Goal: Task Accomplishment & Management: Complete application form

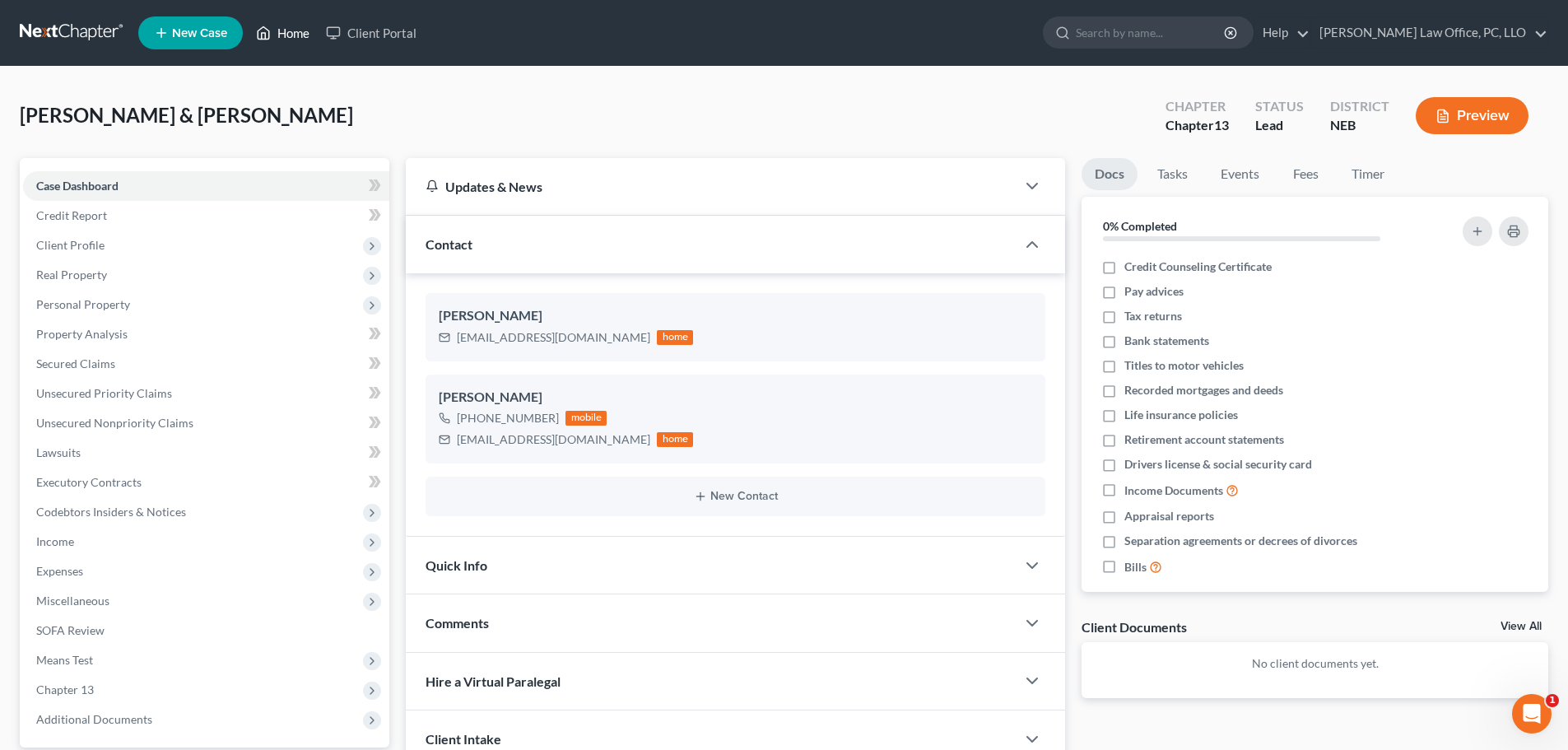
click at [282, 24] on link "Home" at bounding box center [282, 32] width 70 height 30
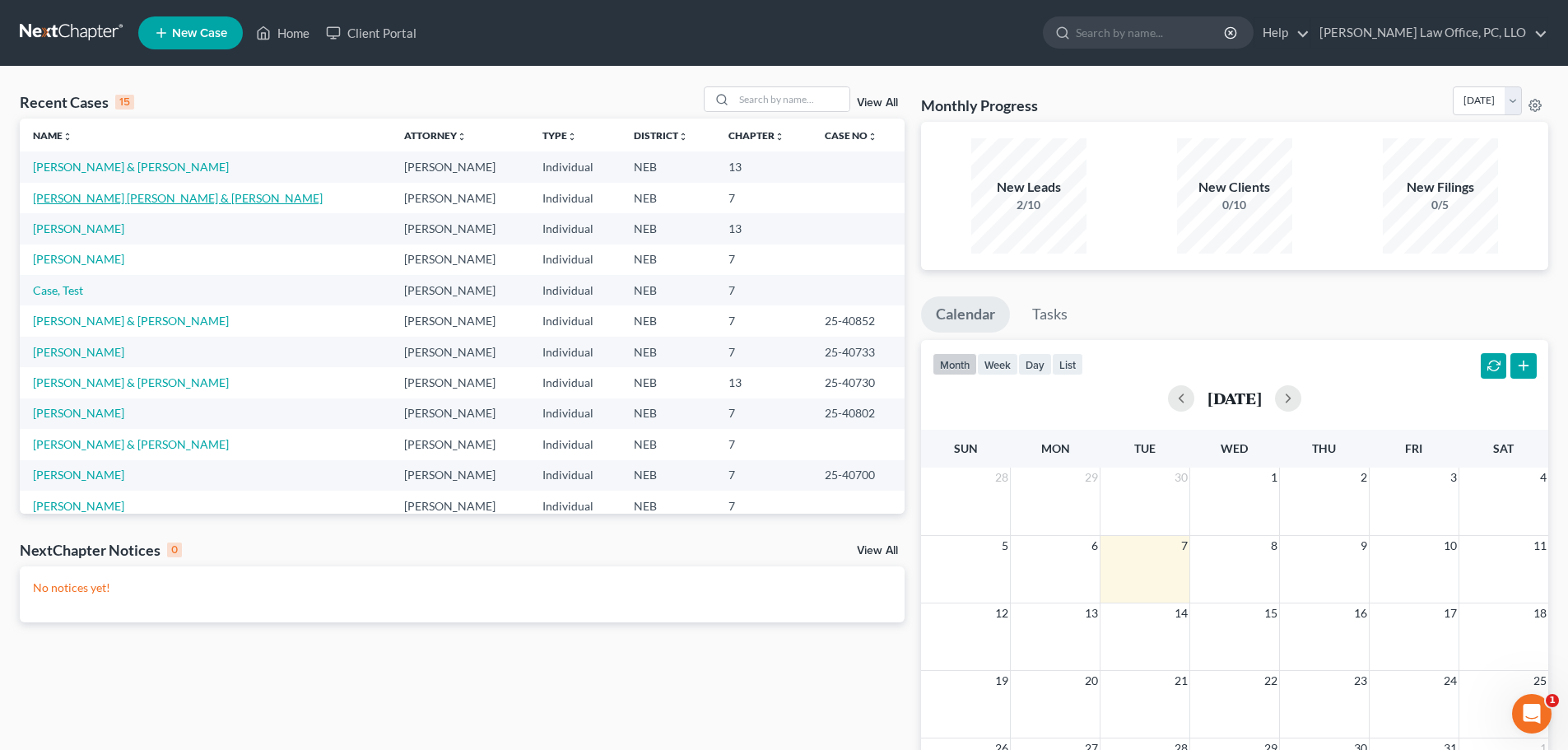
click at [137, 197] on link "[PERSON_NAME] [PERSON_NAME] & [PERSON_NAME]" at bounding box center [178, 198] width 290 height 14
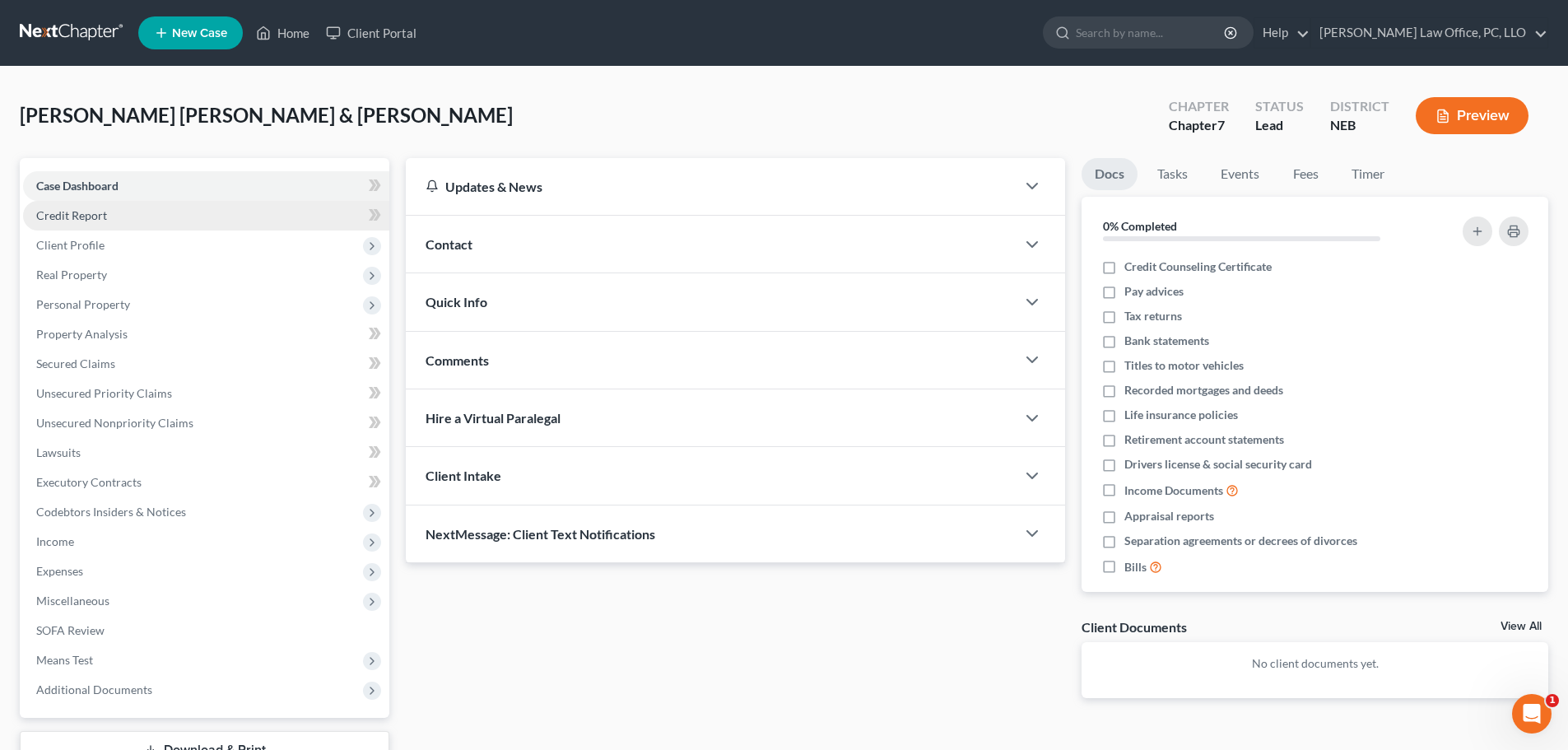
click at [111, 207] on link "Credit Report" at bounding box center [206, 215] width 367 height 30
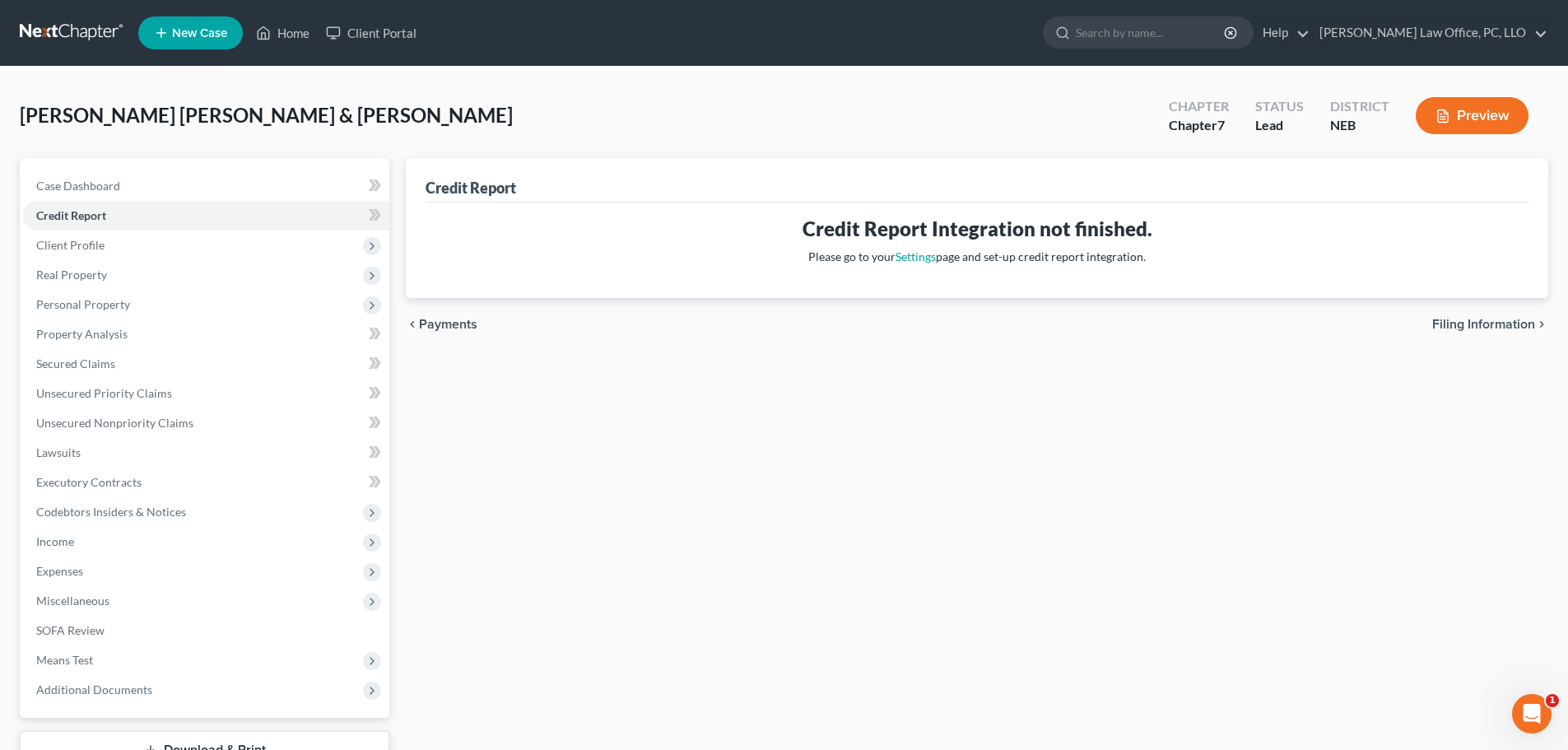
click at [1468, 319] on span "Filing Information" at bounding box center [1484, 323] width 103 height 13
select select "1"
select select "0"
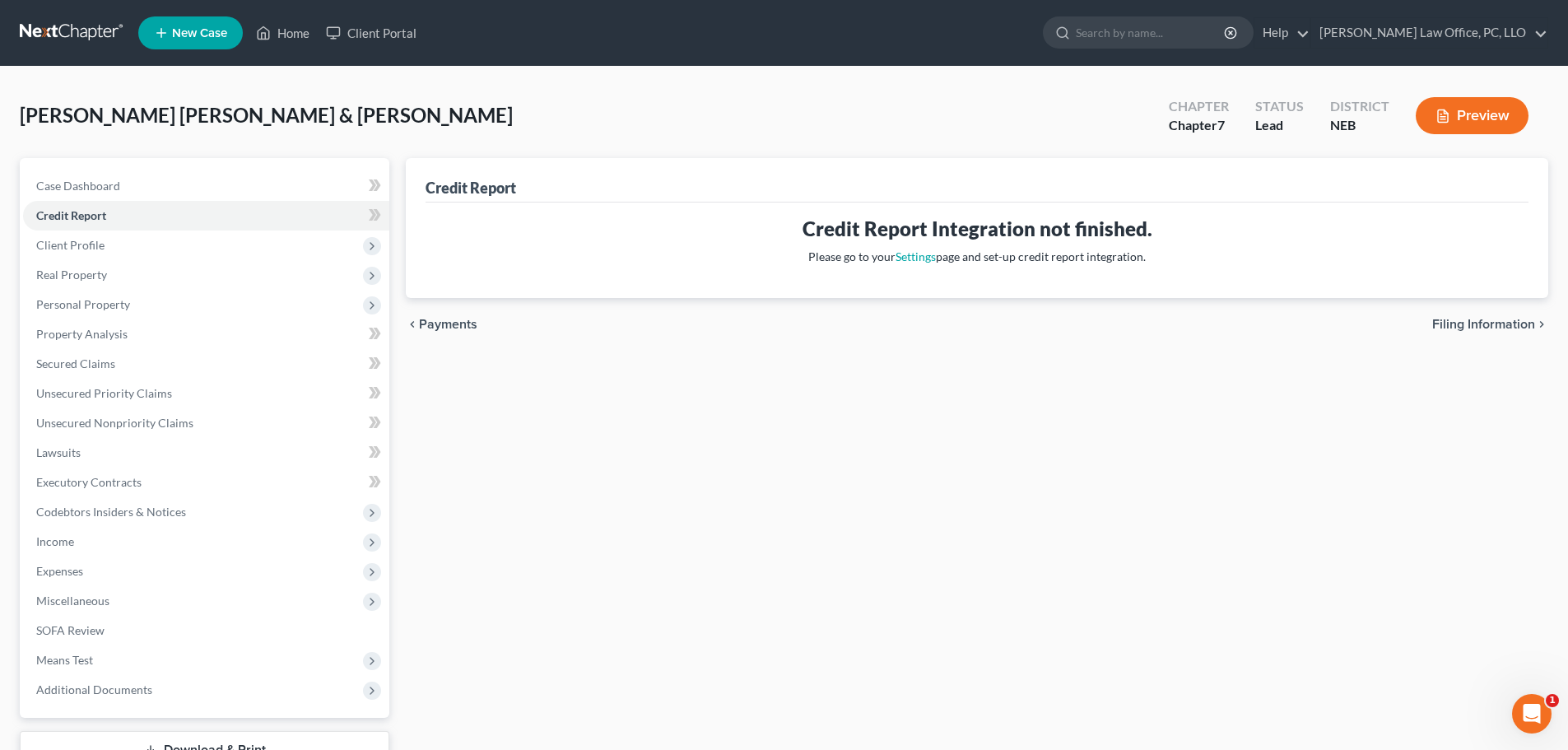
select select "30"
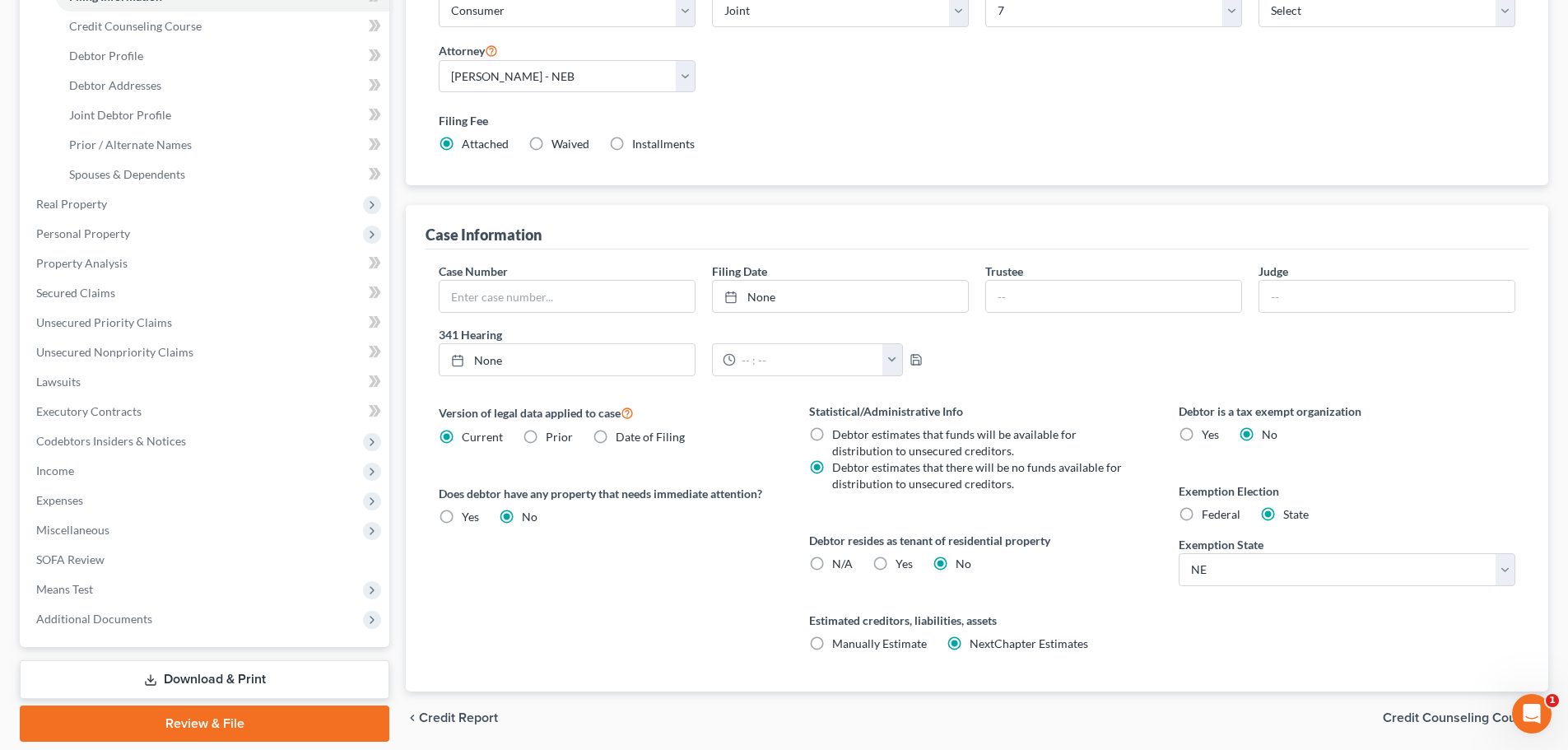
scroll to position [286, 0]
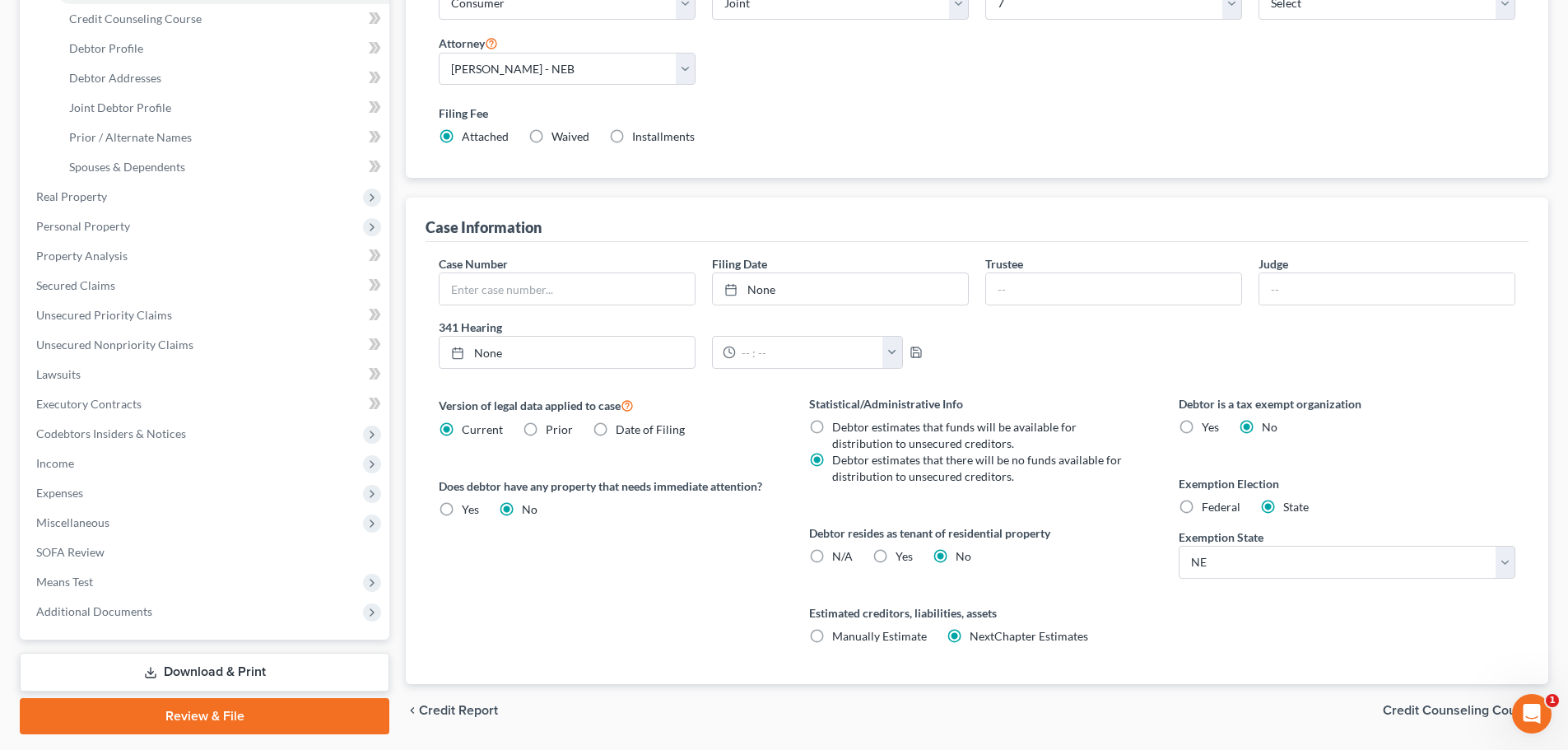
click at [1429, 708] on span "Credit Counseling Course" at bounding box center [1459, 710] width 152 height 13
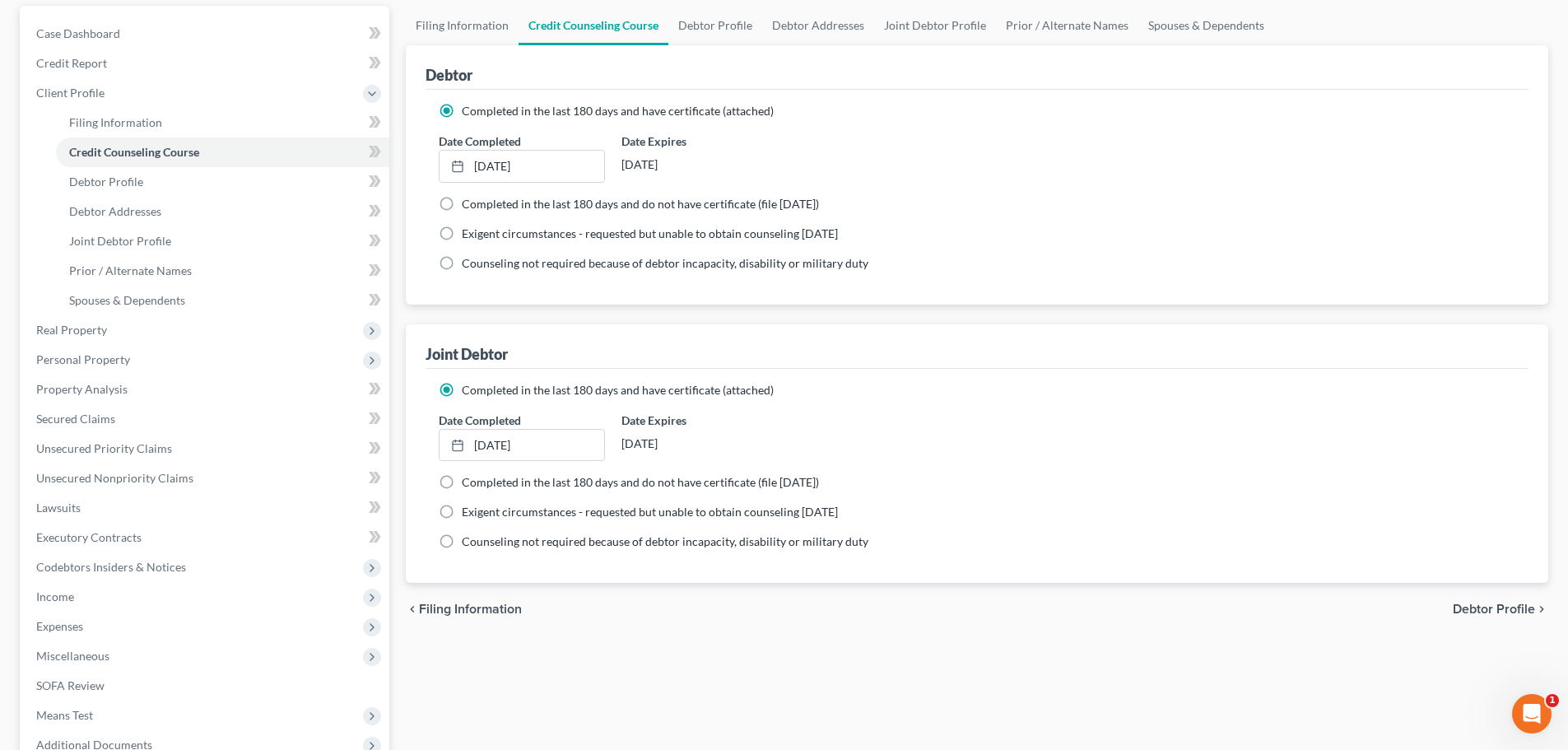
scroll to position [150, 0]
click at [1490, 613] on span "Debtor Profile" at bounding box center [1494, 611] width 83 height 13
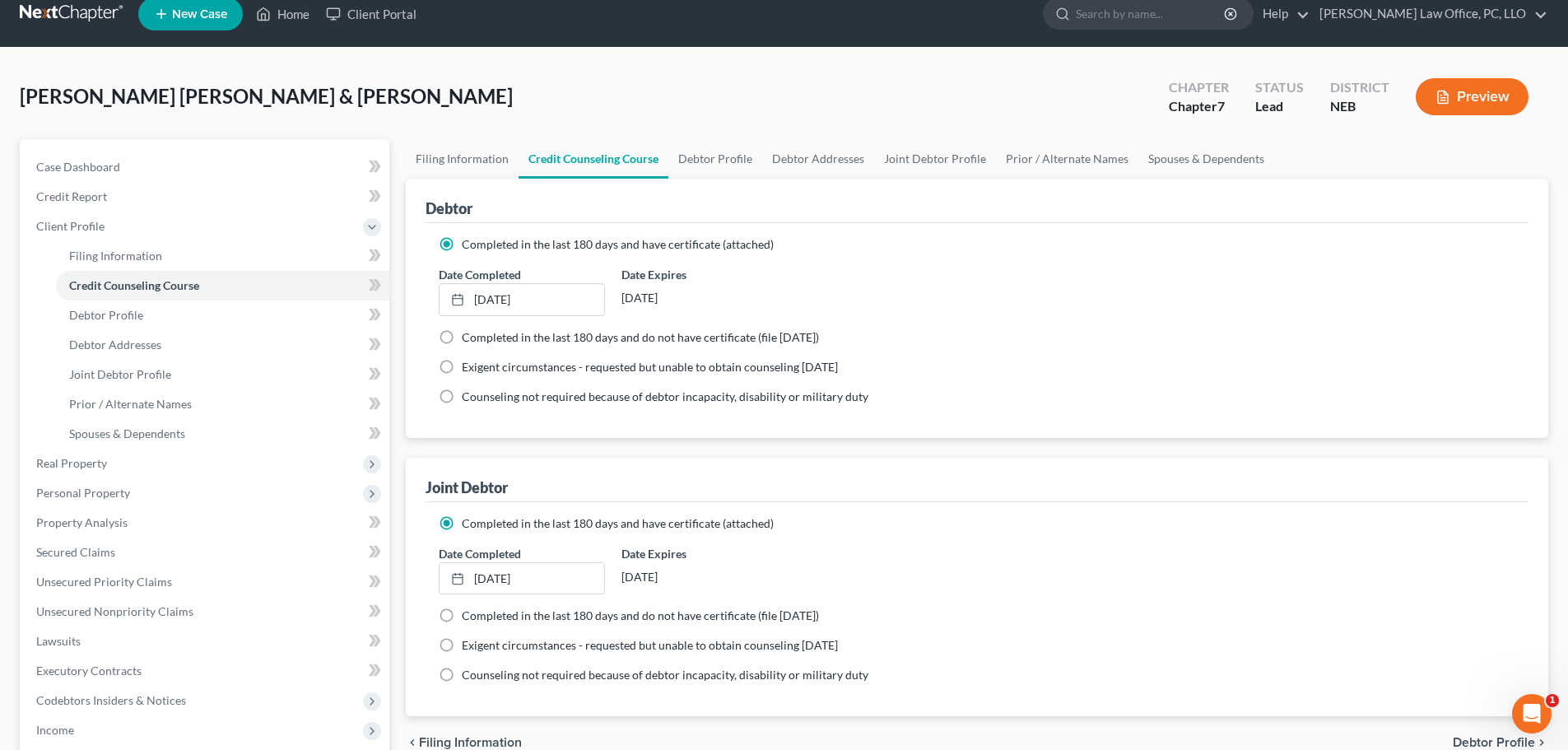
select select "1"
select select "2"
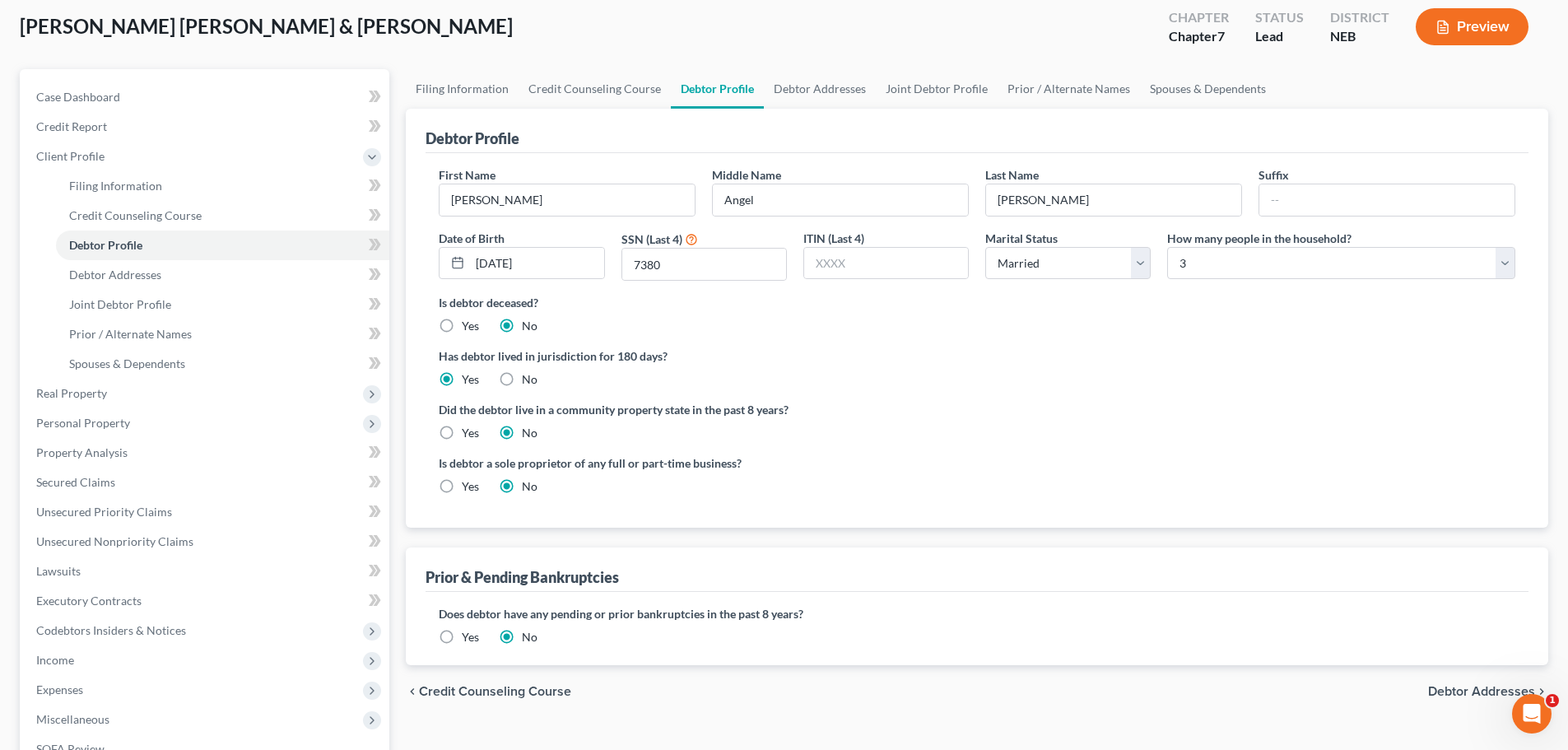
scroll to position [101, 0]
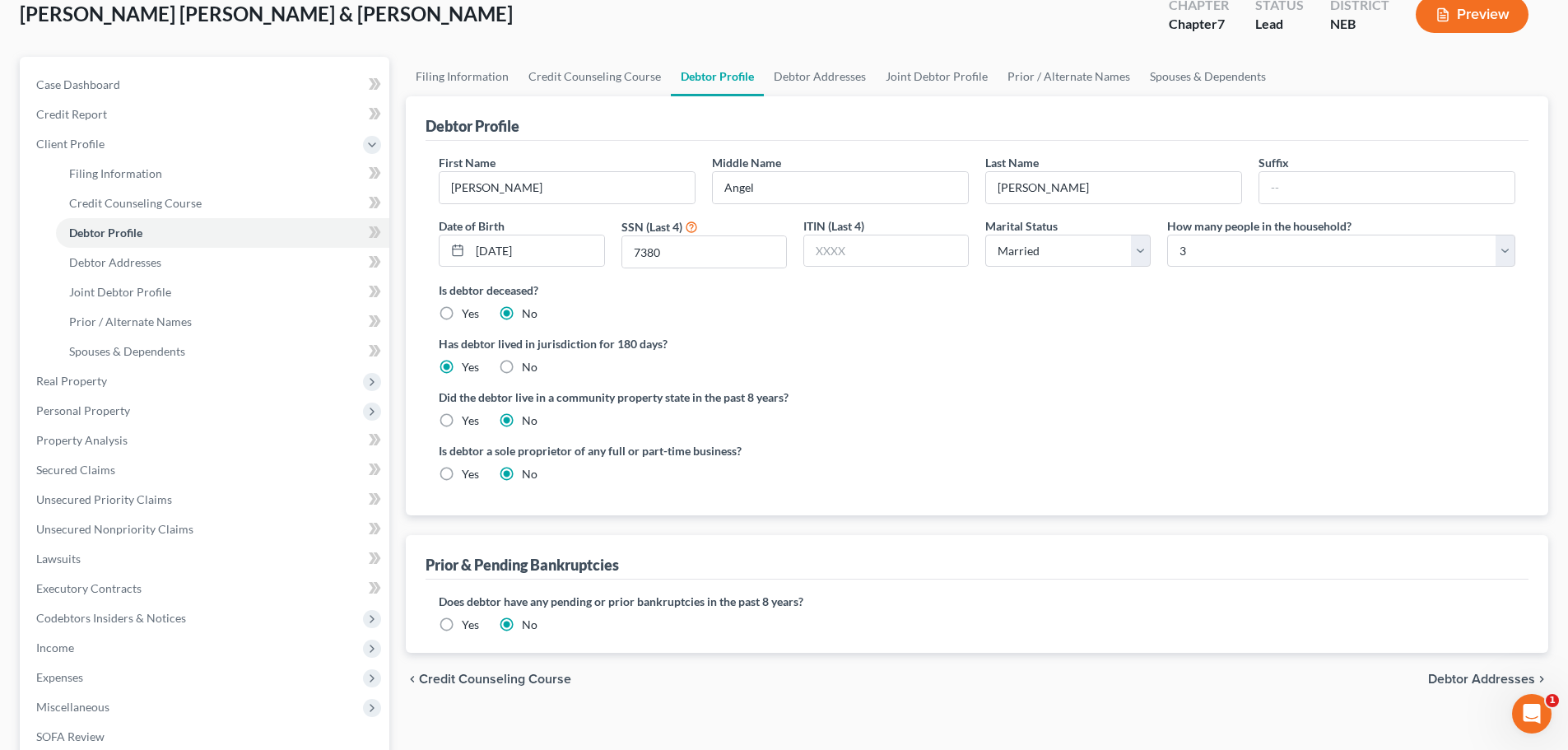
click at [1451, 684] on span "Debtor Addresses" at bounding box center [1482, 679] width 107 height 13
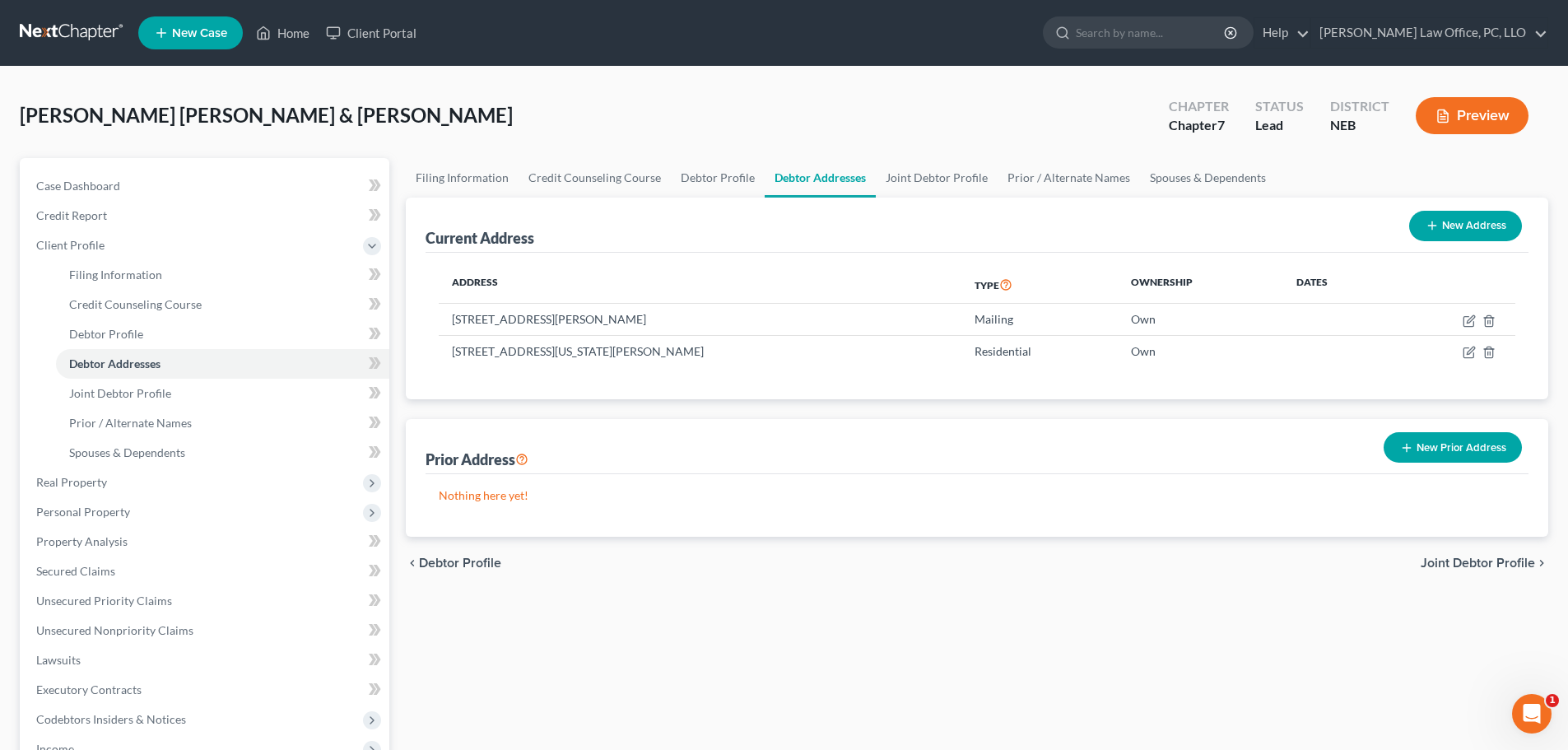
click at [1497, 562] on span "Joint Debtor Profile" at bounding box center [1478, 563] width 114 height 13
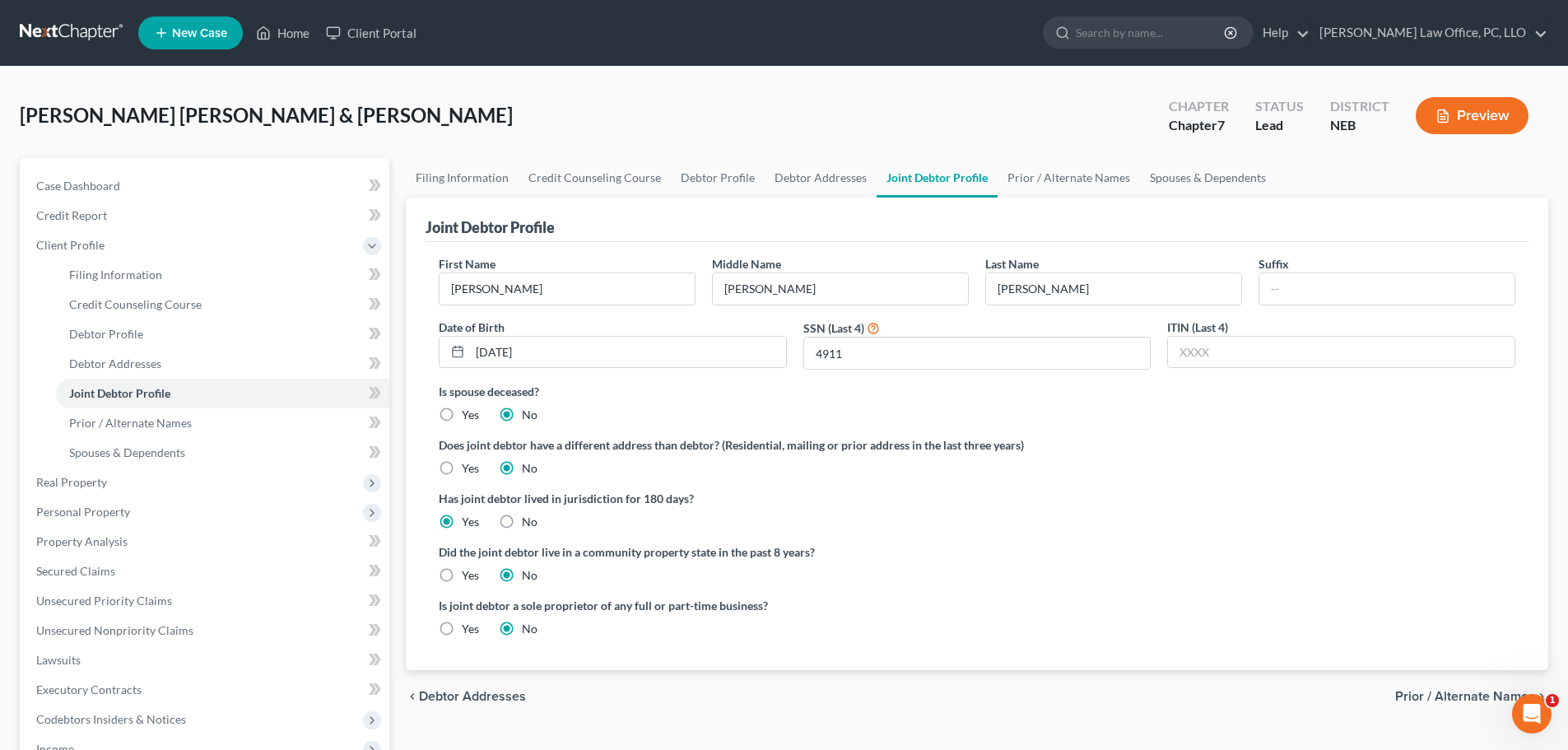
click at [1465, 696] on span "Prior / Alternate Names" at bounding box center [1465, 696] width 140 height 13
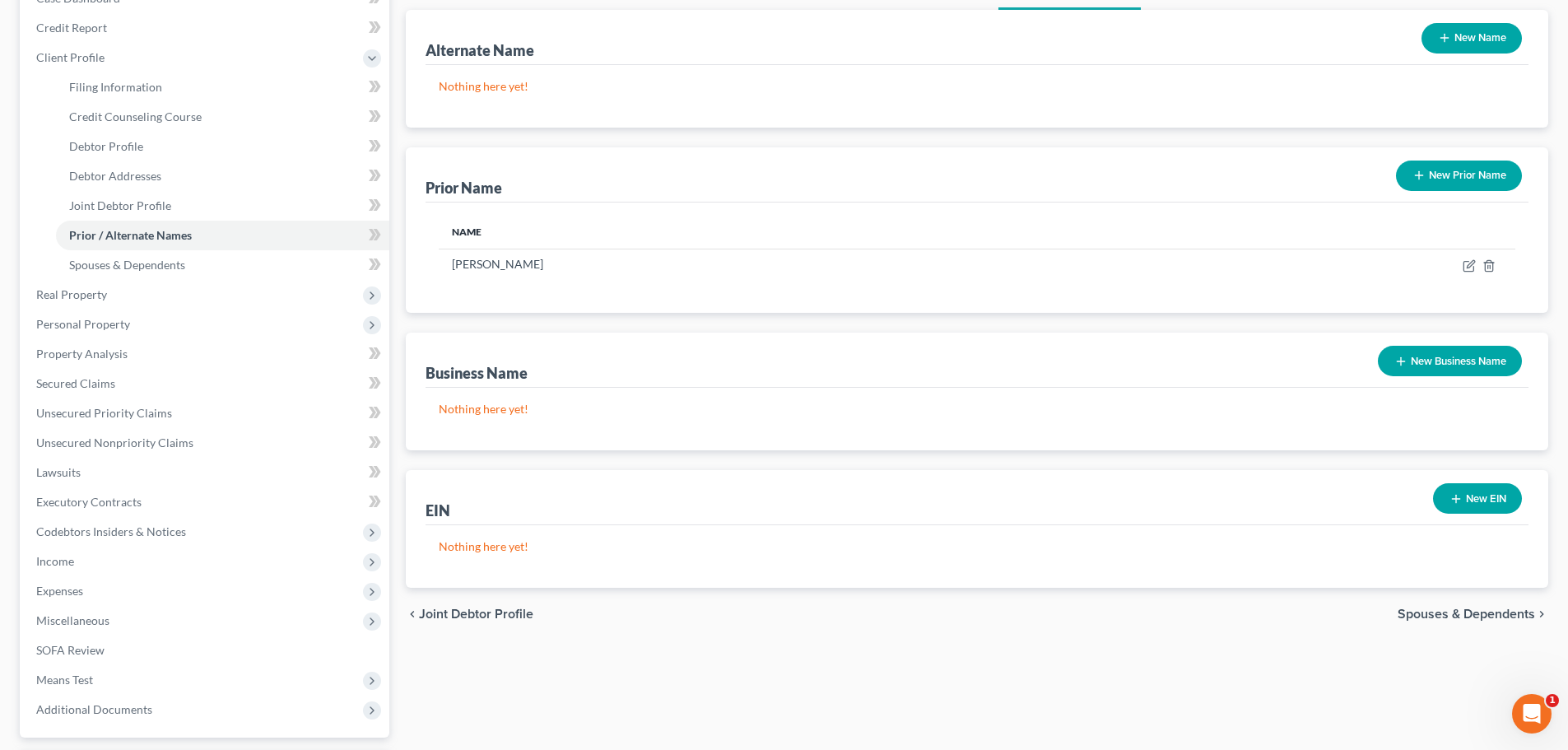
scroll to position [249, 0]
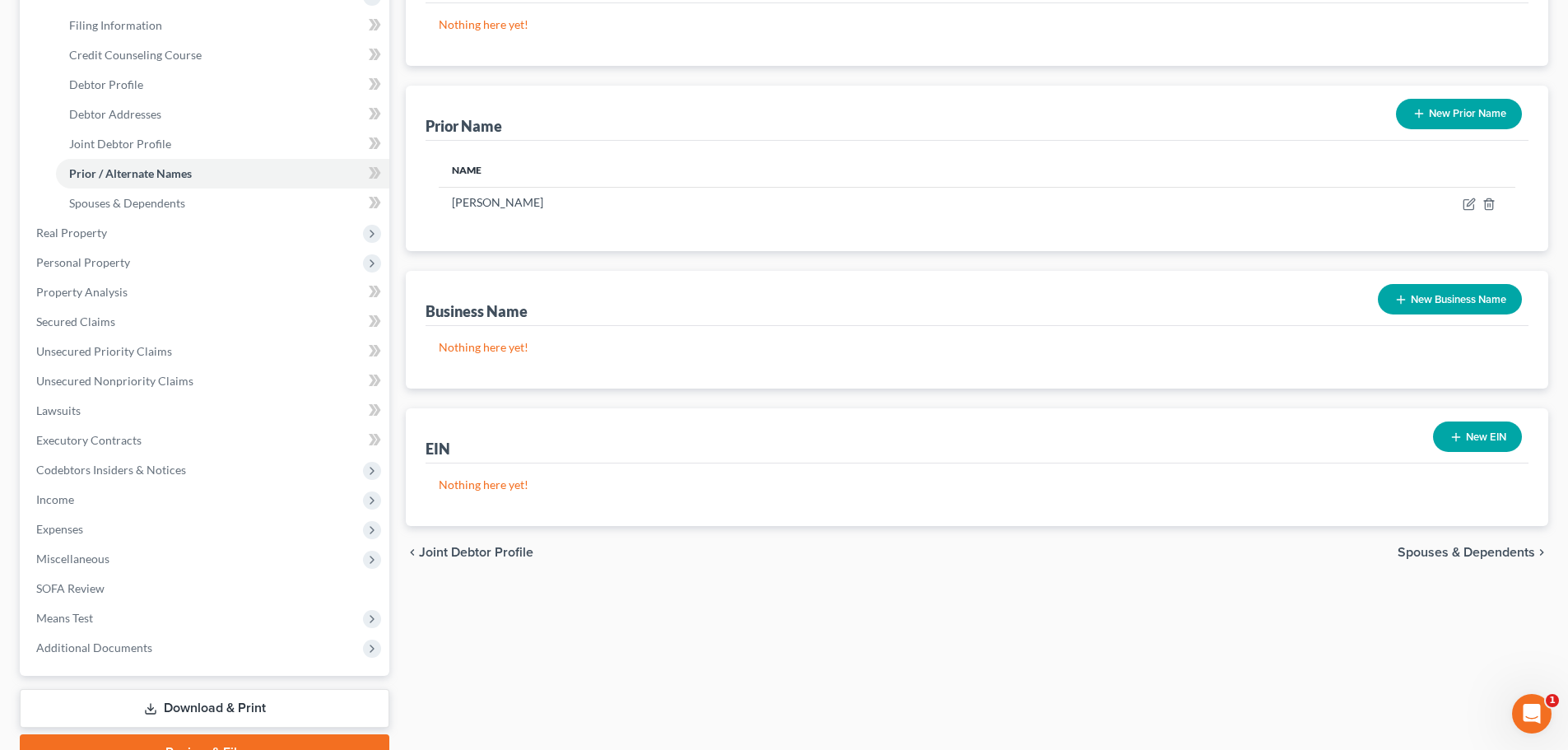
click at [1478, 548] on span "Spouses & Dependents" at bounding box center [1467, 552] width 138 height 13
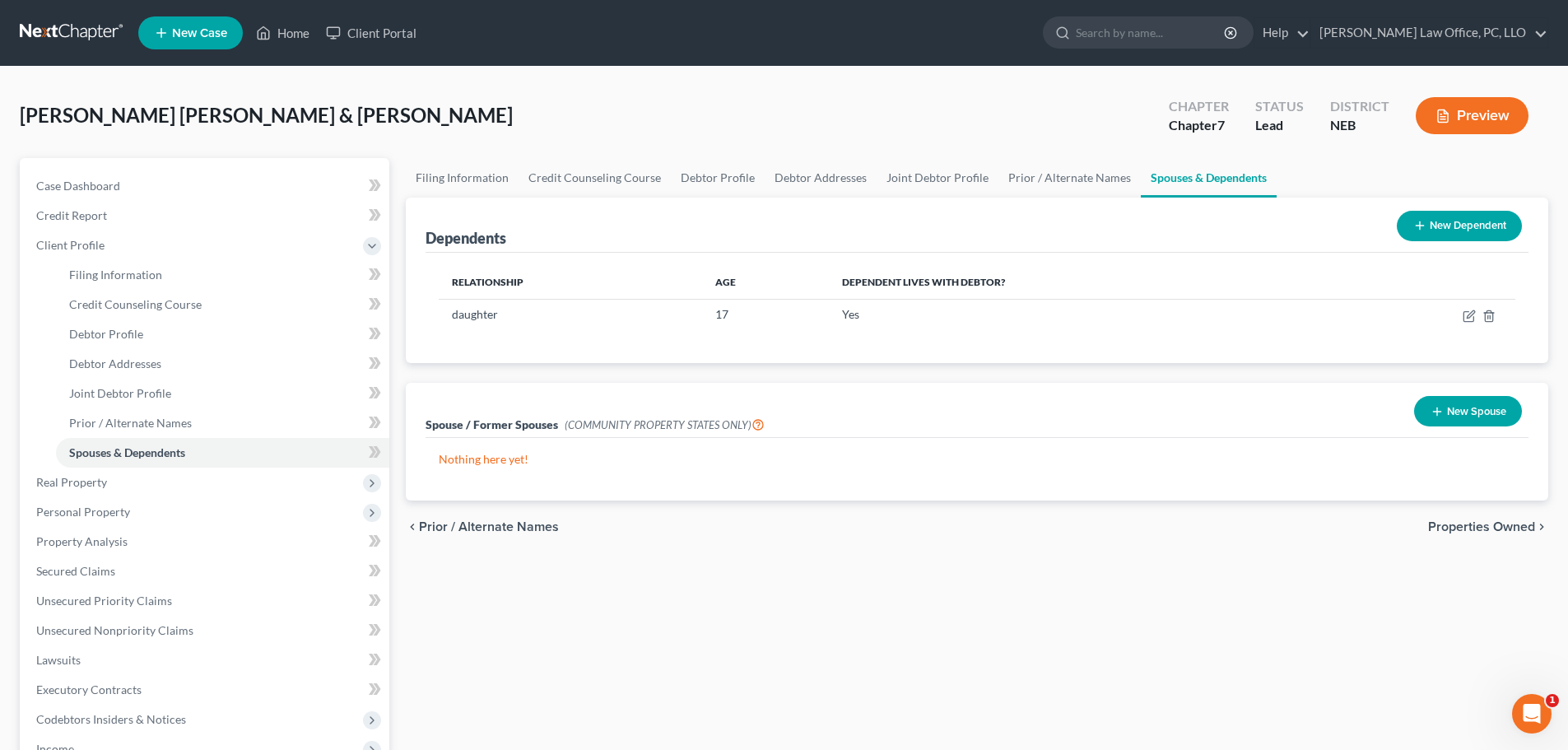
click at [1463, 521] on span "Properties Owned" at bounding box center [1482, 527] width 107 height 13
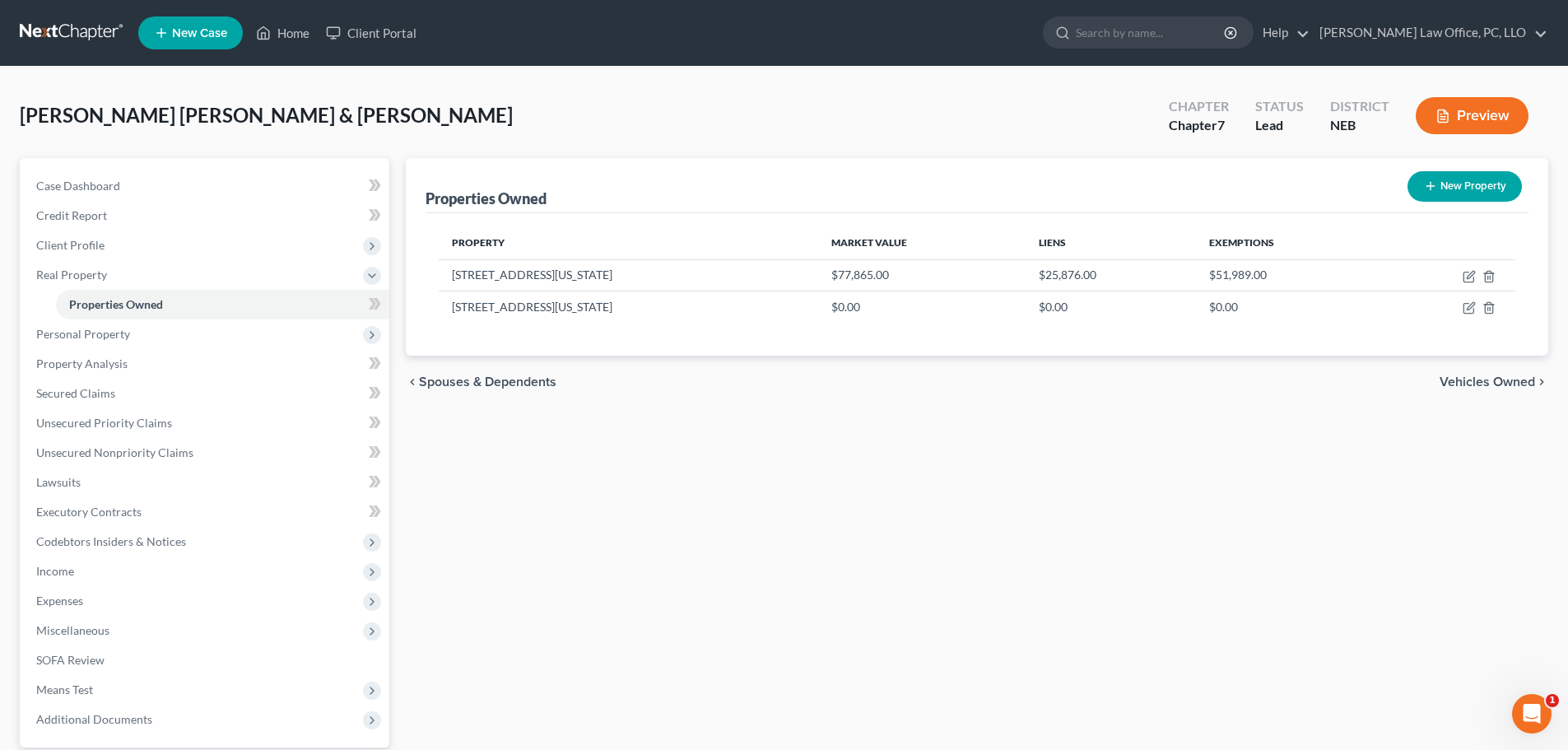
drag, startPoint x: 1472, startPoint y: 381, endPoint x: 1485, endPoint y: 424, distance: 44.9
click at [1485, 424] on div "Properties Owned New Property Property Market Value Liens Exemptions [STREET_AD…" at bounding box center [977, 501] width 1159 height 684
click at [1485, 383] on span "Vehicles Owned" at bounding box center [1487, 381] width 95 height 13
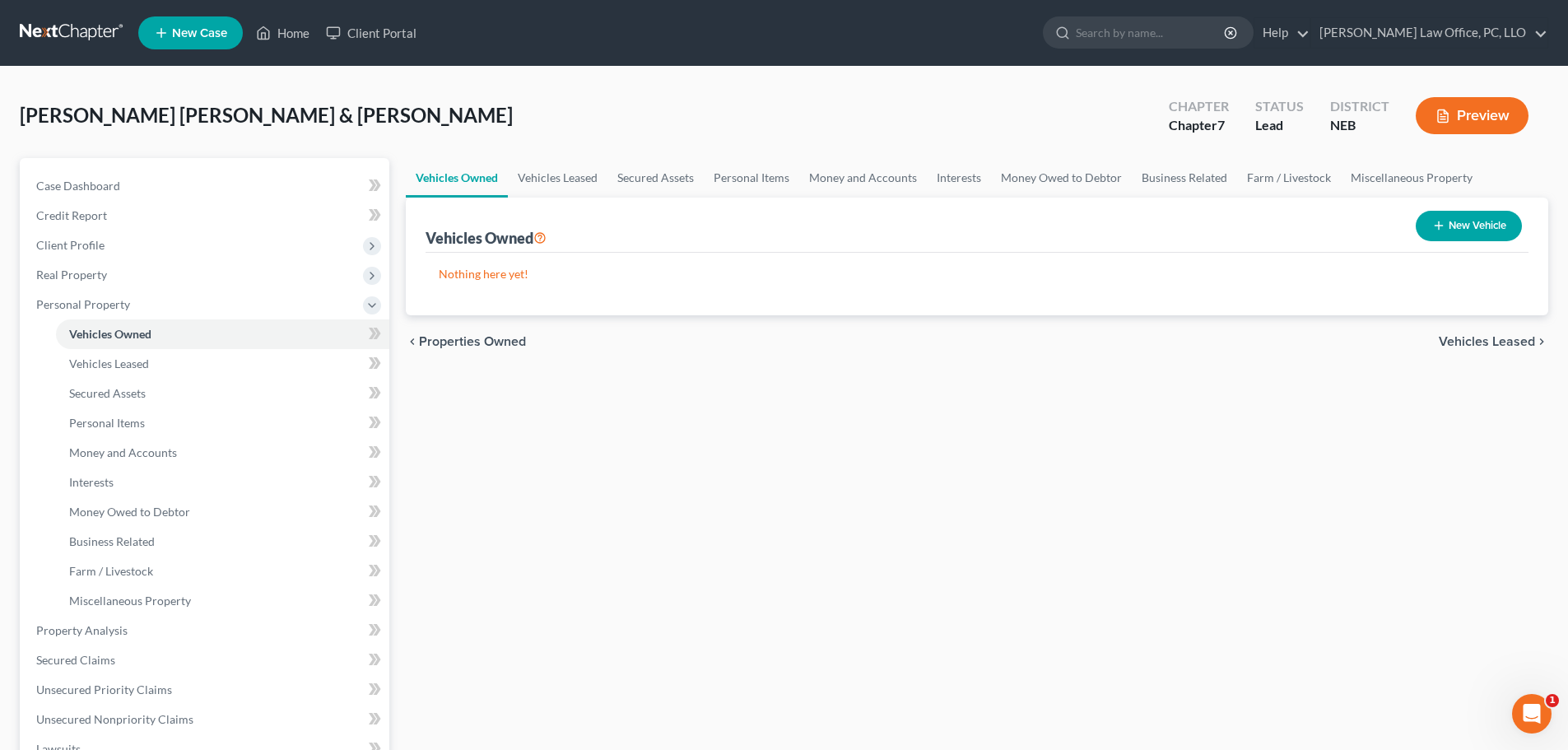
click at [1473, 236] on button "New Vehicle" at bounding box center [1468, 226] width 106 height 31
select select "0"
select select "2"
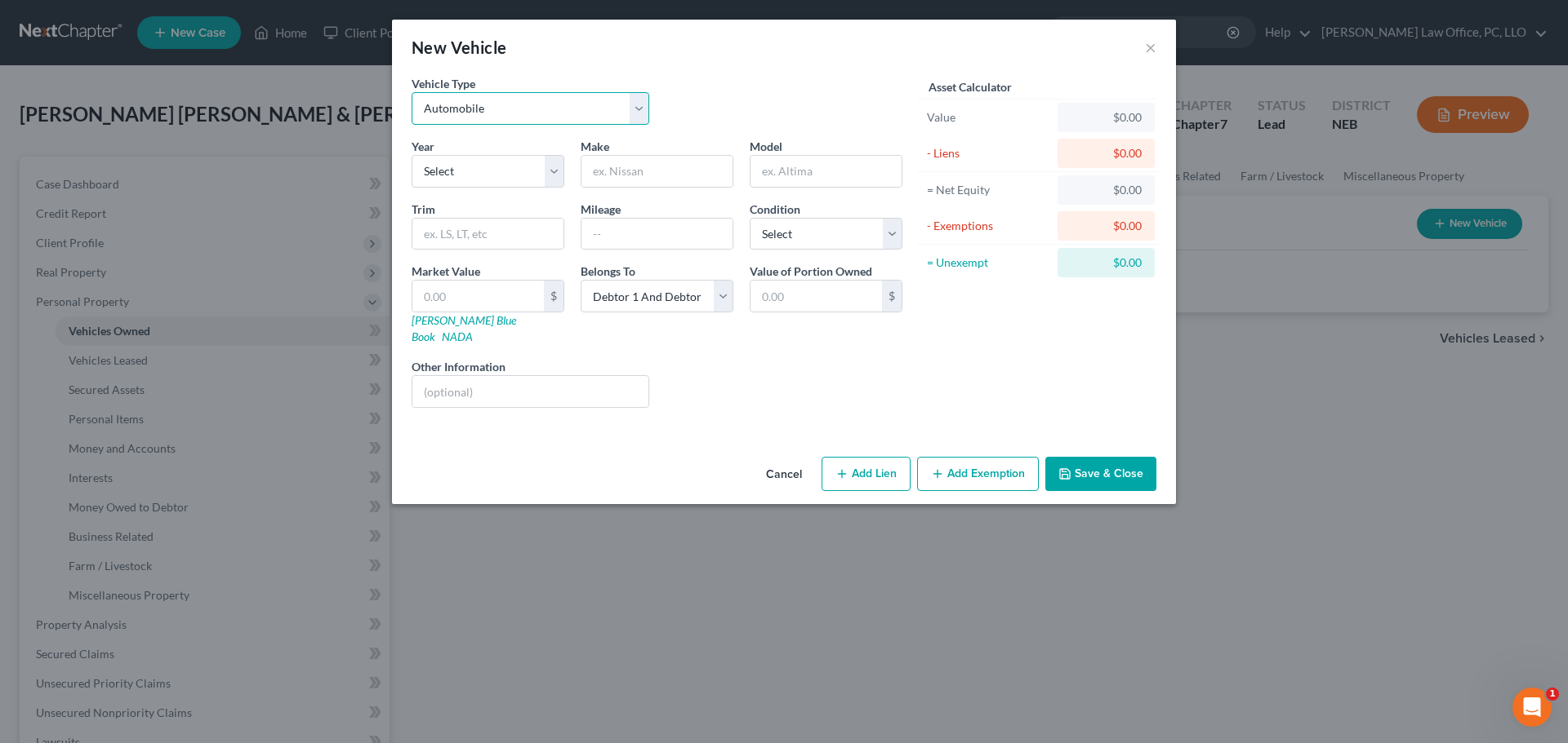
click at [635, 112] on select "Select Automobile Truck Trailer Watercraft Aircraft Motor Home Atv Other Vehicle" at bounding box center [531, 108] width 238 height 33
click at [412, 92] on select "Select Automobile Truck Trailer Watercraft Aircraft Motor Home Atv Other Vehicle" at bounding box center [531, 108] width 238 height 33
click at [560, 167] on select "Select 2026 2025 2024 2023 2022 2021 2020 2019 2018 2017 2016 2015 2014 2013 20…" at bounding box center [488, 171] width 153 height 33
select select "9"
click at [412, 155] on select "Select 2026 2025 2024 2023 2022 2021 2020 2019 2018 2017 2016 2015 2014 2013 20…" at bounding box center [488, 171] width 153 height 33
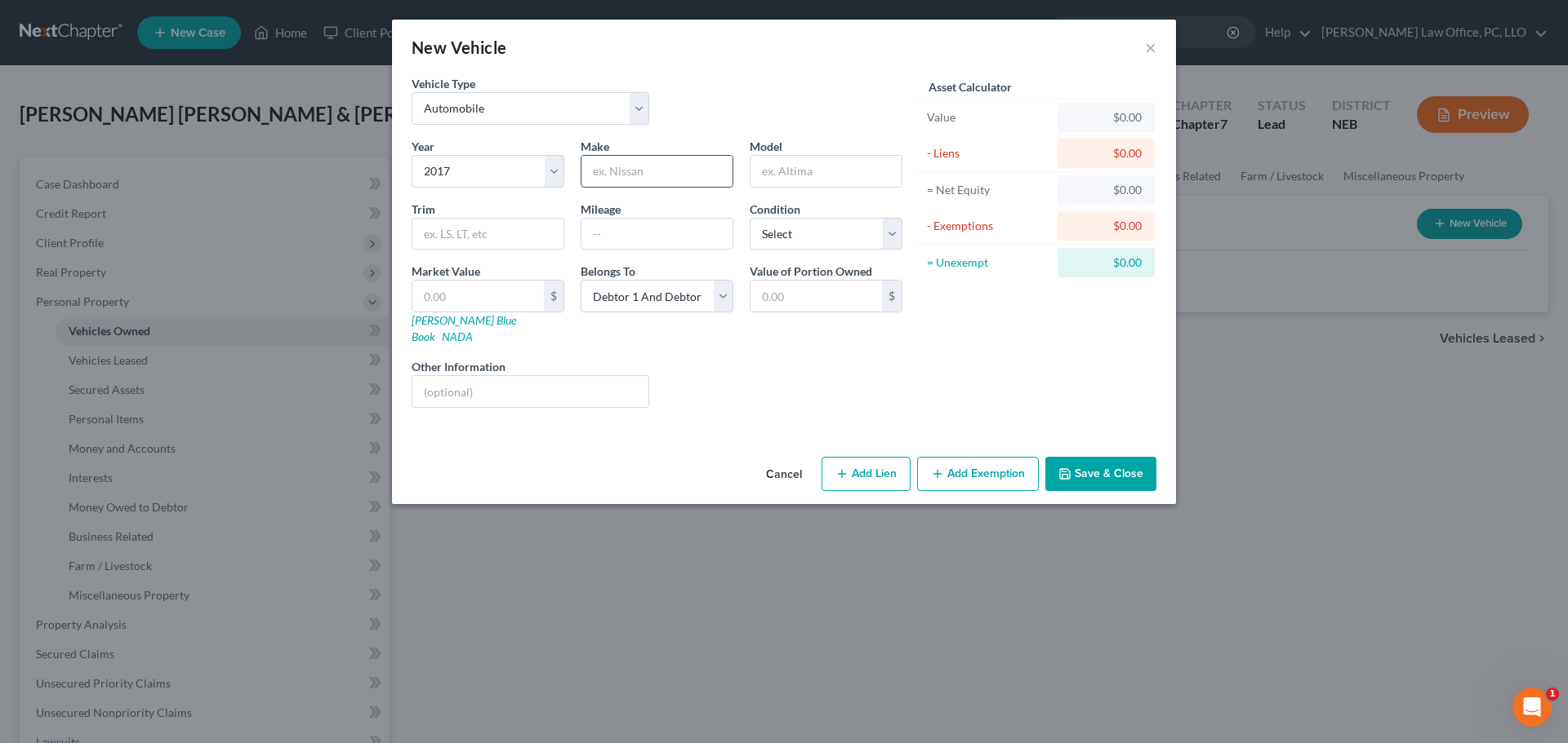
click at [614, 167] on input "text" at bounding box center [657, 171] width 151 height 31
type input "Dodge"
click at [862, 168] on input "text" at bounding box center [825, 171] width 151 height 31
type input "Grand Caravan"
click at [590, 230] on input "text" at bounding box center [657, 234] width 151 height 31
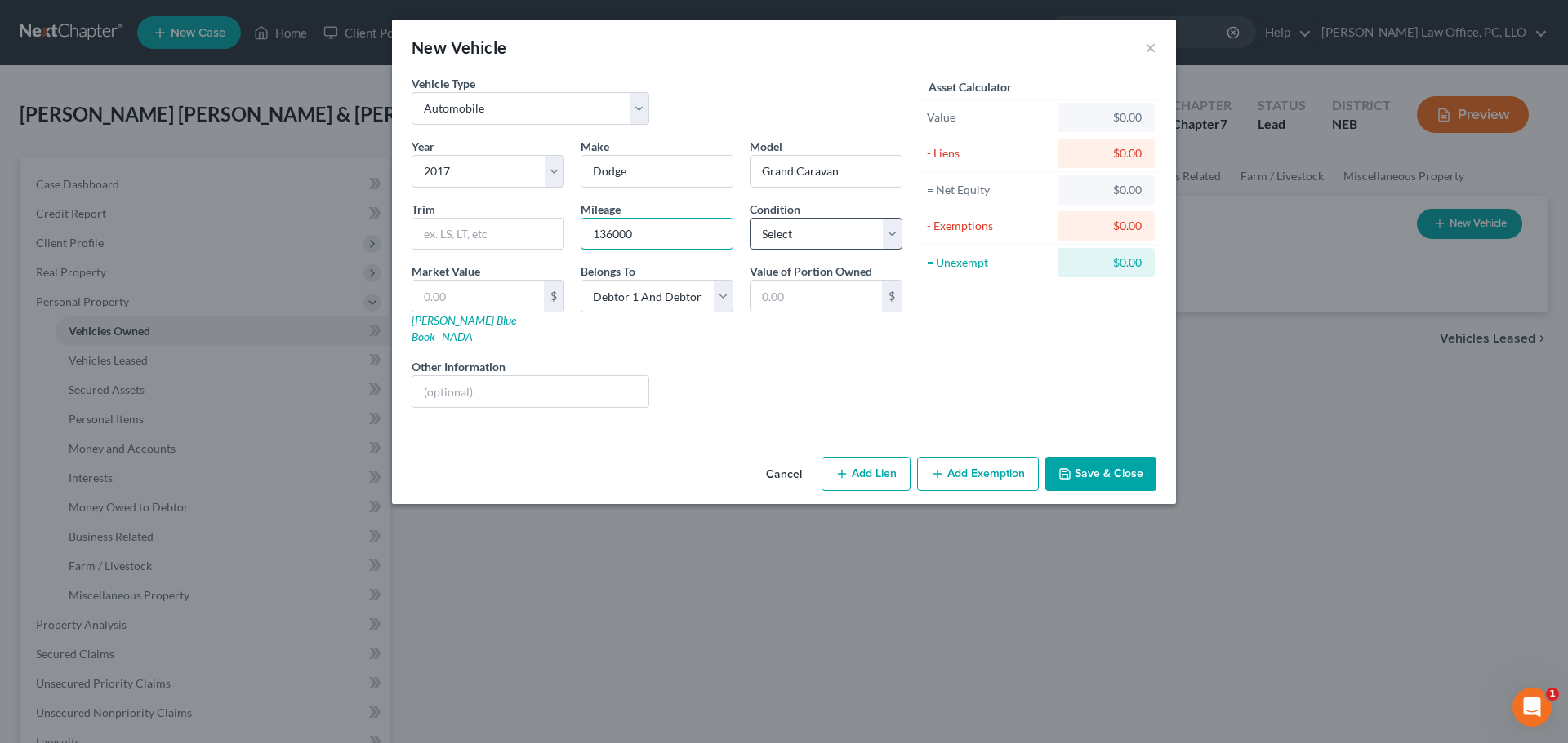
type input "136000"
click at [884, 234] on select "Select Excellent Very Good Good Fair Poor" at bounding box center [825, 234] width 153 height 33
select select "4"
click at [749, 218] on select "Select Excellent Very Good Good Fair Poor" at bounding box center [825, 234] width 153 height 33
click at [509, 296] on input "text" at bounding box center [479, 296] width 132 height 31
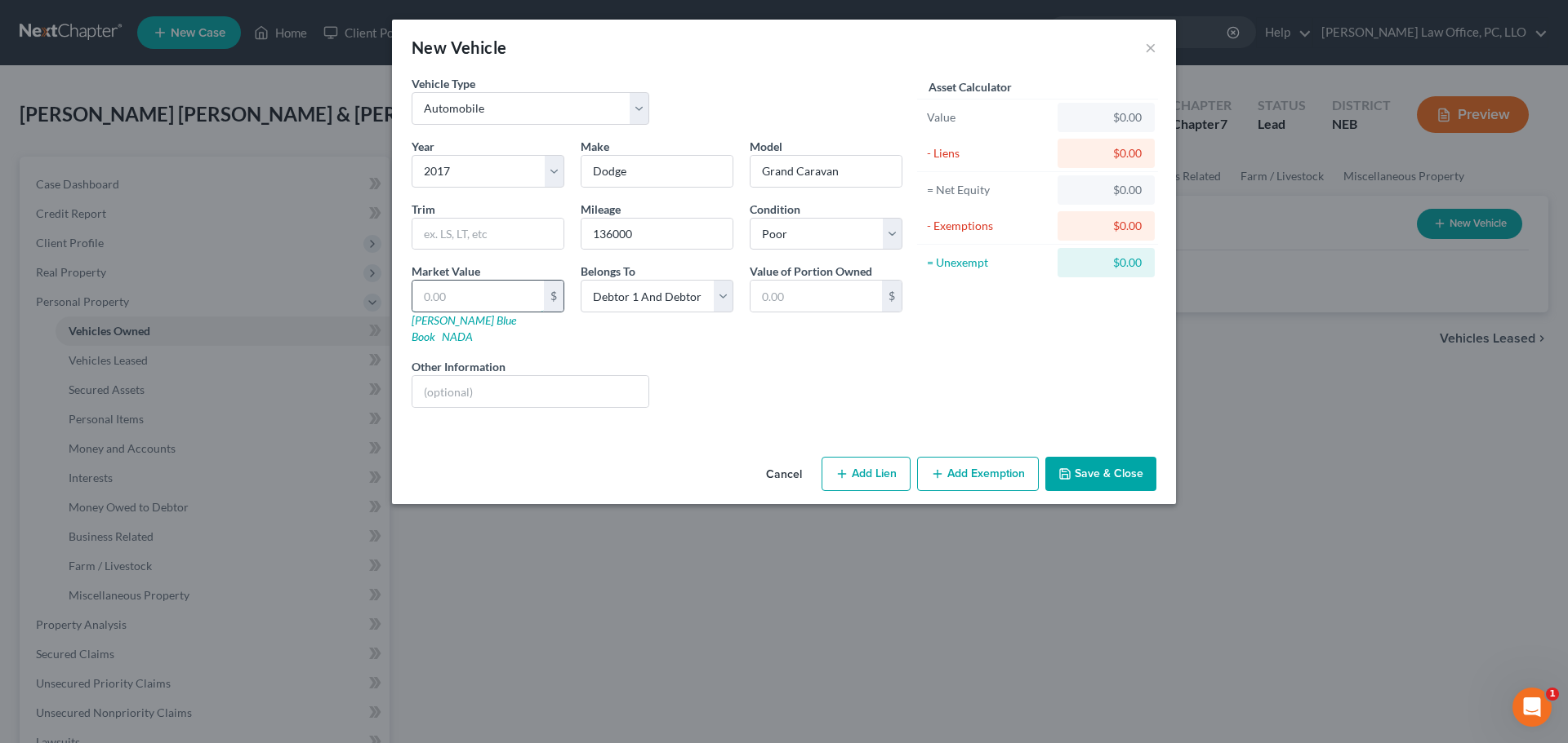
type input "4"
type input "4.00"
type input "40"
type input "40.00"
type input "400"
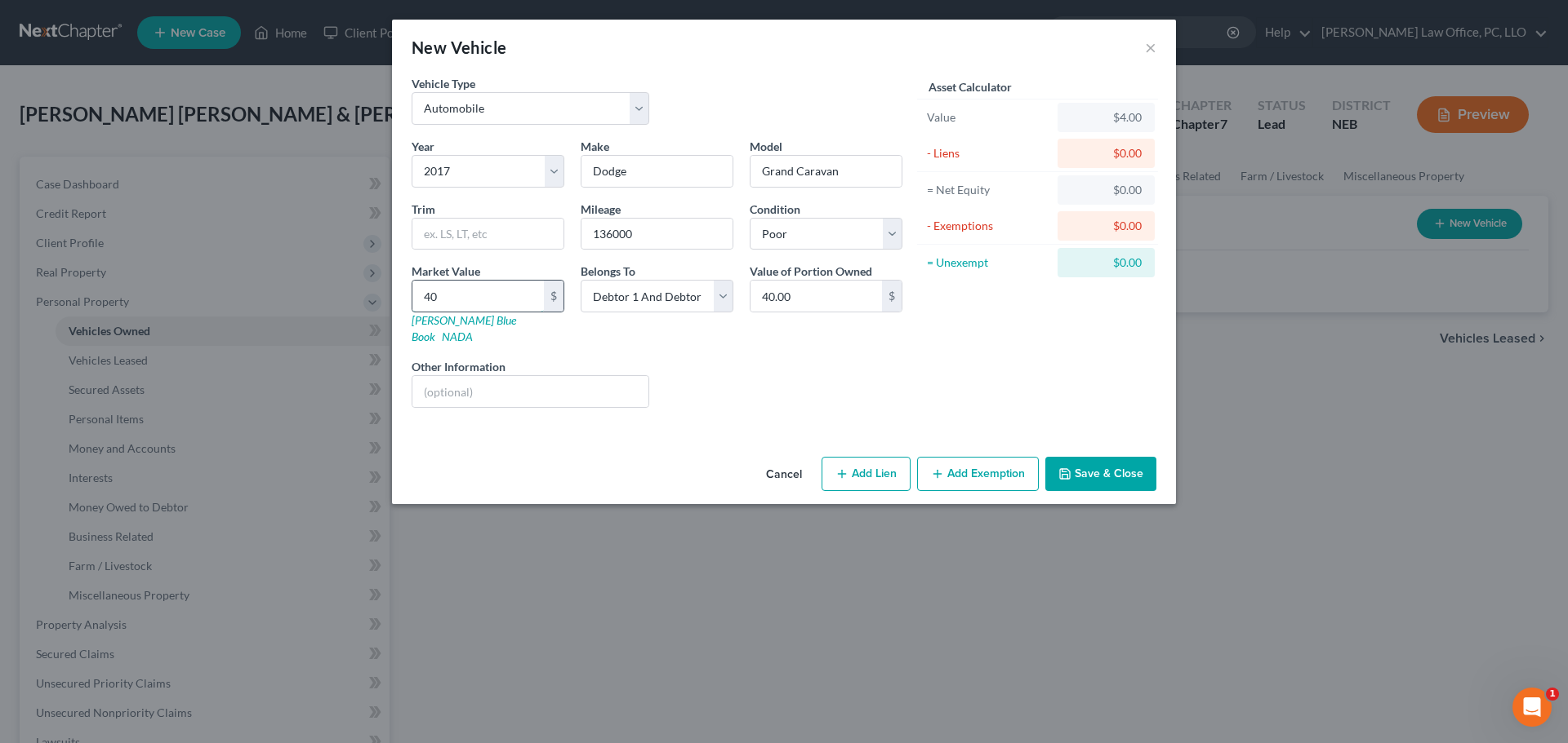
type input "400.00"
type input "4000"
type input "4,000.00"
type input "4,000"
click at [998, 462] on button "Add Exemption" at bounding box center [978, 474] width 122 height 35
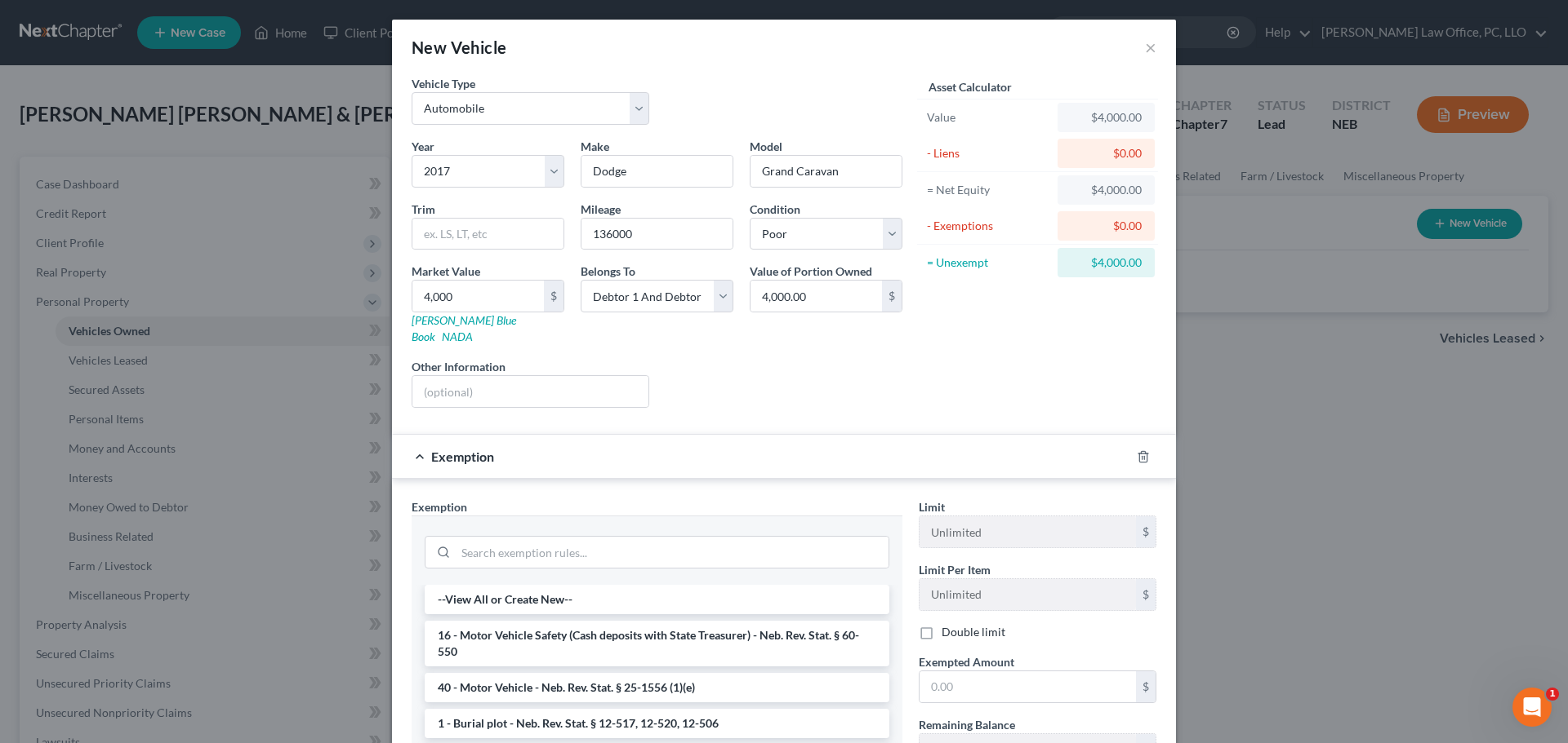
scroll to position [203, 0]
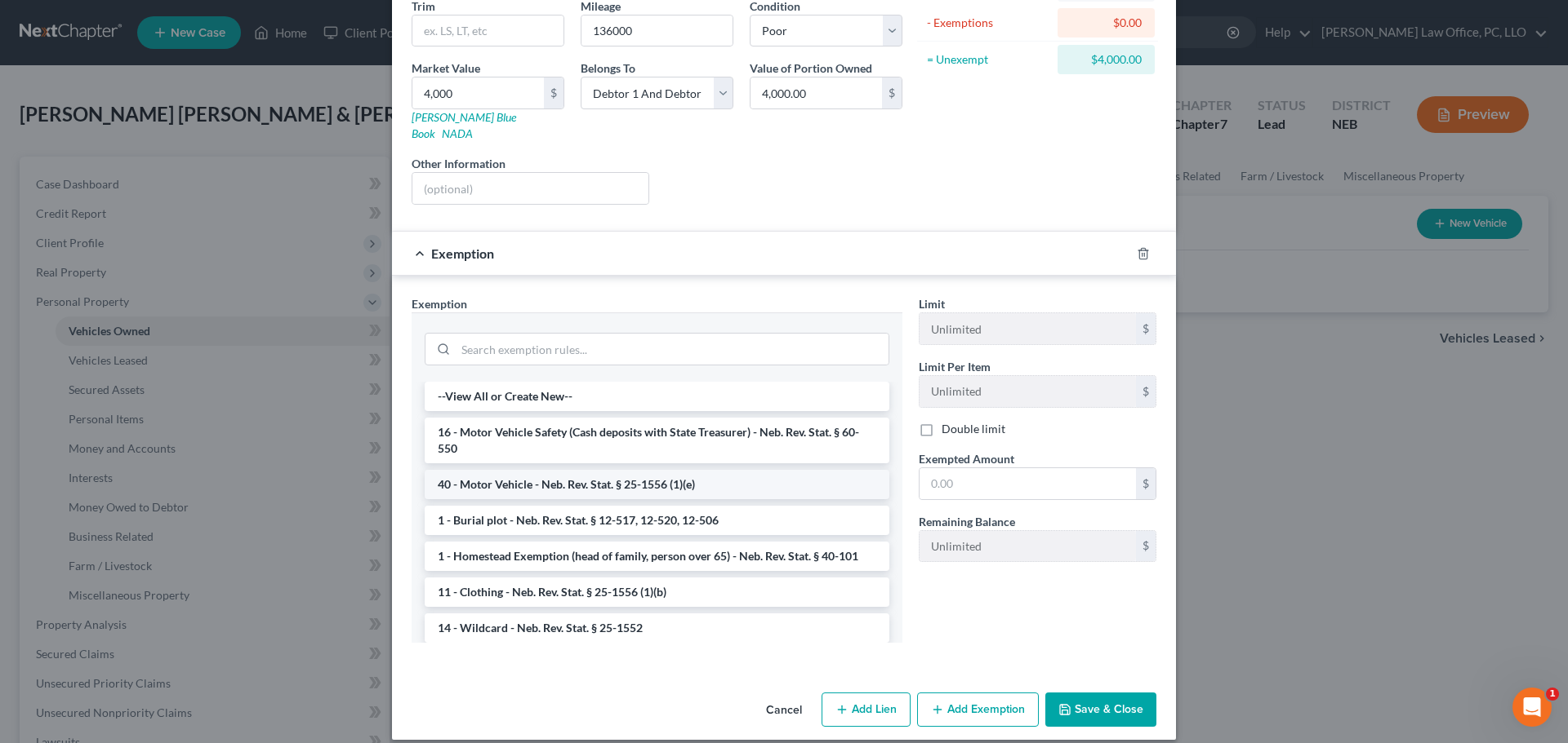
click at [606, 474] on li "40 - Motor Vehicle - Neb. Rev. Stat. § 25-1556 (1)(e)" at bounding box center [657, 484] width 465 height 30
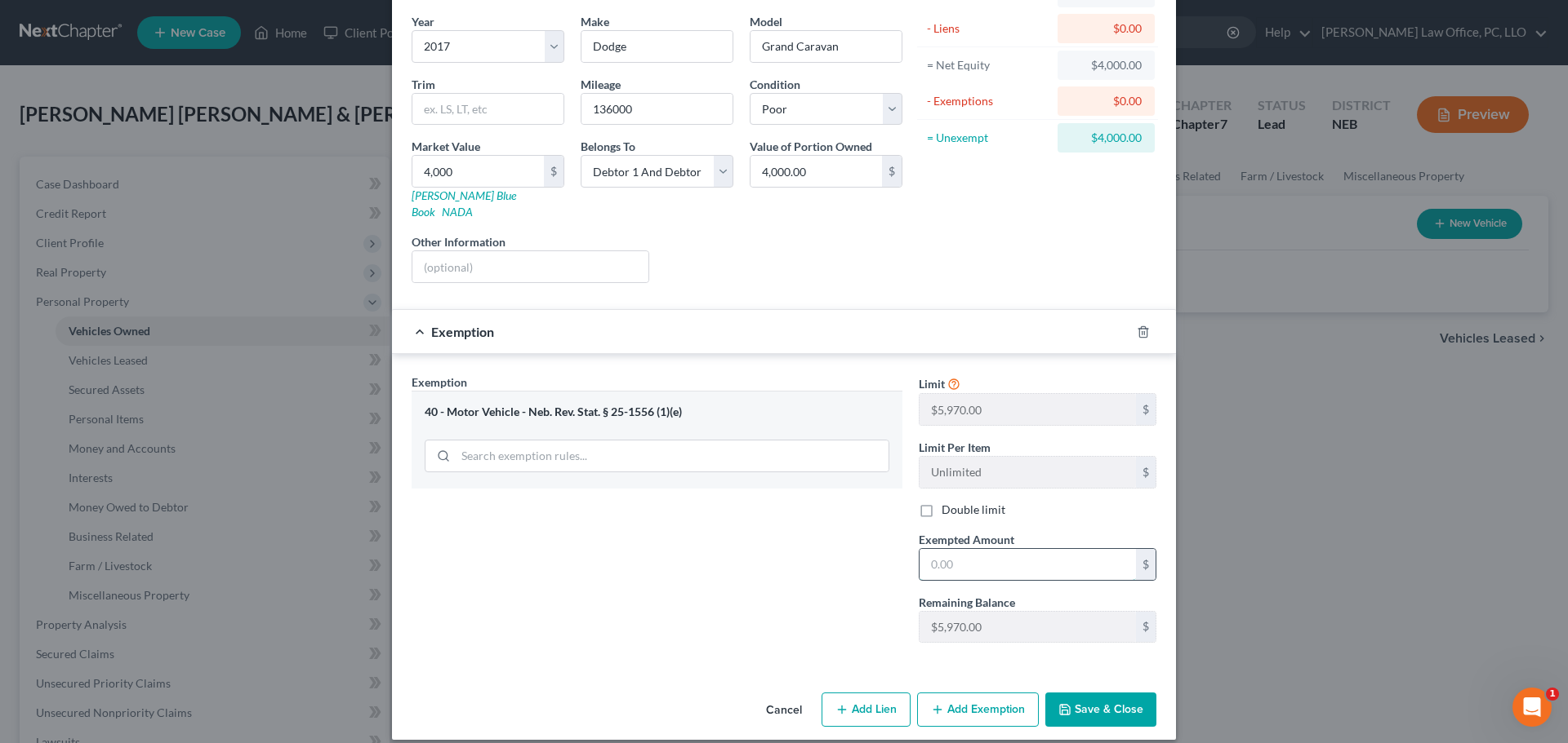
click at [1033, 549] on input "text" at bounding box center [1028, 564] width 216 height 31
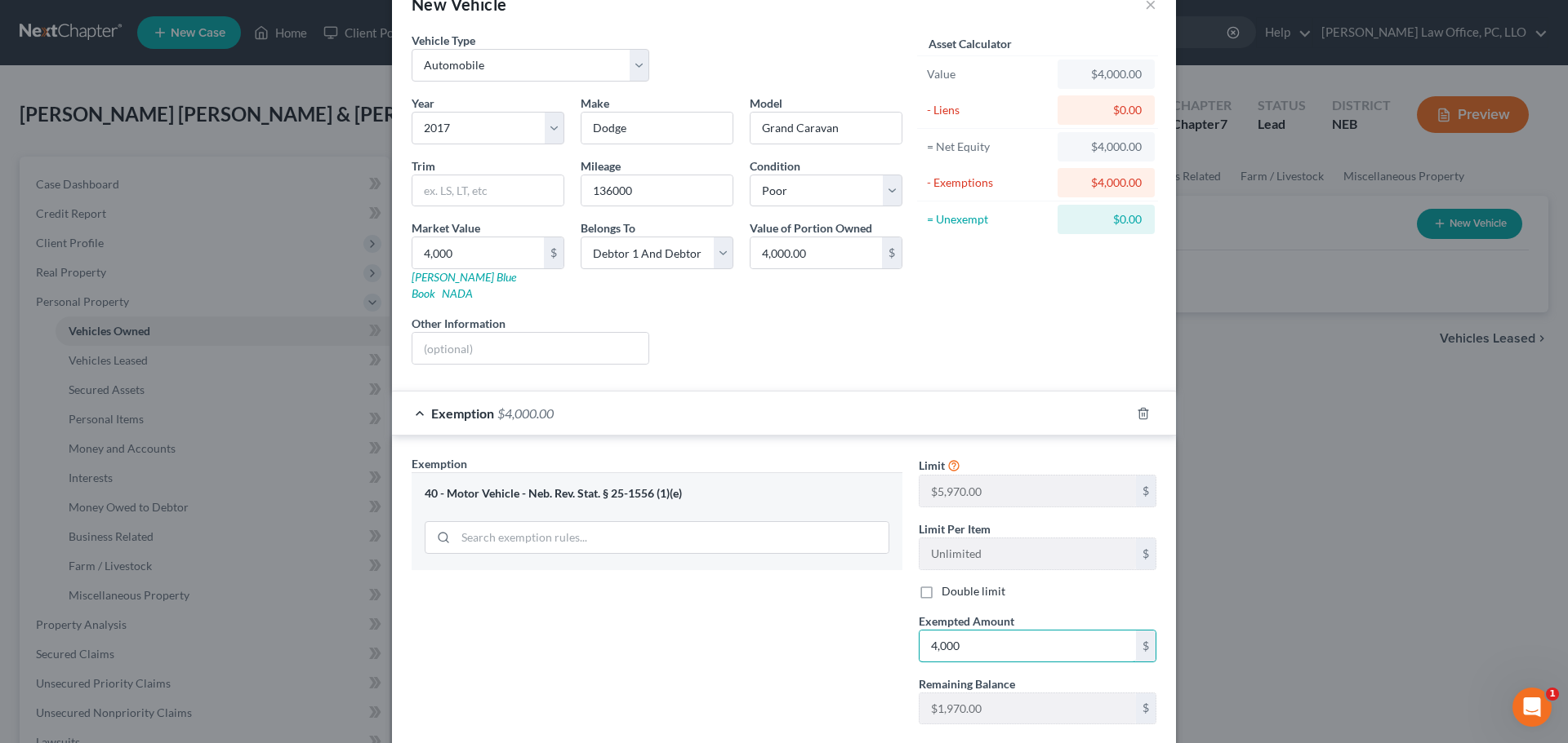
type input "4,000"
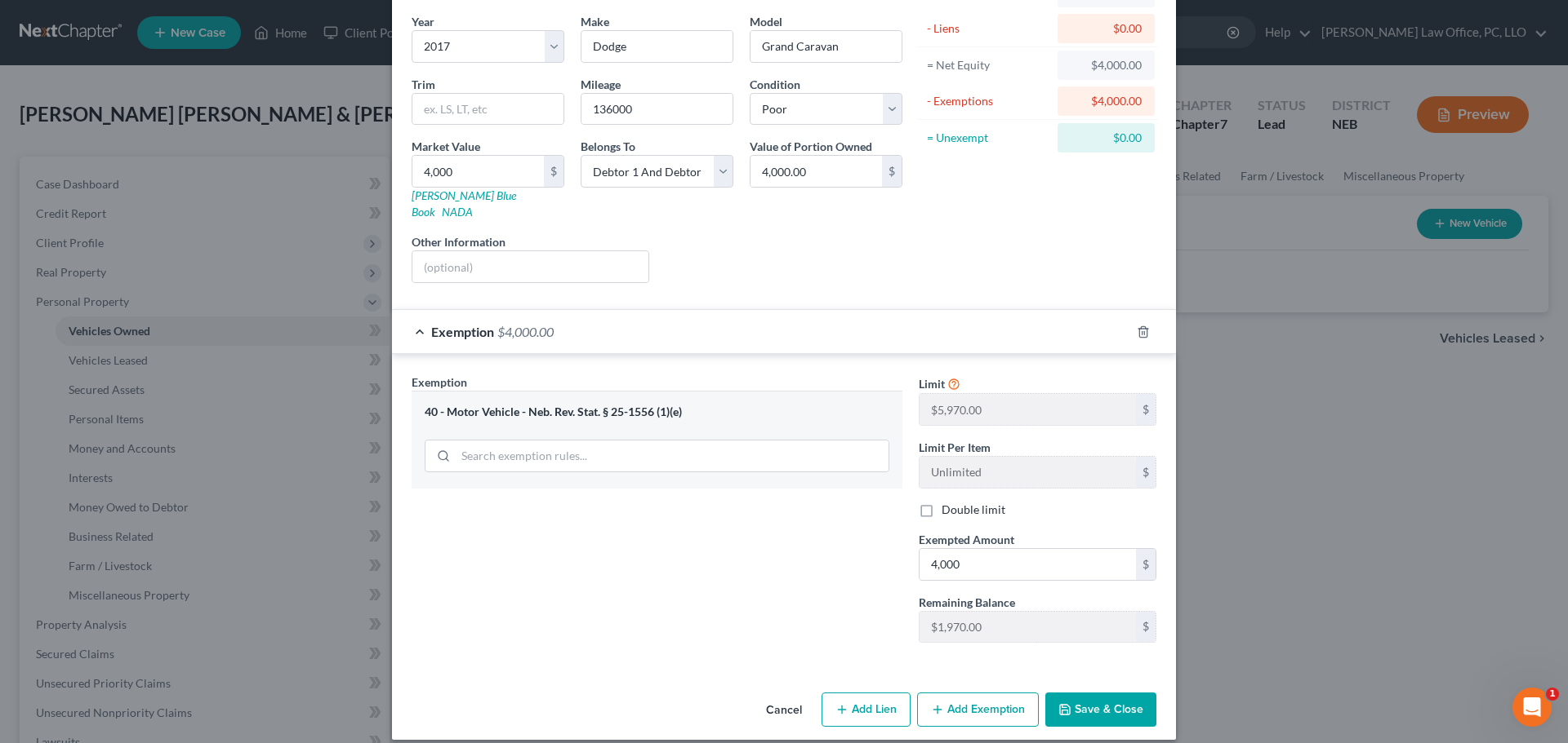
click at [1078, 692] on button "Save & Close" at bounding box center [1101, 709] width 111 height 35
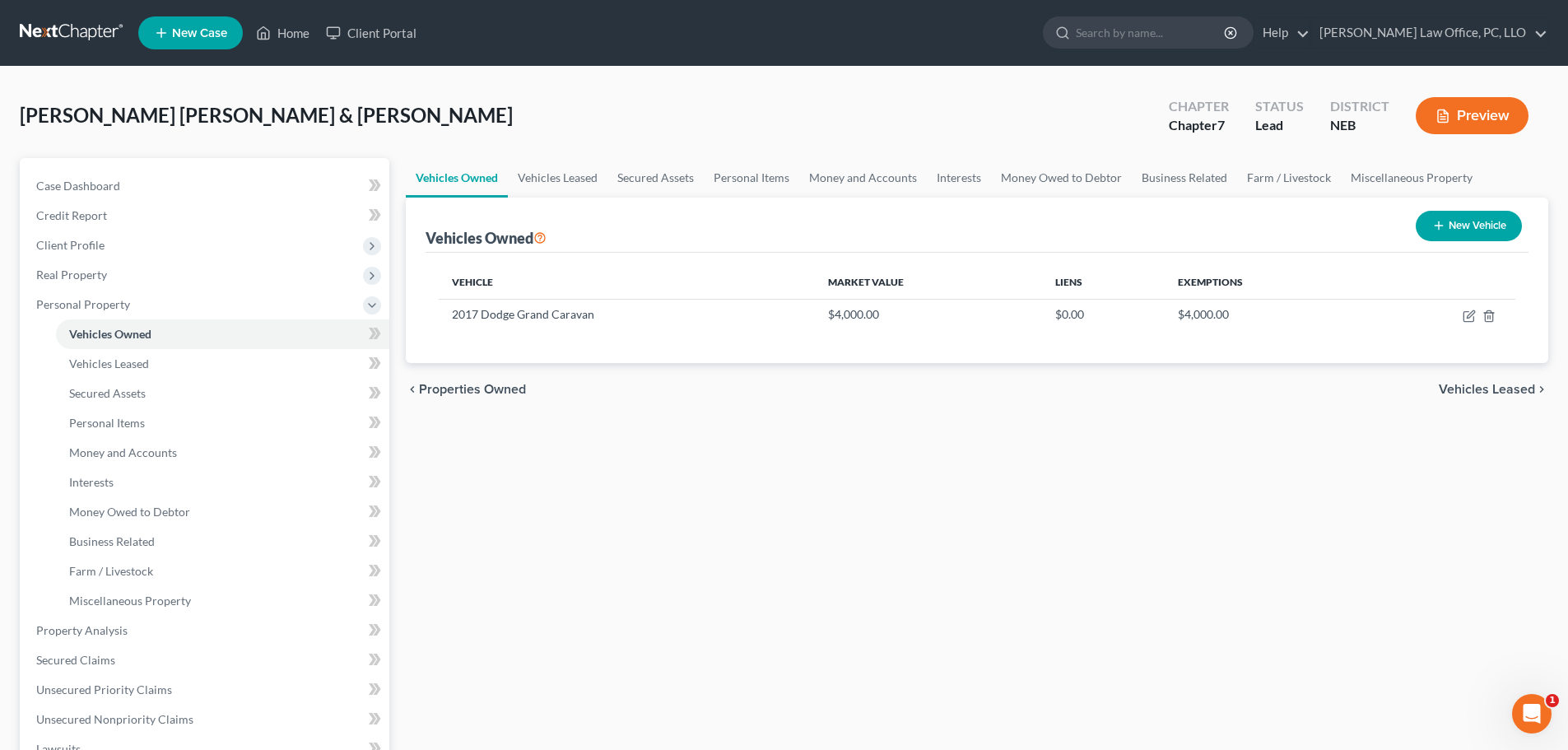
click at [1502, 227] on button "New Vehicle" at bounding box center [1468, 226] width 106 height 31
select select "0"
select select "2"
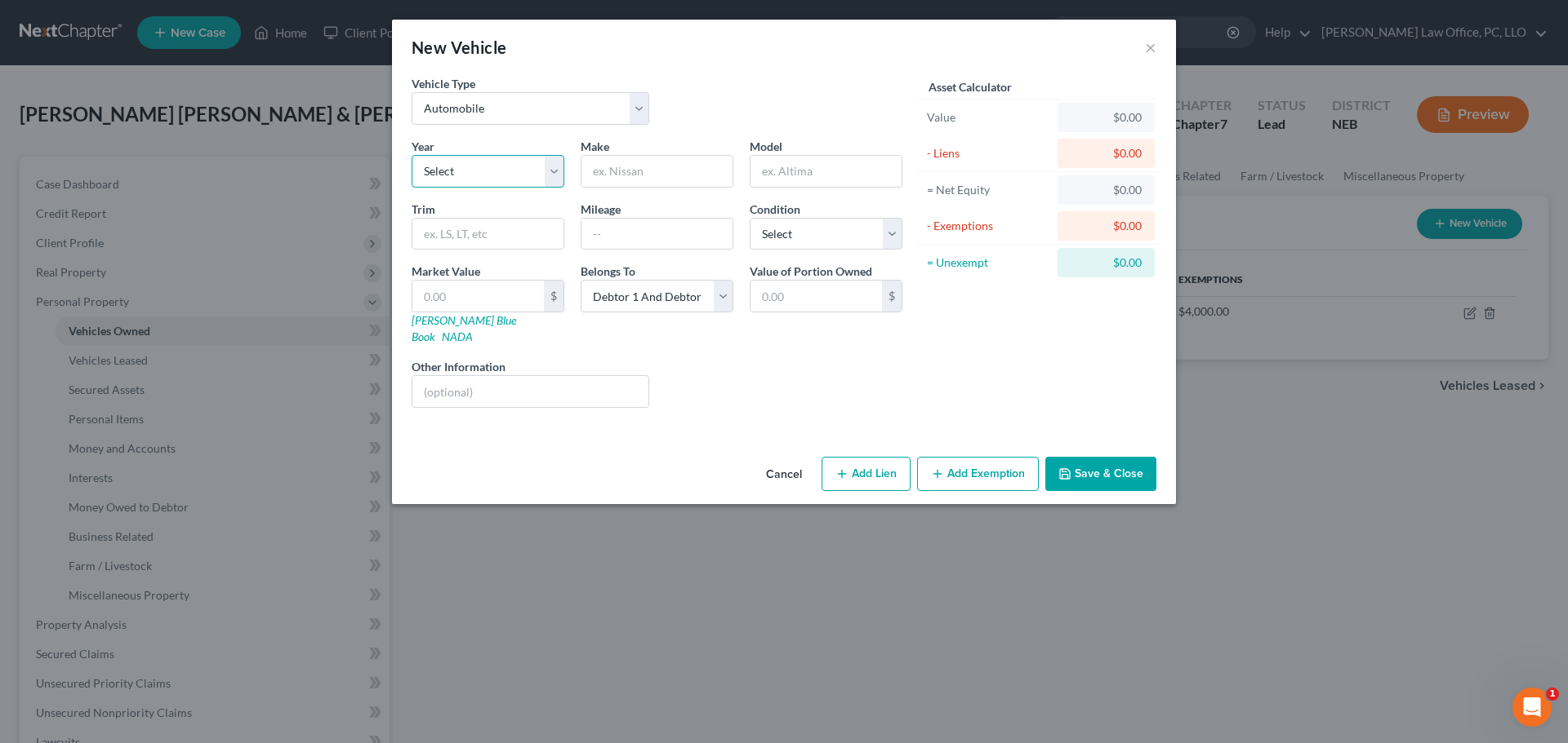
click at [555, 175] on select "Select 2026 2025 2024 2023 2022 2021 2020 2019 2018 2017 2016 2015 2014 2013 20…" at bounding box center [488, 171] width 153 height 33
select select "8"
click at [412, 155] on select "Select 2026 2025 2024 2023 2022 2021 2020 2019 2018 2017 2016 2015 2014 2013 20…" at bounding box center [488, 171] width 153 height 33
click at [641, 173] on input "text" at bounding box center [657, 171] width 151 height 31
type input "Hyundai"
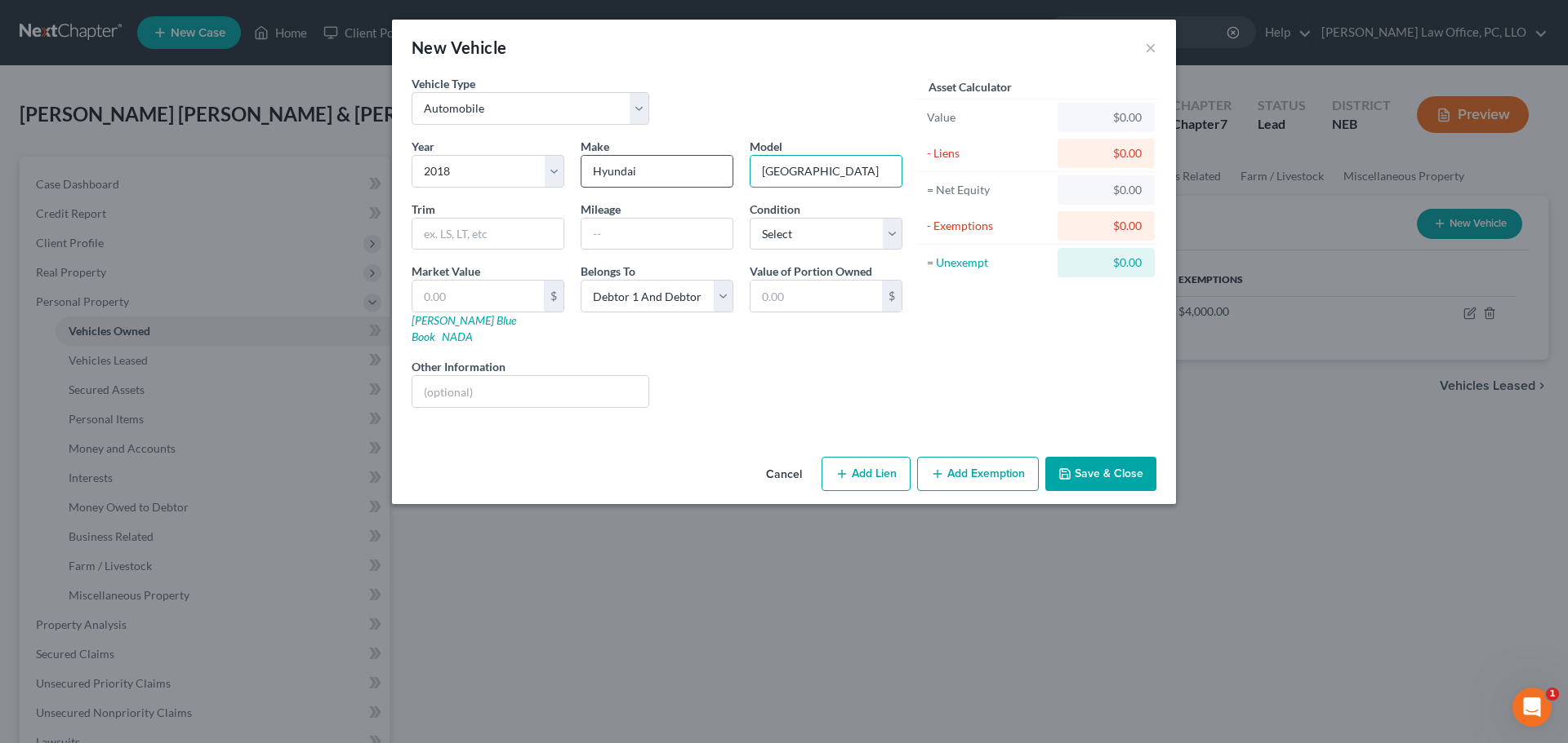
type input "[GEOGRAPHIC_DATA]"
click at [894, 234] on select "Select Excellent Very Good Good Fair Poor" at bounding box center [825, 234] width 153 height 33
click at [749, 218] on select "Select Excellent Very Good Good Fair Poor" at bounding box center [825, 234] width 153 height 33
select select "1"
click at [441, 300] on input "text" at bounding box center [479, 296] width 132 height 31
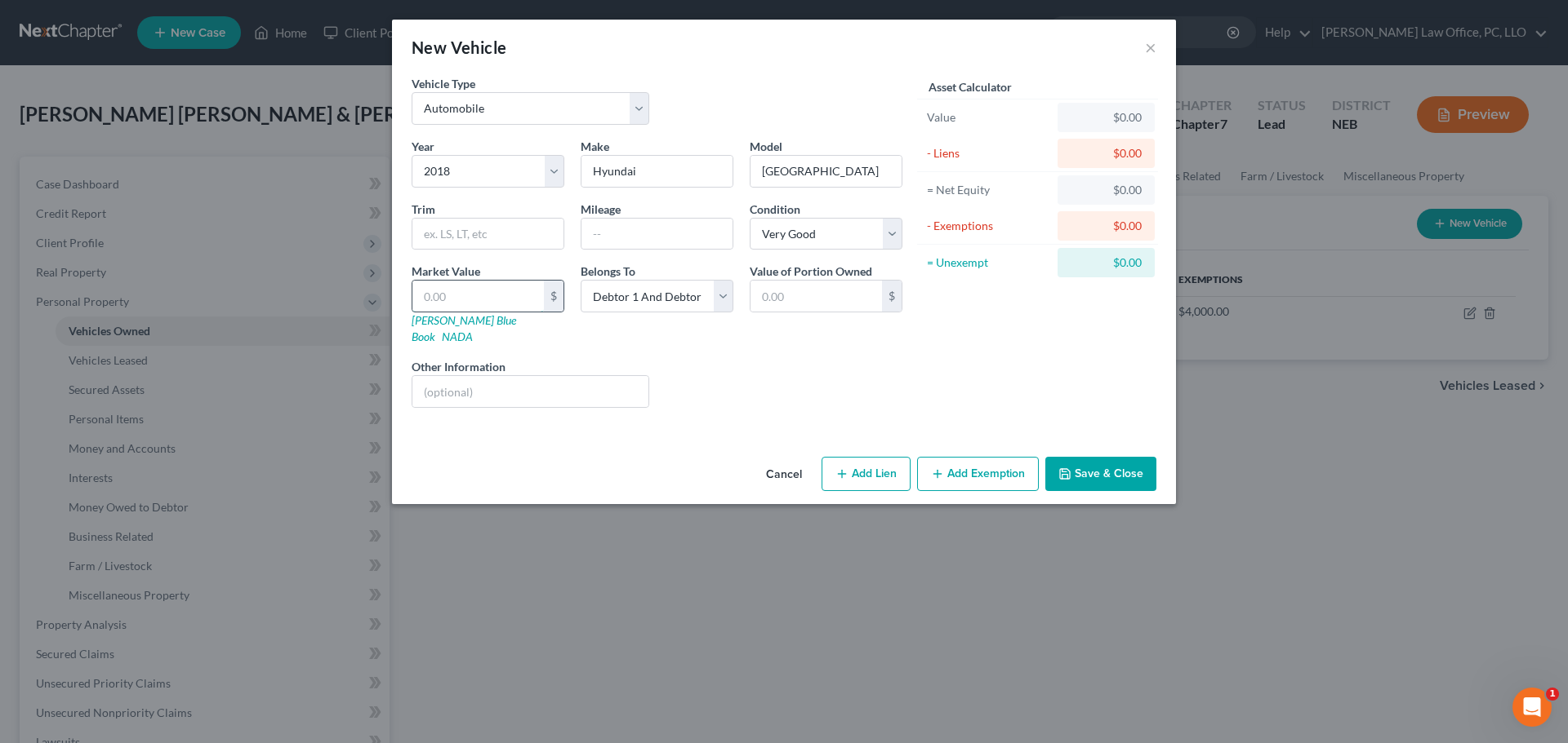
type input "8"
type input "8.00"
type input "80"
type input "80.00"
type input "800"
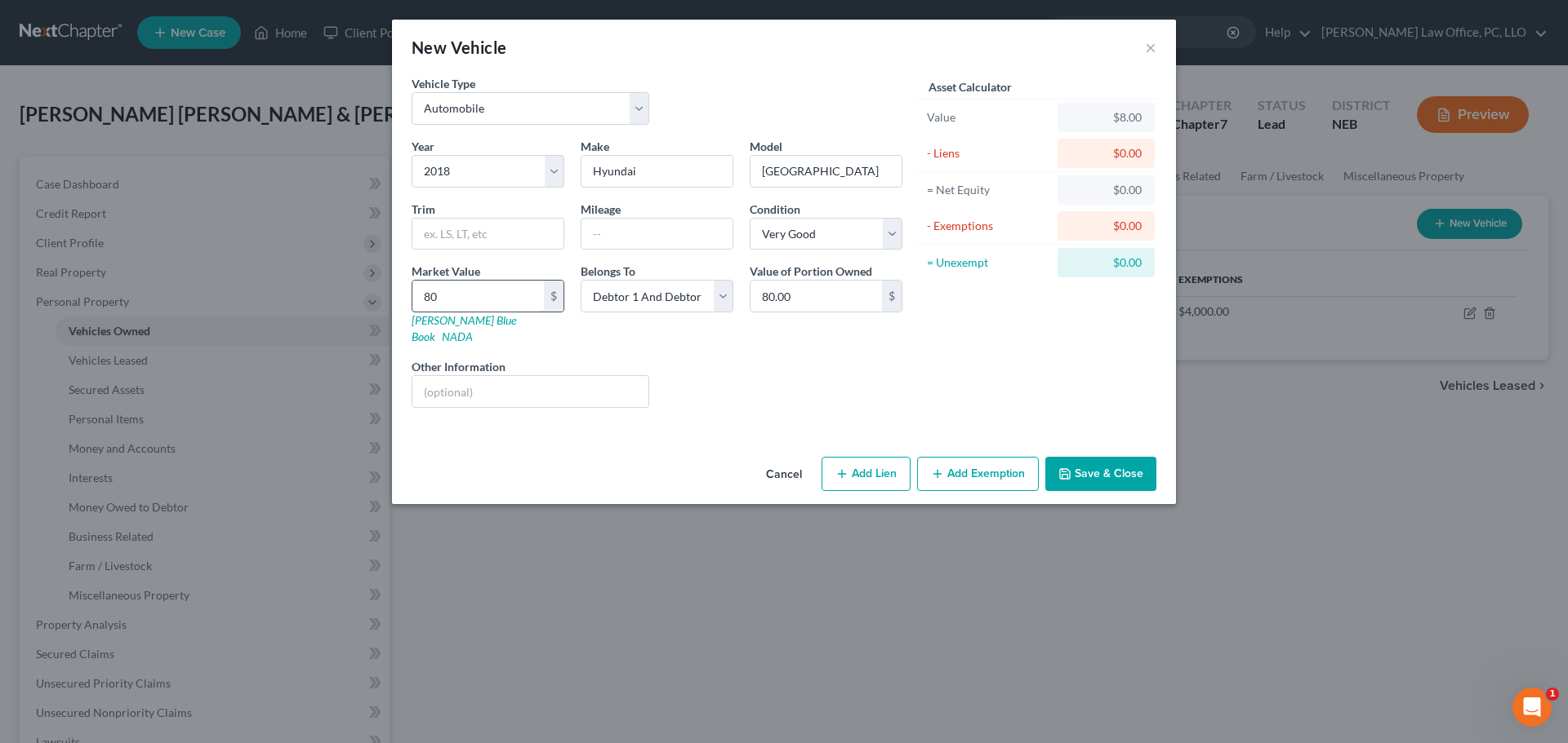
type input "800.00"
type input "8000"
type input "8,000.00"
type input "8,000"
click at [852, 459] on button "Add Lien" at bounding box center [865, 474] width 89 height 35
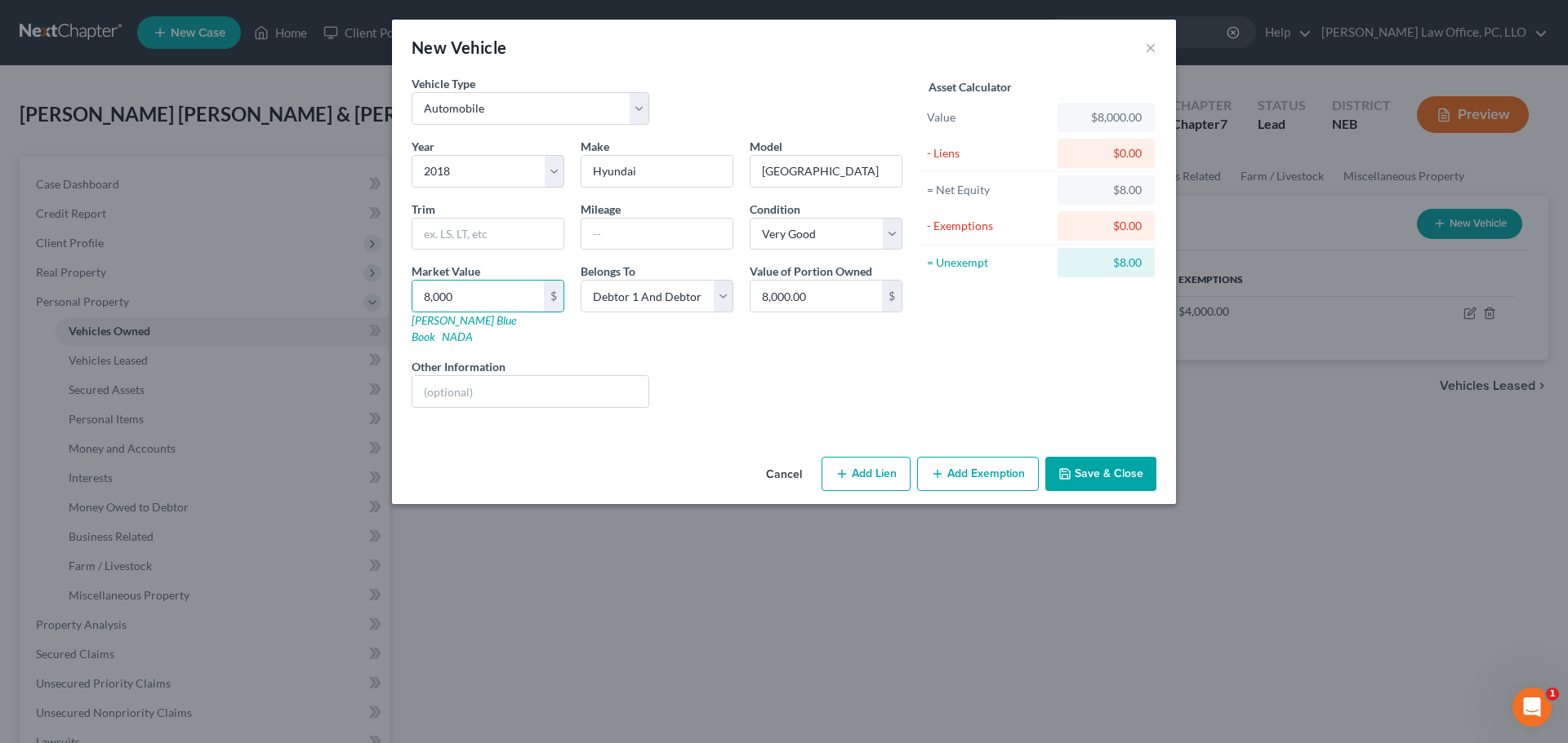
select select "2"
select select "0"
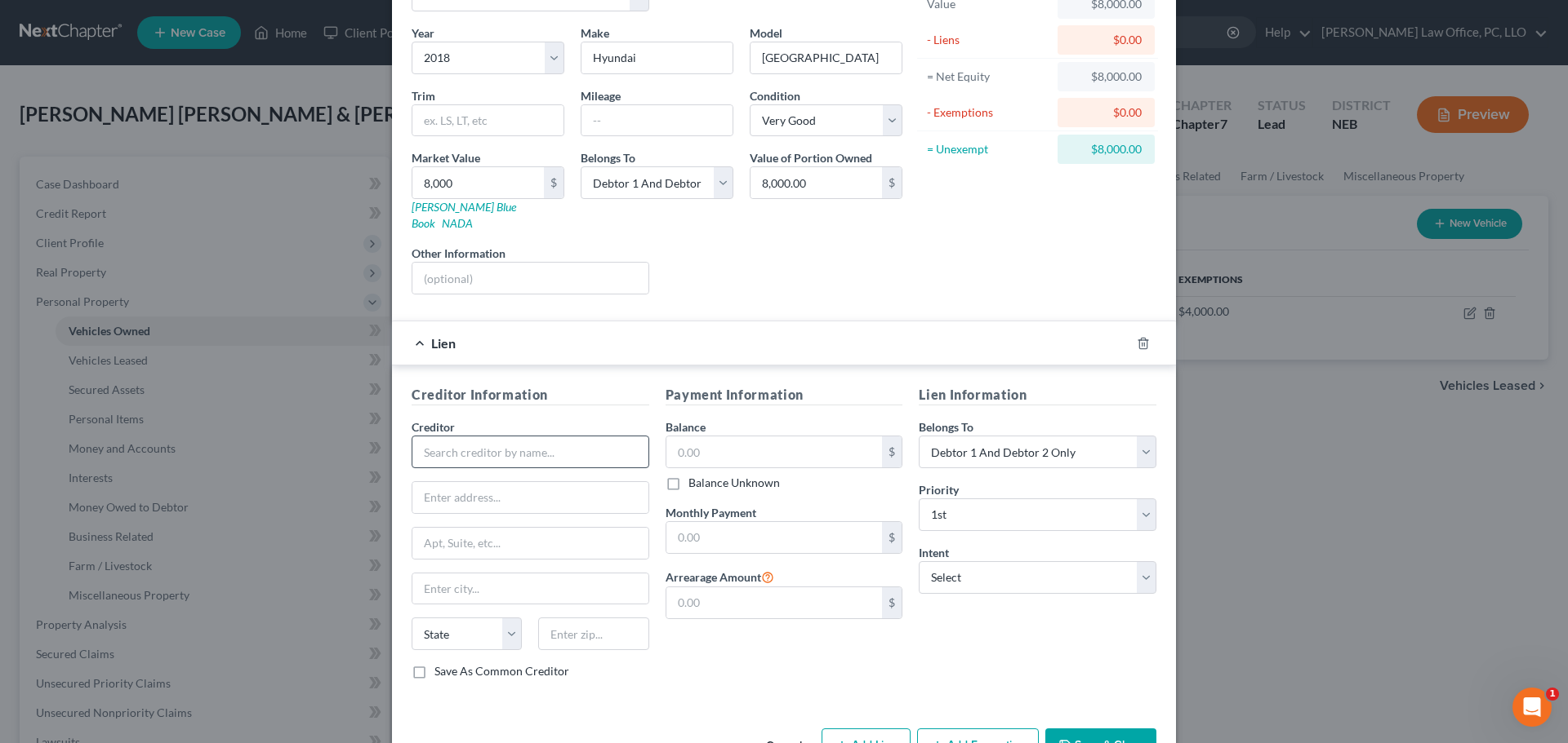
scroll to position [116, 0]
click at [516, 436] on input "text" at bounding box center [531, 449] width 238 height 33
type input "Bridge Crest"
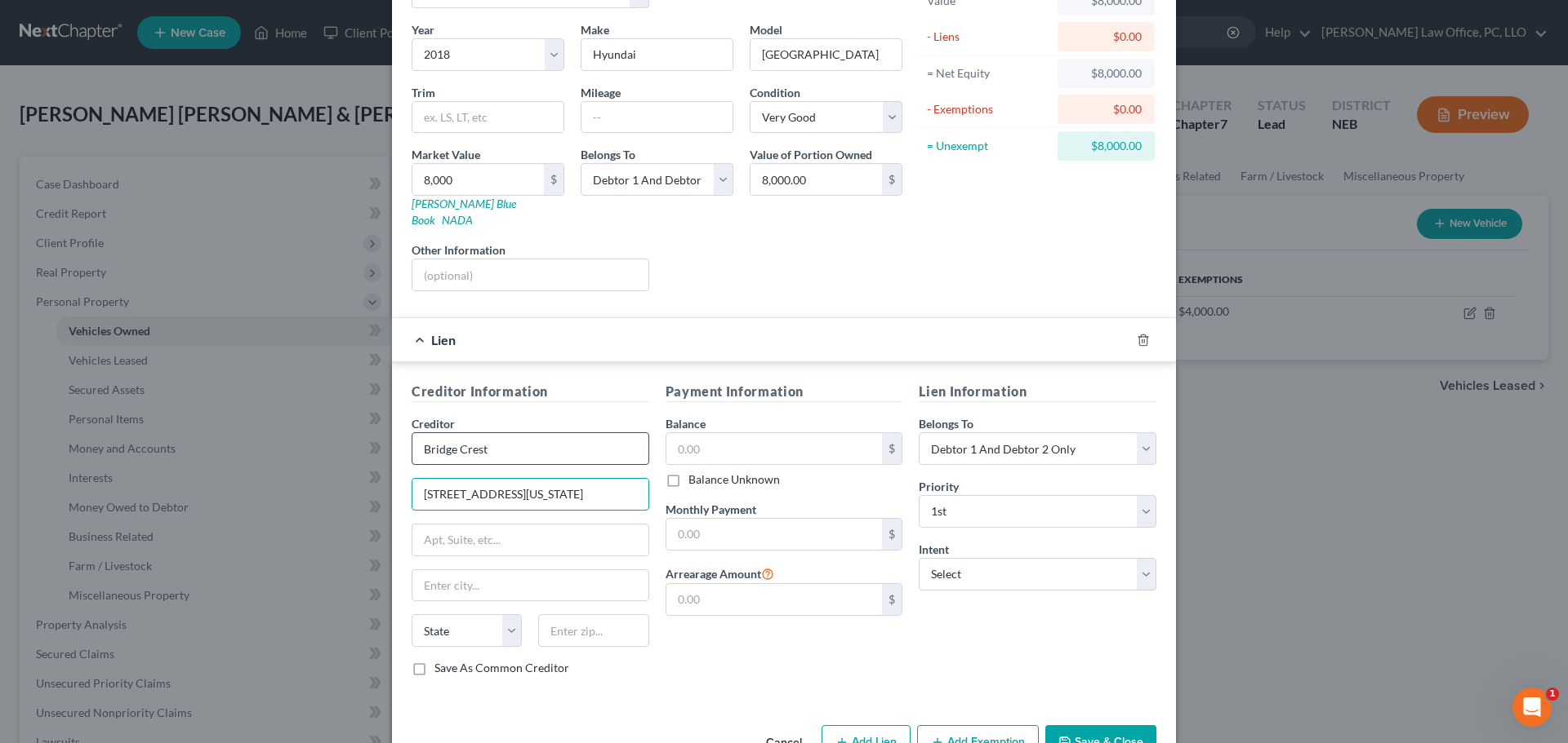
type input "[STREET_ADDRESS][US_STATE]"
type input "[PERSON_NAME]"
select select "3"
type input "85233"
click at [709, 437] on input "text" at bounding box center [775, 449] width 216 height 31
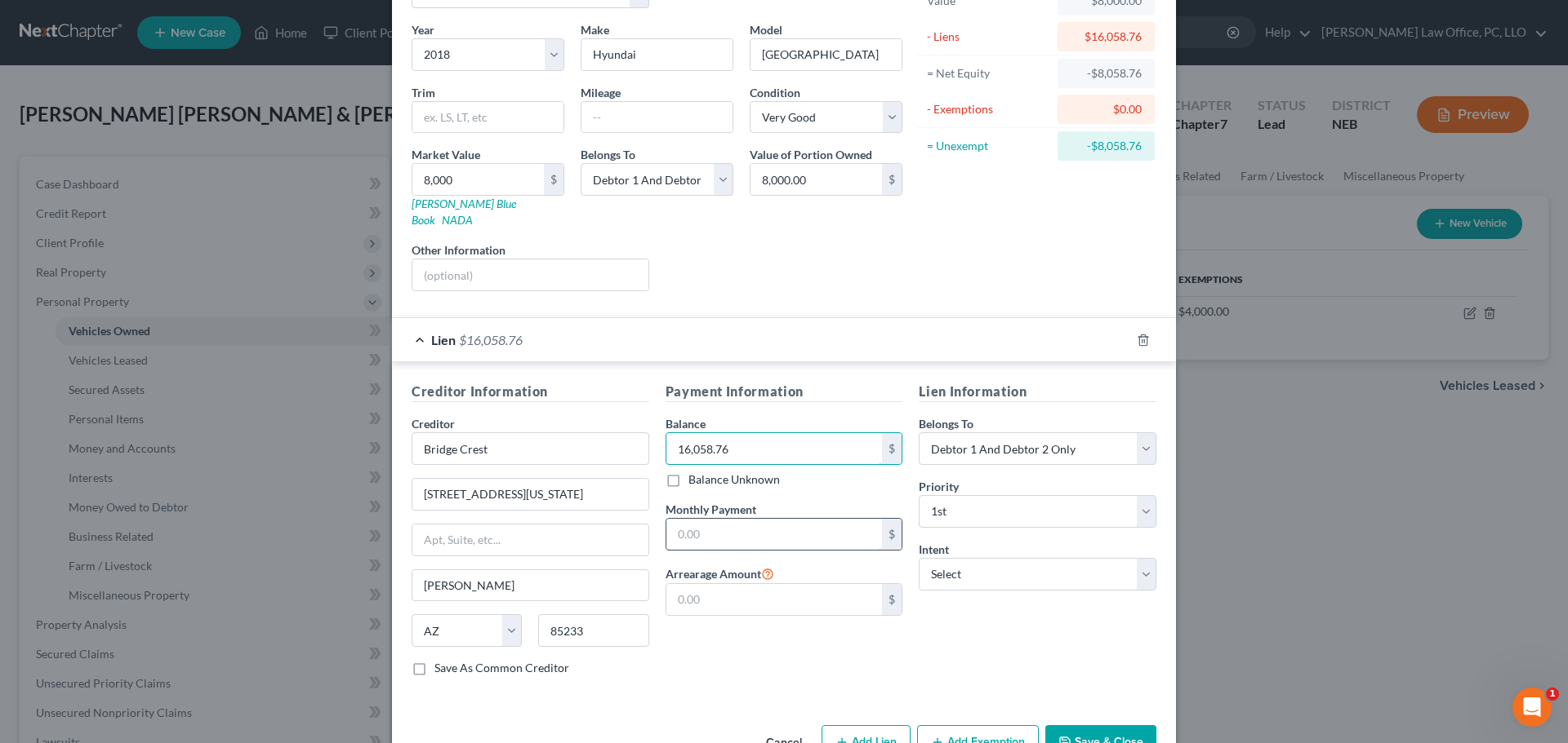
type input "16,058.76"
click at [770, 519] on input "text" at bounding box center [775, 534] width 216 height 31
type input "392"
click at [725, 647] on div "Payment Information Balance 16,058.76 $ Balance Unknown Balance Undetermined 16…" at bounding box center [784, 536] width 254 height 308
click at [734, 584] on input "text" at bounding box center [775, 600] width 216 height 31
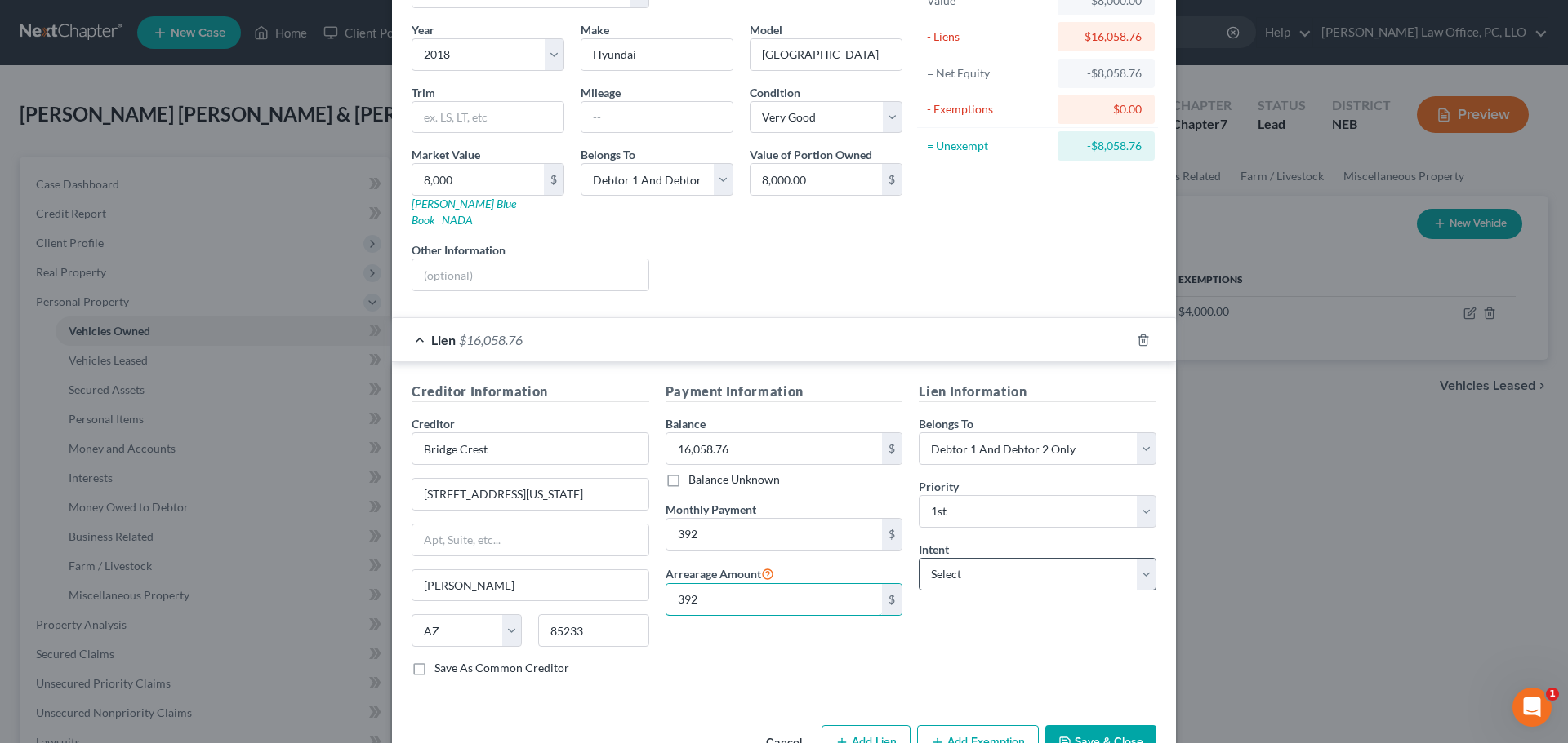
type input "392"
click at [1139, 558] on select "Select Surrender Redeem Reaffirm Avoid Other" at bounding box center [1038, 574] width 238 height 33
select select "2"
click at [919, 558] on select "Select Surrender Redeem Reaffirm Avoid Other" at bounding box center [1038, 574] width 238 height 33
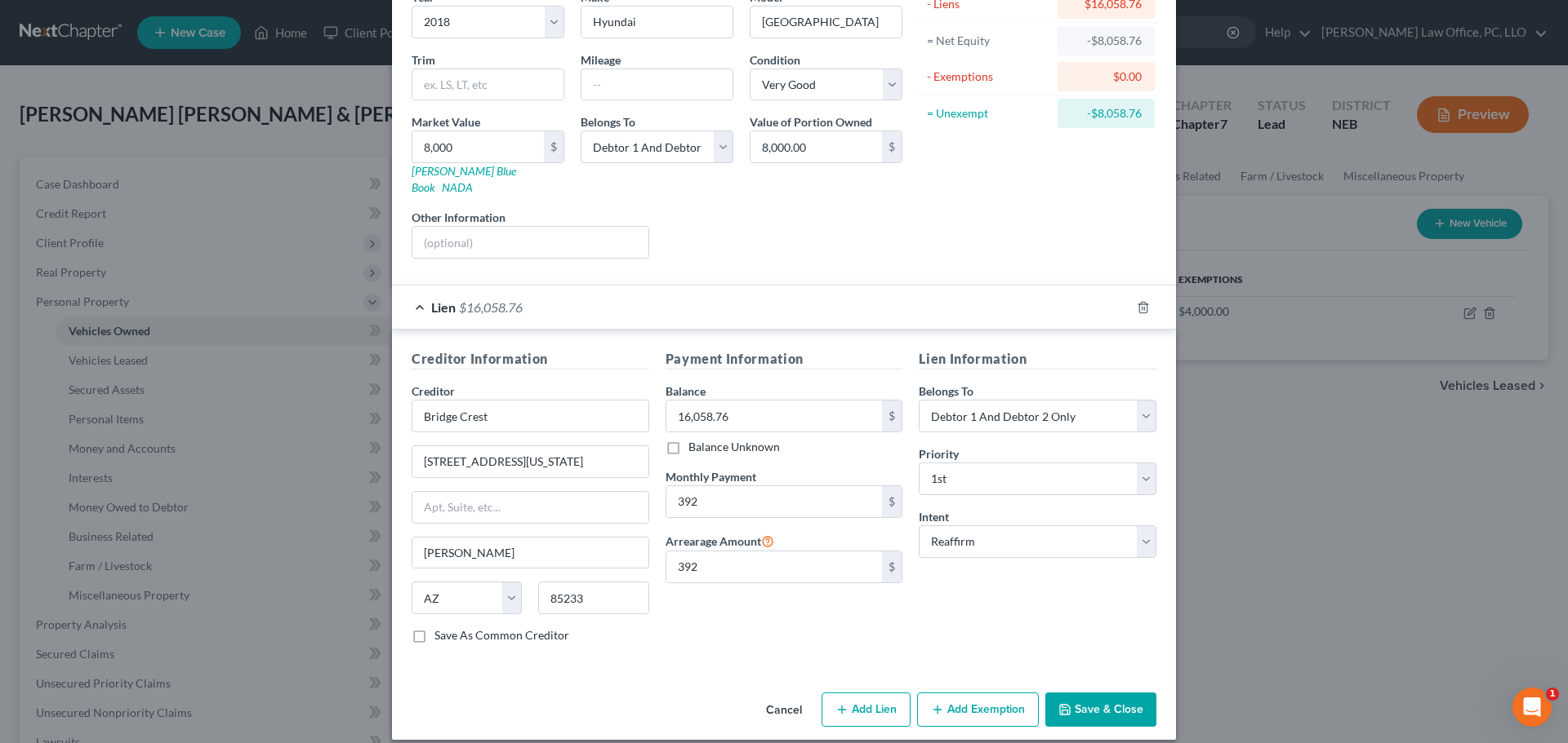
click at [999, 692] on button "Add Exemption" at bounding box center [978, 709] width 122 height 35
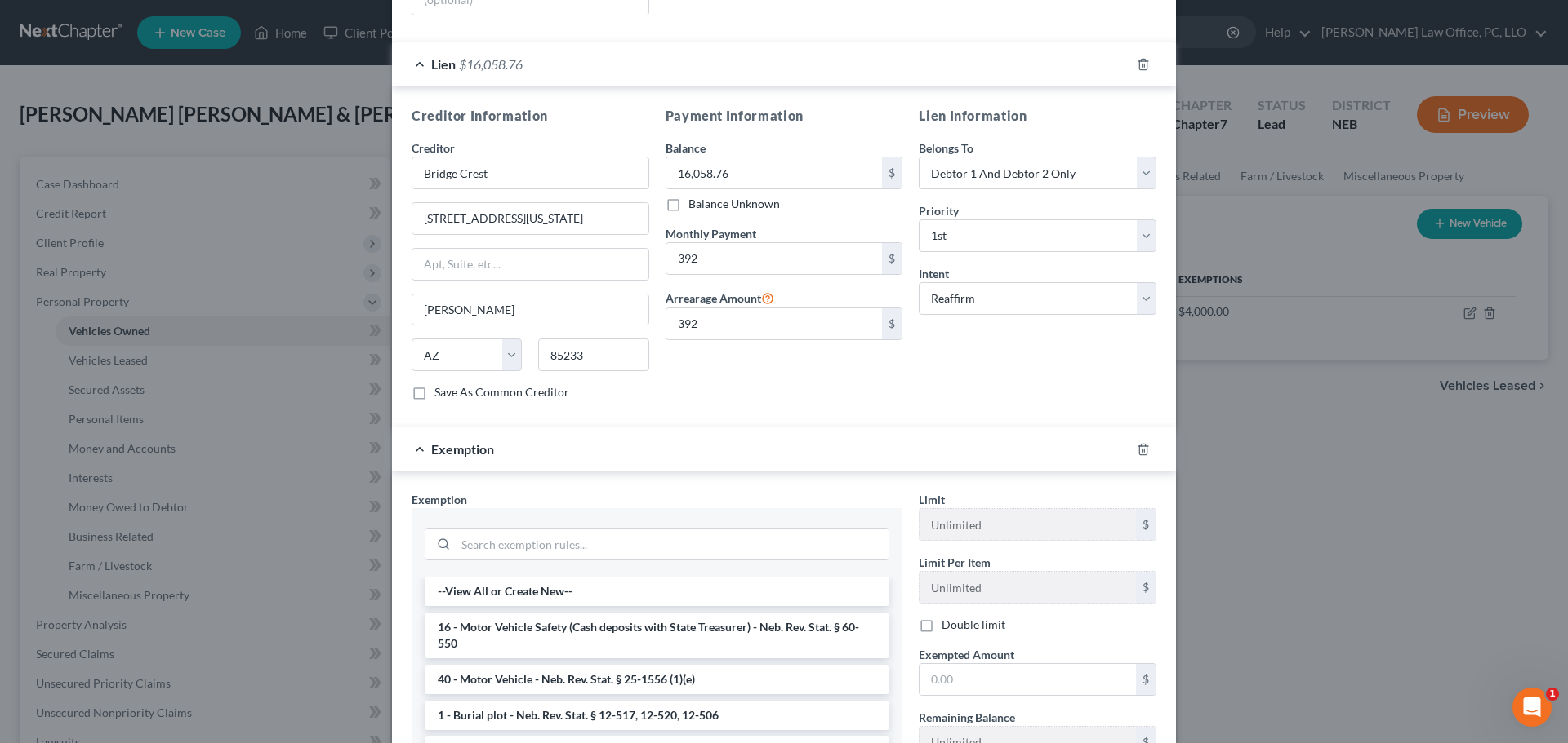
scroll to position [580, 0]
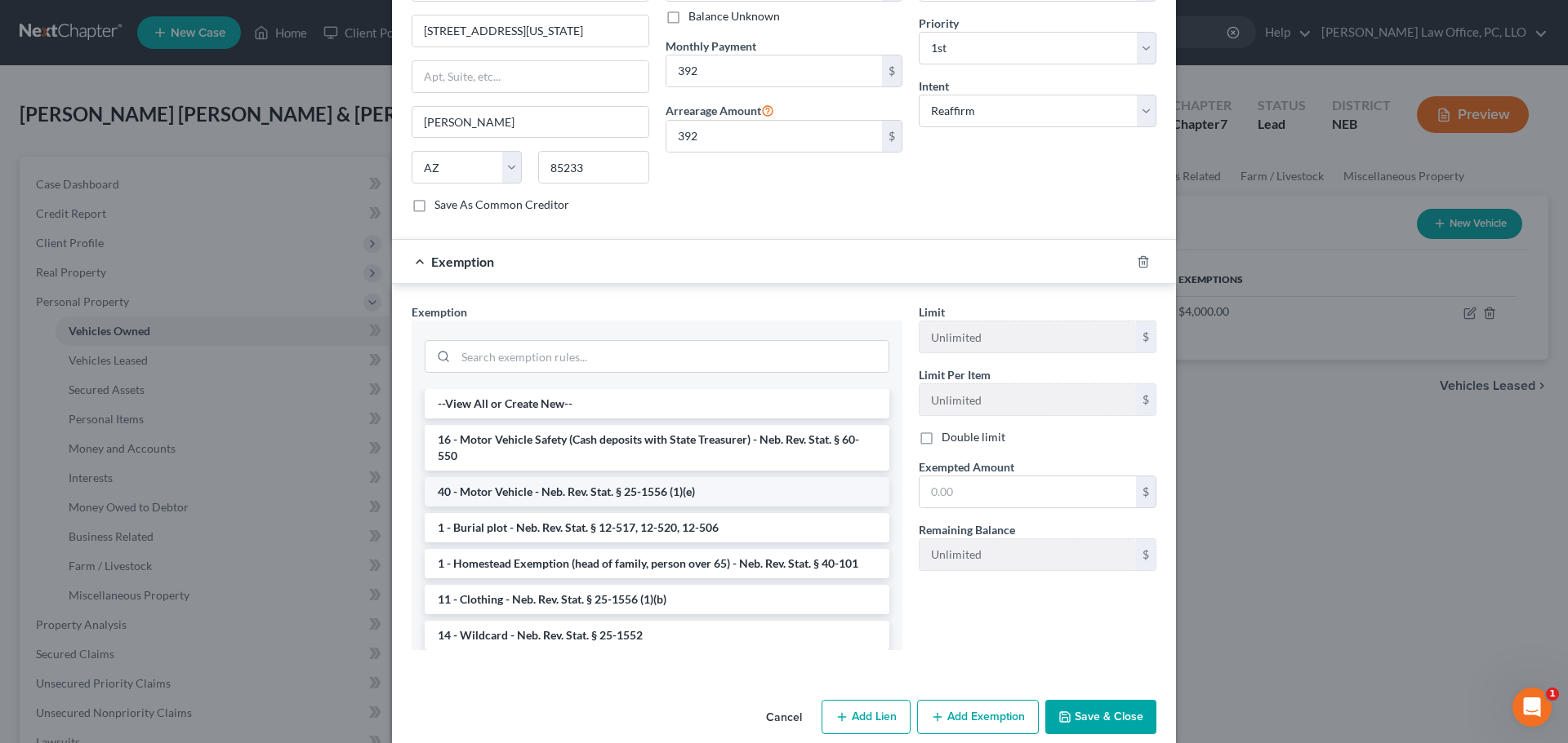
click at [603, 477] on li "40 - Motor Vehicle - Neb. Rev. Stat. § 25-1556 (1)(e)" at bounding box center [657, 492] width 465 height 30
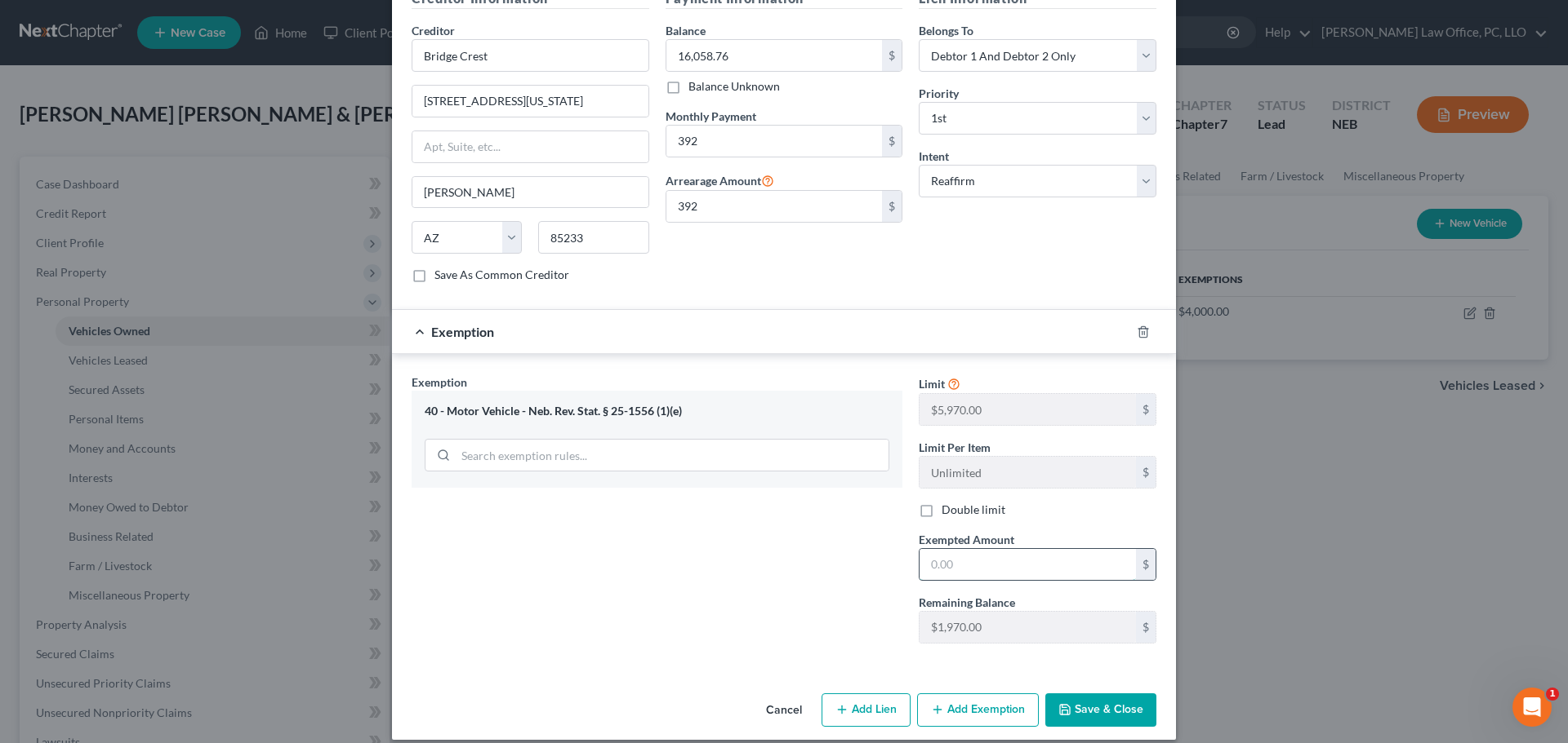
click at [975, 559] on input "text" at bounding box center [1028, 564] width 216 height 31
type input "0.00"
click at [1094, 693] on button "Save & Close" at bounding box center [1101, 710] width 111 height 35
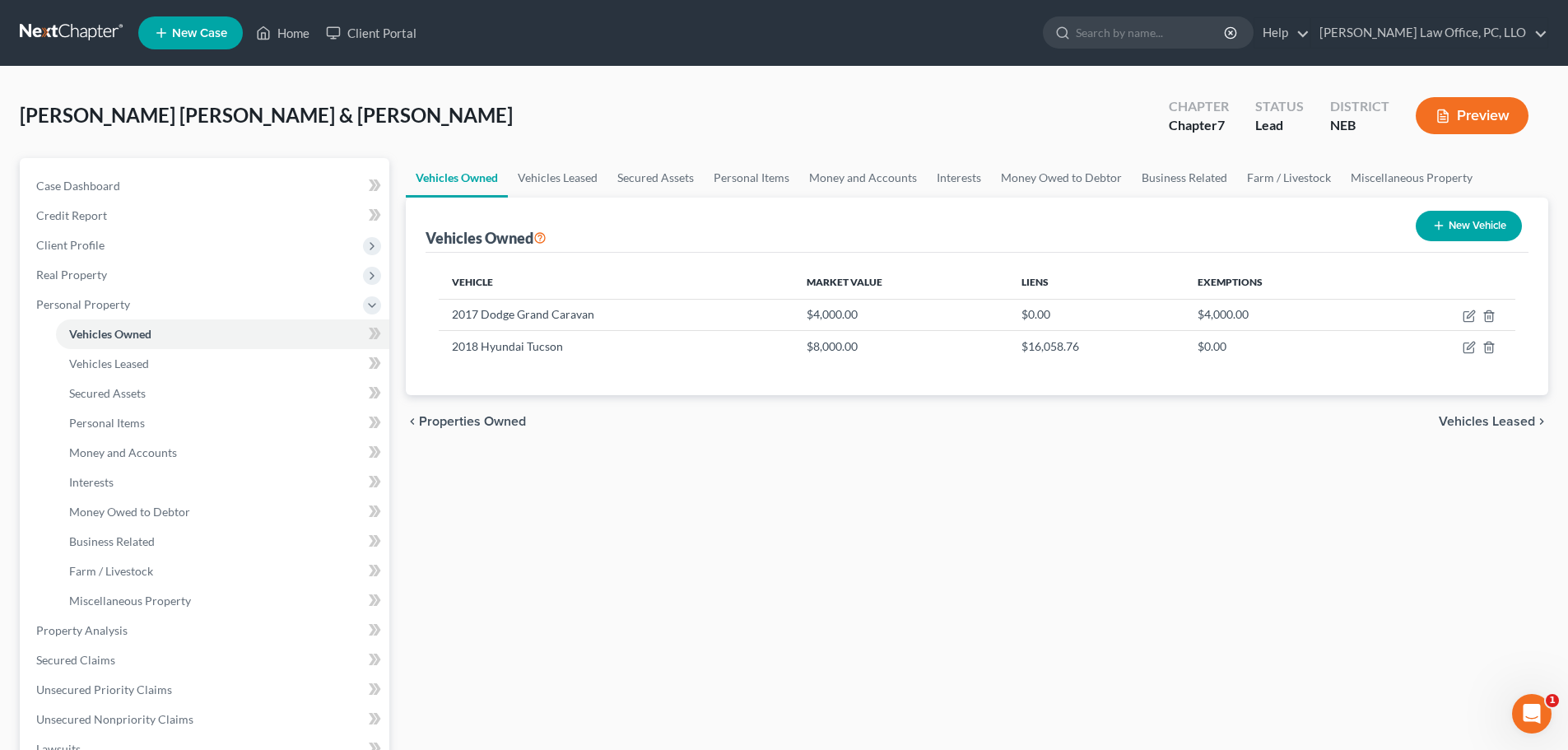
click at [1451, 223] on button "New Vehicle" at bounding box center [1468, 226] width 106 height 31
select select "0"
select select "2"
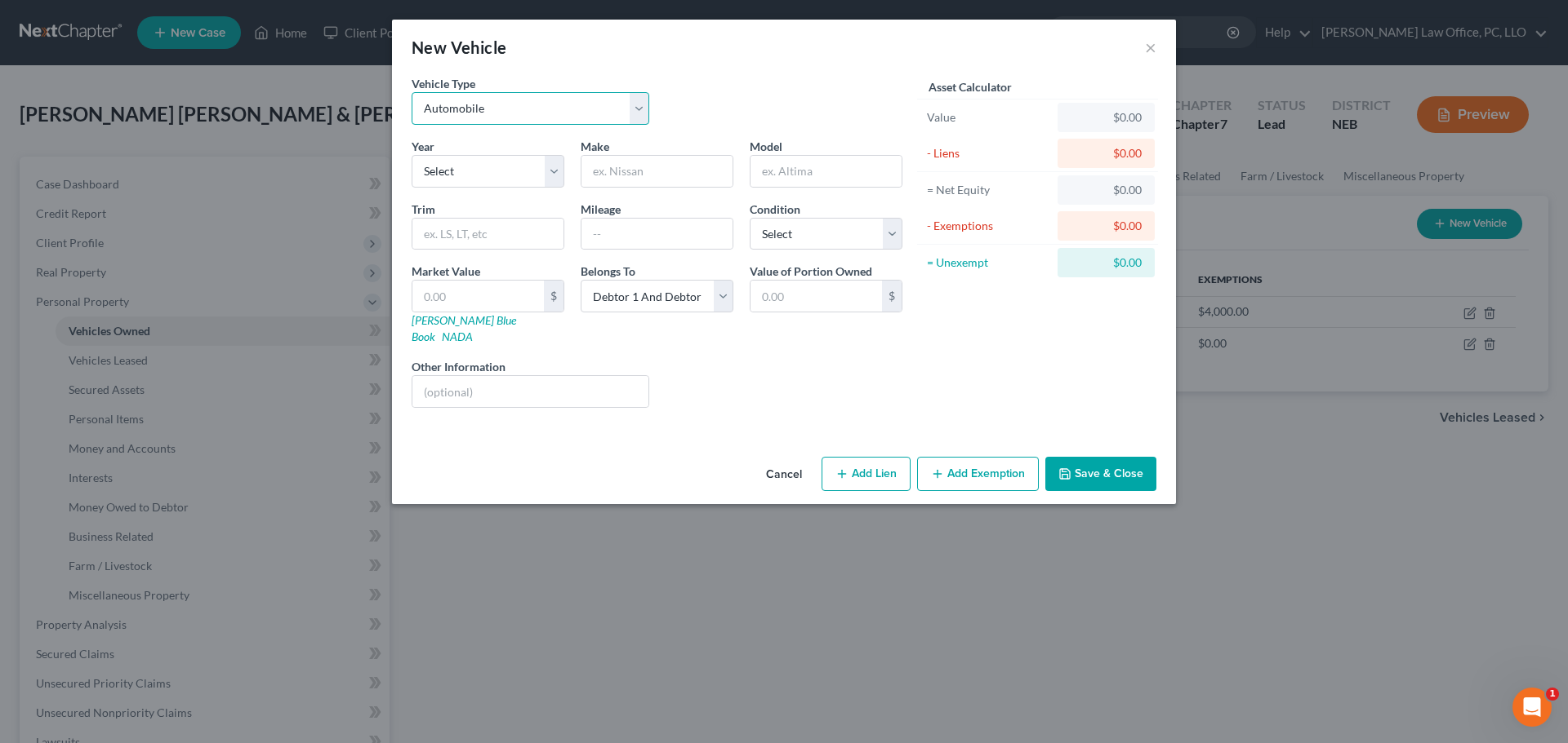
click at [644, 109] on select "Select Automobile Truck Trailer Watercraft Aircraft Motor Home Atv Other Vehicle" at bounding box center [531, 108] width 238 height 33
click at [412, 92] on select "Select Automobile Truck Trailer Watercraft Aircraft Motor Home Atv Other Vehicle" at bounding box center [531, 108] width 238 height 33
click at [565, 169] on select "Select 2026 2025 2024 2023 2022 2021 2020 2019 2018 2017 2016 2015 2014 2013 20…" at bounding box center [488, 171] width 153 height 33
select select "21"
click at [412, 155] on select "Select 2026 2025 2024 2023 2022 2021 2020 2019 2018 2017 2016 2015 2014 2013 20…" at bounding box center [488, 171] width 153 height 33
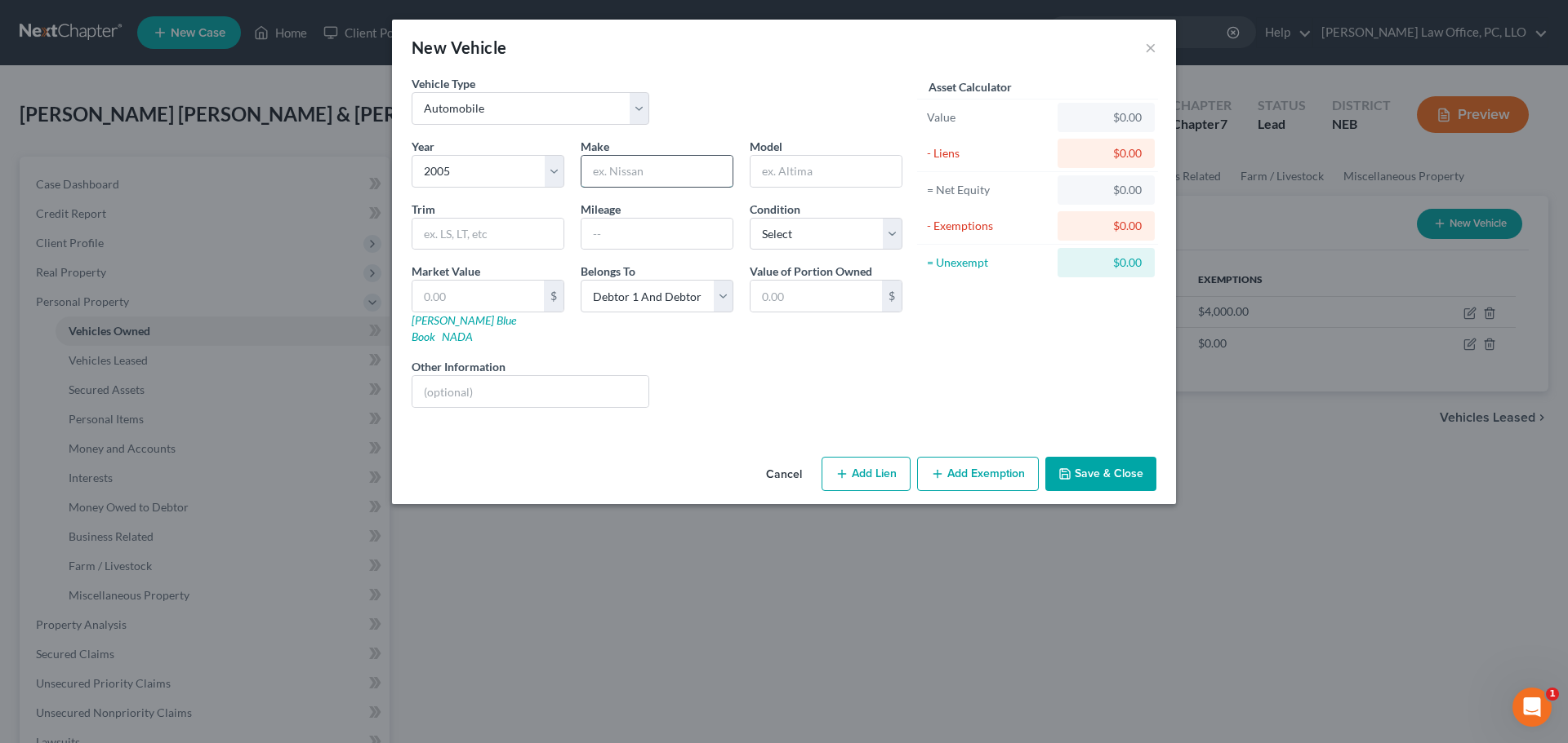
click at [669, 172] on input "text" at bounding box center [657, 171] width 151 height 31
type input "Ford"
click at [808, 171] on input "text" at bounding box center [825, 171] width 151 height 31
type input "Ranger"
click at [895, 235] on select "Select Excellent Very Good Good Fair Poor" at bounding box center [825, 234] width 153 height 33
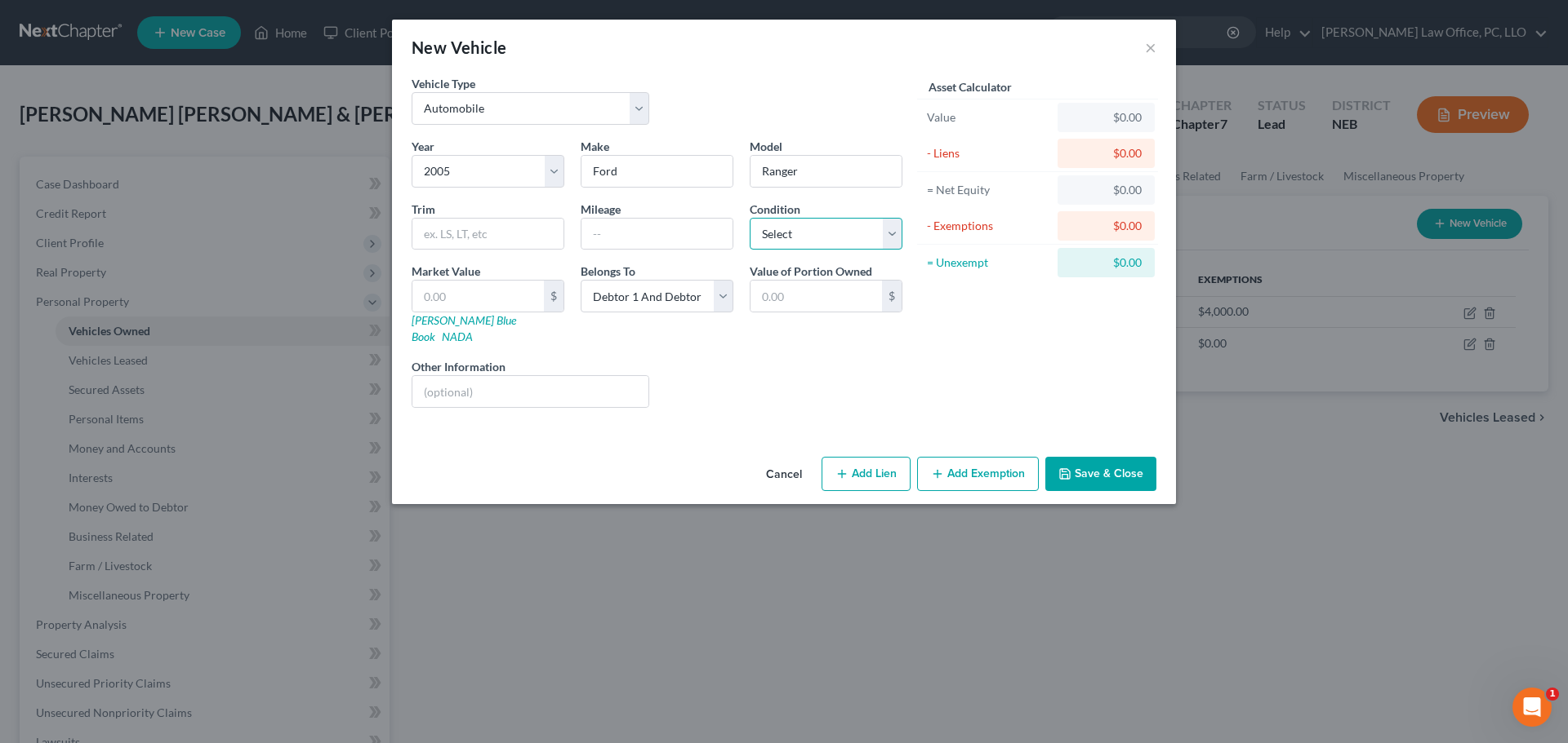
select select "4"
click at [749, 218] on select "Select Excellent Very Good Good Fair Poor" at bounding box center [825, 234] width 153 height 33
click at [489, 290] on input "text" at bounding box center [479, 296] width 132 height 31
type input "5"
type input "5.00"
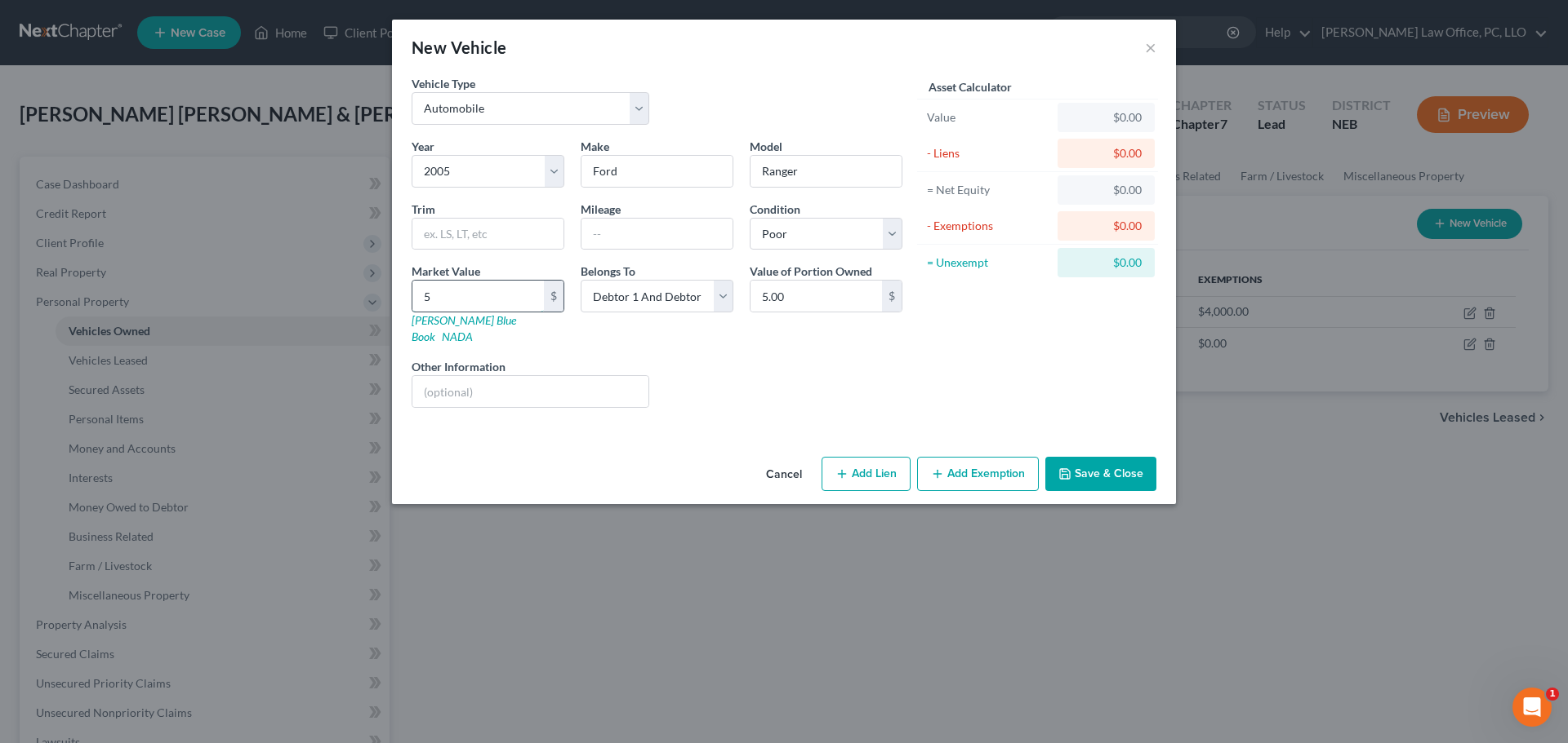
type input "50"
type input "50.00"
type input "500"
type input "500.00"
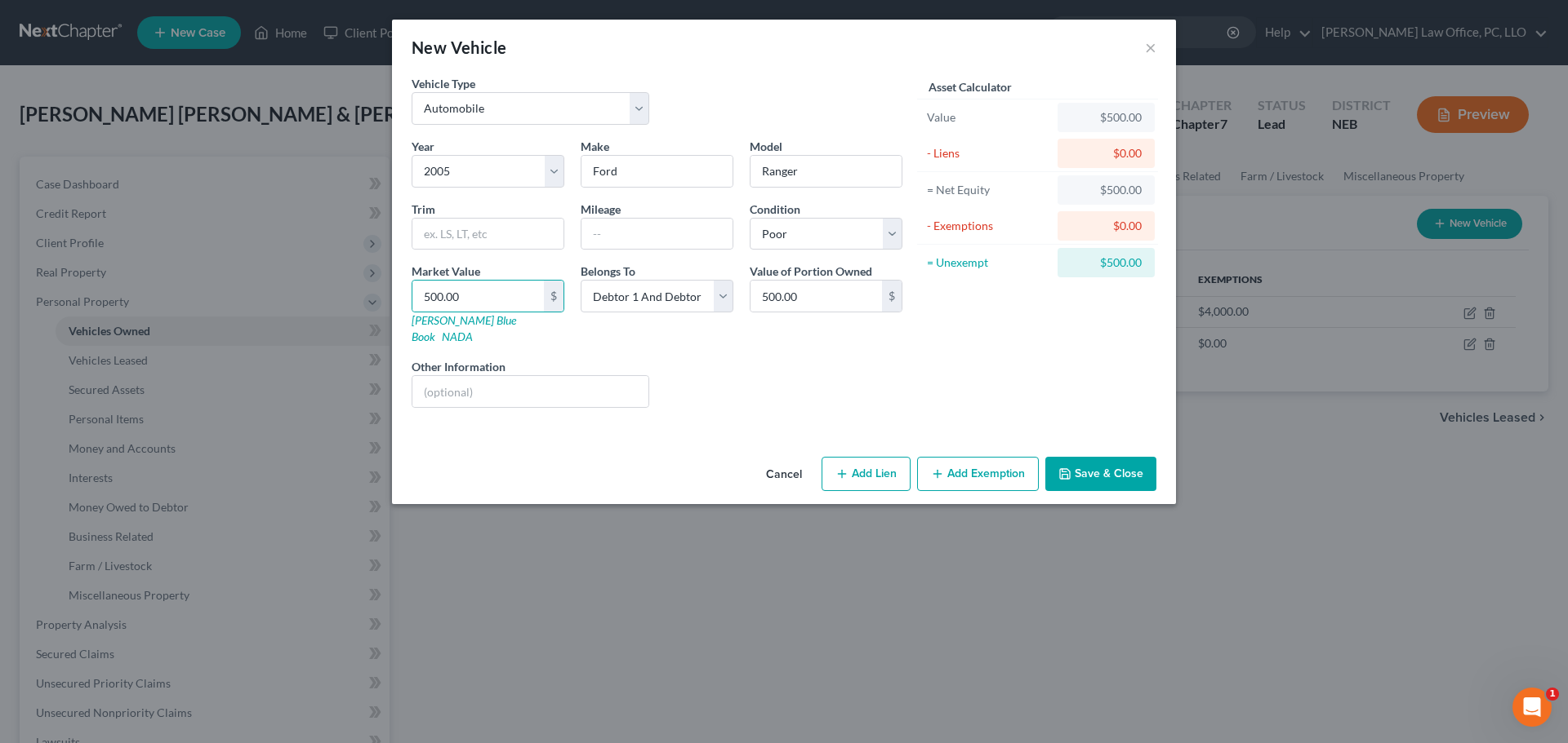
drag, startPoint x: 637, startPoint y: 548, endPoint x: 682, endPoint y: 483, distance: 79.1
click at [652, 513] on div "New Vehicle × Vehicle Type Select Automobile Truck Trailer Watercraft Aircraft …" at bounding box center [784, 371] width 1568 height 743
click at [876, 458] on button "Add Lien" at bounding box center [865, 474] width 89 height 35
select select "2"
select select "0"
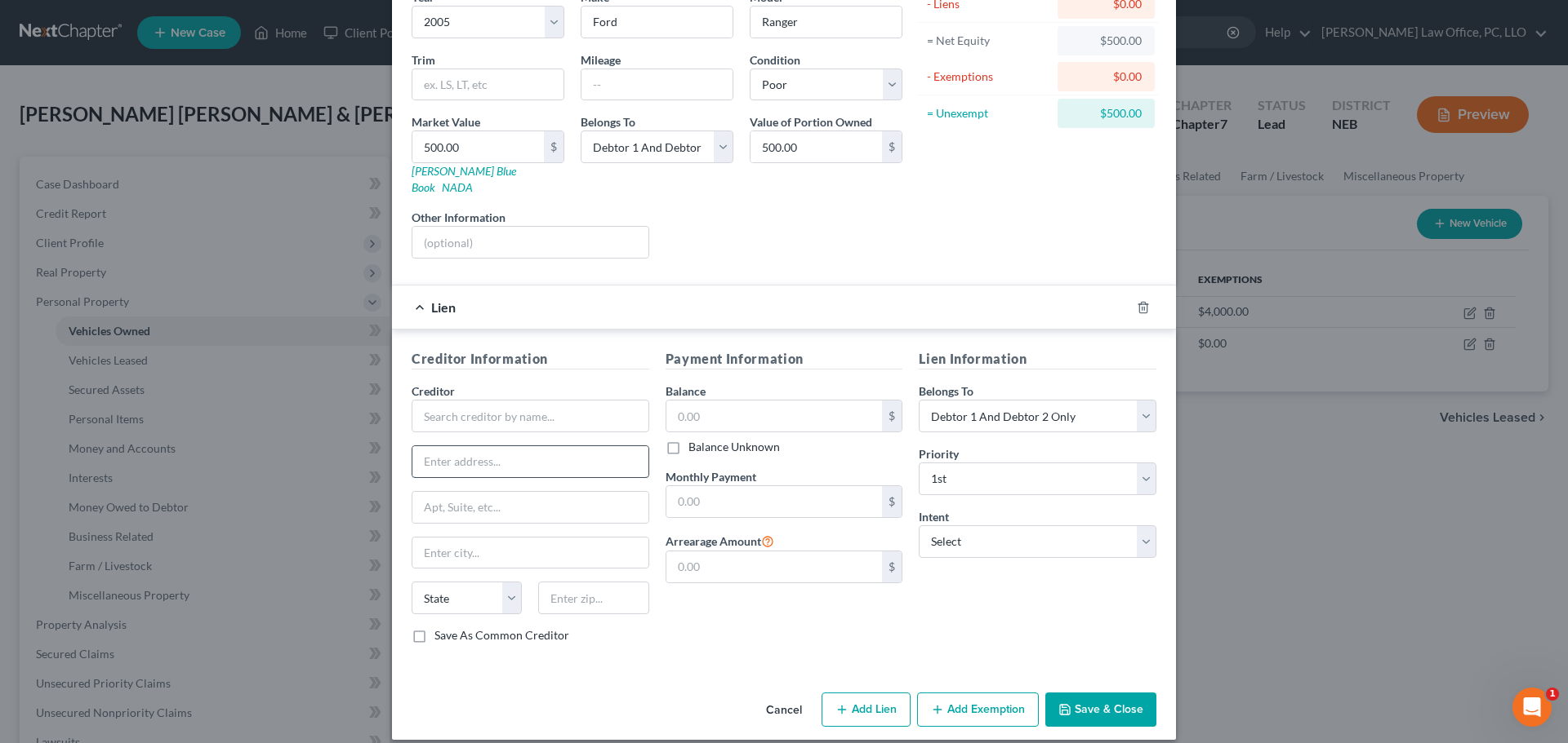
scroll to position [147, 0]
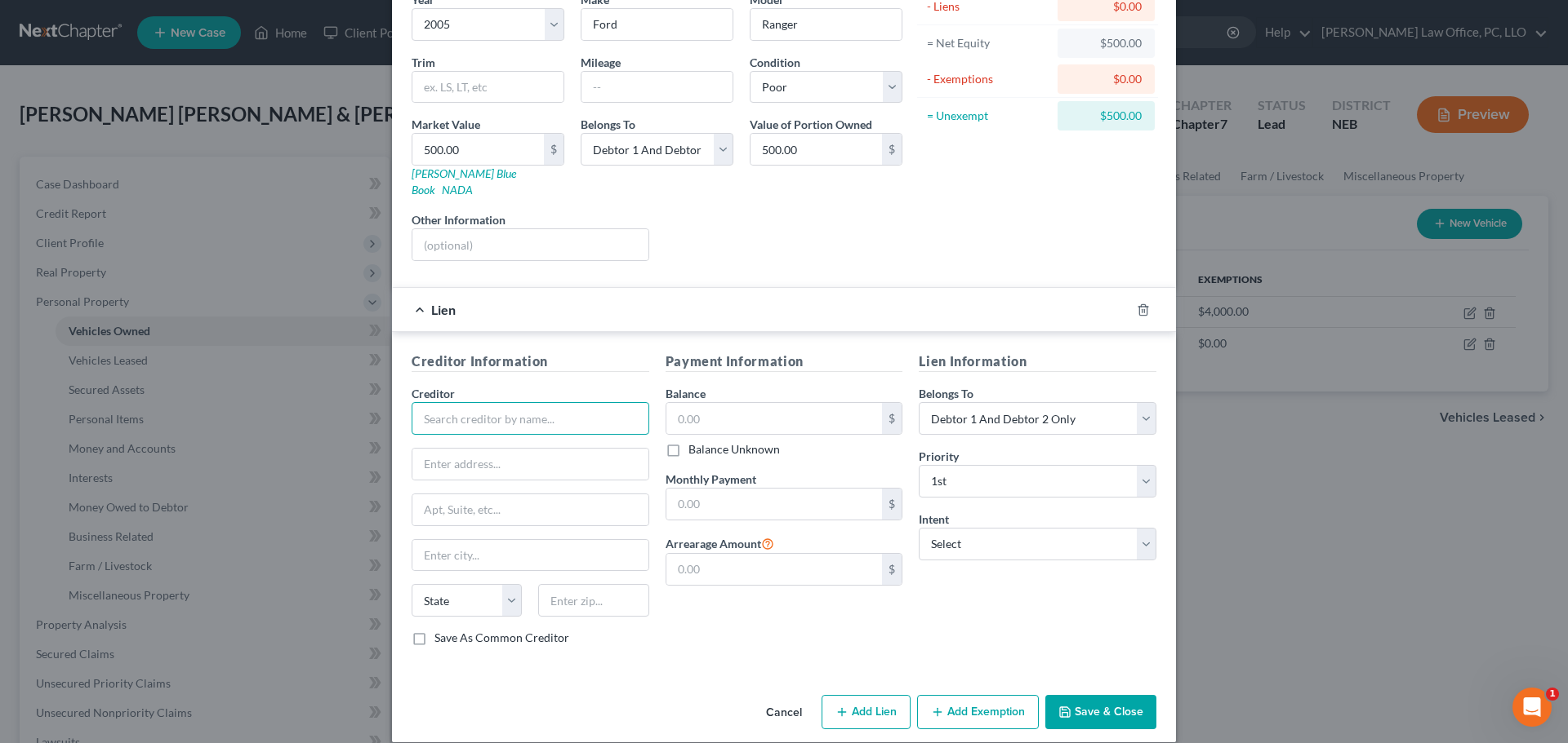
drag, startPoint x: 558, startPoint y: 394, endPoint x: 565, endPoint y: 401, distance: 9.9
click at [562, 402] on input "text" at bounding box center [531, 418] width 238 height 33
type input "One Main Financial"
type input "PO Box 1010"
type input "[GEOGRAPHIC_DATA]"
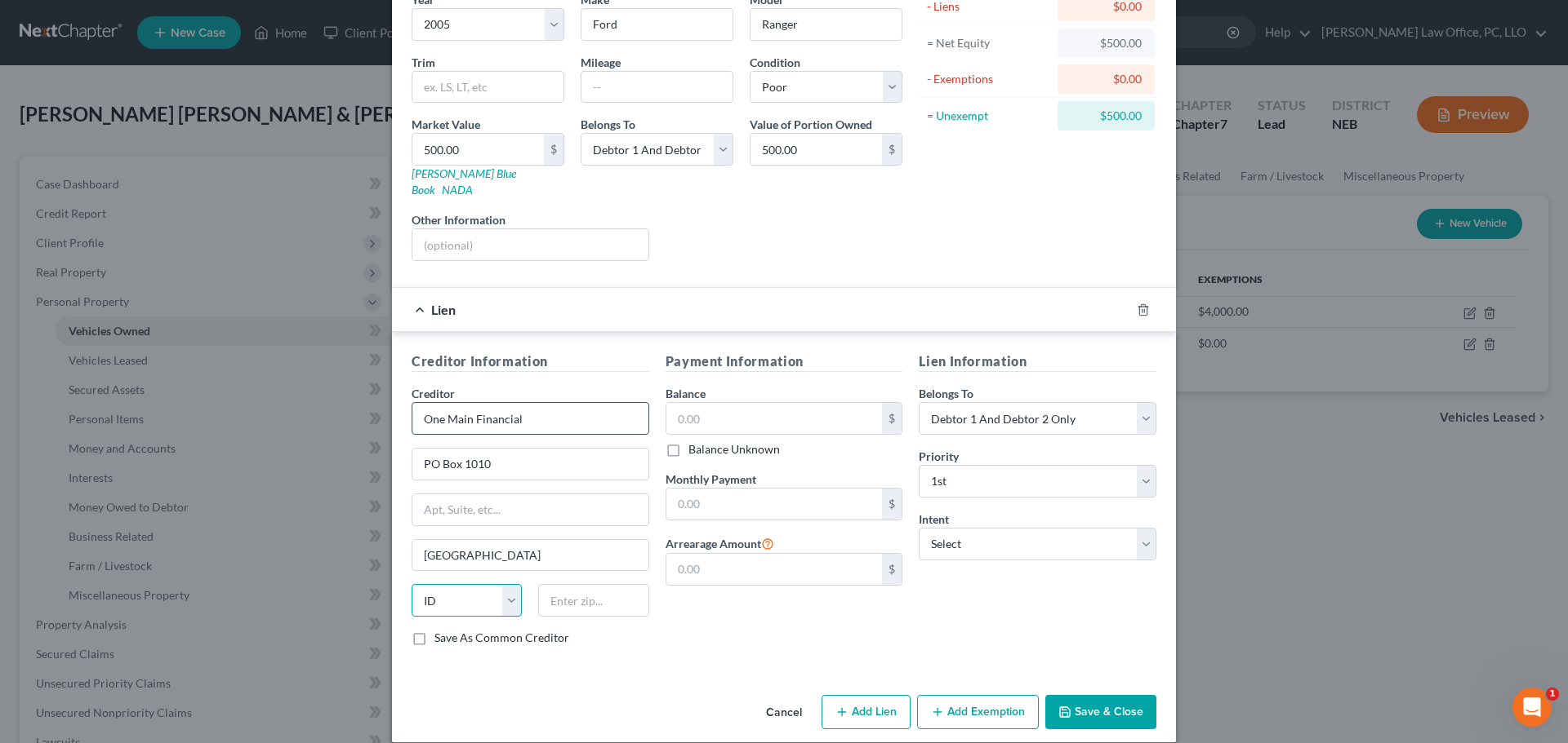
select select "15"
type input "47706"
click at [699, 403] on input "text" at bounding box center [775, 418] width 216 height 31
type input "[GEOGRAPHIC_DATA]"
type input "16,238"
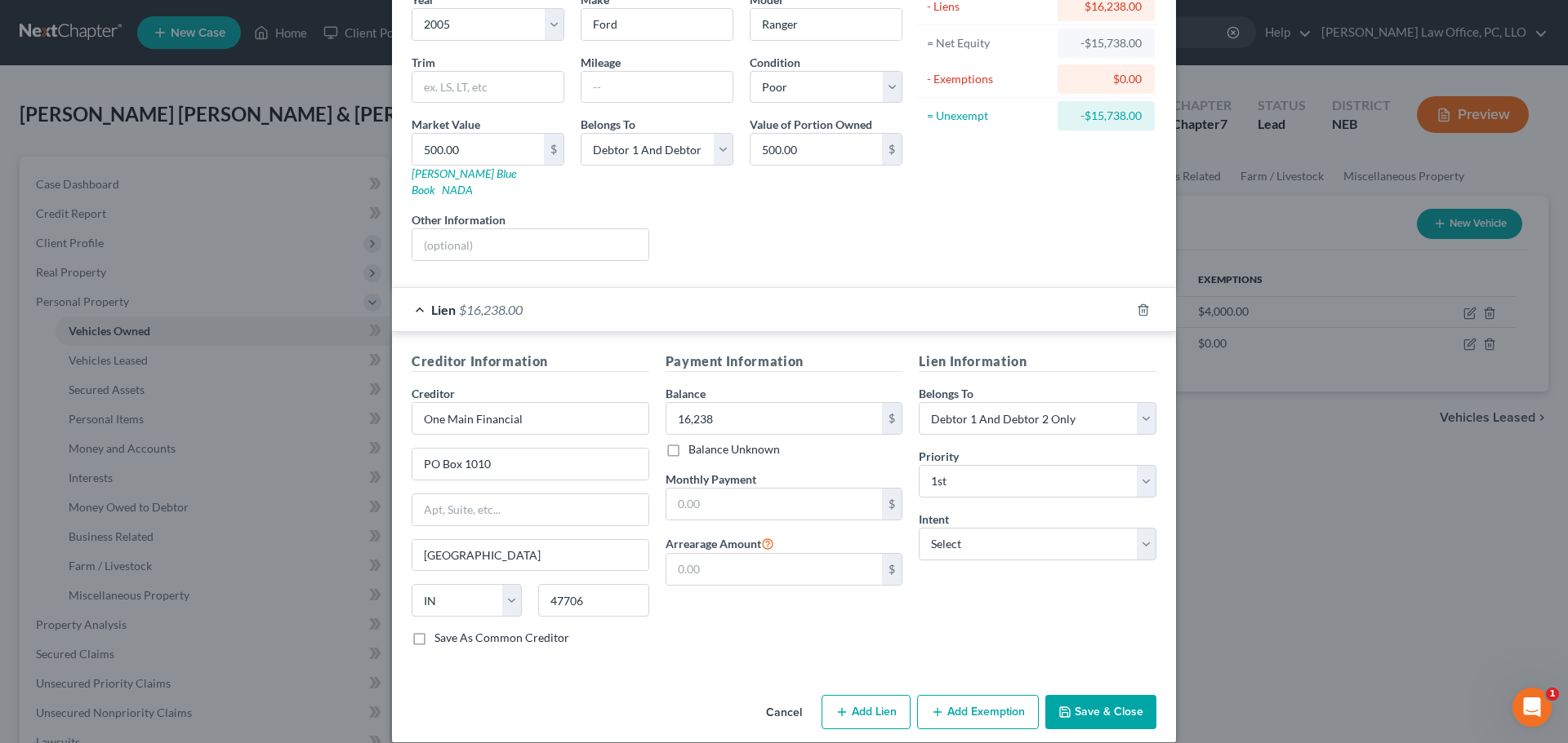
scroll to position [149, 0]
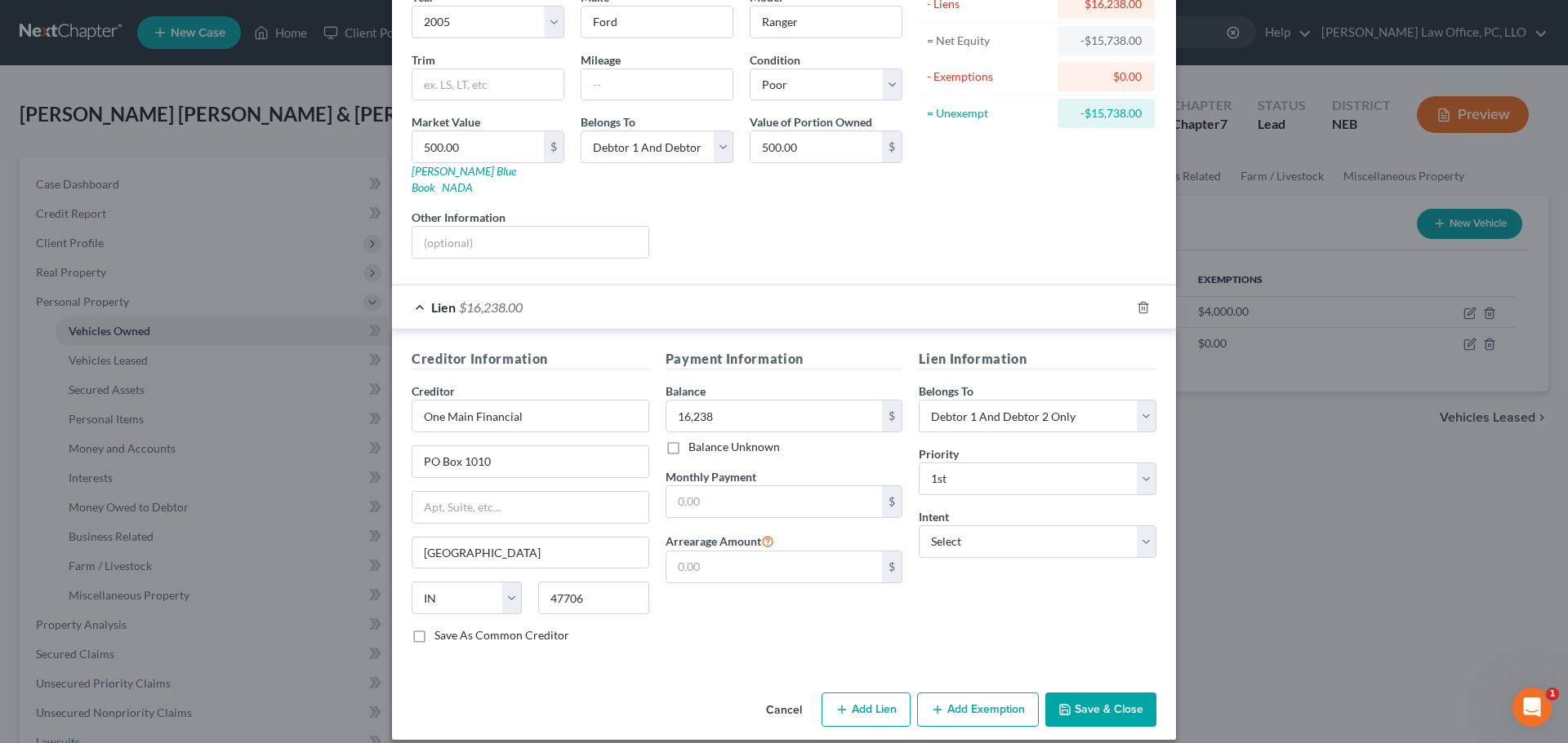
click at [1085, 692] on button "Save & Close" at bounding box center [1101, 709] width 111 height 35
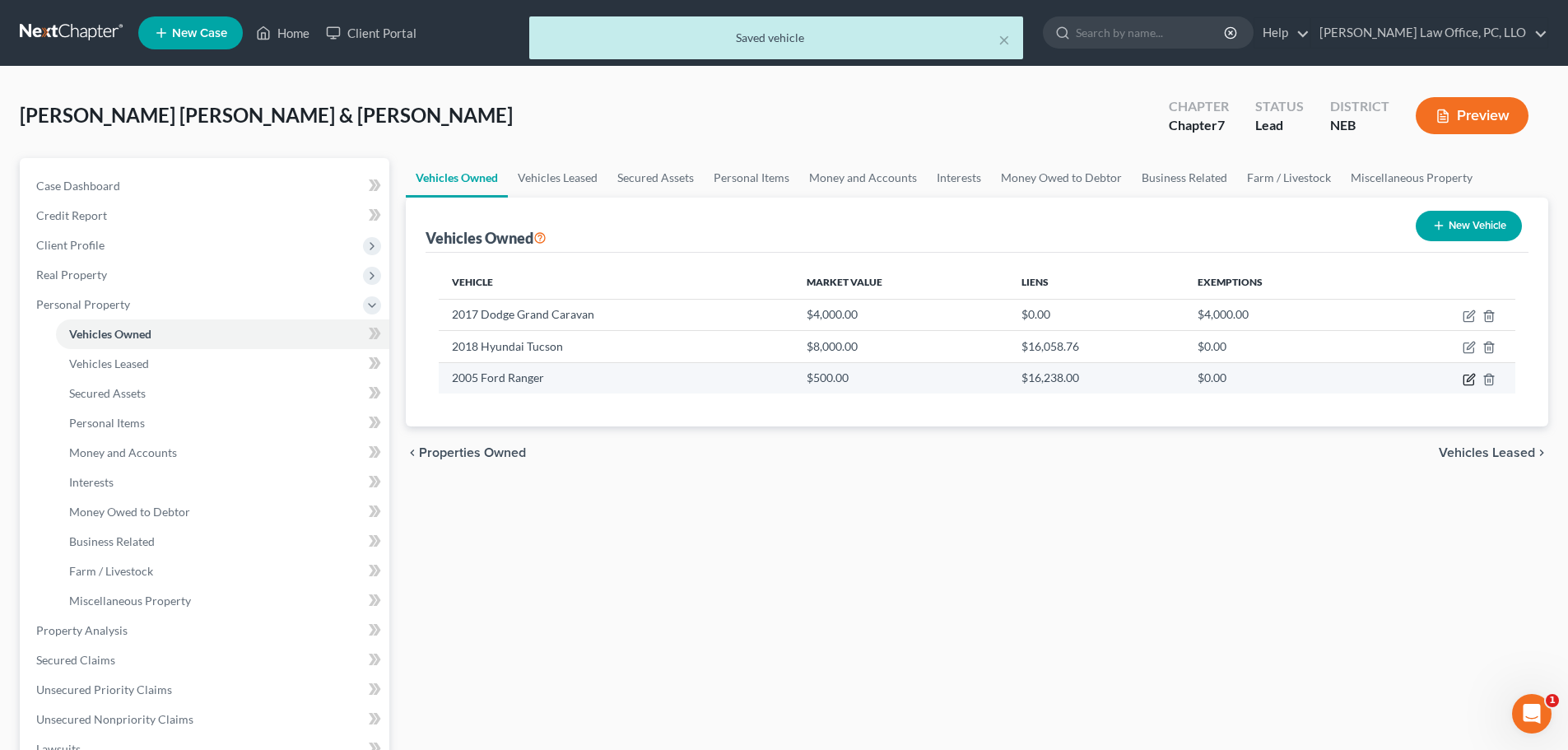
click at [1466, 378] on icon "button" at bounding box center [1468, 379] width 13 height 13
select select "0"
select select "21"
select select "4"
select select "2"
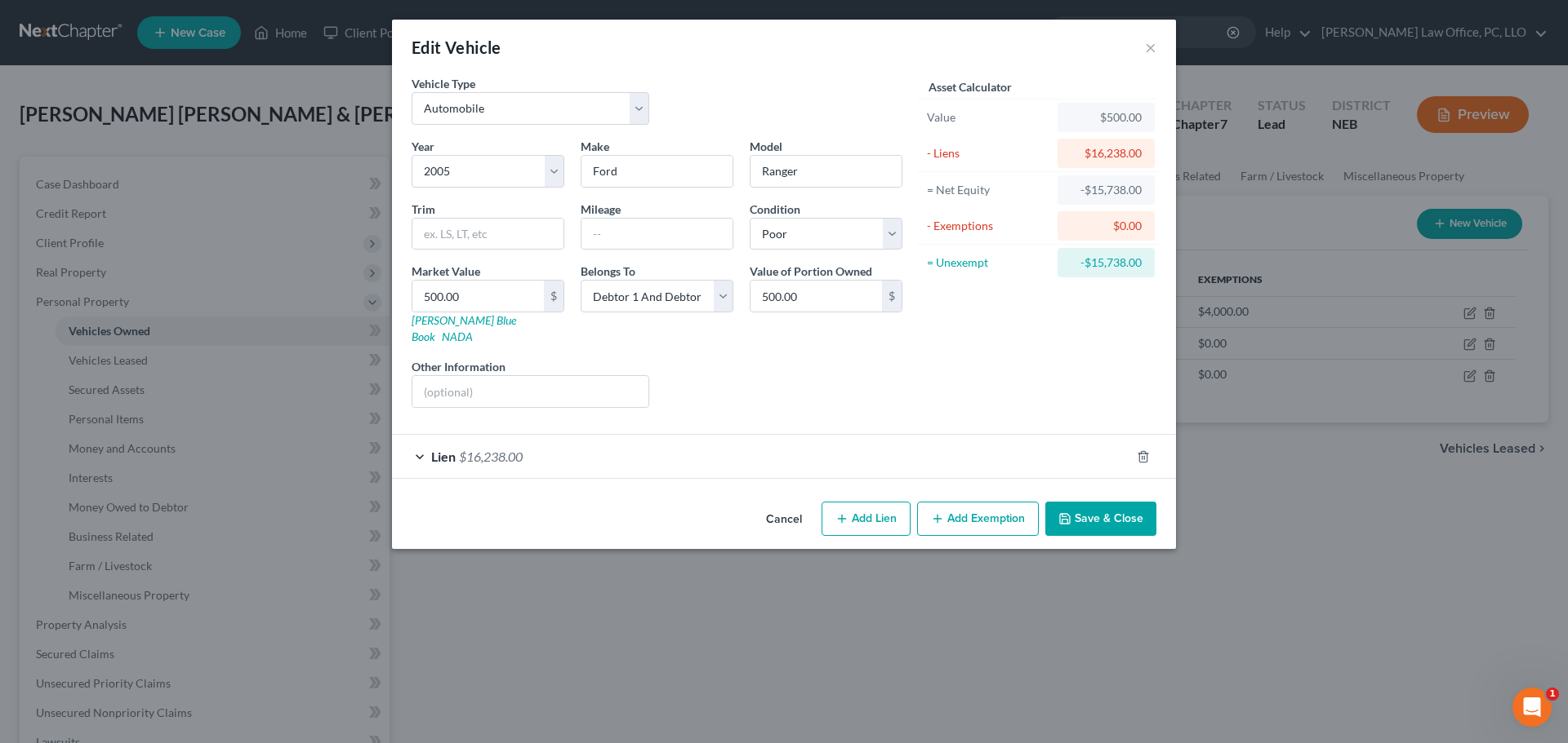
click at [882, 502] on button "Add Lien" at bounding box center [865, 519] width 89 height 35
select select "2"
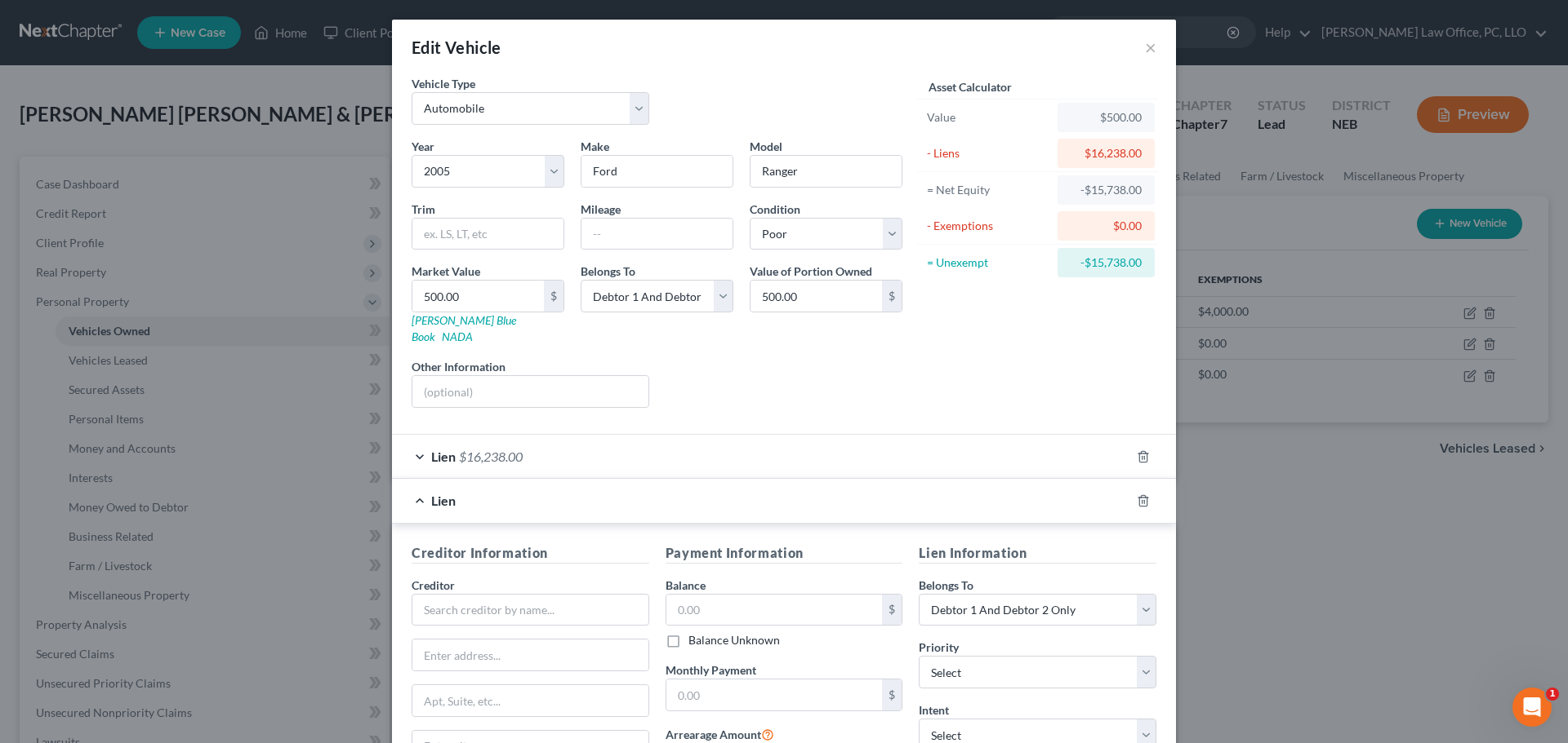
scroll to position [193, 0]
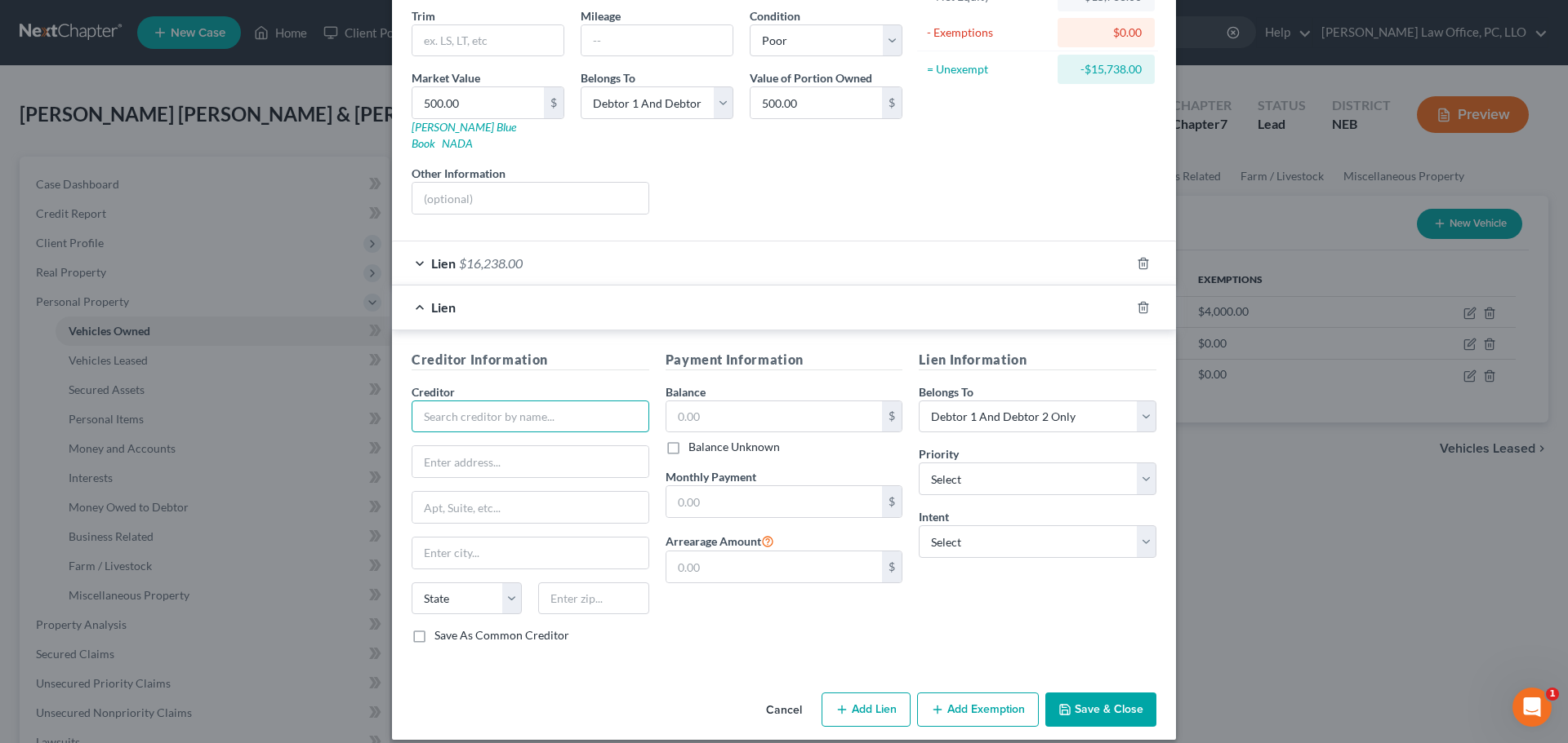
click at [447, 401] on input "text" at bounding box center [531, 417] width 238 height 33
click at [787, 694] on button "Cancel" at bounding box center [784, 710] width 62 height 33
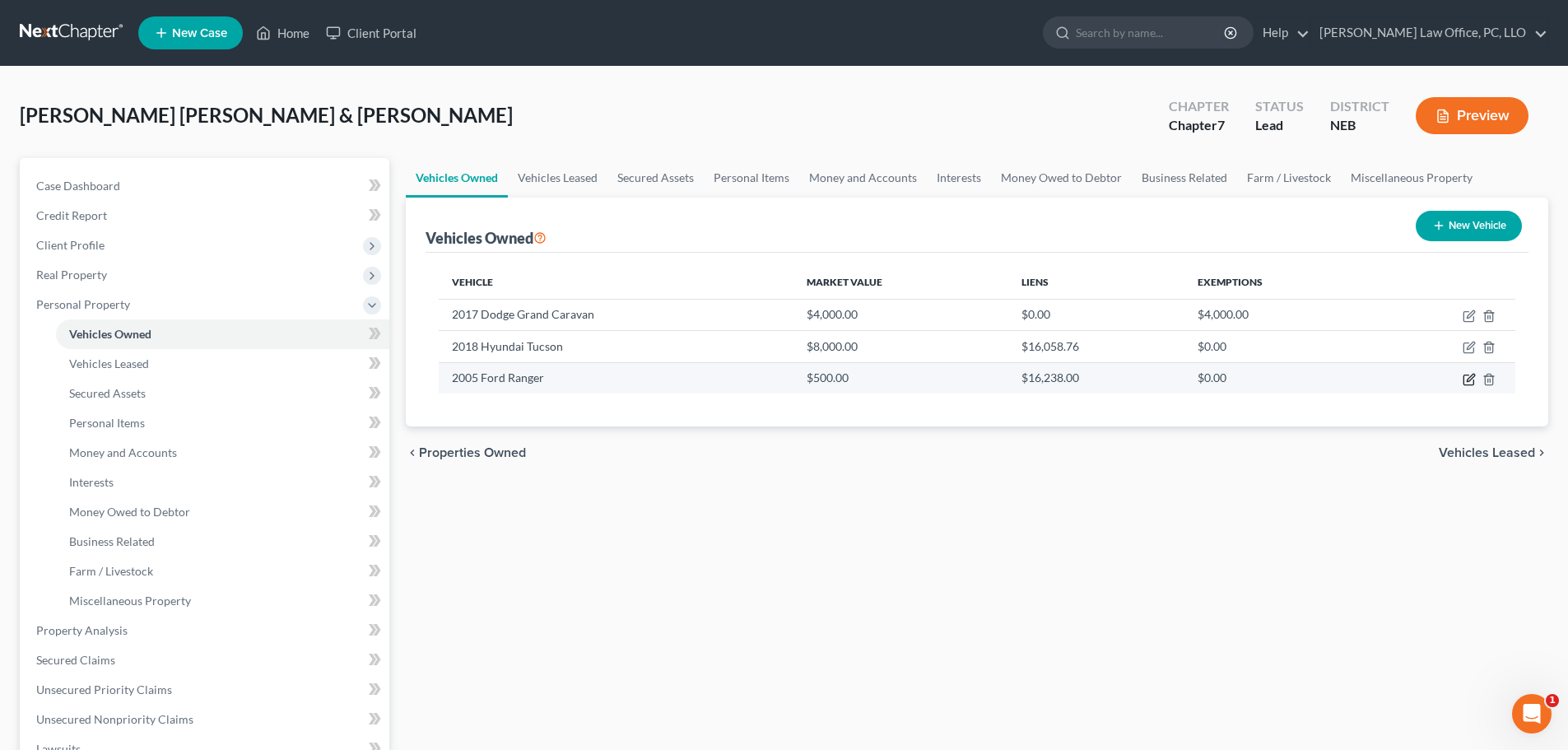
click at [1472, 379] on icon "button" at bounding box center [1470, 377] width 8 height 8
select select "0"
select select "21"
select select "4"
select select "2"
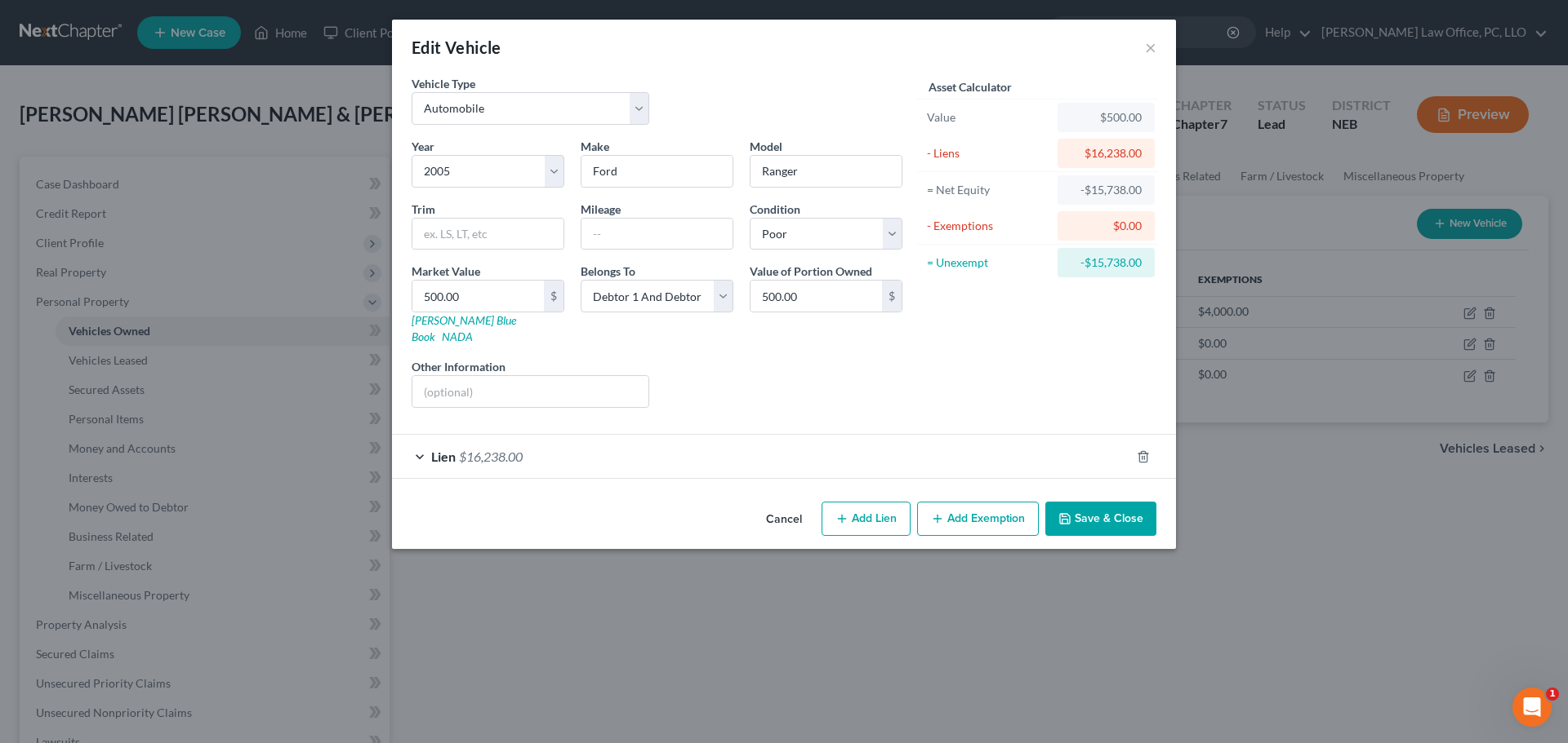
click at [892, 502] on button "Add Lien" at bounding box center [865, 519] width 89 height 35
select select "2"
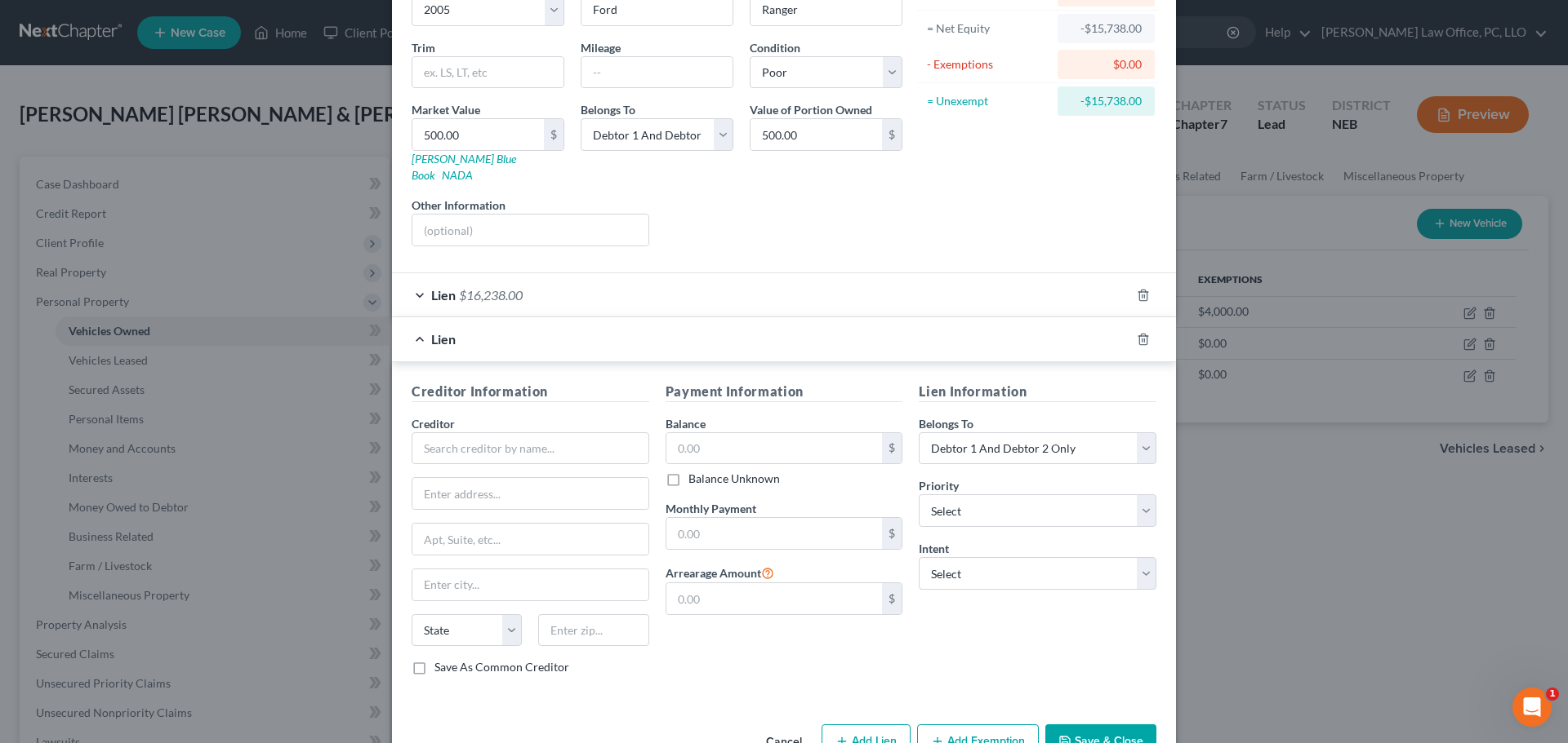
scroll to position [174, 0]
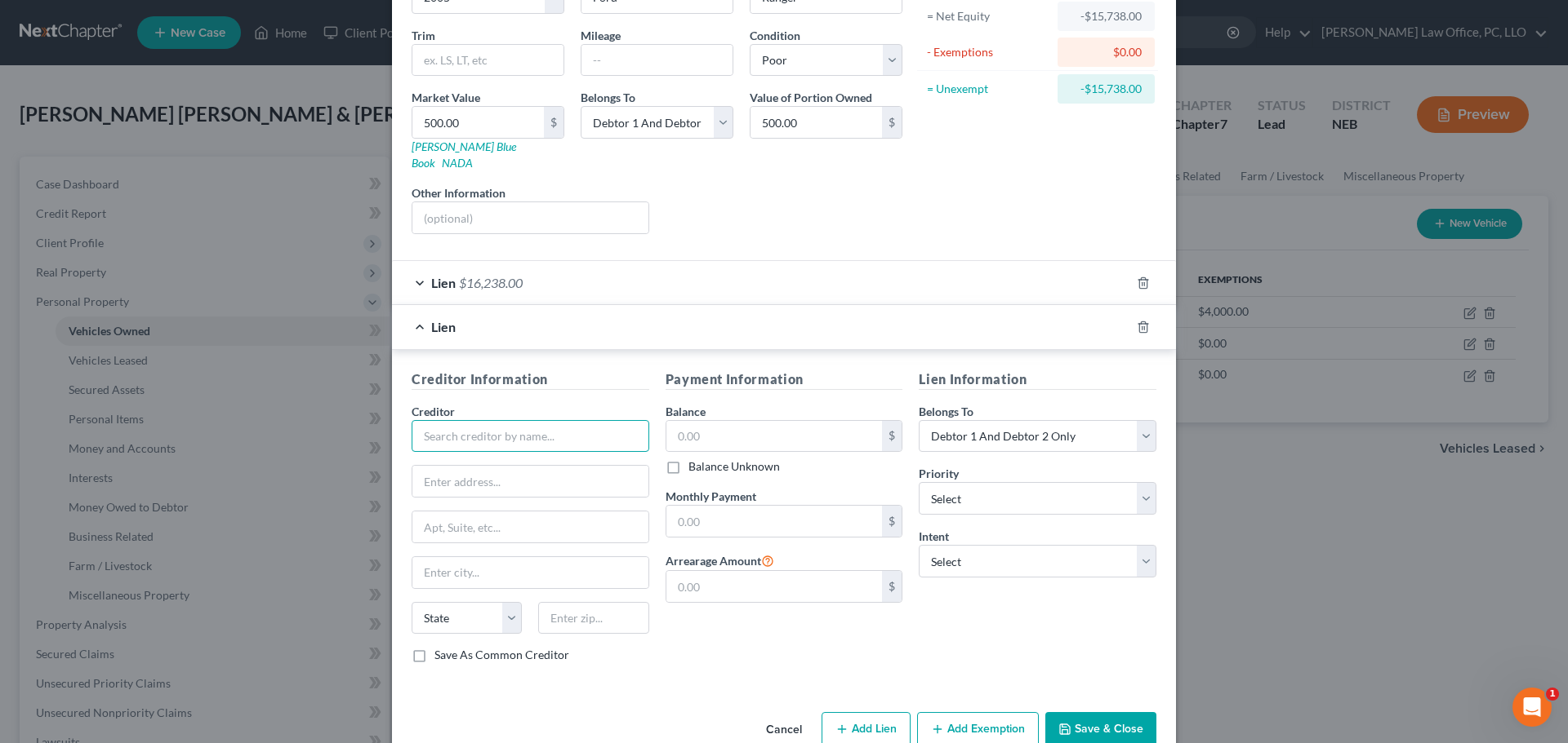
click at [535, 425] on input "text" at bounding box center [531, 436] width 238 height 33
type input "[PERSON_NAME] System"
type input "[STREET_ADDRESS]"
type input "Sartell"
select select "23"
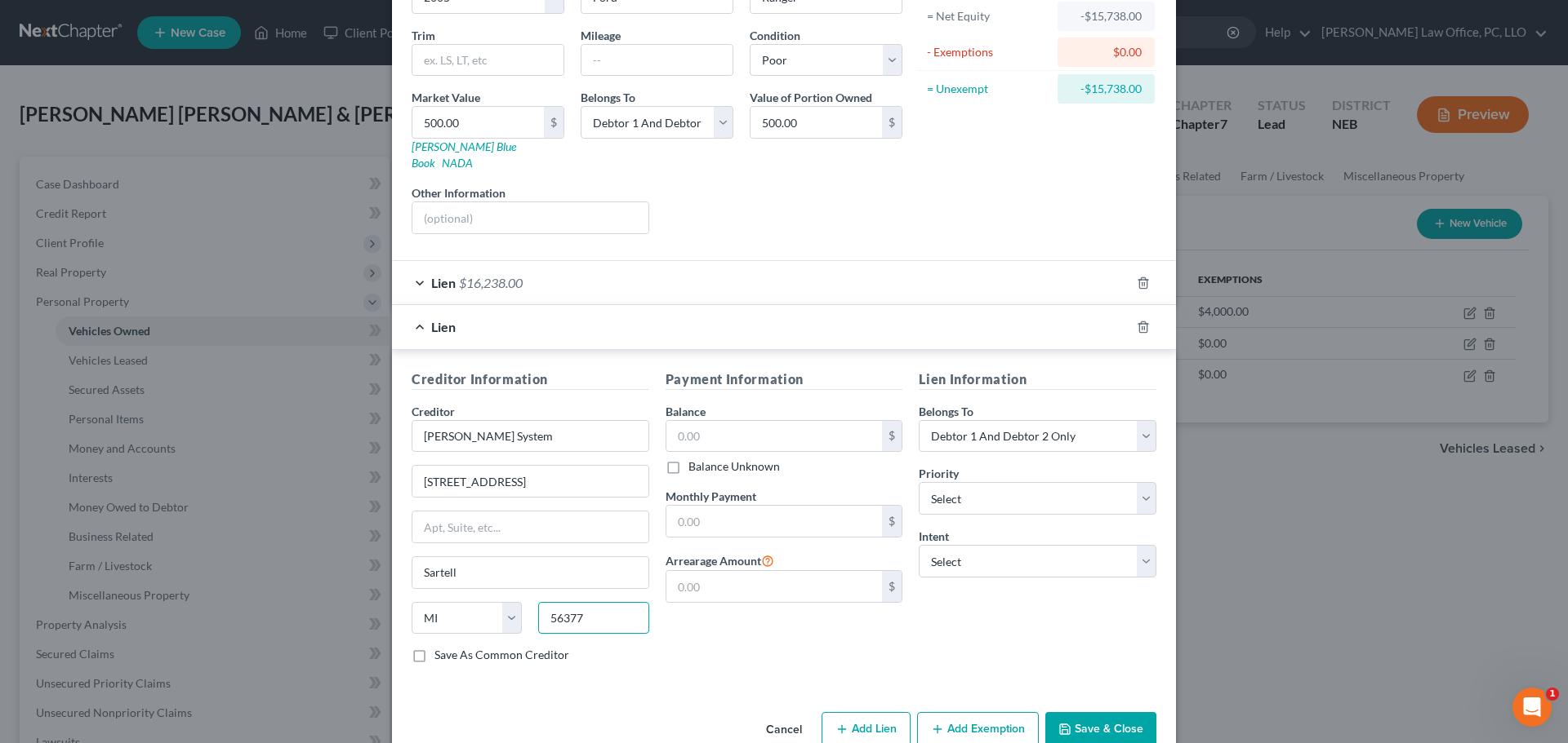
type input "56377"
click at [1068, 714] on button "Save & Close" at bounding box center [1101, 730] width 111 height 35
select select "24"
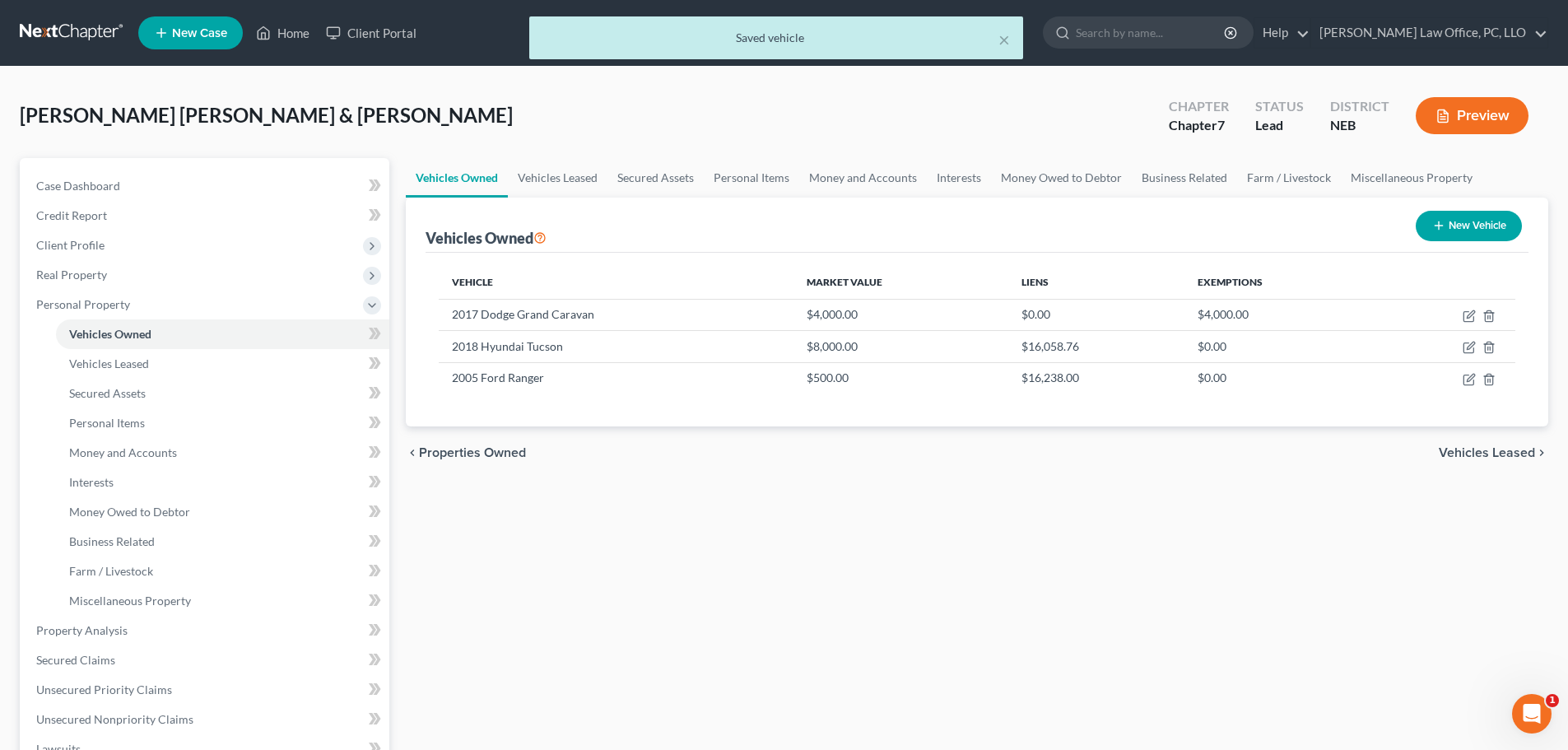
click at [1462, 453] on span "Vehicles Leased" at bounding box center [1486, 452] width 96 height 13
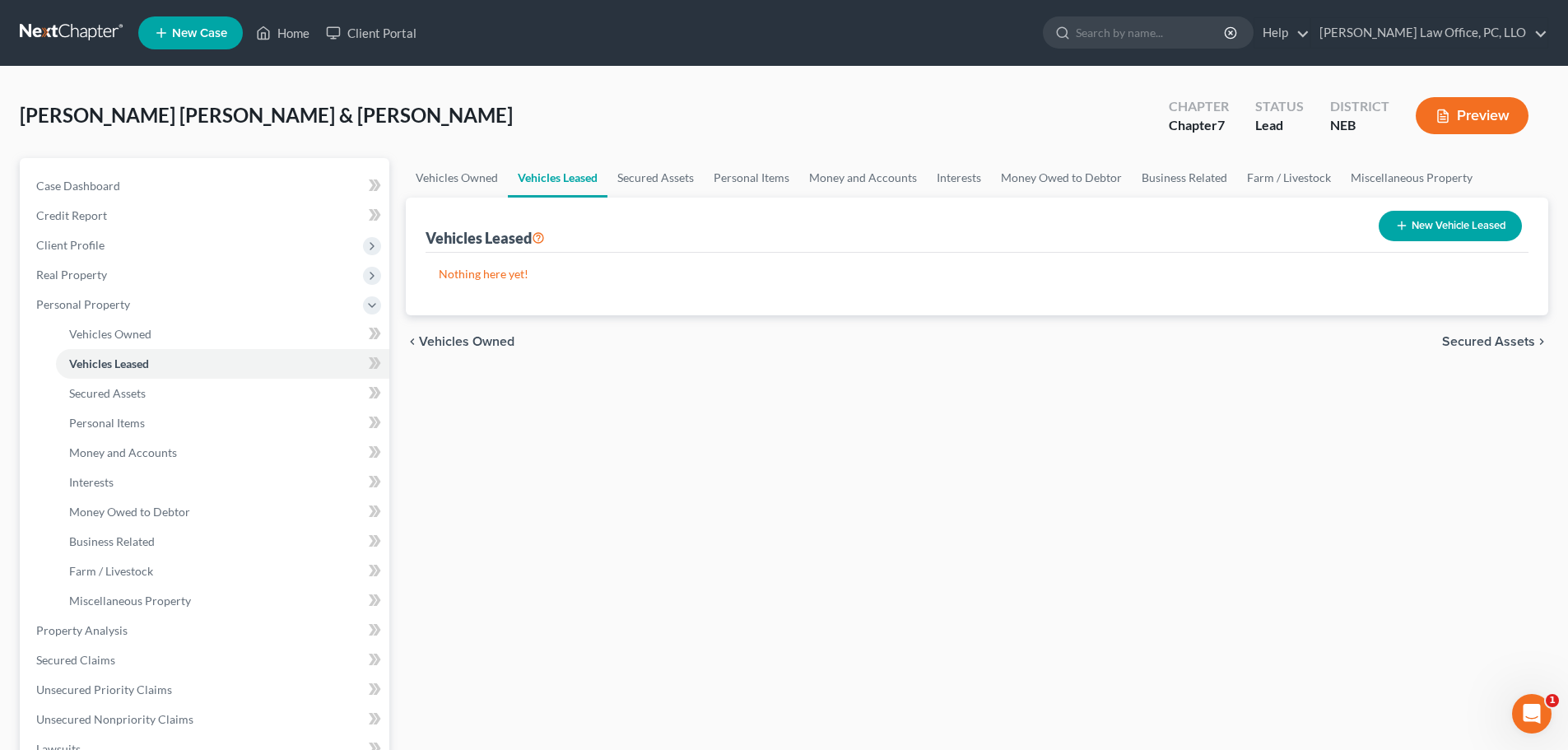
click at [1490, 342] on span "Secured Assets" at bounding box center [1488, 341] width 93 height 13
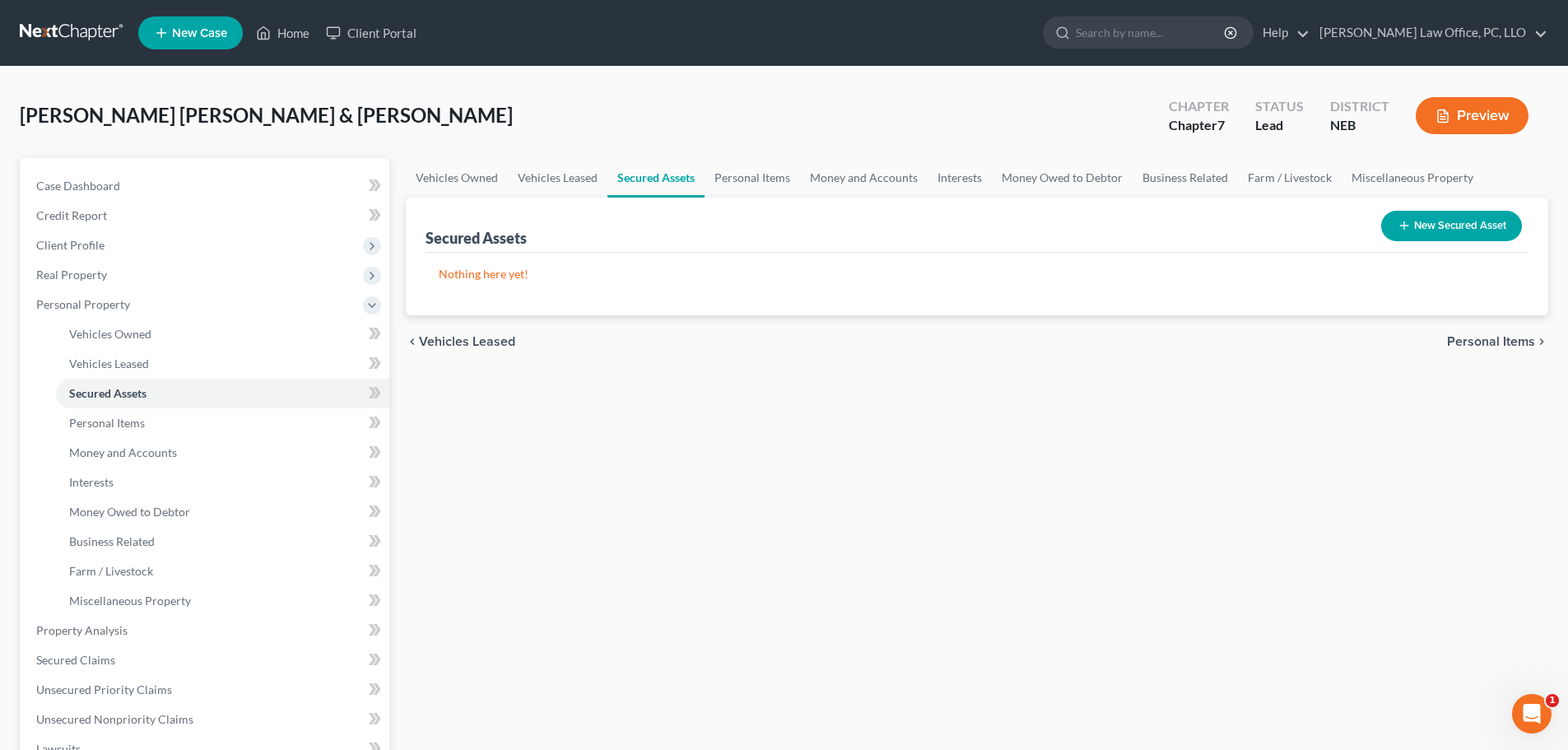
click at [1490, 342] on span "Personal Items" at bounding box center [1491, 341] width 88 height 13
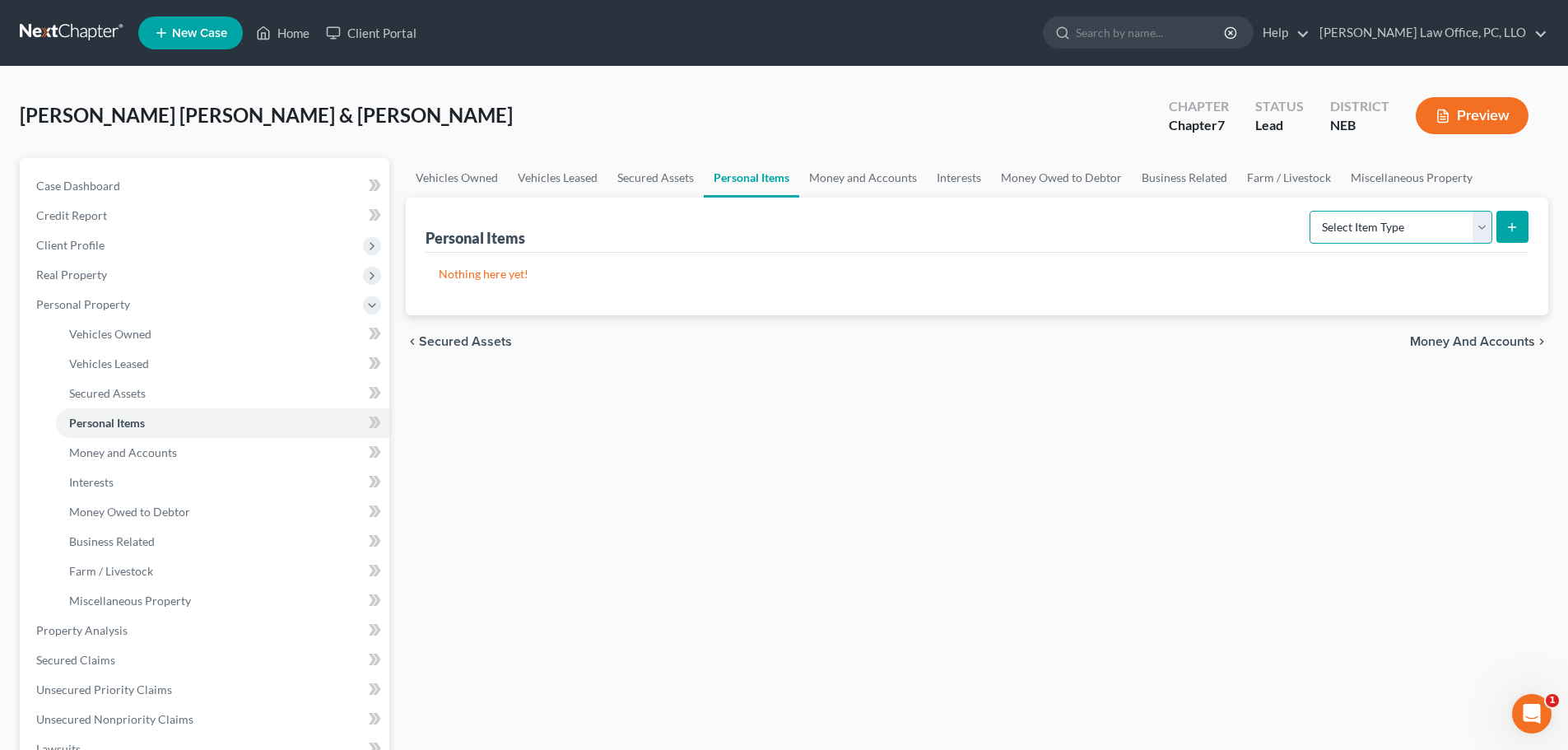
click at [1485, 226] on select "Select Item Type Clothing Collectibles Of Value Electronics Firearms Household …" at bounding box center [1400, 227] width 183 height 33
select select "clothing"
click at [1311, 211] on select "Select Item Type Clothing Collectibles Of Value Electronics Firearms Household …" at bounding box center [1400, 227] width 183 height 33
click at [1520, 228] on button "submit" at bounding box center [1513, 227] width 32 height 32
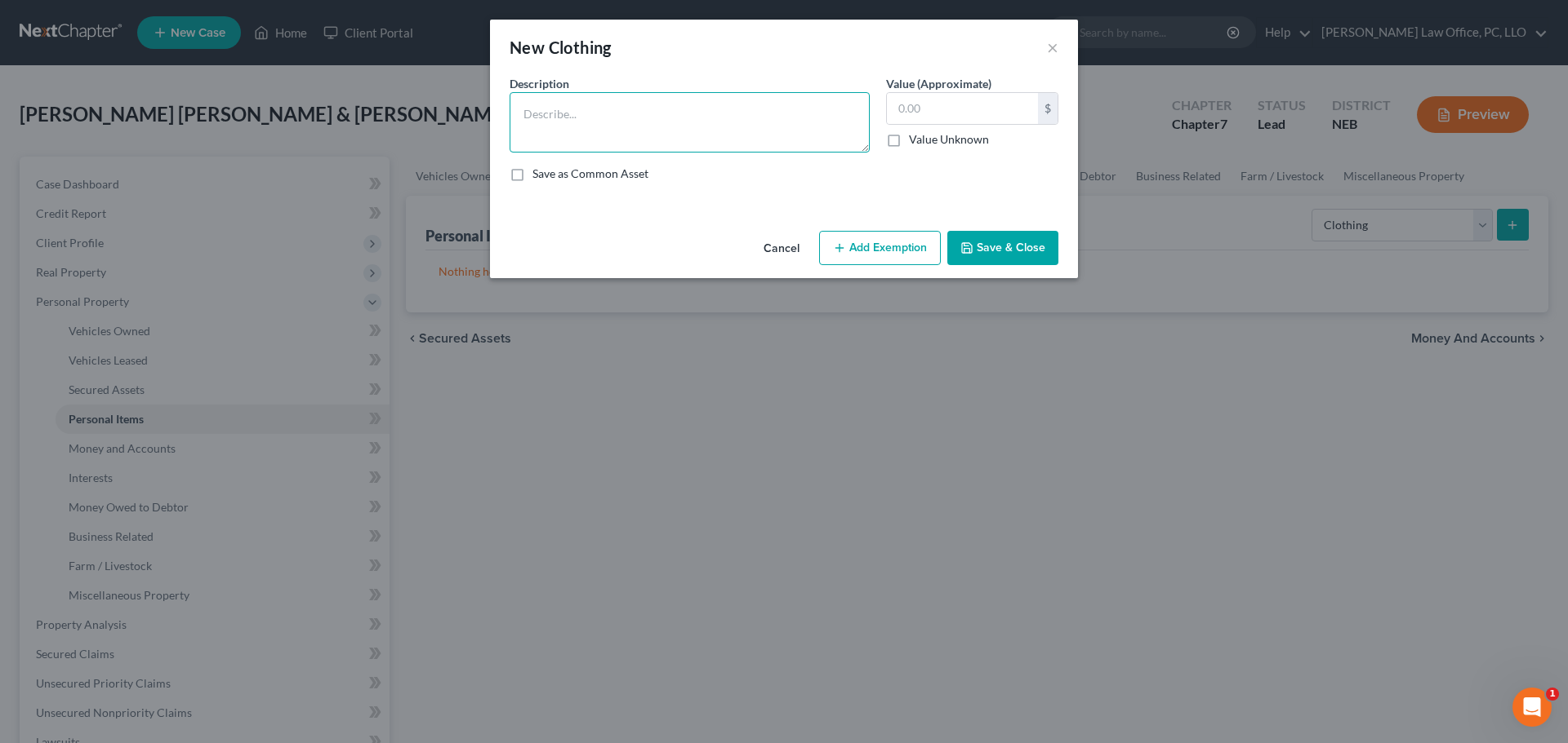
click at [661, 129] on textarea at bounding box center [689, 122] width 360 height 61
type textarea "Misc. Clothing"
type input "300"
click at [906, 244] on button "Add Exemption" at bounding box center [879, 248] width 122 height 35
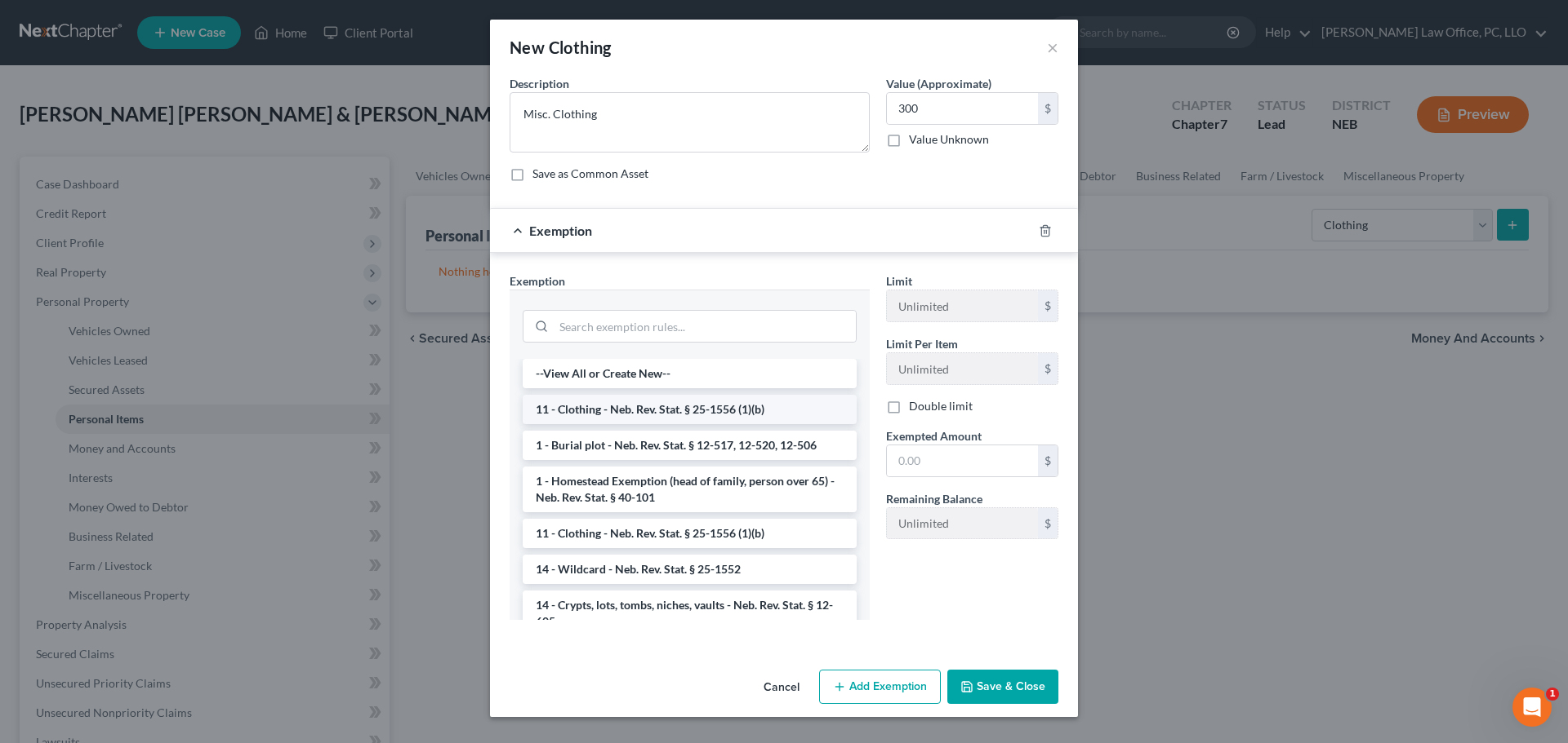
click at [720, 404] on li "11 - Clothing - Neb. Rev. Stat. § 25-1556 (1)(b)" at bounding box center [689, 409] width 334 height 30
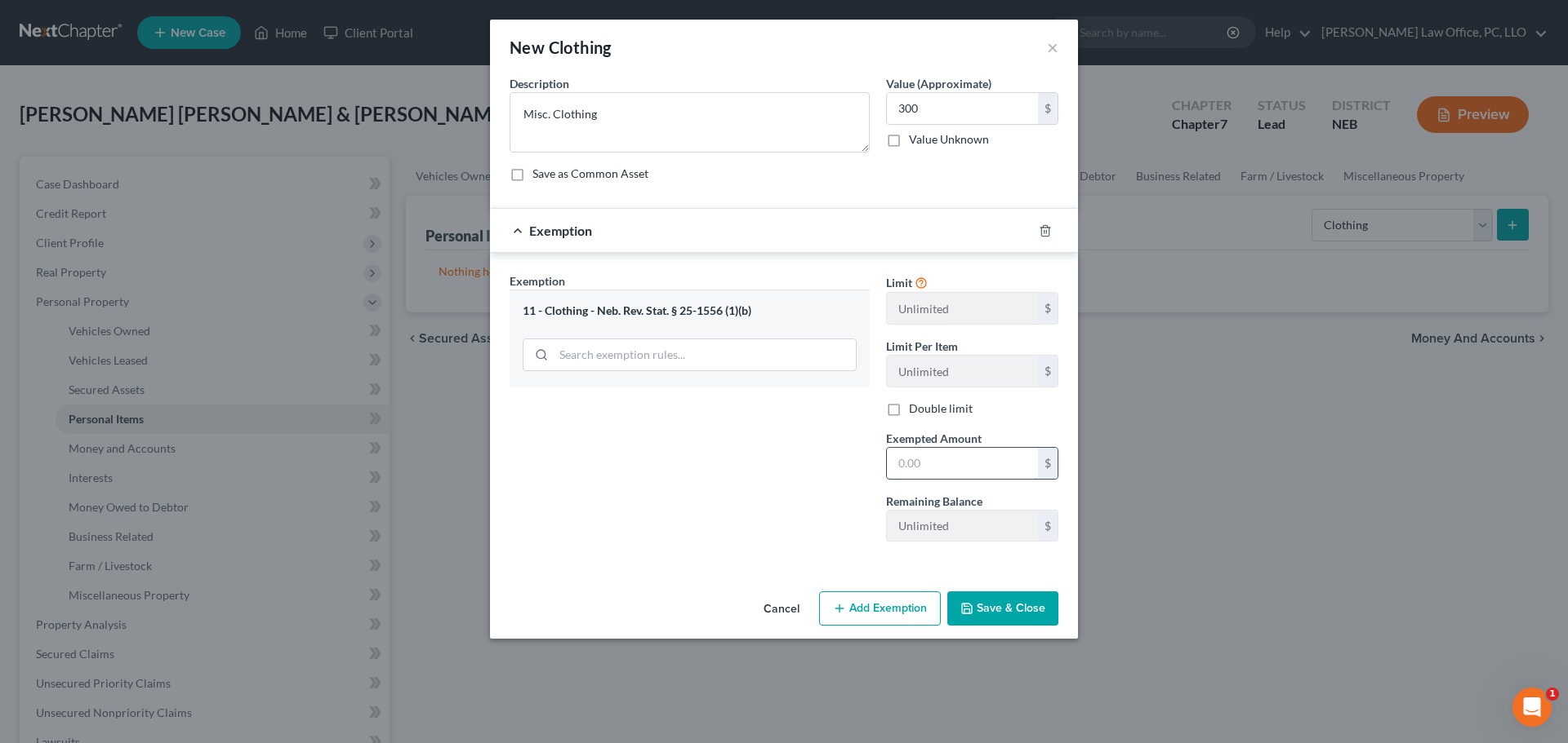
click at [939, 465] on input "text" at bounding box center [962, 463] width 151 height 31
type input "300"
click at [1009, 603] on button "Save & Close" at bounding box center [1003, 609] width 111 height 35
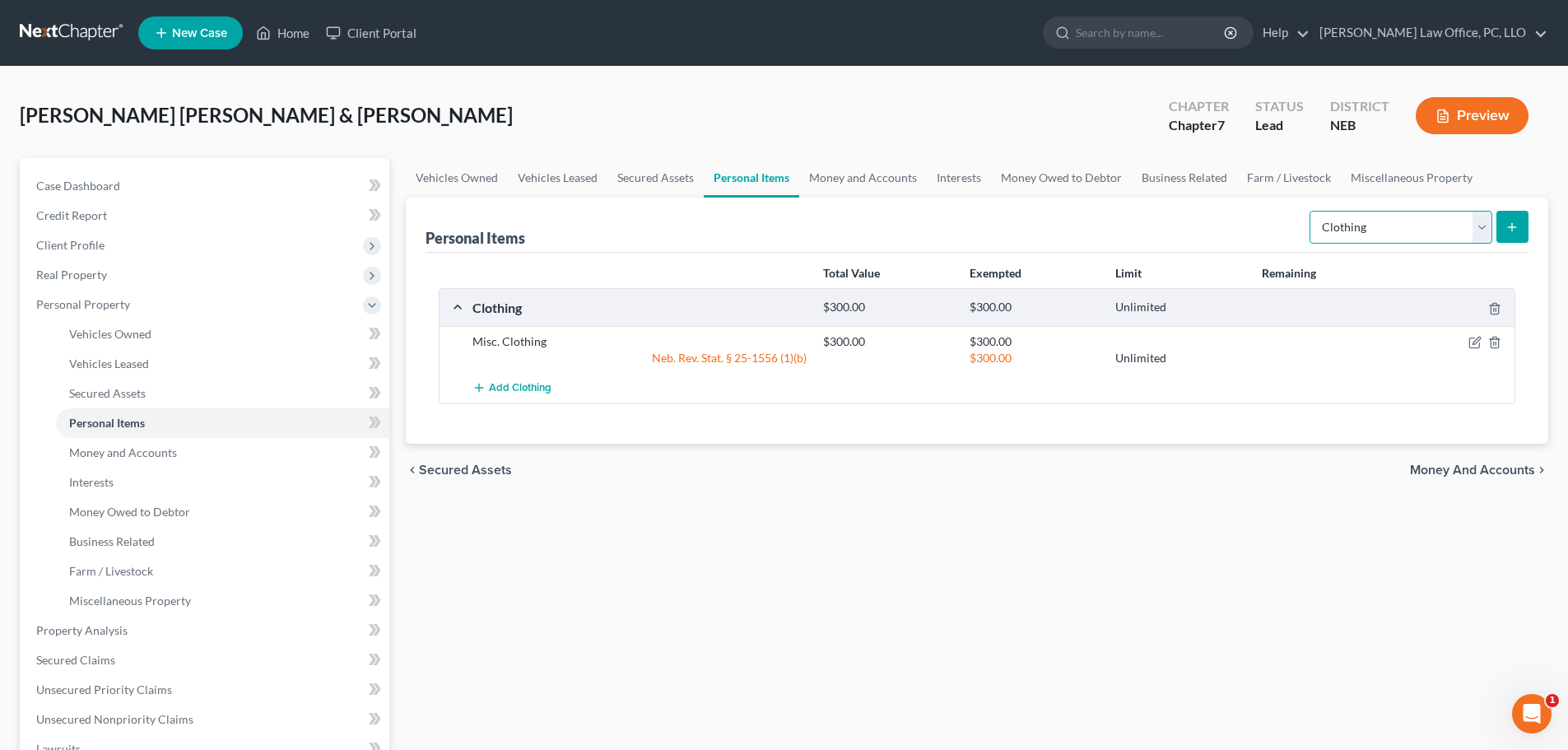
click at [1486, 223] on select "Select Item Type Clothing Collectibles Of Value Electronics Firearms Household …" at bounding box center [1400, 227] width 183 height 33
select select "household_goods"
click at [1311, 211] on select "Select Item Type Clothing Collectibles Of Value Electronics Firearms Household …" at bounding box center [1400, 227] width 183 height 33
click at [1514, 226] on icon "submit" at bounding box center [1512, 226] width 13 height 13
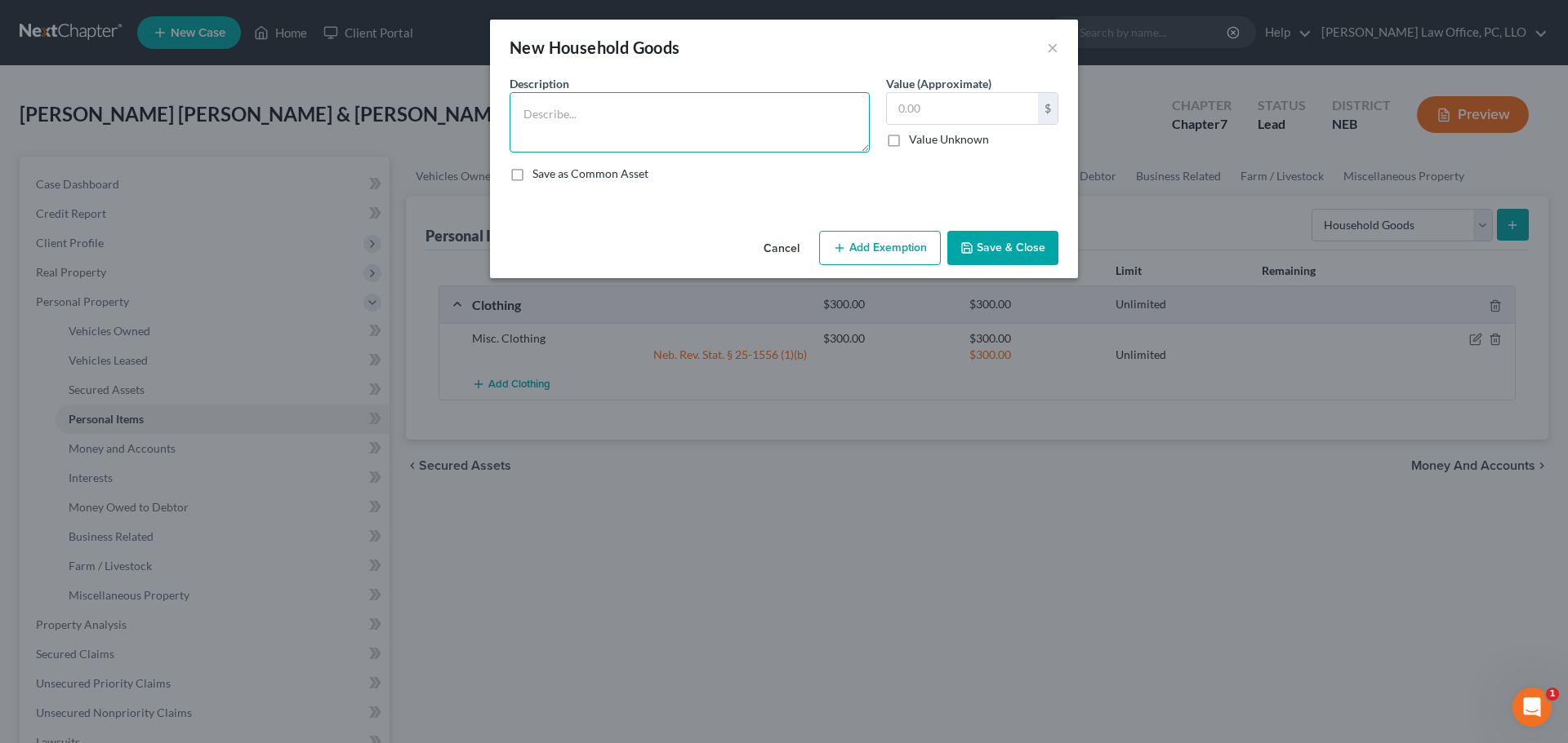
click at [653, 133] on textarea at bounding box center [689, 122] width 360 height 61
type textarea "Household goods and furnishings"
click at [945, 120] on input "text" at bounding box center [962, 108] width 151 height 31
type input "1,750"
click at [899, 245] on button "Add Exemption" at bounding box center [879, 248] width 122 height 35
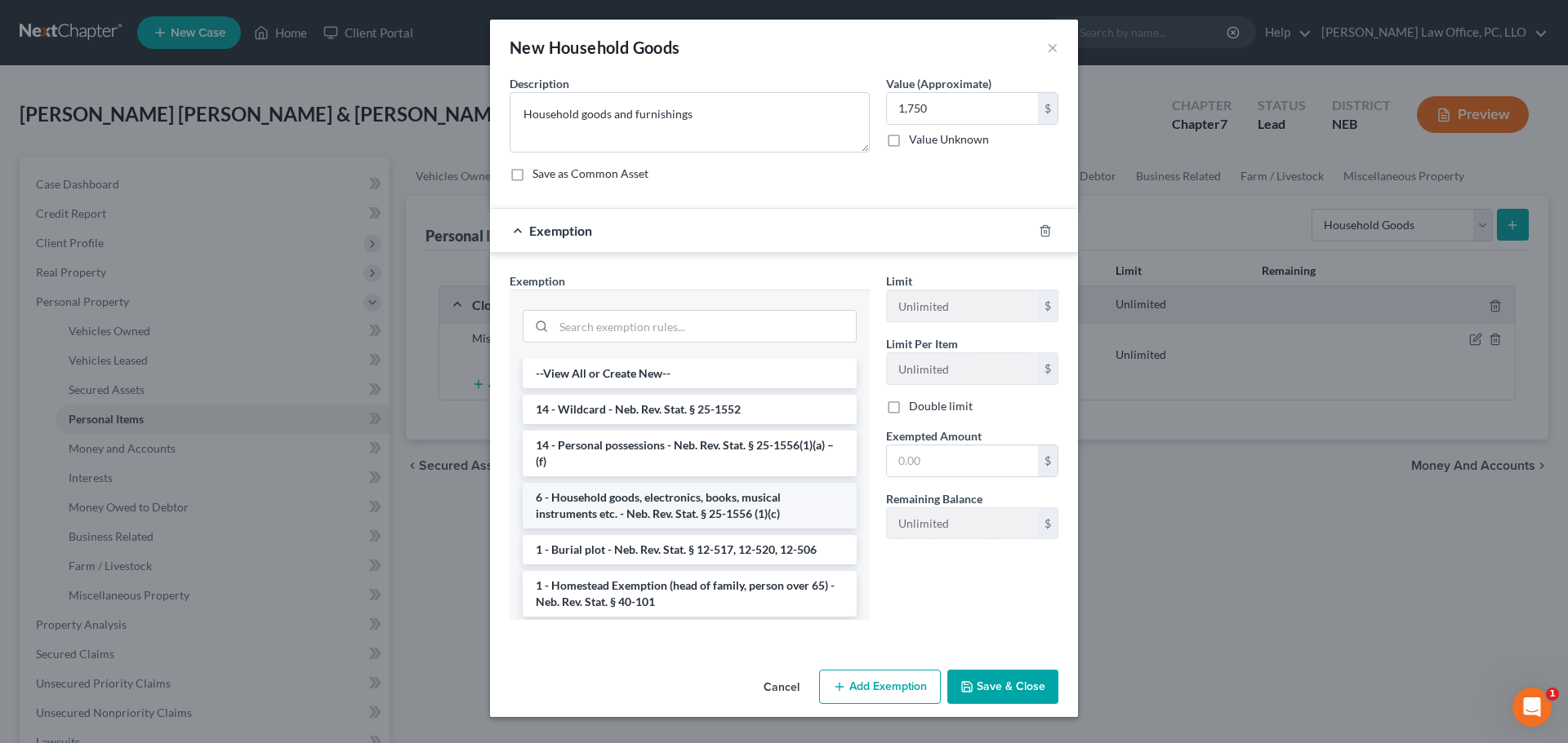
click at [634, 500] on li "6 - Household goods, electronics, books, musical instruments etc. - Neb. Rev. S…" at bounding box center [689, 506] width 334 height 46
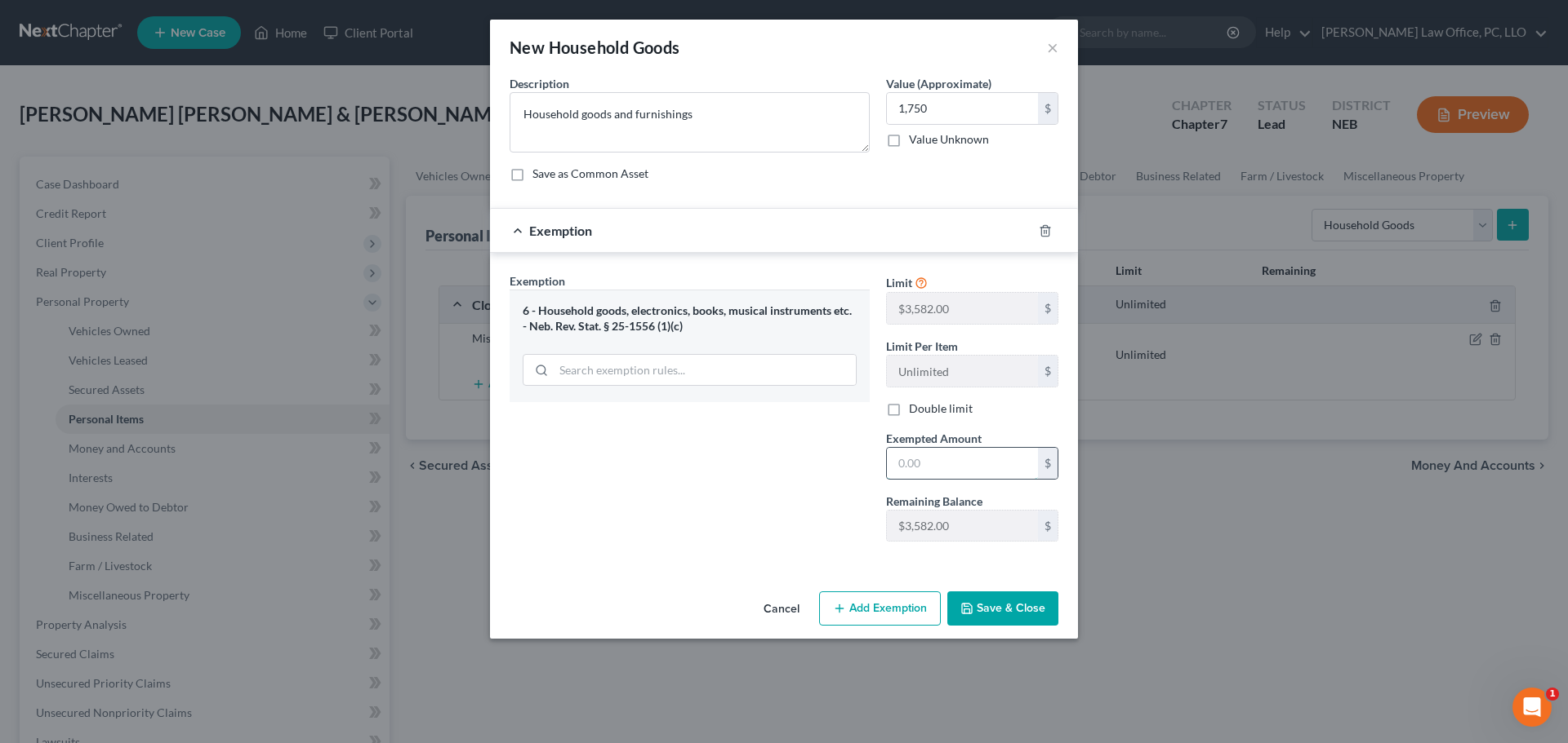
click at [976, 470] on input "text" at bounding box center [962, 463] width 151 height 31
type input "1,750"
click at [1012, 606] on button "Save & Close" at bounding box center [1003, 609] width 111 height 35
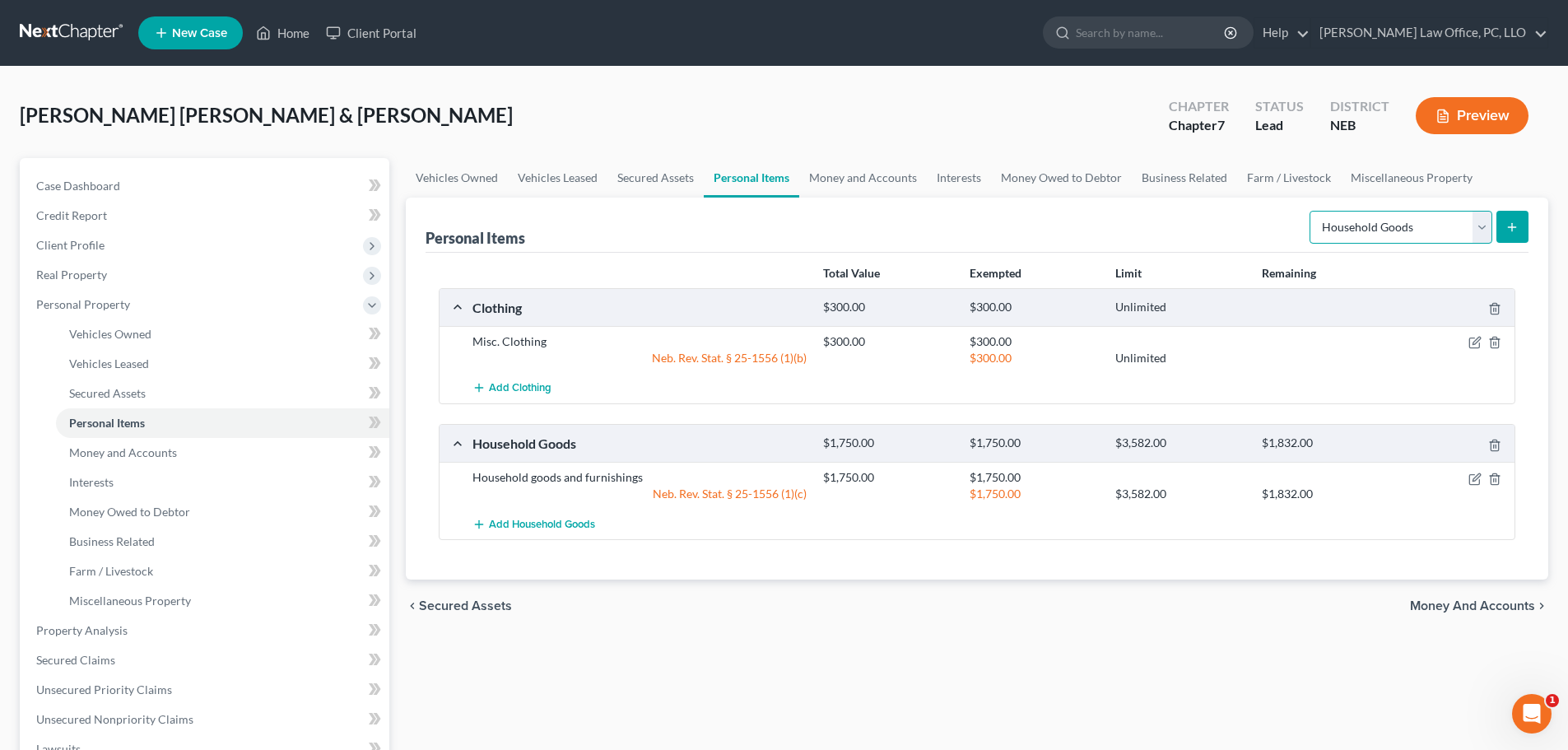
click at [1480, 228] on select "Select Item Type Clothing Collectibles Of Value Electronics Firearms Household …" at bounding box center [1400, 227] width 183 height 33
click at [1042, 646] on div "Vehicles Owned Vehicles Leased Secured Assets Personal Items Money and Accounts…" at bounding box center [977, 634] width 1159 height 952
click at [1474, 477] on icon "button" at bounding box center [1474, 478] width 13 height 13
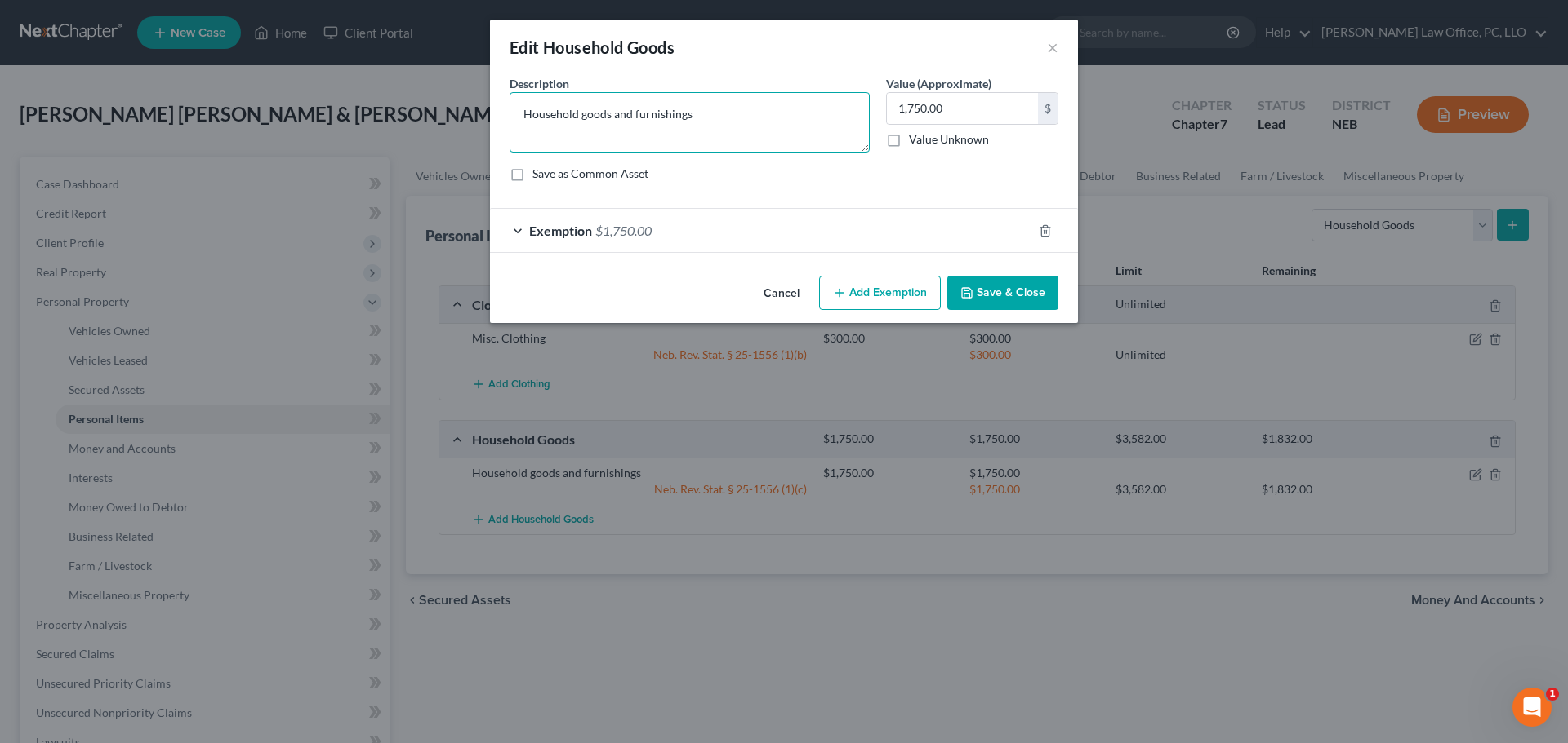
click at [719, 112] on textarea "Household goods and furnishings" at bounding box center [689, 122] width 360 height 61
type textarea "Household goods and furnishings, electronics, books, pictures"
type input "1,855"
click at [615, 220] on div "Exemption $1,750.00" at bounding box center [761, 230] width 542 height 43
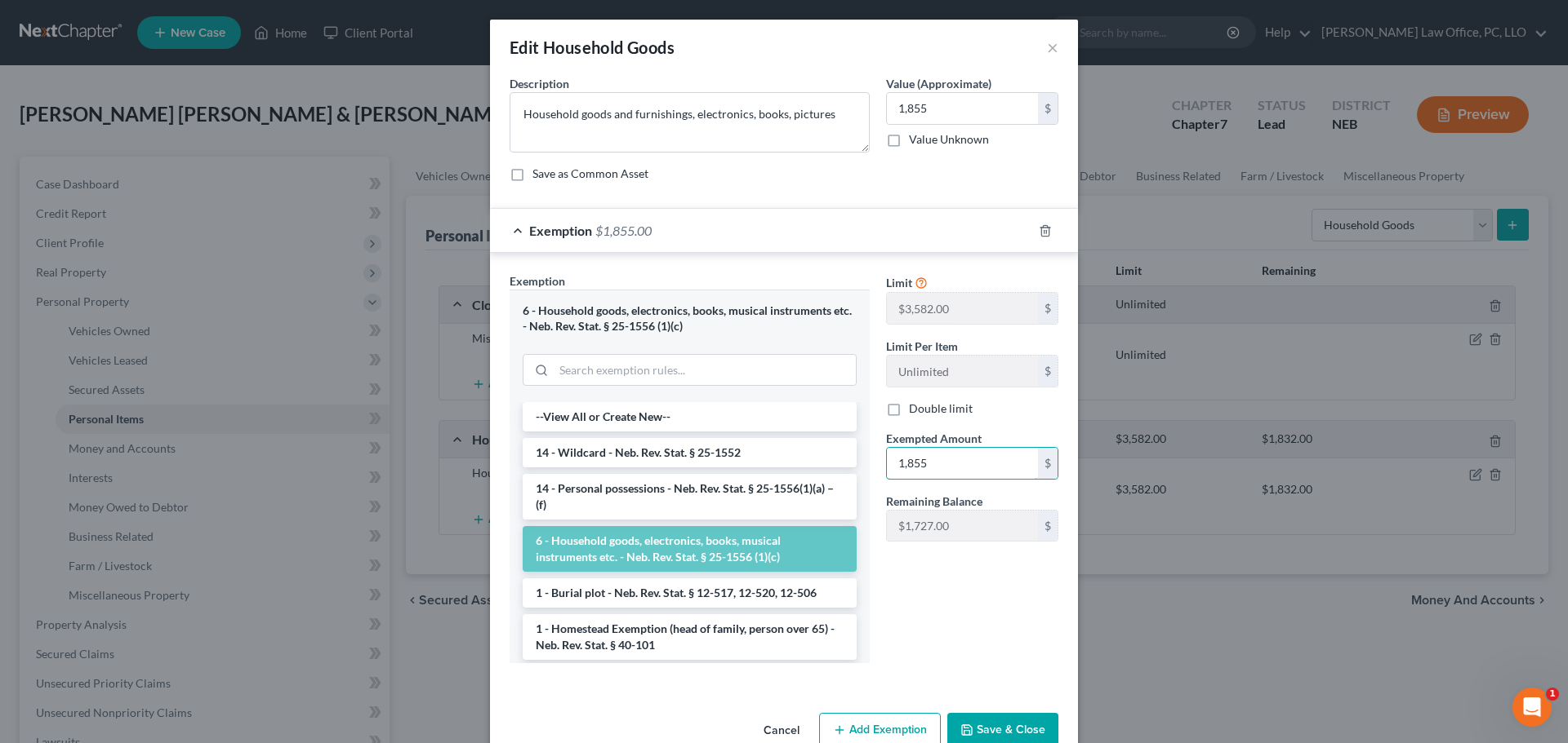
type input "1,855"
click at [1008, 719] on button "Save & Close" at bounding box center [1003, 730] width 111 height 35
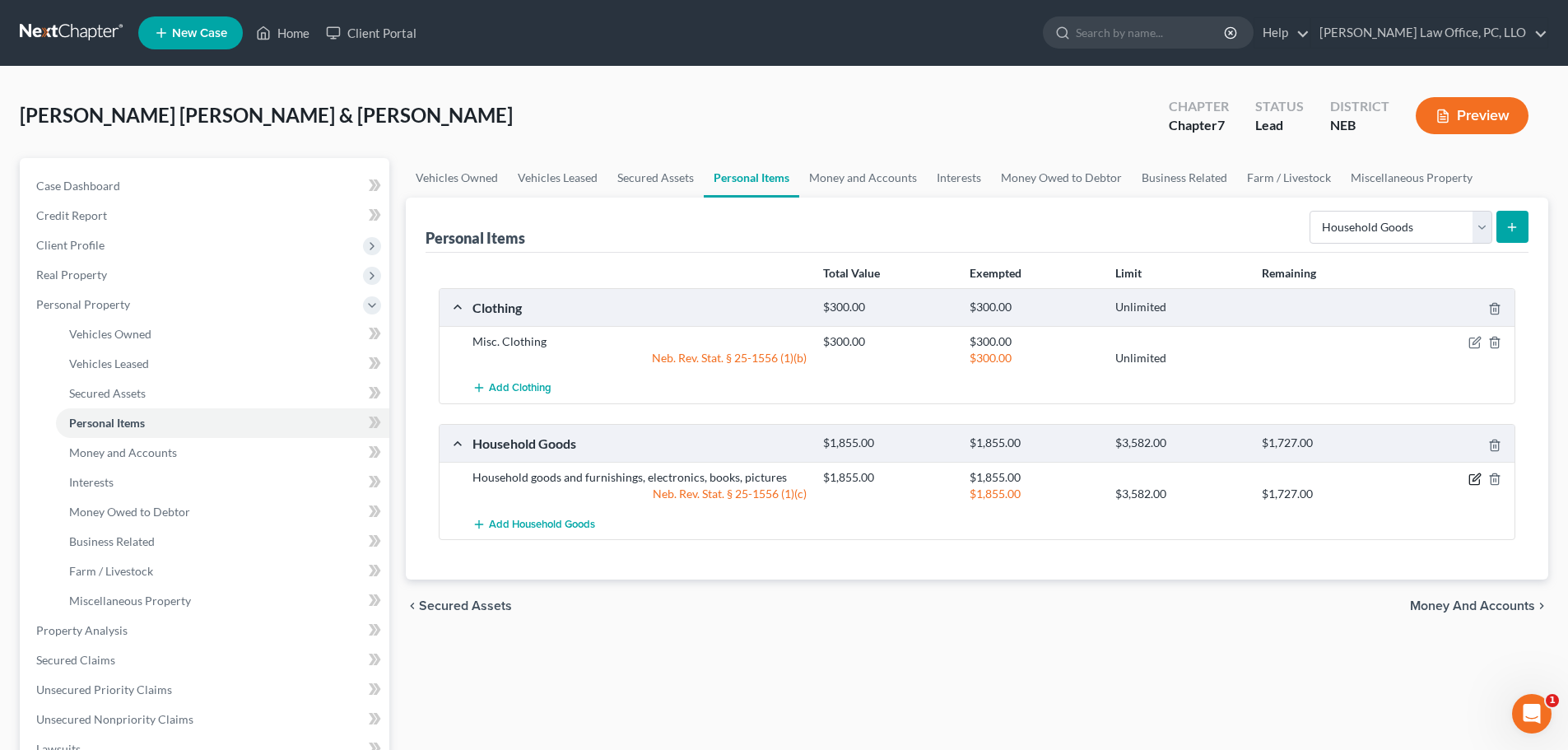
click at [1477, 476] on icon "button" at bounding box center [1476, 477] width 8 height 8
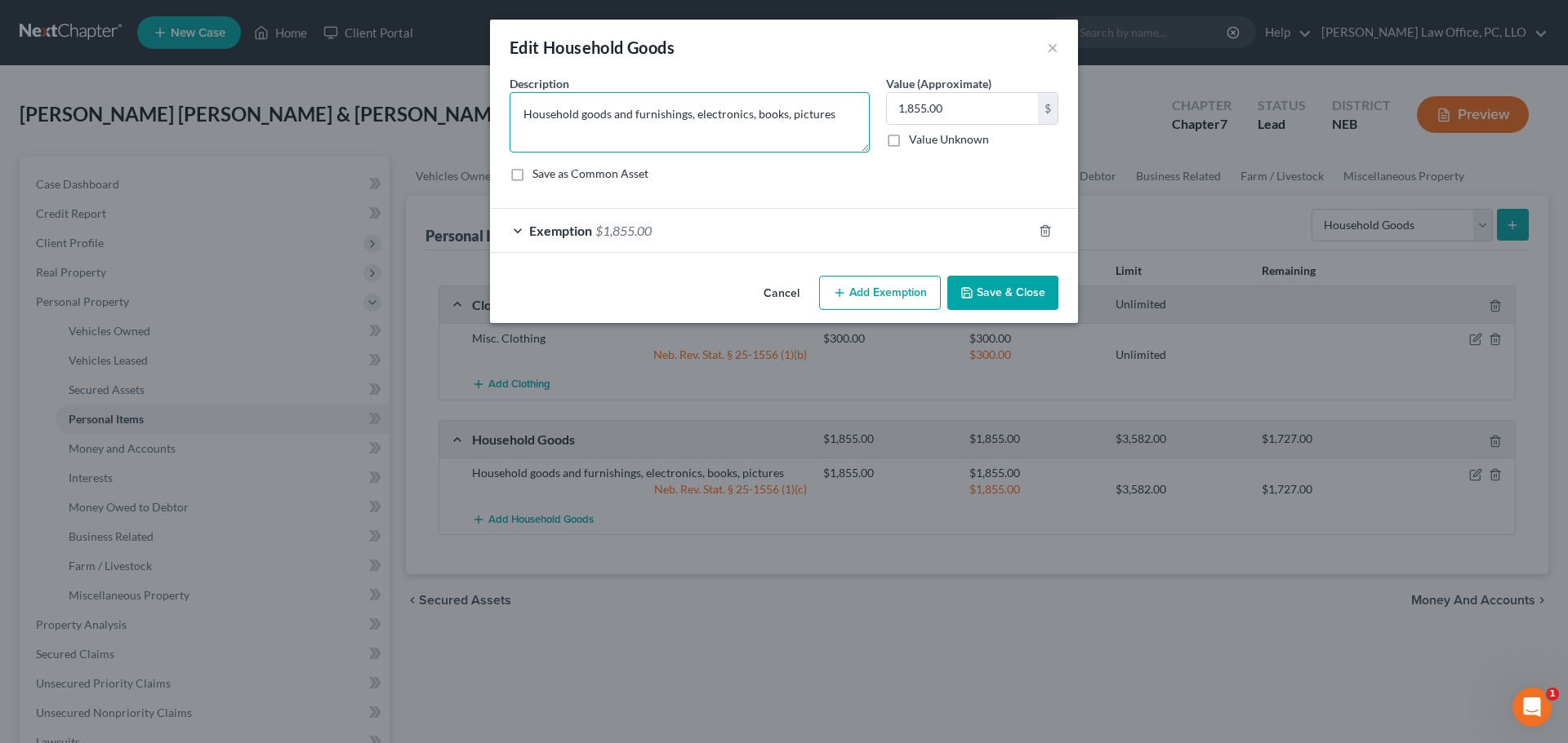
click at [841, 111] on textarea "Household goods and furnishings, electronics, books, pictures" at bounding box center [689, 122] width 360 height 61
type textarea "Household goods and furnishings, electronics, books, pictures, etc."
click at [995, 282] on button "Save & Close" at bounding box center [1003, 293] width 111 height 35
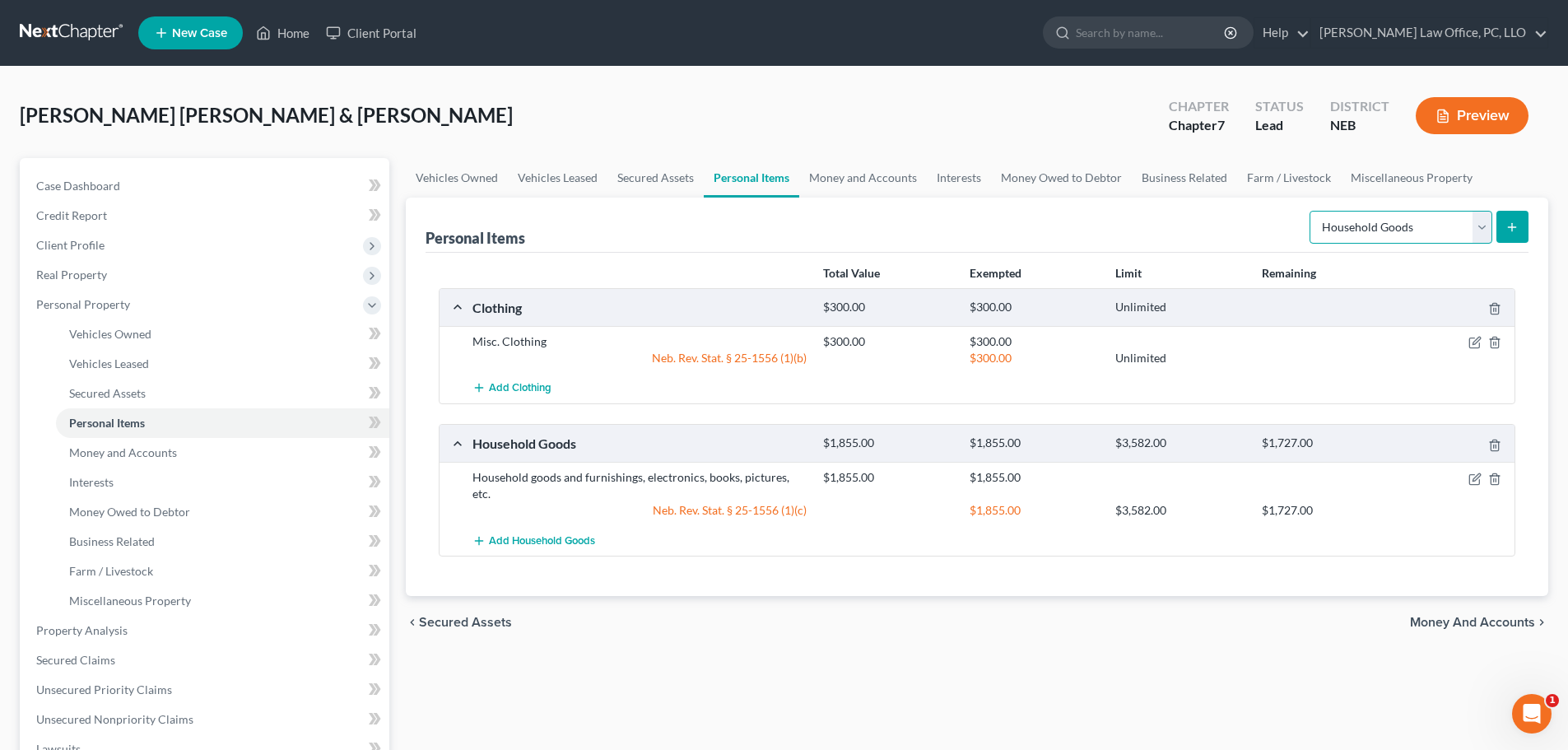
click at [1485, 225] on select "Select Item Type Clothing Collectibles Of Value Electronics Firearms Household …" at bounding box center [1400, 227] width 183 height 33
select select "jewelry"
click at [1311, 211] on select "Select Item Type Clothing Collectibles Of Value Electronics Firearms Household …" at bounding box center [1400, 227] width 183 height 33
click at [1508, 223] on icon "submit" at bounding box center [1512, 226] width 13 height 13
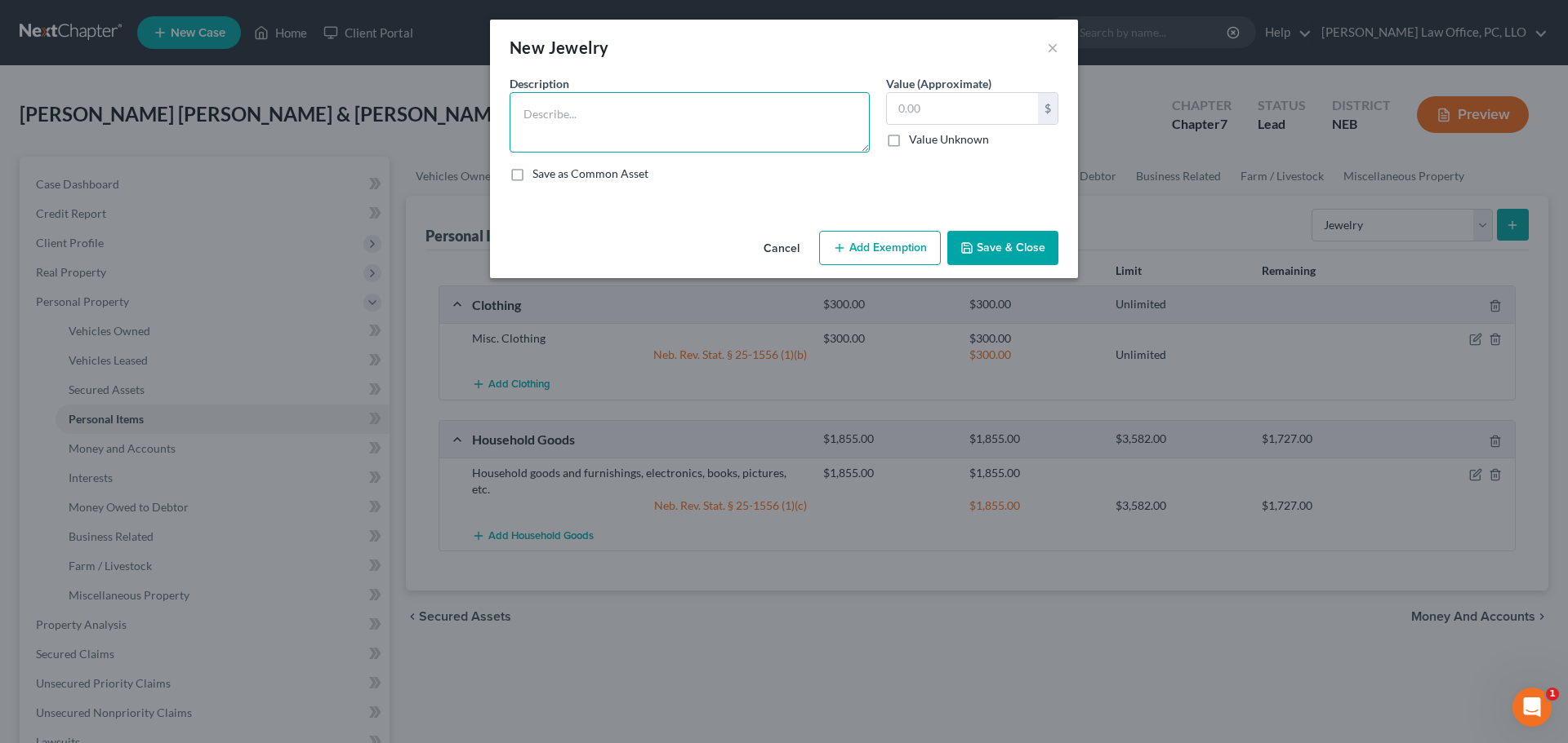
click at [630, 110] on textarea at bounding box center [689, 122] width 360 height 61
type textarea "M"
type textarea "gold band"
type input "10"
click at [878, 250] on button "Add Exemption" at bounding box center [879, 248] width 122 height 35
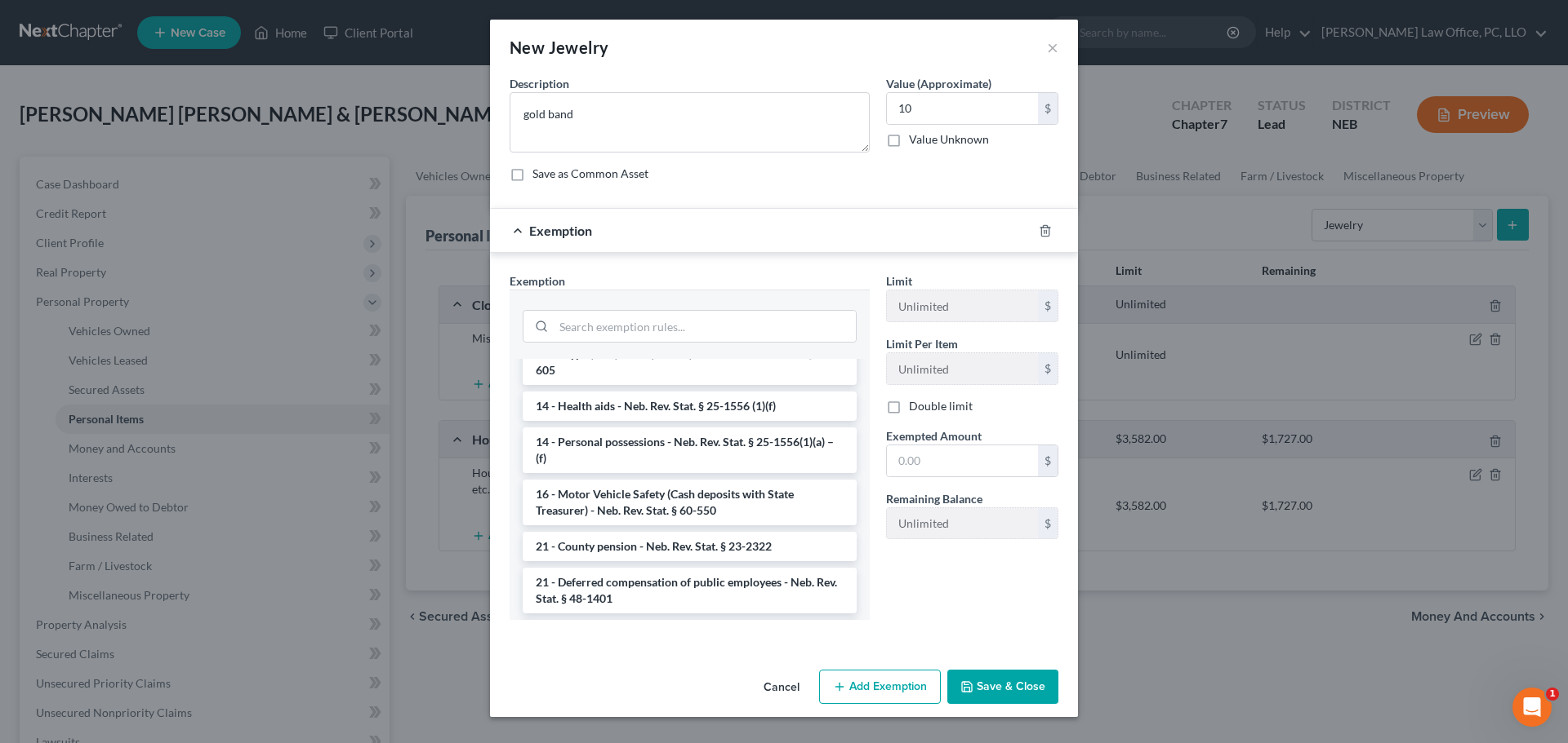
scroll to position [267, 0]
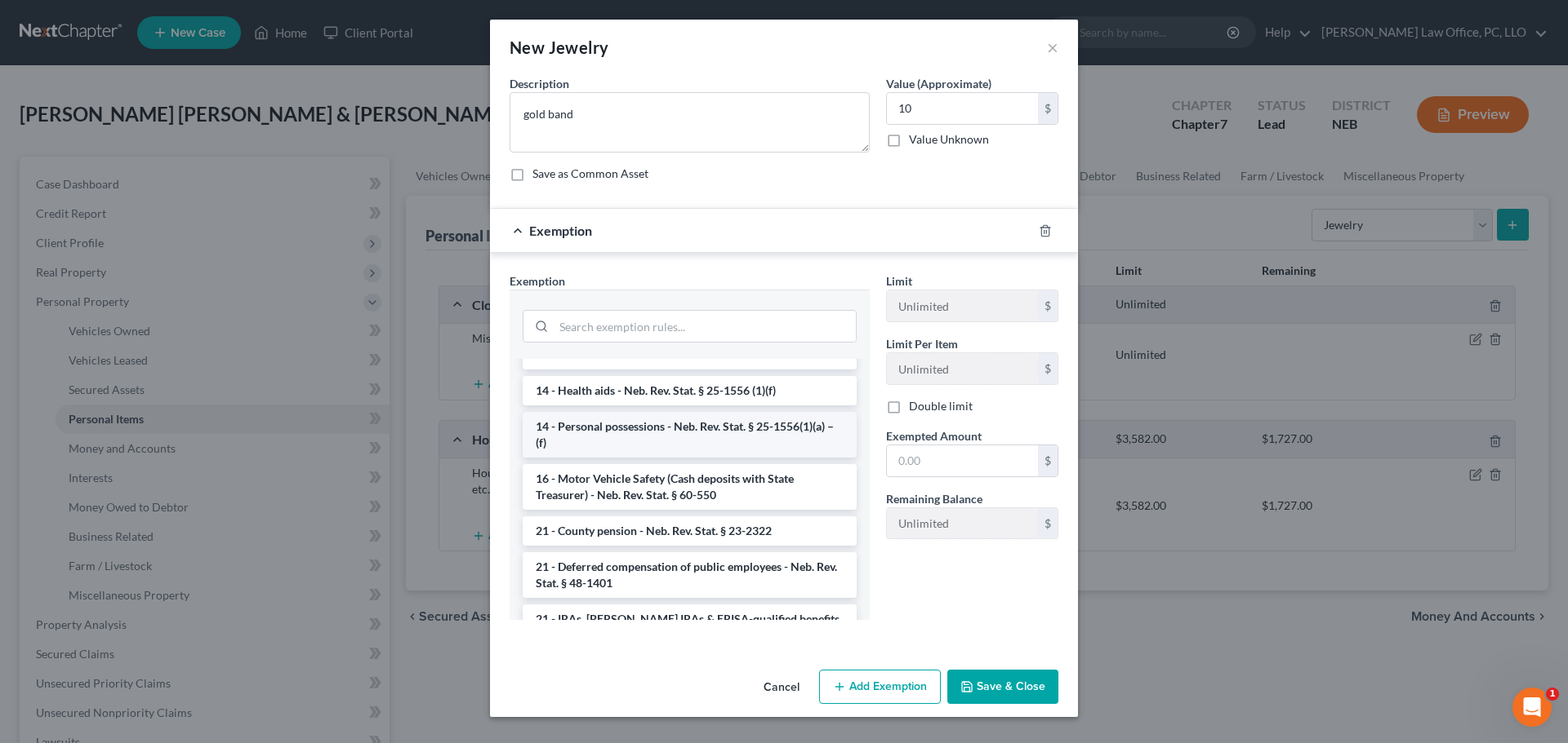
click at [791, 438] on li "14 - Personal possessions - Neb. Rev. Stat. § 25-1556(1)(a) – (f)" at bounding box center [689, 435] width 334 height 46
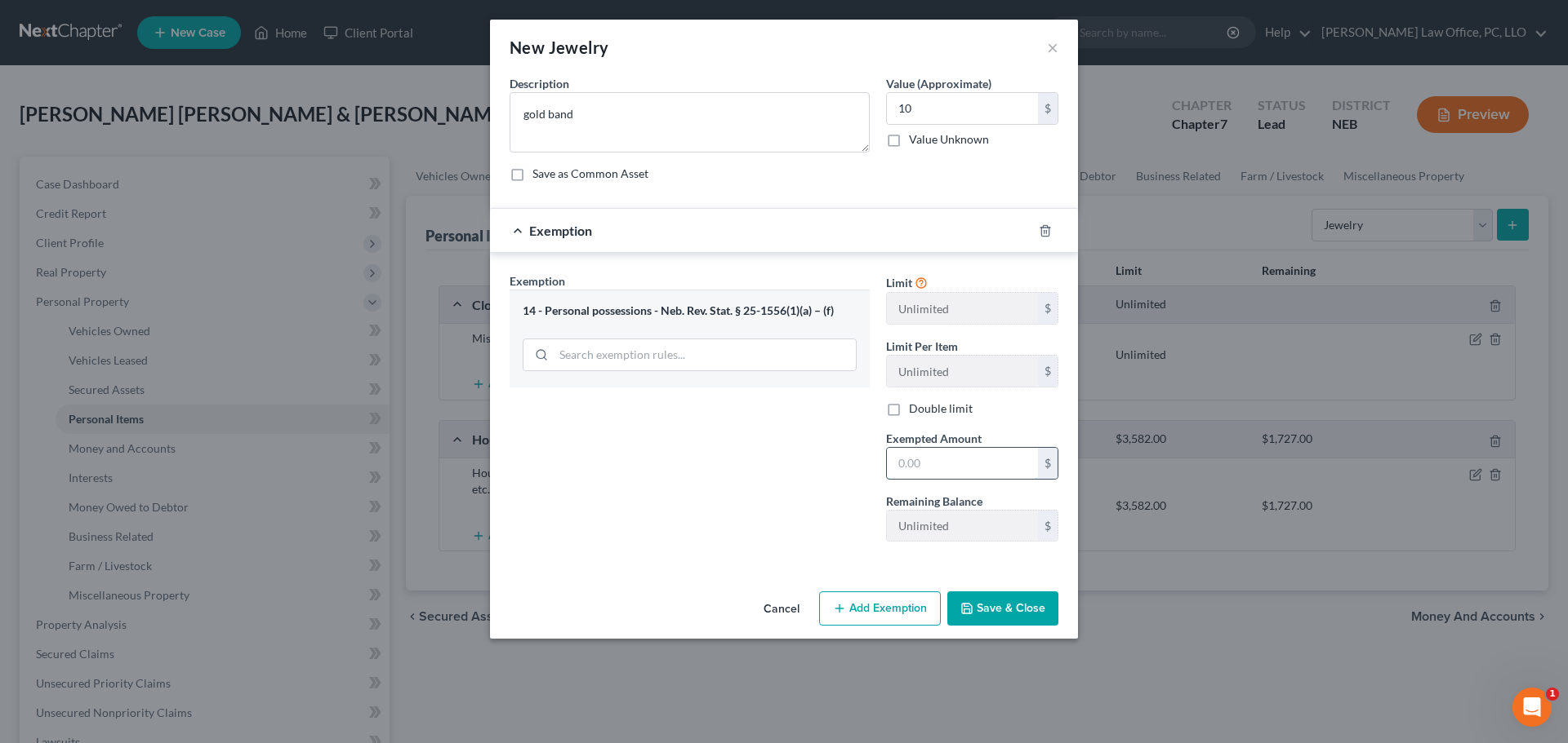
click at [930, 469] on input "text" at bounding box center [962, 463] width 151 height 31
click at [941, 470] on input "10" at bounding box center [962, 463] width 151 height 31
type input "10"
click at [1020, 614] on button "Save & Close" at bounding box center [1003, 609] width 111 height 35
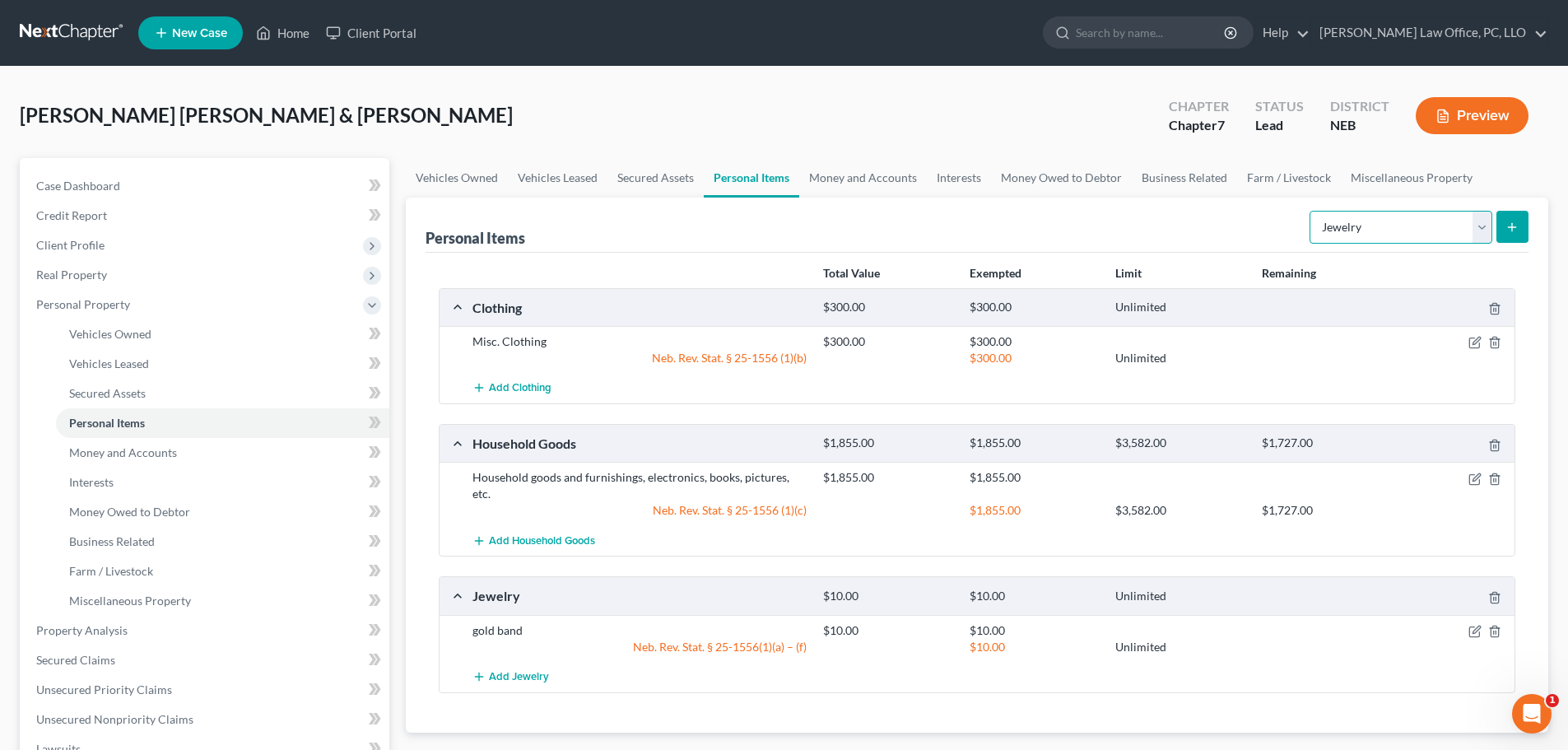
click at [1485, 225] on select "Select Item Type Clothing Collectibles Of Value Electronics Firearms Household …" at bounding box center [1400, 227] width 183 height 33
select select "sports_and_hobby_equipment"
click at [1311, 211] on select "Select Item Type Clothing Collectibles Of Value Electronics Firearms Household …" at bounding box center [1400, 227] width 183 height 33
click at [1512, 224] on icon "submit" at bounding box center [1512, 226] width 13 height 13
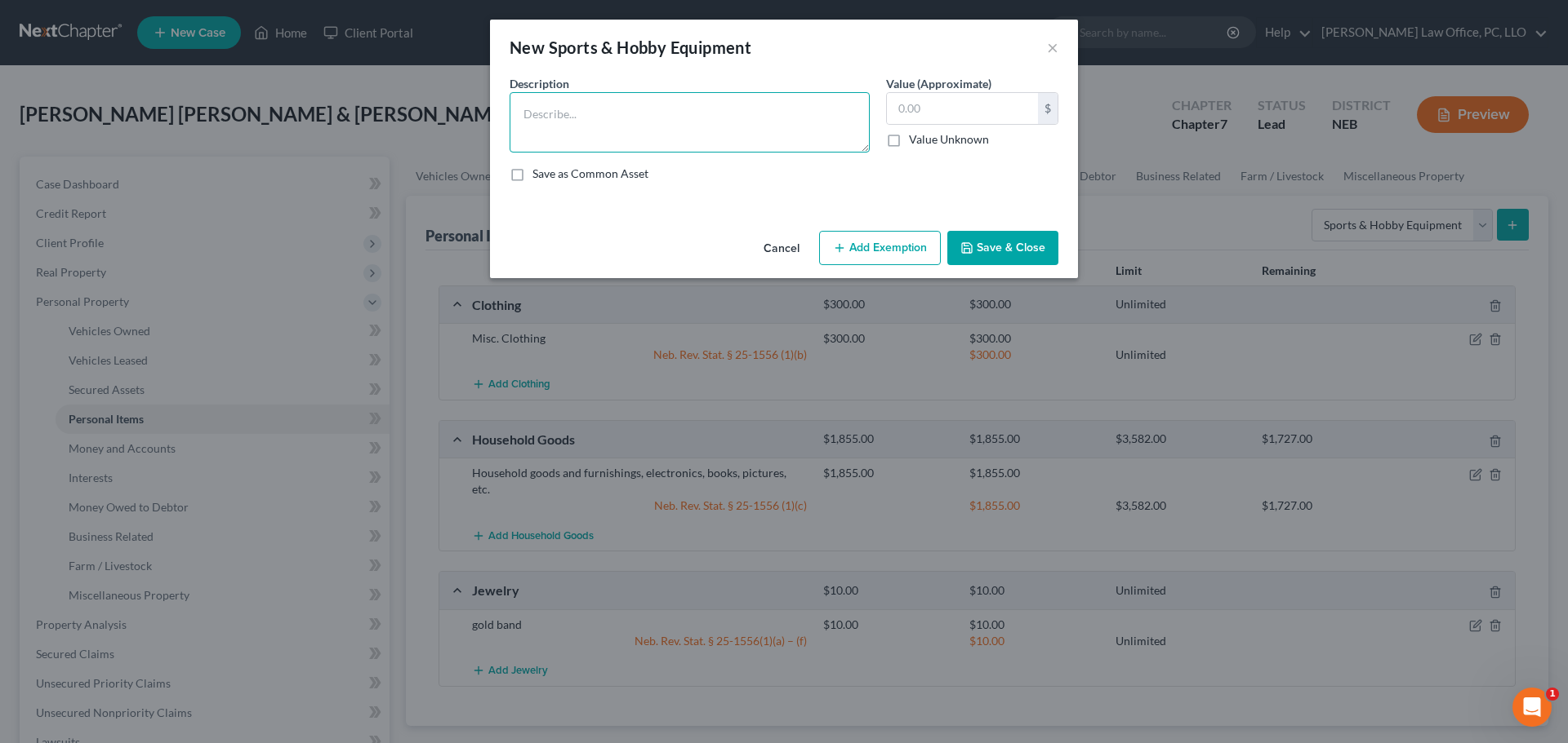
click at [673, 117] on textarea at bounding box center [689, 122] width 360 height 61
type textarea "crochet hooks, yarn, etc."
type input "100"
click at [911, 246] on button "Add Exemption" at bounding box center [879, 248] width 122 height 35
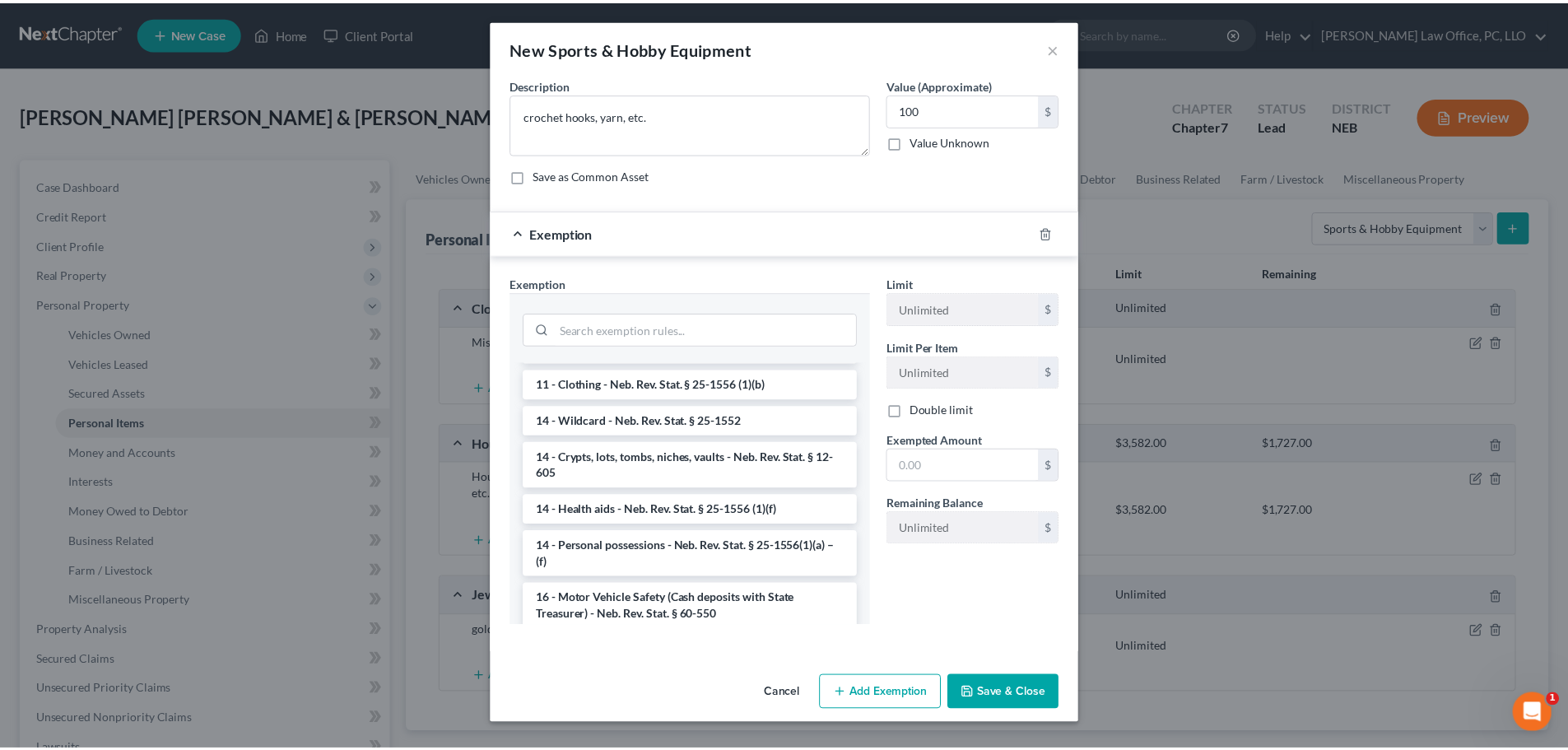
scroll to position [0, 0]
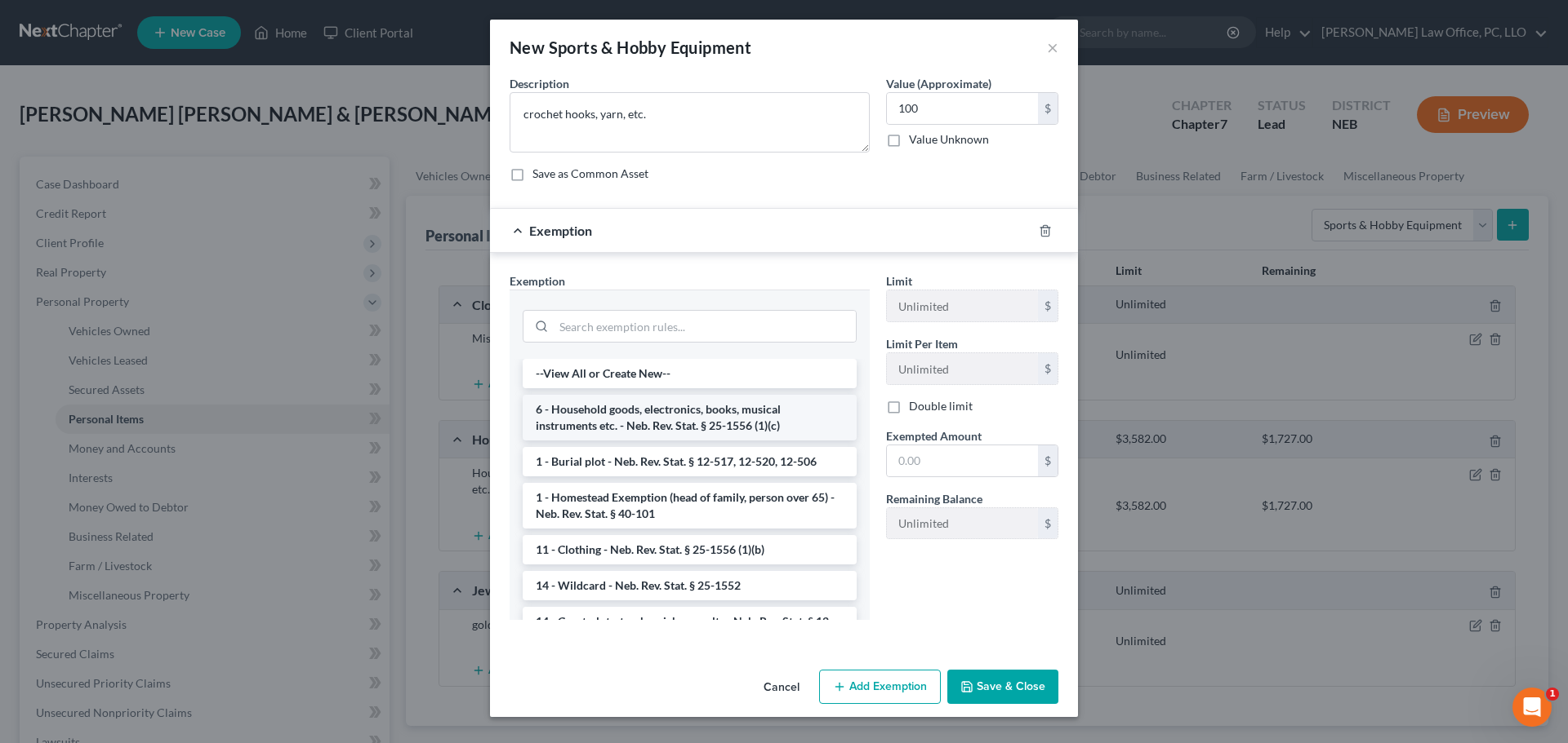
click at [792, 417] on li "6 - Household goods, electronics, books, musical instruments etc. - Neb. Rev. S…" at bounding box center [689, 417] width 334 height 46
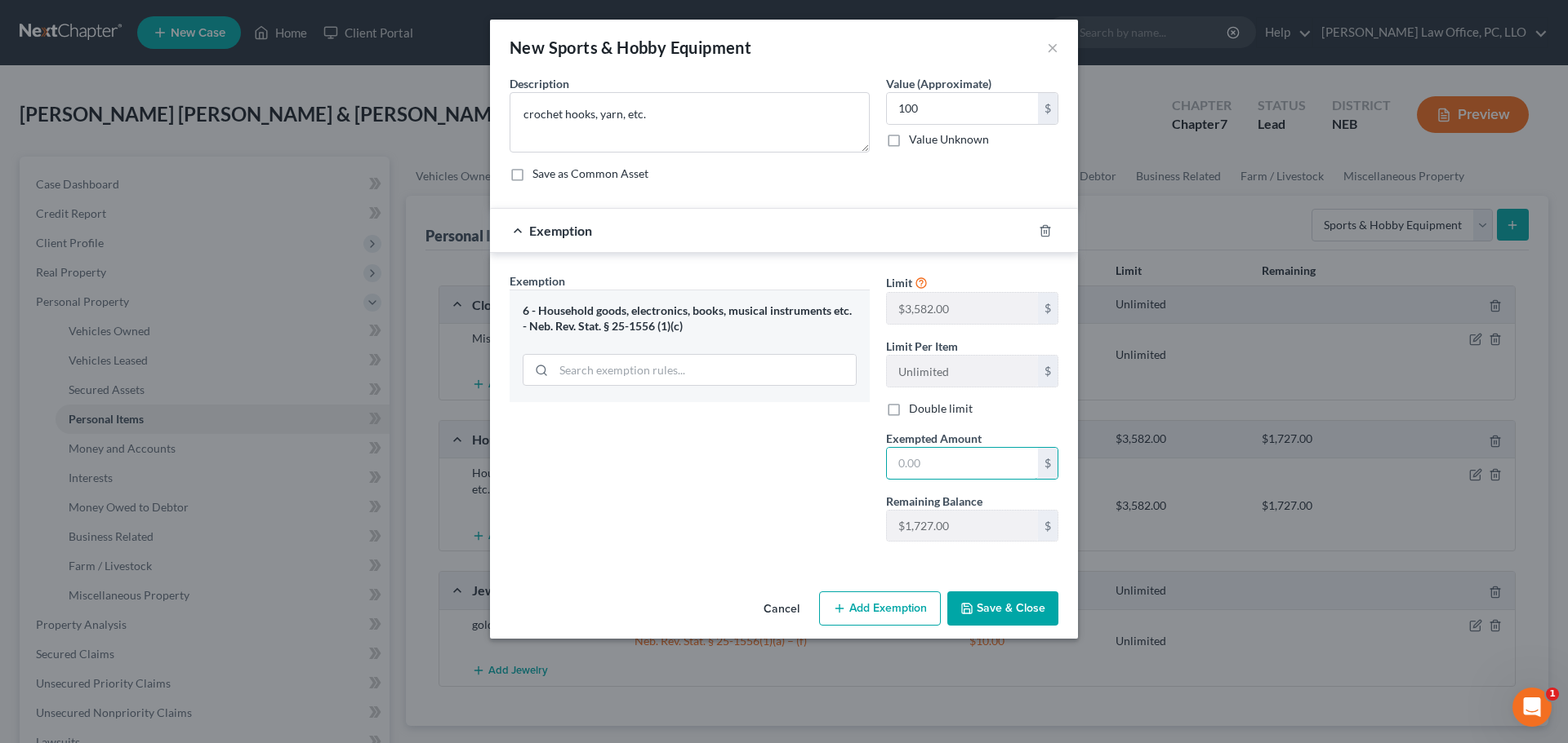
drag, startPoint x: 948, startPoint y: 463, endPoint x: 819, endPoint y: 470, distance: 129.2
click at [819, 470] on div "Exemption Set must be selected for CA. Exemption * 6 - Household goods, electro…" at bounding box center [784, 414] width 565 height 283
type input "100"
click at [1014, 611] on button "Save & Close" at bounding box center [1003, 609] width 111 height 35
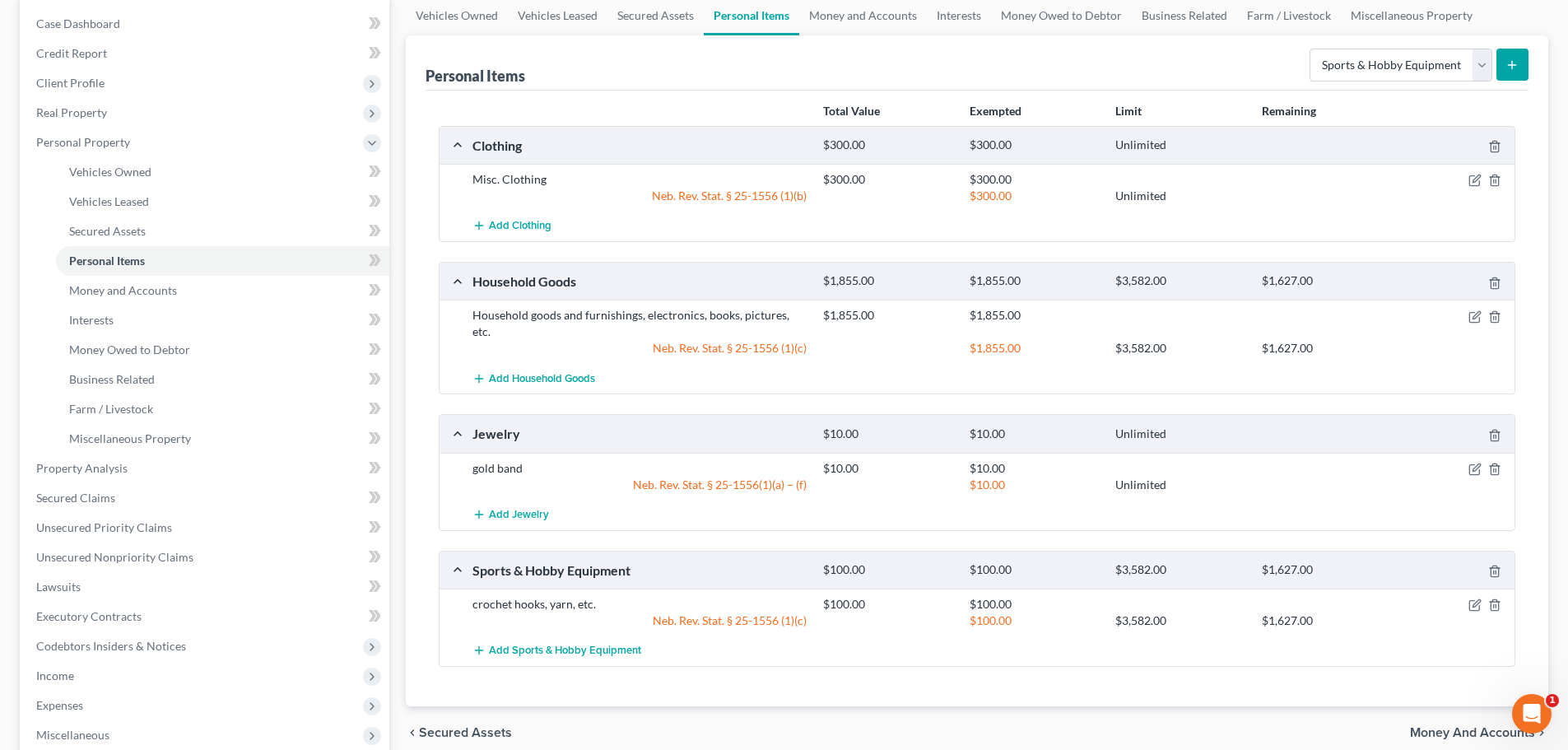
scroll to position [191, 0]
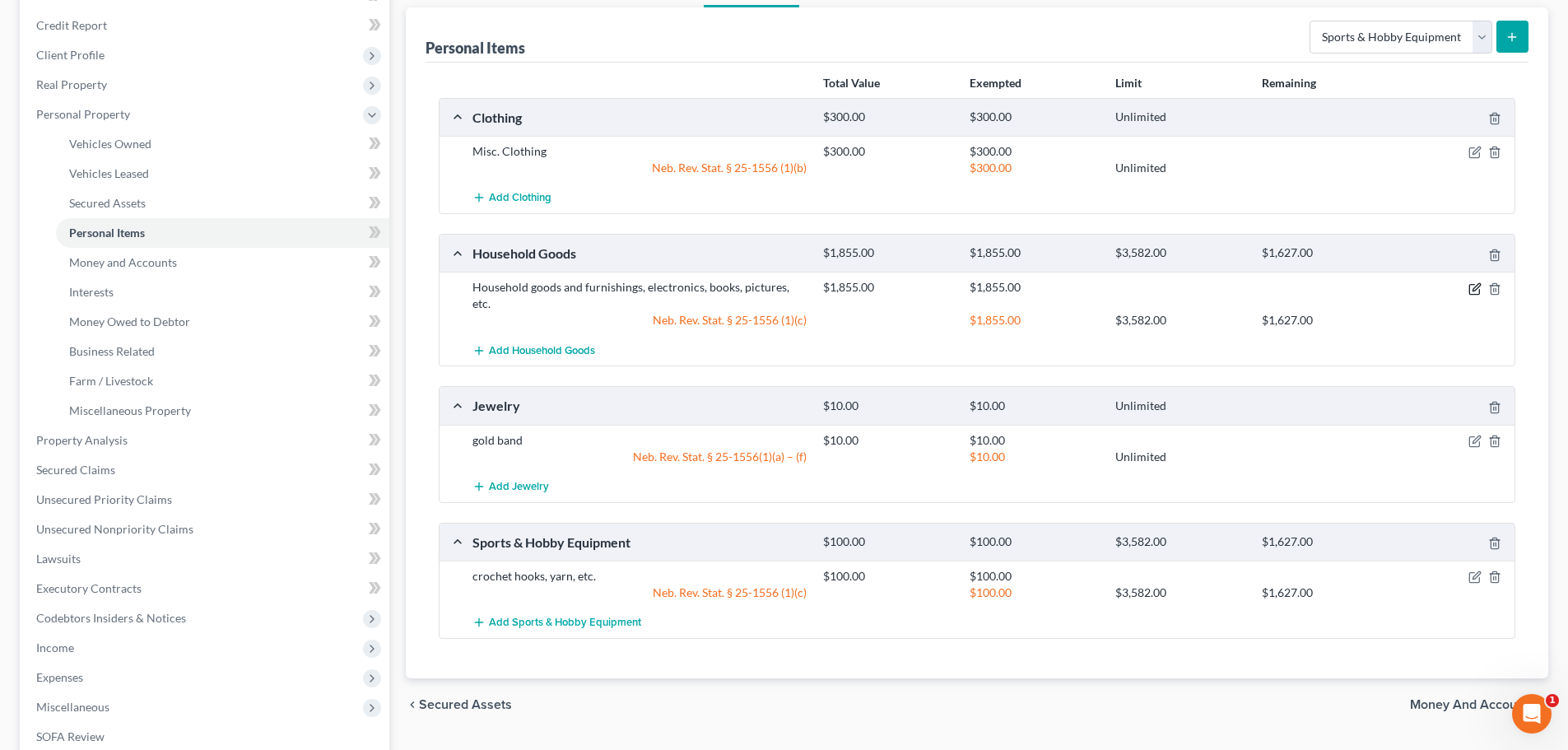
click at [1474, 289] on icon "button" at bounding box center [1476, 287] width 8 height 8
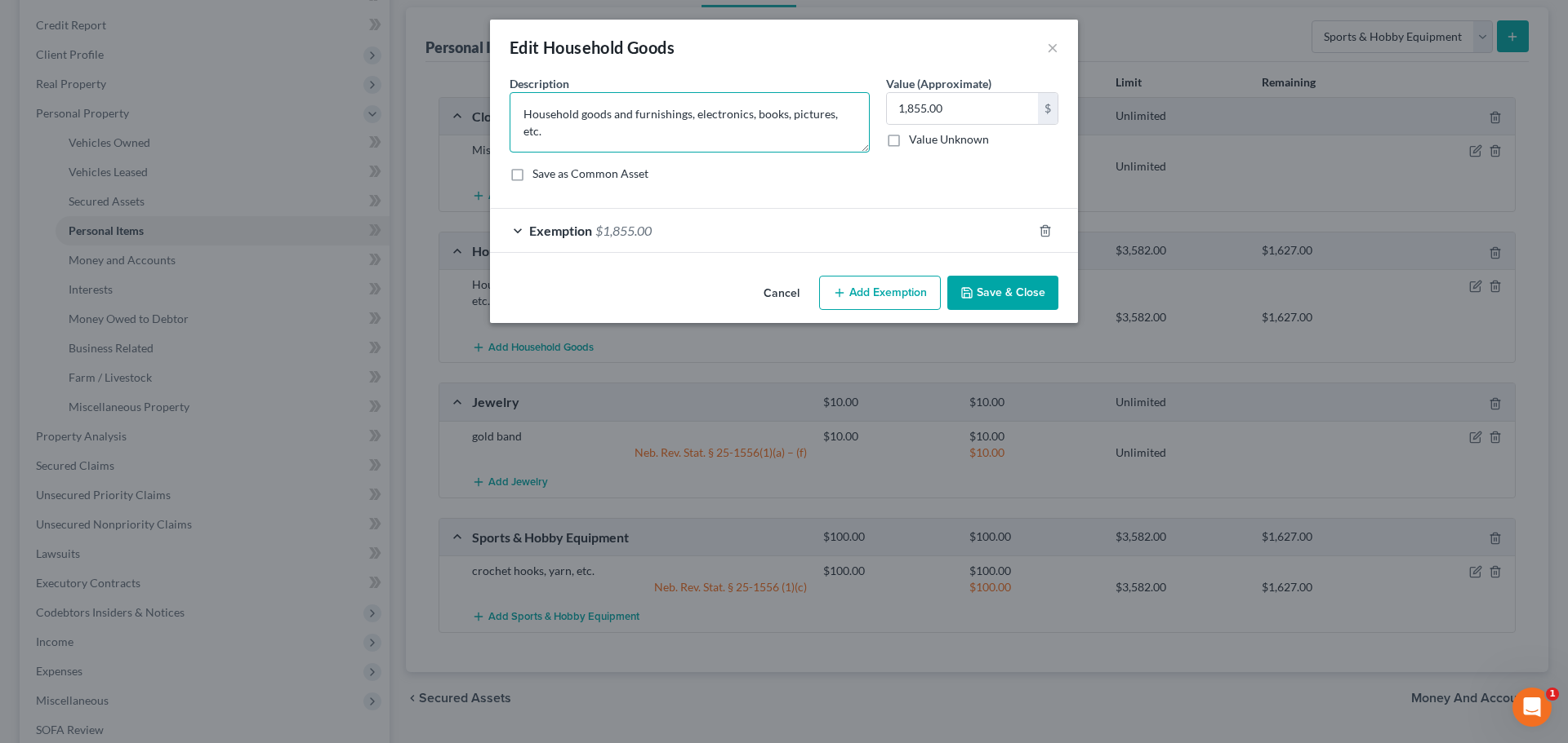
click at [834, 114] on textarea "Household goods and furnishings, electronics, books, pictures, etc." at bounding box center [689, 122] width 360 height 61
type textarea "Household goods and furnishings, electronics, books, pictures, printer, etc."
type input "1,880"
click at [776, 233] on div "Exemption $1,855.00" at bounding box center [761, 230] width 542 height 43
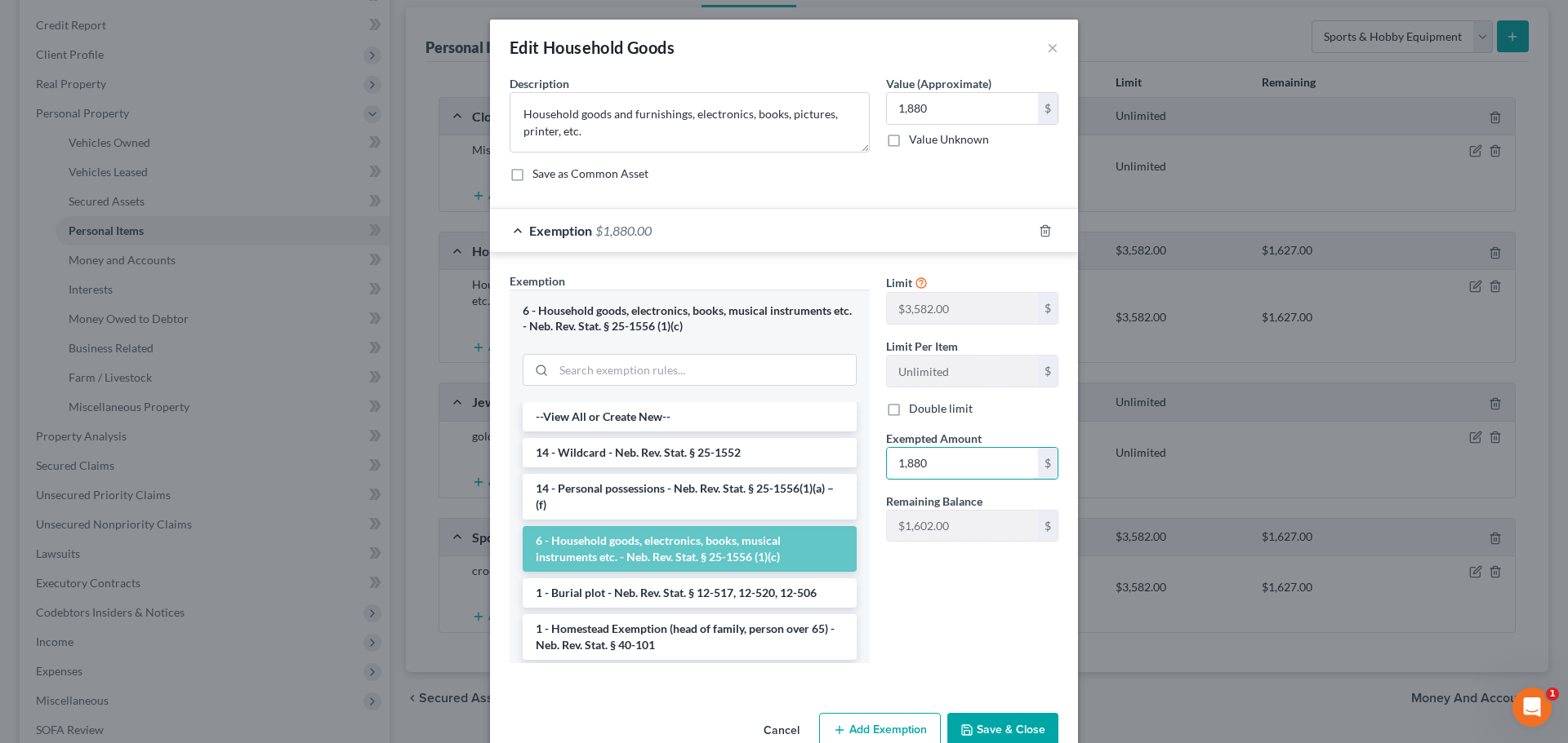
type input "1,880"
click at [987, 726] on button "Save & Close" at bounding box center [1003, 730] width 111 height 35
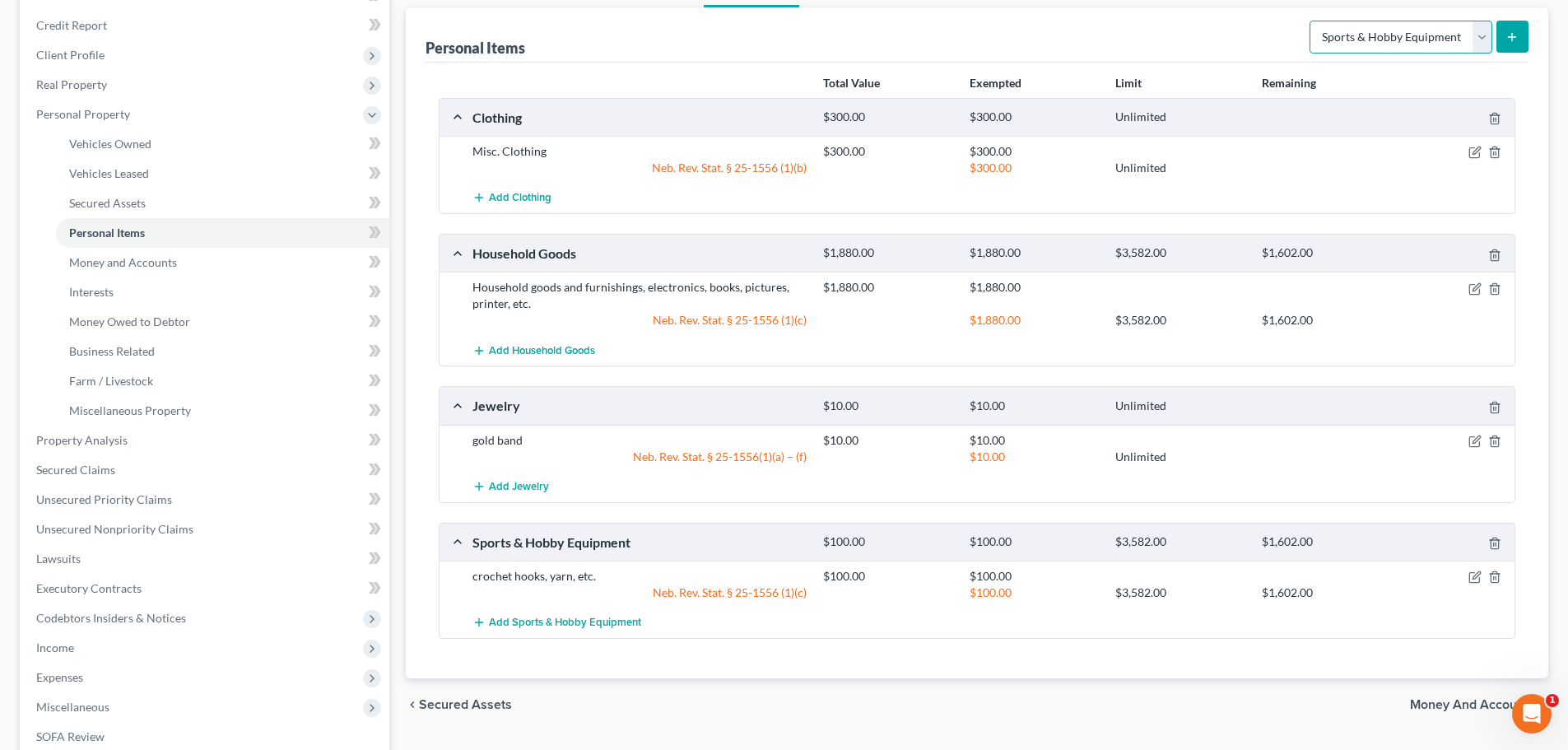
click at [1483, 34] on select "Select Item Type Clothing Collectibles Of Value Electronics Firearms Household …" at bounding box center [1400, 37] width 183 height 33
select select "pets"
click at [1311, 20] on select "Select Item Type Clothing Collectibles Of Value Electronics Firearms Household …" at bounding box center [1400, 37] width 183 height 33
click at [1518, 35] on icon "submit" at bounding box center [1512, 37] width 13 height 13
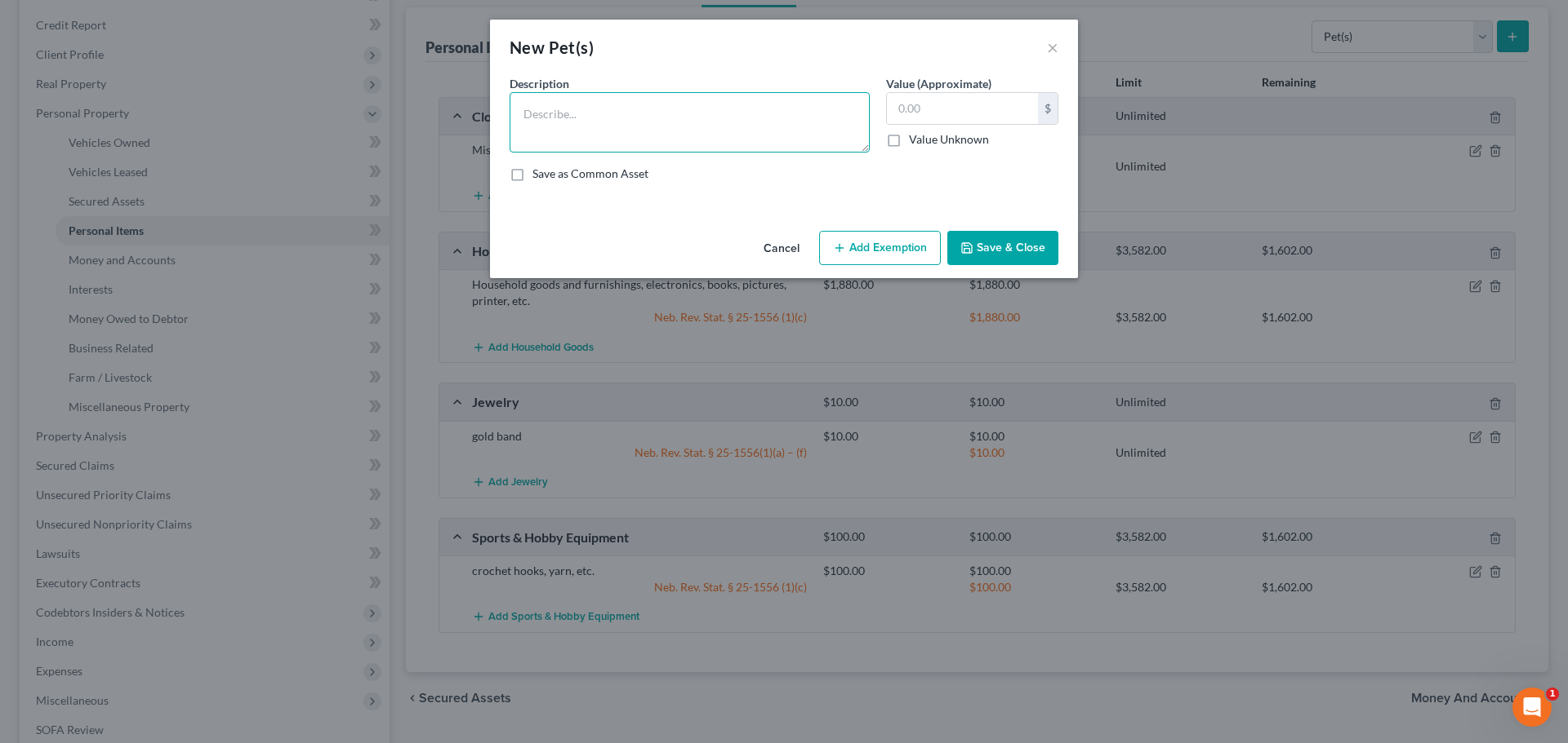
click at [770, 112] on textarea at bounding box center [689, 122] width 360 height 61
type textarea "2 cats"
type input "0.00"
click at [1003, 244] on button "Save & Close" at bounding box center [1003, 248] width 111 height 35
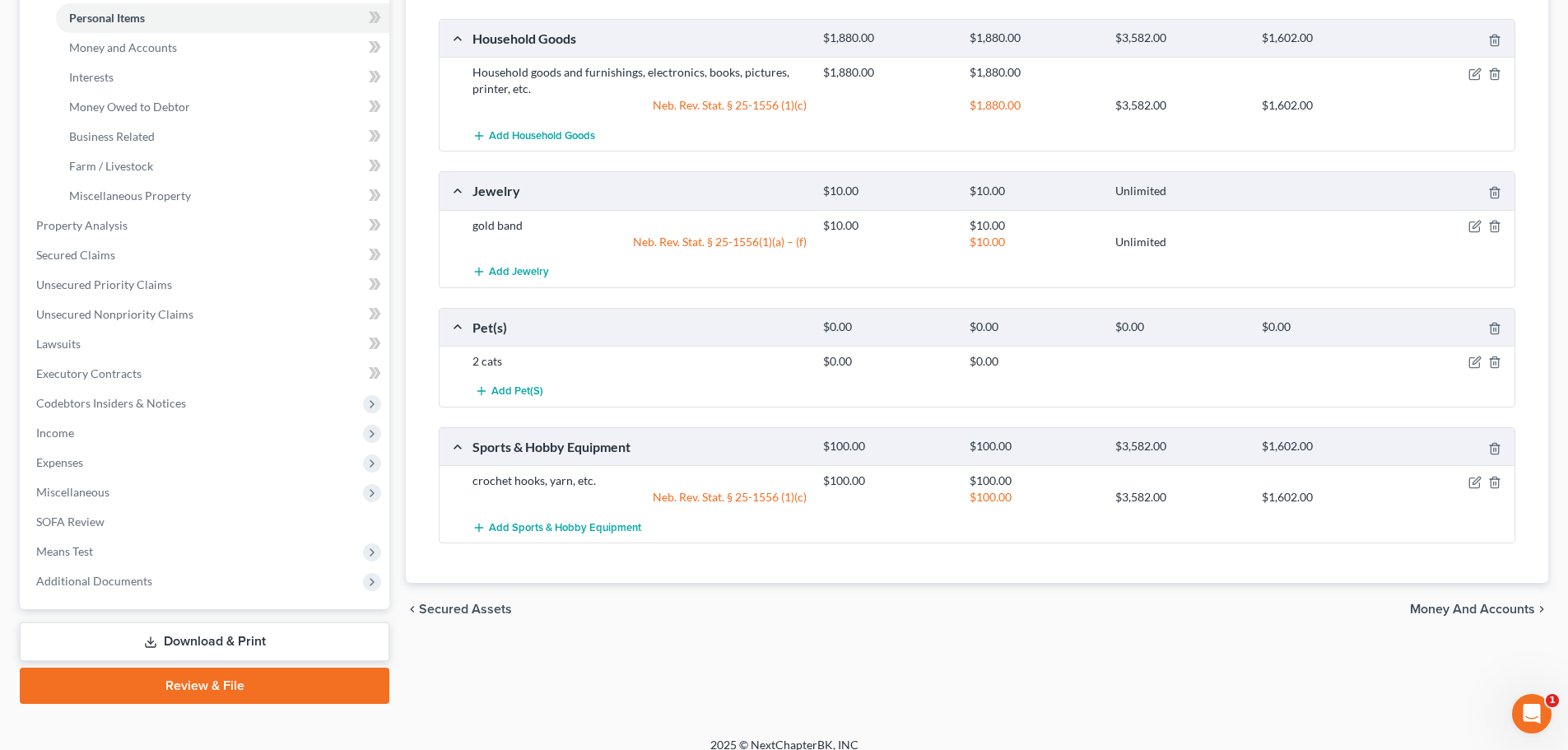
scroll to position [398, 0]
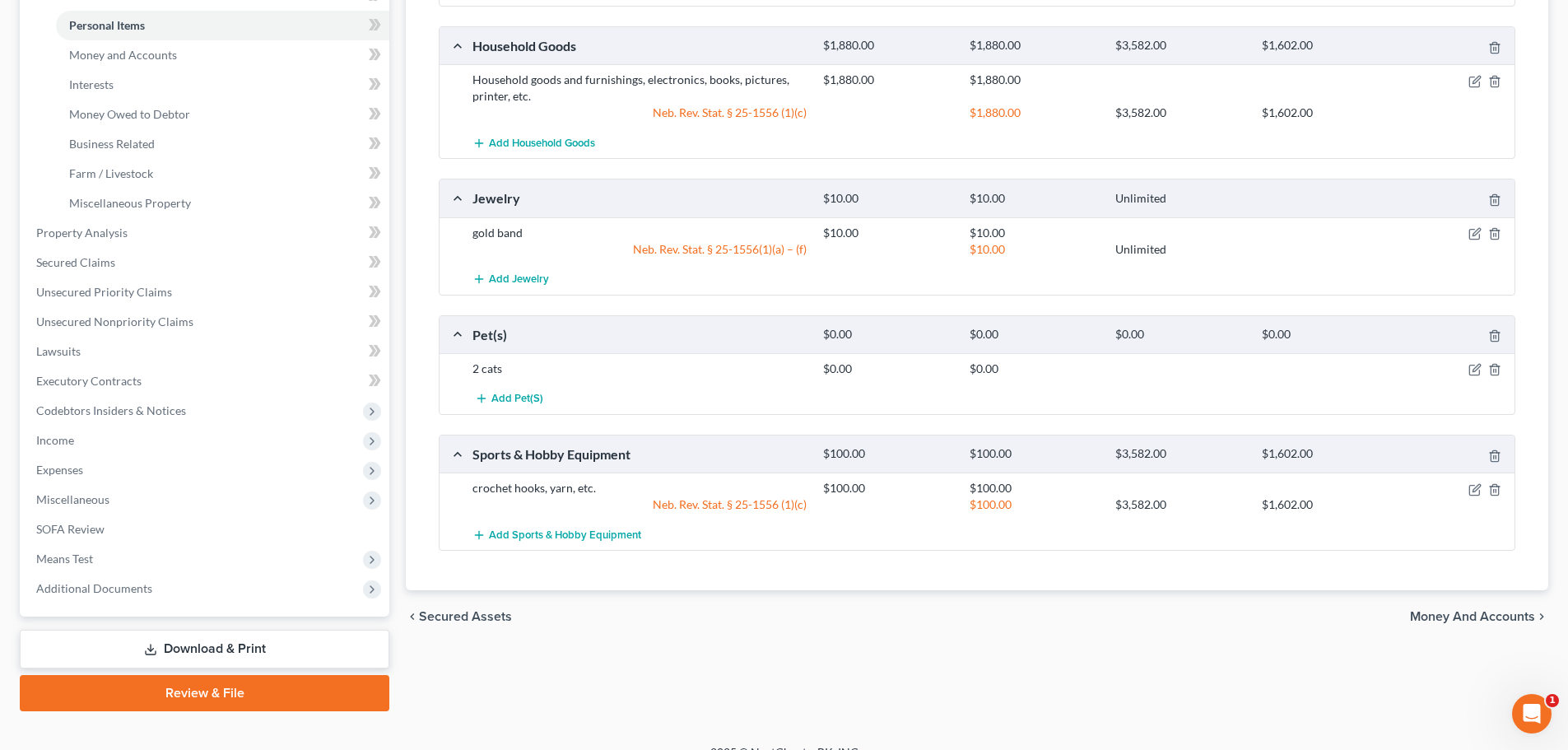
click at [1460, 617] on span "Money and Accounts" at bounding box center [1472, 616] width 125 height 13
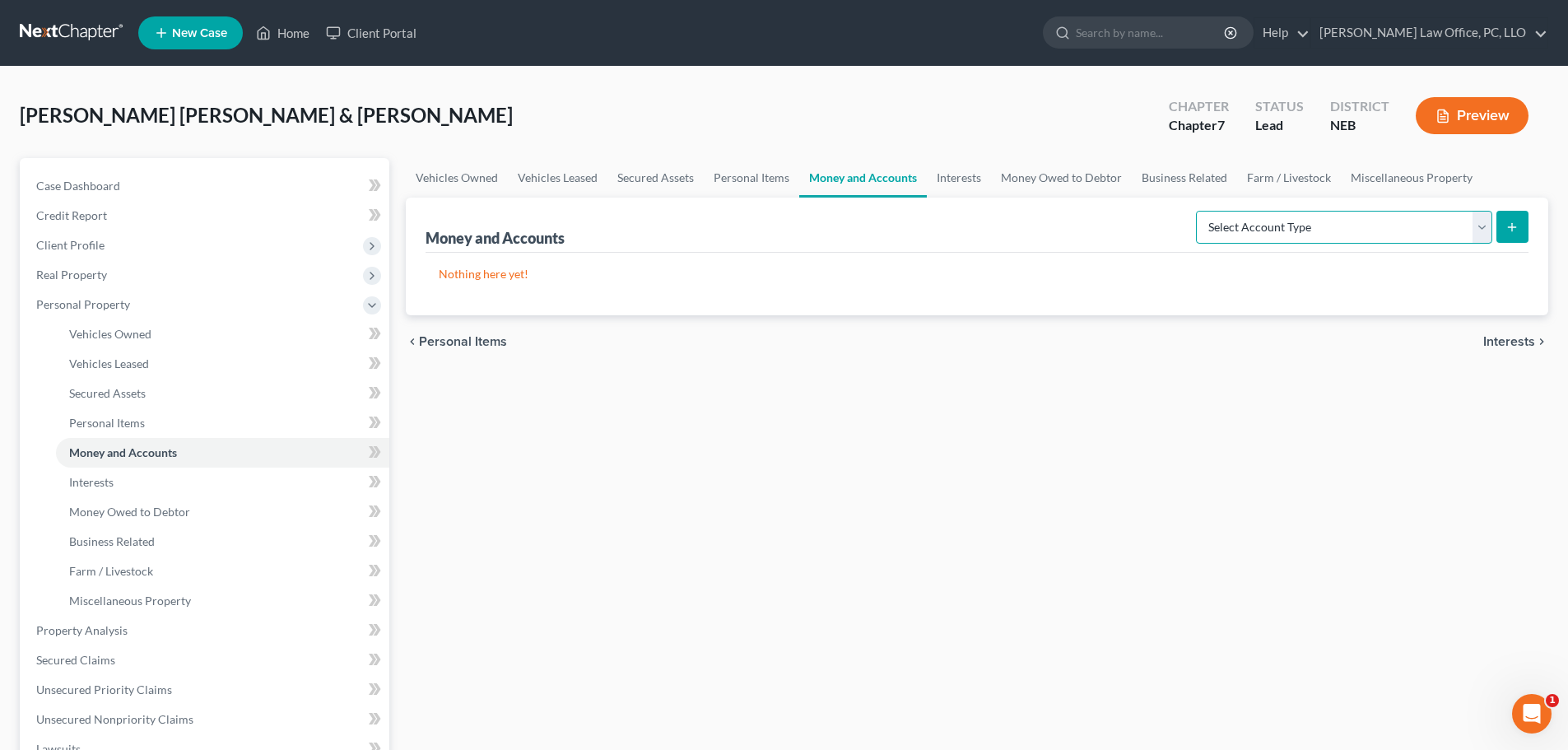
click at [1489, 227] on select "Select Account Type Brokerage Cash on Hand Certificates of Deposit Checking Acc…" at bounding box center [1344, 227] width 296 height 33
select select "checking"
click at [1200, 211] on select "Select Account Type Brokerage Cash on Hand Certificates of Deposit Checking Acc…" at bounding box center [1344, 227] width 296 height 33
click at [1511, 222] on icon "submit" at bounding box center [1512, 226] width 13 height 13
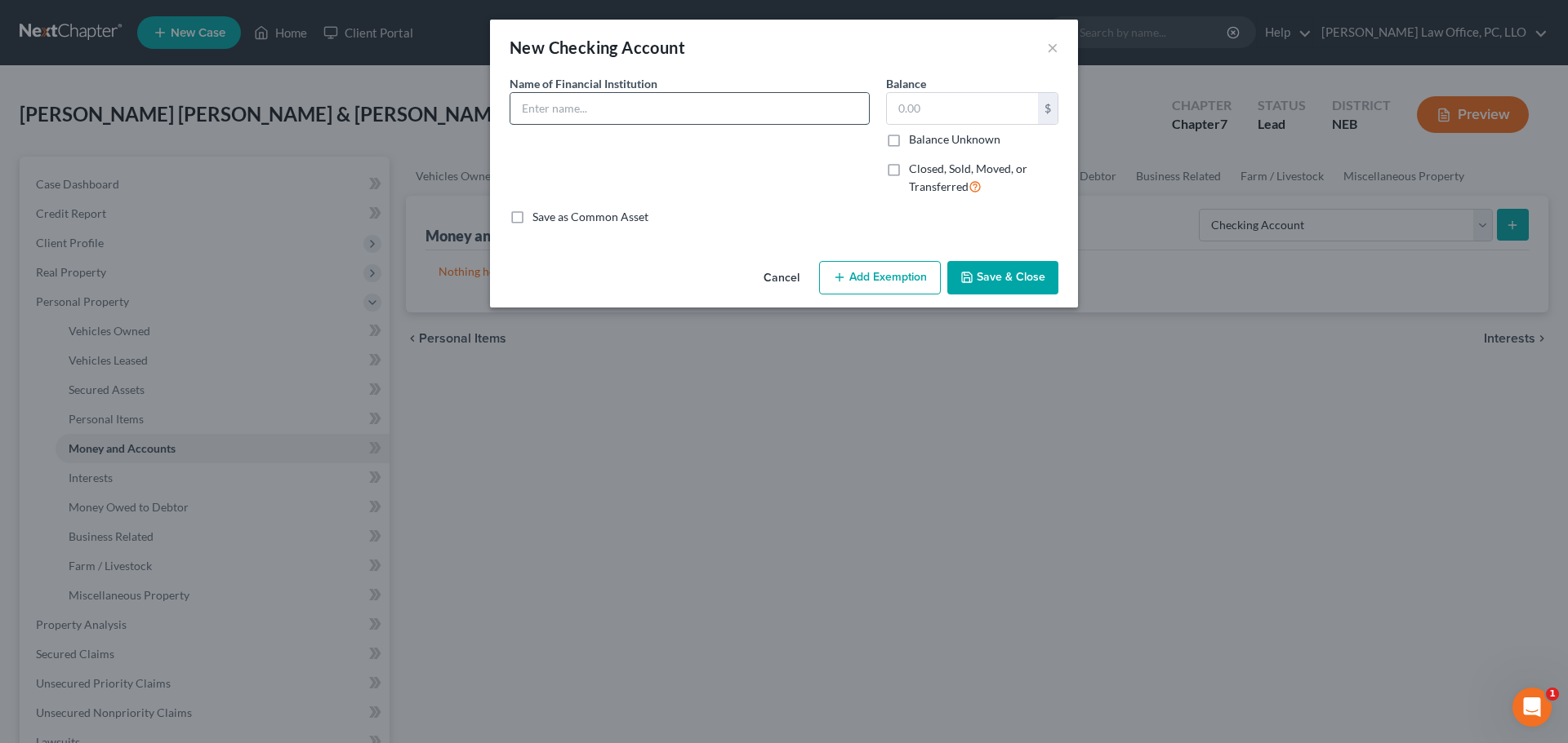
click at [561, 108] on input "text" at bounding box center [689, 108] width 359 height 31
type input "Independent Bank"
type input "10"
click at [913, 284] on button "Add Exemption" at bounding box center [879, 278] width 122 height 35
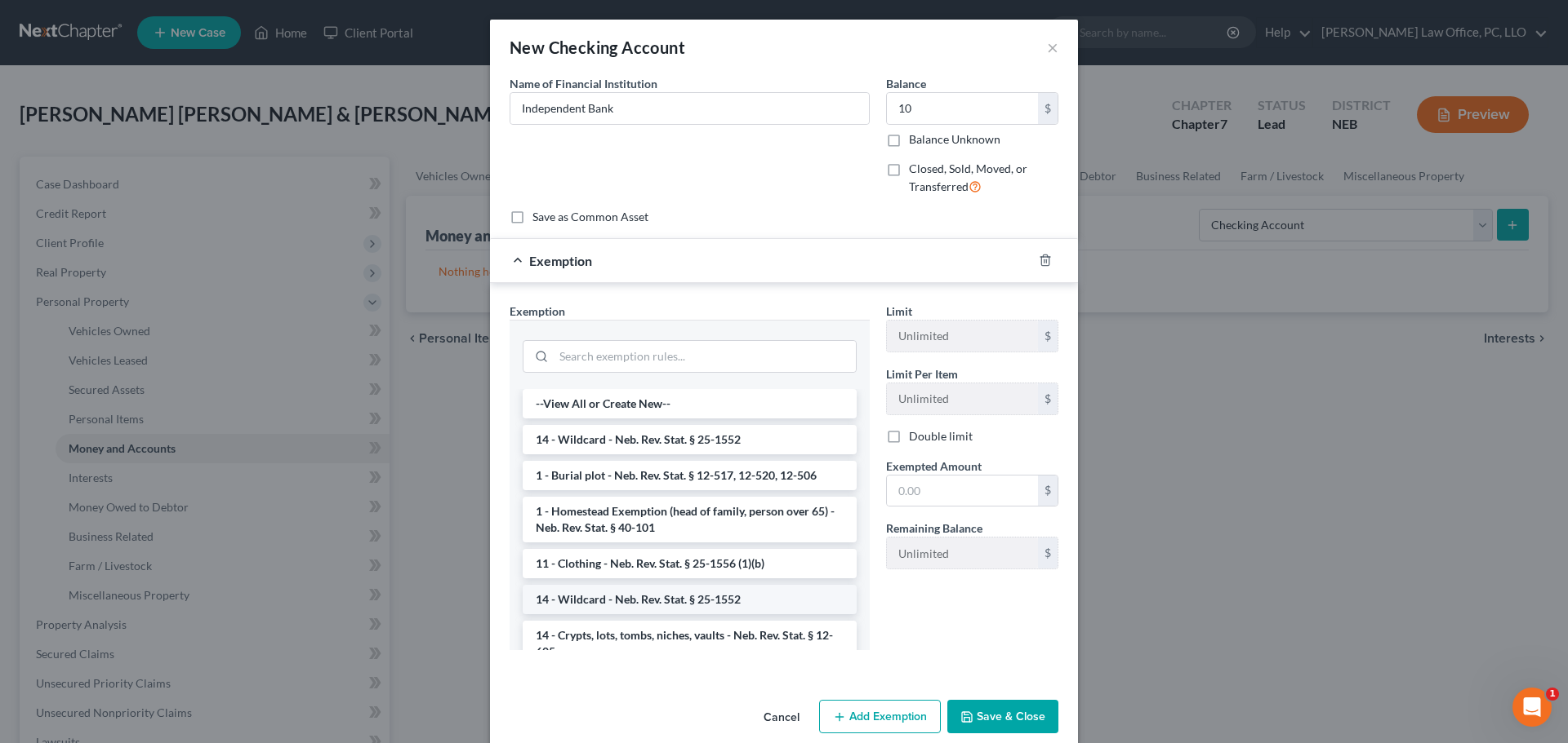
click at [714, 614] on li "14 - Wildcard - Neb. Rev. Stat. § 25-1552" at bounding box center [689, 600] width 334 height 30
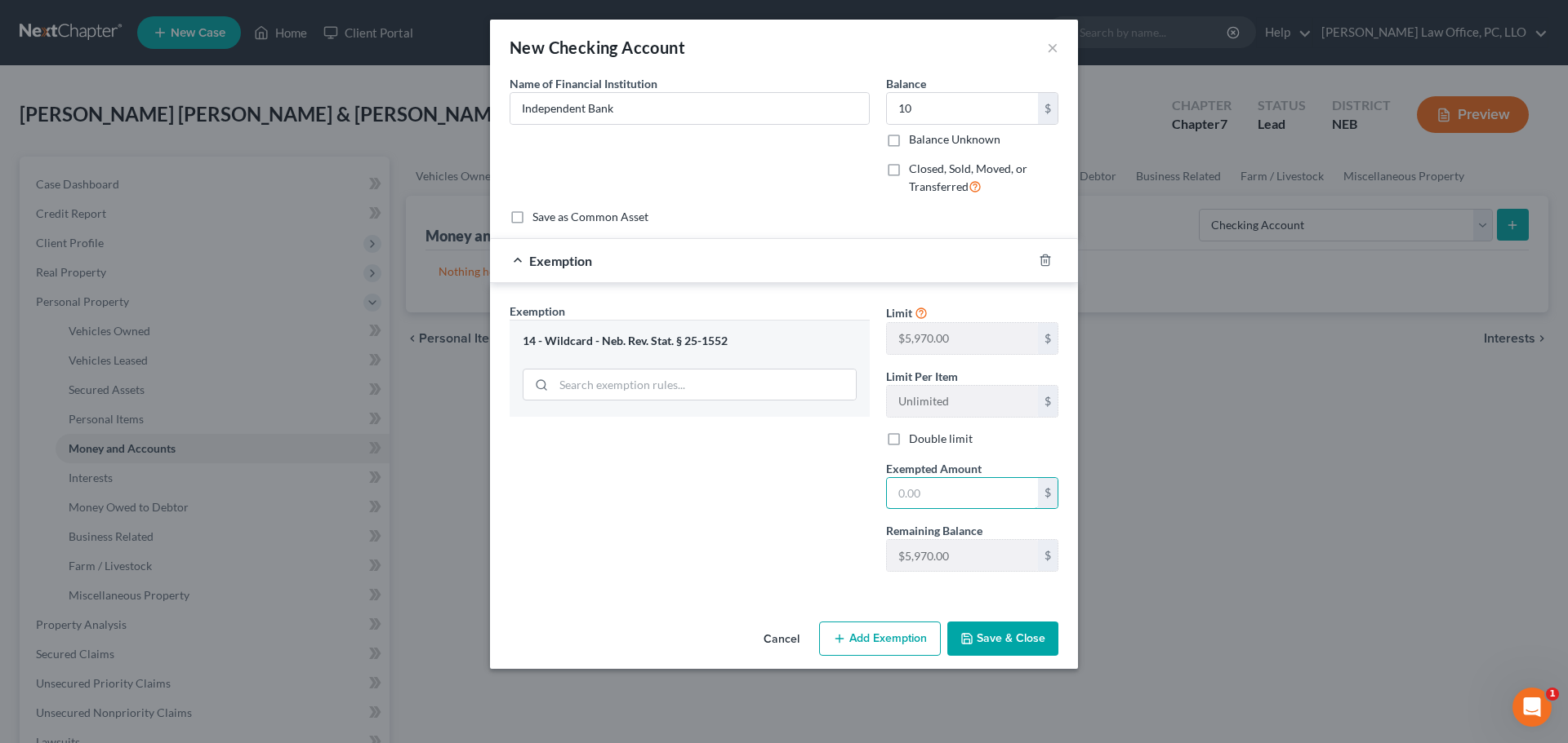
drag, startPoint x: 944, startPoint y: 493, endPoint x: 739, endPoint y: 491, distance: 205.0
click at [735, 491] on div "Exemption Set must be selected for CA. Exemption * 14 - Wildcard - Neb. Rev. St…" at bounding box center [784, 444] width 565 height 283
type input "10"
click at [1037, 646] on button "Save & Close" at bounding box center [1003, 638] width 111 height 35
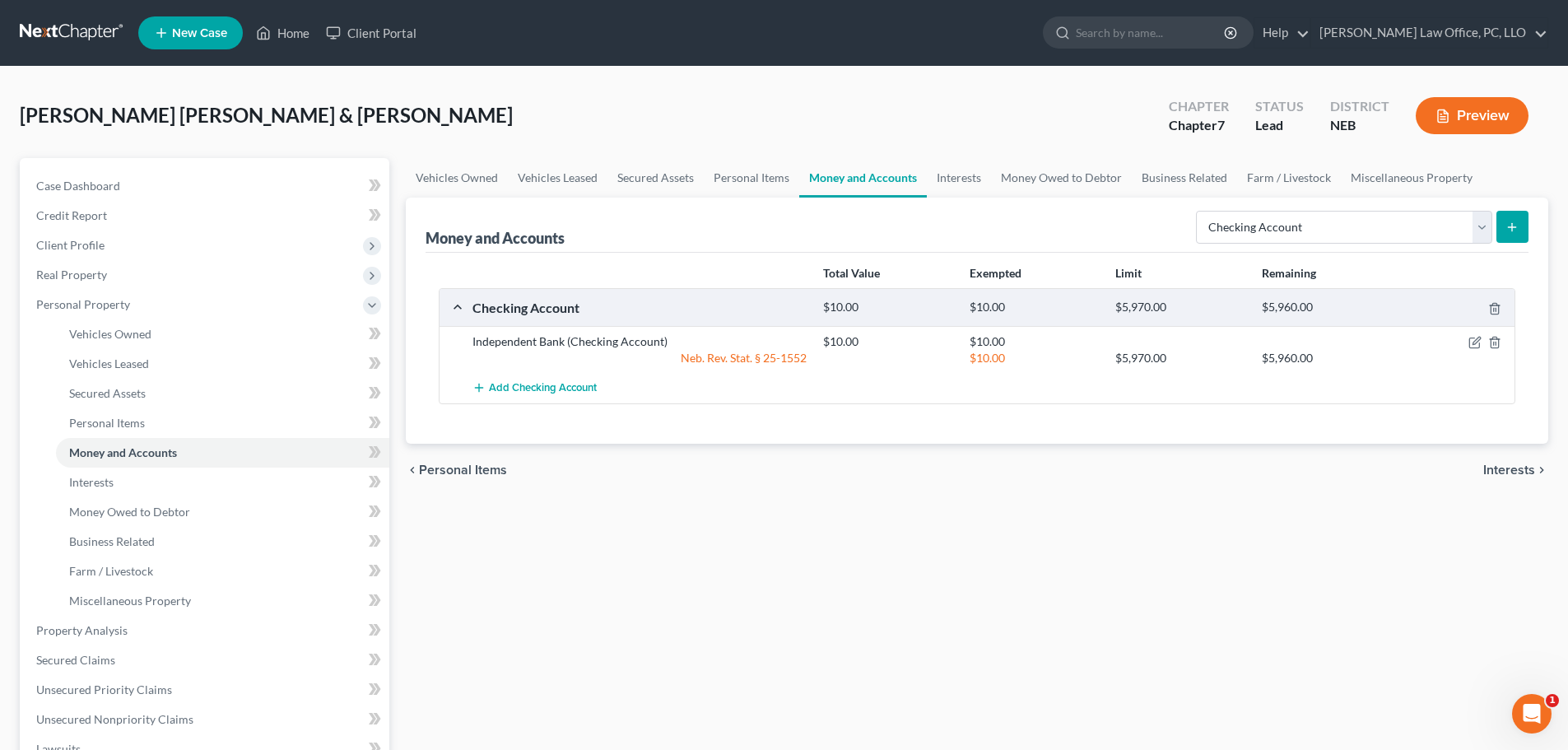
click at [1510, 223] on icon "submit" at bounding box center [1512, 226] width 13 height 13
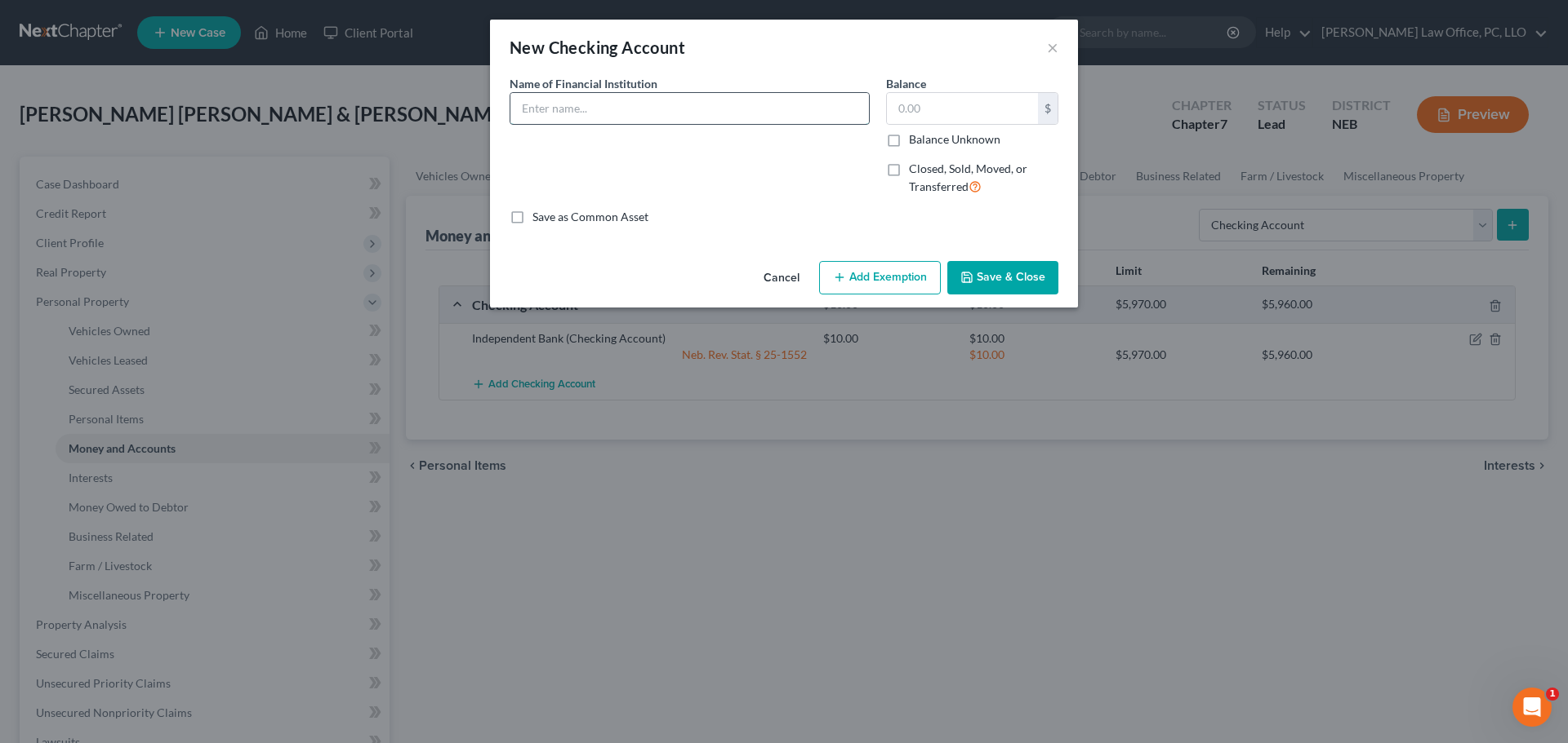
click at [732, 117] on input "text" at bounding box center [689, 108] width 359 height 31
type input "Lake [US_STATE] Credit Union"
type input "8"
click at [909, 278] on button "Add Exemption" at bounding box center [879, 278] width 122 height 35
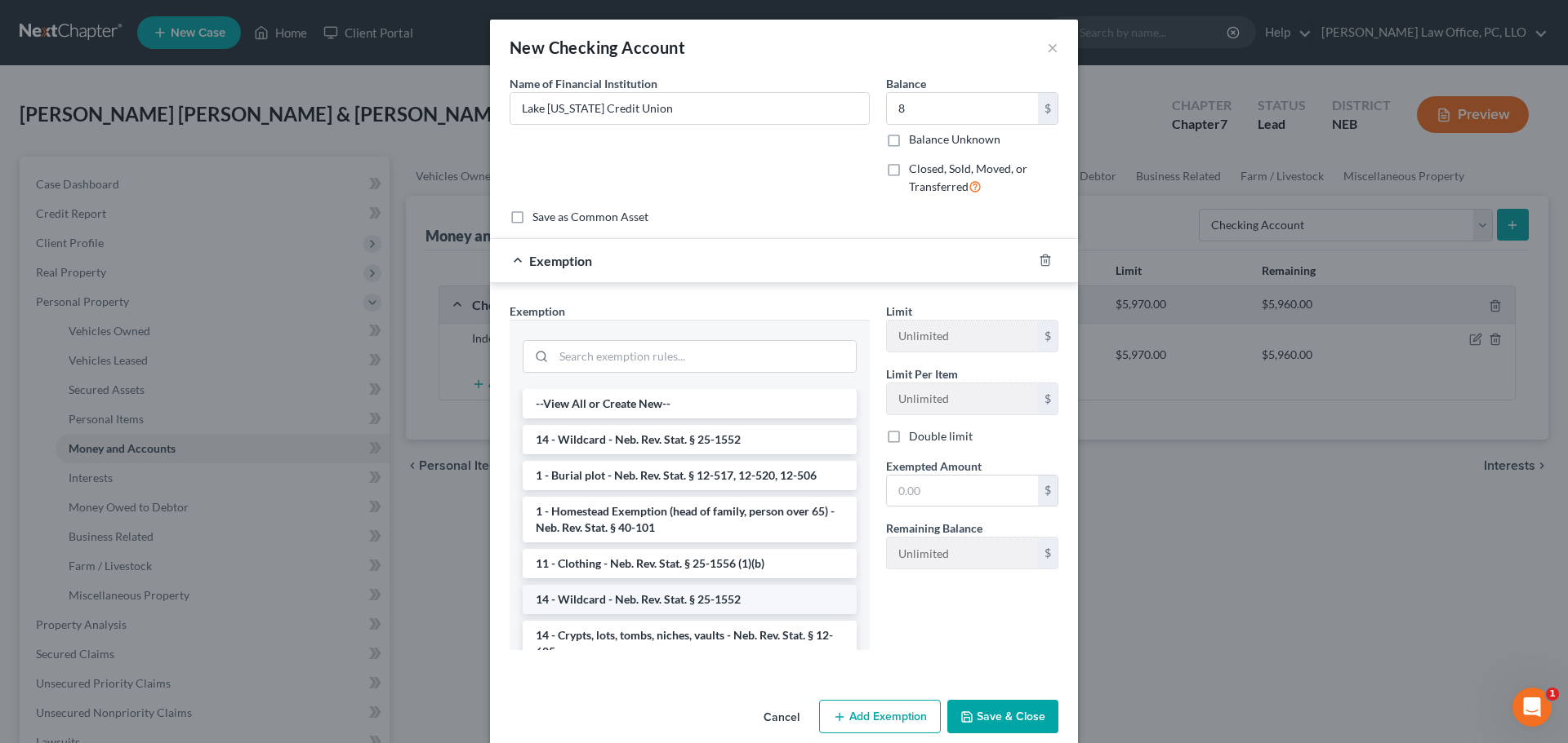
click at [713, 606] on li "14 - Wildcard - Neb. Rev. Stat. § 25-1552" at bounding box center [689, 600] width 334 height 30
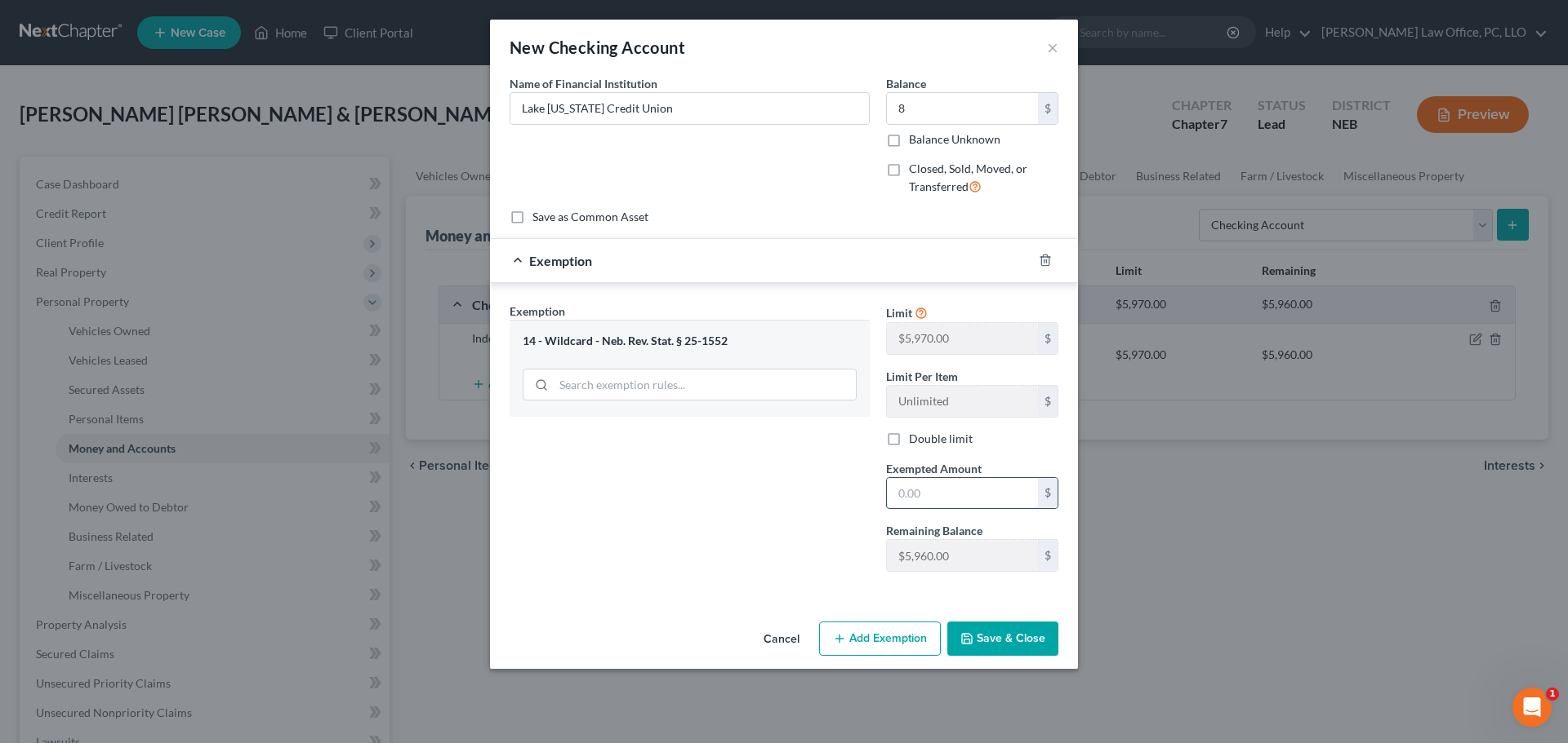
click at [953, 498] on input "text" at bounding box center [962, 493] width 151 height 31
type input "8"
click at [1018, 642] on button "Save & Close" at bounding box center [1003, 638] width 111 height 35
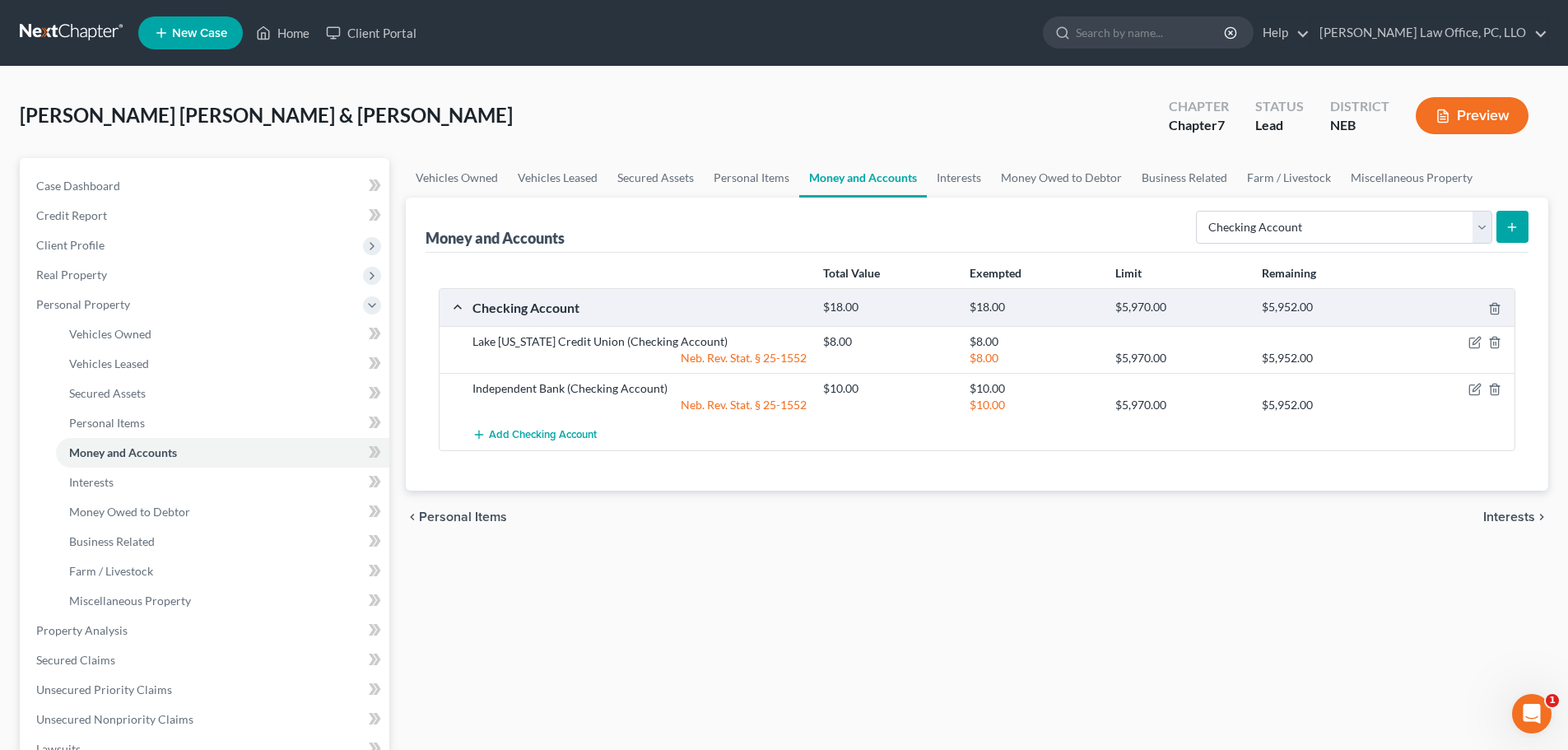
click at [1512, 223] on line "submit" at bounding box center [1512, 226] width 0 height 8
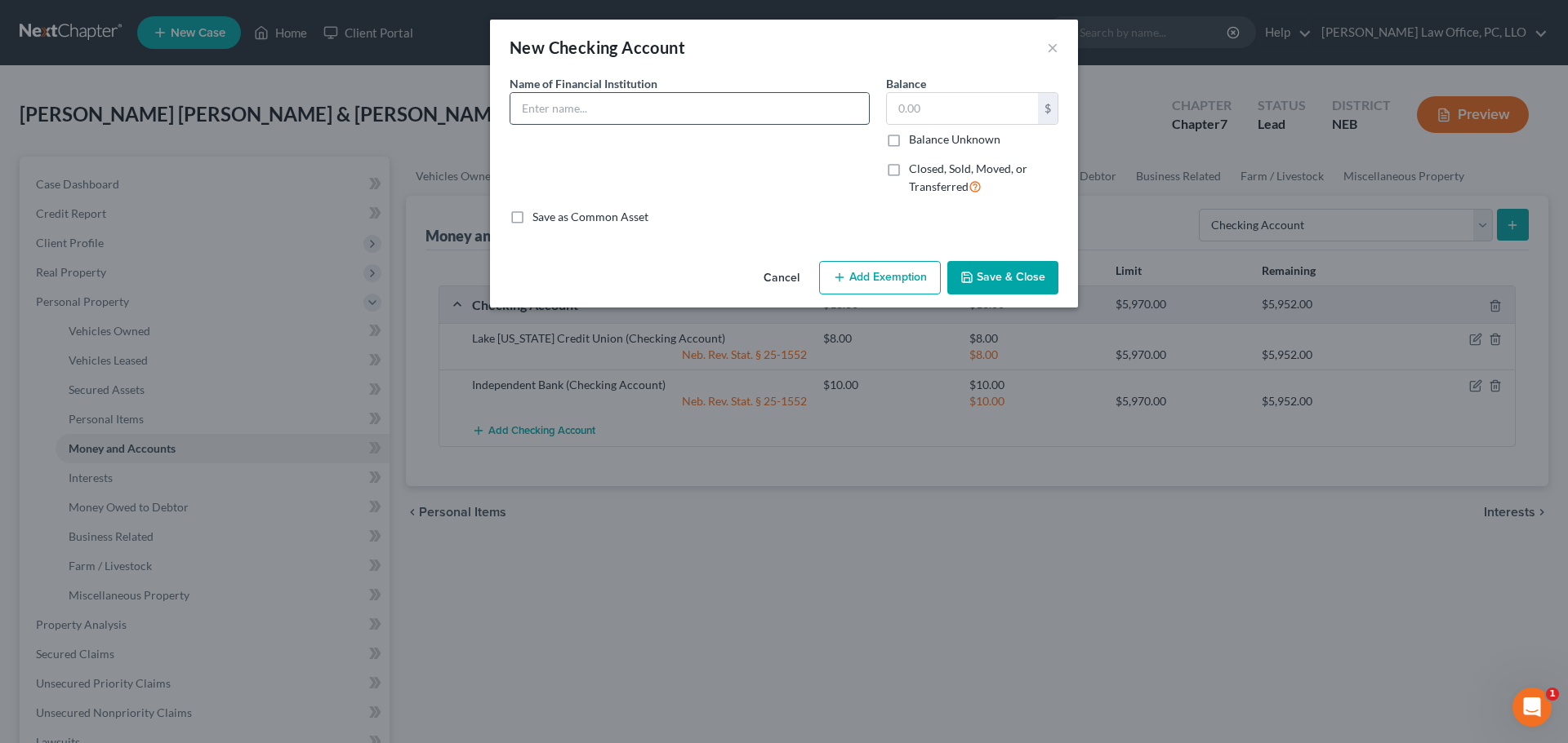
click at [609, 113] on input "text" at bounding box center [689, 108] width 359 height 31
type input "Applied Bank"
type input "4"
click at [925, 272] on button "Add Exemption" at bounding box center [879, 278] width 122 height 35
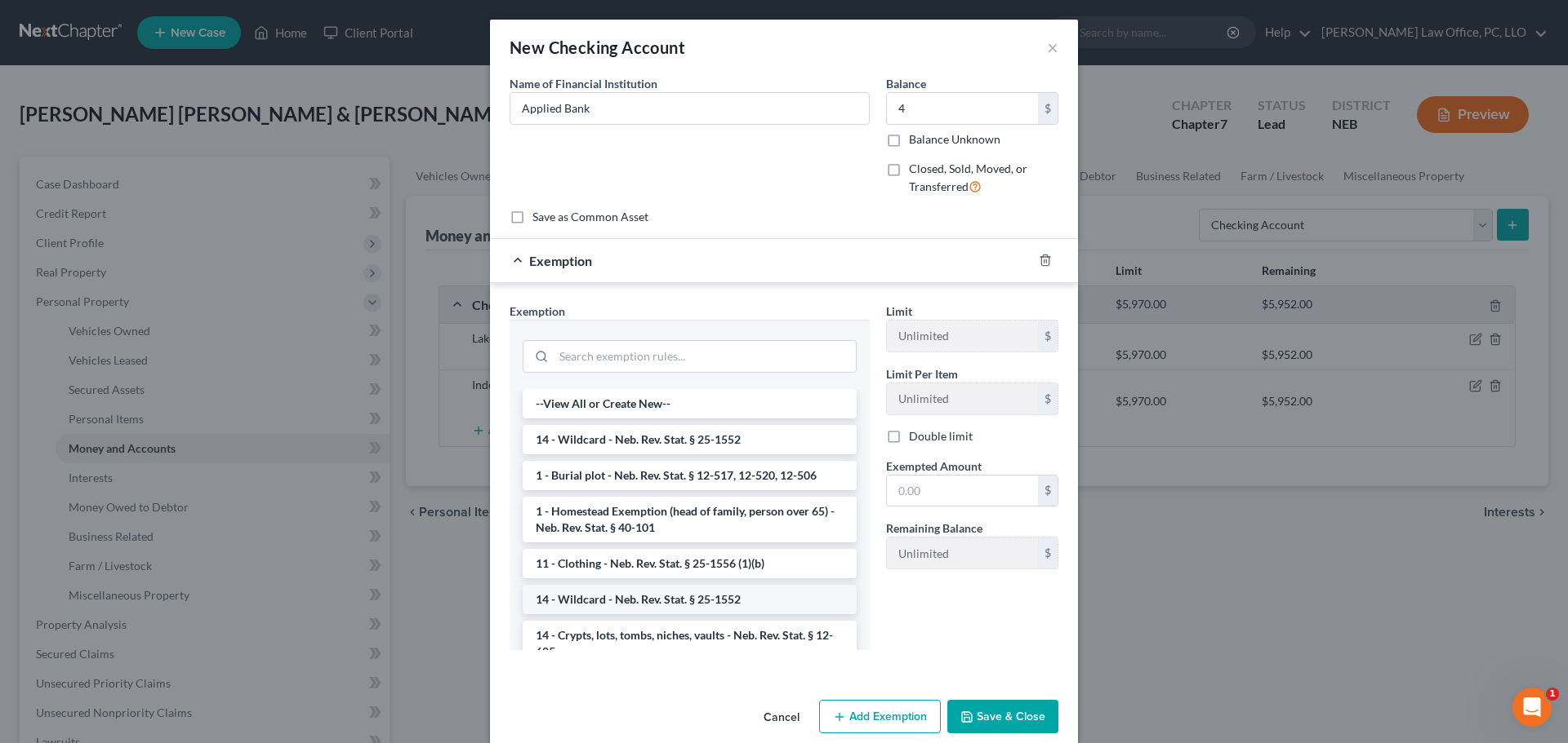
click at [718, 603] on li "14 - Wildcard - Neb. Rev. Stat. § 25-1552" at bounding box center [689, 600] width 334 height 30
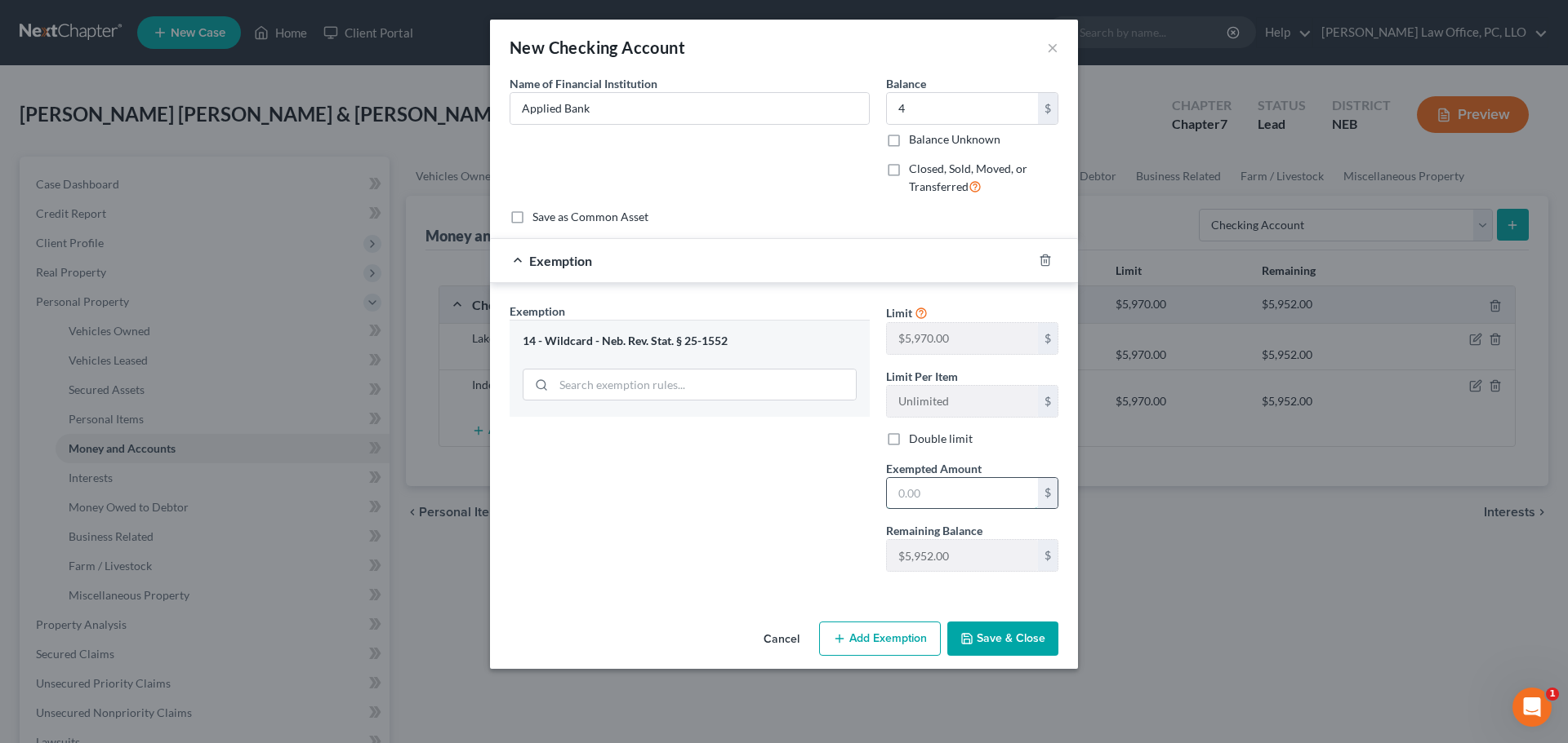
click at [954, 494] on input "text" at bounding box center [962, 493] width 151 height 31
type input "4"
click at [1377, 686] on div "New Checking Account × An exemption set must first be selected from the Filing …" at bounding box center [784, 371] width 1568 height 743
click at [980, 632] on button "Save & Close" at bounding box center [1003, 638] width 111 height 35
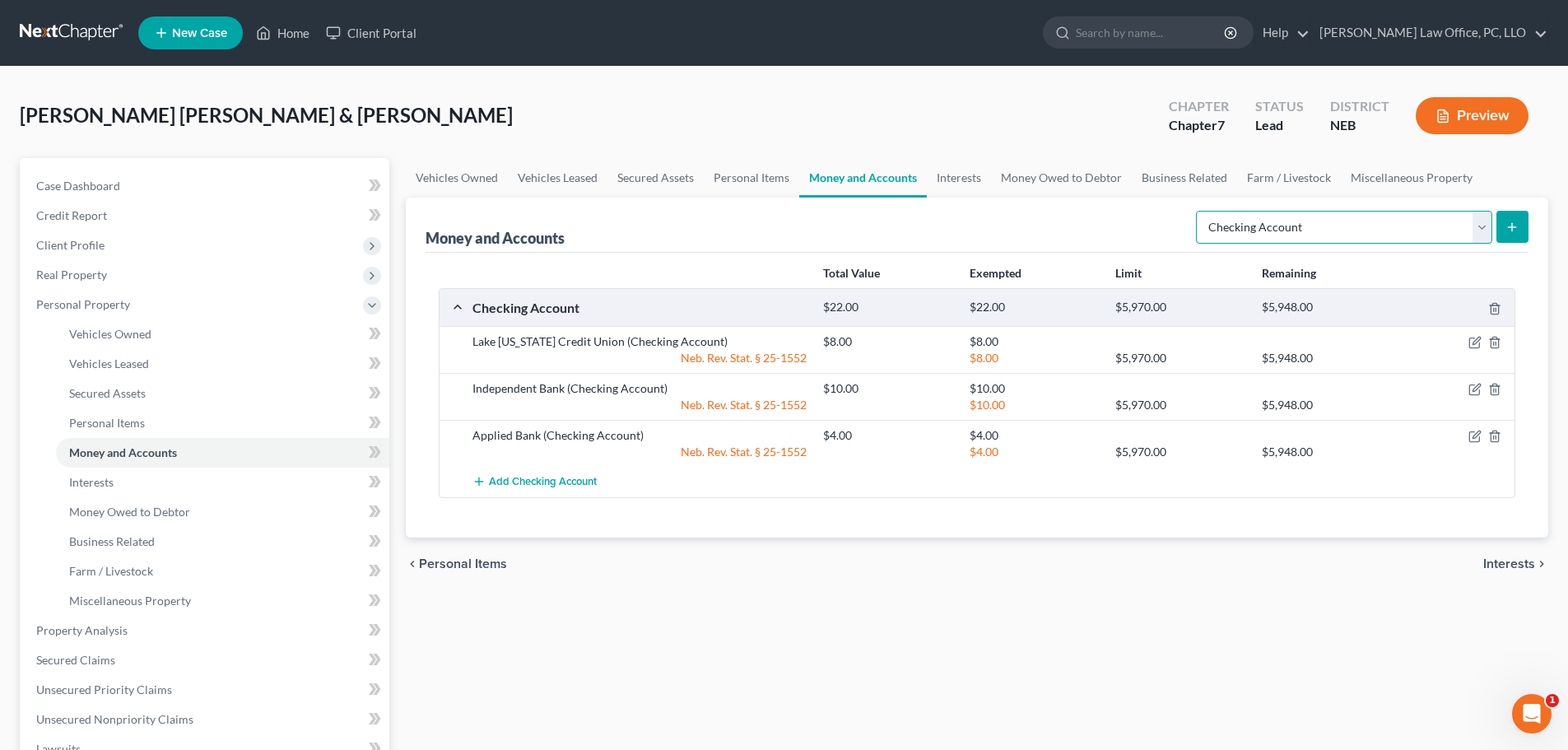
click at [1485, 232] on select "Select Account Type Brokerage Cash on Hand Certificates of Deposit Checking Acc…" at bounding box center [1344, 227] width 296 height 33
select select "cash_on_hand"
click at [1200, 211] on select "Select Account Type Brokerage Cash on Hand Certificates of Deposit Checking Acc…" at bounding box center [1344, 227] width 296 height 33
click at [1512, 222] on icon "submit" at bounding box center [1512, 226] width 13 height 13
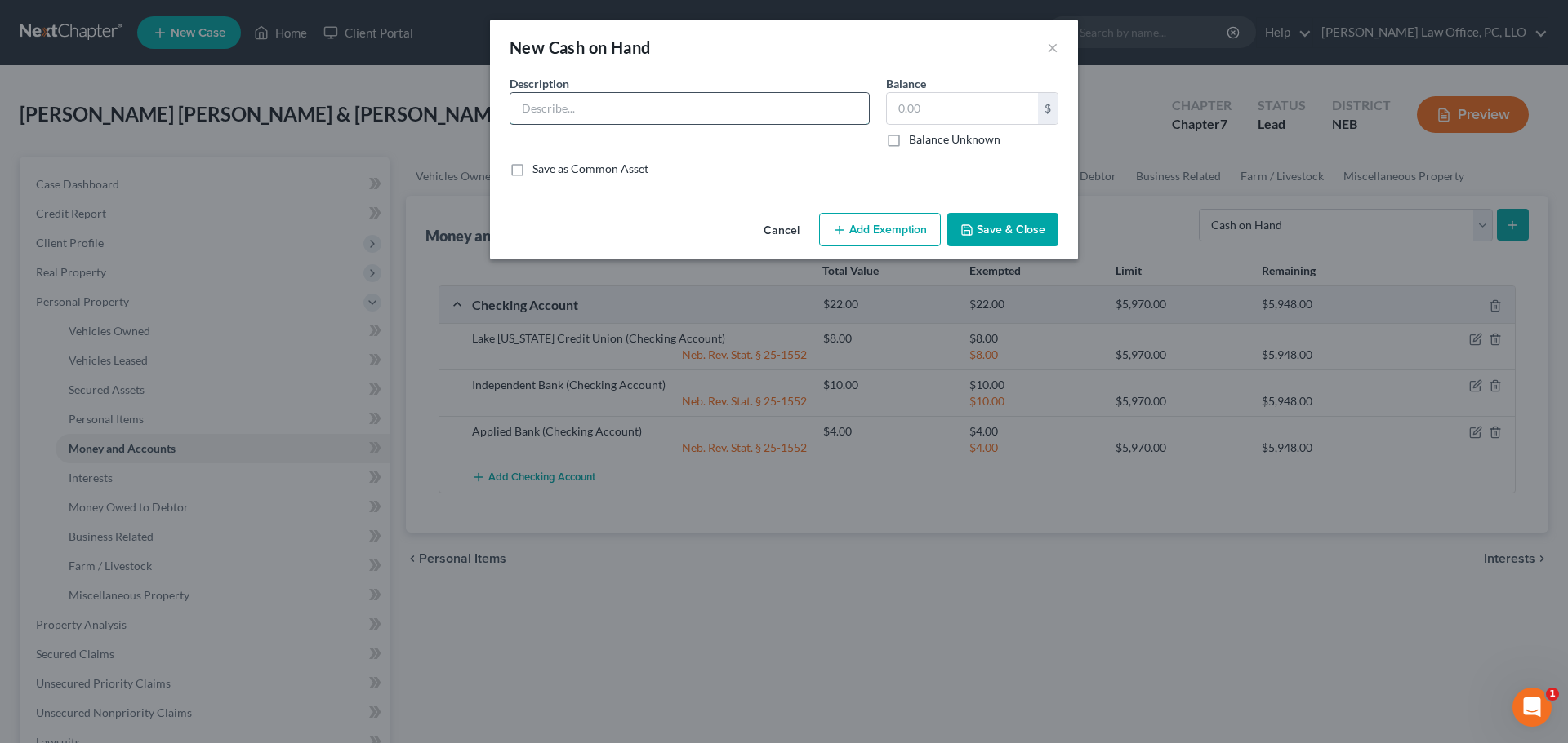
click at [572, 110] on input "text" at bounding box center [689, 108] width 359 height 31
type input "Cash"
click at [956, 105] on input "text" at bounding box center [962, 108] width 151 height 31
type input "15"
click at [906, 233] on button "Add Exemption" at bounding box center [879, 230] width 122 height 35
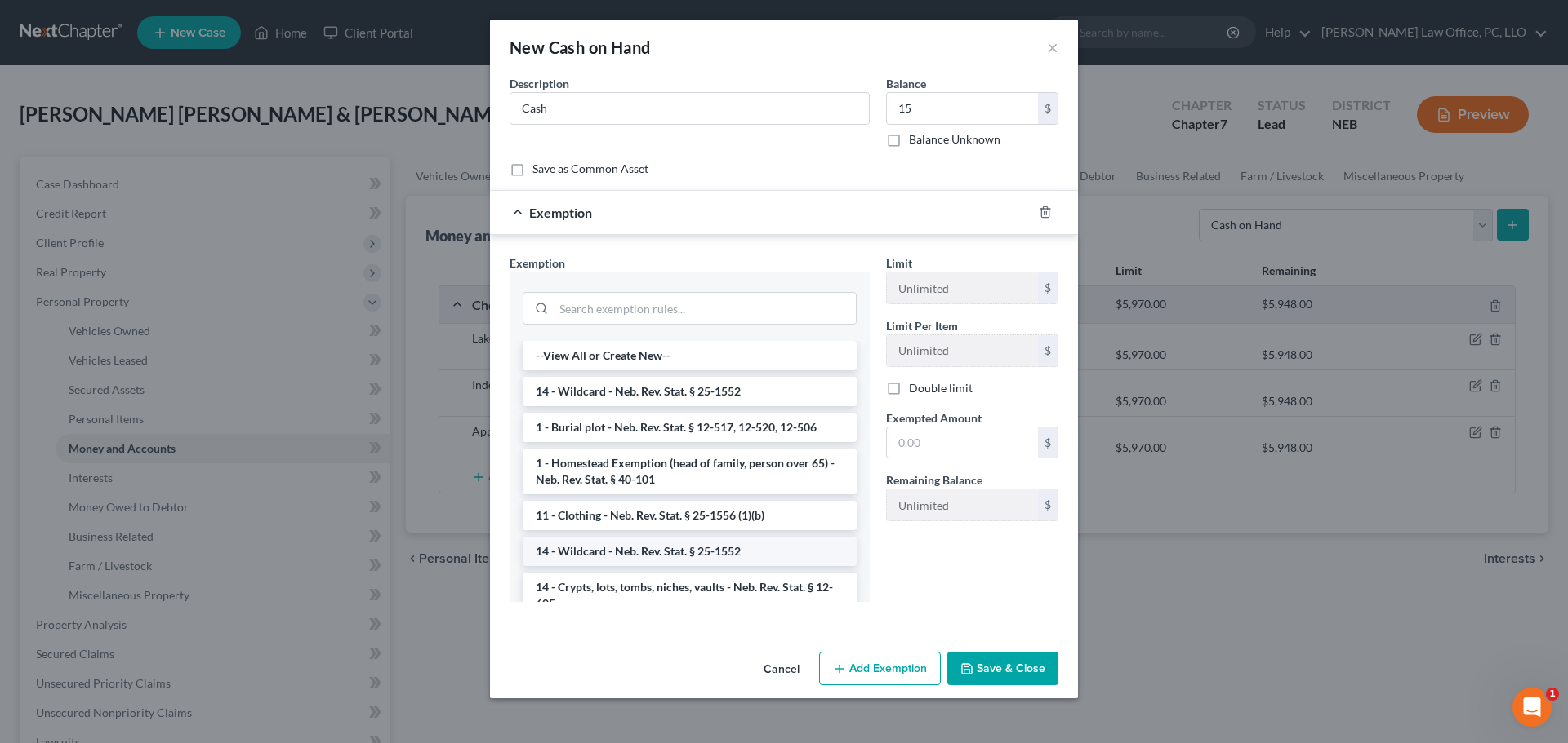
click at [747, 550] on li "14 - Wildcard - Neb. Rev. Stat. § 25-1552" at bounding box center [689, 552] width 334 height 30
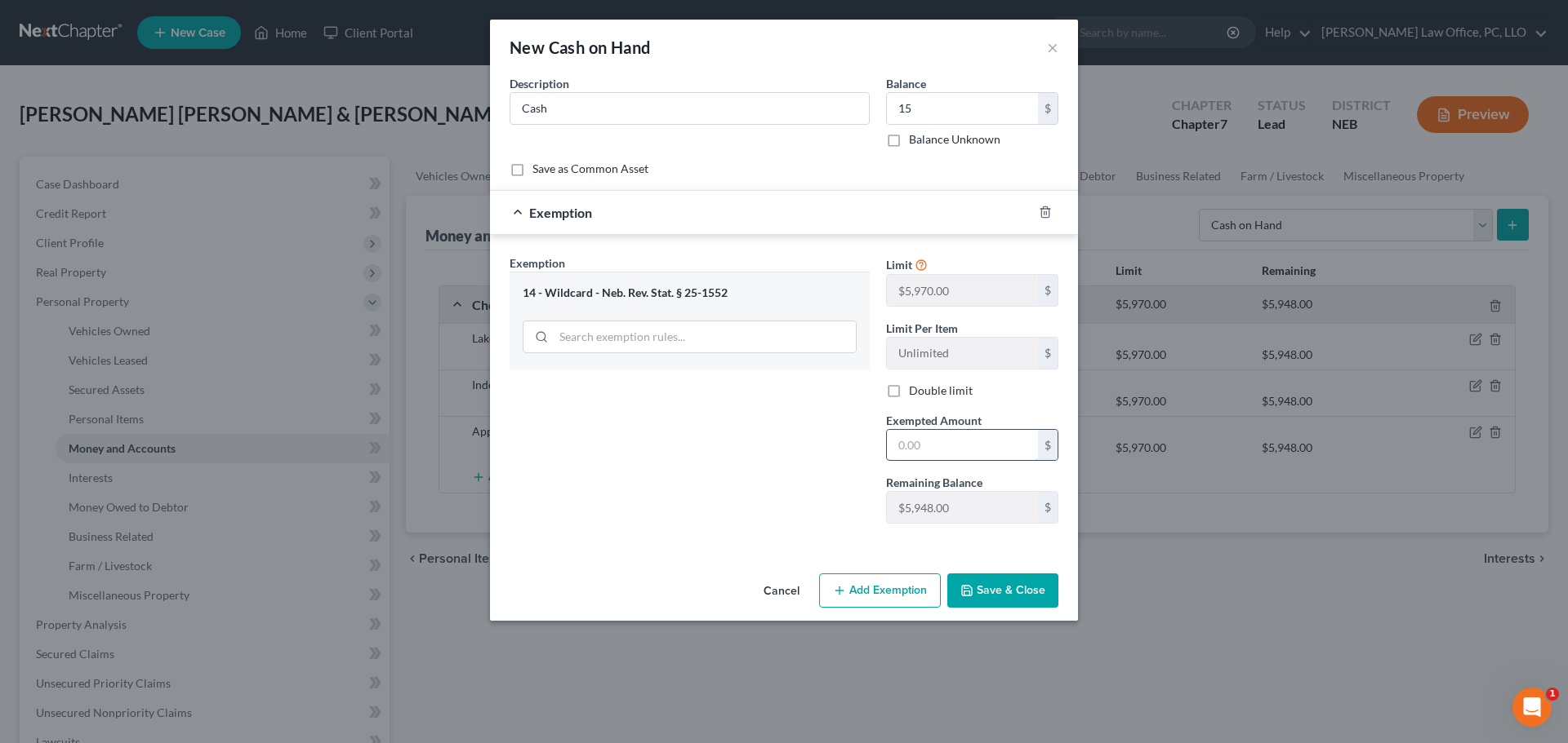
click at [929, 448] on input "text" at bounding box center [962, 445] width 151 height 31
type input "15"
click at [995, 591] on button "Save & Close" at bounding box center [1003, 590] width 111 height 35
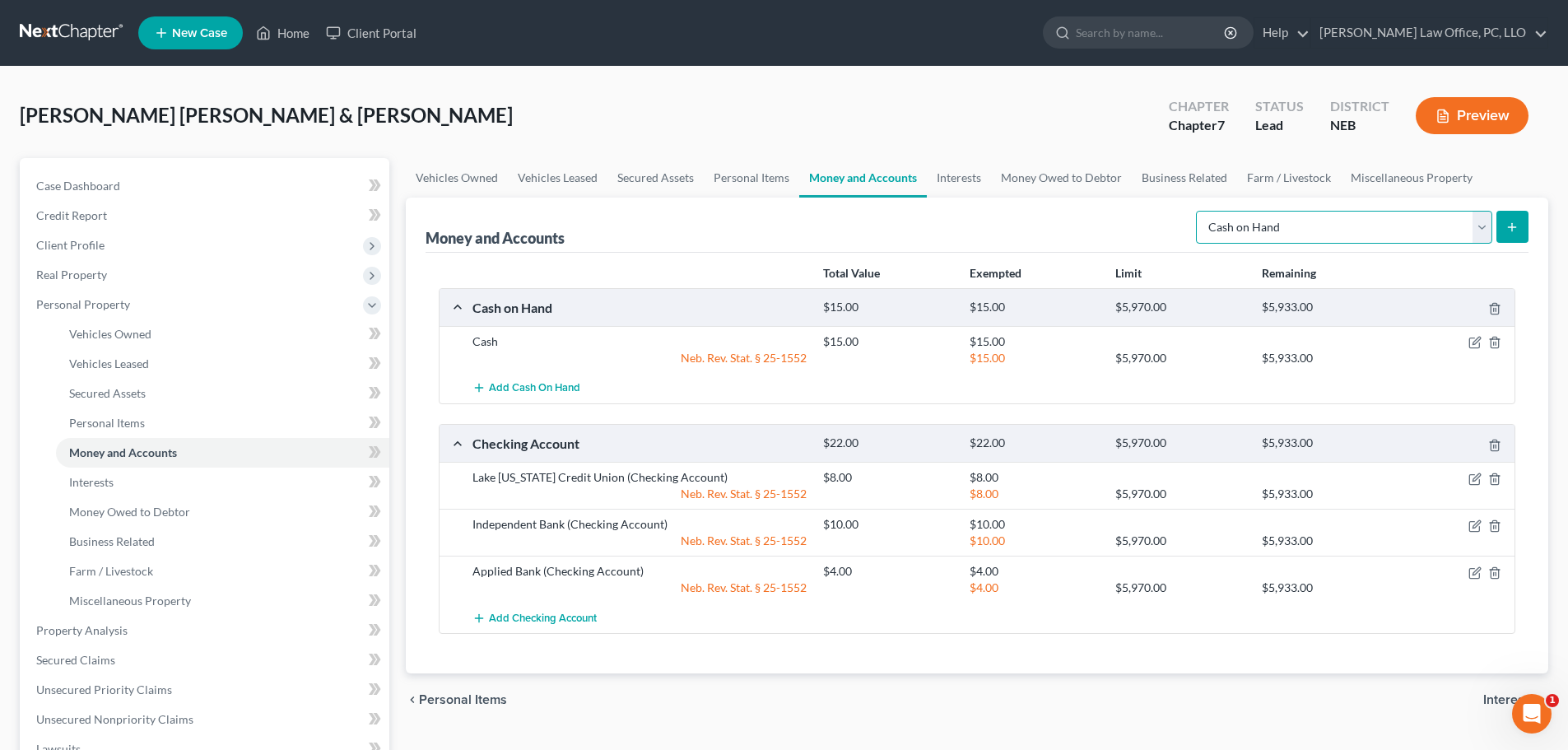
click at [1487, 226] on select "Select Account Type Brokerage Cash on Hand Certificates of Deposit Checking Acc…" at bounding box center [1344, 227] width 296 height 33
select select "security_deposits"
click at [1200, 211] on select "Select Account Type Brokerage Cash on Hand Certificates of Deposit Checking Acc…" at bounding box center [1344, 227] width 296 height 33
click at [1518, 224] on icon "submit" at bounding box center [1512, 226] width 13 height 13
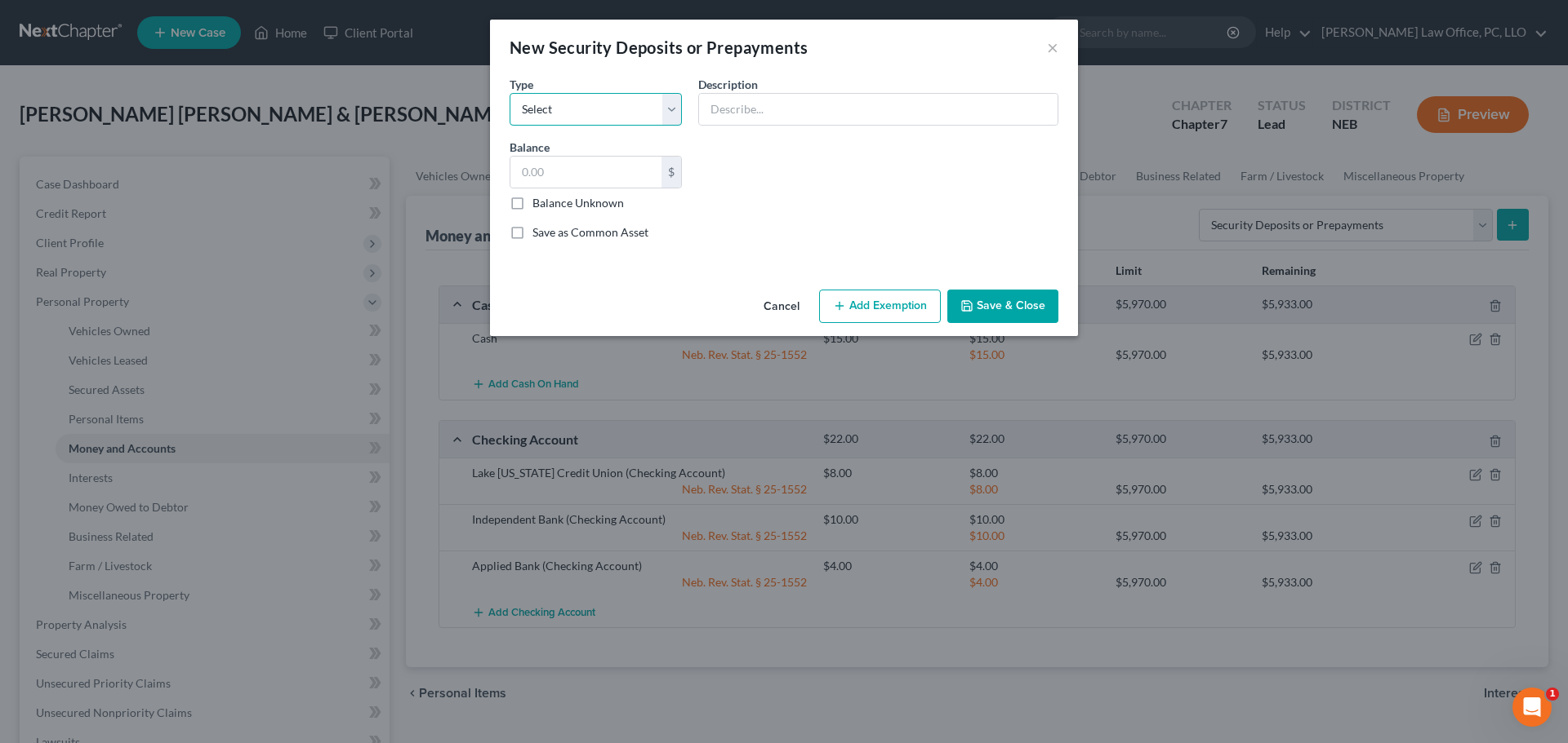
click at [675, 117] on select "Select Electric Gas Heating Oil Security Deposit On Rental Unit Prepaid Rent Te…" at bounding box center [596, 109] width 172 height 33
select select "6"
click at [510, 93] on select "Select Electric Gas Heating Oil Security Deposit On Rental Unit Prepaid Rent Te…" at bounding box center [596, 109] width 172 height 33
click at [774, 105] on input "text" at bounding box center [878, 109] width 359 height 31
type input "Village of [PERSON_NAME] utility deposit"
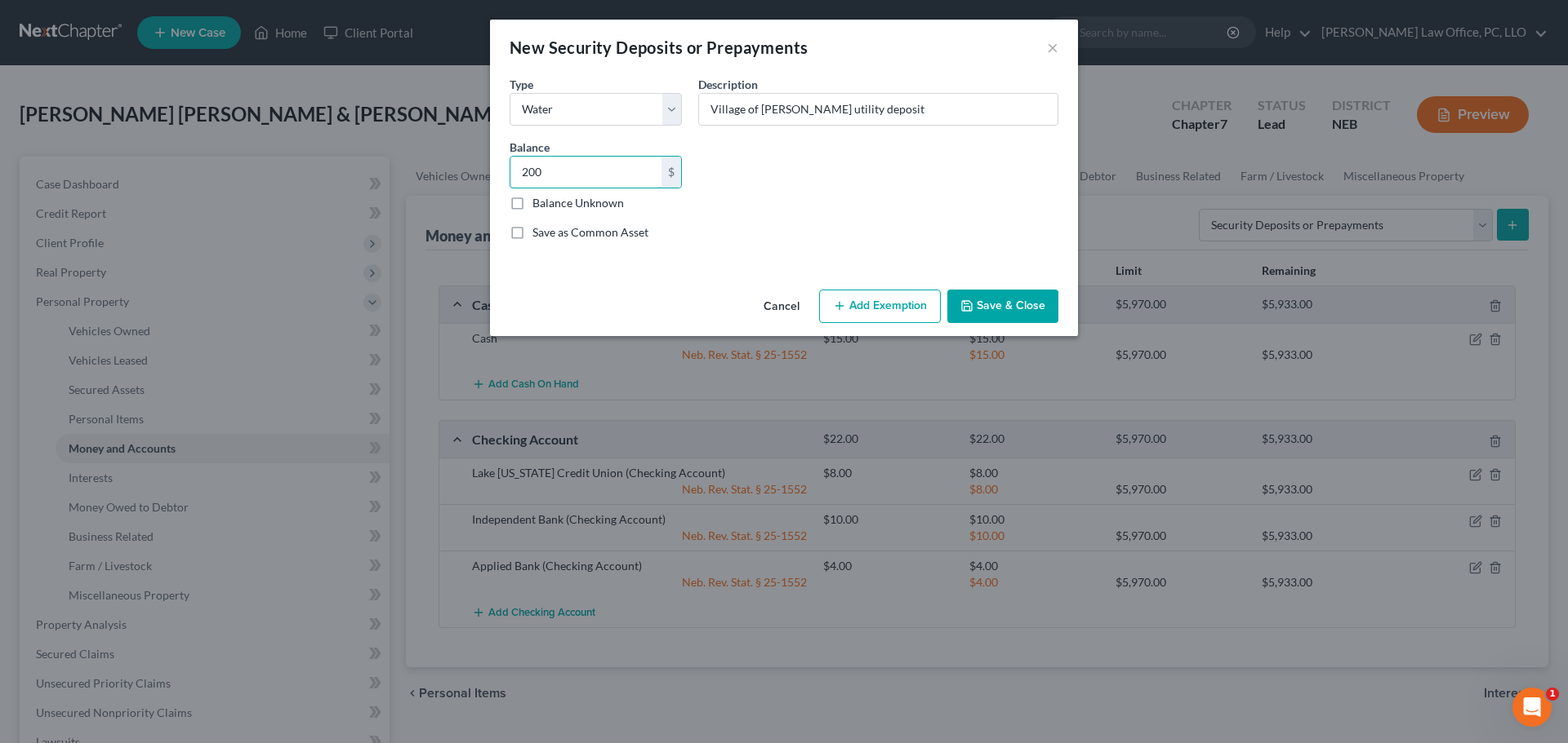
type input "200"
click at [866, 313] on button "Add Exemption" at bounding box center [879, 306] width 122 height 35
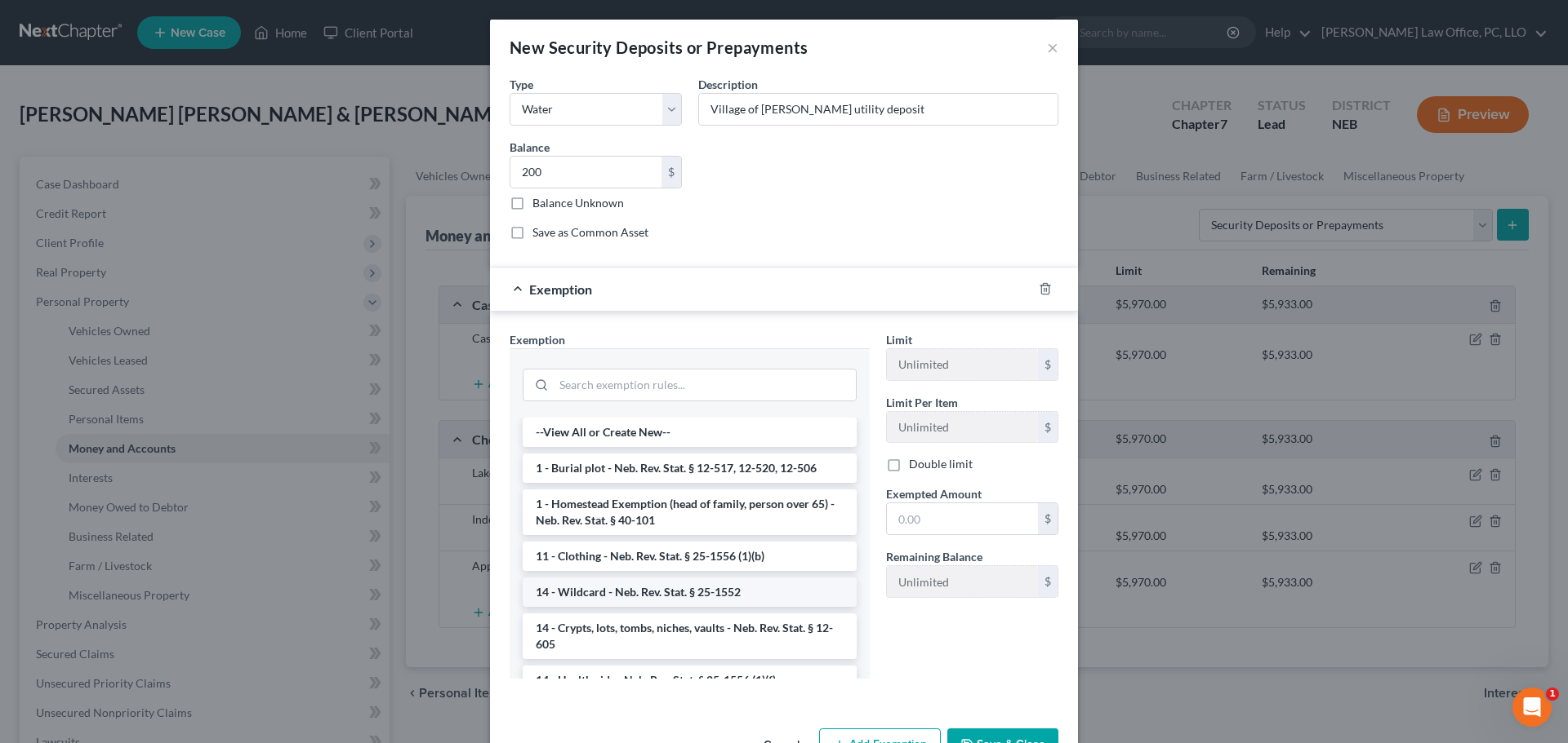
click at [689, 583] on li "14 - Wildcard - Neb. Rev. Stat. § 25-1552" at bounding box center [689, 592] width 334 height 30
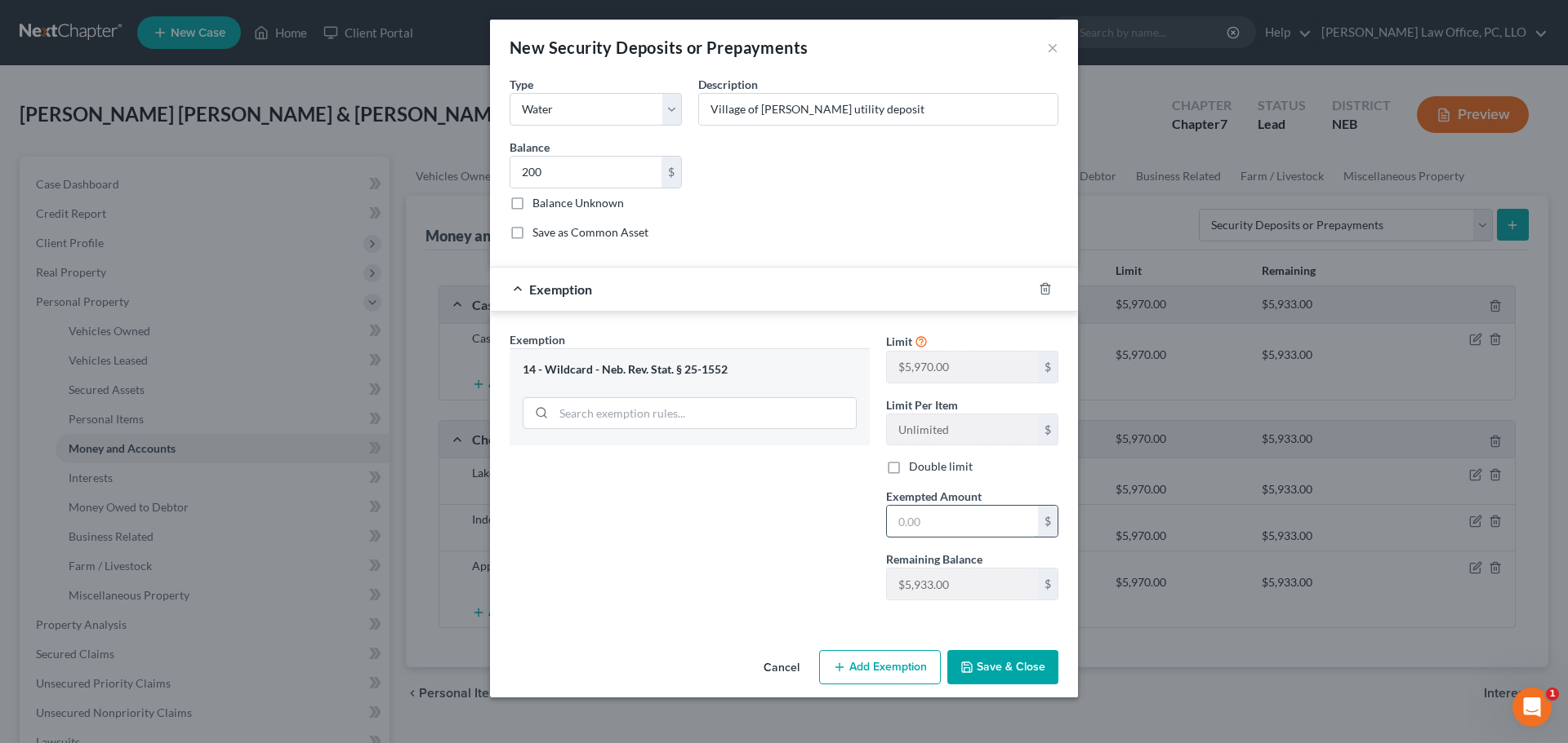
click at [959, 526] on input "text" at bounding box center [962, 521] width 151 height 31
type input "200"
click at [1018, 664] on button "Save & Close" at bounding box center [1003, 667] width 111 height 35
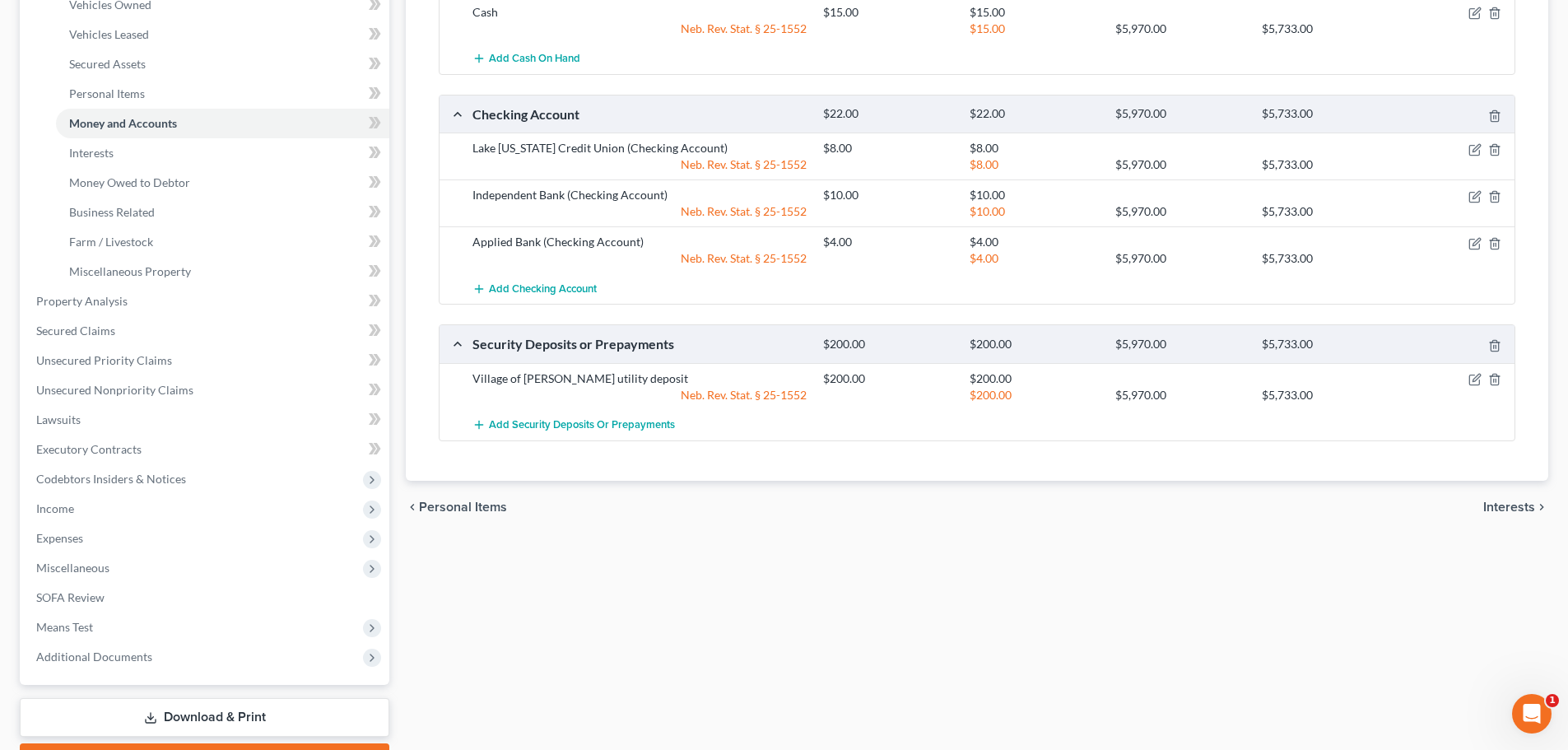
scroll to position [323, 0]
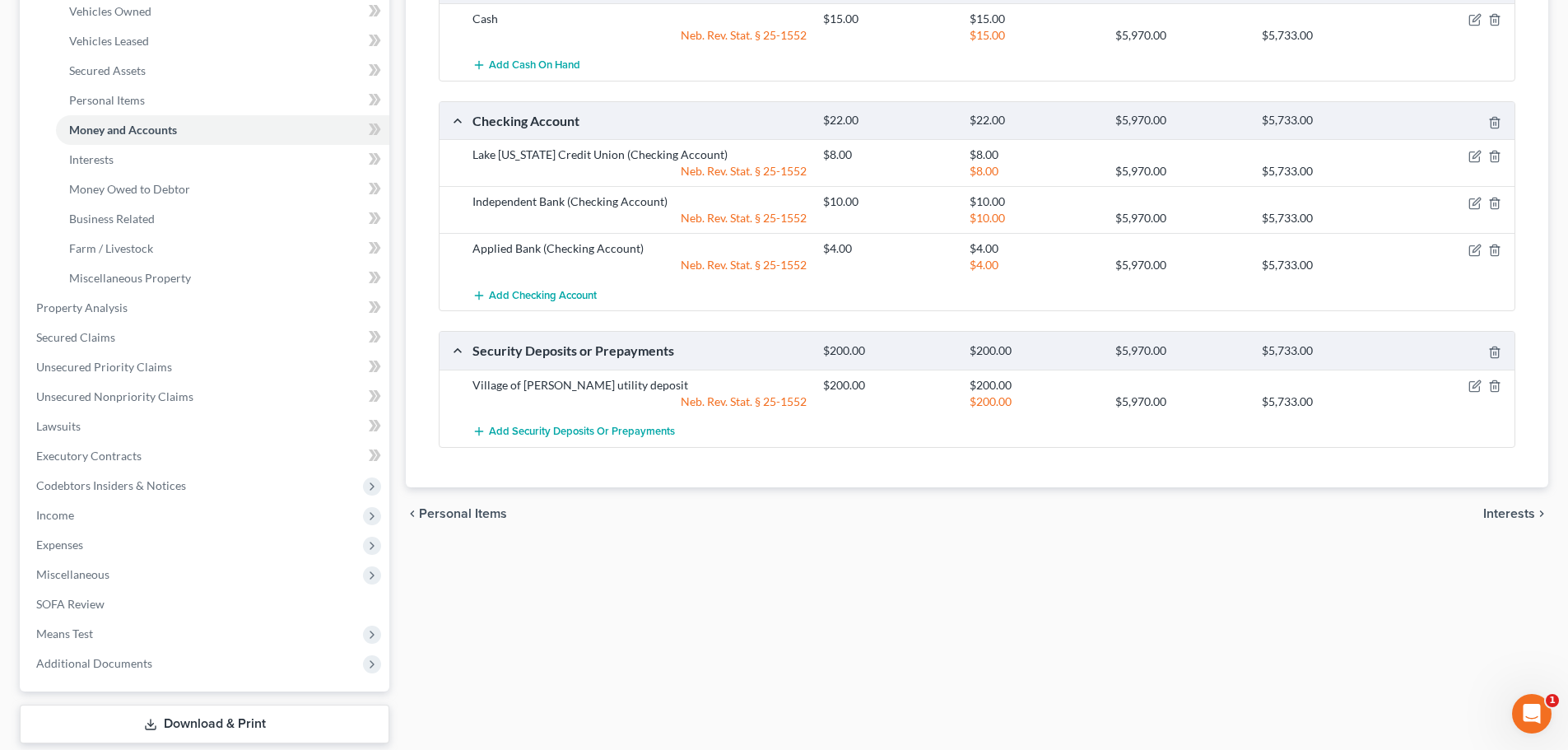
click at [1508, 512] on span "Interests" at bounding box center [1509, 513] width 52 height 13
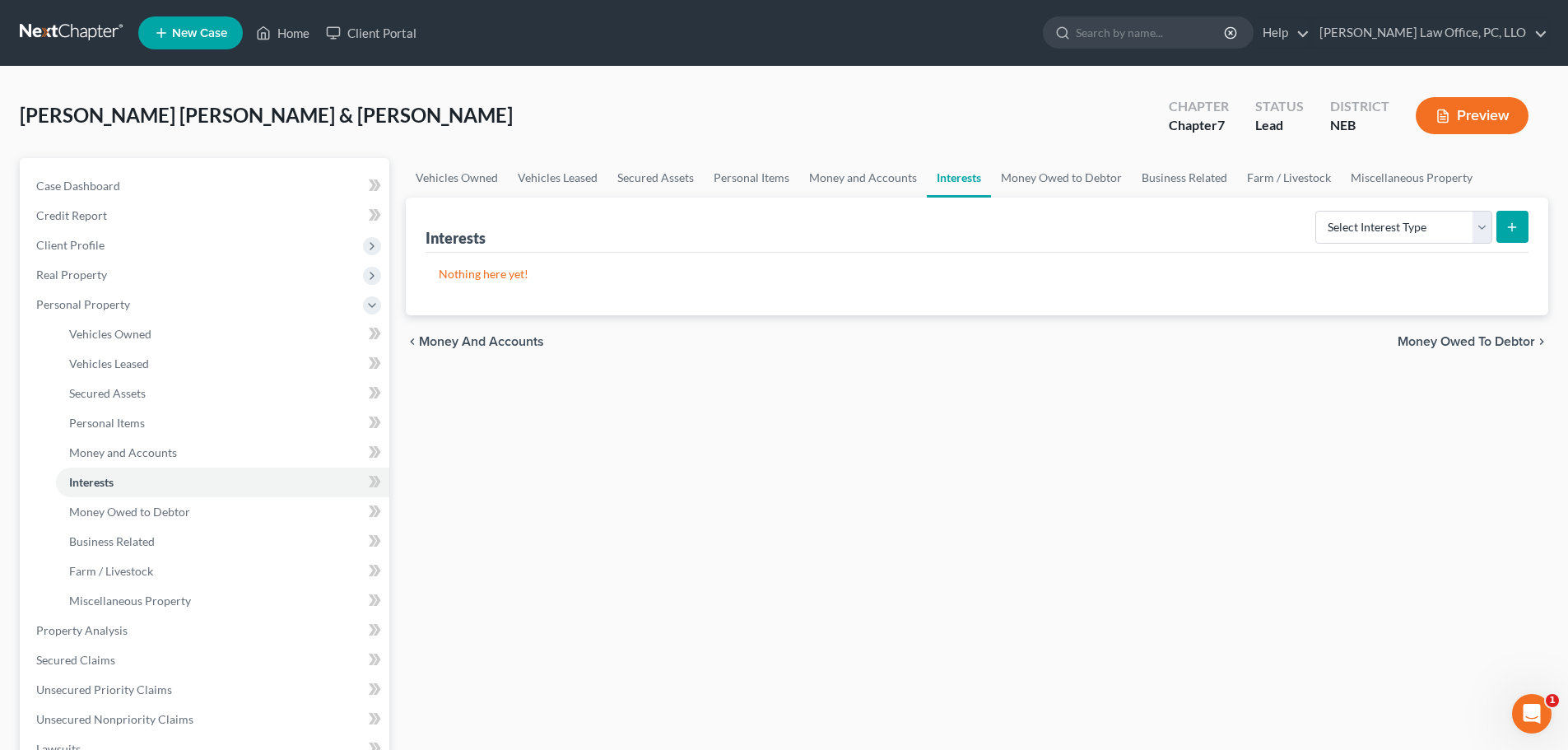
click at [1466, 337] on span "Money Owed to Debtor" at bounding box center [1467, 341] width 138 height 13
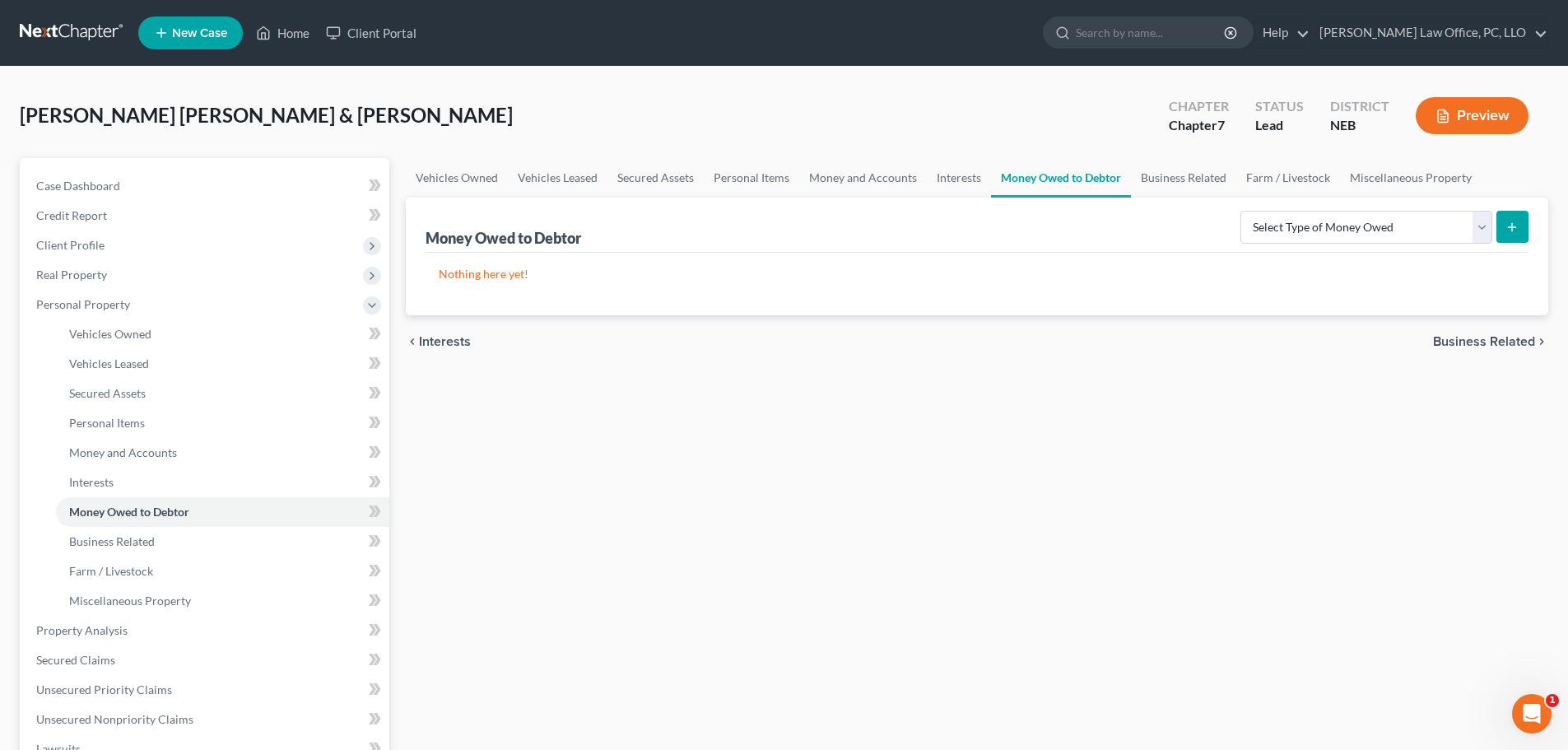
click at [1466, 344] on span "Business Related" at bounding box center [1485, 341] width 102 height 13
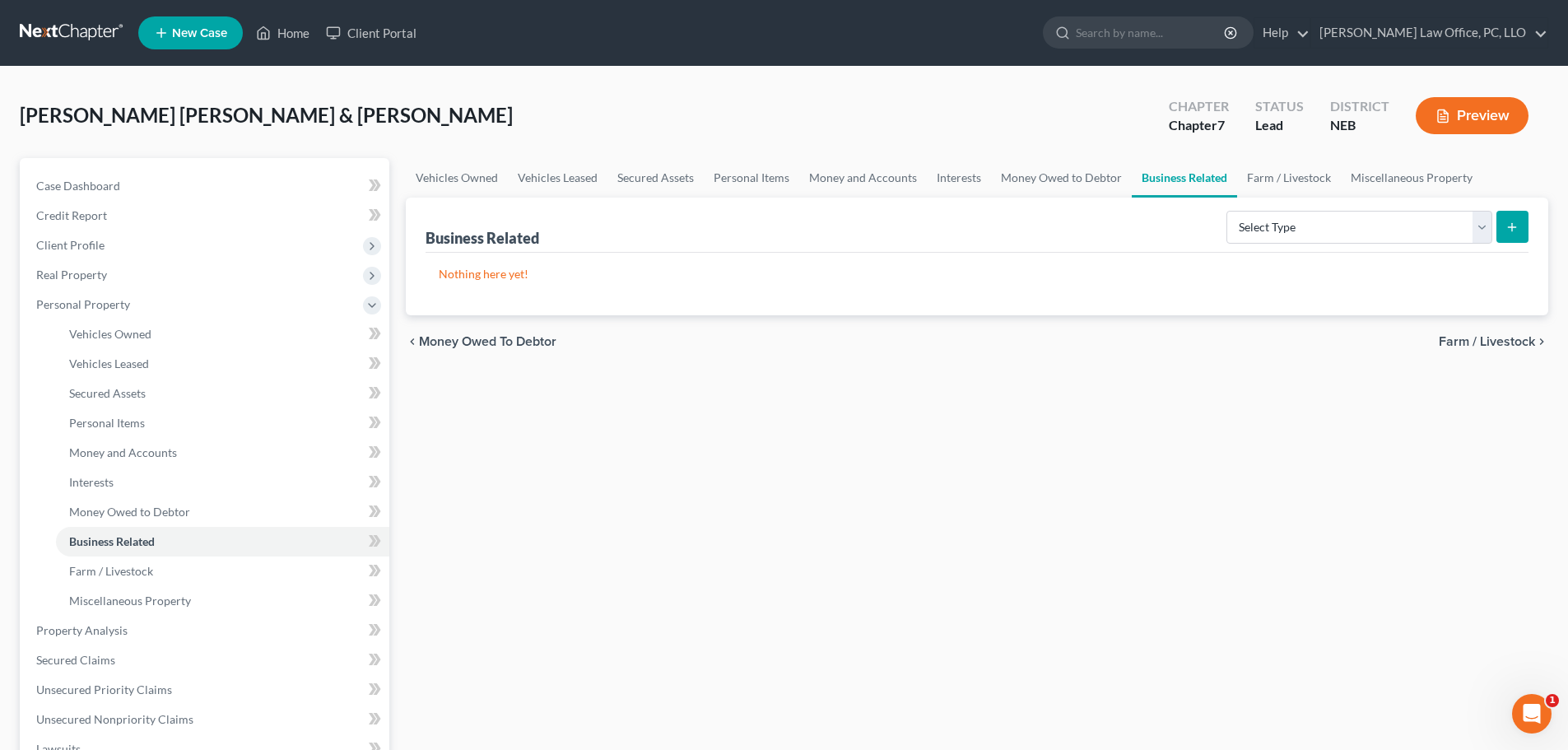
click at [1466, 344] on span "Farm / Livestock" at bounding box center [1486, 341] width 96 height 13
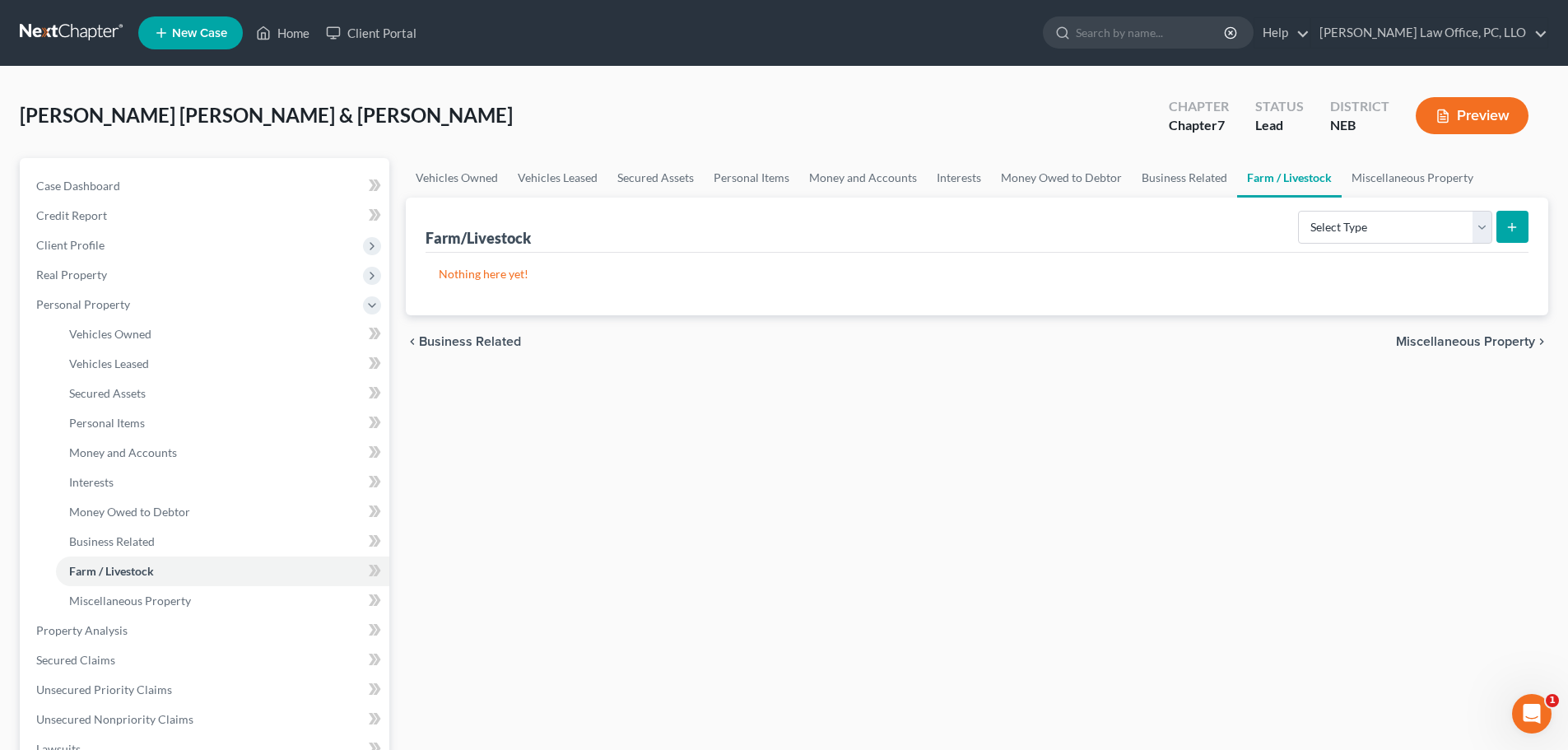
click at [1466, 343] on span "Miscellaneous Property" at bounding box center [1466, 341] width 140 height 13
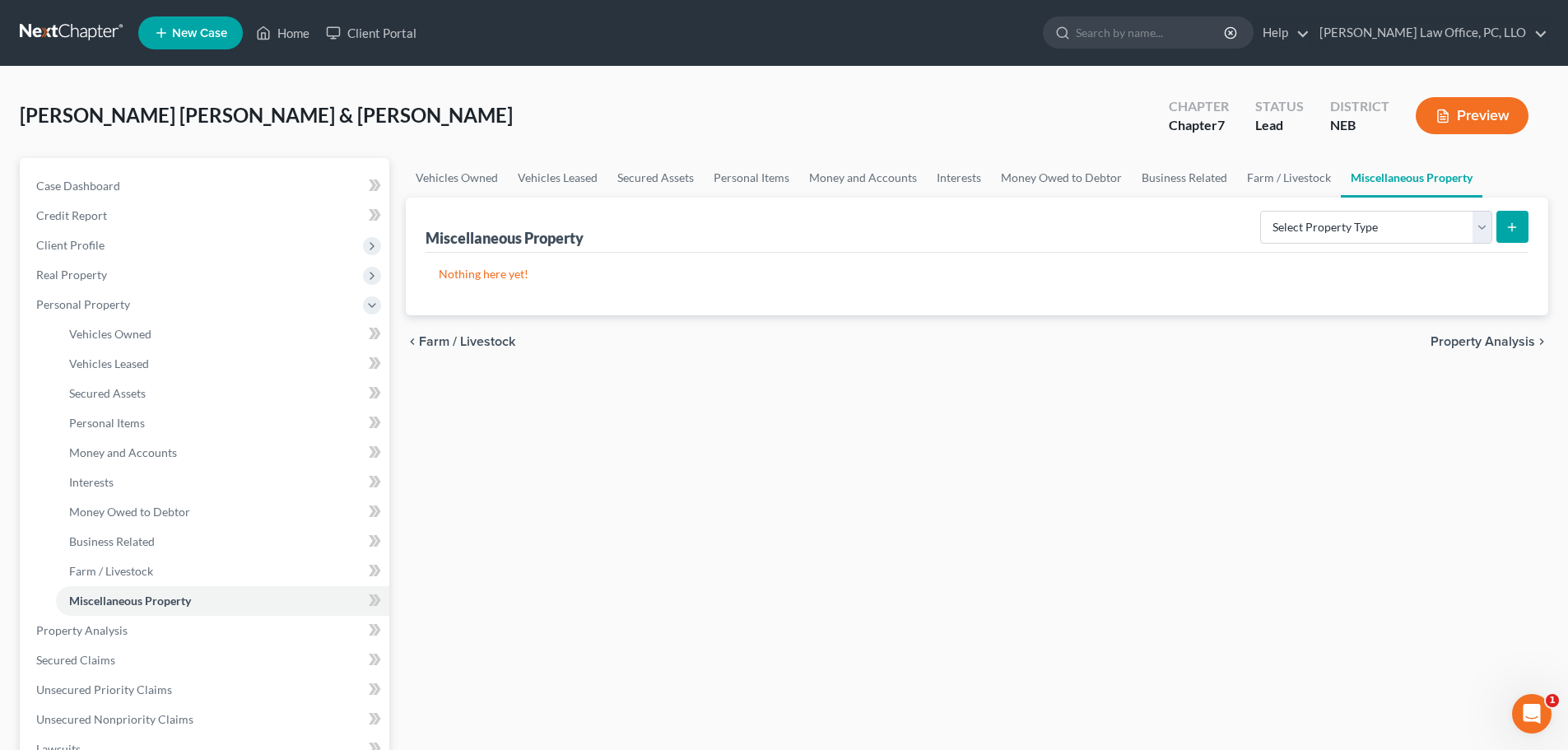
click at [1466, 343] on span "Property Analysis" at bounding box center [1483, 341] width 105 height 13
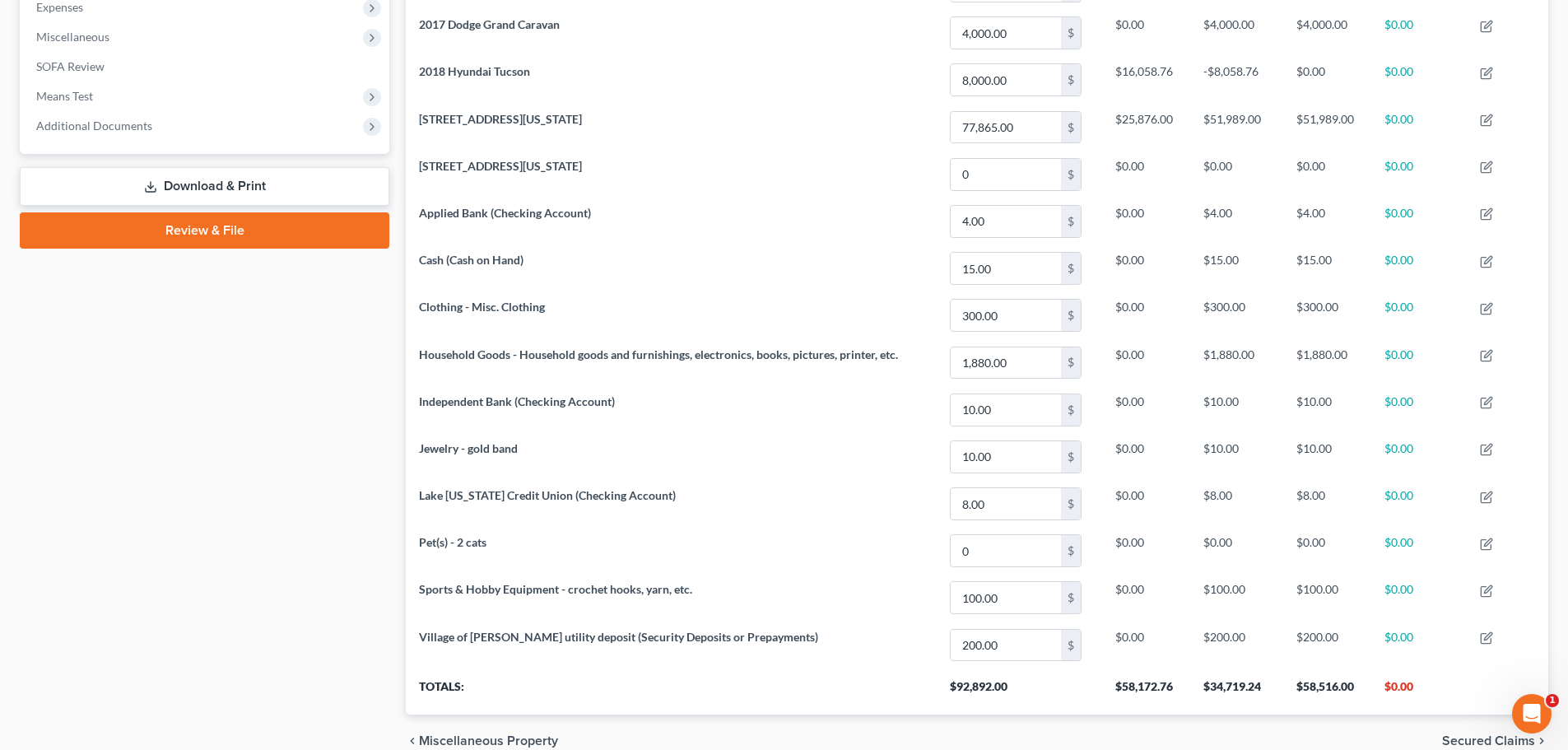
scroll to position [644, 0]
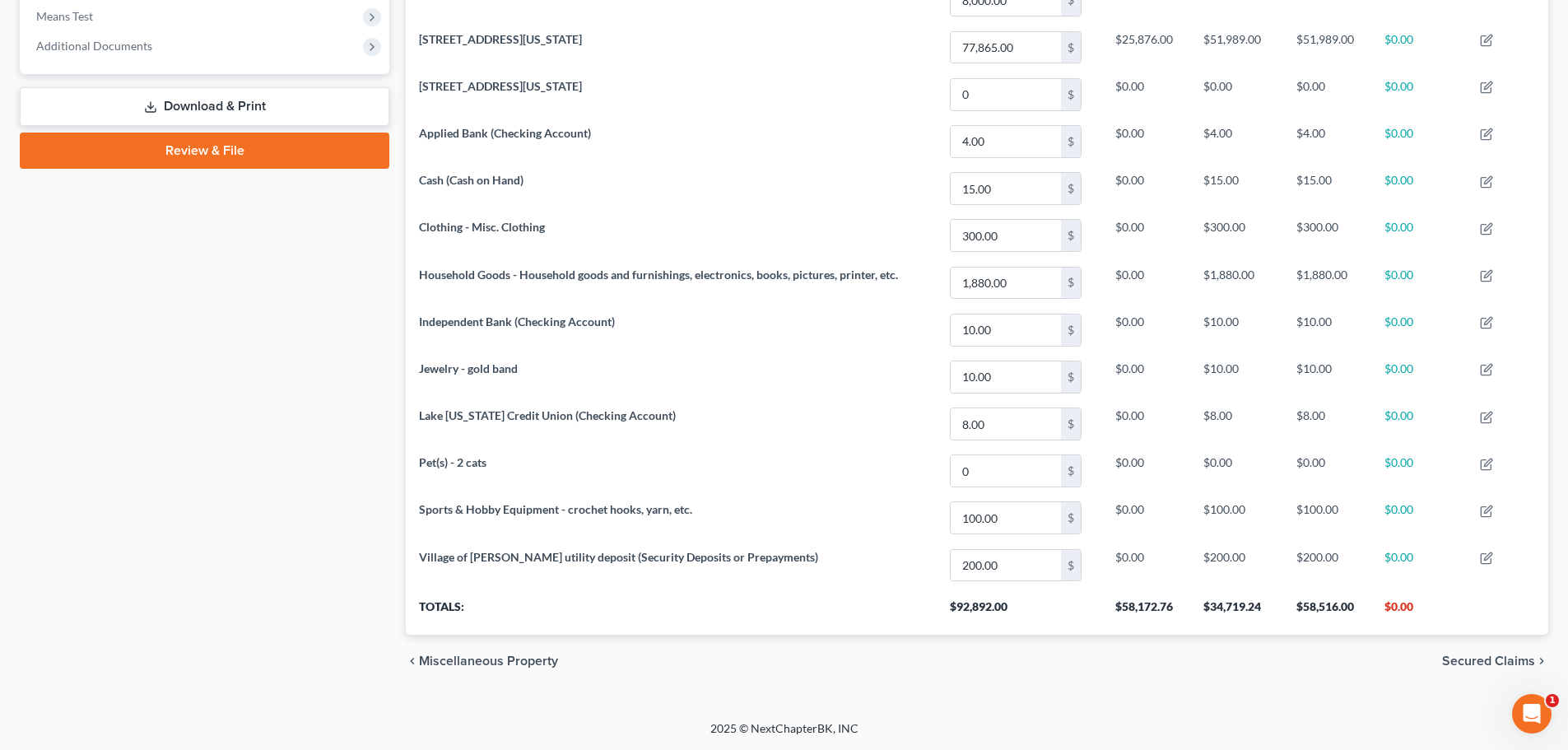
drag, startPoint x: 1487, startPoint y: 665, endPoint x: 1501, endPoint y: 643, distance: 26.1
click at [1488, 664] on span "Secured Claims" at bounding box center [1488, 661] width 93 height 13
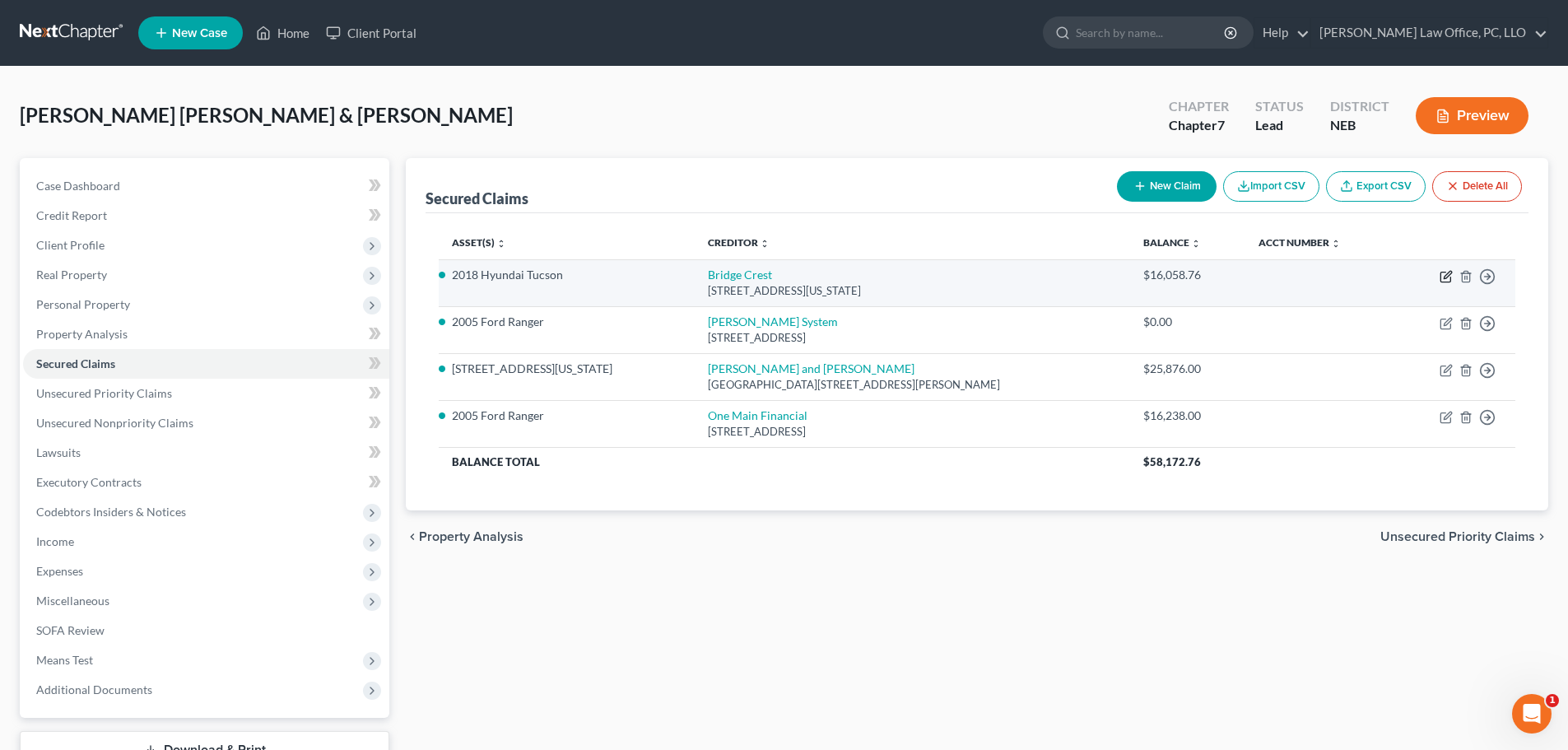
click at [1442, 274] on icon "button" at bounding box center [1445, 276] width 13 height 13
select select "3"
select select "2"
select select "0"
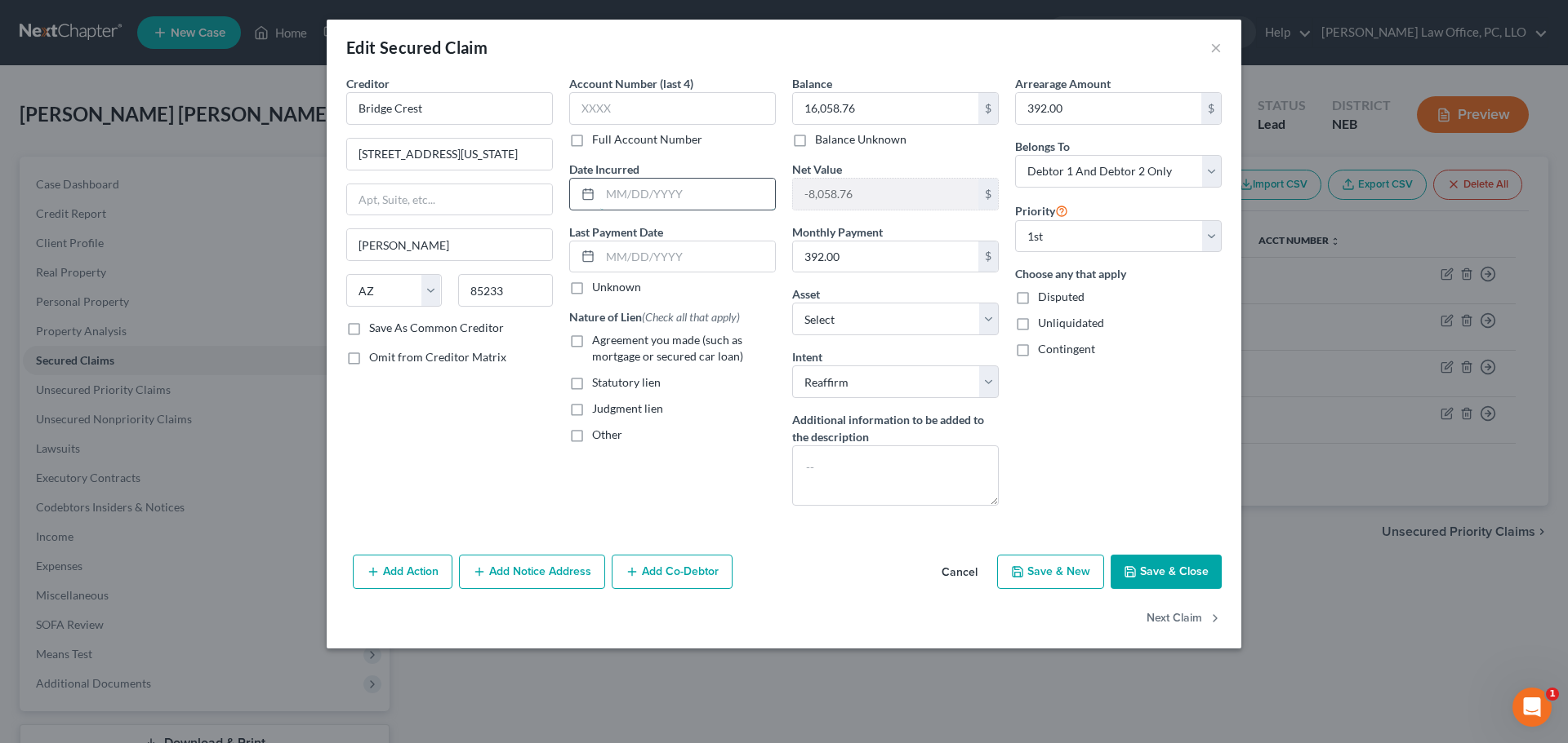
click at [604, 191] on input "text" at bounding box center [687, 194] width 175 height 31
click at [697, 466] on div "Account Number (last 4) Full Account Number Date Incurred 03302025 Last Payment…" at bounding box center [673, 297] width 223 height 444
click at [617, 193] on input "03302025" at bounding box center [687, 194] width 175 height 31
click at [635, 195] on input "03/302025" at bounding box center [687, 194] width 175 height 31
type input "[DATE]"
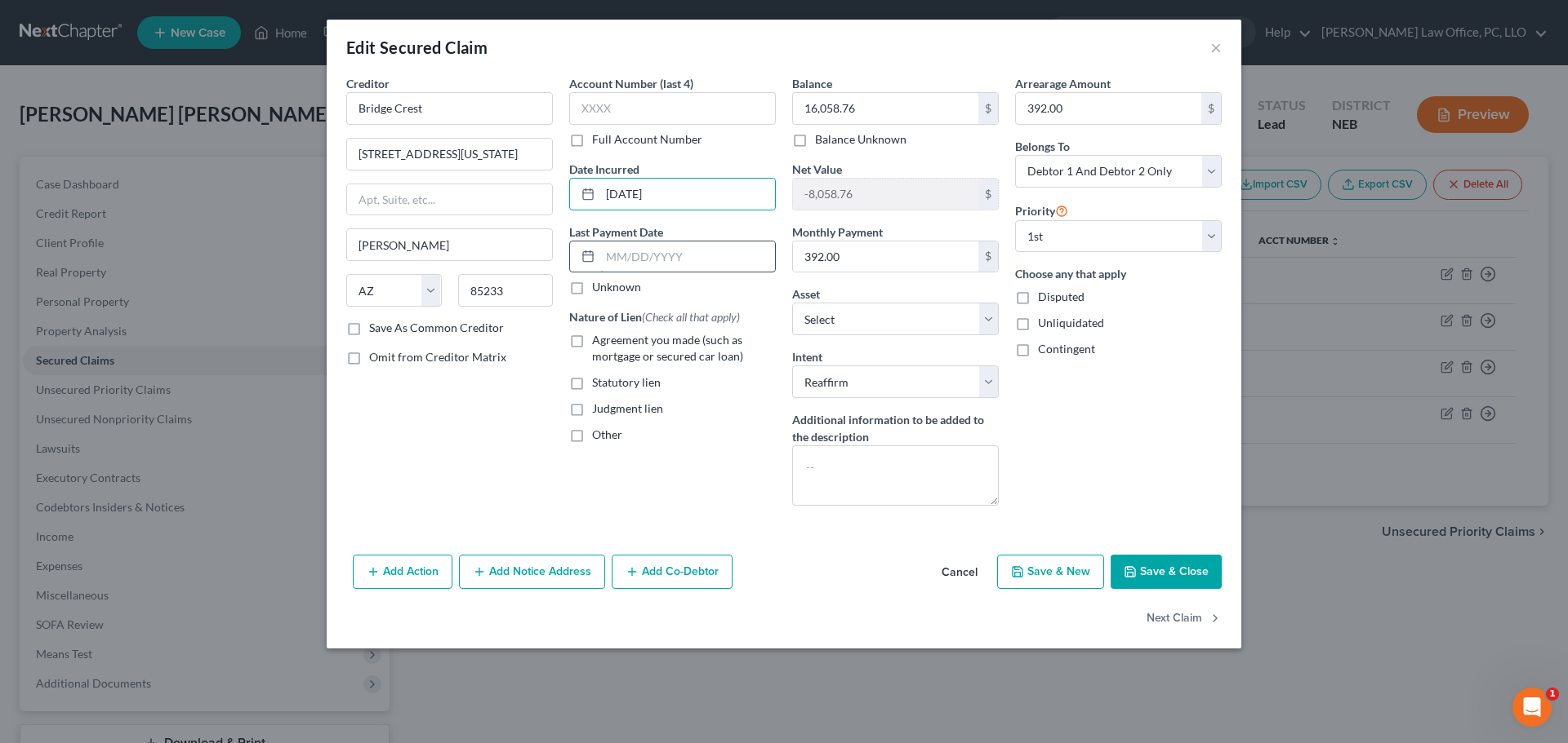
click at [611, 246] on input "text" at bounding box center [687, 256] width 175 height 31
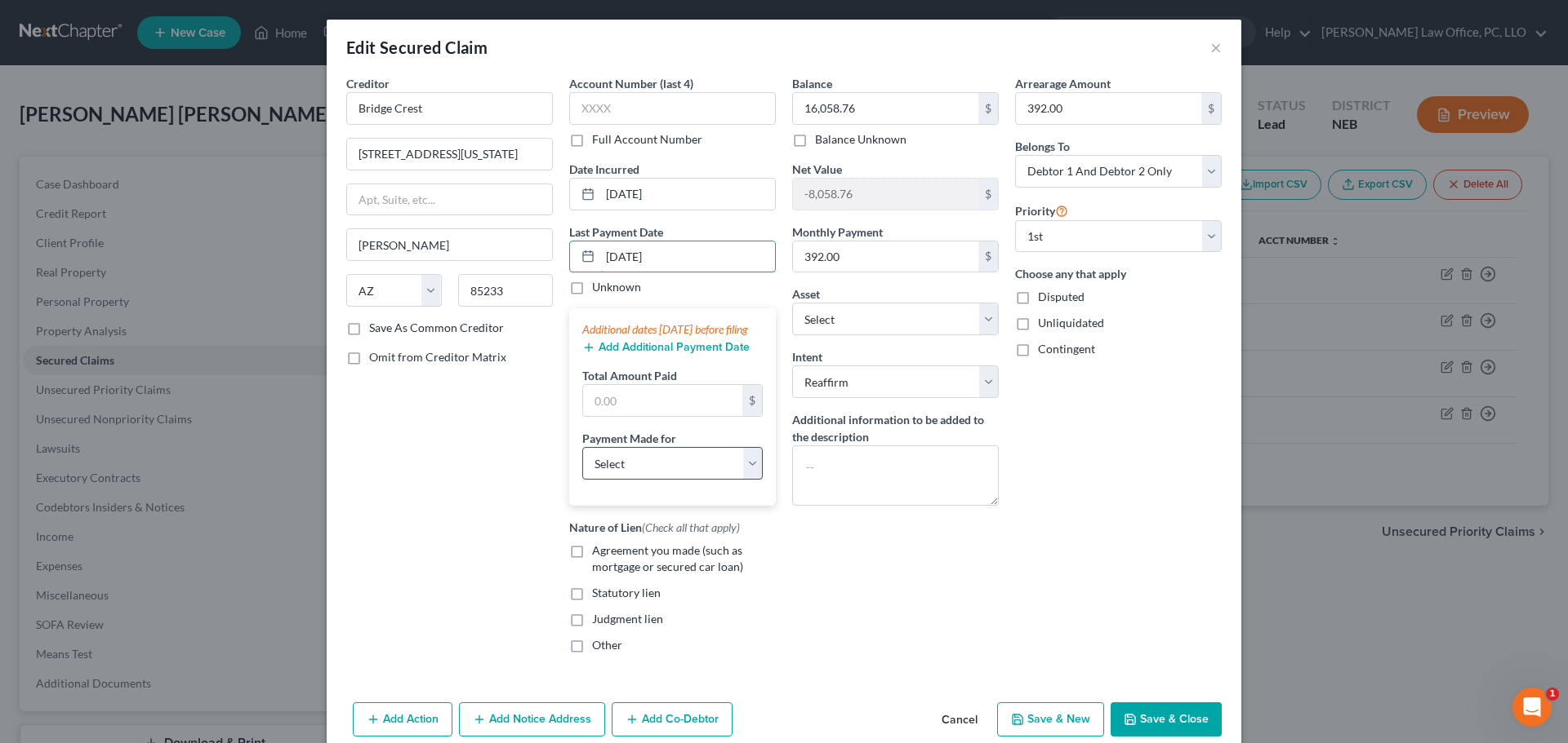
type input "[DATE]"
click at [753, 480] on select "Select Car Credit Card Loan Repayment Mortgage Other Suppliers Or Vendors" at bounding box center [673, 463] width 181 height 33
select select "0"
click at [582, 464] on select "Select Car Credit Card Loan Repayment Mortgage Other Suppliers Or Vendors" at bounding box center [673, 463] width 181 height 33
click at [640, 413] on input "text" at bounding box center [662, 401] width 160 height 31
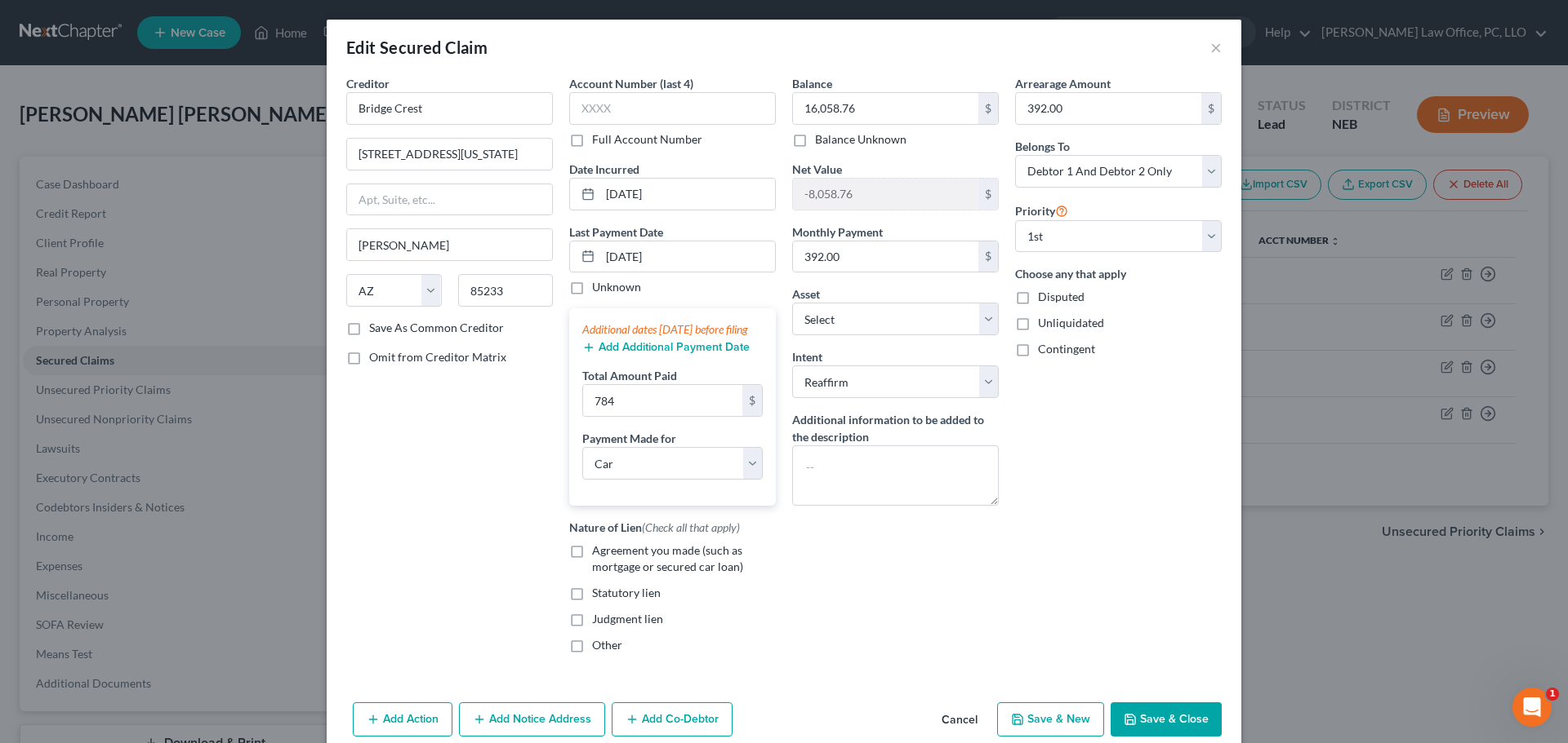
drag, startPoint x: 936, startPoint y: 615, endPoint x: 945, endPoint y: 583, distance: 33.2
click at [936, 610] on div "Balance 16,058.76 $ Balance Unknown Balance Undetermined 16,058.76 $ Balance Un…" at bounding box center [895, 371] width 223 height 592
drag, startPoint x: 882, startPoint y: 554, endPoint x: 875, endPoint y: 546, distance: 10.6
click at [881, 553] on div "Balance 16,058.76 $ Balance Unknown Balance Undetermined 16,058.76 $ Balance Un…" at bounding box center [895, 371] width 223 height 592
click at [661, 416] on input "784" at bounding box center [662, 401] width 160 height 31
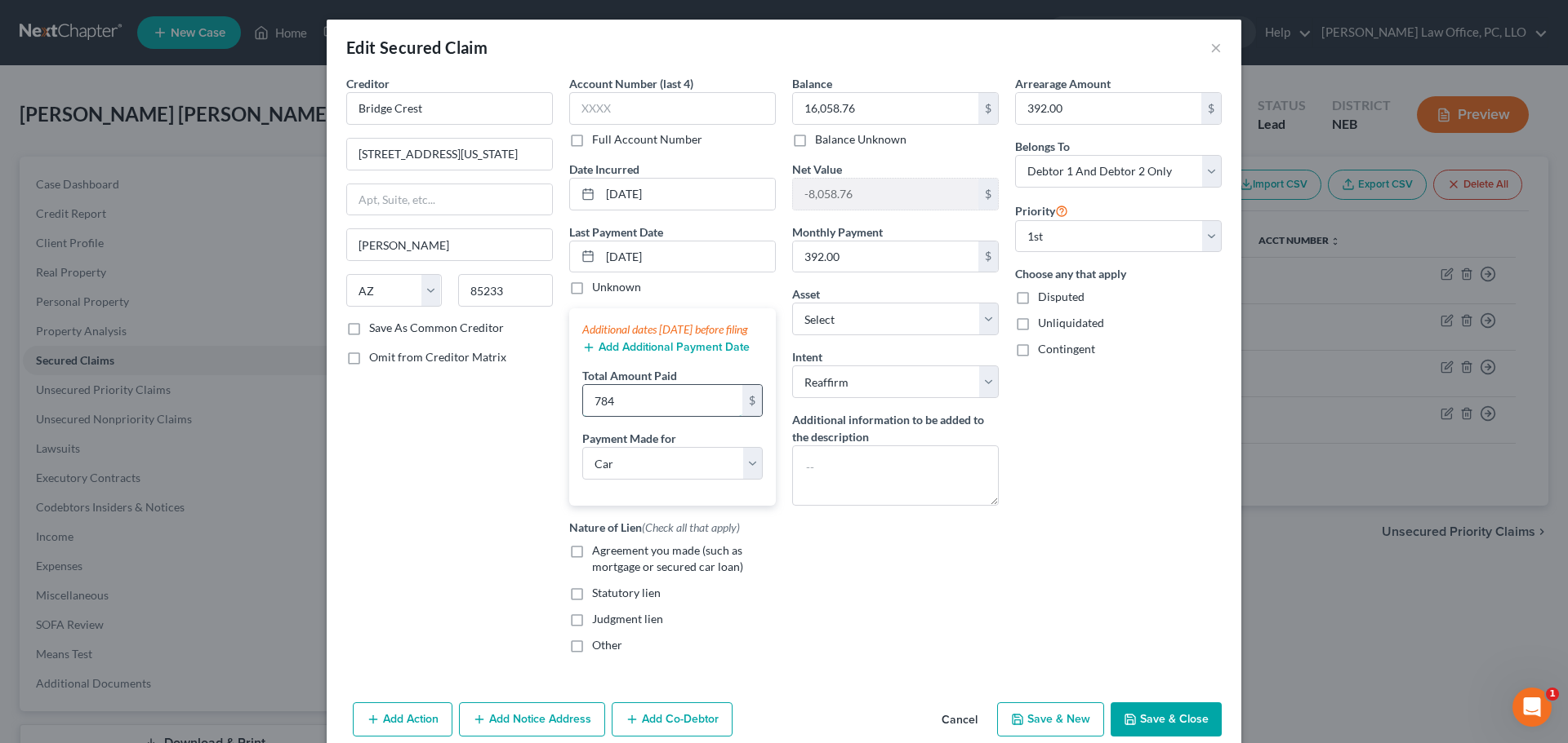
click at [668, 414] on input "784" at bounding box center [662, 401] width 160 height 31
click at [631, 416] on input "784" at bounding box center [662, 401] width 160 height 31
type input "784.00"
click at [935, 649] on div "Balance 16,058.76 $ Balance Unknown Balance Undetermined 16,058.76 $ Balance Un…" at bounding box center [895, 371] width 223 height 592
click at [592, 566] on label "Agreement you made (such as mortgage or secured car loan)" at bounding box center [684, 558] width 184 height 33
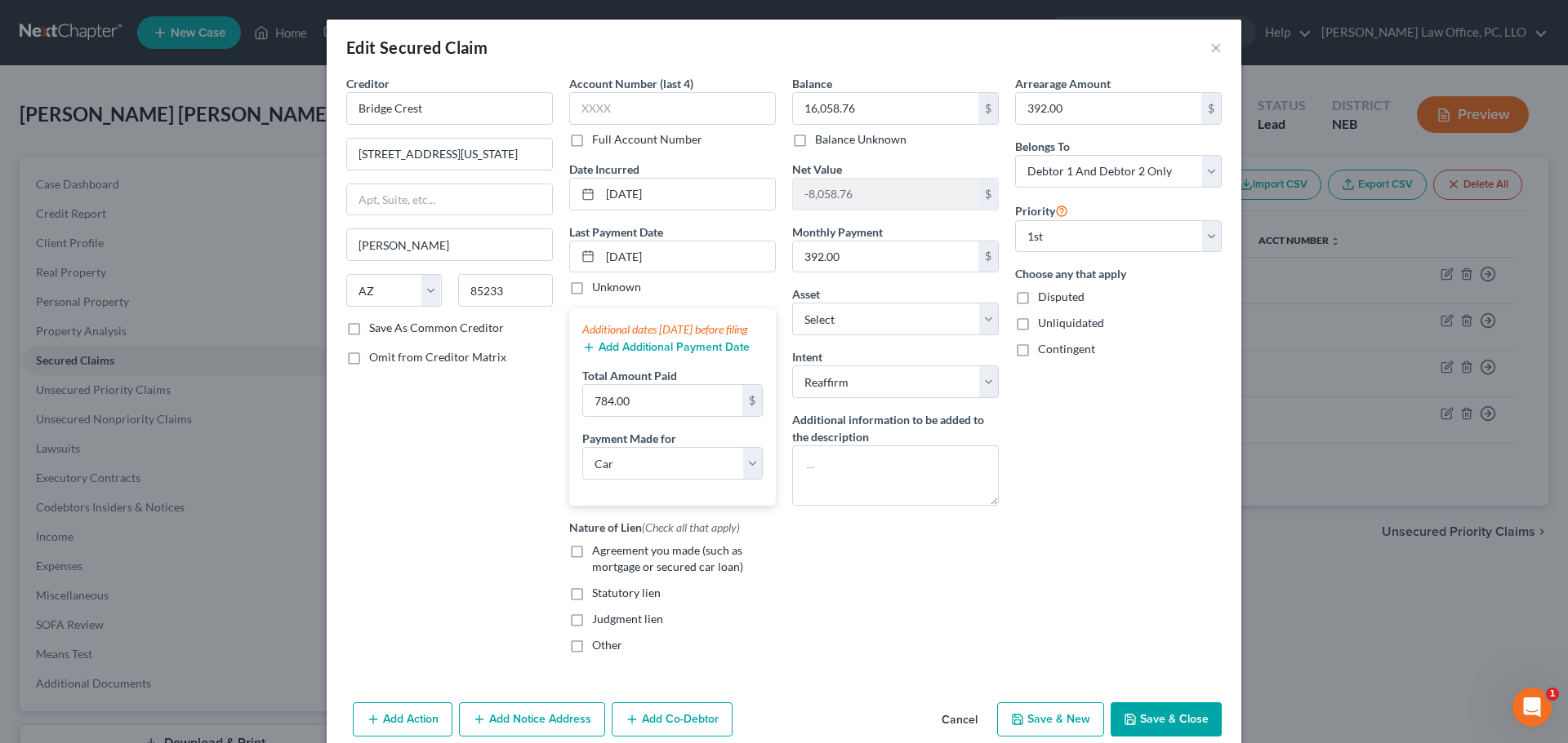
click at [598, 553] on input "Agreement you made (such as mortgage or secured car loan)" at bounding box center [603, 547] width 11 height 11
checkbox input "true"
click at [1166, 726] on button "Save & Close" at bounding box center [1166, 719] width 111 height 35
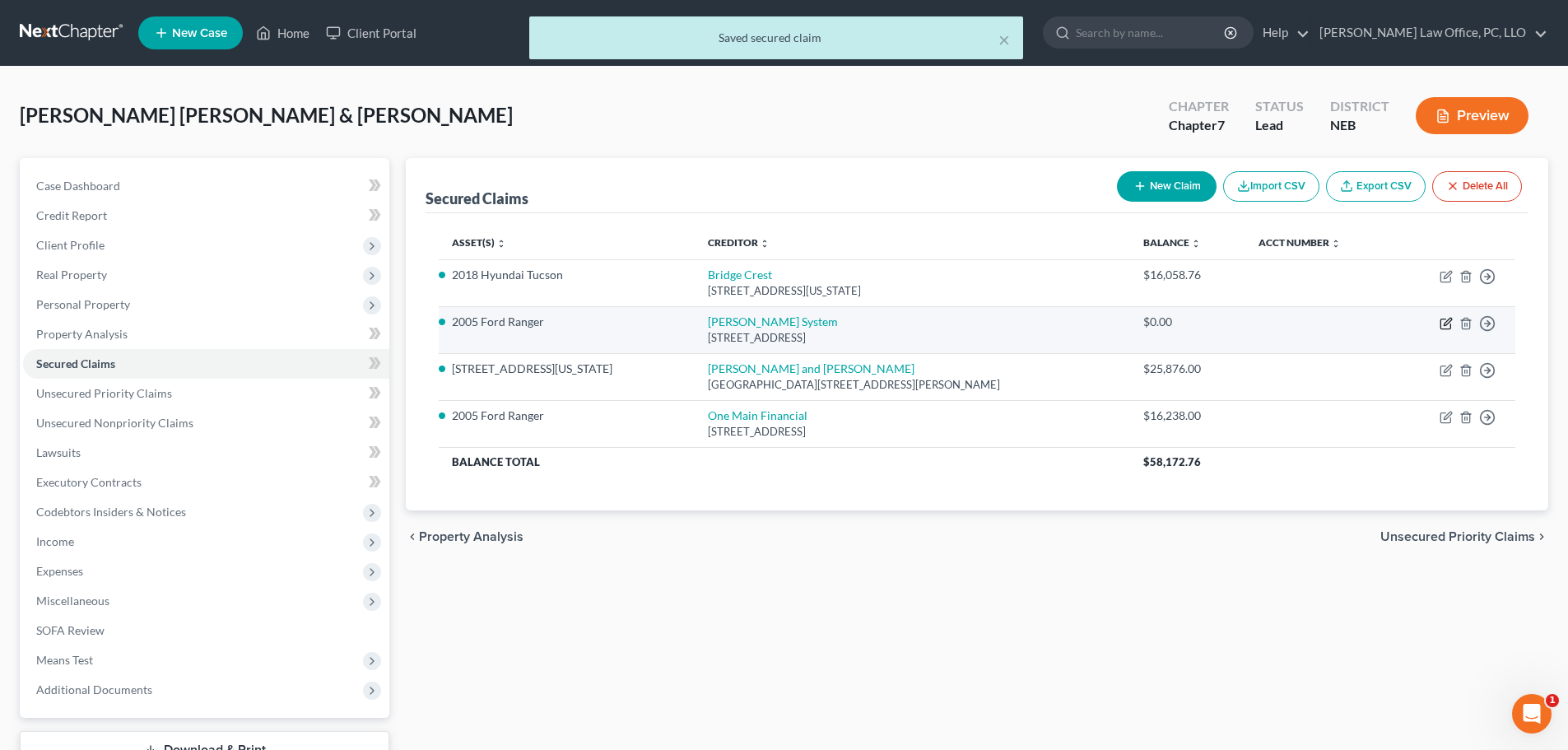
click at [1444, 320] on icon "button" at bounding box center [1445, 323] width 13 height 13
select select "24"
select select "2"
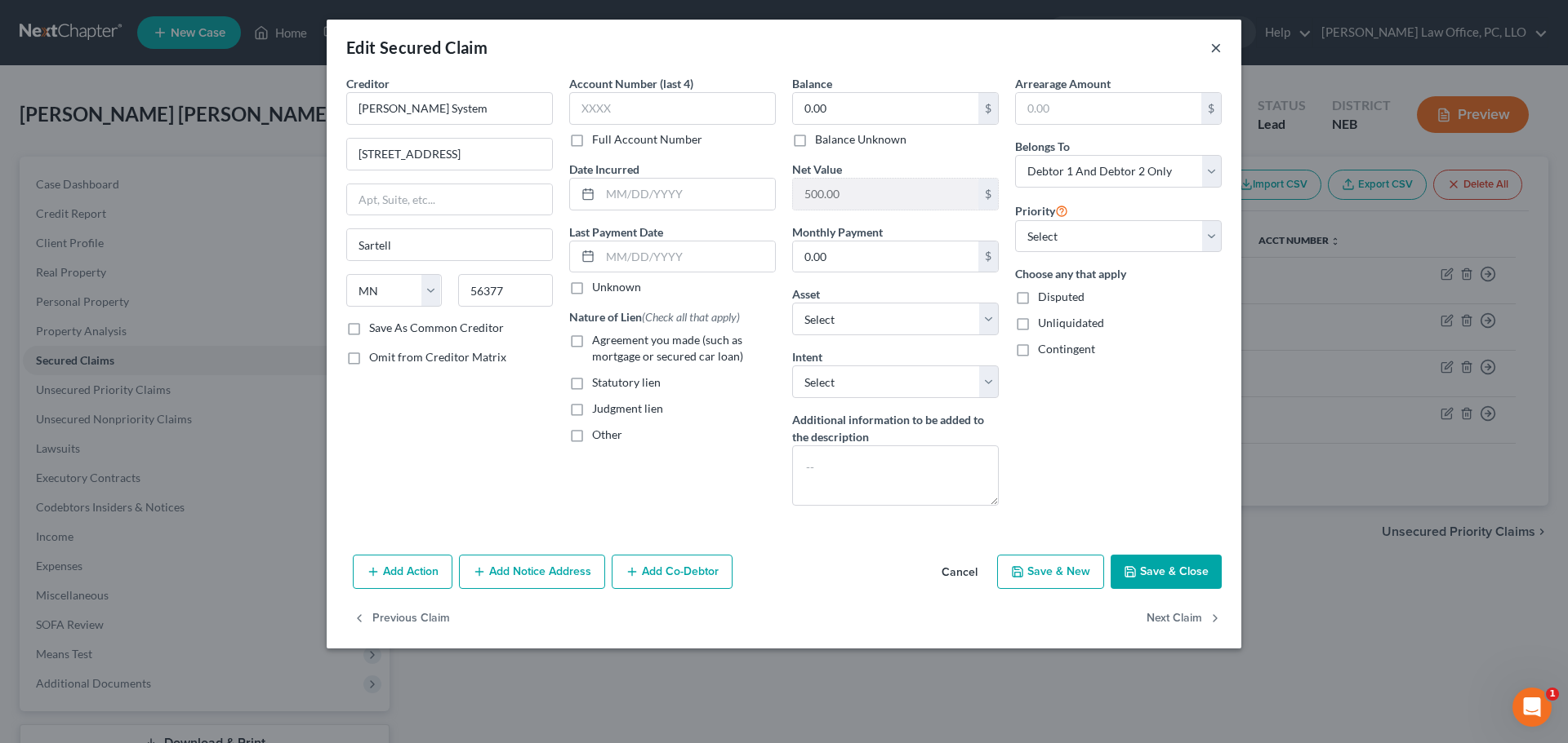
click at [1215, 47] on button "×" at bounding box center [1216, 47] width 12 height 19
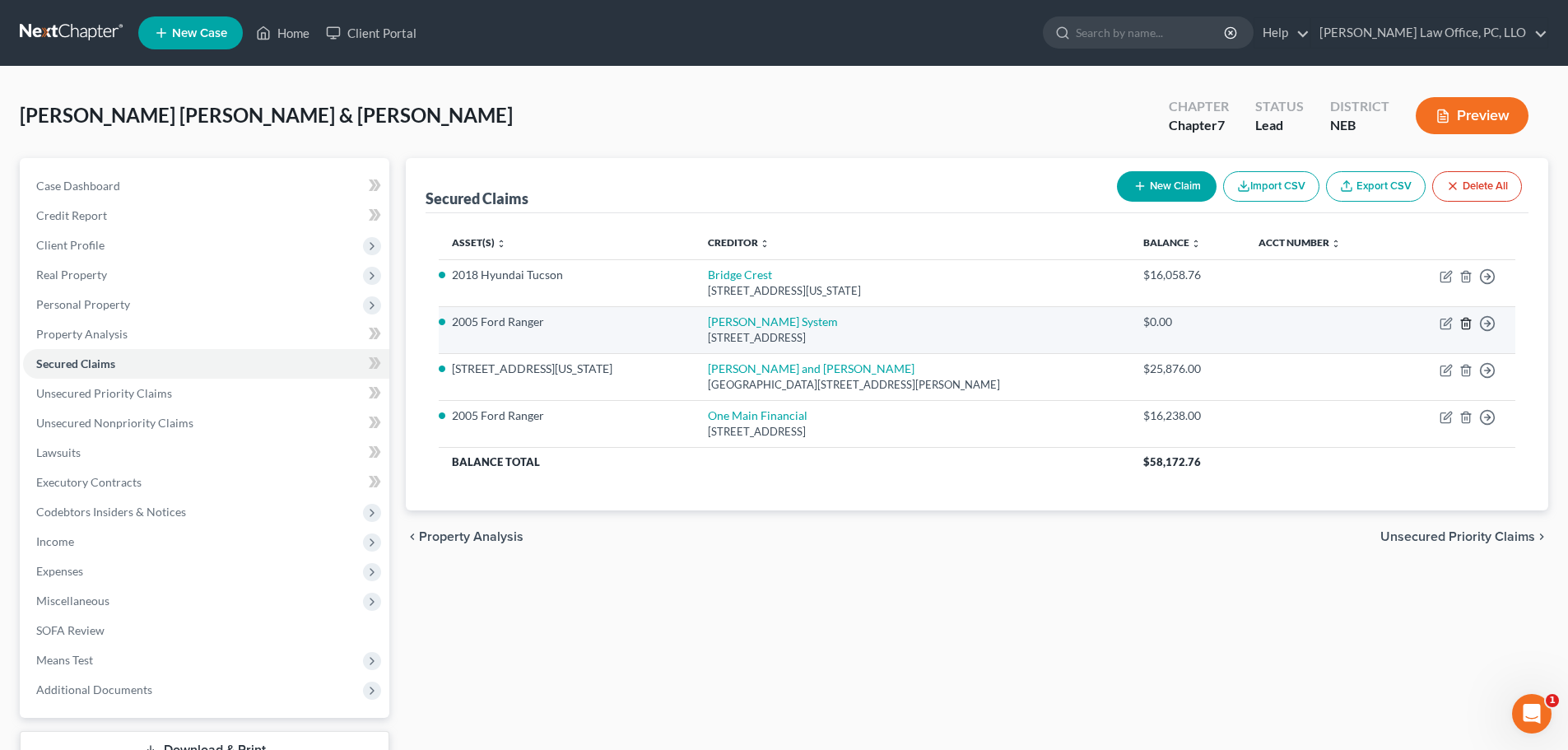
click at [1468, 322] on icon "button" at bounding box center [1466, 323] width 13 height 13
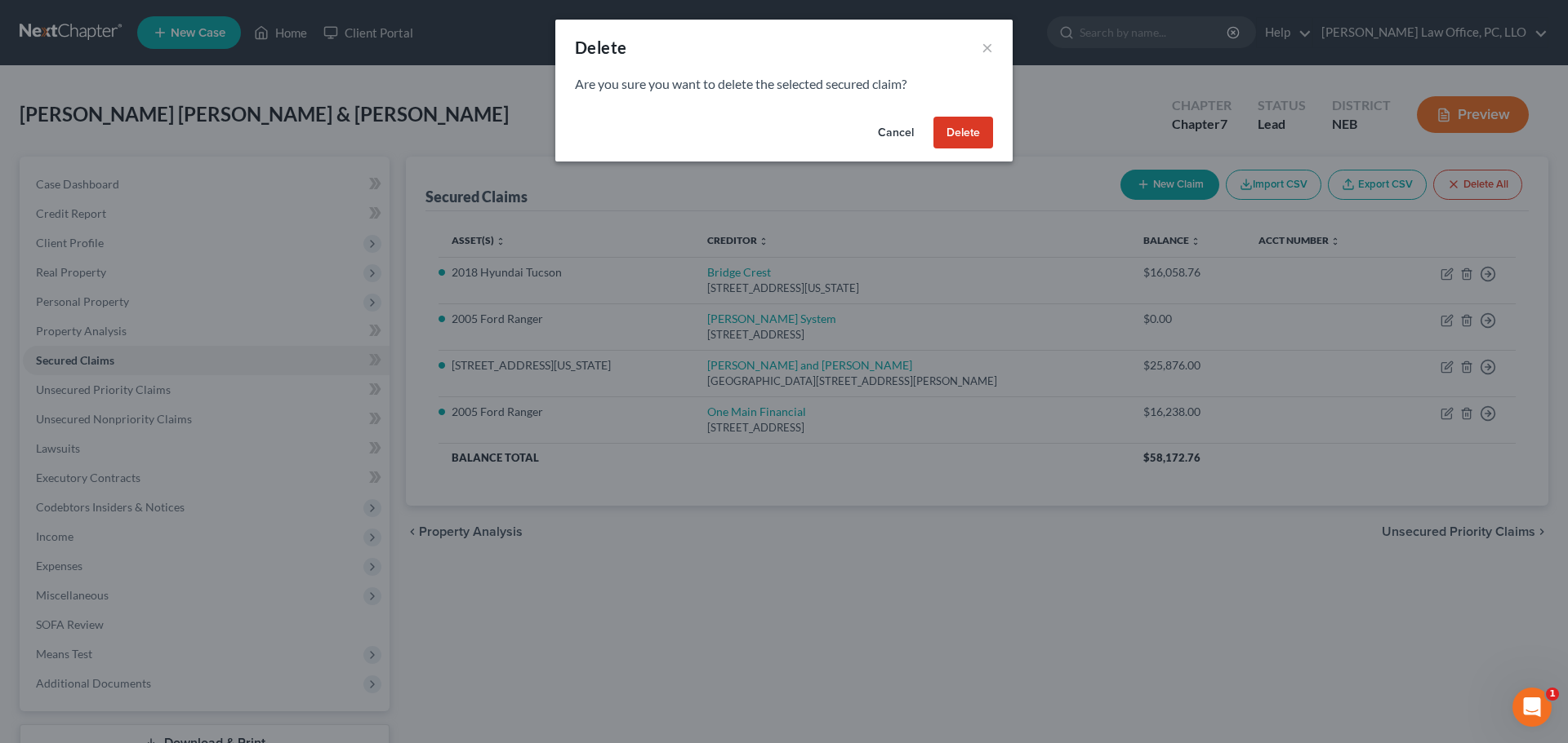
click at [970, 131] on button "Delete" at bounding box center [963, 132] width 60 height 33
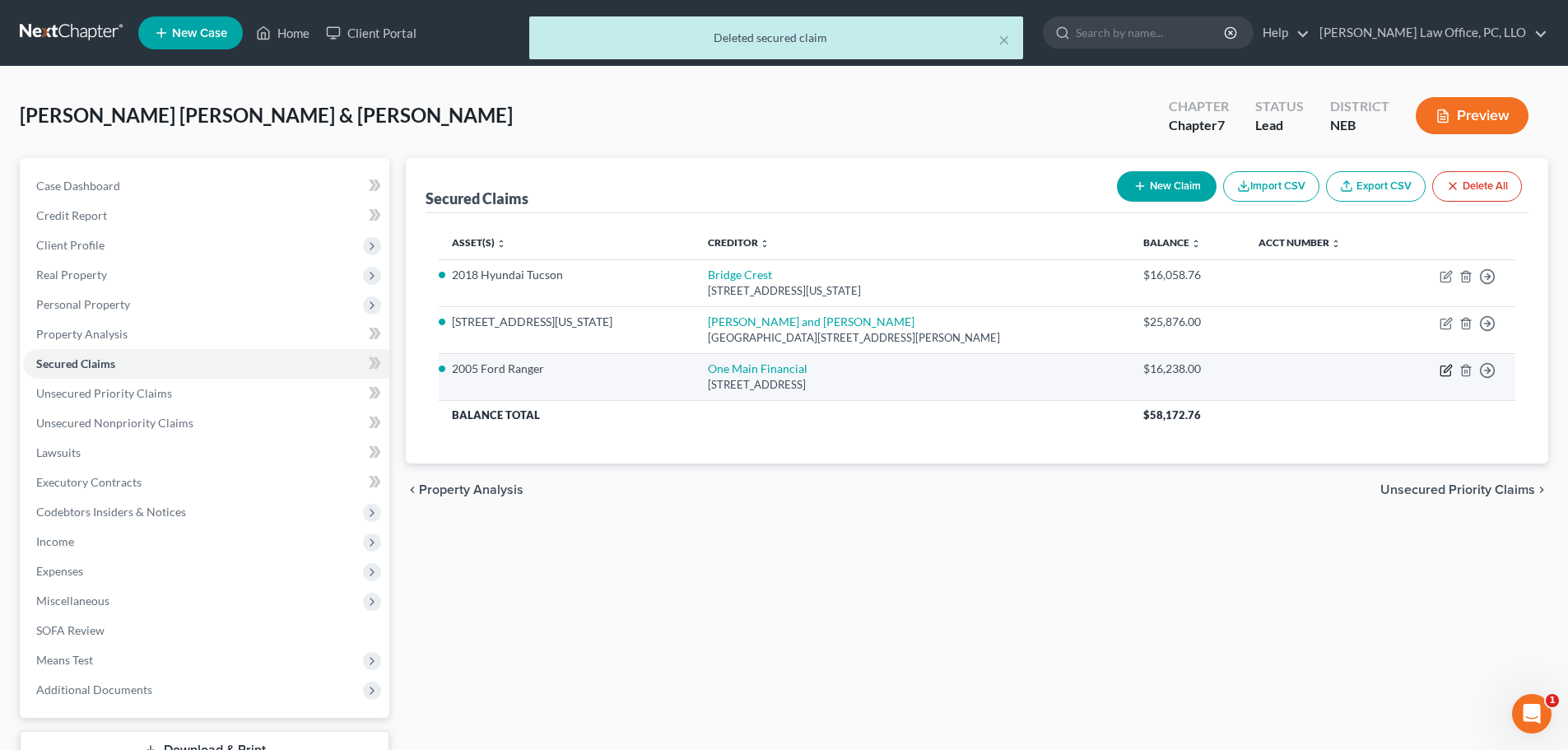
click at [1447, 369] on icon "button" at bounding box center [1445, 370] width 13 height 13
select select "15"
select select "2"
select select "0"
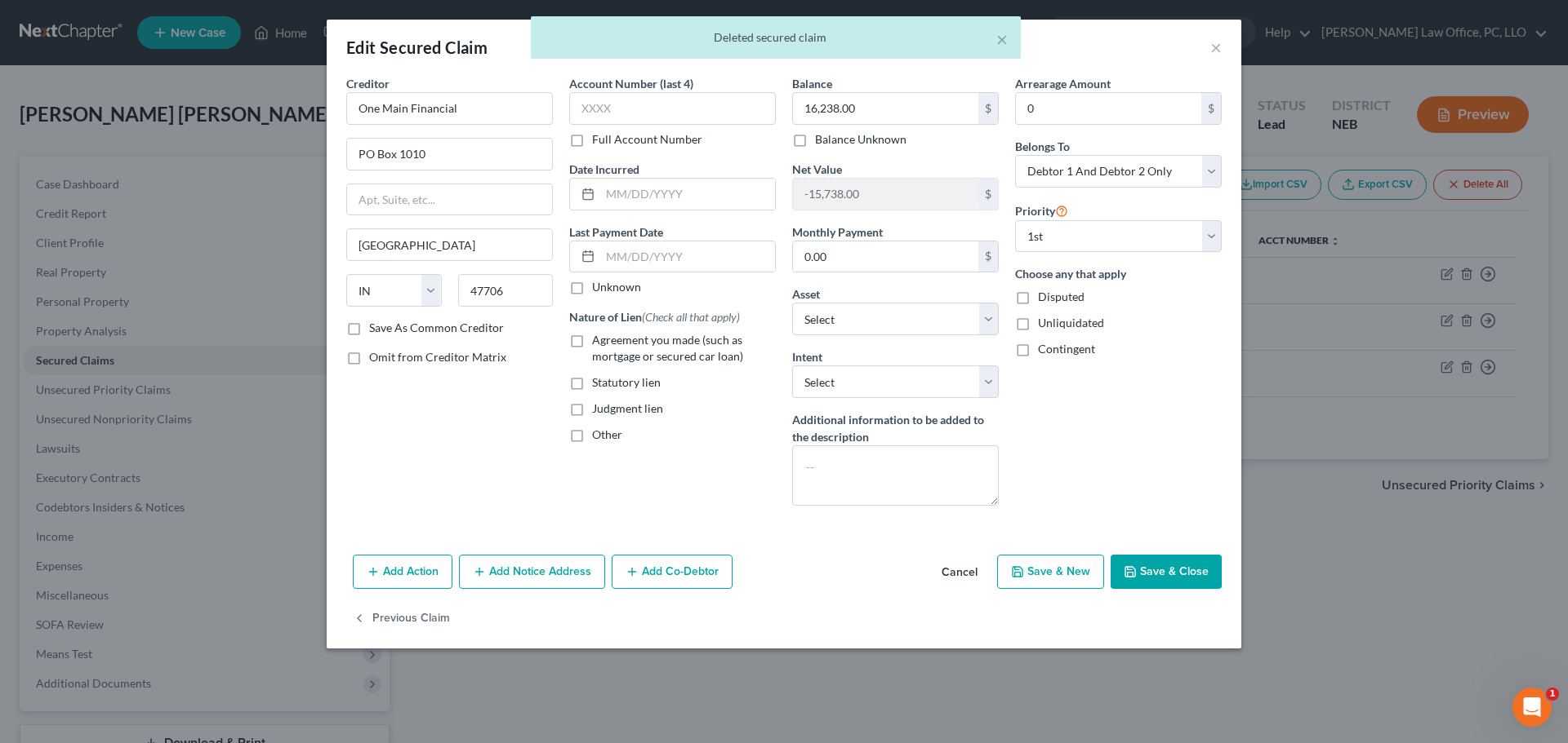
click at [529, 568] on button "Add Notice Address" at bounding box center [532, 572] width 146 height 35
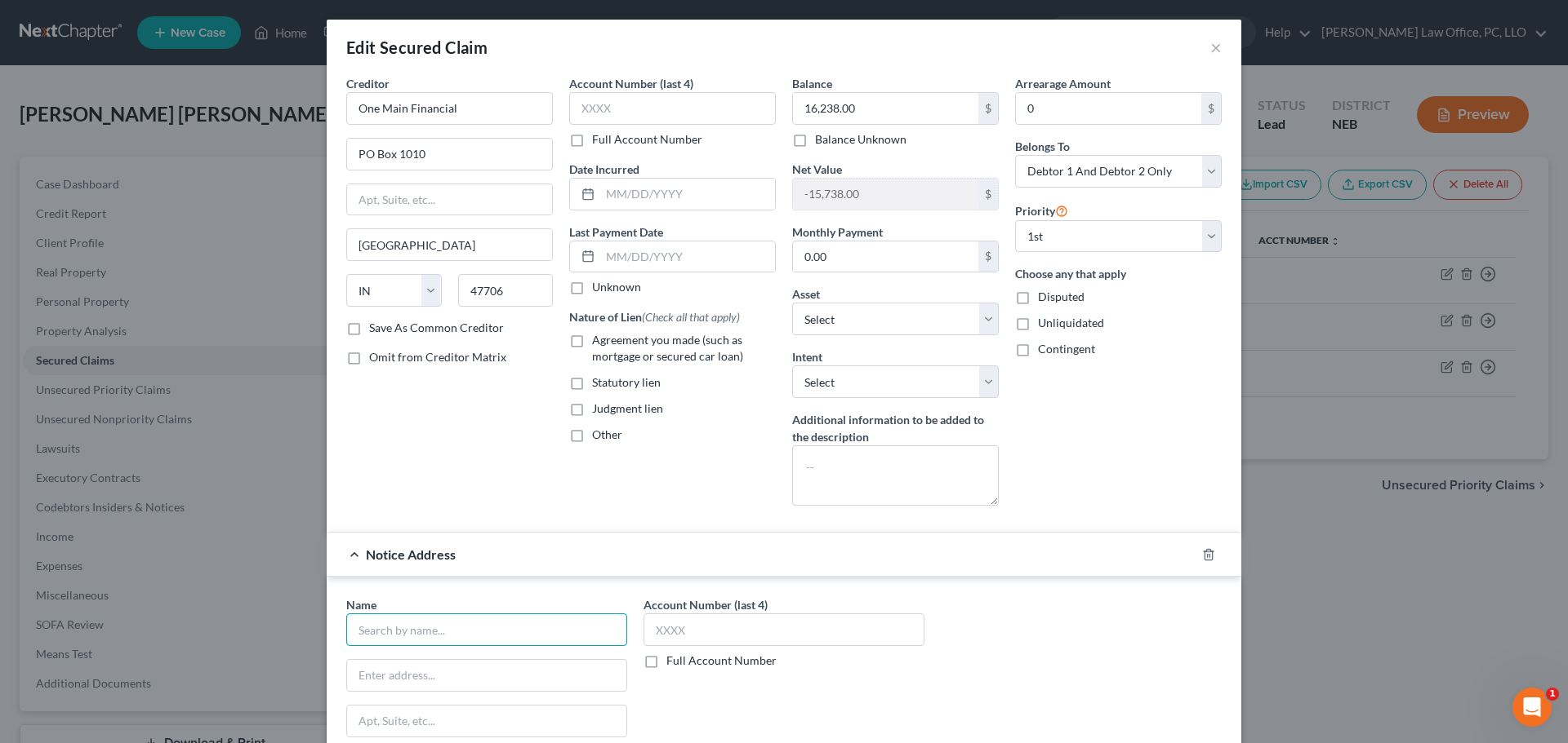
click at [489, 622] on input "text" at bounding box center [486, 630] width 281 height 33
type input "[PERSON_NAME] caps System"
type input "[STREET_ADDRESS]"
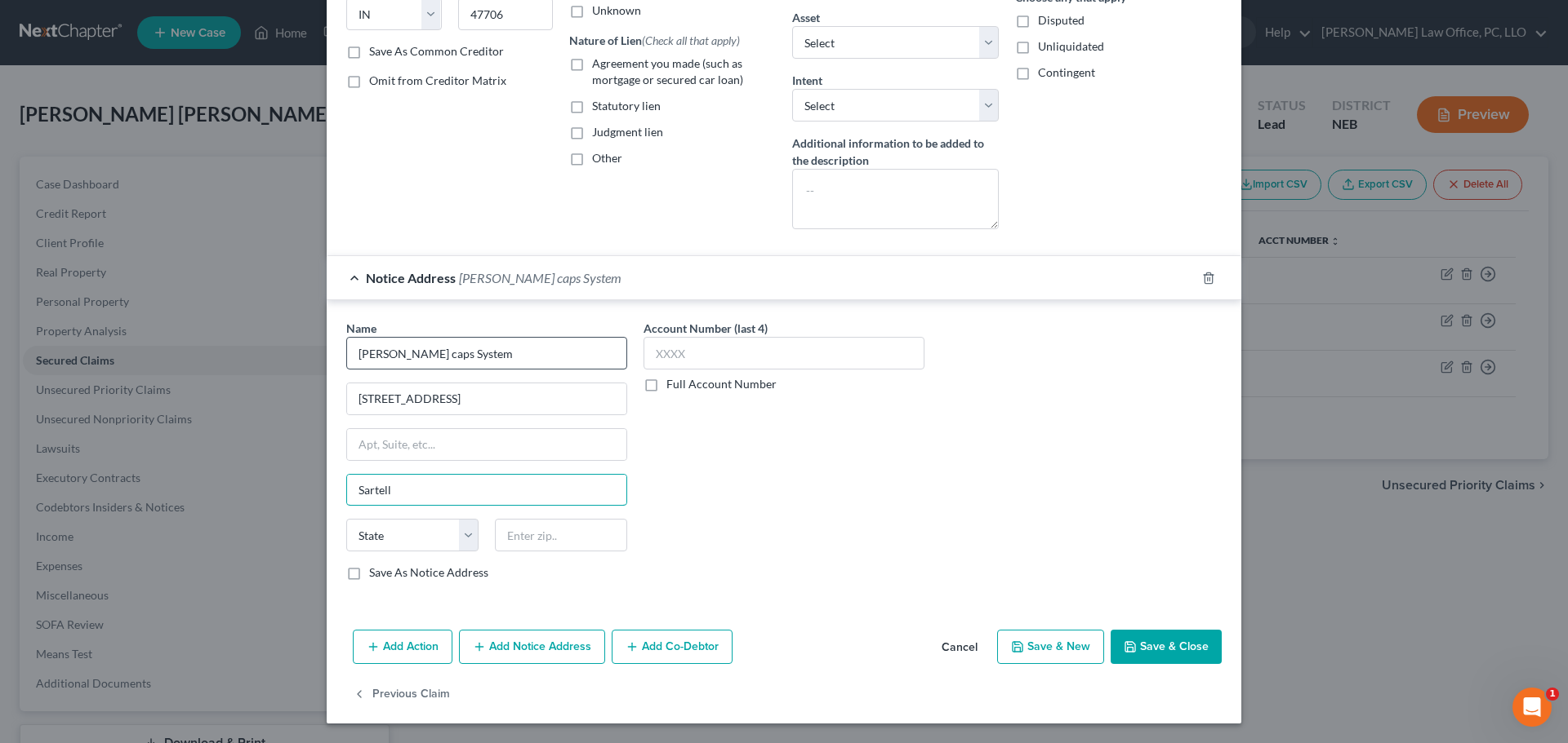
type input "Sartell"
select select "24"
type input "56377"
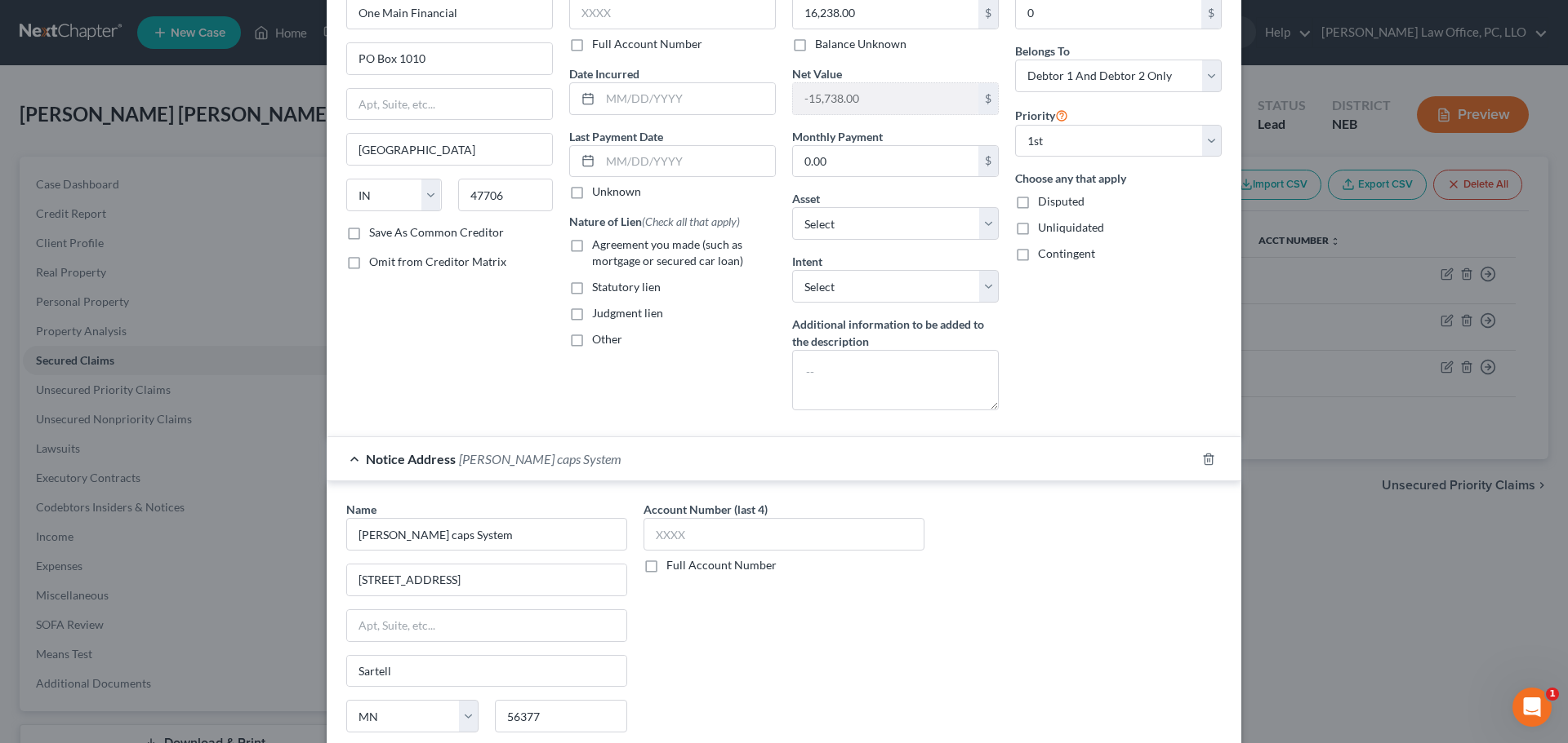
scroll to position [0, 0]
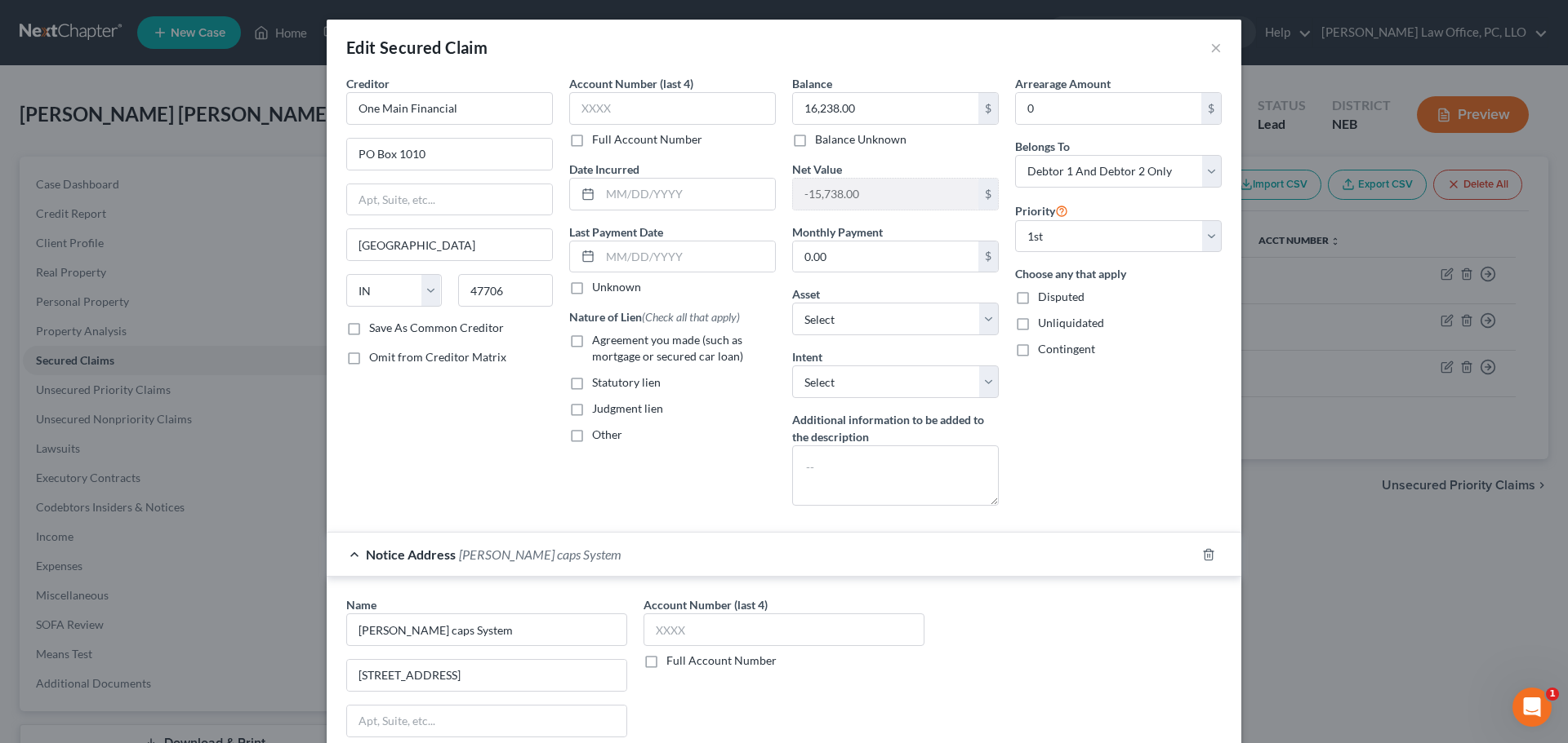
click at [592, 342] on label "Agreement you made (such as mortgage or secured car loan)" at bounding box center [684, 348] width 184 height 33
click at [598, 342] on input "Agreement you made (such as mortgage or secured car loan)" at bounding box center [603, 337] width 11 height 11
checkbox input "true"
drag, startPoint x: 568, startPoint y: 287, endPoint x: 499, endPoint y: 418, distance: 148.1
click at [592, 288] on label "Unknown" at bounding box center [617, 287] width 49 height 16
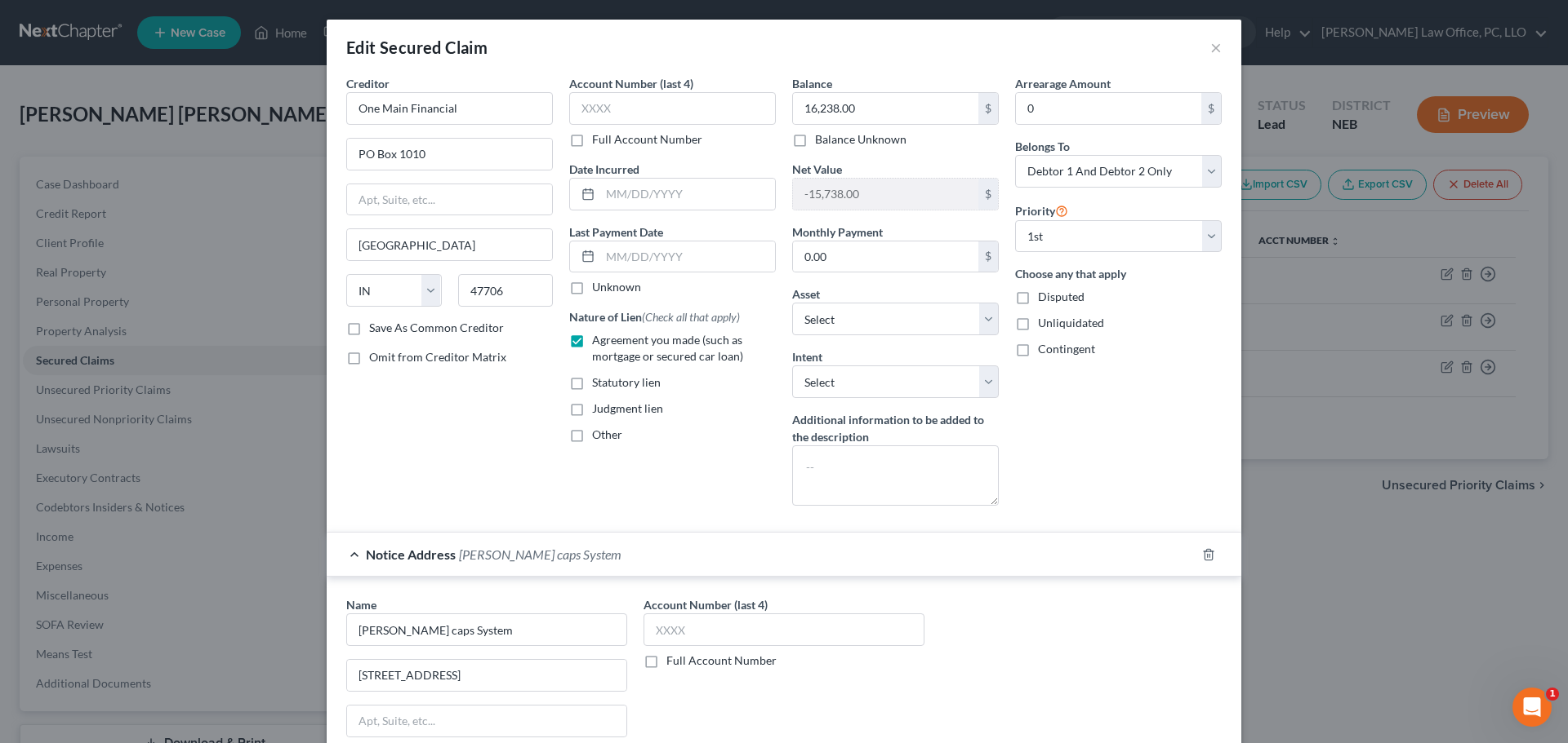
click at [598, 288] on input "Unknown" at bounding box center [603, 284] width 11 height 11
checkbox input "true"
click at [986, 383] on select "Select Surrender Redeem Reaffirm Avoid Other" at bounding box center [895, 381] width 207 height 33
select select "0"
click at [792, 365] on select "Select Surrender Redeem Reaffirm Avoid Other" at bounding box center [895, 381] width 207 height 33
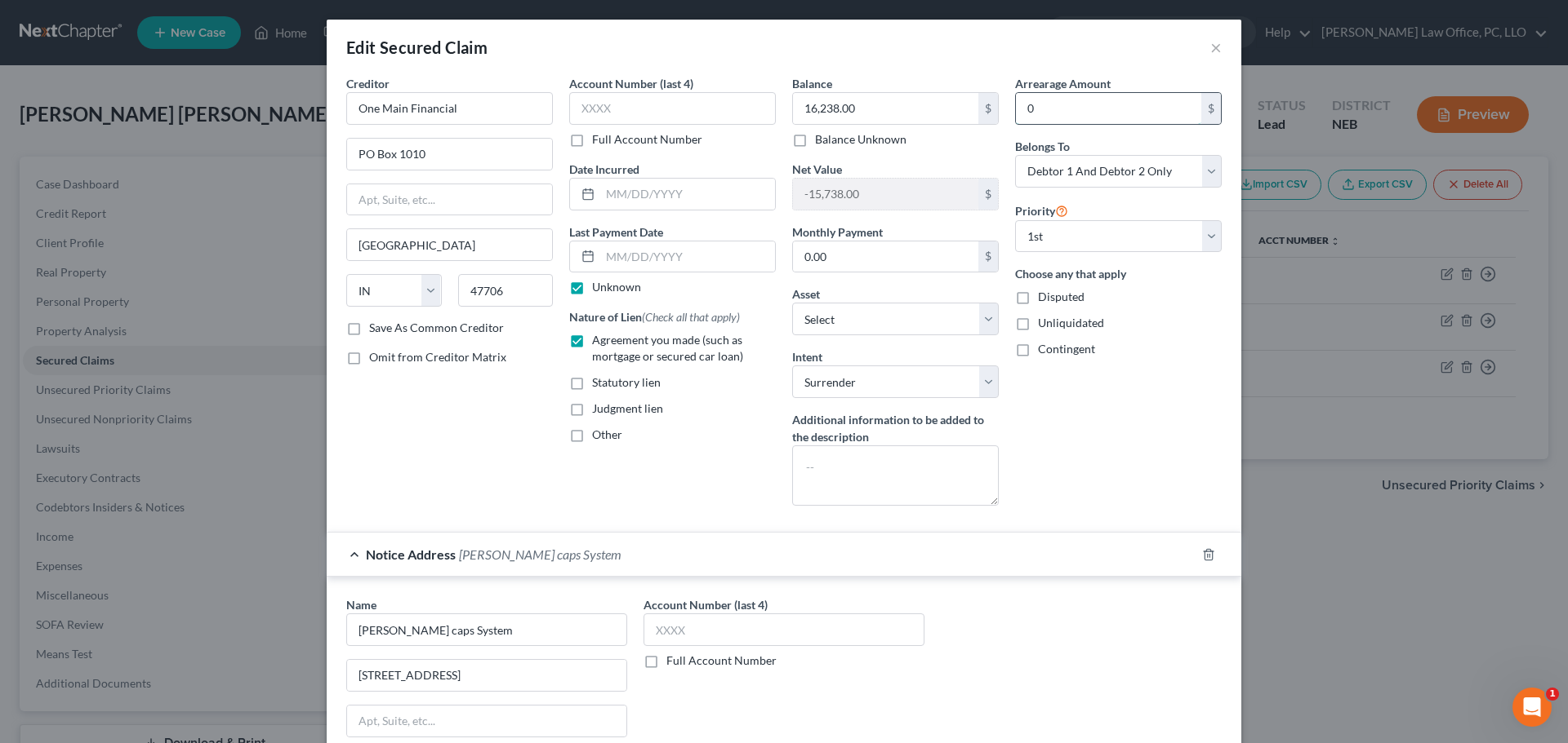
click at [1069, 109] on input "0" at bounding box center [1109, 108] width 186 height 31
type input "16,238"
click at [1096, 597] on div "Name * [PERSON_NAME] caps System [GEOGRAPHIC_DATA] [US_STATE] AK AR AZ CA CO CT…" at bounding box center [784, 733] width 892 height 274
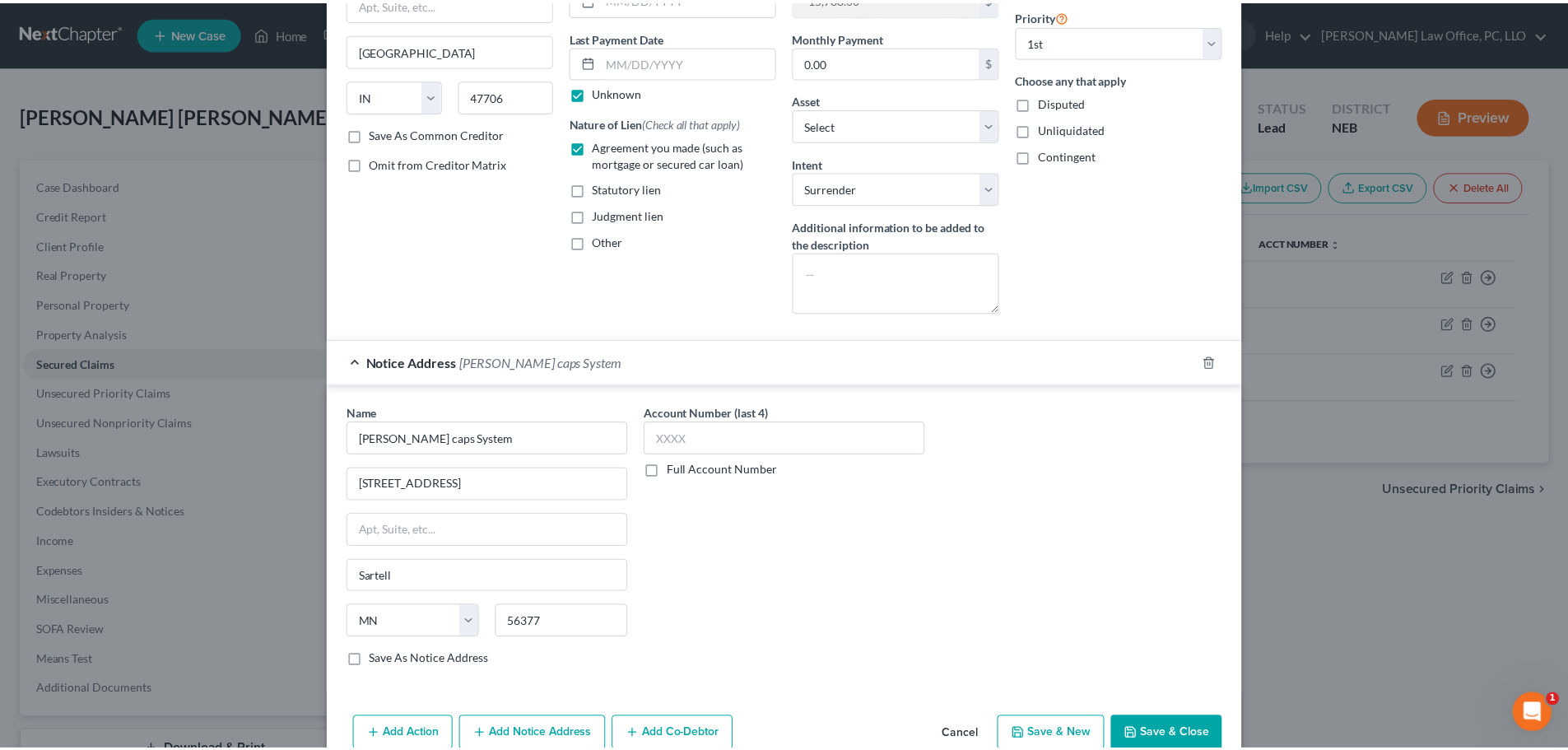
scroll to position [260, 0]
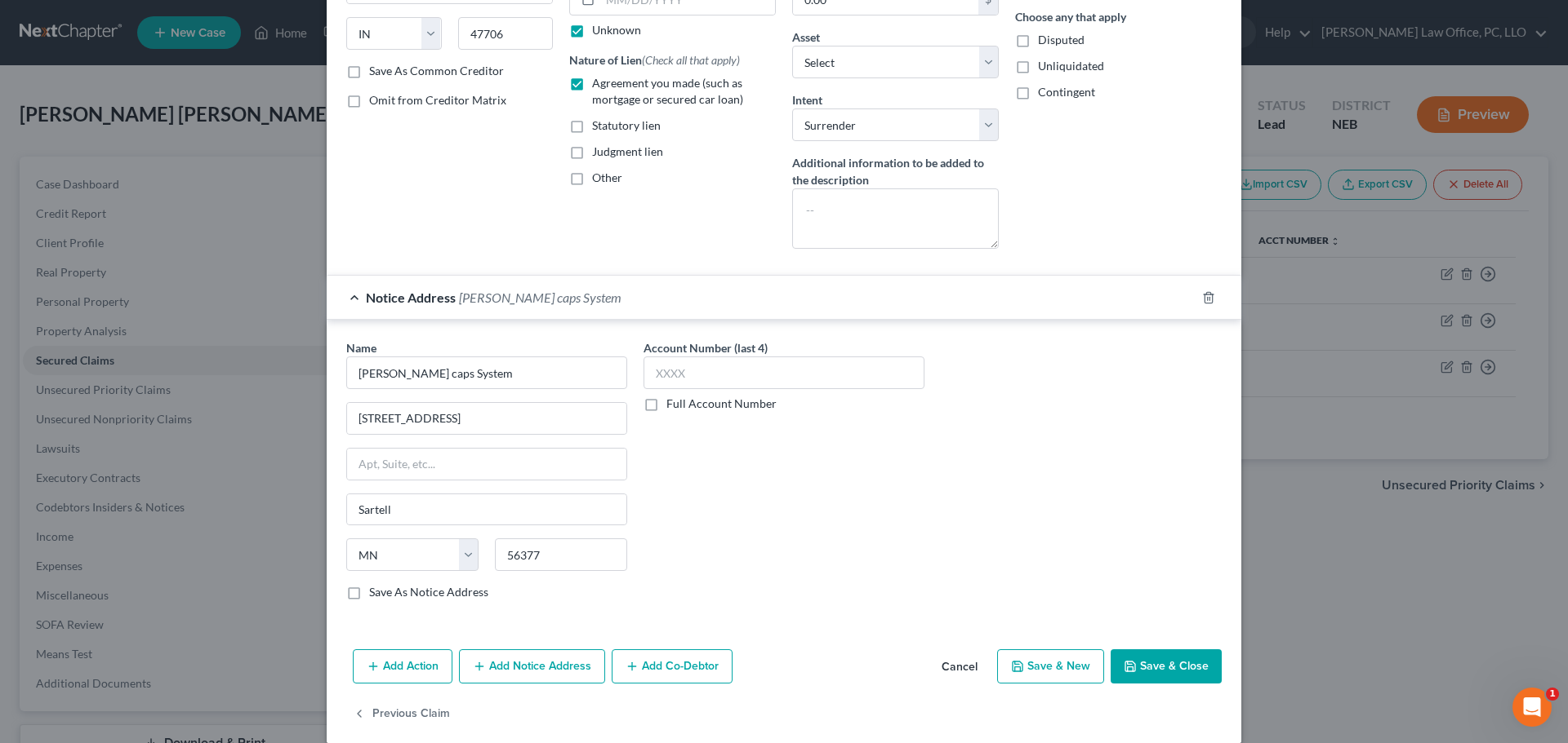
click at [1154, 661] on button "Save & Close" at bounding box center [1166, 666] width 111 height 35
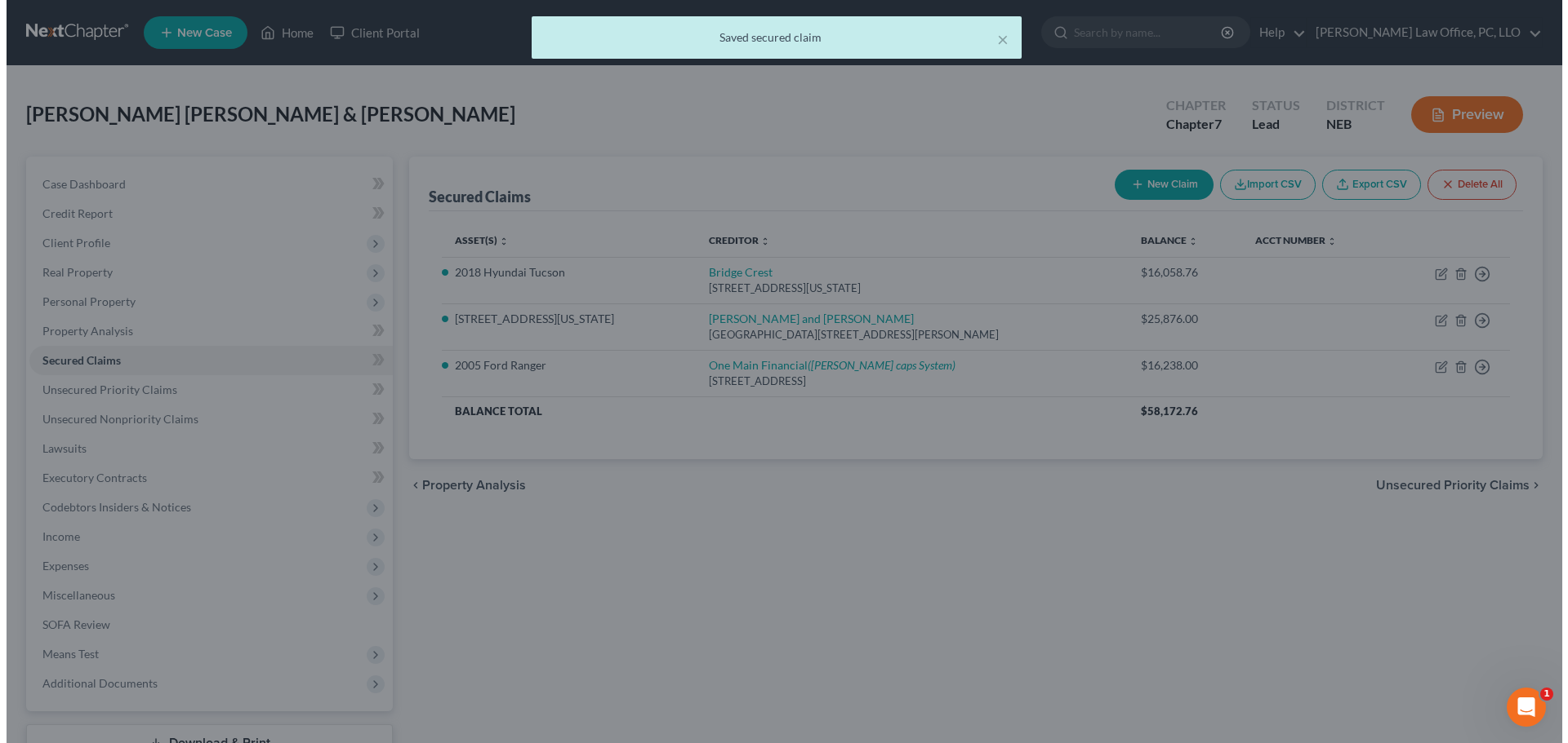
scroll to position [0, 0]
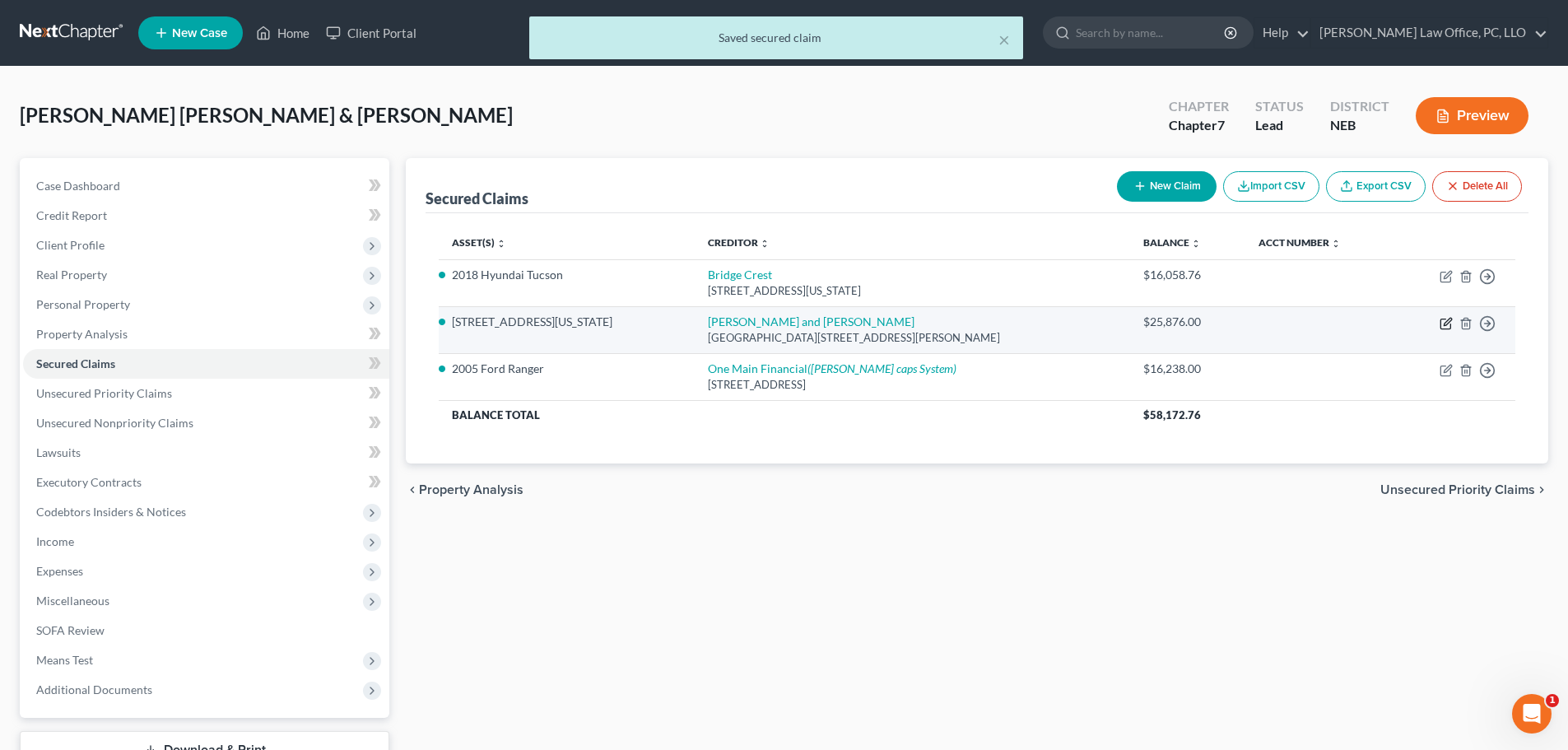
click at [1445, 320] on icon "button" at bounding box center [1445, 323] width 13 height 13
select select "30"
select select "2"
select select "0"
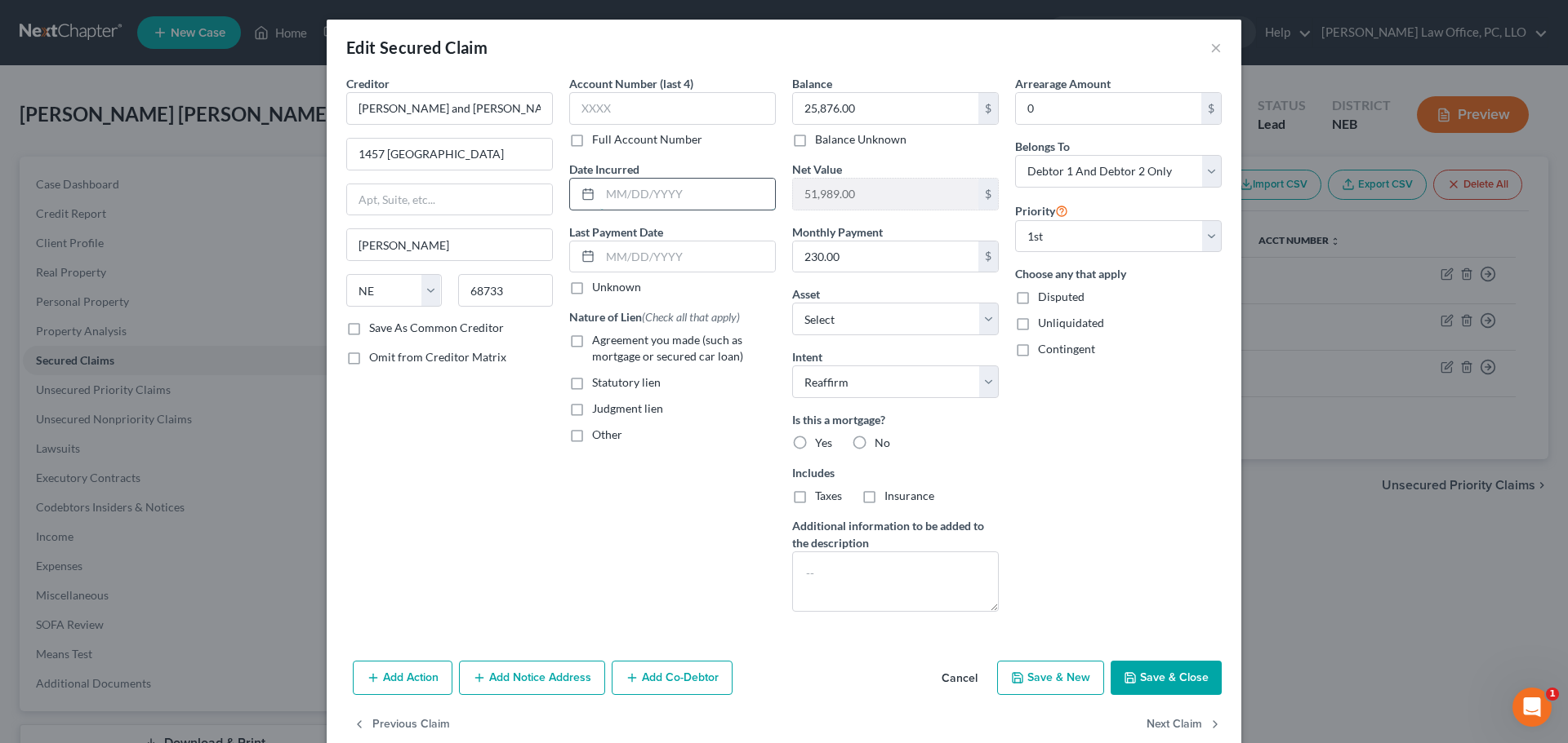
click at [600, 191] on input "text" at bounding box center [687, 194] width 175 height 31
type input "[DATE]"
click at [584, 482] on div "Account Number (last 4) Full Account Number Date Incurred [DATE] Last Payment D…" at bounding box center [673, 350] width 223 height 550
click at [592, 263] on div at bounding box center [585, 256] width 30 height 31
click at [600, 257] on input "text" at bounding box center [687, 256] width 175 height 31
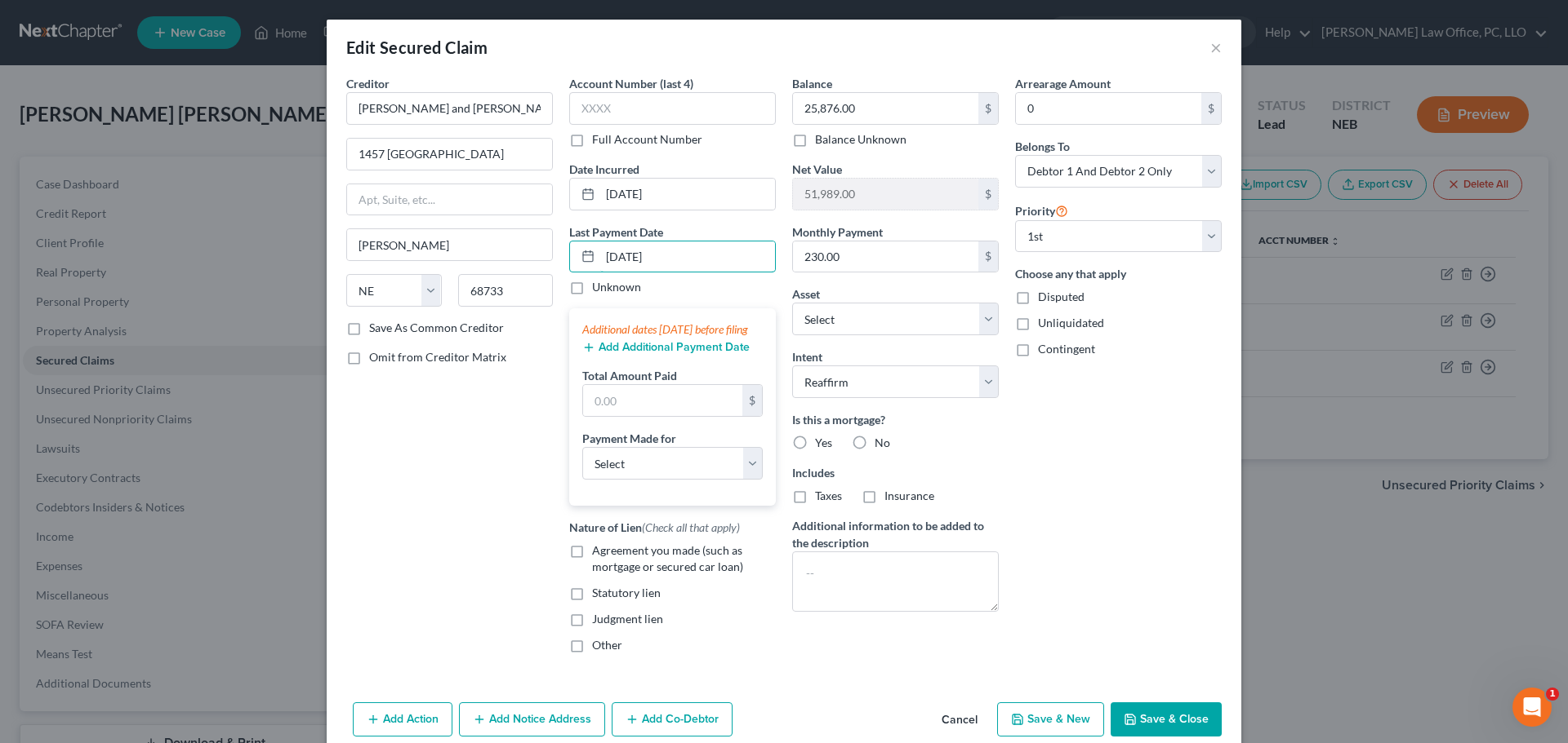
type input "[DATE]"
drag, startPoint x: 436, startPoint y: 417, endPoint x: 441, endPoint y: 405, distance: 13.0
click at [438, 414] on div "Creditor * [PERSON_NAME] and [PERSON_NAME] 1457 [GEOGRAPHIC_DATA] [PERSON_NAME]…" at bounding box center [450, 371] width 223 height 592
click at [587, 416] on input "text" at bounding box center [662, 401] width 160 height 31
type input "690"
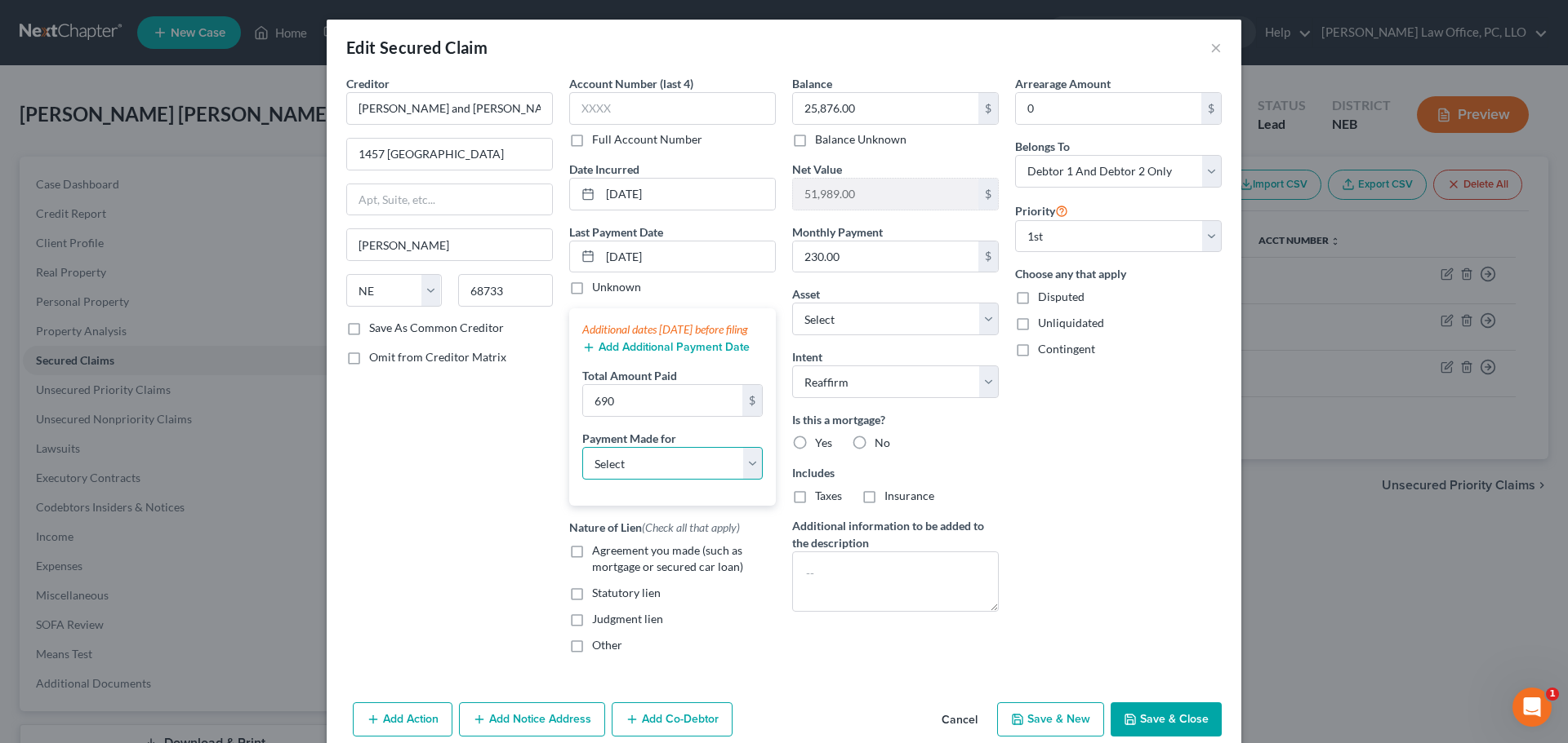
click at [745, 480] on select "Select Car Credit Card Loan Repayment Mortgage Other Suppliers Or Vendors" at bounding box center [673, 463] width 181 height 33
select select "3"
click at [582, 464] on select "Select Car Credit Card Loan Repayment Mortgage Other Suppliers Or Vendors" at bounding box center [673, 463] width 181 height 33
click at [746, 480] on select "Select Car Credit Card Loan Repayment Mortgage Other Suppliers Or Vendors" at bounding box center [673, 463] width 181 height 33
click at [582, 464] on select "Select Car Credit Card Loan Repayment Mortgage Other Suppliers Or Vendors" at bounding box center [673, 463] width 181 height 33
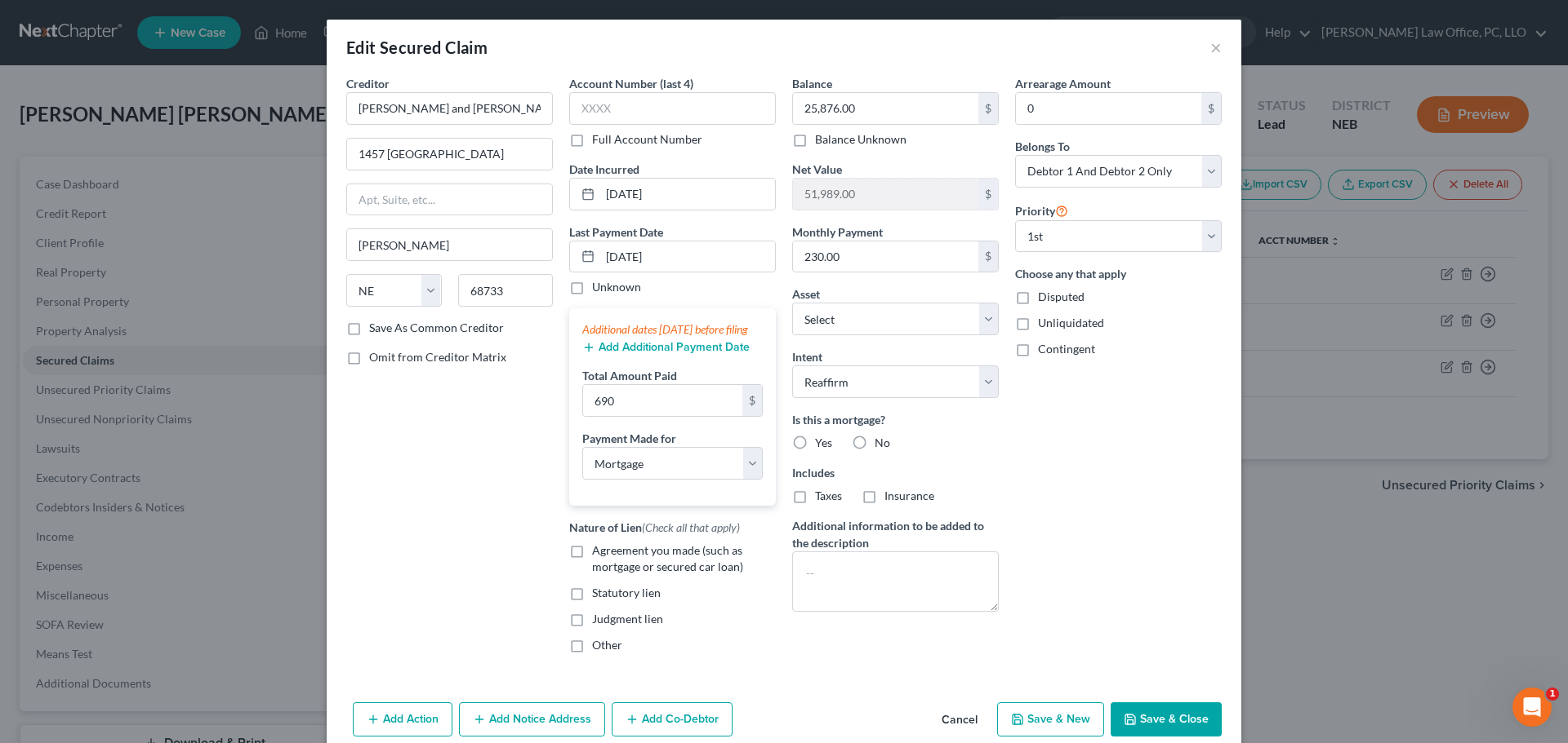
click at [592, 564] on label "Agreement you made (such as mortgage or secured car loan)" at bounding box center [684, 558] width 184 height 33
click at [598, 553] on input "Agreement you made (such as mortgage or secured car loan)" at bounding box center [603, 547] width 11 height 11
checkbox input "true"
click at [815, 442] on label "Yes" at bounding box center [824, 443] width 17 height 16
click at [821, 442] on input "Yes" at bounding box center [826, 440] width 11 height 11
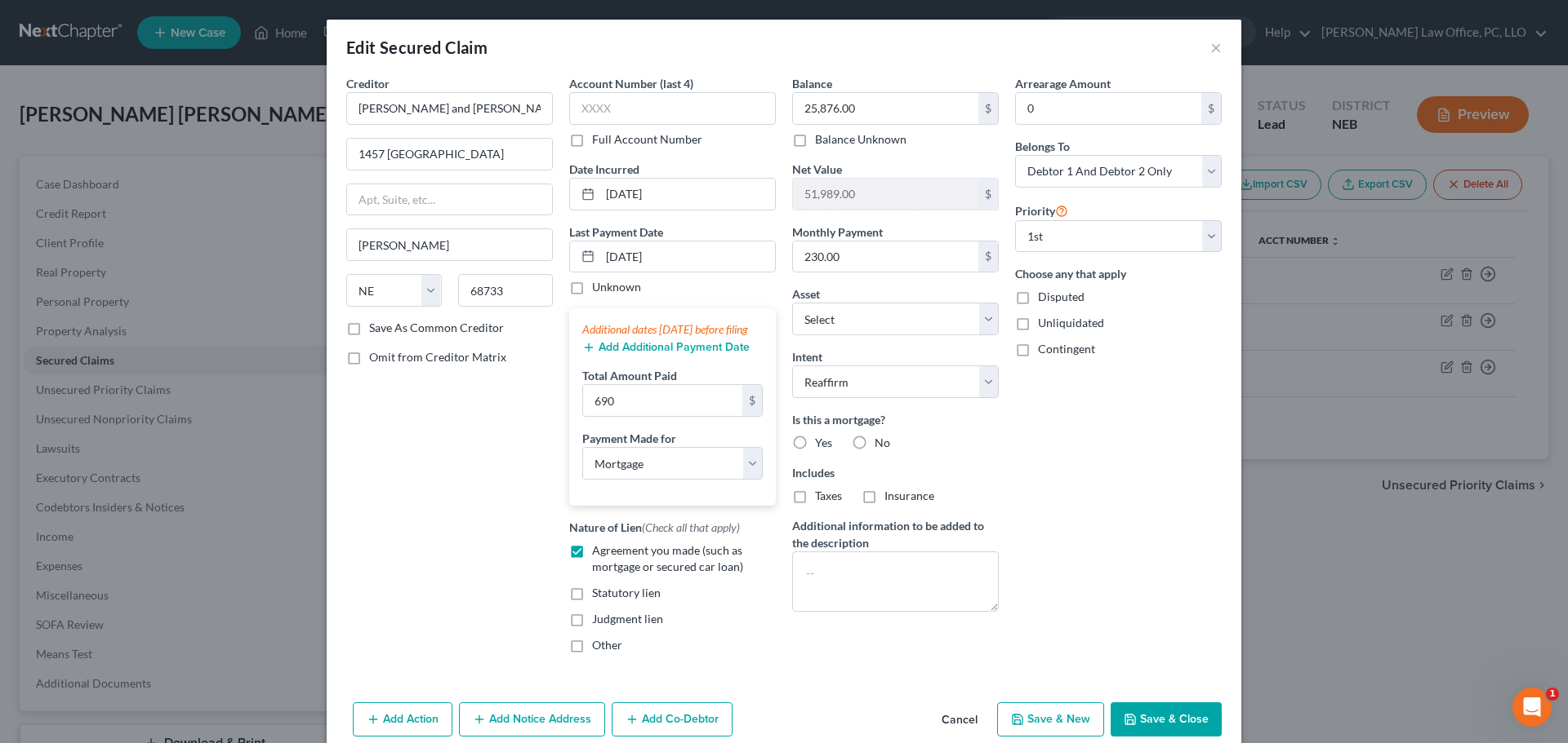
radio input "true"
click at [1069, 113] on input "0" at bounding box center [1109, 108] width 186 height 31
type input "0.00"
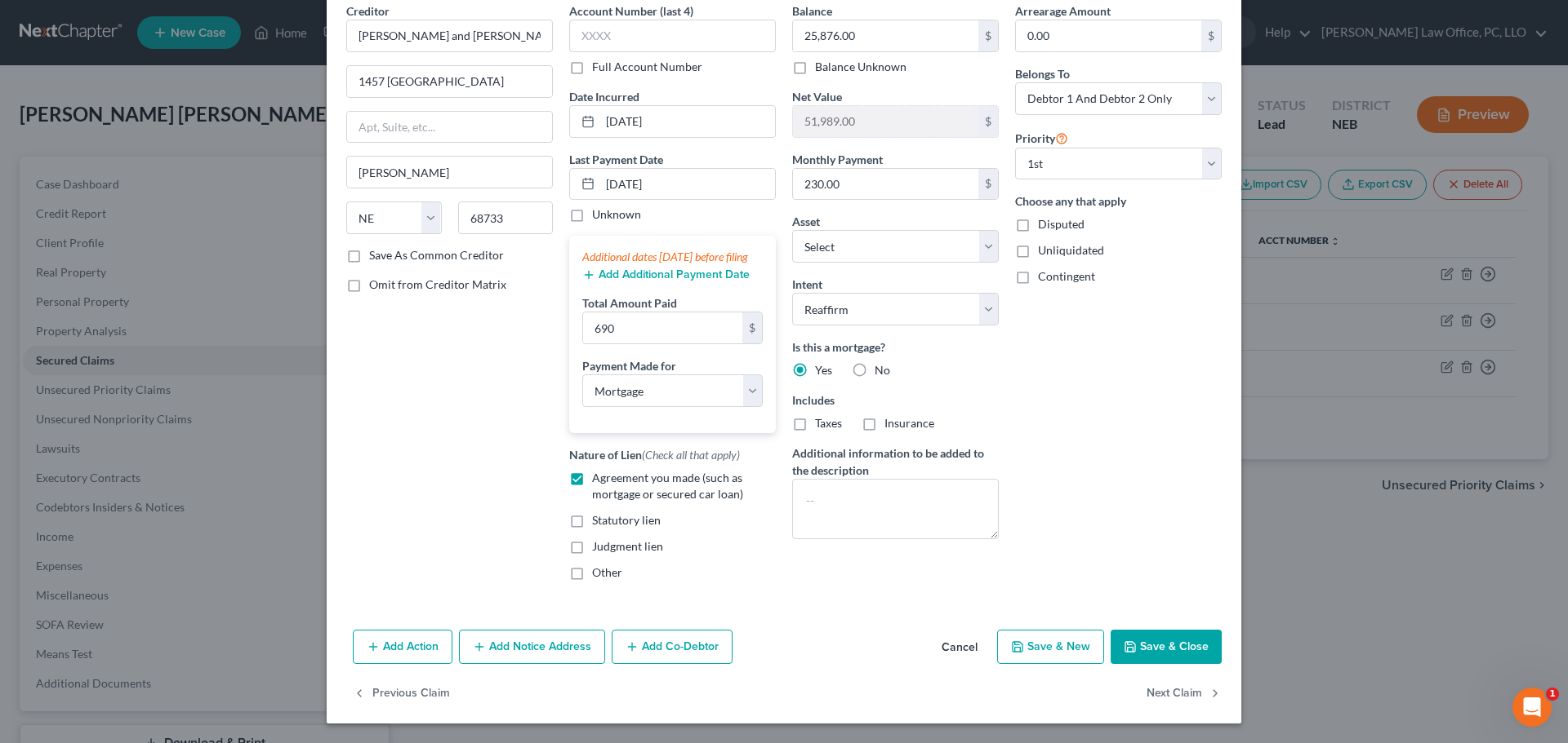
scroll to position [75, 0]
click at [1170, 652] on button "Save & Close" at bounding box center [1166, 647] width 111 height 35
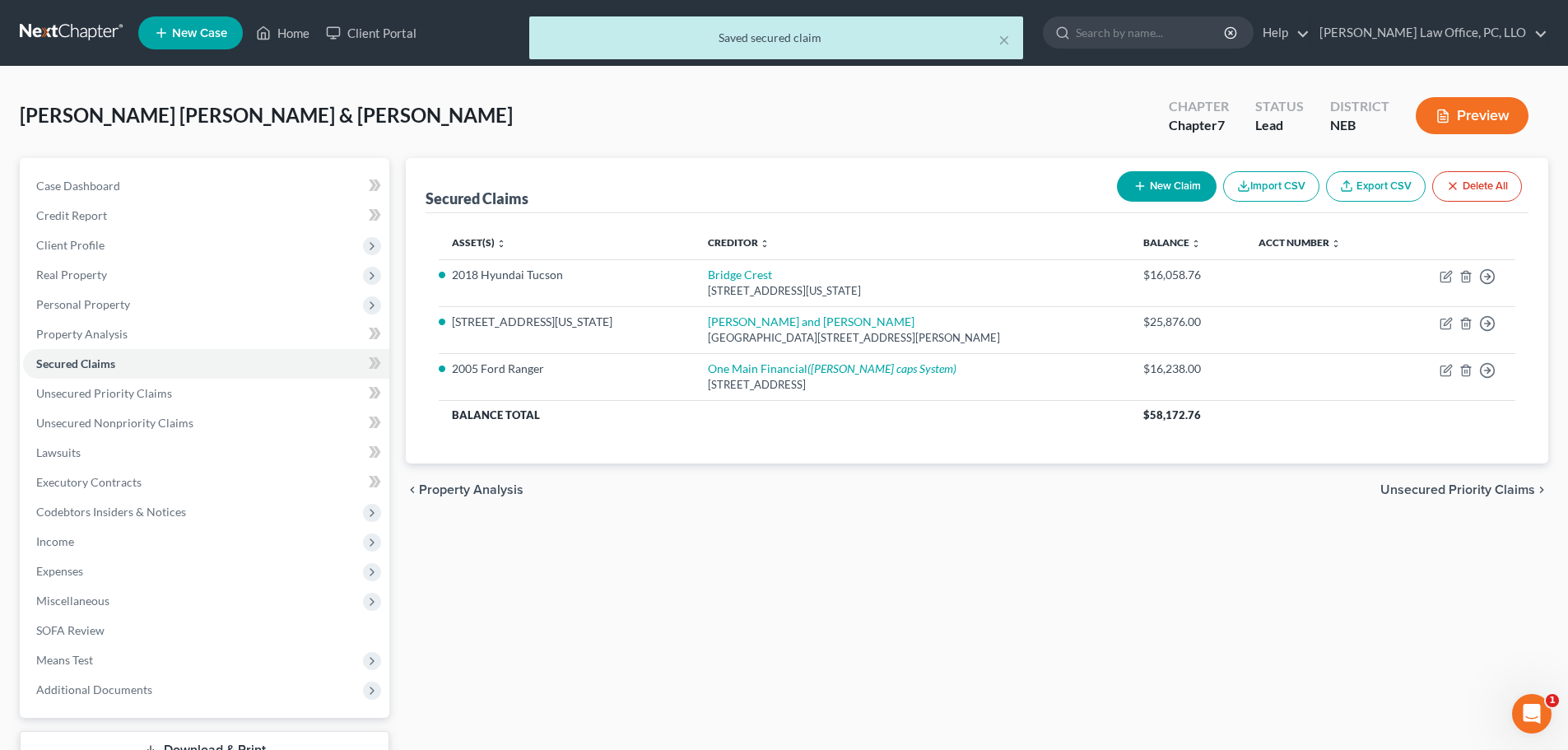
click at [1507, 490] on span "Unsecured Priority Claims" at bounding box center [1458, 490] width 155 height 13
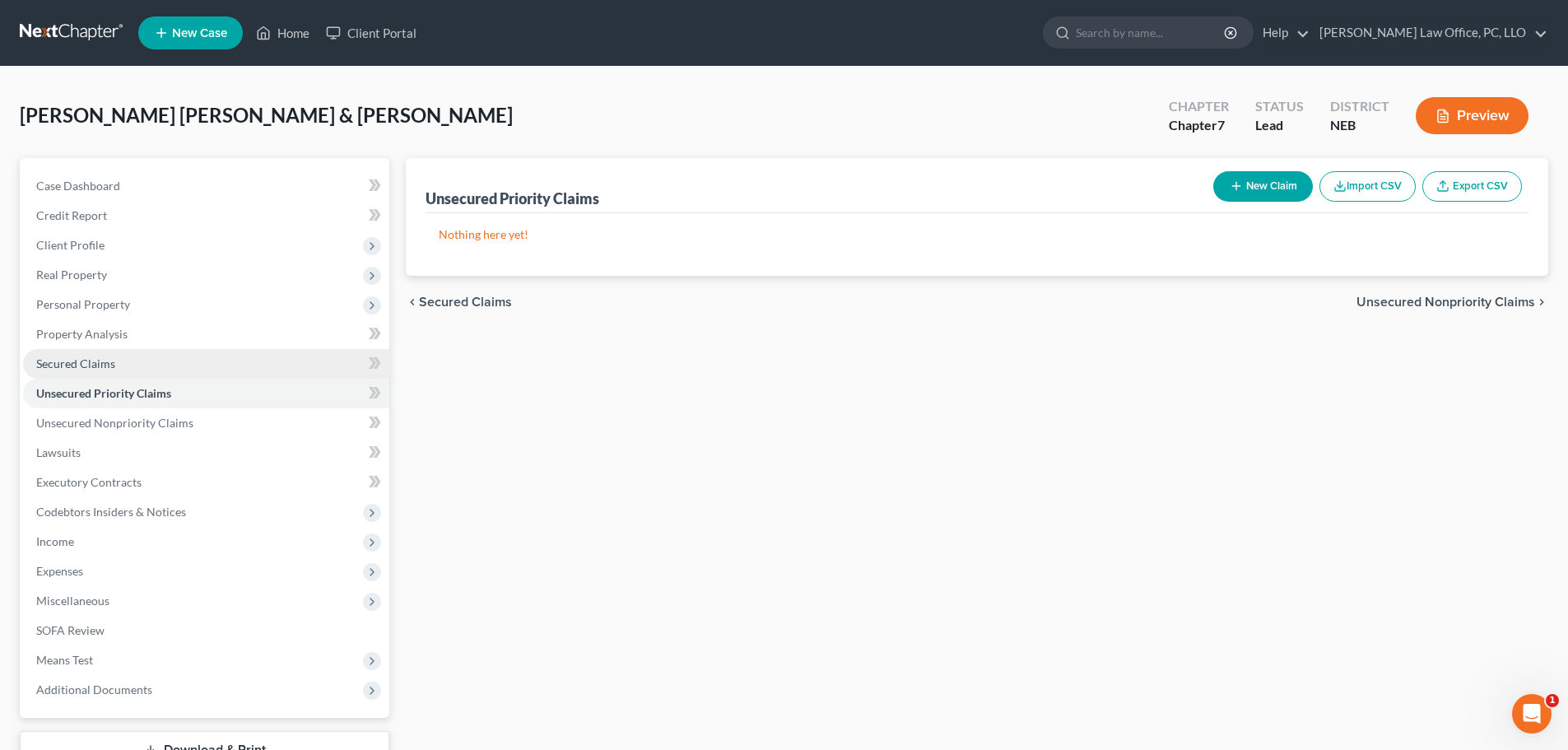
click at [83, 361] on span "Secured Claims" at bounding box center [76, 364] width 79 height 14
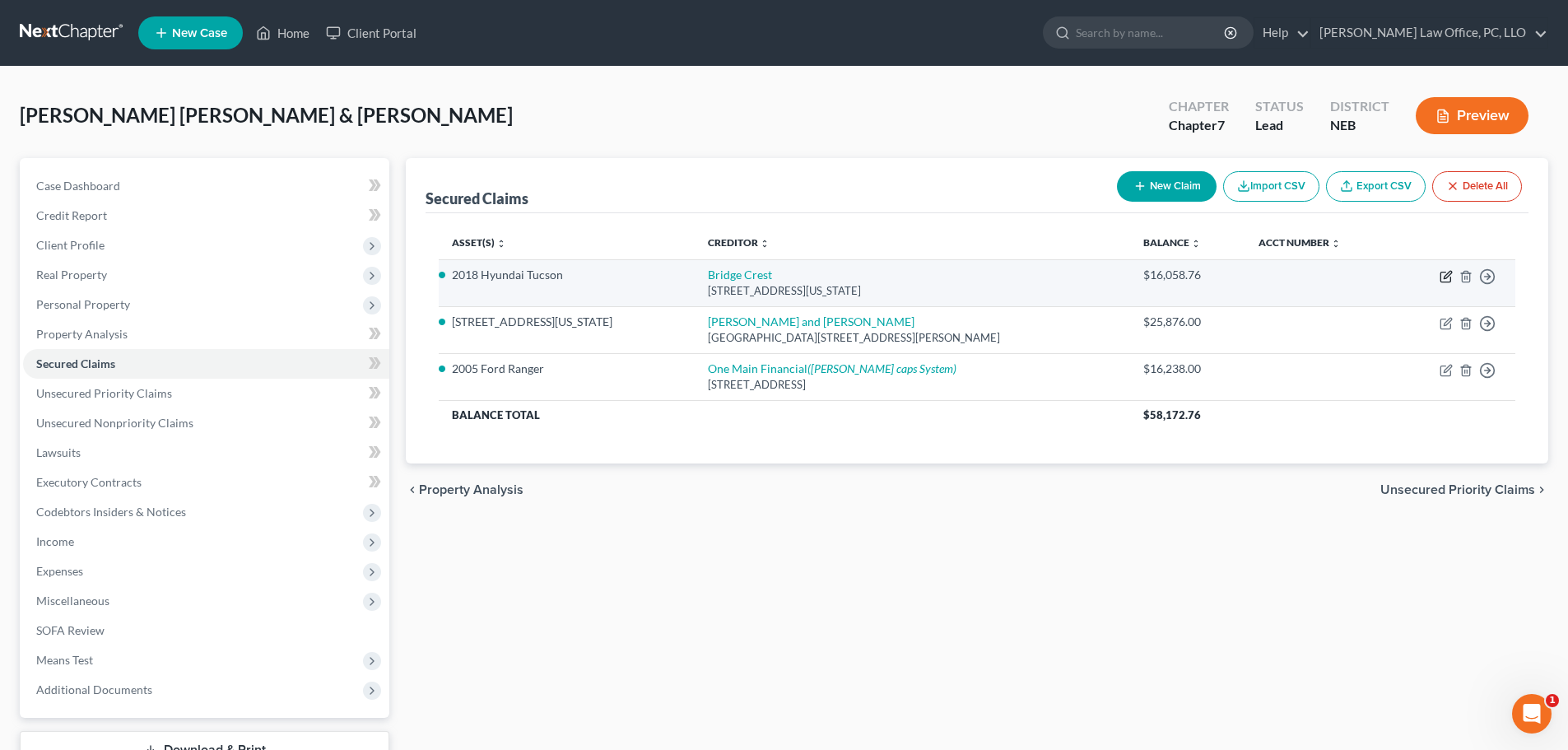
click at [1443, 278] on icon "button" at bounding box center [1445, 276] width 13 height 13
select select "3"
select select "0"
select select "4"
select select "2"
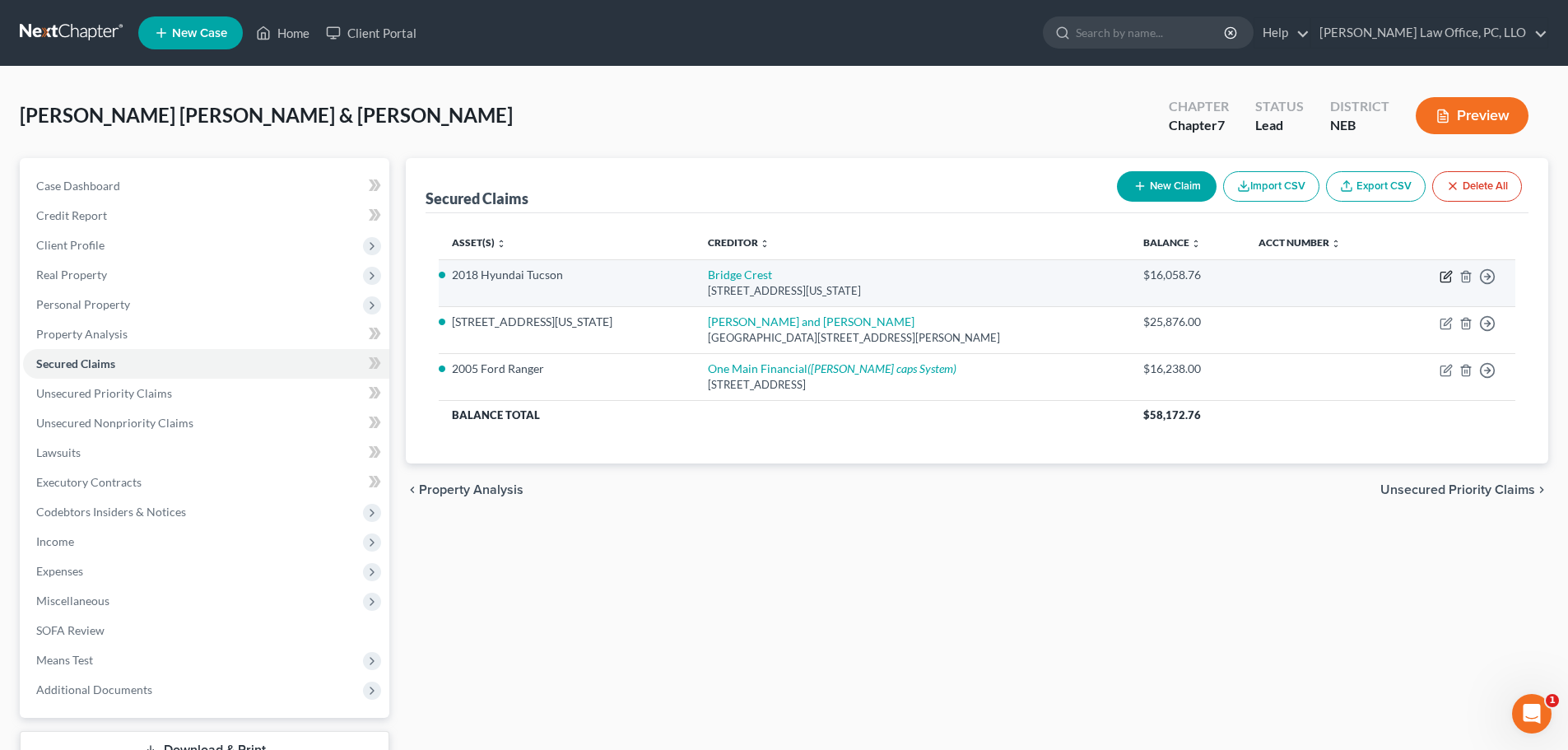
select select "2"
select select "0"
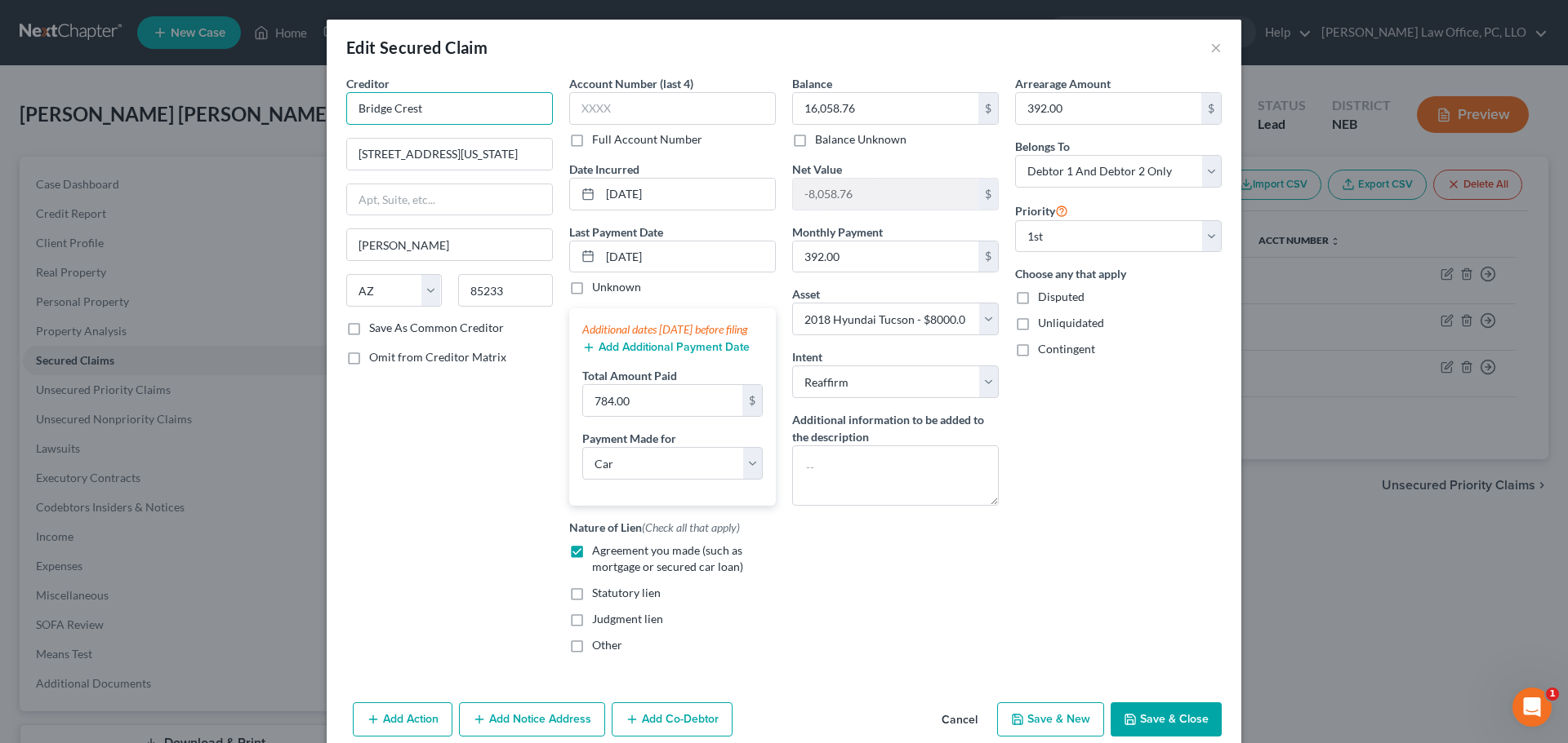
click at [387, 110] on input "Bridge Crest" at bounding box center [449, 108] width 207 height 33
type input "Bridgecrest"
click at [1179, 721] on button "Save & Close" at bounding box center [1166, 719] width 111 height 35
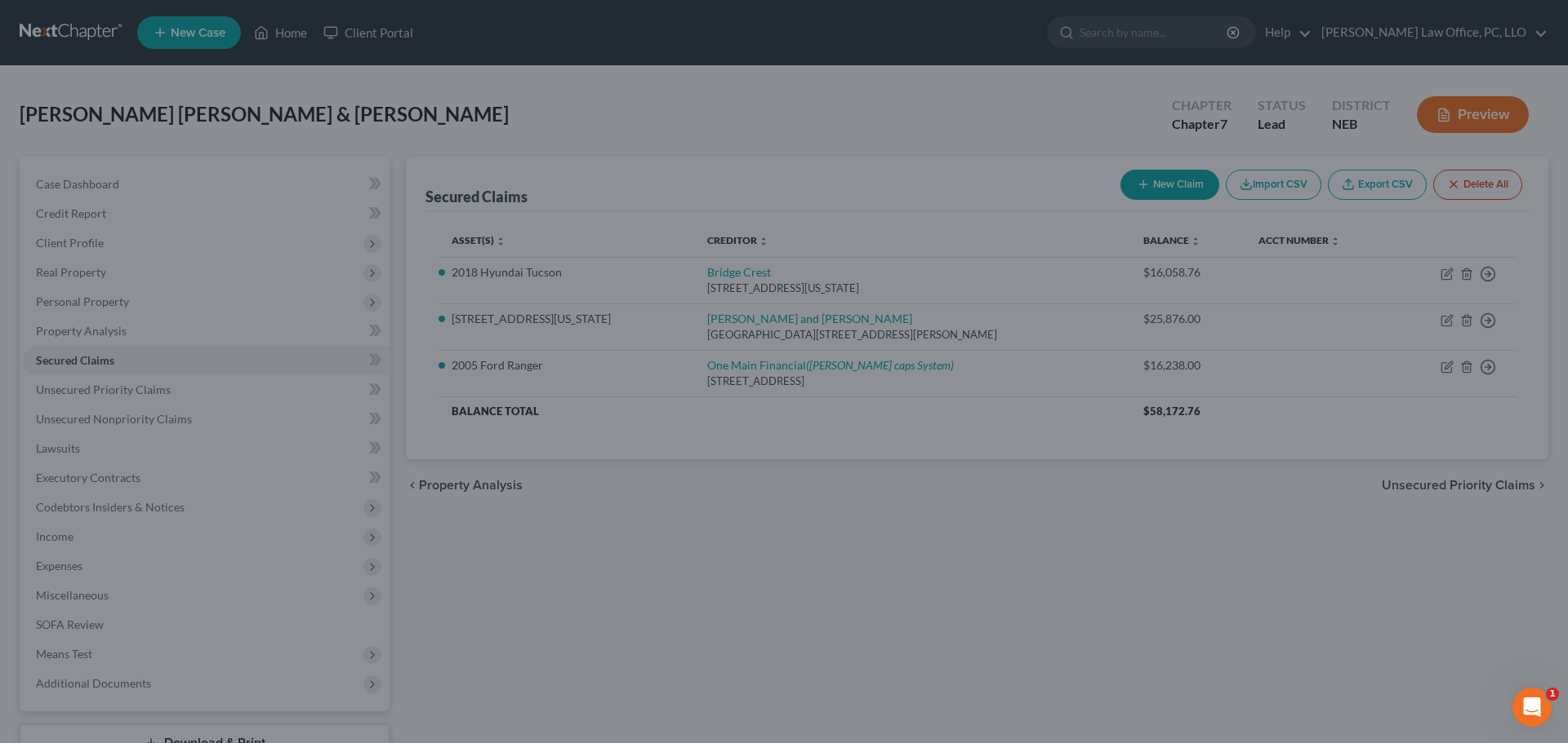
select select "4"
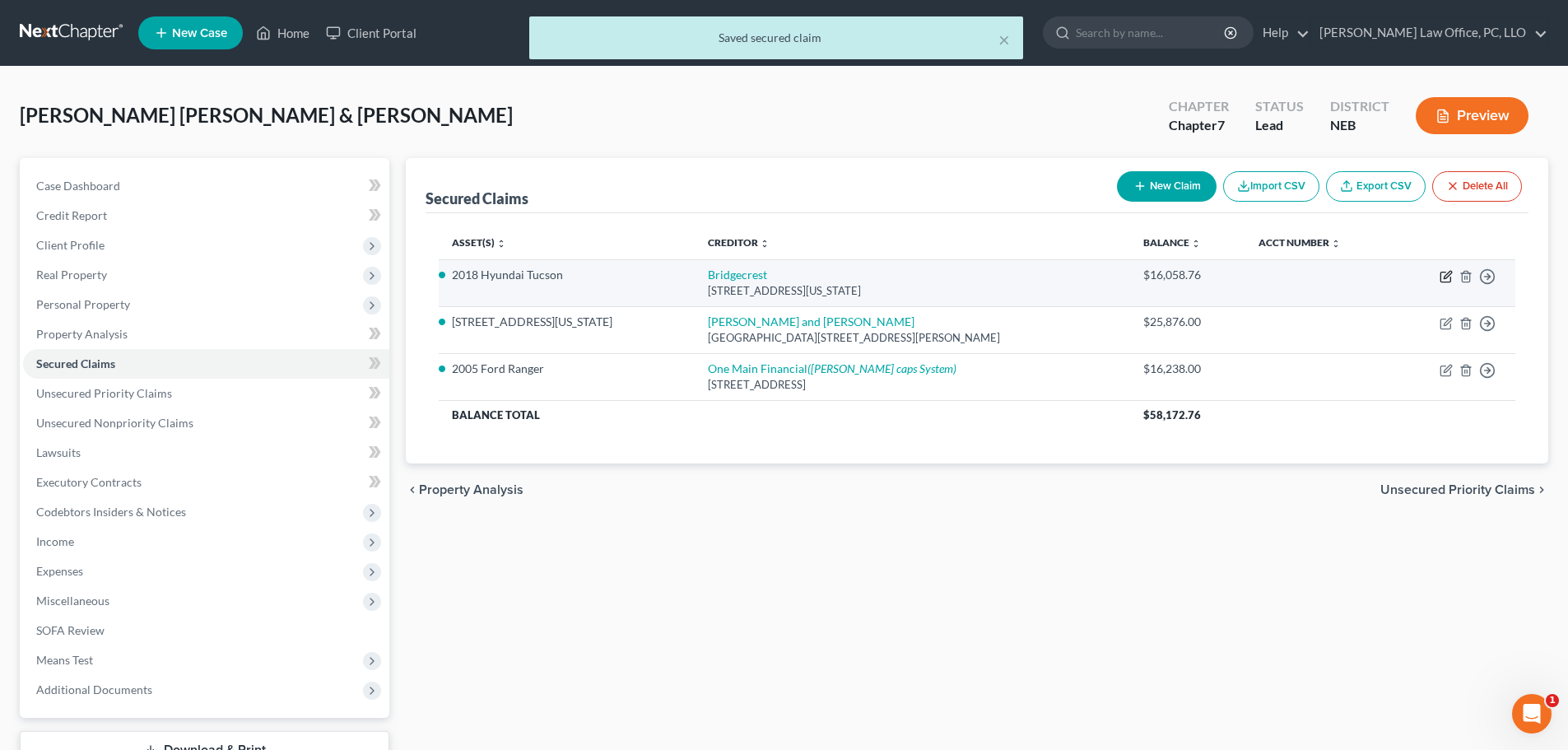
click at [1443, 270] on icon "button" at bounding box center [1445, 276] width 13 height 13
select select "3"
select select "0"
select select "4"
select select "2"
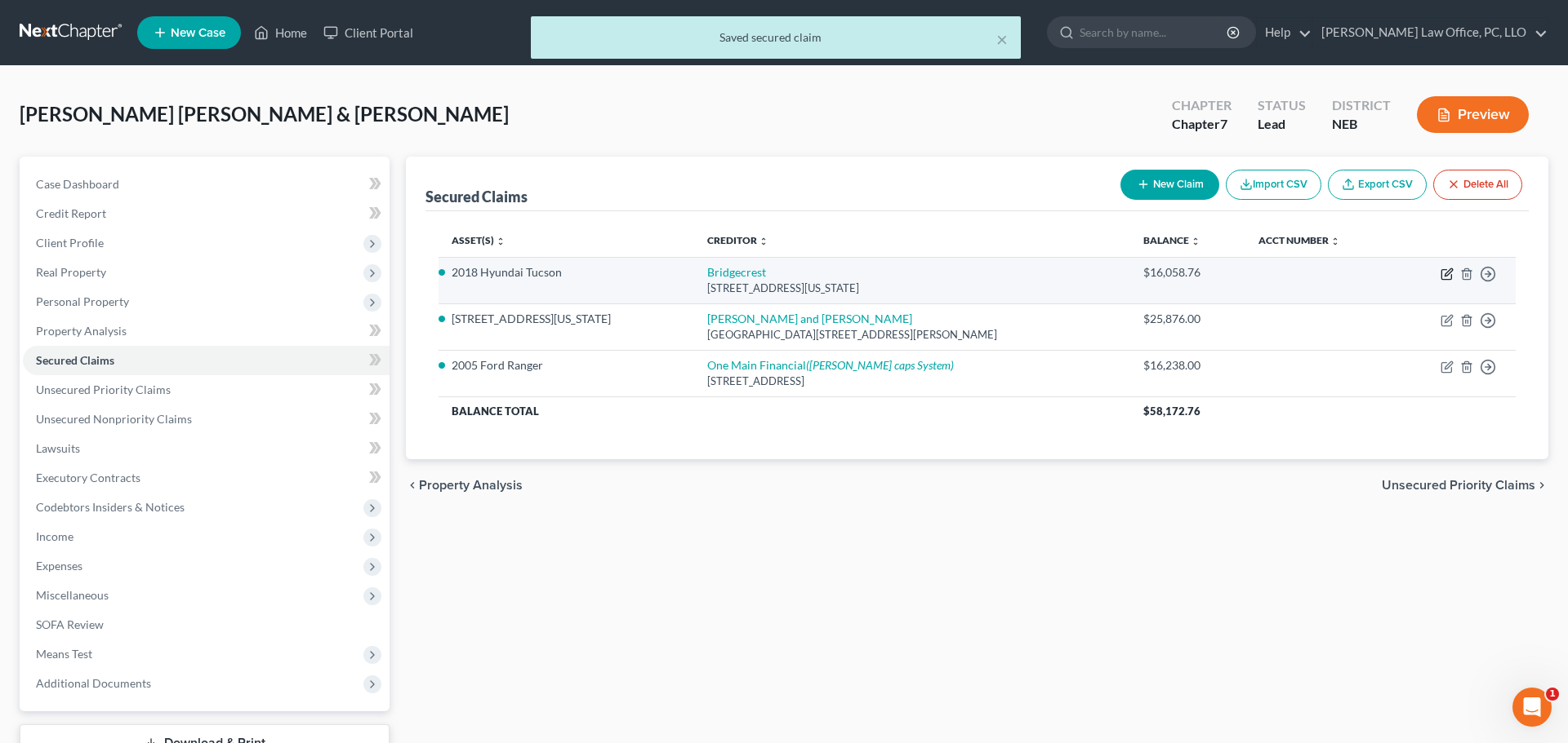
select select "2"
select select "0"
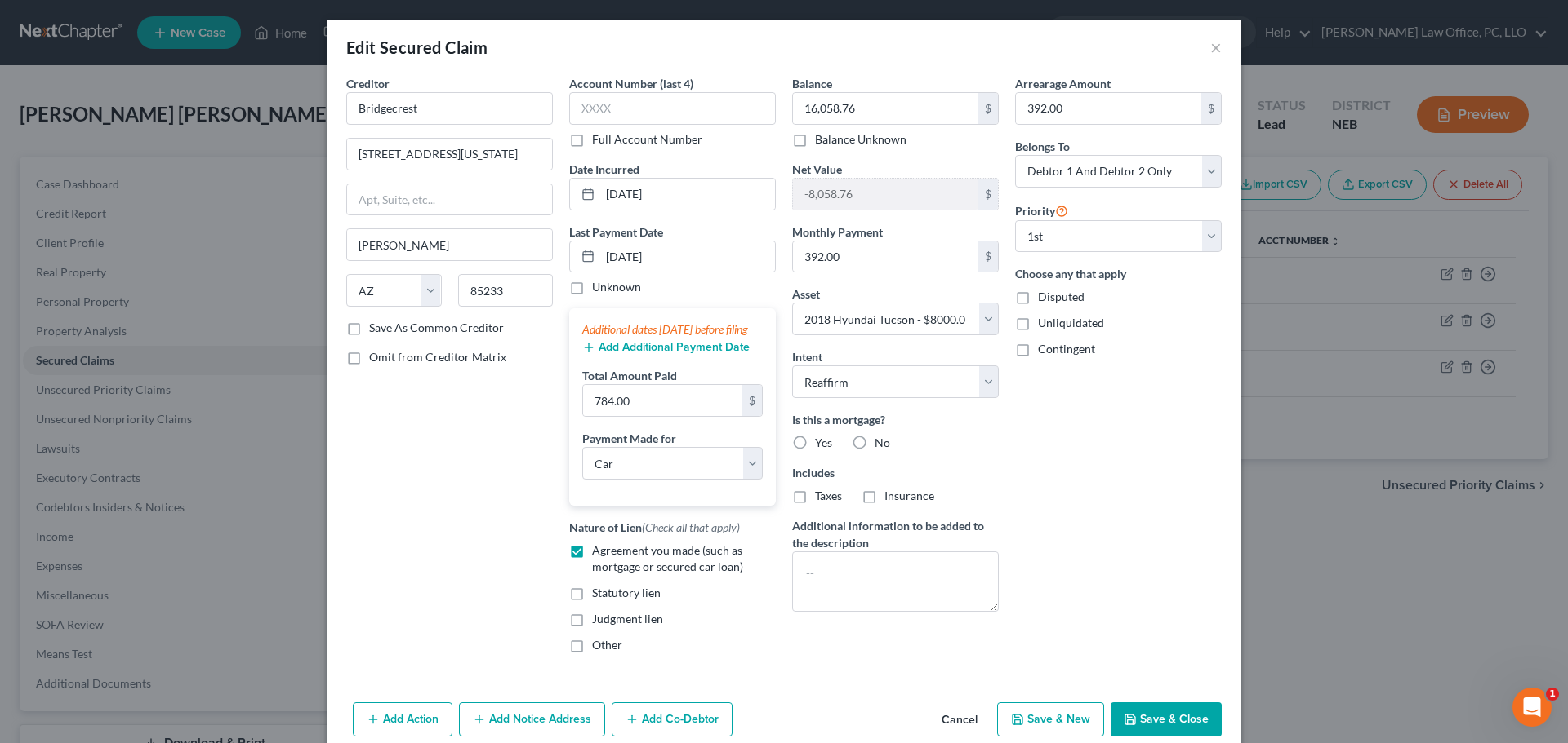
click at [516, 727] on button "Add Notice Address" at bounding box center [532, 719] width 146 height 35
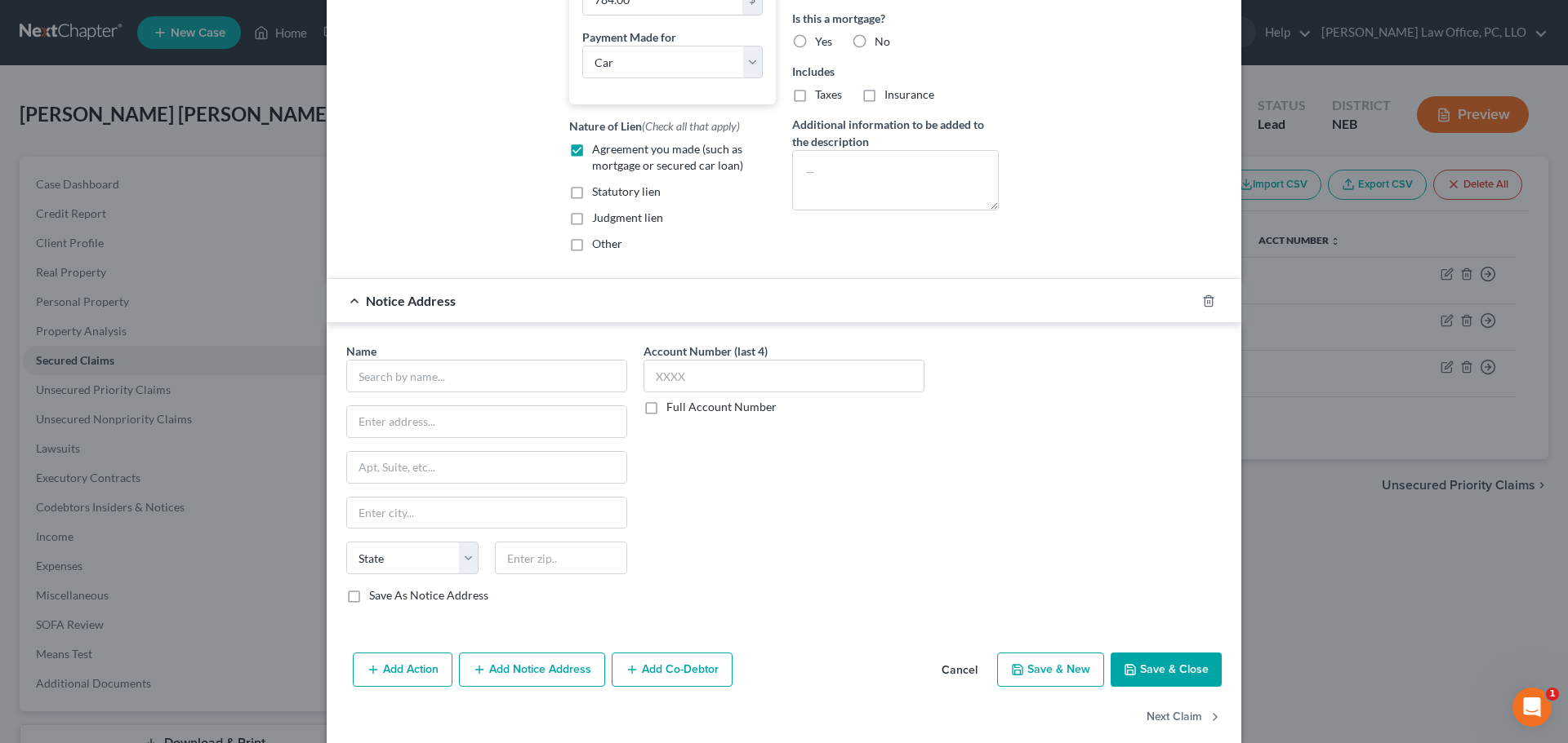
scroll to position [400, 0]
click at [451, 394] on input "text" at bounding box center [486, 378] width 281 height 33
type input "Bridgecrest"
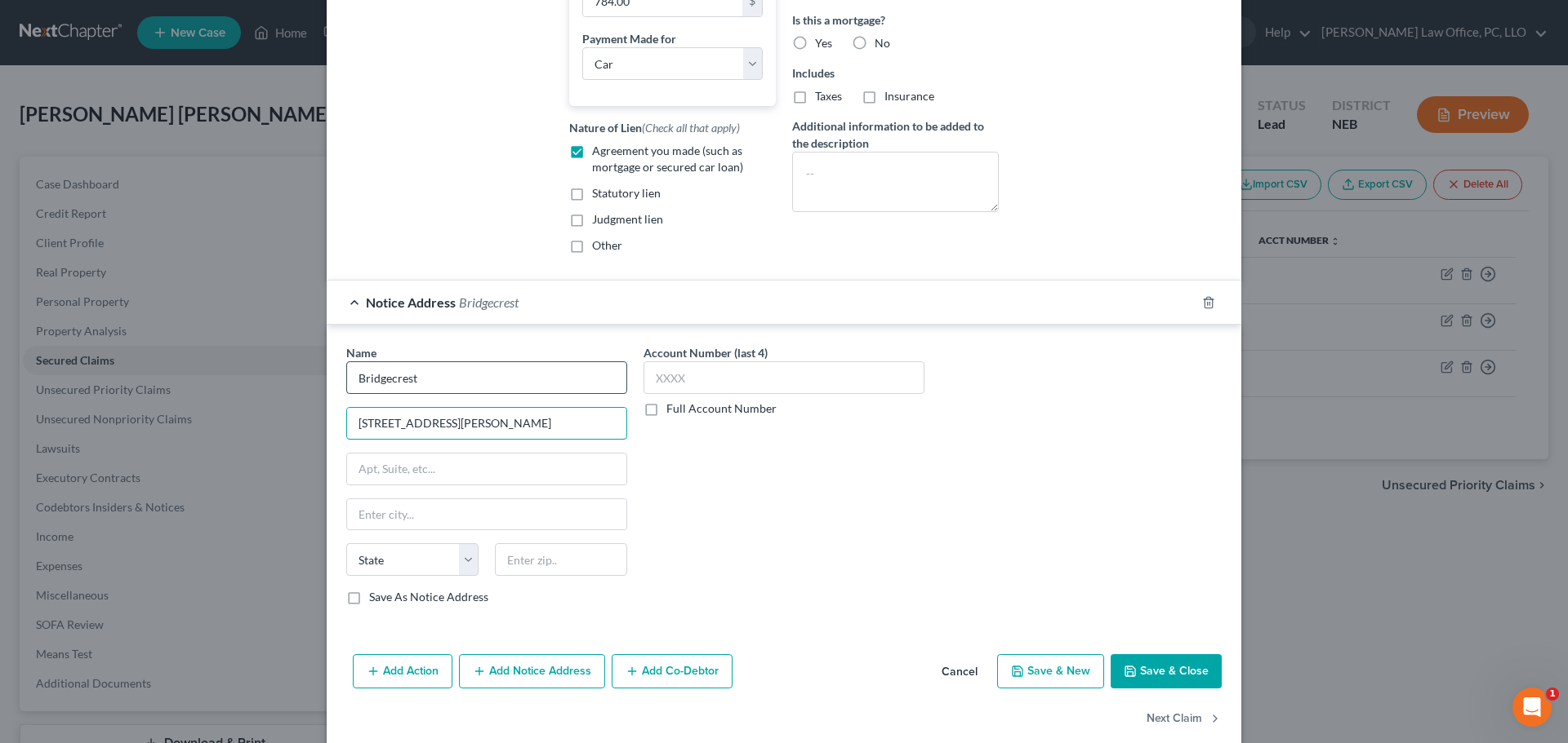
type input "[STREET_ADDRESS][PERSON_NAME]"
type input "Mesa"
select select "3"
type input "85209"
click at [727, 394] on input "text" at bounding box center [783, 378] width 281 height 33
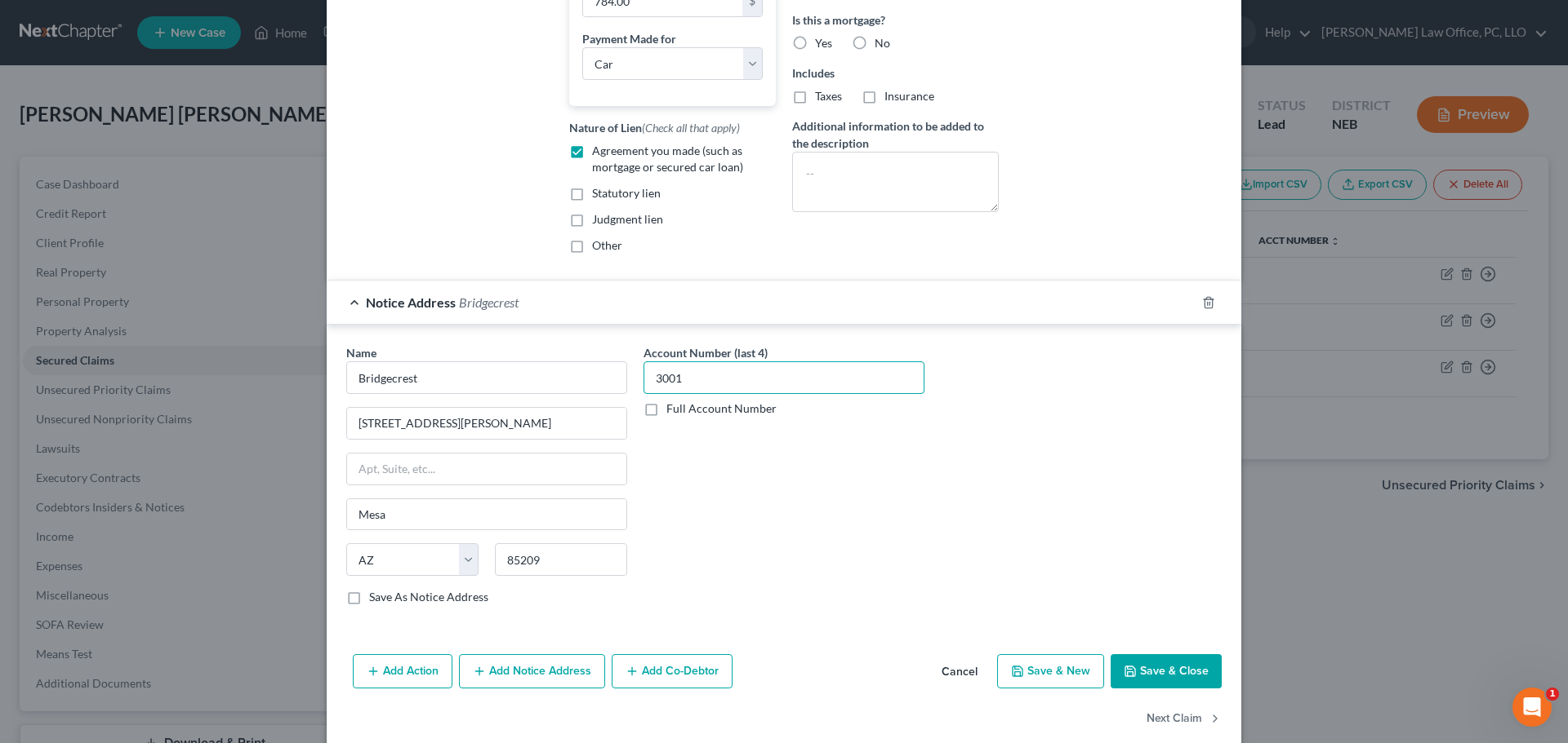
type input "3001"
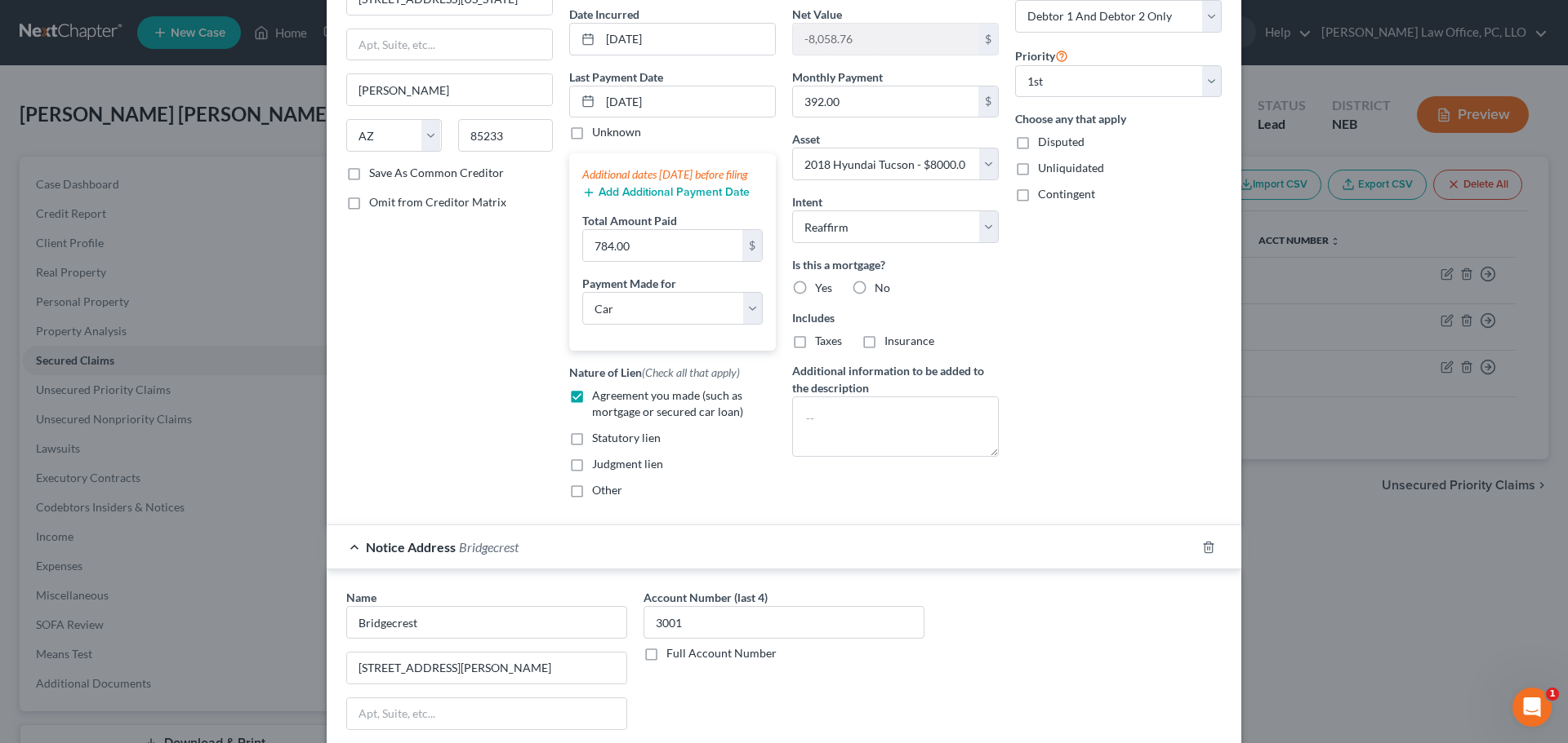
scroll to position [0, 0]
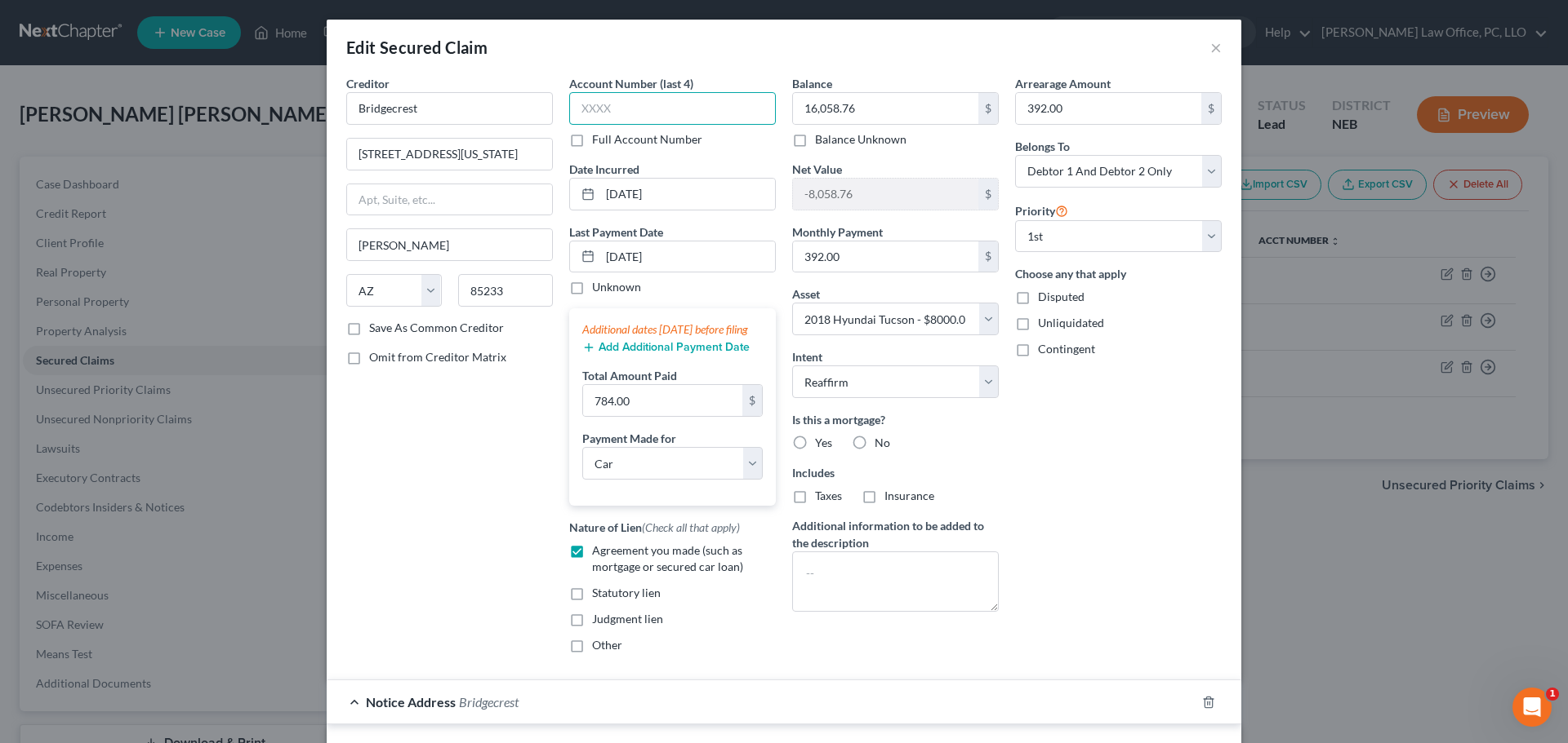
click at [681, 108] on input "text" at bounding box center [672, 108] width 207 height 33
type input "3001"
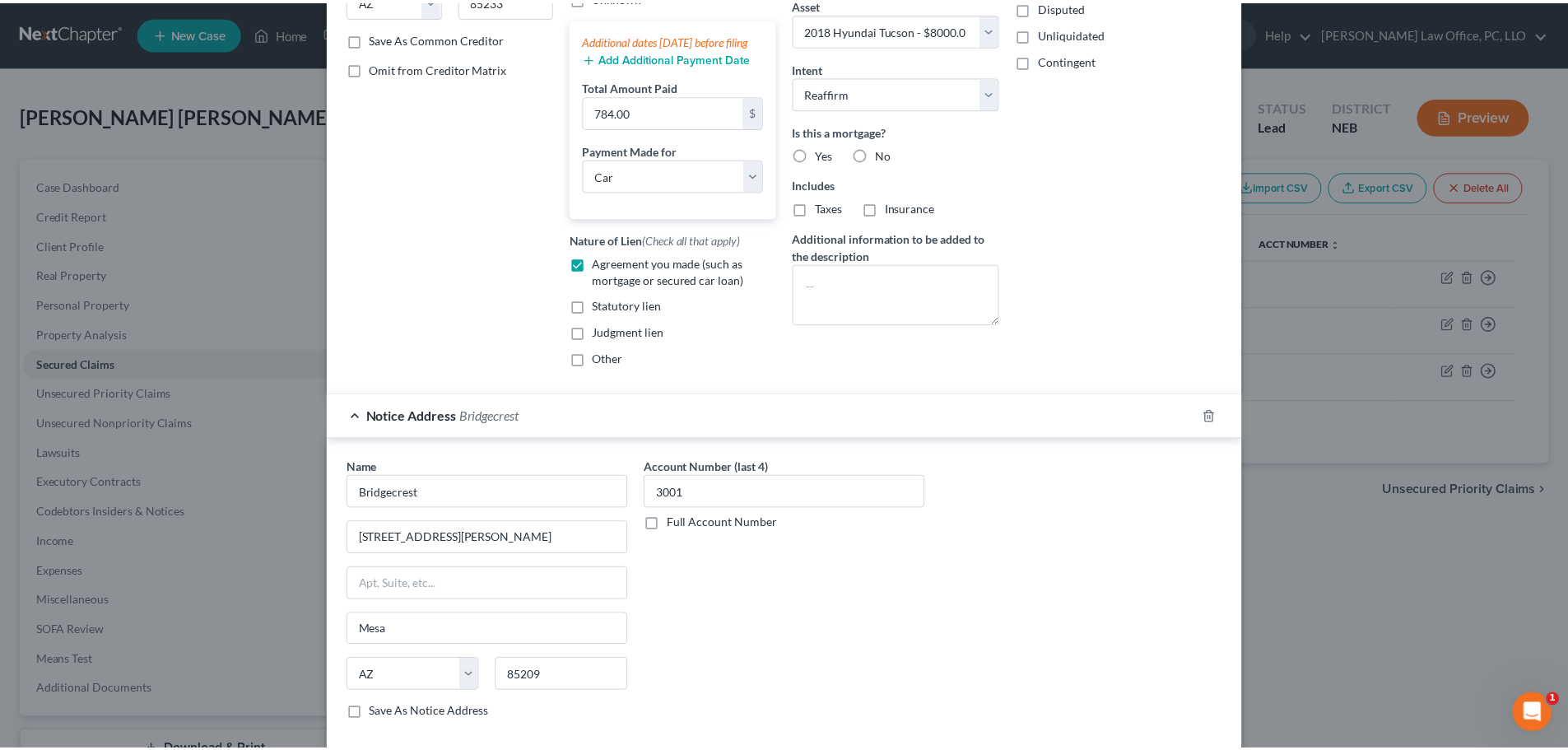
scroll to position [445, 0]
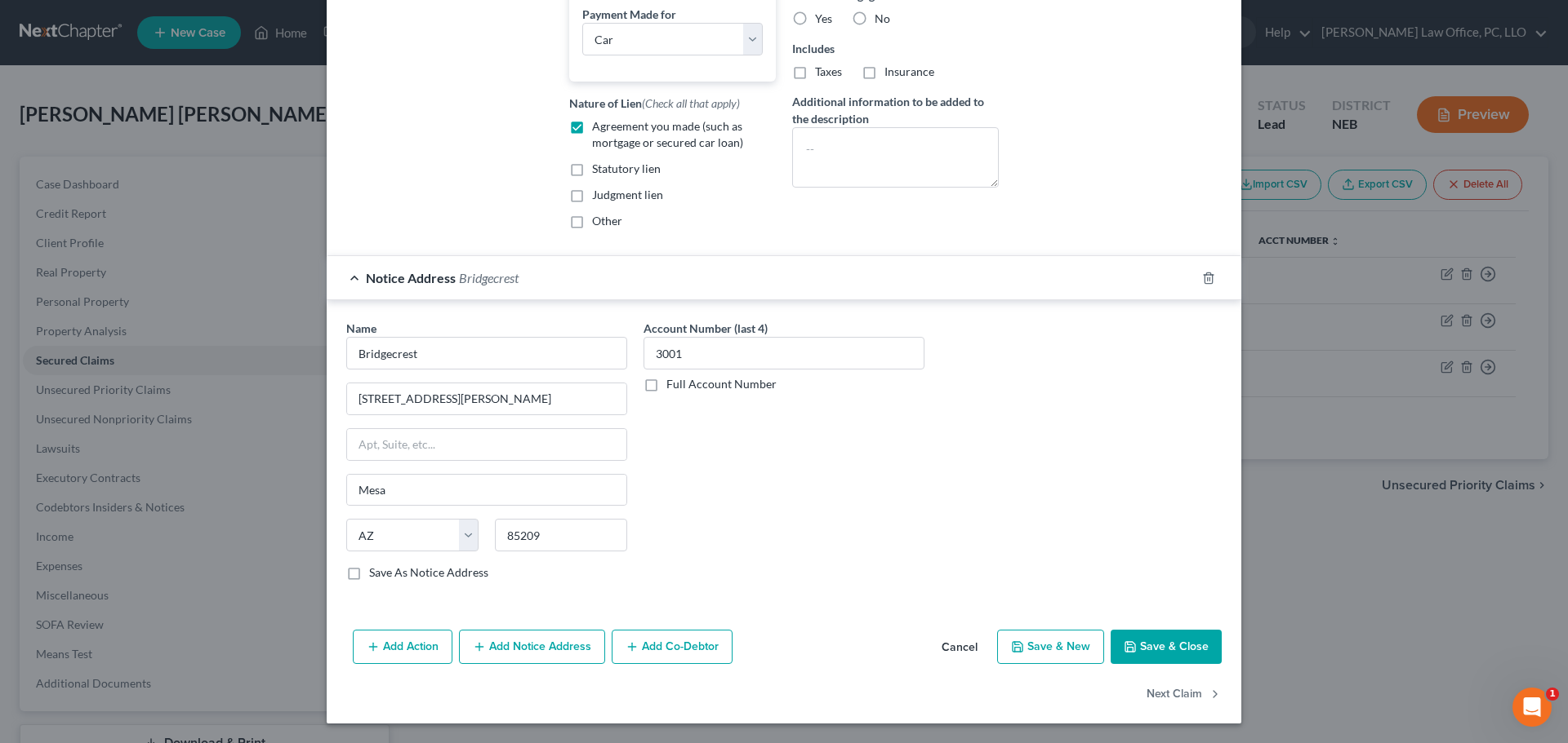
drag, startPoint x: 1139, startPoint y: 650, endPoint x: 1141, endPoint y: 642, distance: 8.2
click at [1139, 649] on button "Save & Close" at bounding box center [1166, 647] width 111 height 35
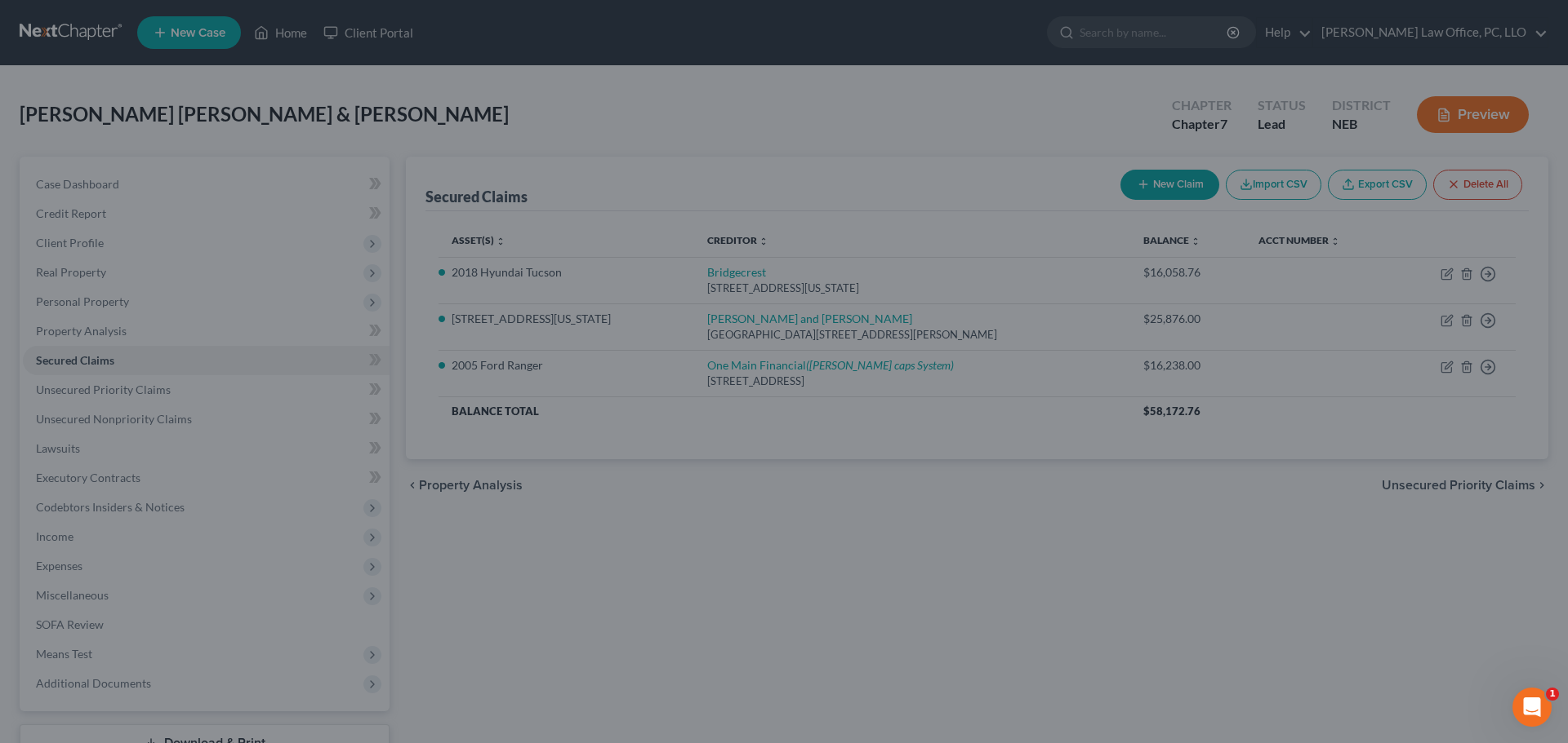
select select "4"
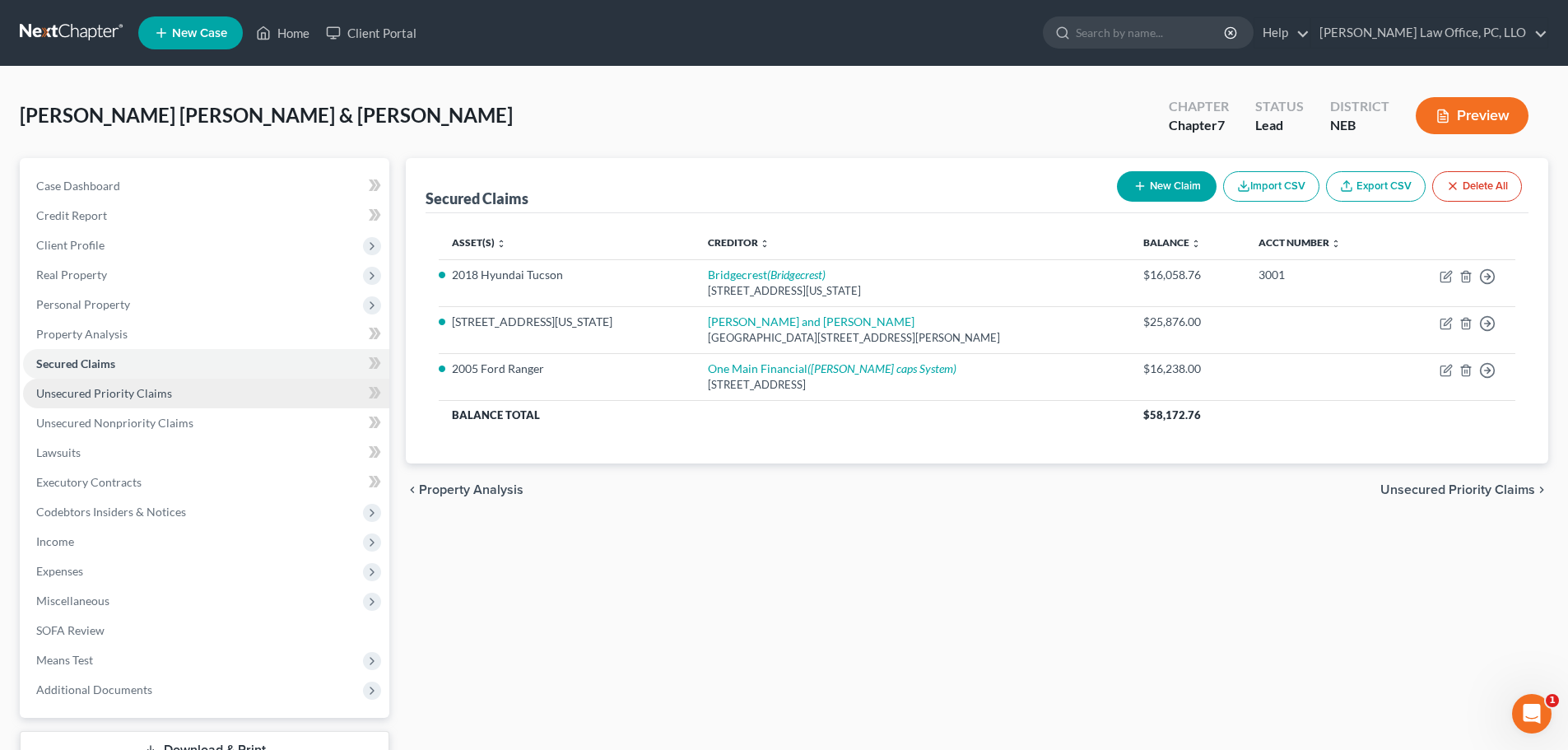
click at [145, 392] on span "Unsecured Priority Claims" at bounding box center [105, 393] width 136 height 14
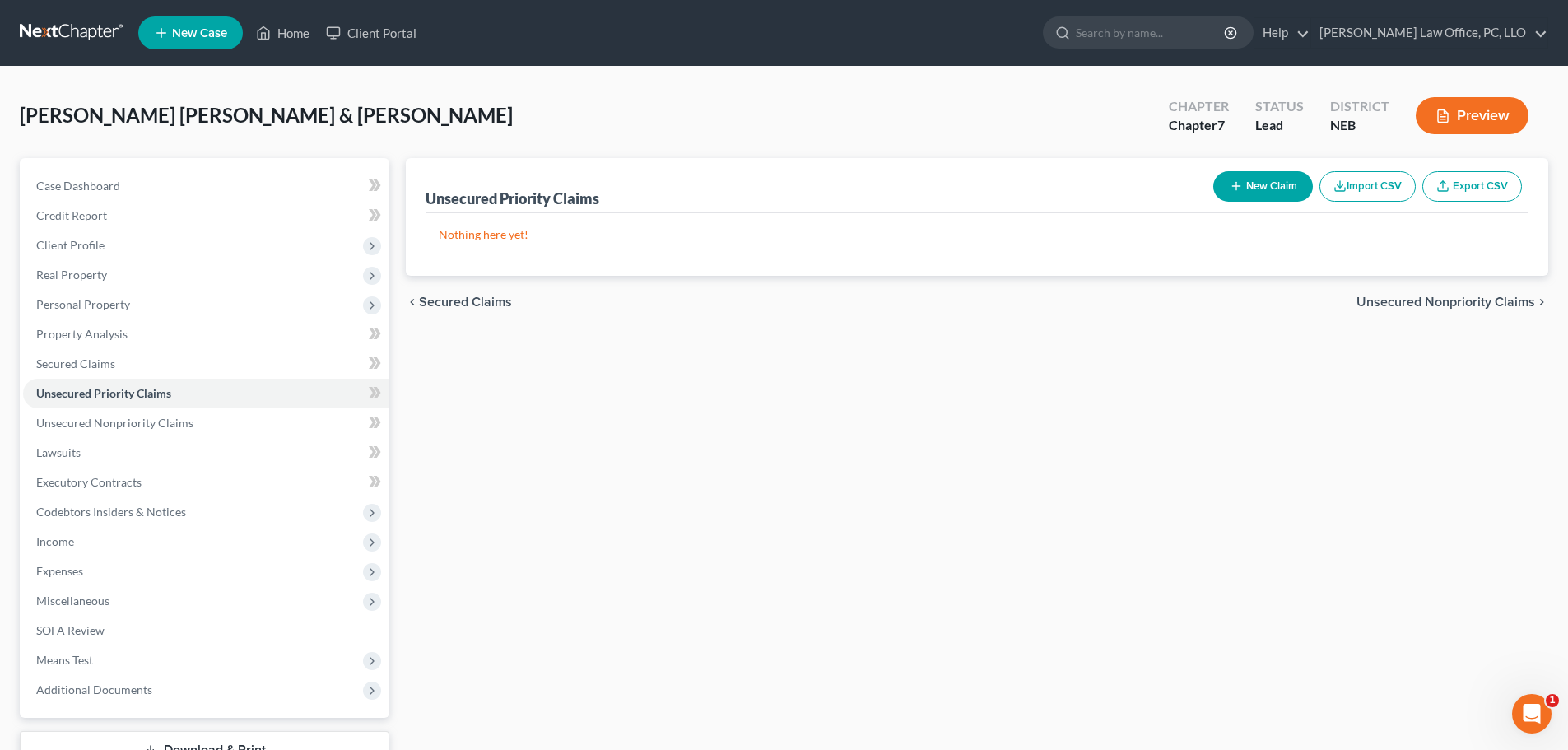
click at [1253, 184] on button "New Claim" at bounding box center [1263, 186] width 100 height 31
select select "2"
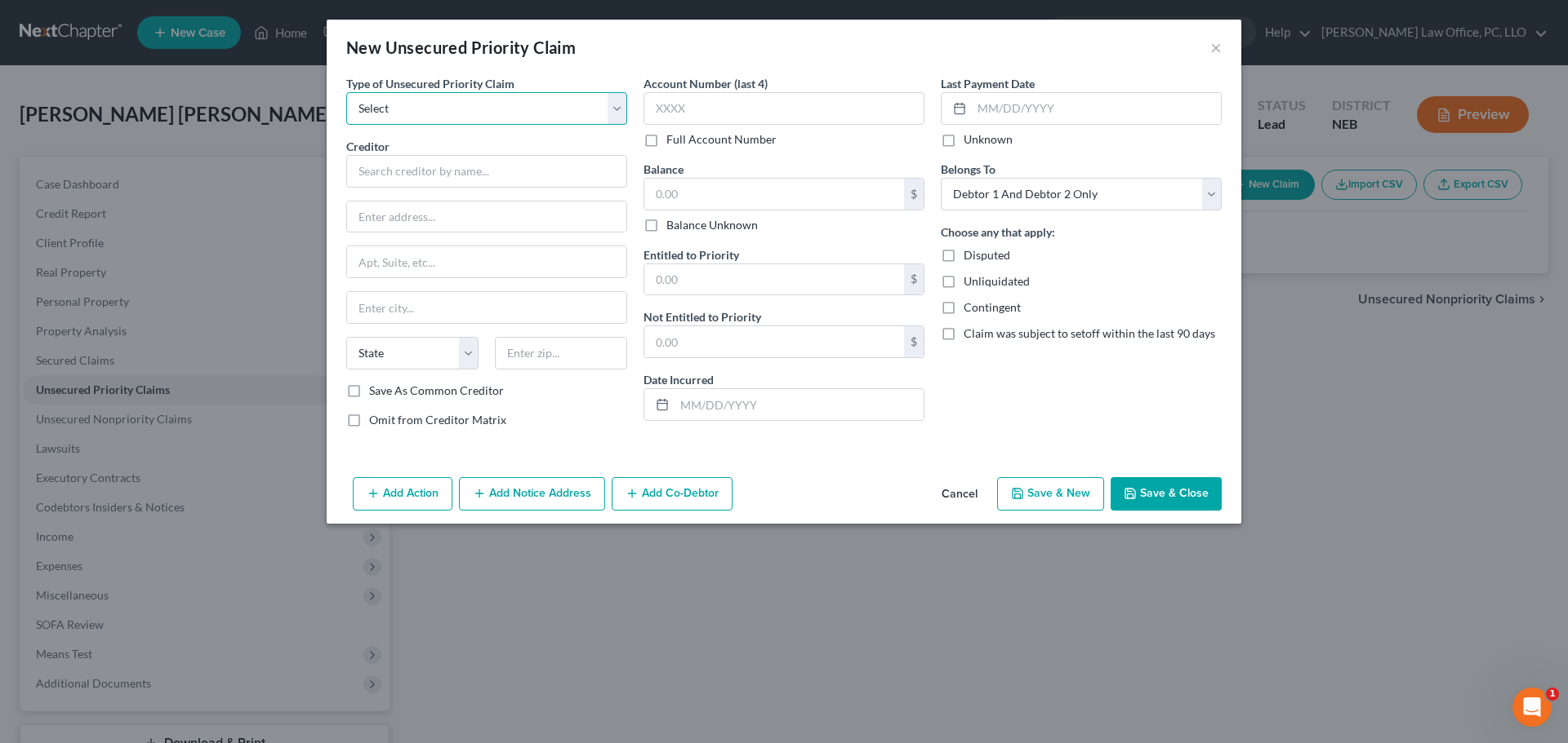
click at [625, 113] on select "Select Taxes & Other Government Units Domestic Support Obligations Extensions o…" at bounding box center [486, 108] width 281 height 33
select select "0"
click at [346, 92] on select "Select Taxes & Other Government Units Domestic Support Obligations Extensions o…" at bounding box center [486, 108] width 281 height 33
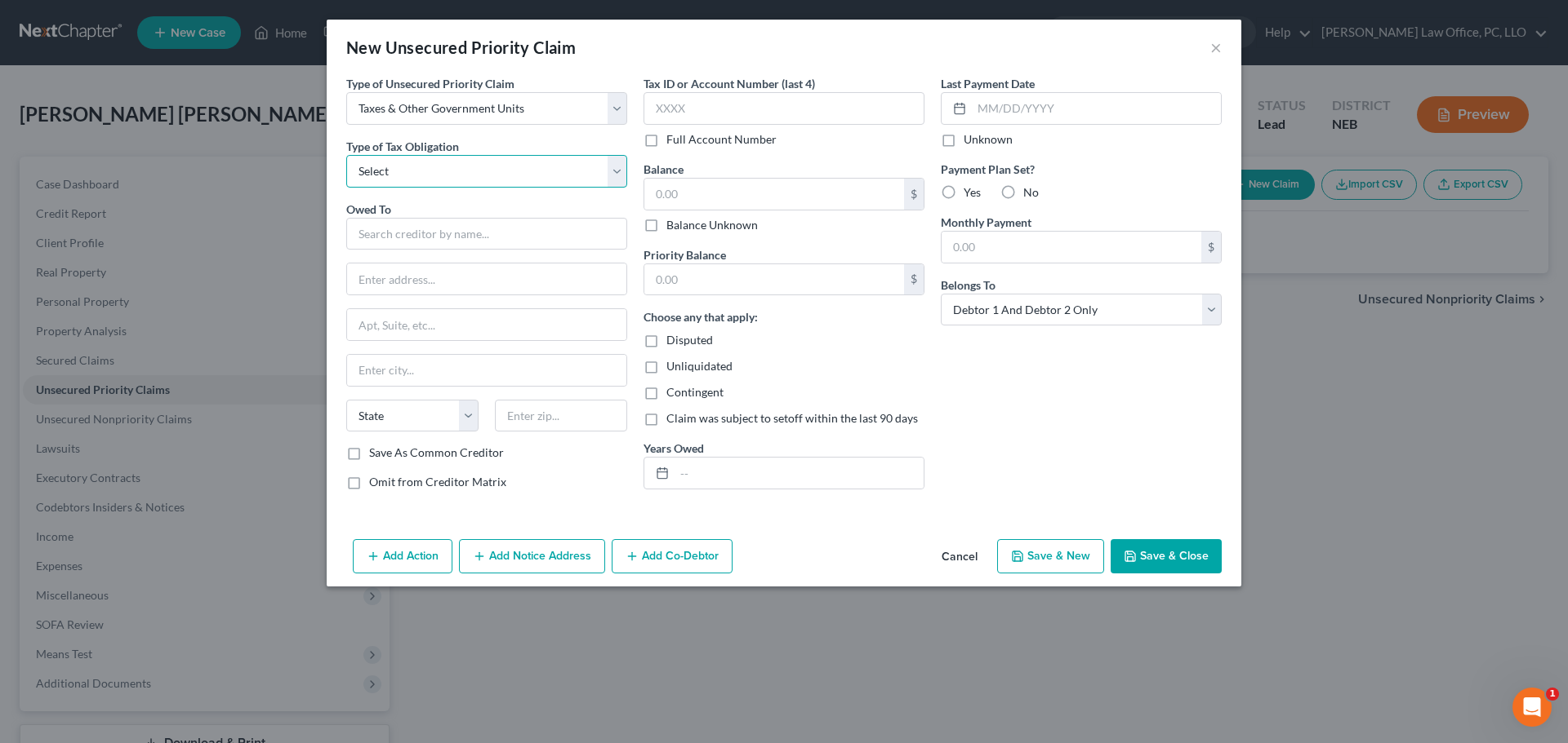
click at [616, 173] on select "Select Federal City State Franchise Tax Board Other" at bounding box center [486, 171] width 281 height 33
select select "0"
click at [346, 155] on select "Select Federal City State Franchise Tax Board Other" at bounding box center [486, 171] width 281 height 33
click at [390, 229] on input "text" at bounding box center [486, 234] width 281 height 33
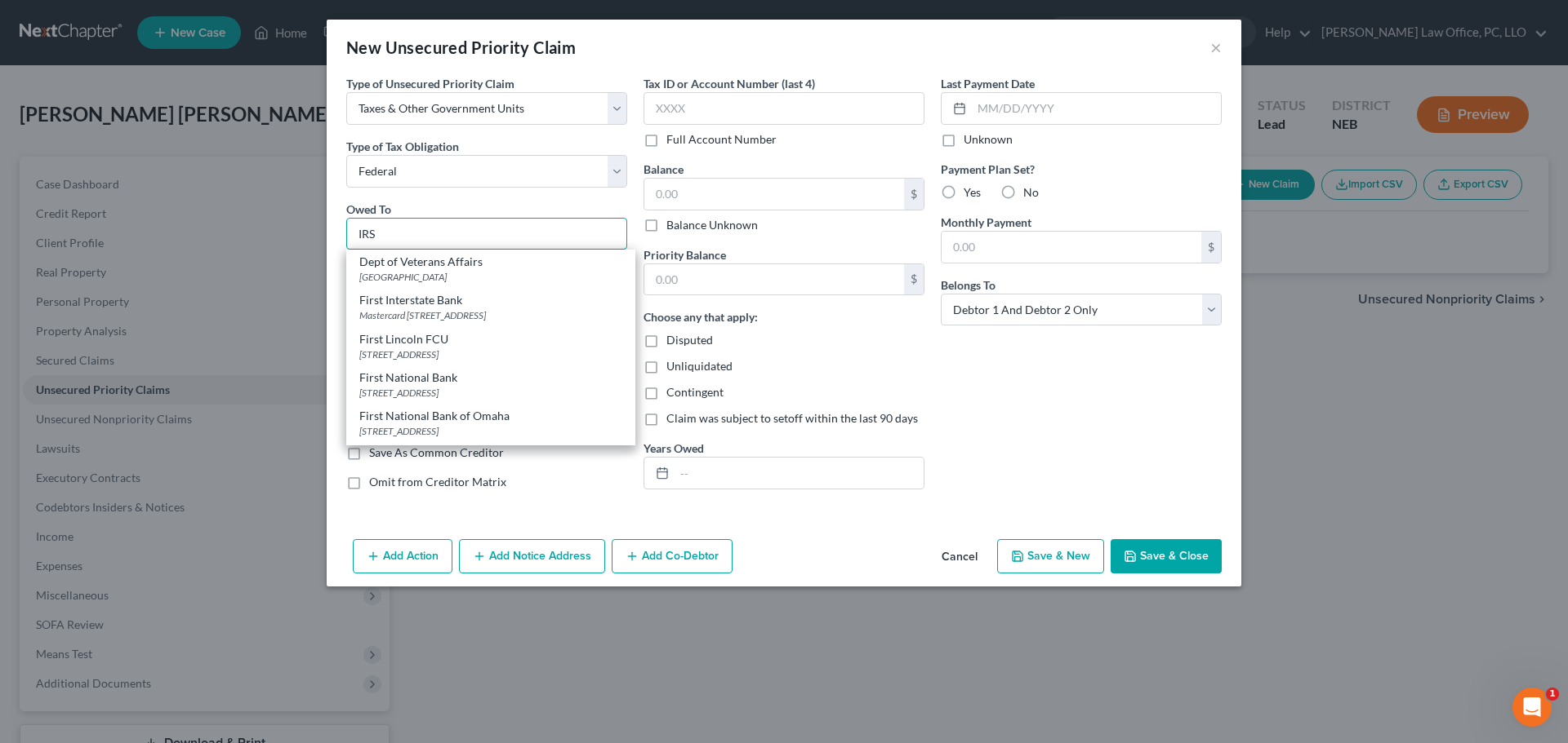
type input "IRS"
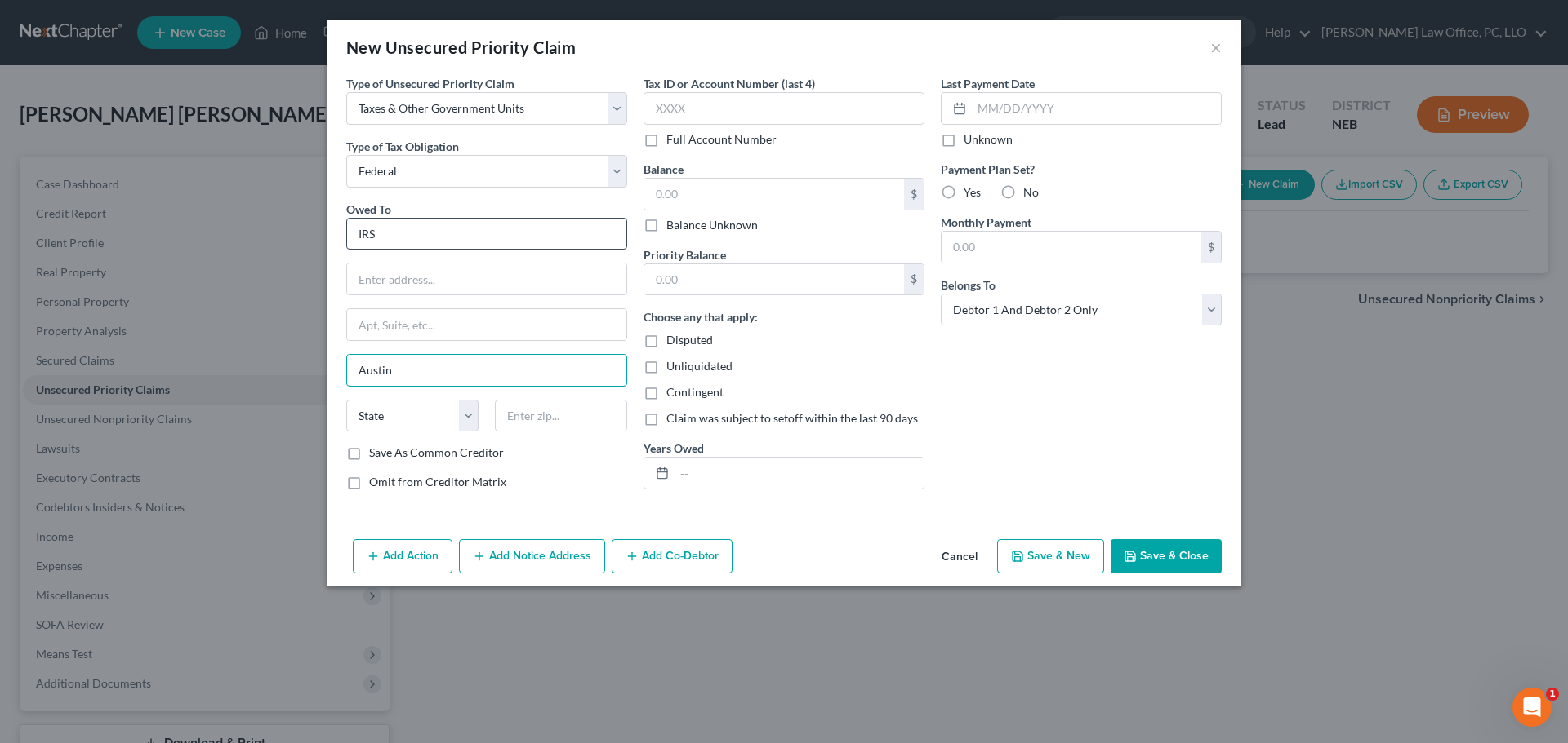
type input "Austin"
select select "45"
type input "73301"
click at [717, 197] on input "text" at bounding box center [774, 194] width 260 height 31
type input "240"
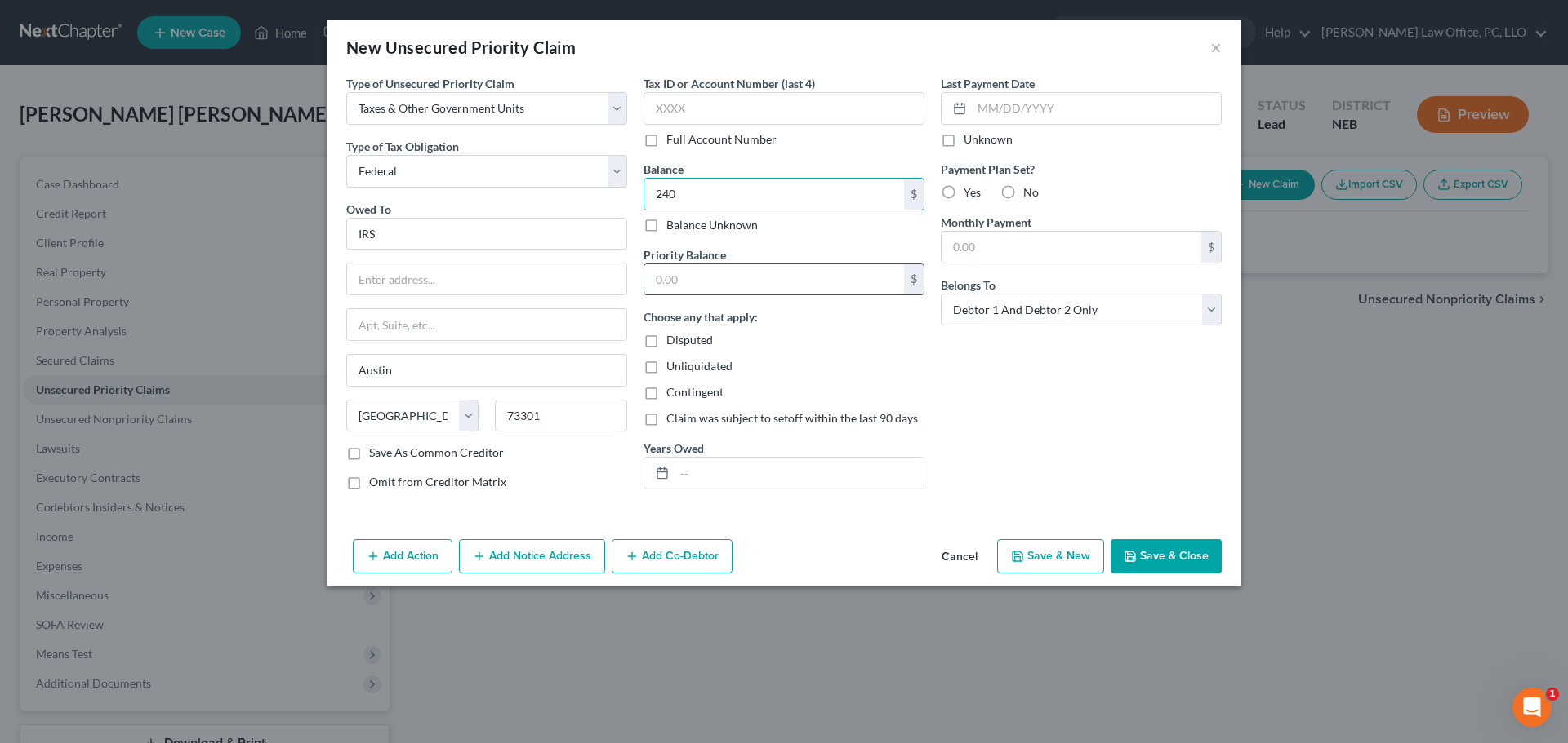
click at [694, 283] on input "text" at bounding box center [774, 280] width 260 height 31
type input "240"
click at [725, 472] on input "text" at bounding box center [798, 473] width 249 height 31
drag, startPoint x: 949, startPoint y: 139, endPoint x: 953, endPoint y: 189, distance: 50.2
click at [964, 139] on label "Unknown" at bounding box center [988, 139] width 49 height 16
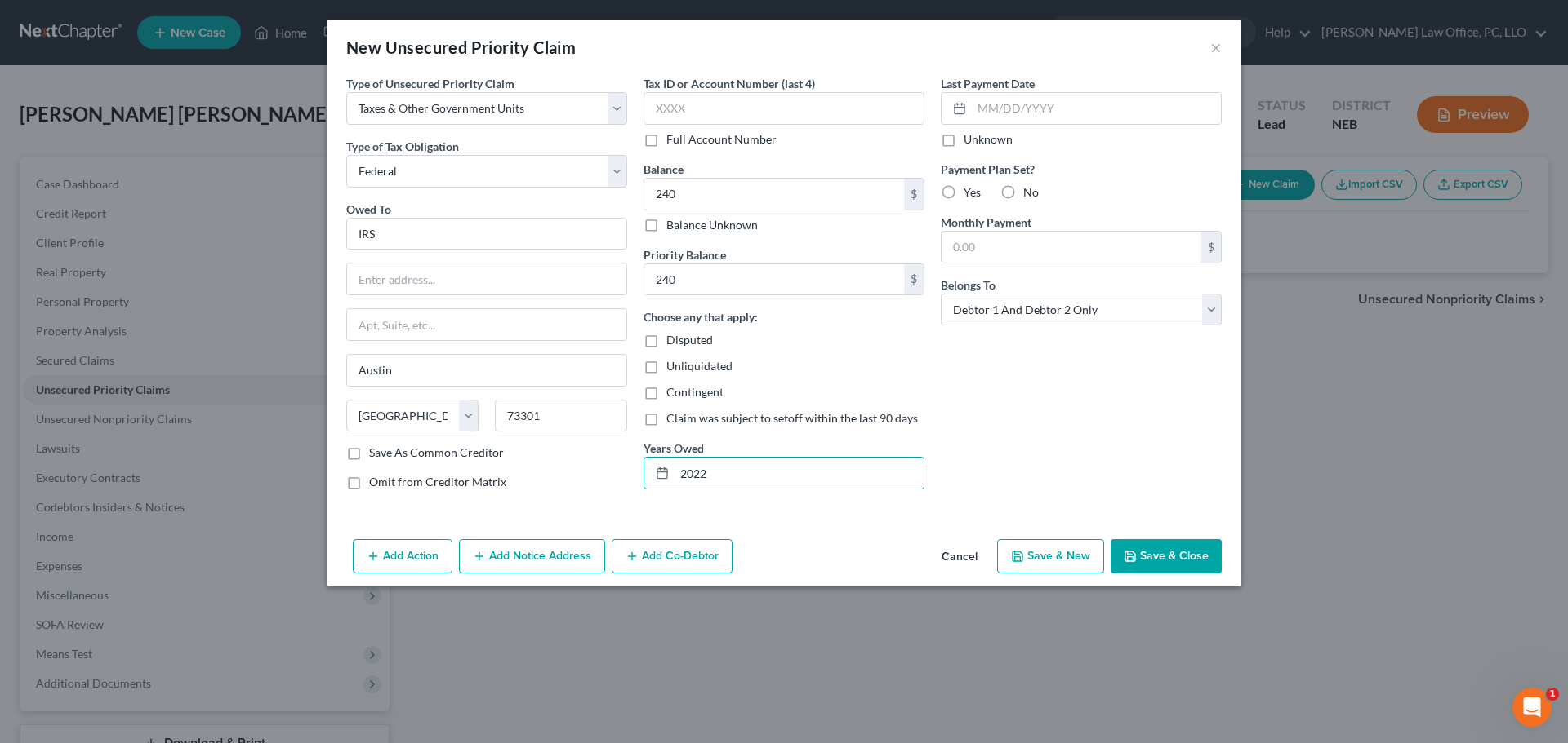
click at [971, 139] on input "Unknown" at bounding box center [976, 137] width 11 height 11
click at [1023, 195] on label "No" at bounding box center [1030, 192] width 15 height 16
click at [1030, 195] on input "No" at bounding box center [1035, 190] width 11 height 11
click at [1187, 552] on button "Save & Close" at bounding box center [1166, 557] width 111 height 35
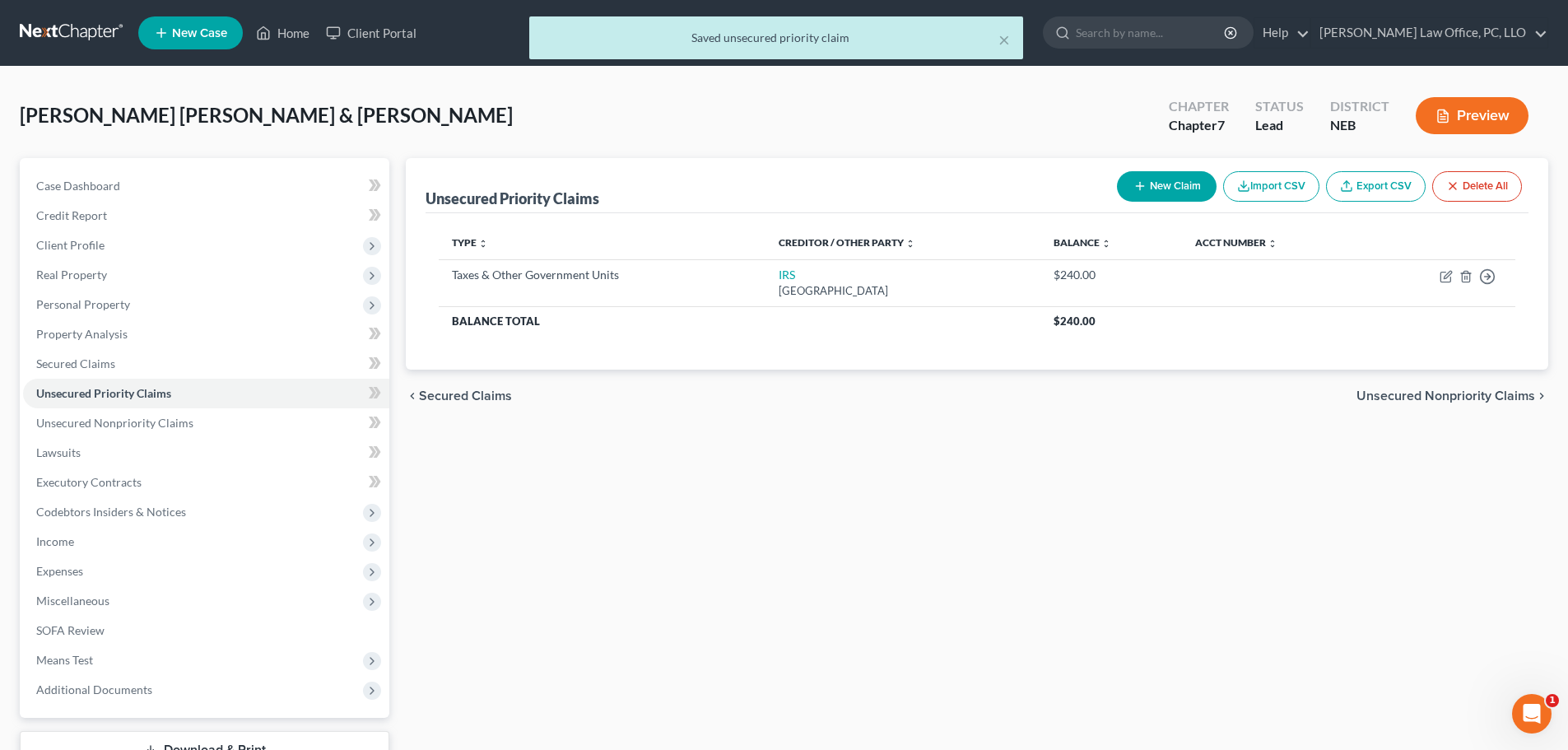
click at [1442, 394] on span "Unsecured Nonpriority Claims" at bounding box center [1446, 396] width 179 height 13
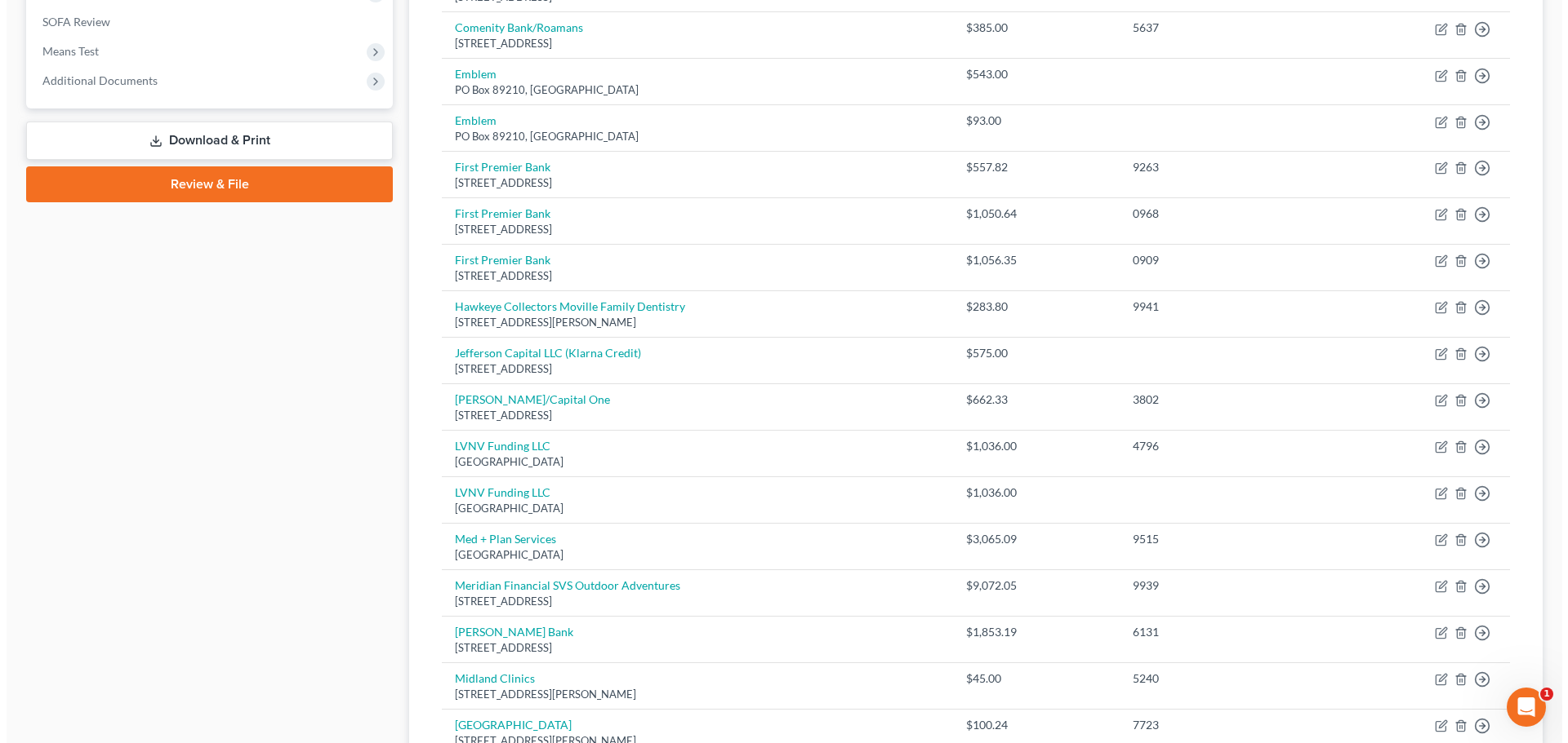
scroll to position [611, 0]
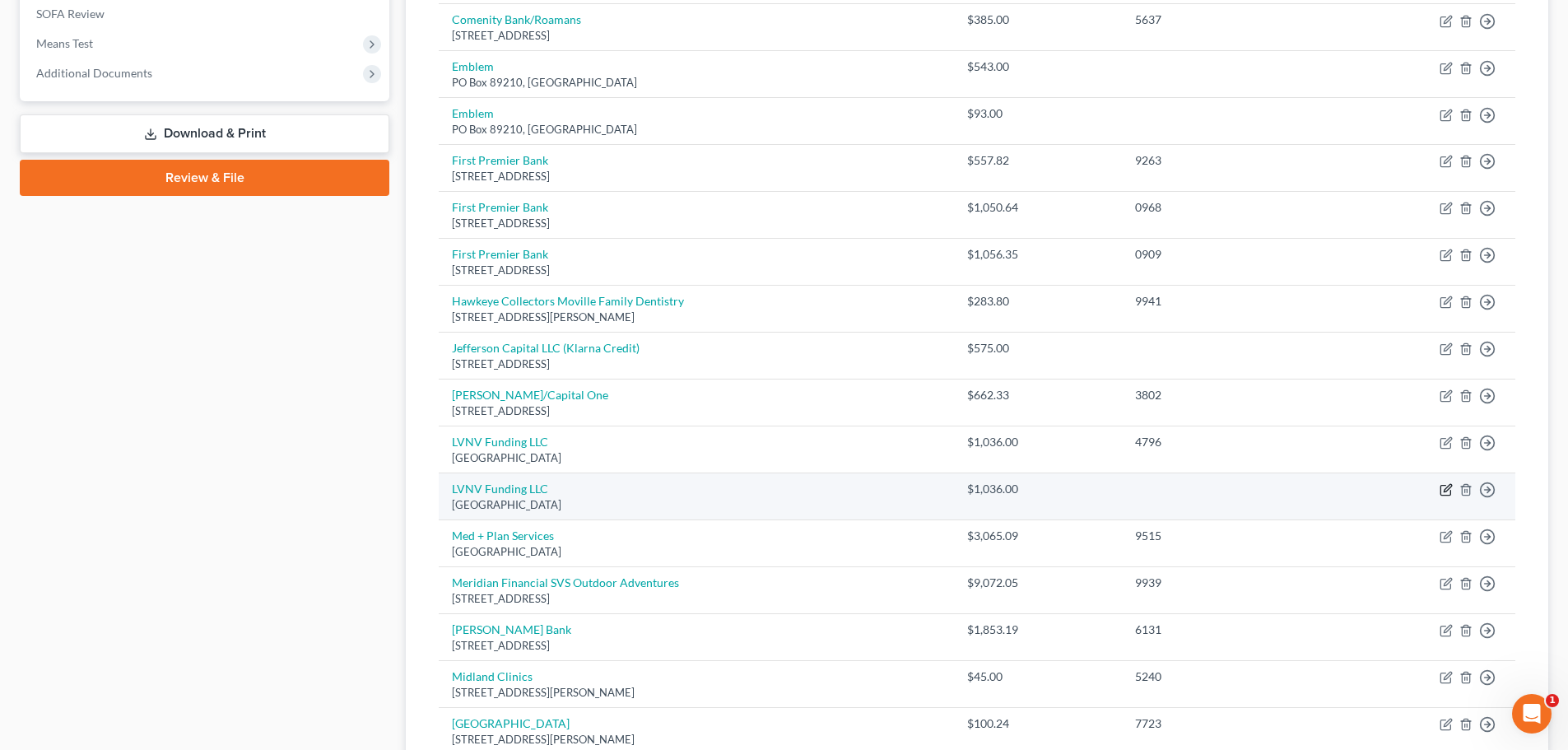
click at [1446, 493] on icon "button" at bounding box center [1445, 490] width 13 height 13
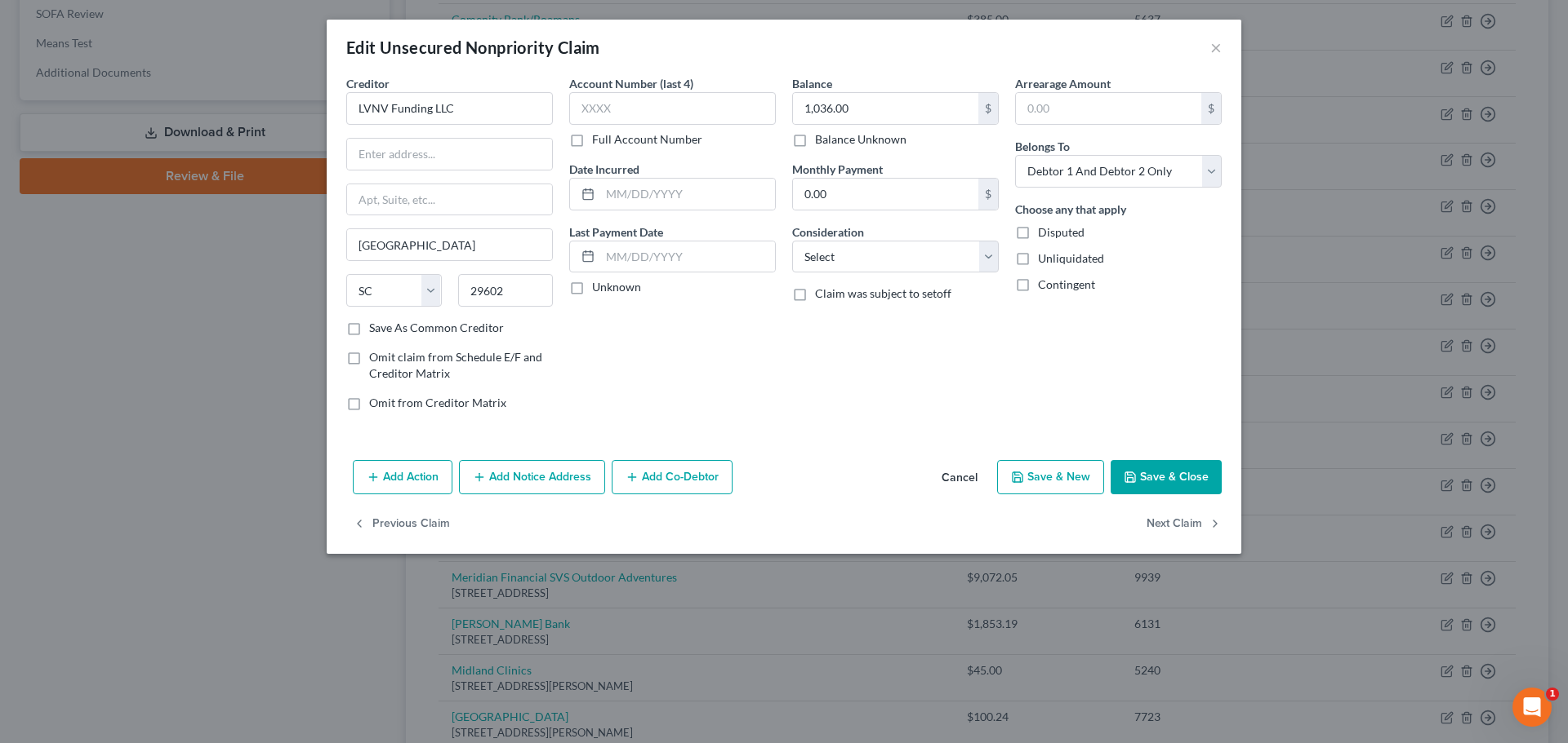
click at [552, 473] on button "Add Notice Address" at bounding box center [532, 477] width 146 height 35
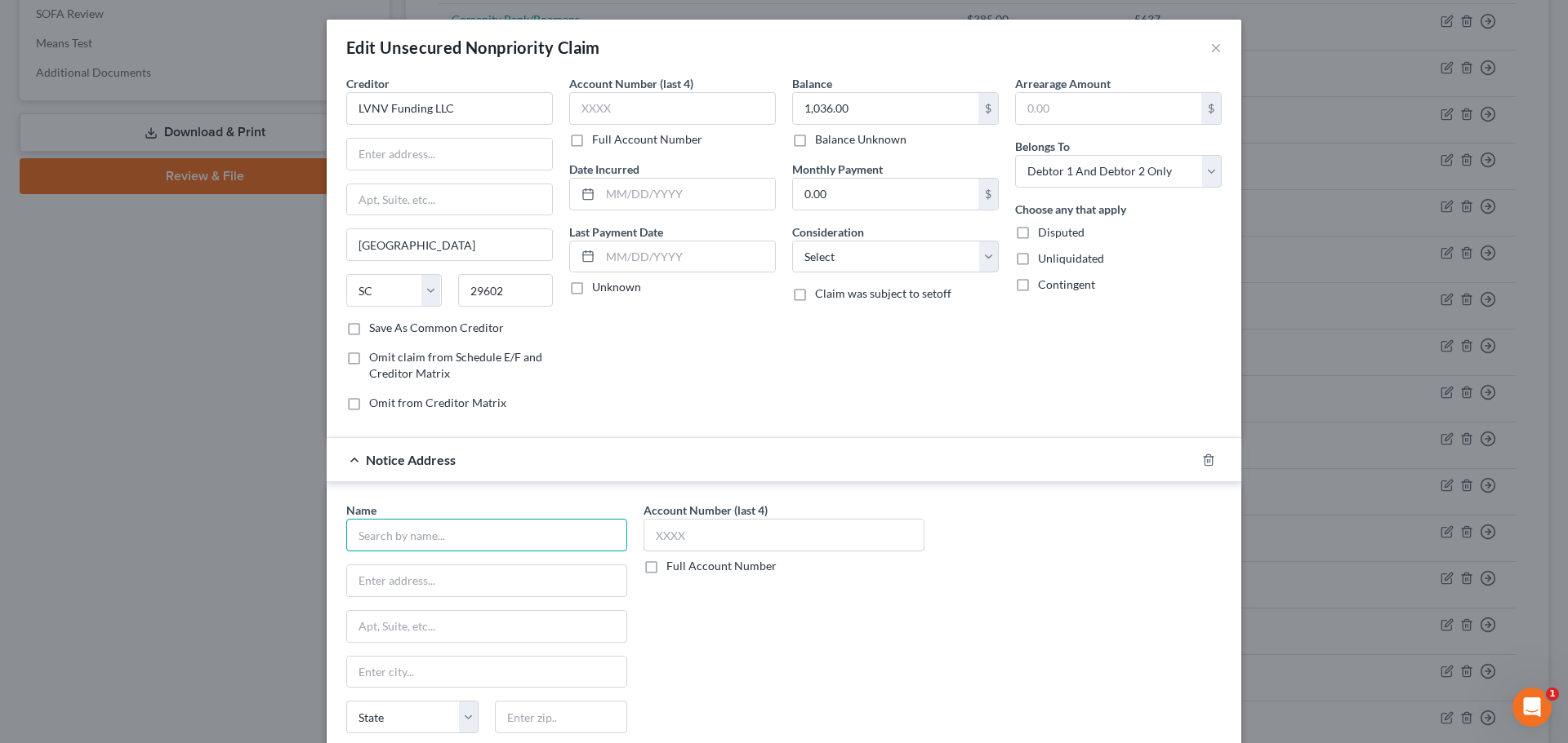
click at [551, 534] on input "text" at bounding box center [486, 535] width 281 height 33
click at [430, 660] on input "text" at bounding box center [486, 672] width 279 height 31
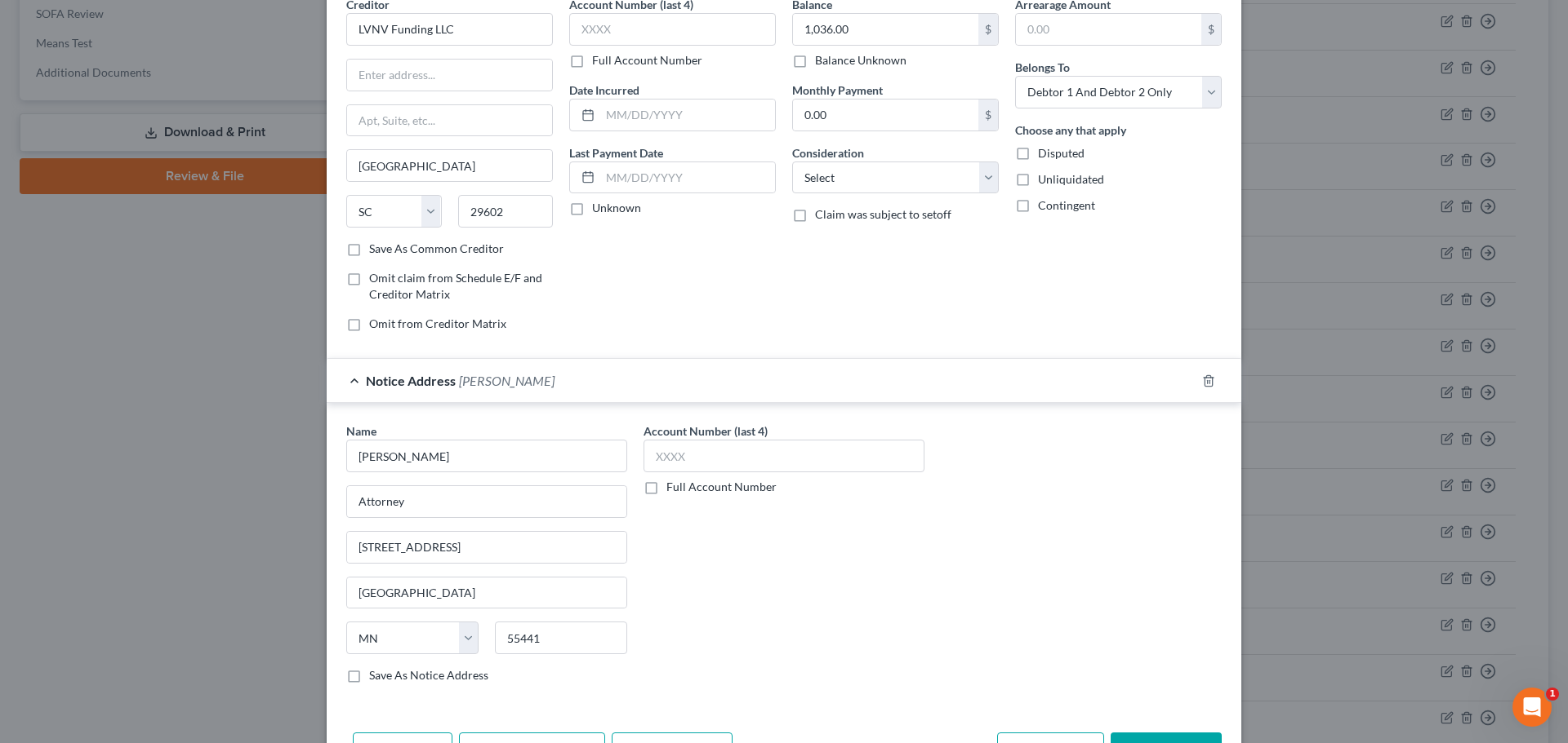
scroll to position [132, 0]
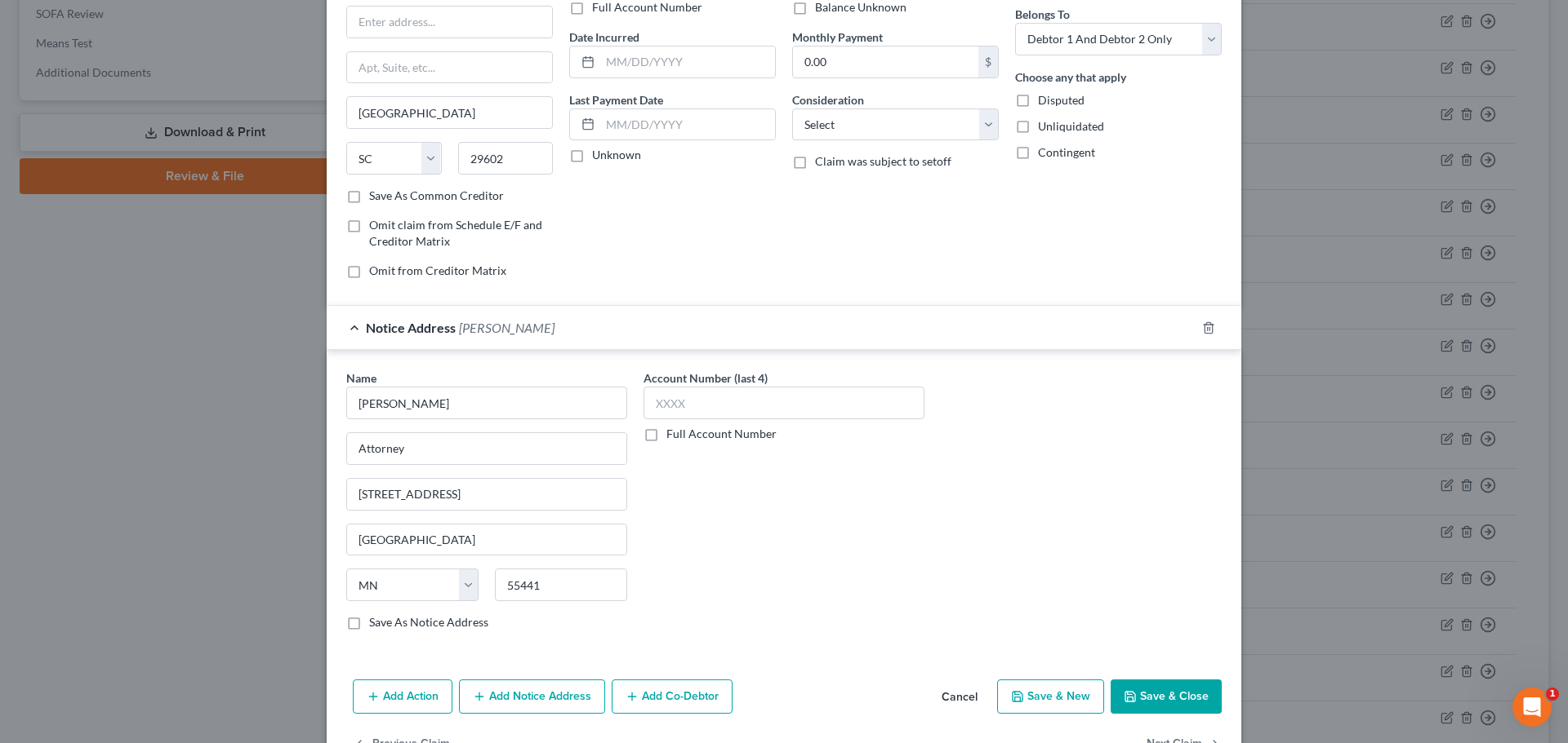
click at [1156, 690] on button "Save & Close" at bounding box center [1166, 697] width 111 height 35
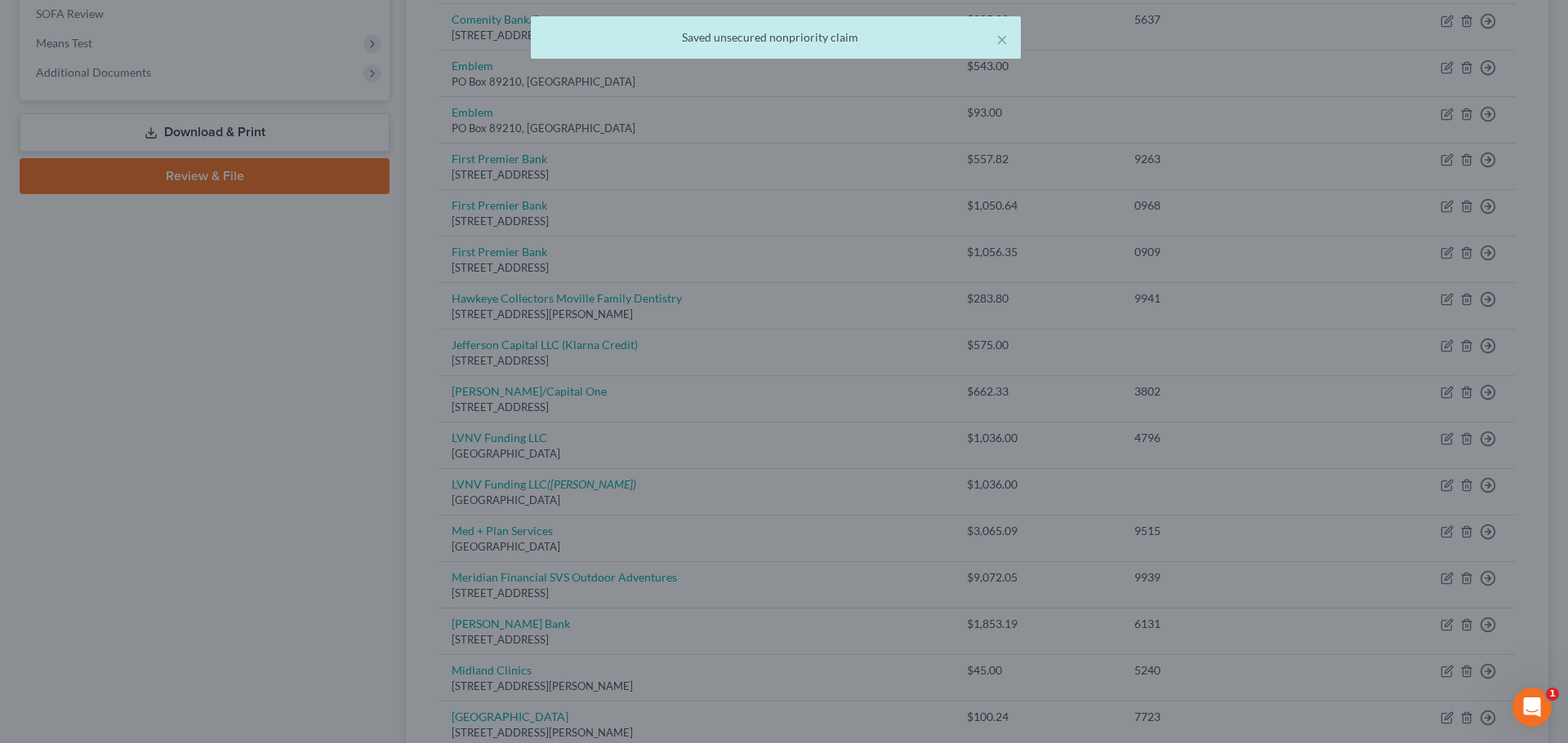
scroll to position [0, 0]
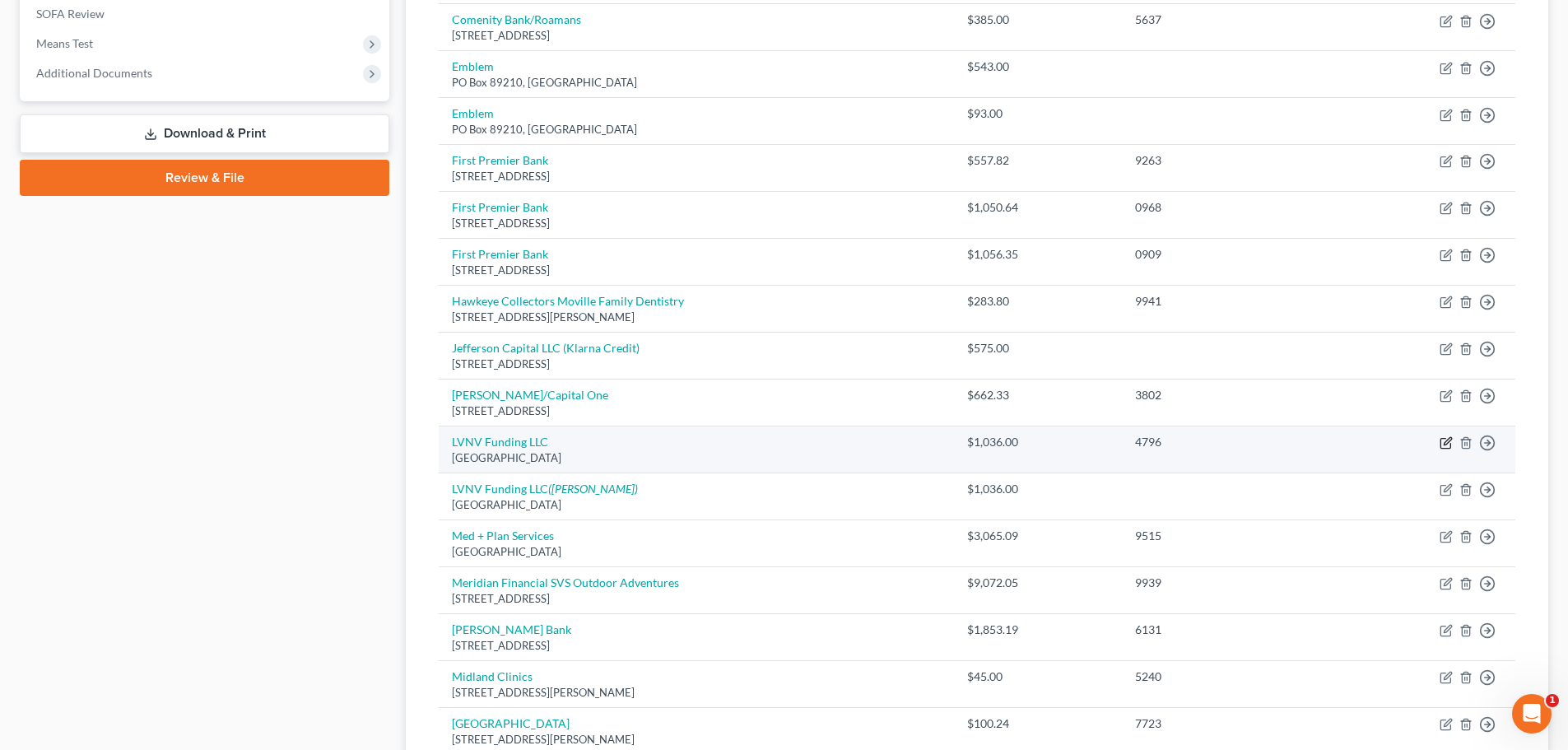
click at [1445, 443] on icon "button" at bounding box center [1447, 442] width 8 height 8
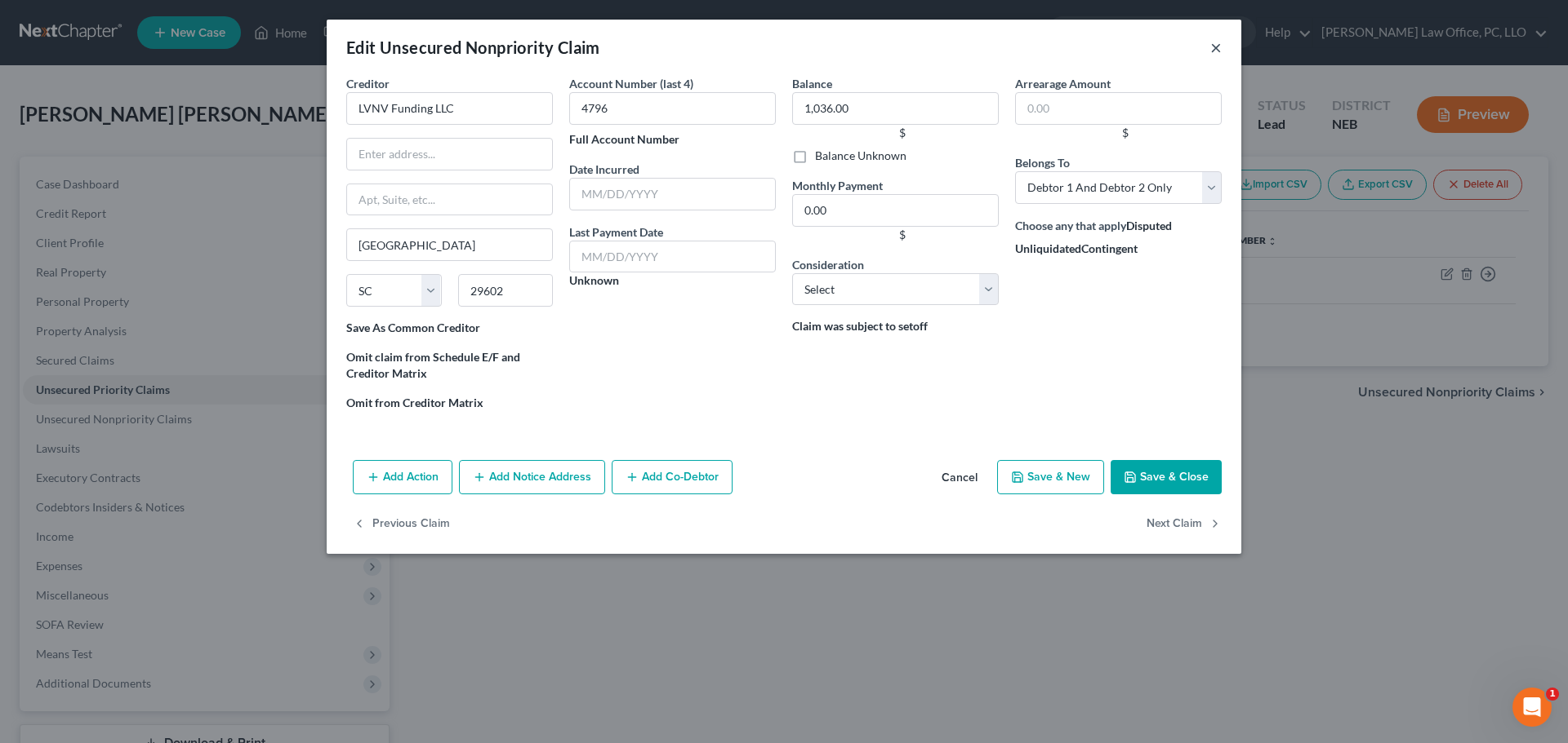
click at [1217, 50] on button "×" at bounding box center [1216, 47] width 12 height 19
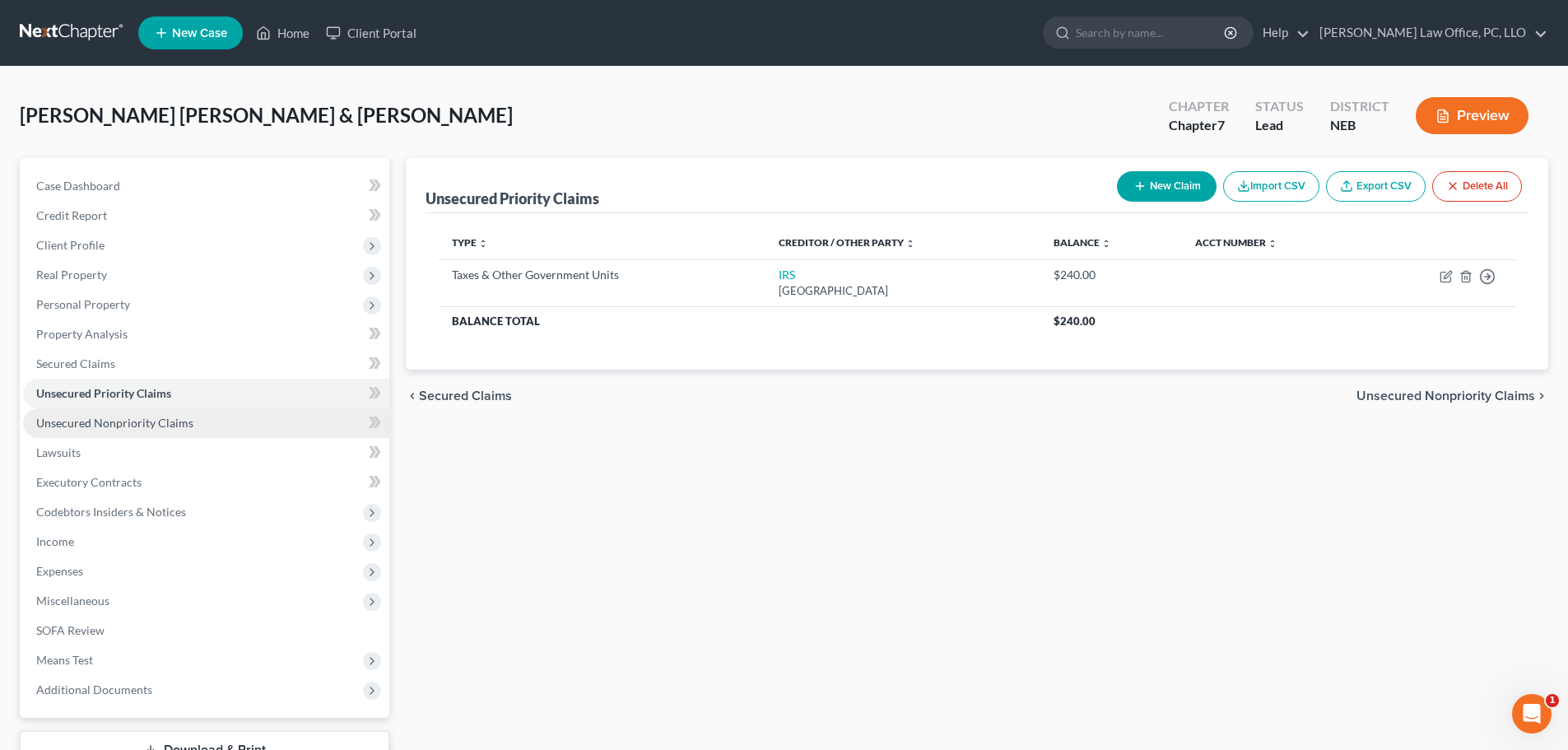
click at [111, 426] on span "Unsecured Nonpriority Claims" at bounding box center [115, 423] width 157 height 14
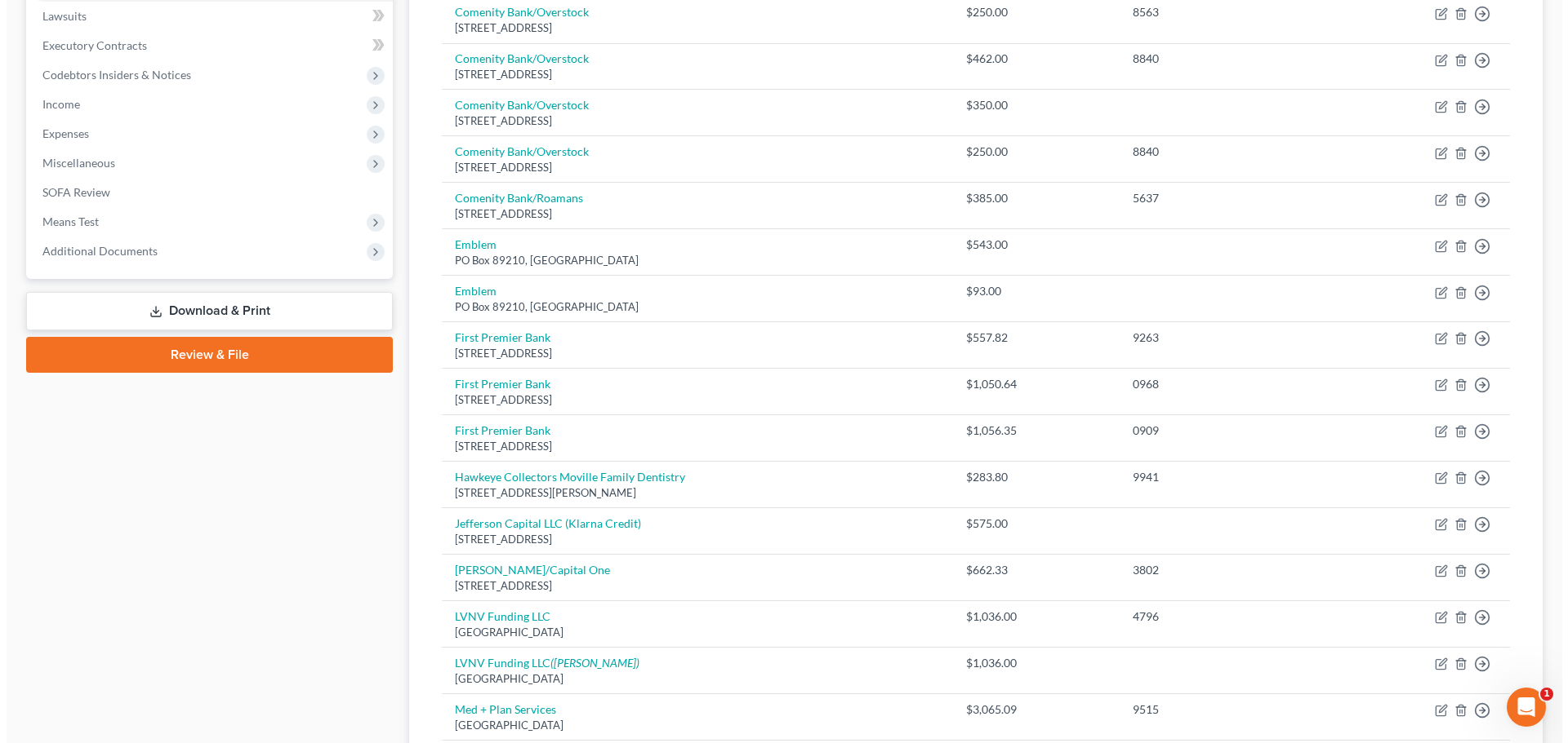
scroll to position [482, 0]
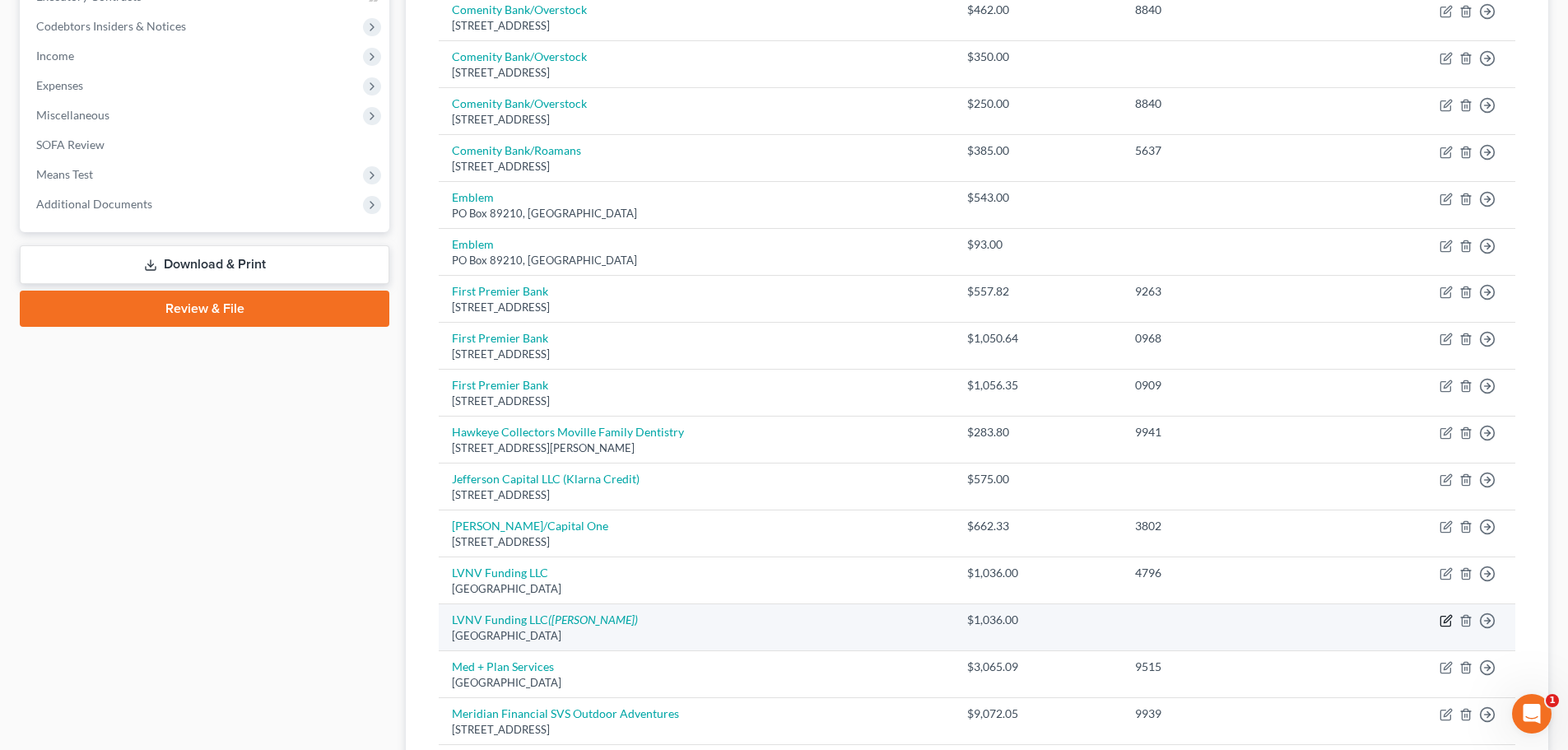
click at [1446, 621] on icon "button" at bounding box center [1445, 621] width 13 height 13
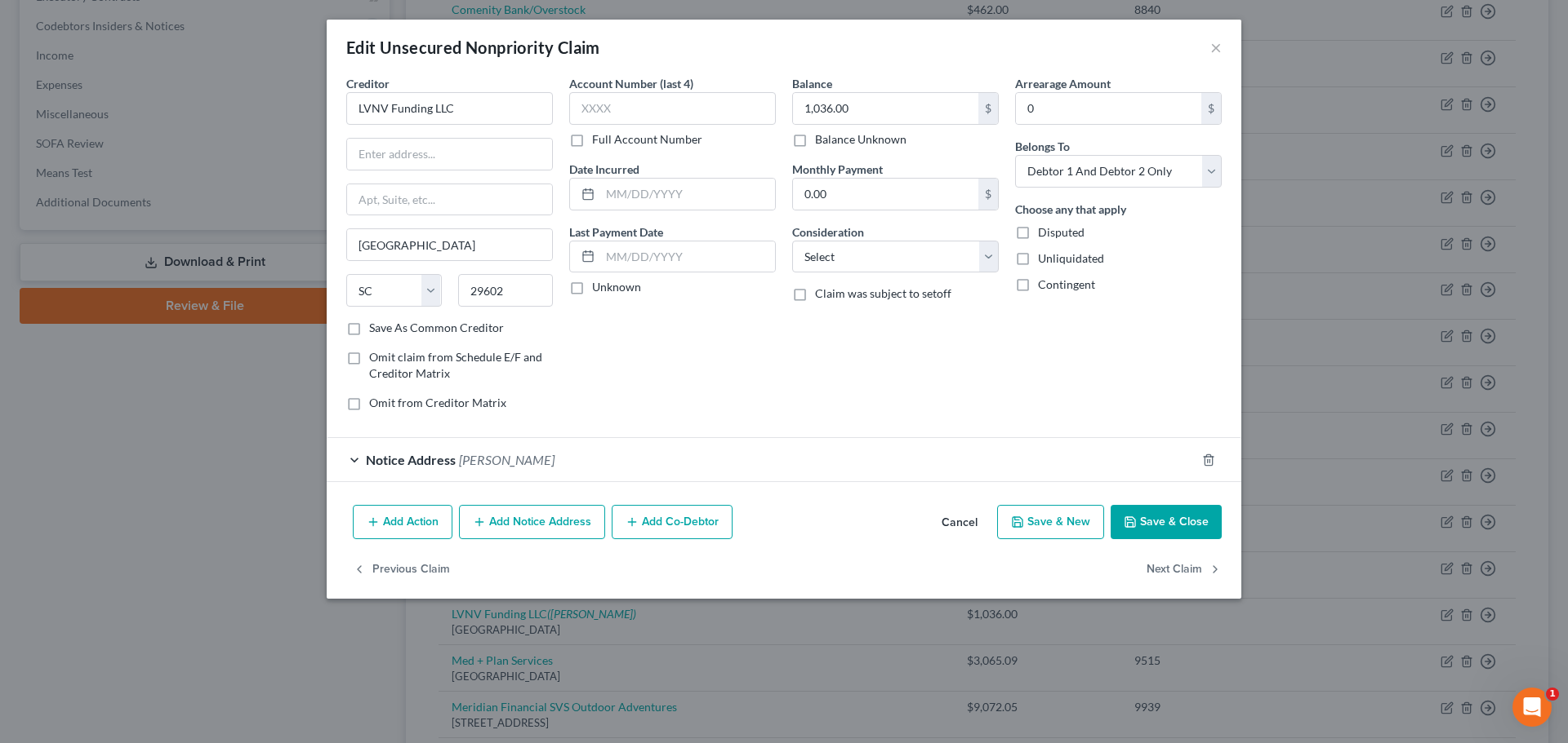
click at [500, 463] on span "[PERSON_NAME]" at bounding box center [506, 460] width 95 height 15
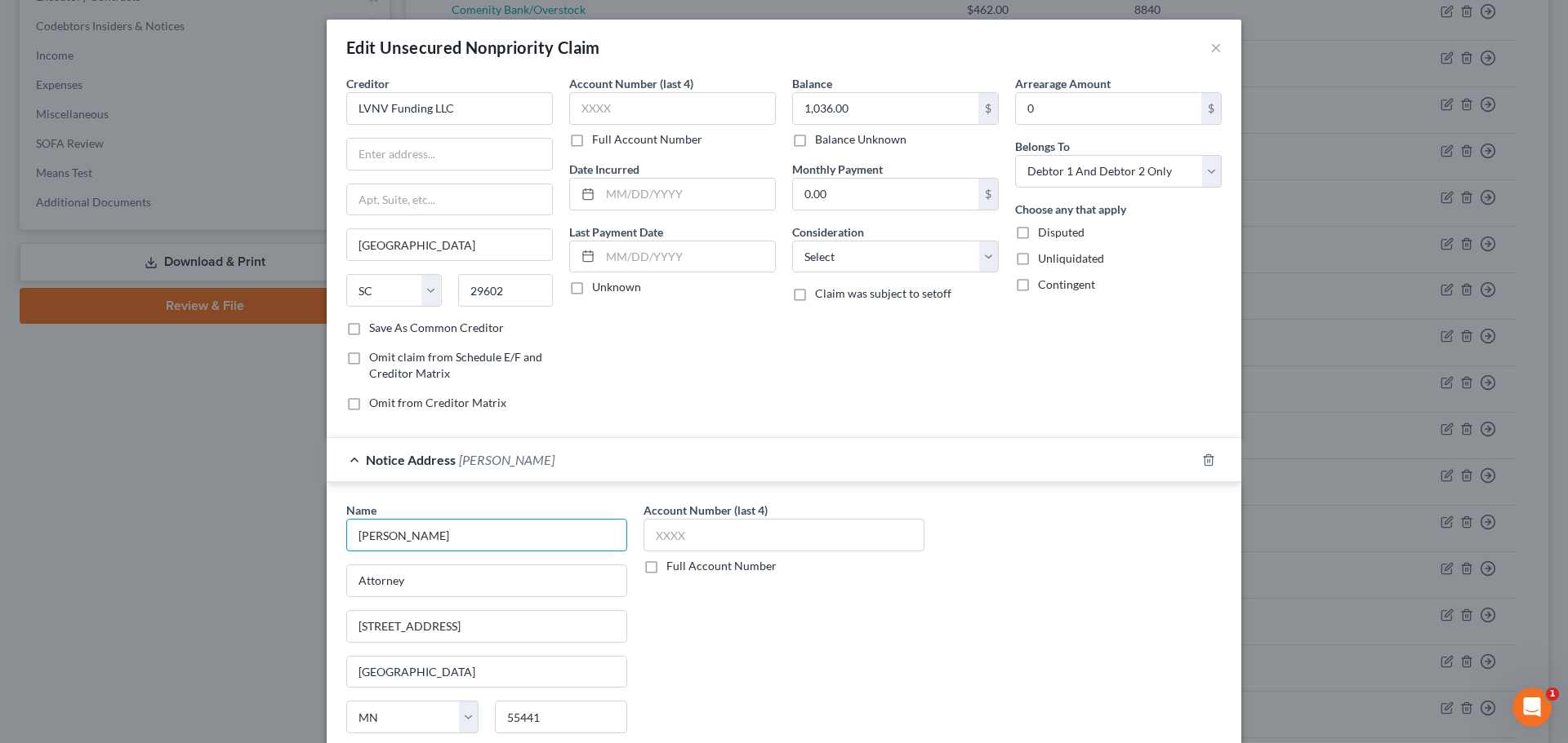
drag, startPoint x: 403, startPoint y: 537, endPoint x: 148, endPoint y: 526, distance: 255.2
click at [146, 526] on div "Edit Unsecured Nonpriority Claim × Creditor * LVNV Funding LLC [GEOGRAPHIC_DATA…" at bounding box center [784, 371] width 1568 height 743
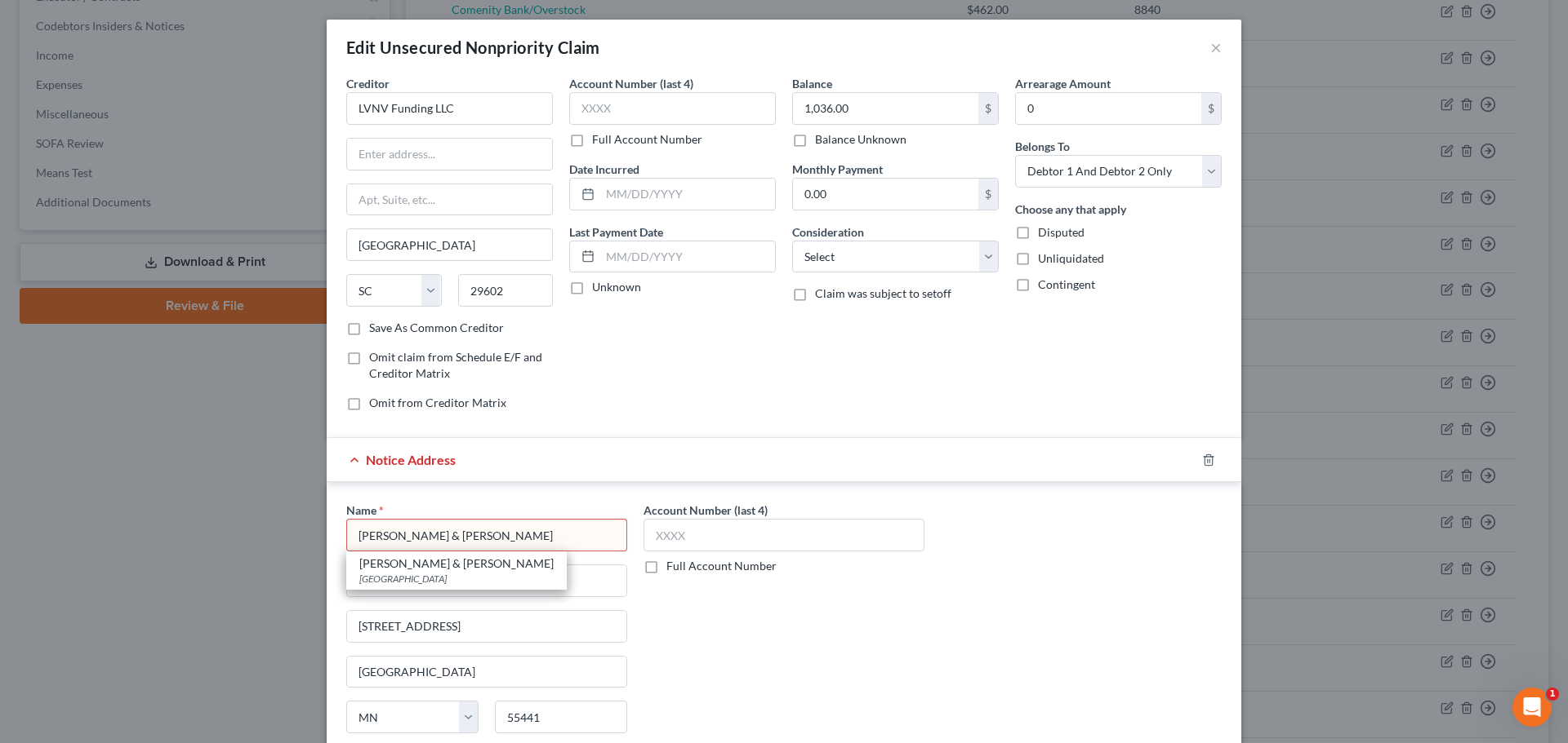
scroll to position [182, 0]
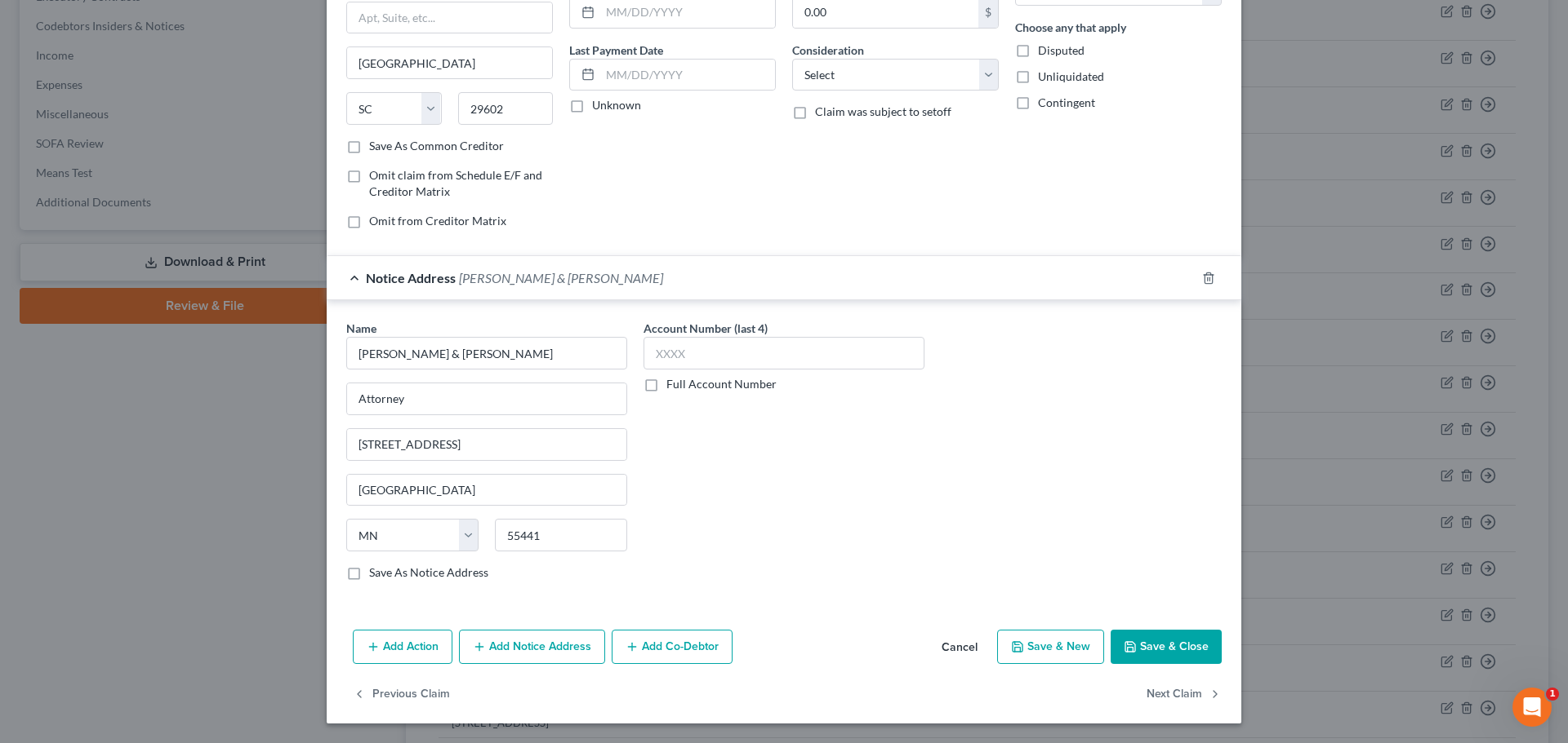
click at [1144, 637] on button "Save & Close" at bounding box center [1166, 647] width 111 height 35
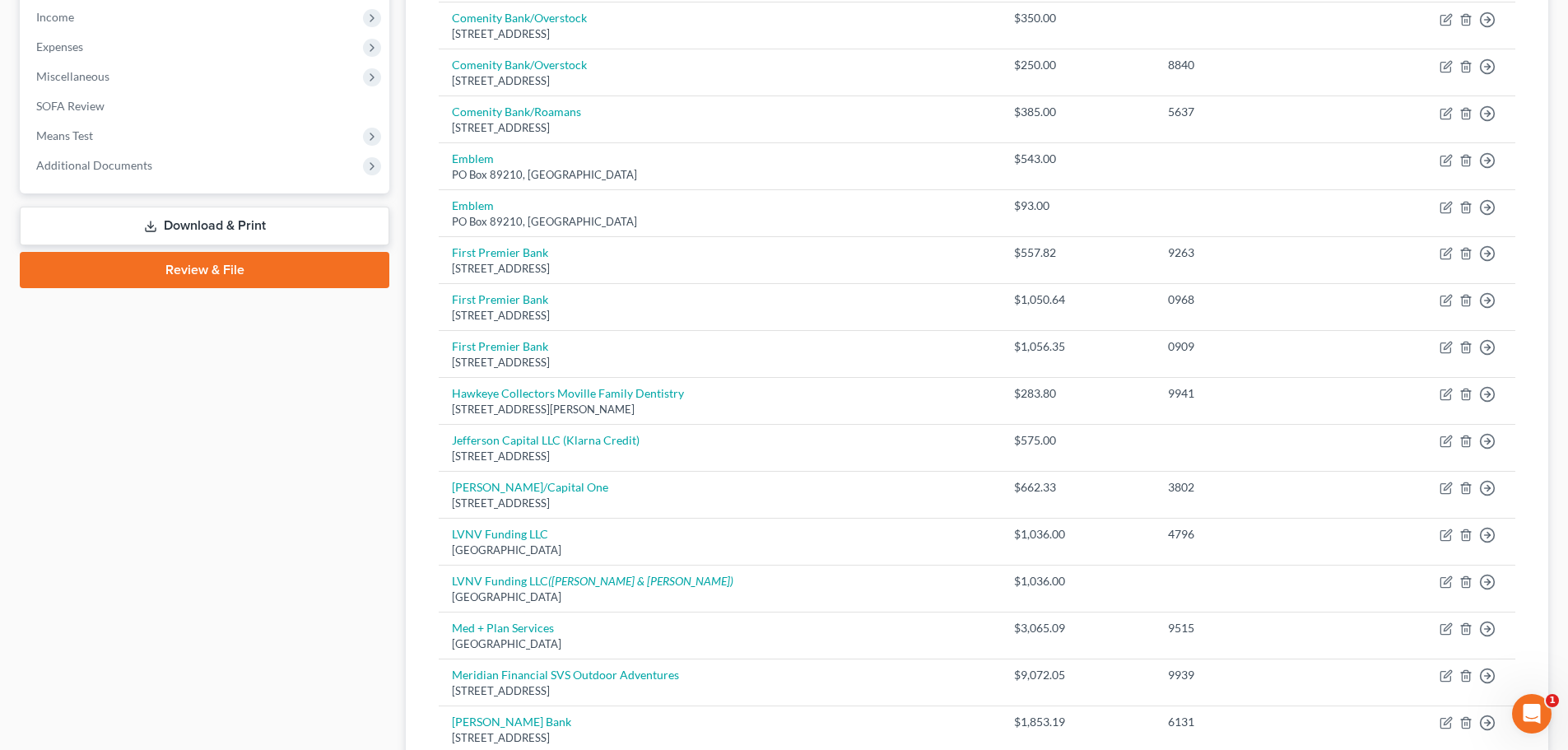
scroll to position [1137, 0]
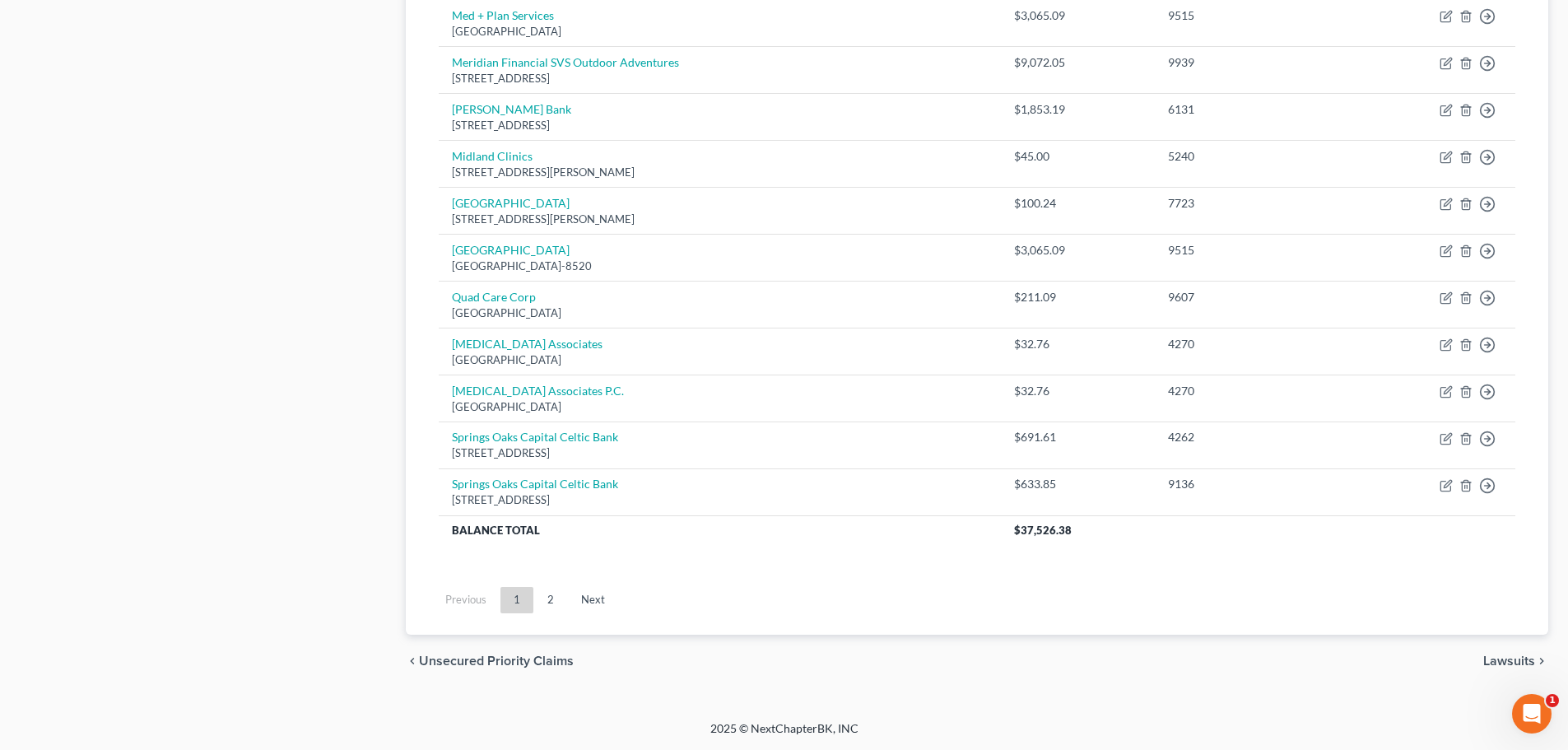
click at [1495, 660] on span "Lawsuits" at bounding box center [1509, 661] width 52 height 13
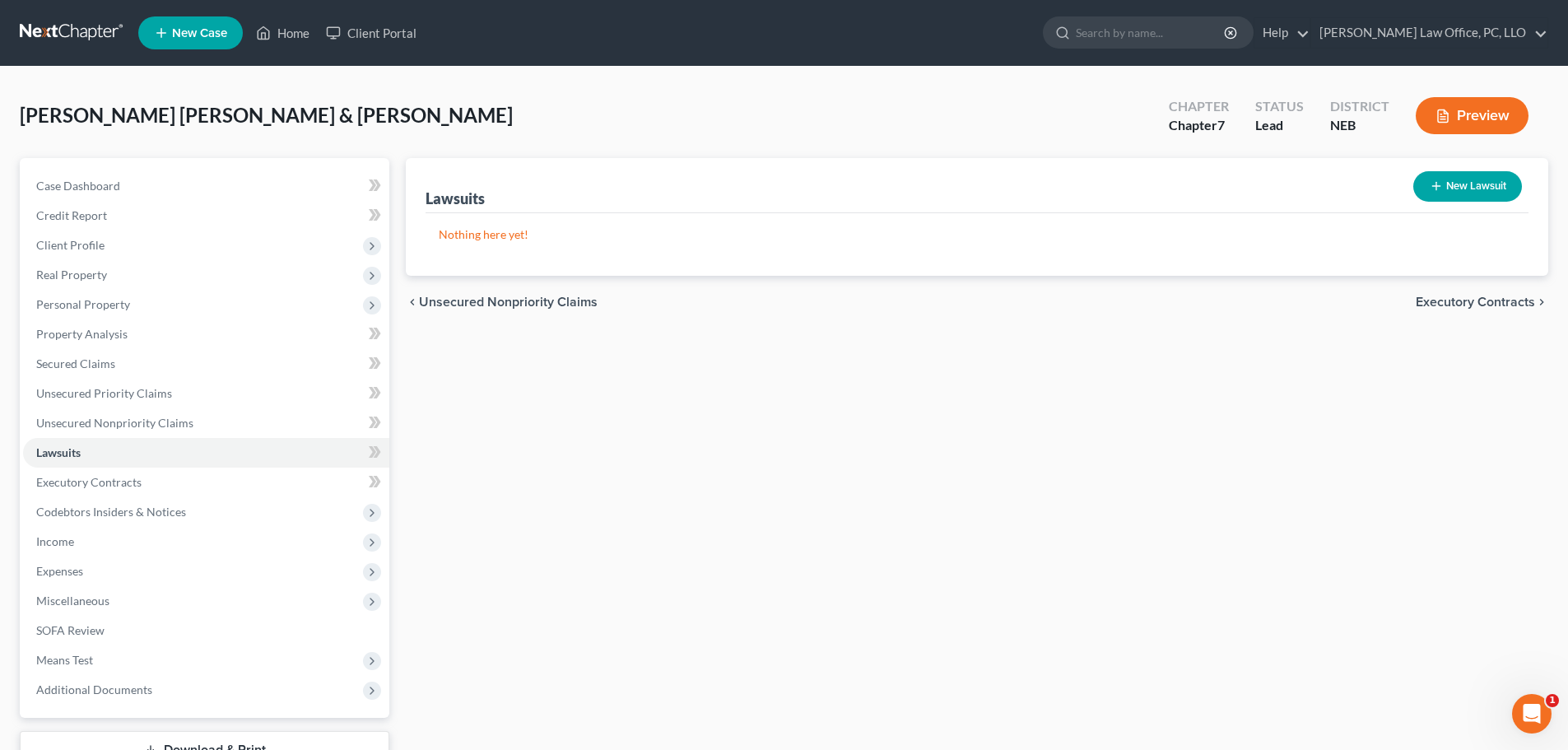
click at [1464, 185] on button "New Lawsuit" at bounding box center [1468, 186] width 109 height 31
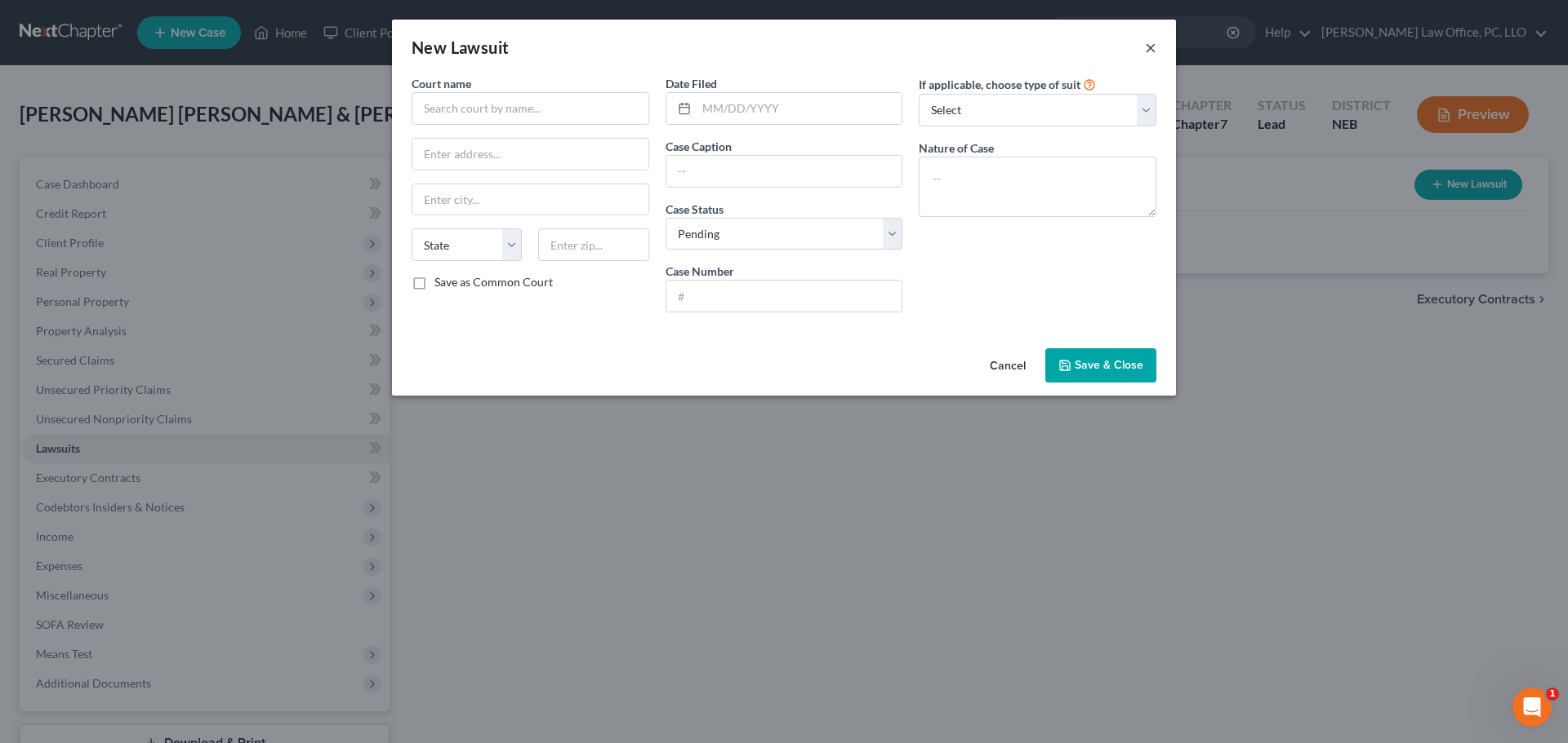
click at [1149, 51] on button "×" at bounding box center [1151, 47] width 12 height 19
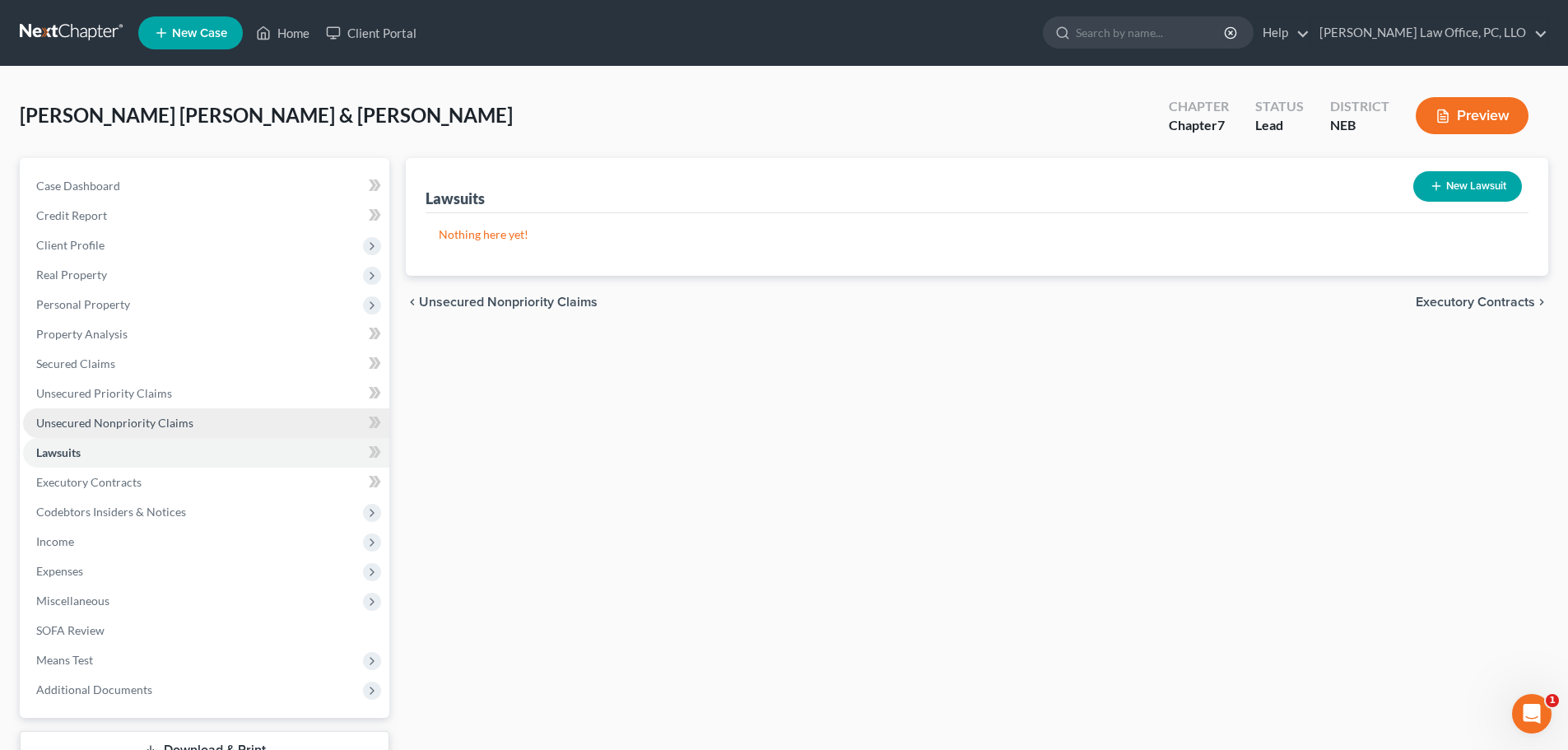
click at [120, 422] on span "Unsecured Nonpriority Claims" at bounding box center [115, 423] width 157 height 14
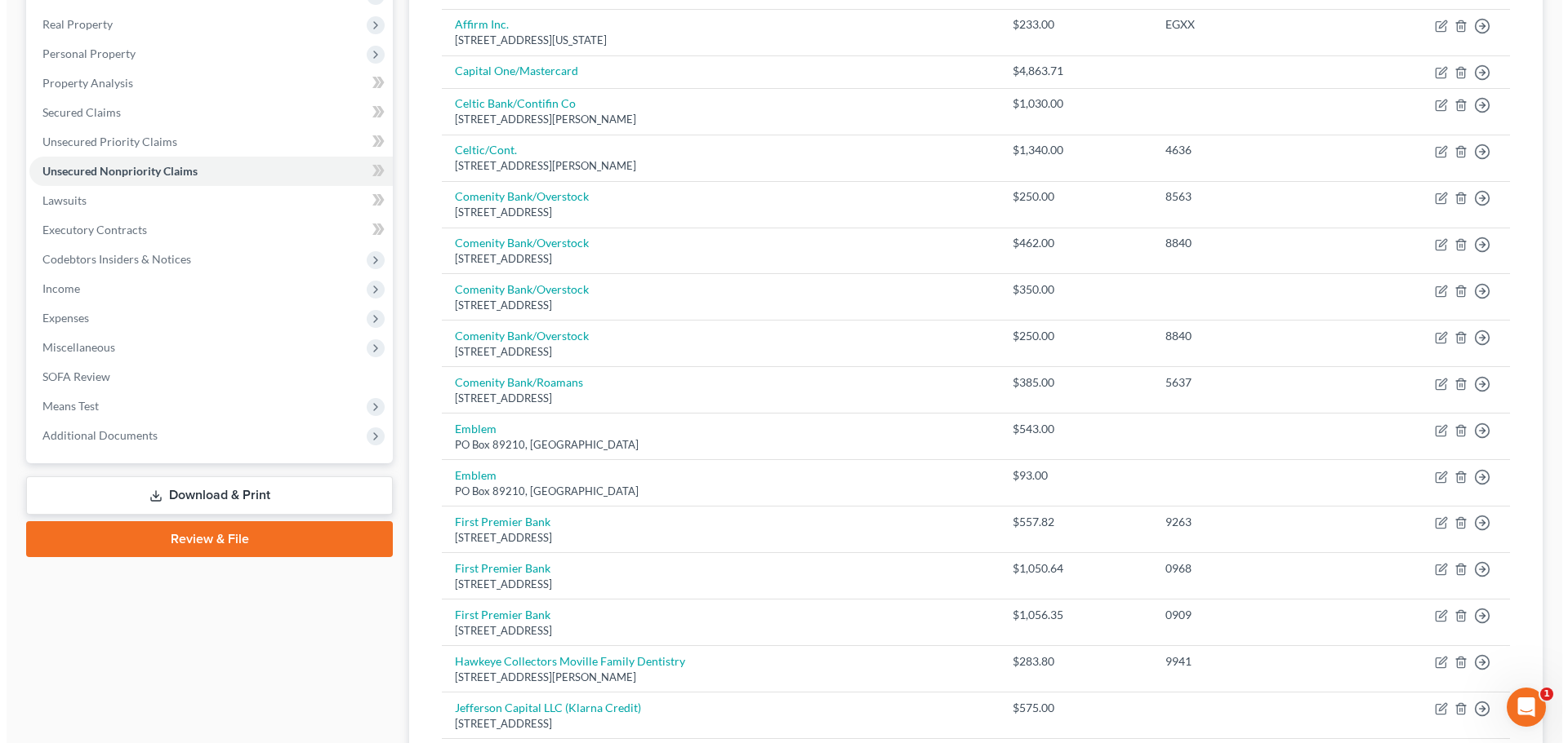
scroll to position [530, 0]
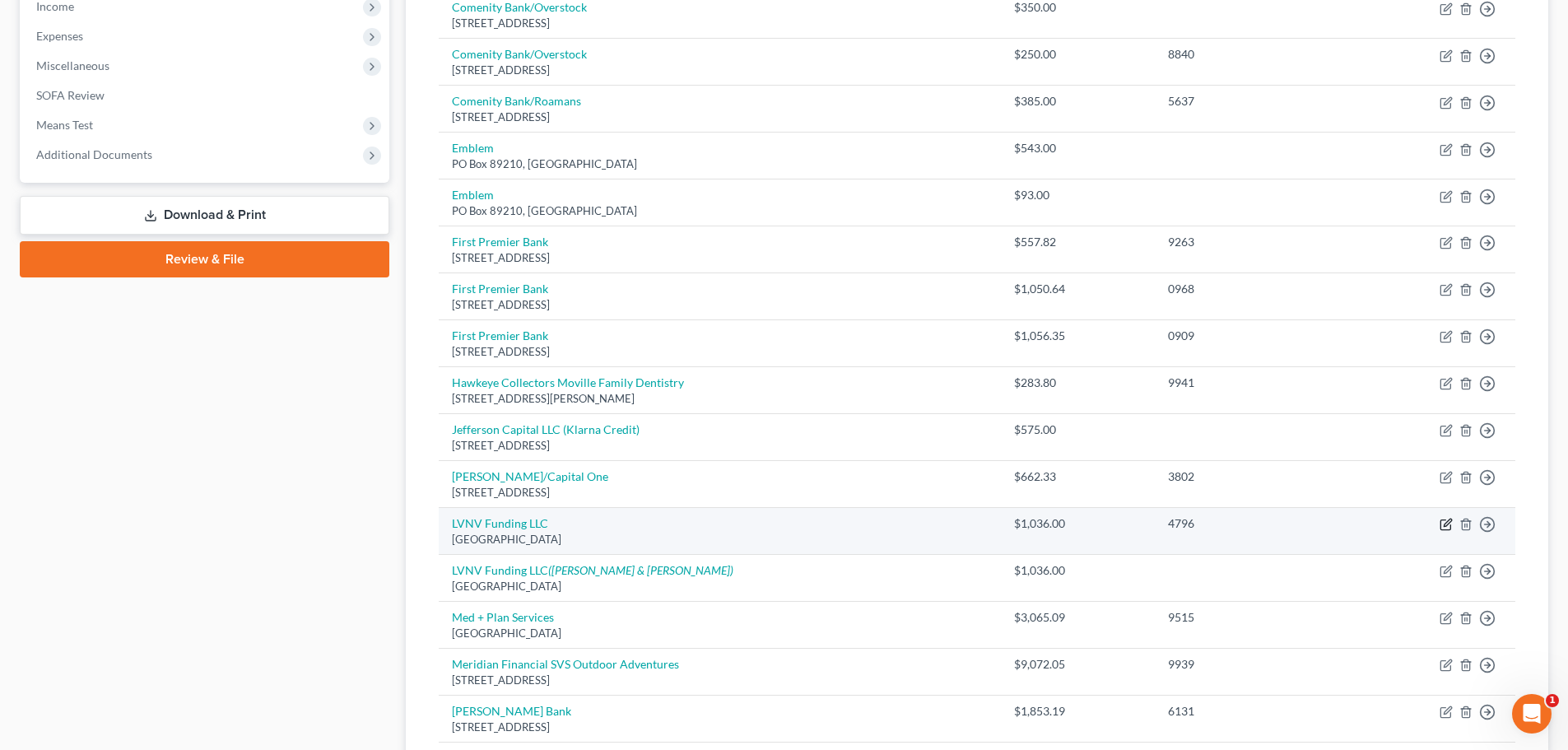
click at [1442, 526] on icon "button" at bounding box center [1445, 524] width 13 height 13
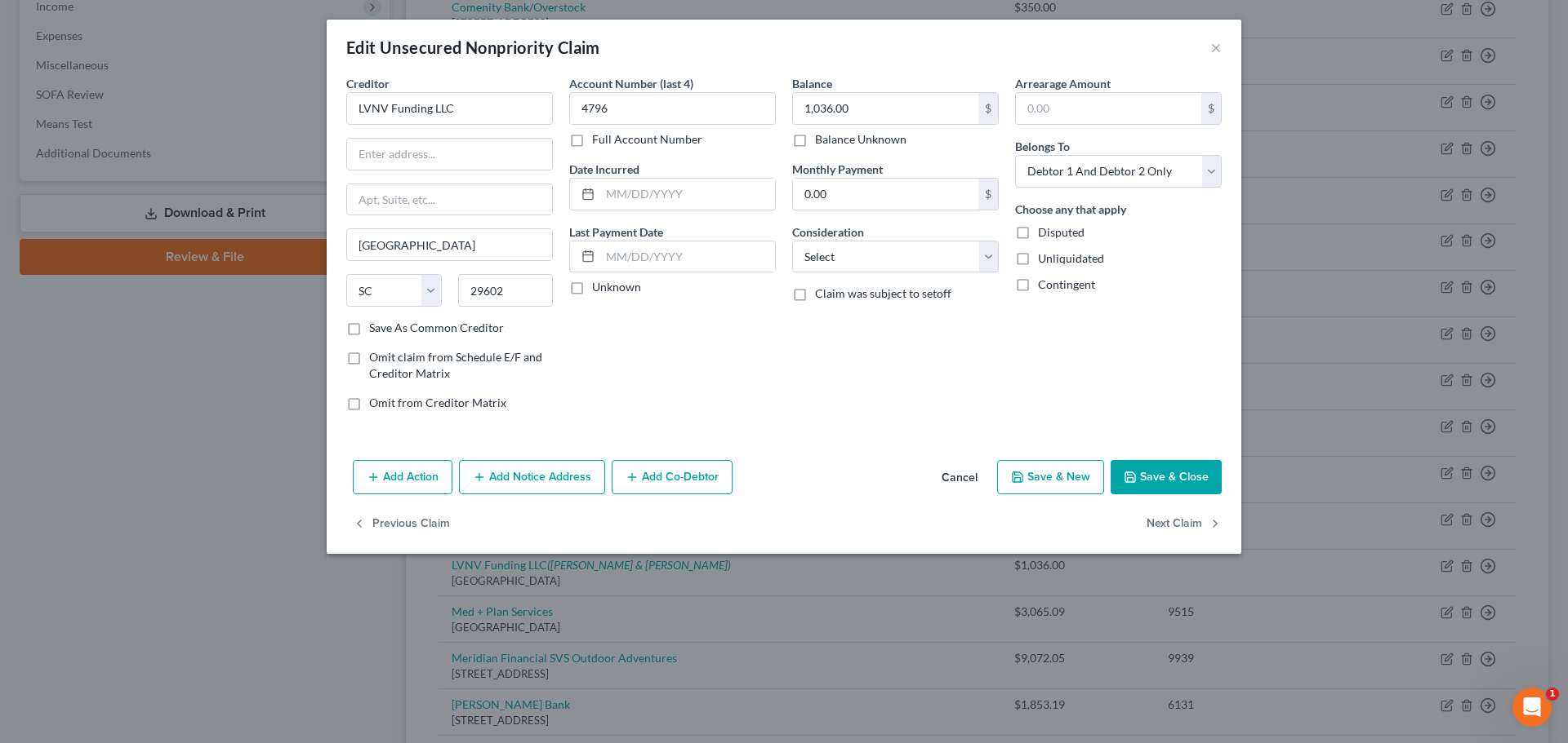
click at [403, 474] on button "Add Action" at bounding box center [403, 477] width 100 height 35
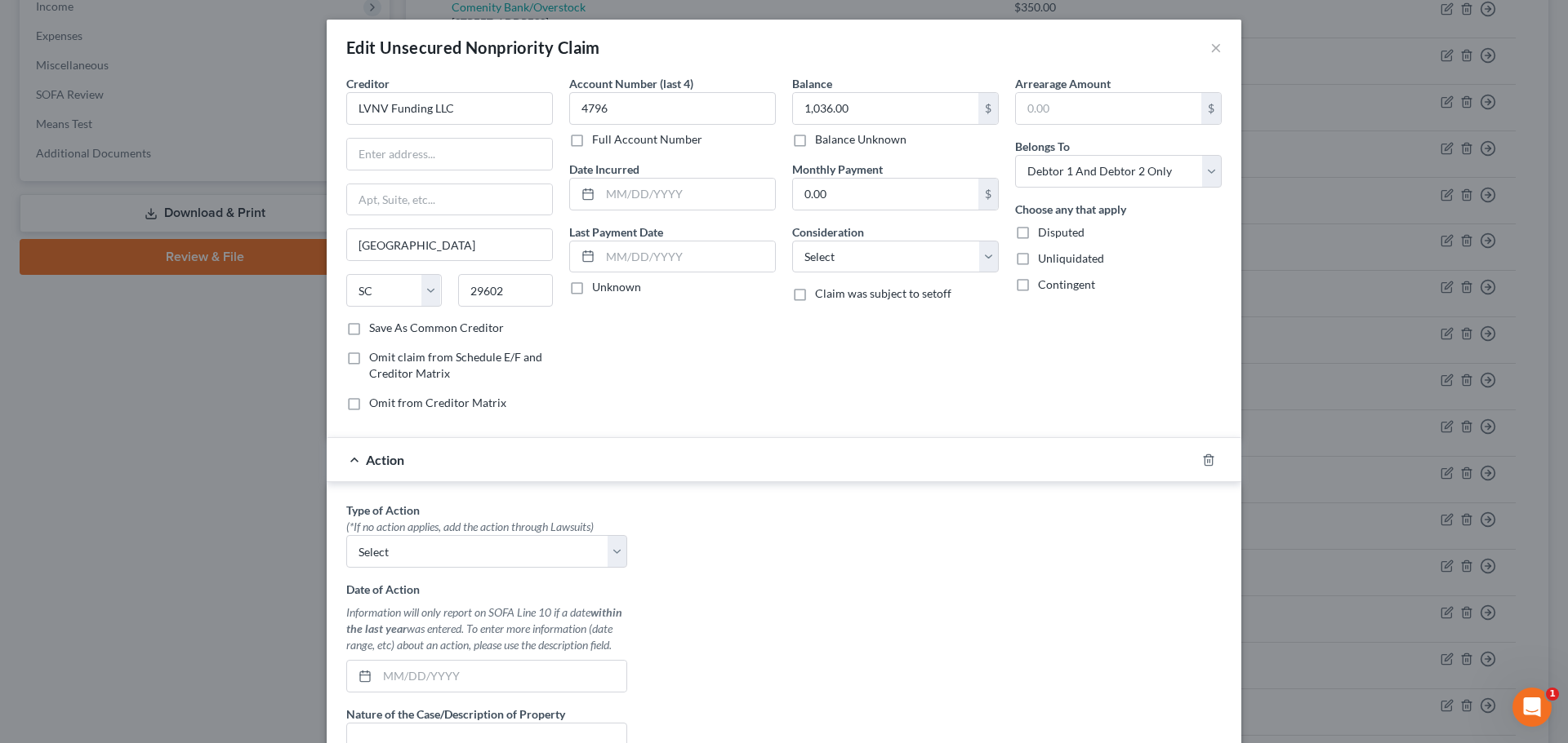
scroll to position [197, 0]
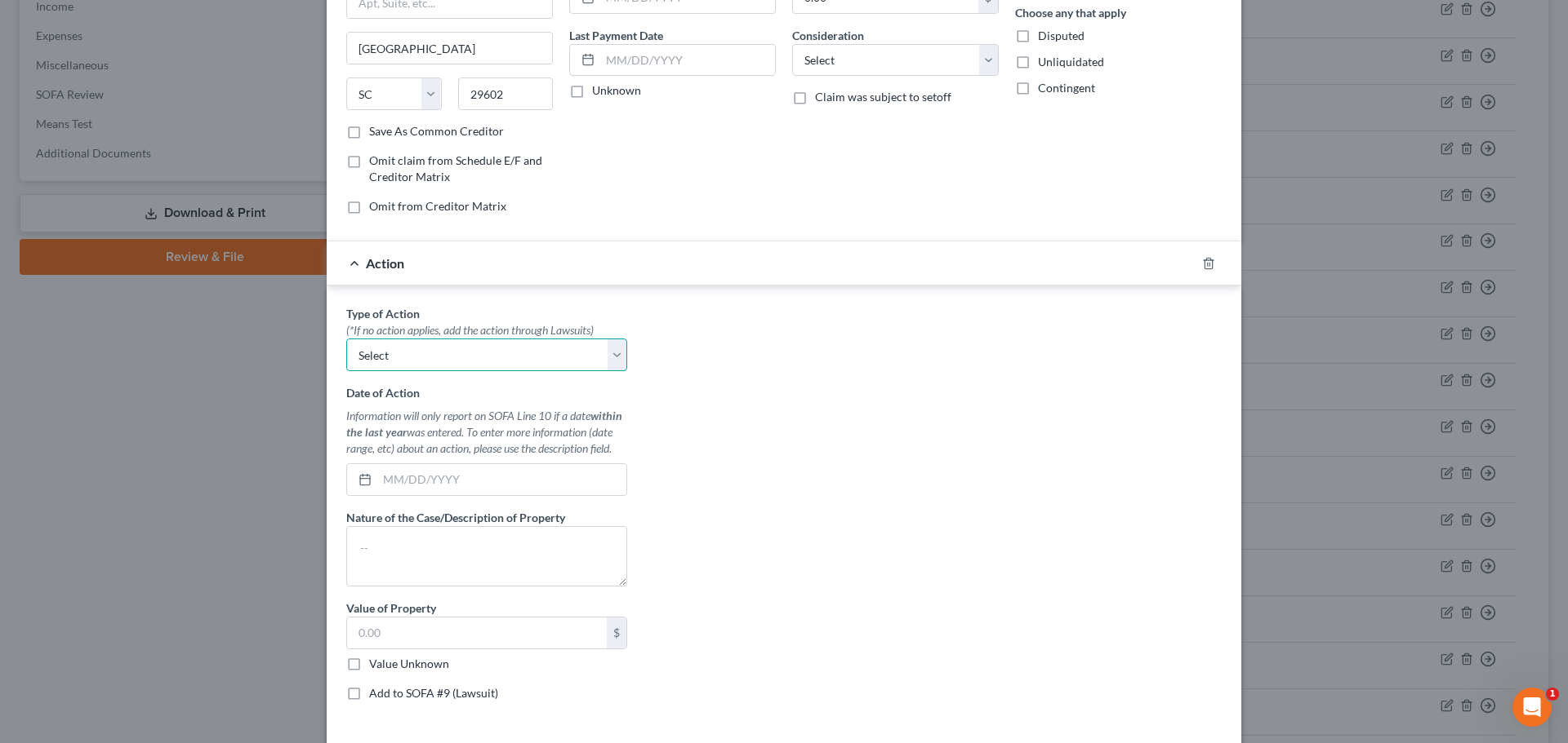
click at [612, 357] on select "Select Repossession Garnishment Foreclosure Personal Injury Attached, Seized, O…" at bounding box center [486, 355] width 281 height 33
click at [721, 363] on div "Type of Action * (*If no action applies, add the action through Lawsuits) Selec…" at bounding box center [784, 509] width 892 height 409
click at [618, 358] on select "Select Repossession Garnishment Foreclosure Personal Injury Attached, Seized, O…" at bounding box center [486, 355] width 281 height 33
click at [346, 339] on select "Select Repossession Garnishment Foreclosure Personal Injury Attached, Seized, O…" at bounding box center [486, 355] width 281 height 33
click at [1133, 366] on div "Type of Action * (*If no action applies, add the action through Lawsuits) Selec…" at bounding box center [784, 509] width 892 height 409
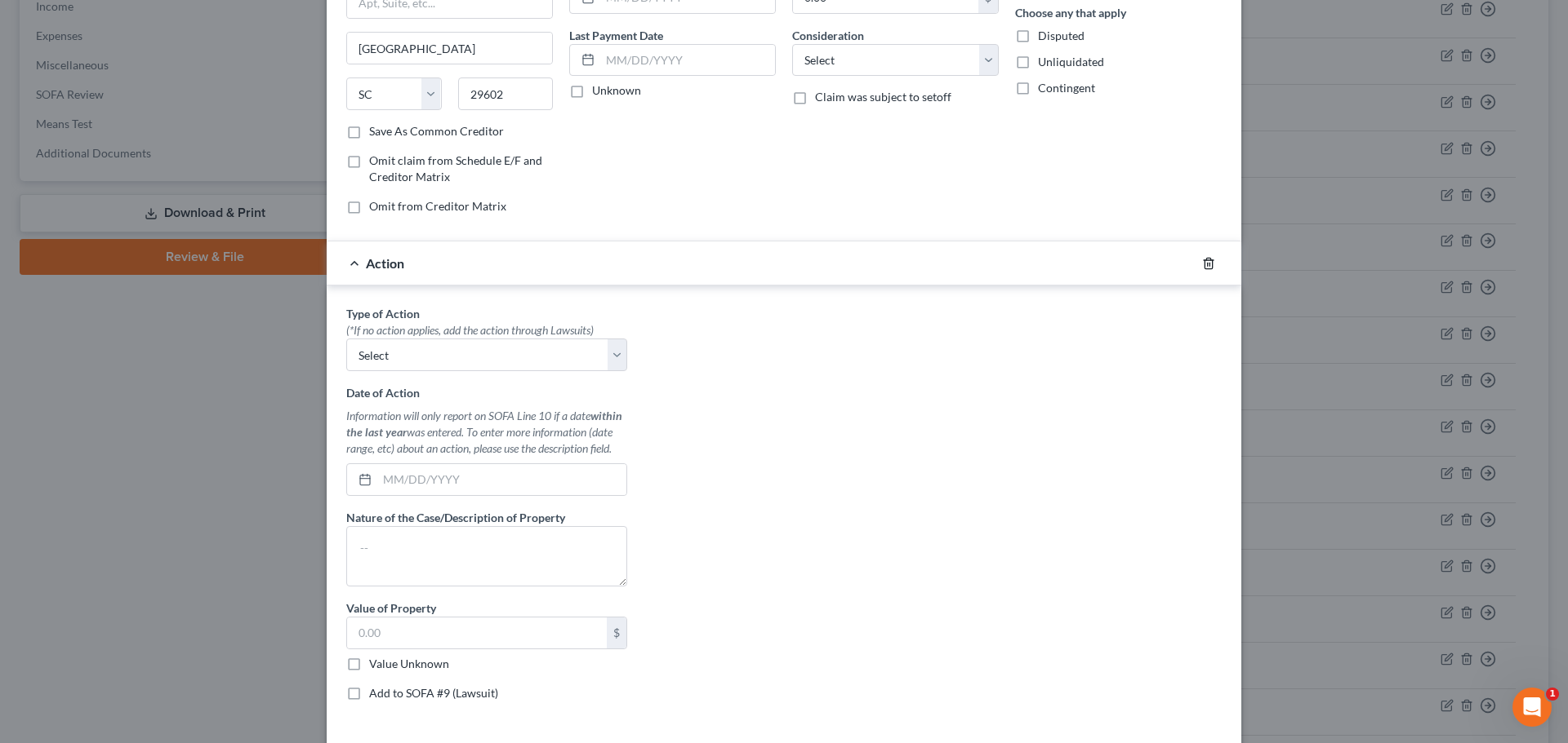
click at [1206, 259] on icon "button" at bounding box center [1208, 263] width 13 height 13
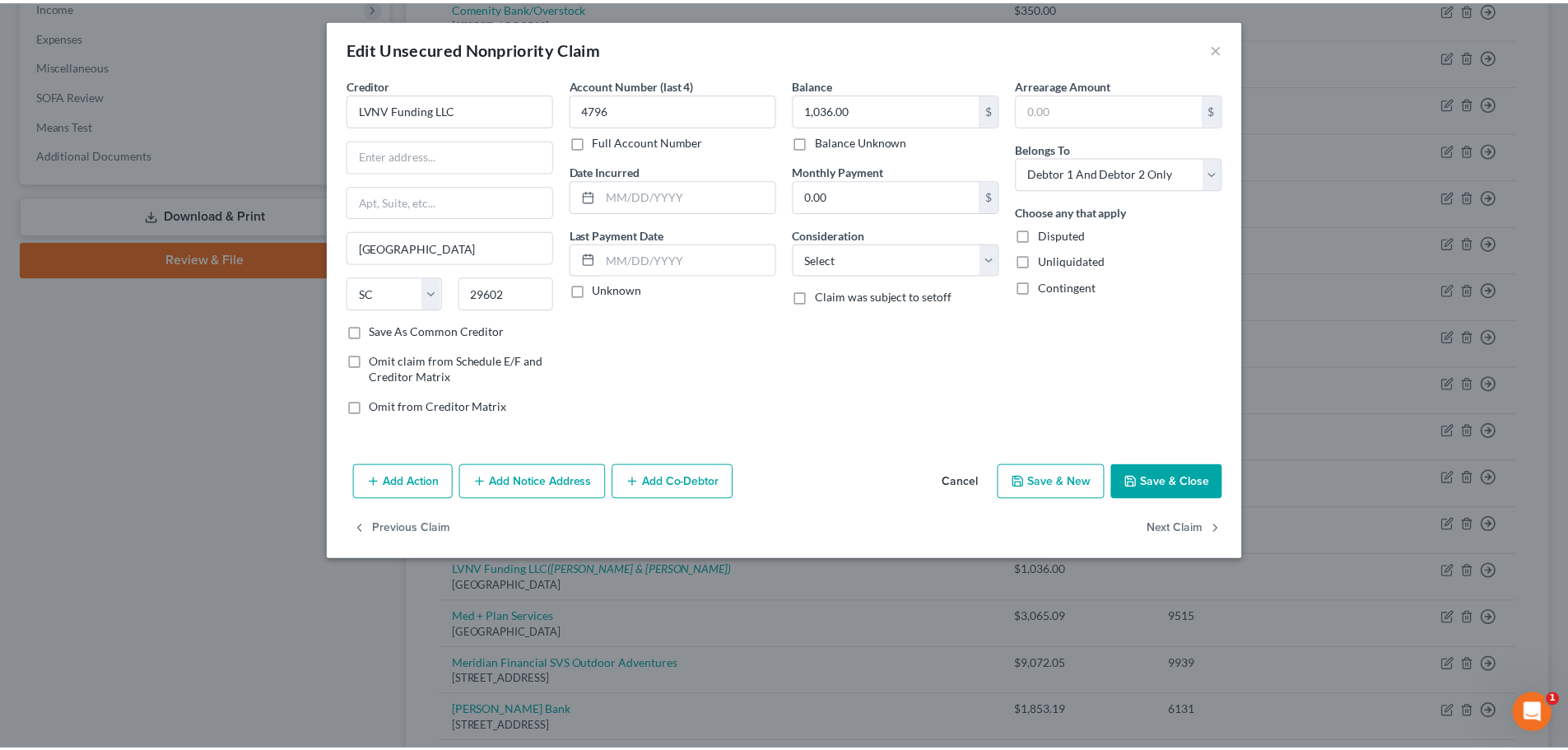
scroll to position [0, 0]
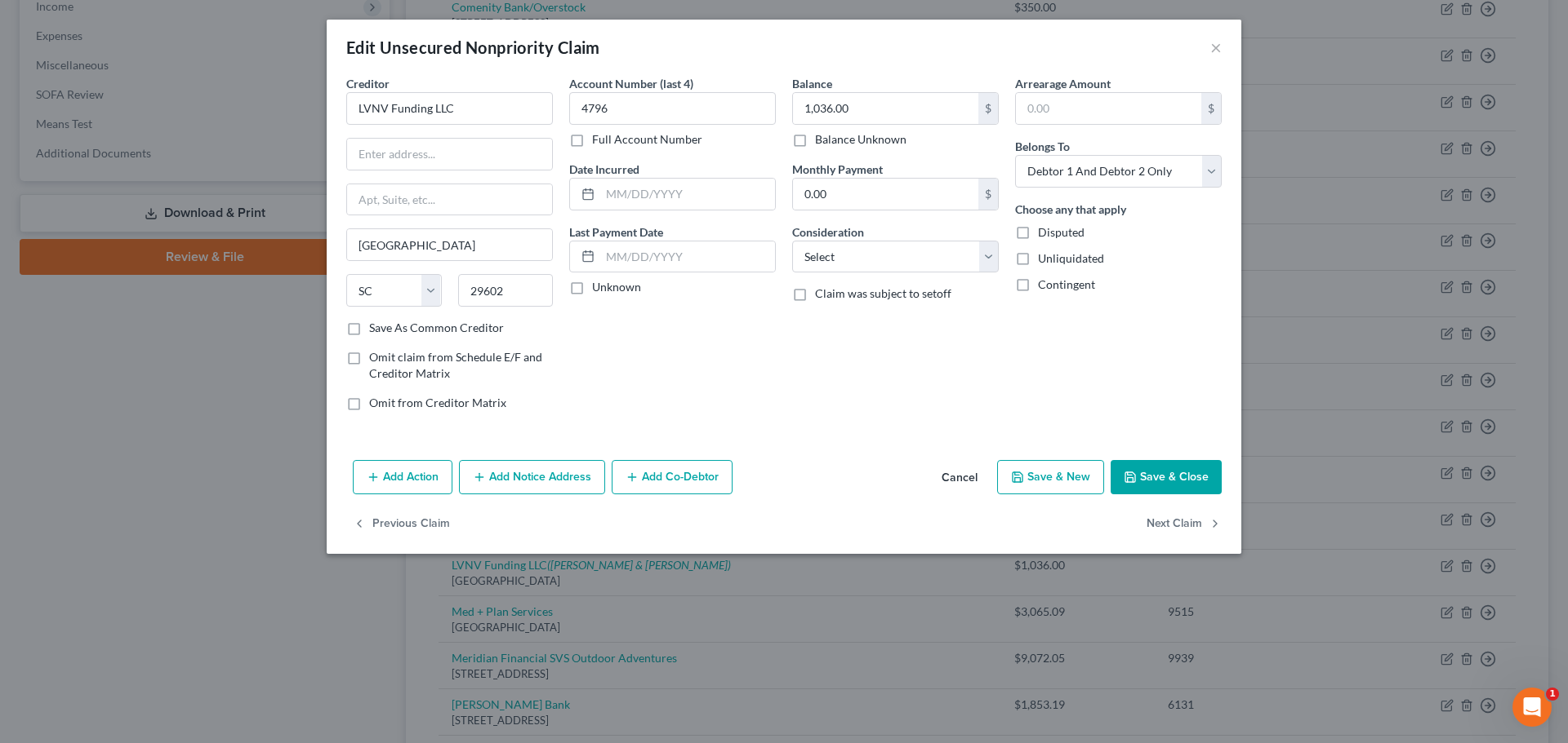
click at [1225, 45] on div "Edit Unsecured Nonpriority Claim ×" at bounding box center [784, 47] width 915 height 56
click at [1218, 46] on button "×" at bounding box center [1216, 47] width 12 height 19
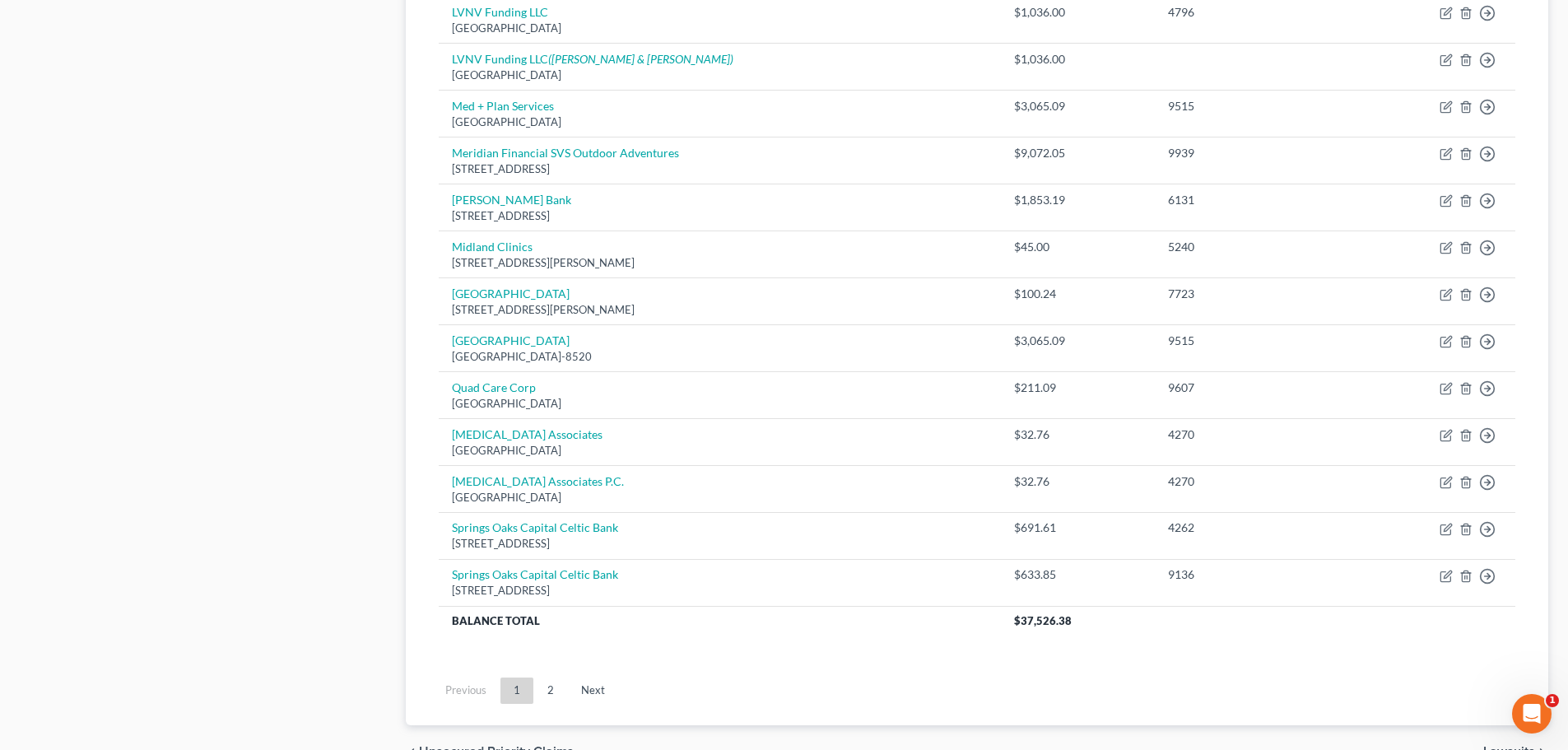
scroll to position [1137, 0]
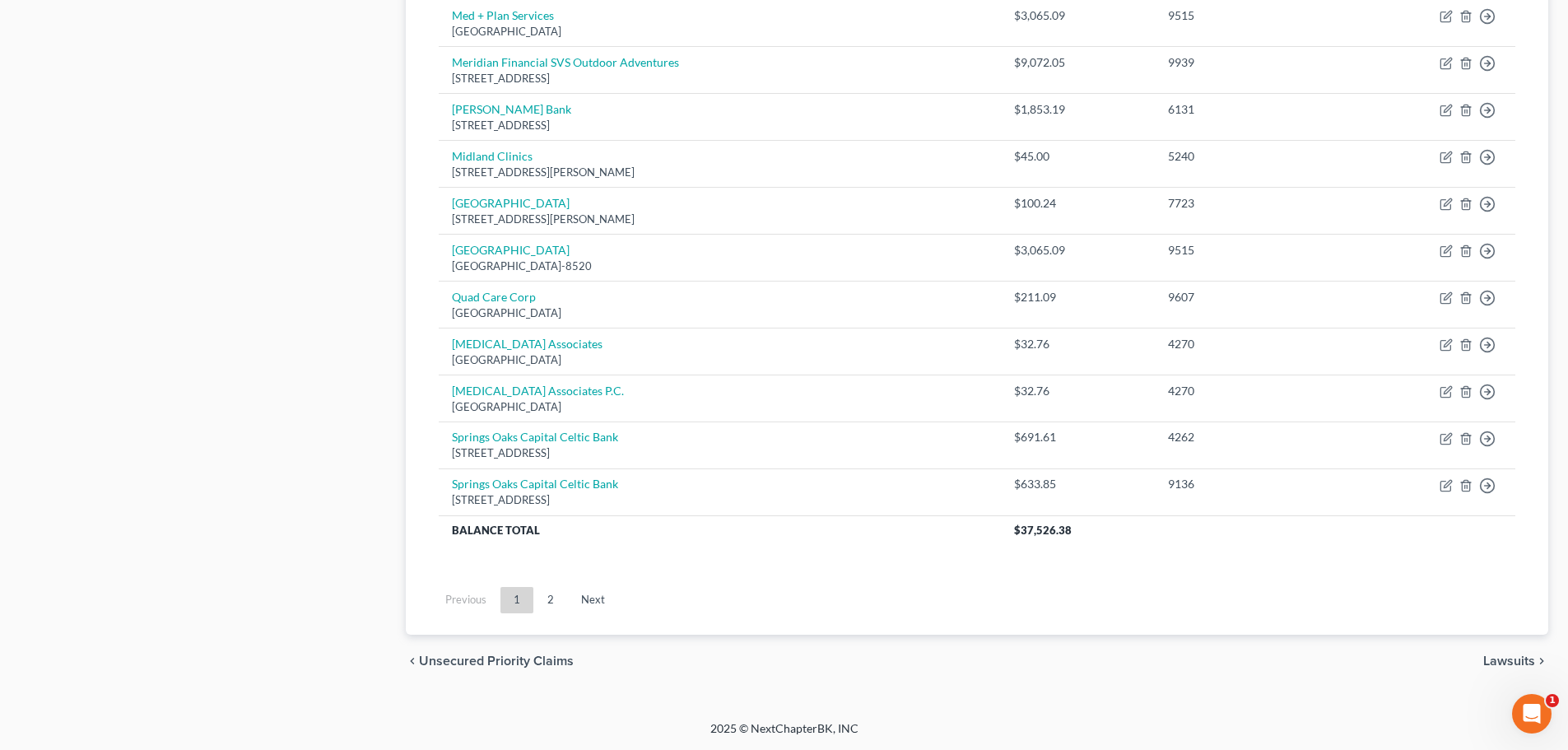
click at [1503, 660] on span "Lawsuits" at bounding box center [1509, 661] width 52 height 13
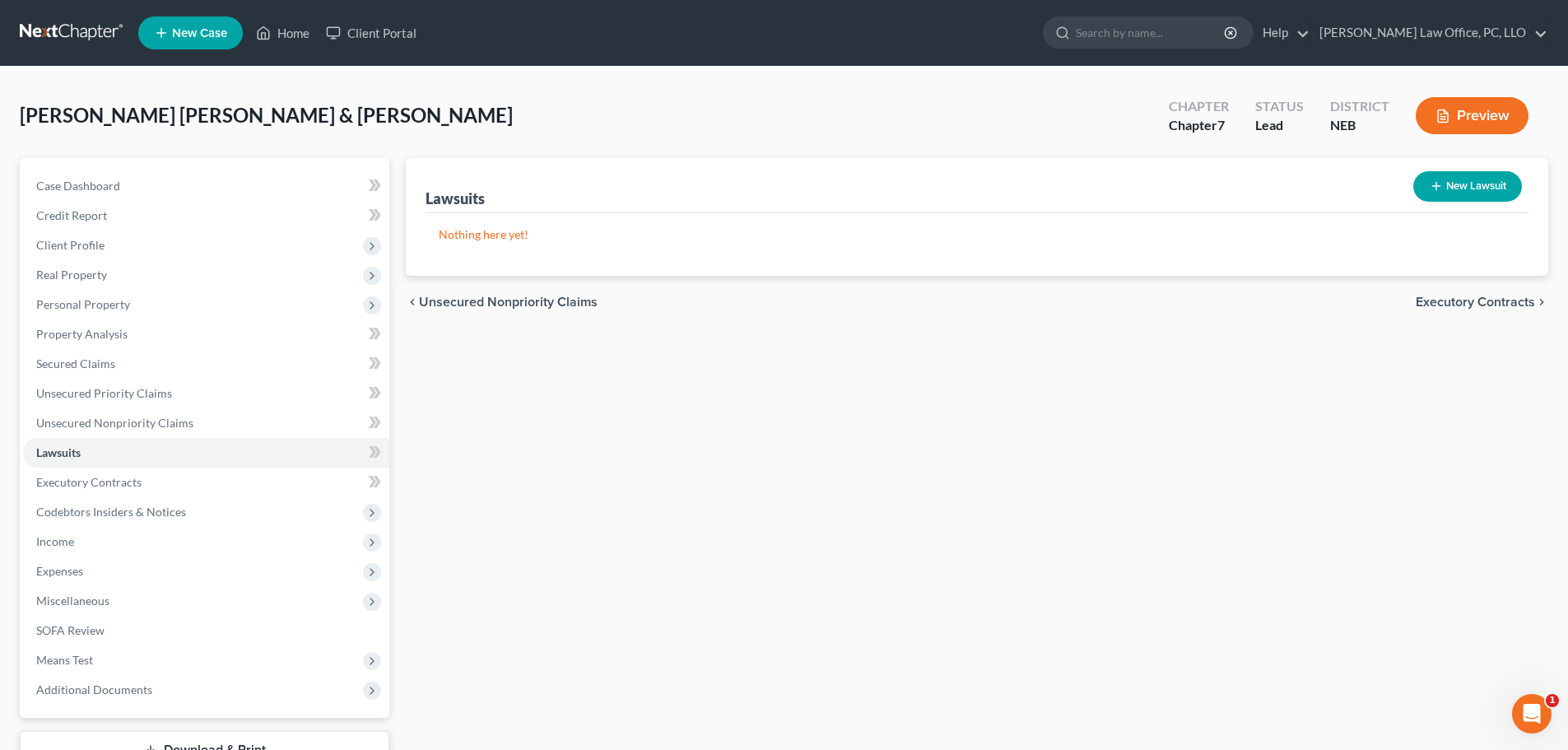
click at [1462, 178] on button "New Lawsuit" at bounding box center [1468, 186] width 109 height 31
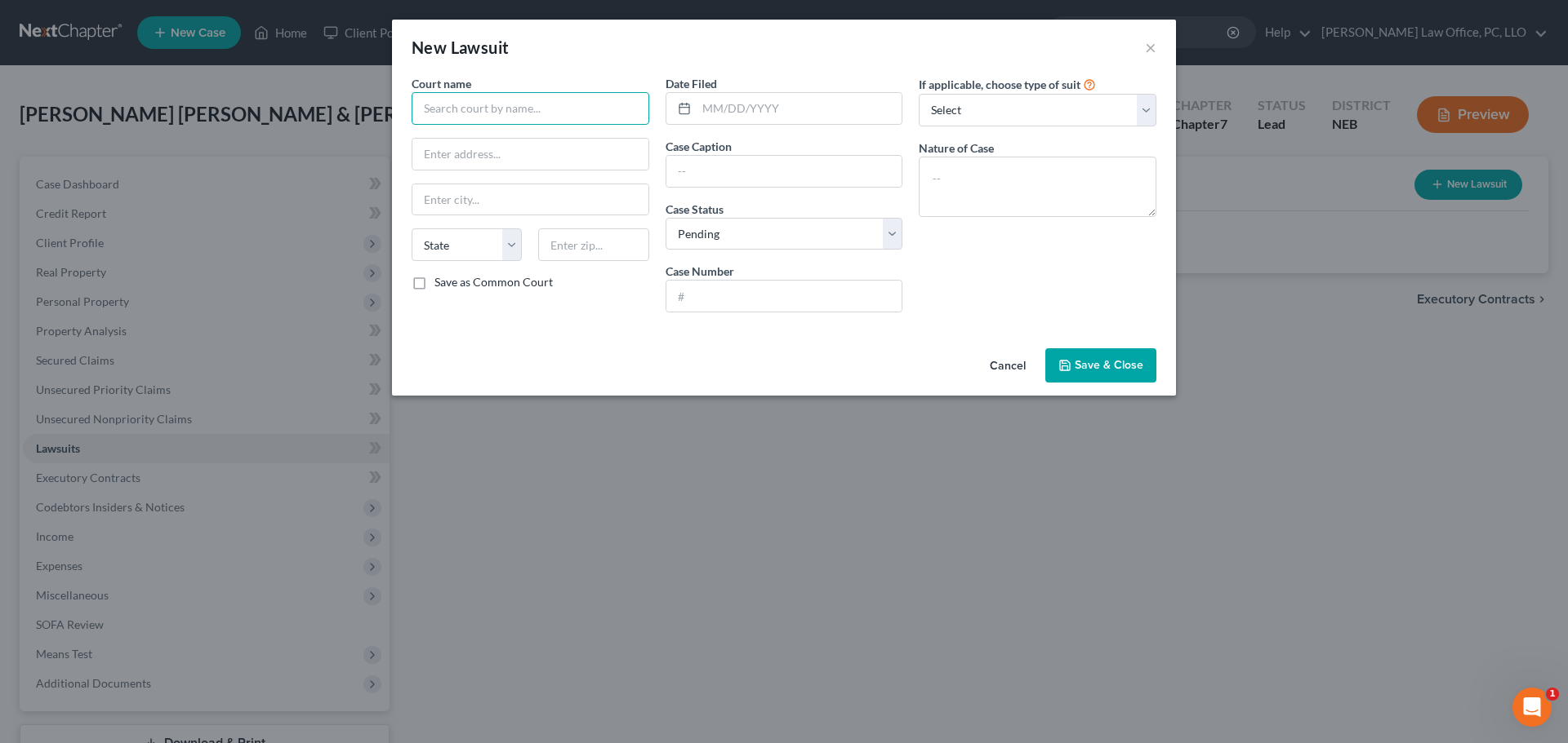
click at [571, 105] on input "text" at bounding box center [531, 108] width 238 height 33
click at [705, 107] on input "text" at bounding box center [799, 108] width 206 height 31
click at [736, 170] on input "text" at bounding box center [785, 171] width 236 height 31
click at [896, 233] on select "Select Pending On Appeal Concluded" at bounding box center [785, 234] width 238 height 33
click at [666, 218] on select "Select Pending On Appeal Concluded" at bounding box center [785, 234] width 238 height 33
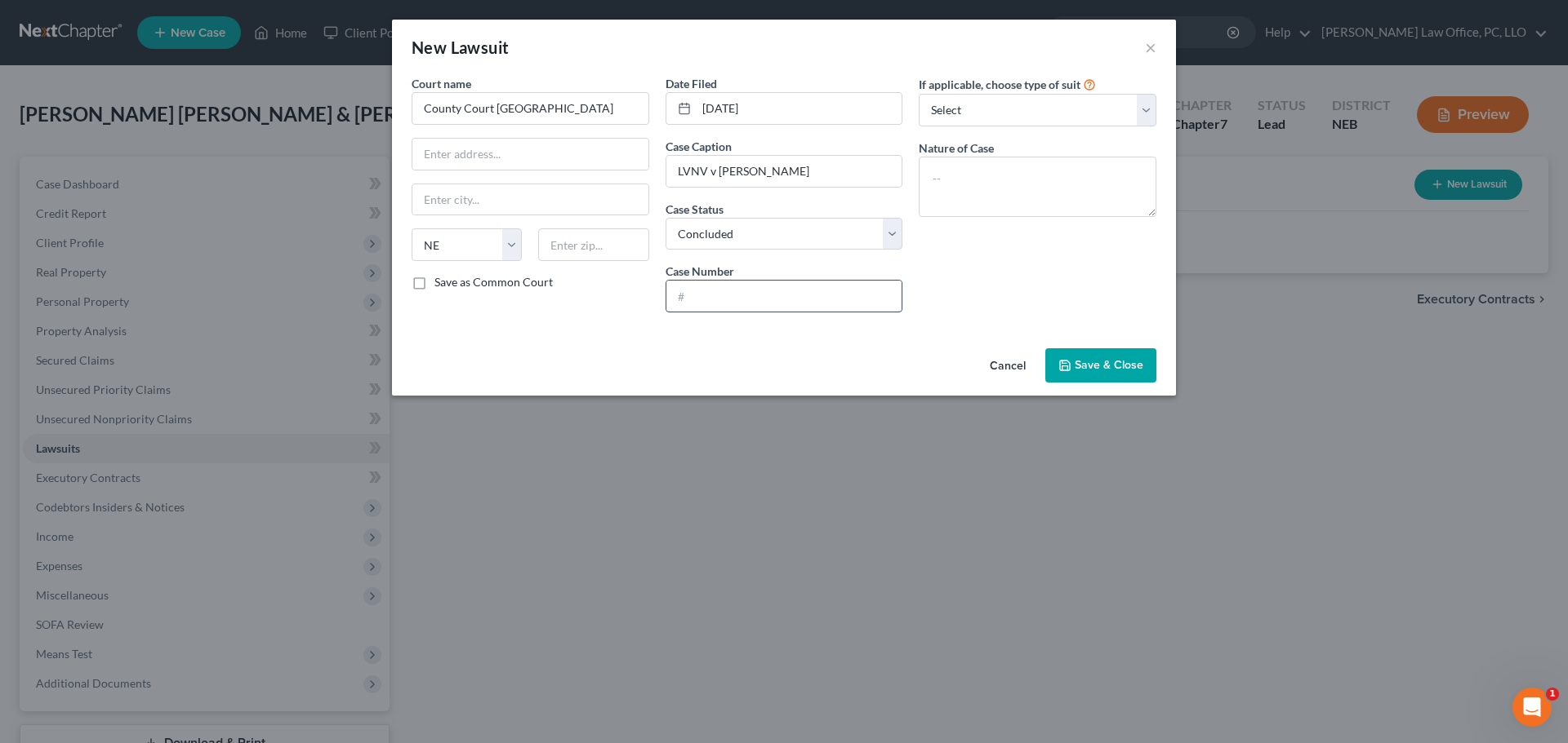
click at [729, 297] on input "text" at bounding box center [785, 296] width 236 height 31
click at [1149, 107] on select "Select Repossession Garnishment Foreclosure Attached, Seized, Or Levied Other" at bounding box center [1038, 110] width 238 height 33
click at [919, 94] on select "Select Repossession Garnishment Foreclosure Attached, Seized, Or Levied Other" at bounding box center [1038, 110] width 238 height 33
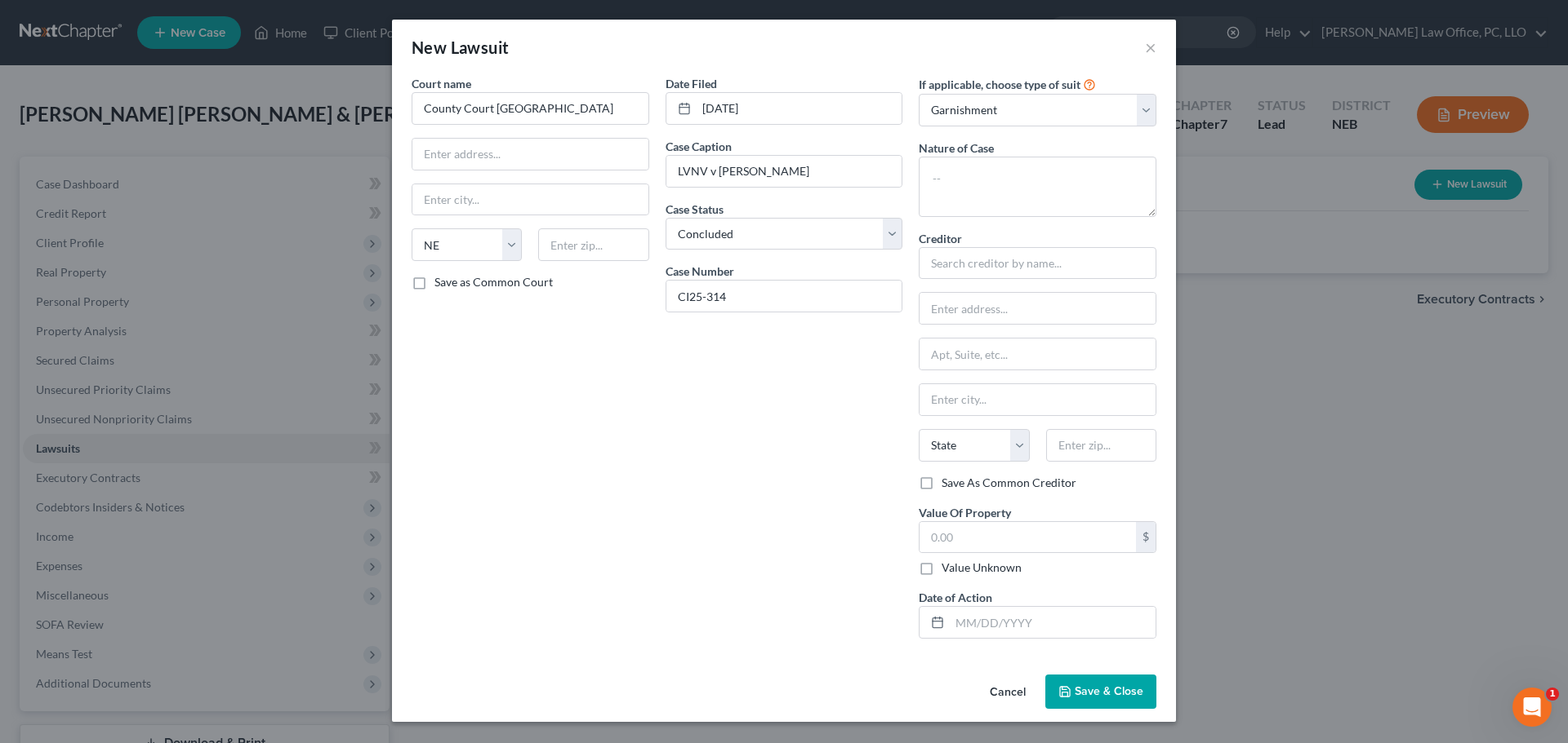
click at [1025, 153] on div "Nature of Case" at bounding box center [1038, 178] width 238 height 78
click at [976, 181] on textarea at bounding box center [1038, 187] width 238 height 61
click at [1144, 110] on select "Select Repossession Garnishment Foreclosure Attached, Seized, Or Levied Other" at bounding box center [1038, 110] width 238 height 33
click at [919, 94] on select "Select Repossession Garnishment Foreclosure Attached, Seized, Or Levied Other" at bounding box center [1038, 110] width 238 height 33
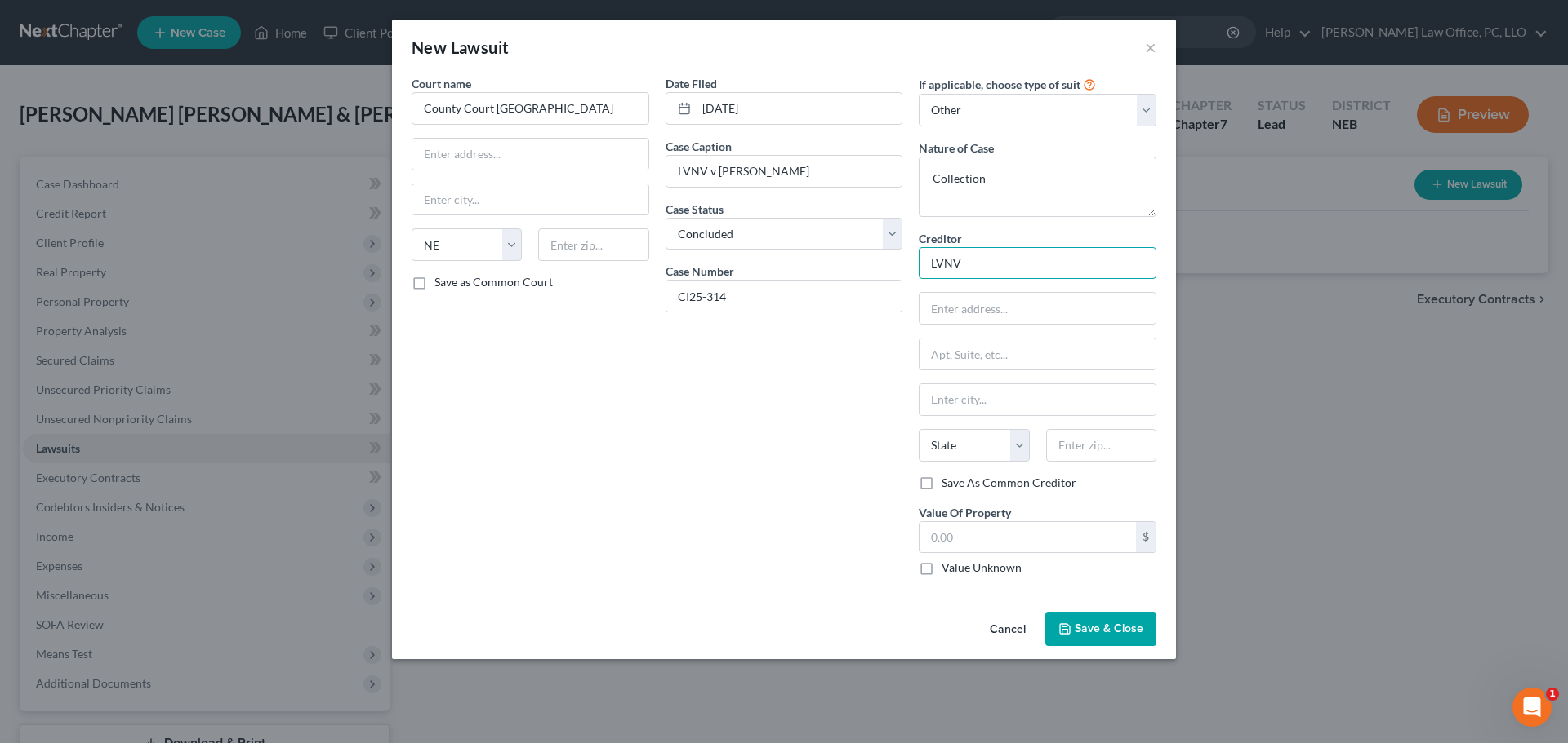
drag, startPoint x: 987, startPoint y: 267, endPoint x: 845, endPoint y: 278, distance: 142.4
click at [846, 277] on div "Court name * County Court Dakota County State [US_STATE] AK AR AZ CA CO [GEOGRA…" at bounding box center [784, 332] width 761 height 514
click at [1147, 106] on select "Select Repossession Garnishment Foreclosure Attached, Seized, Or Levied Other" at bounding box center [1038, 110] width 238 height 33
click at [919, 94] on select "Select Repossession Garnishment Foreclosure Attached, Seized, Or Levied Other" at bounding box center [1038, 110] width 238 height 33
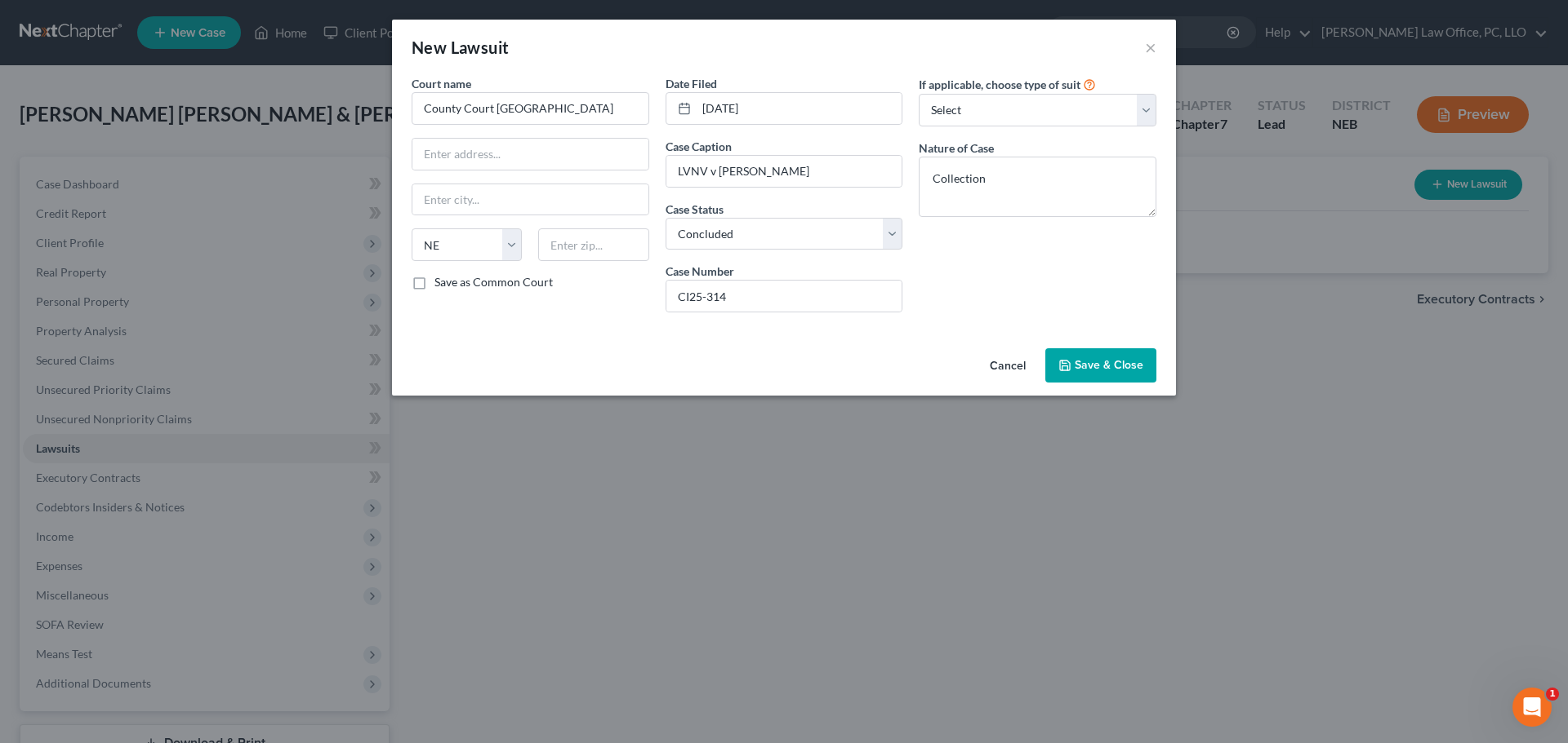
click at [1088, 364] on span "Save & Close" at bounding box center [1108, 365] width 68 height 13
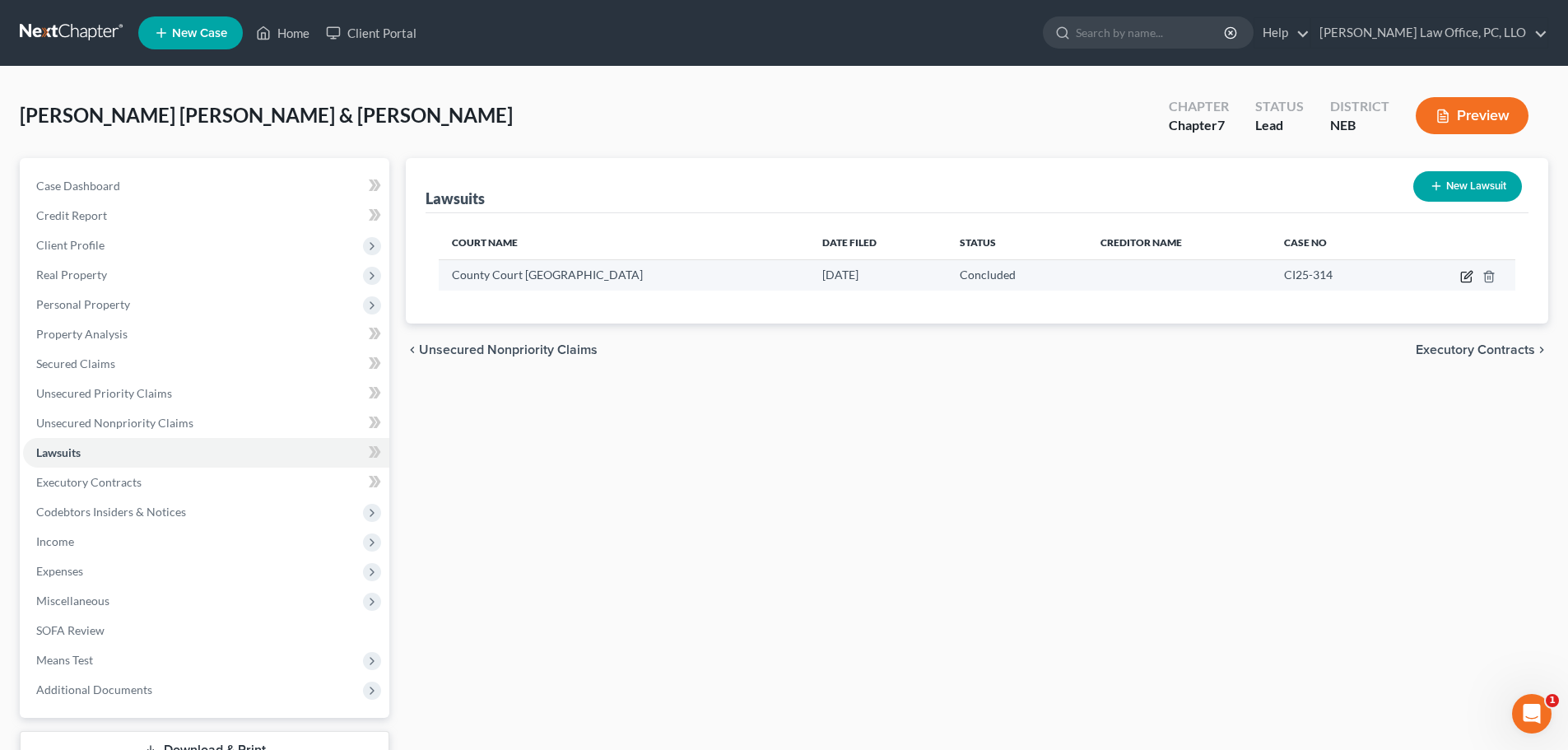
click at [1461, 272] on icon "button" at bounding box center [1467, 276] width 13 height 13
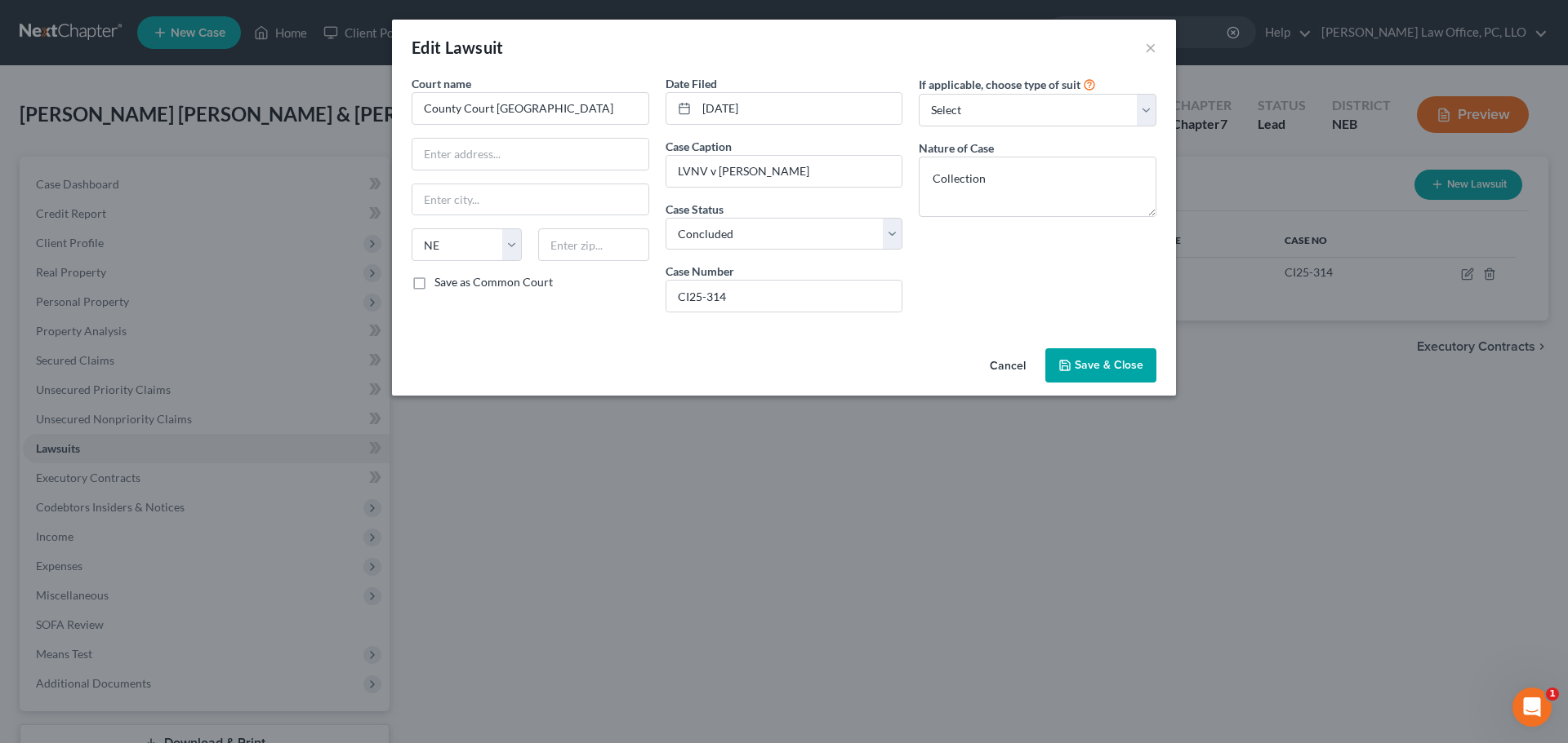
click at [1127, 368] on span "Save & Close" at bounding box center [1108, 365] width 68 height 13
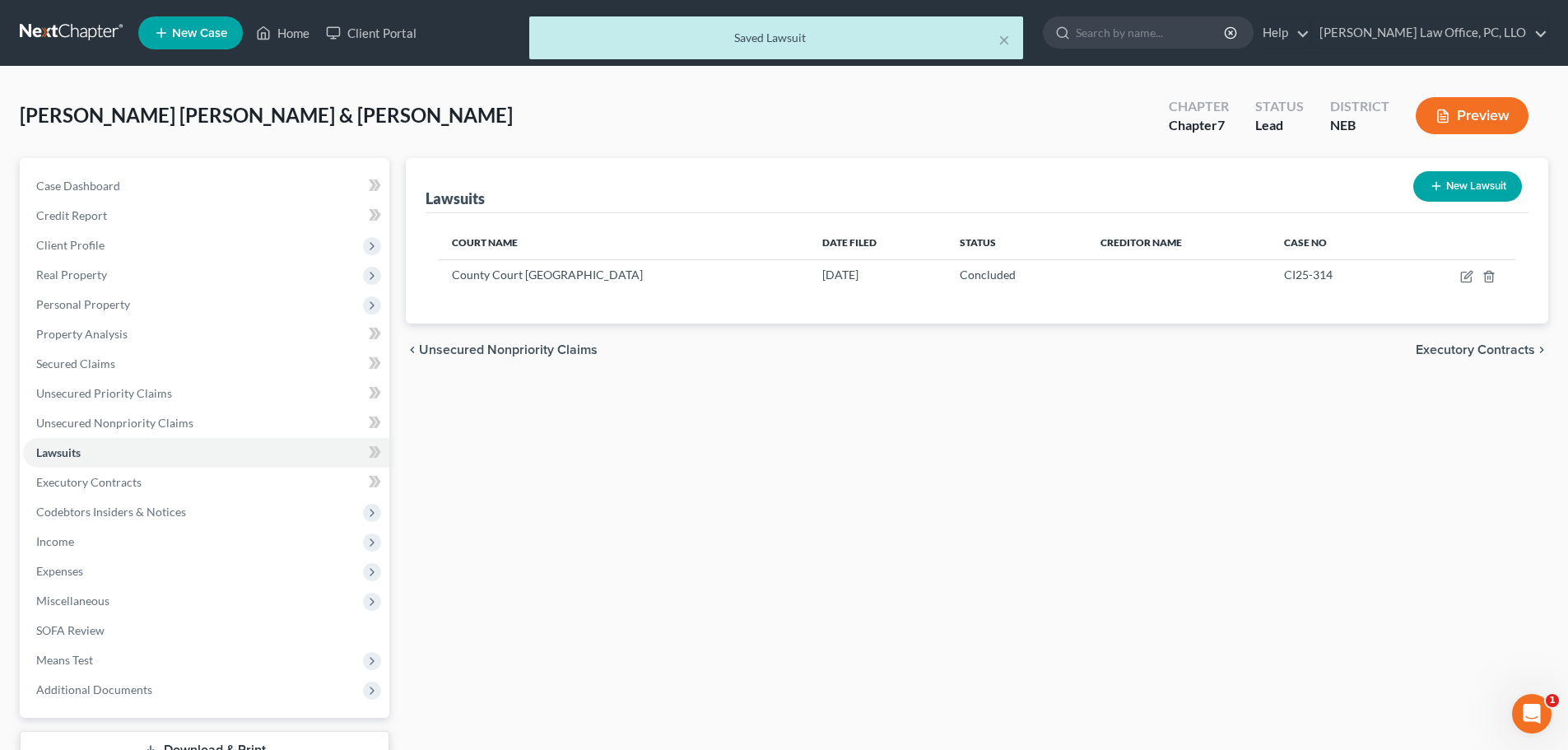
click at [1452, 174] on button "New Lawsuit" at bounding box center [1468, 186] width 109 height 31
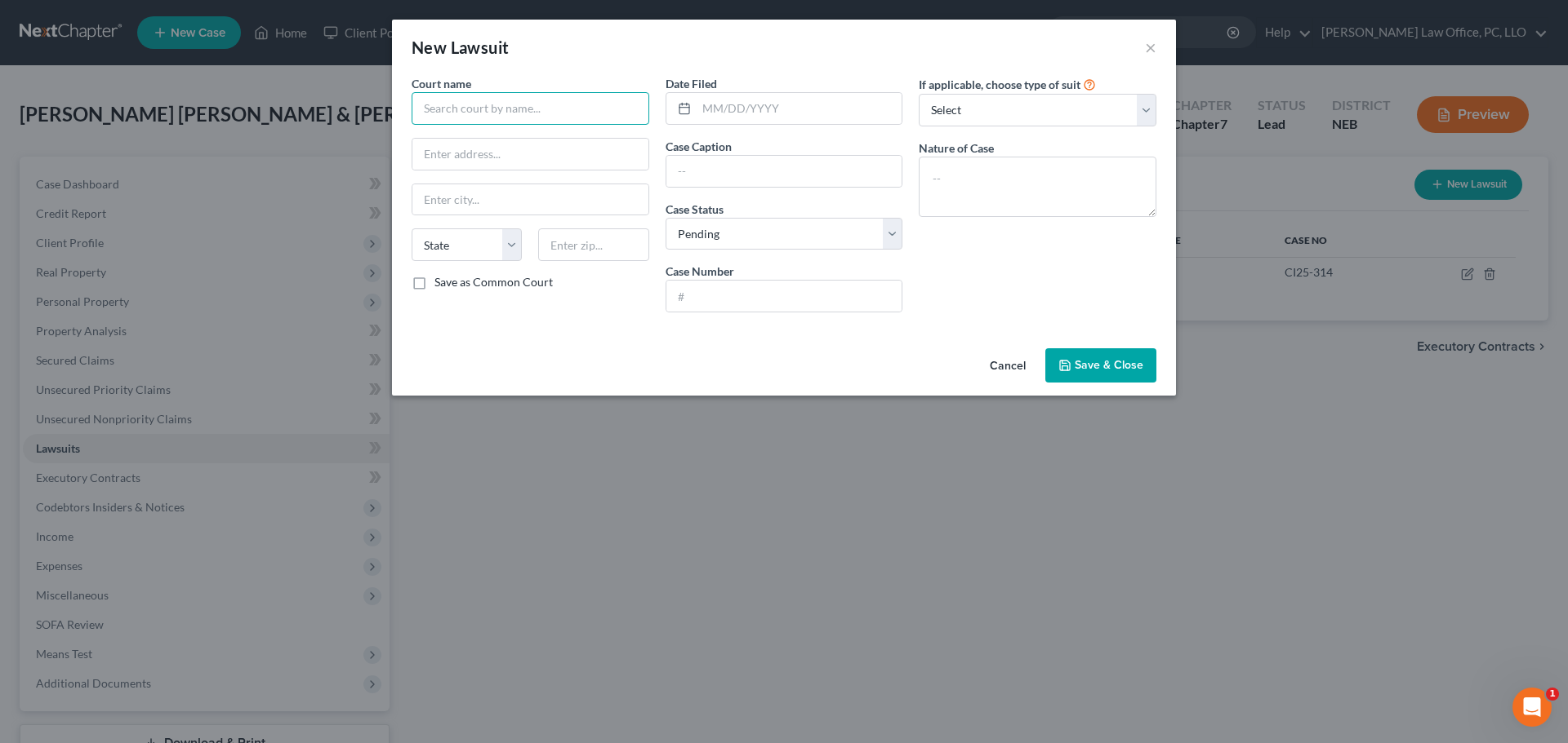
click at [493, 106] on input "text" at bounding box center [531, 108] width 238 height 33
click at [889, 234] on select "Select Pending On Appeal Concluded" at bounding box center [785, 234] width 238 height 33
click at [666, 218] on select "Select Pending On Appeal Concluded" at bounding box center [785, 234] width 238 height 33
click at [715, 302] on input "text" at bounding box center [785, 296] width 236 height 31
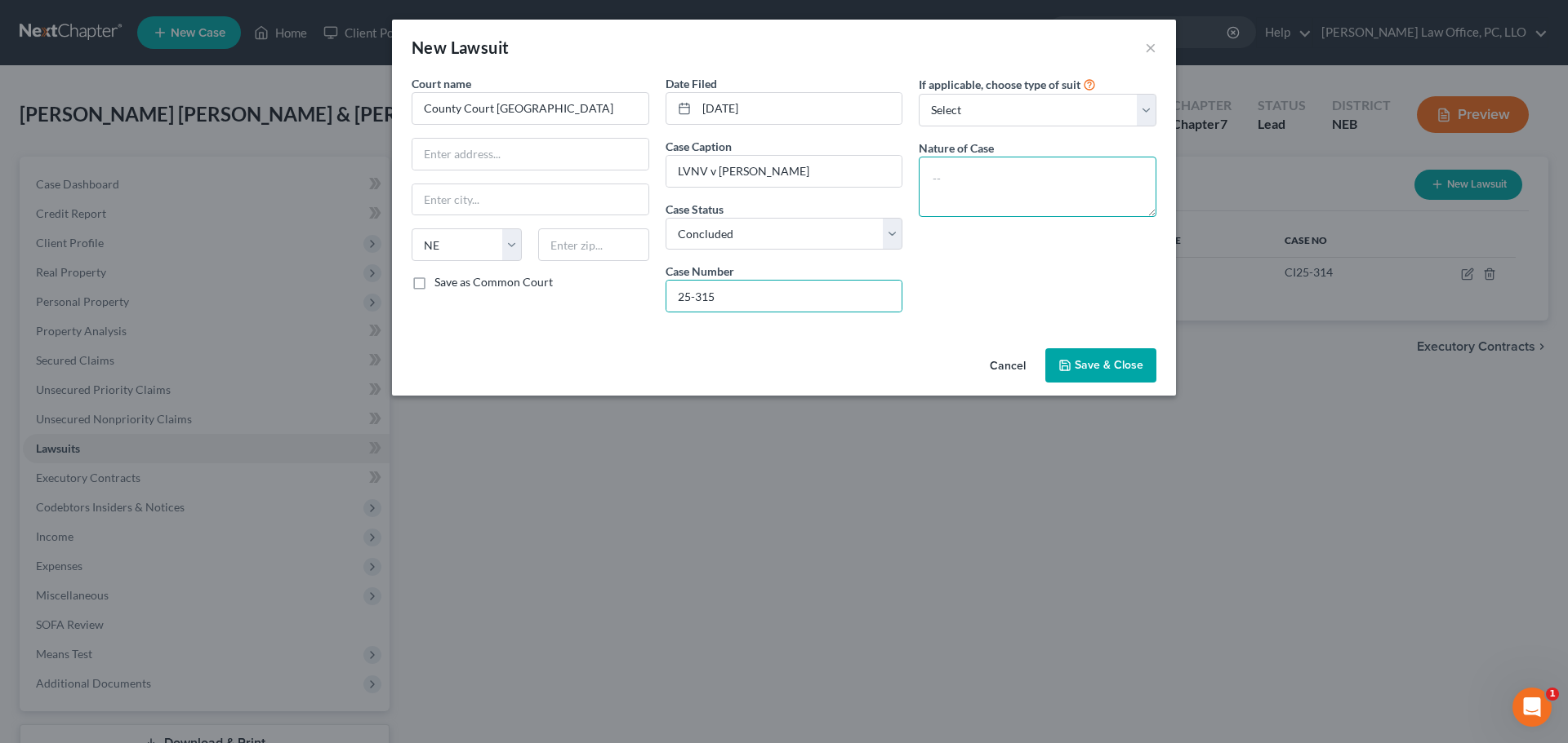
click at [1062, 175] on textarea at bounding box center [1038, 187] width 238 height 61
click at [1101, 369] on span "Save & Close" at bounding box center [1108, 365] width 68 height 13
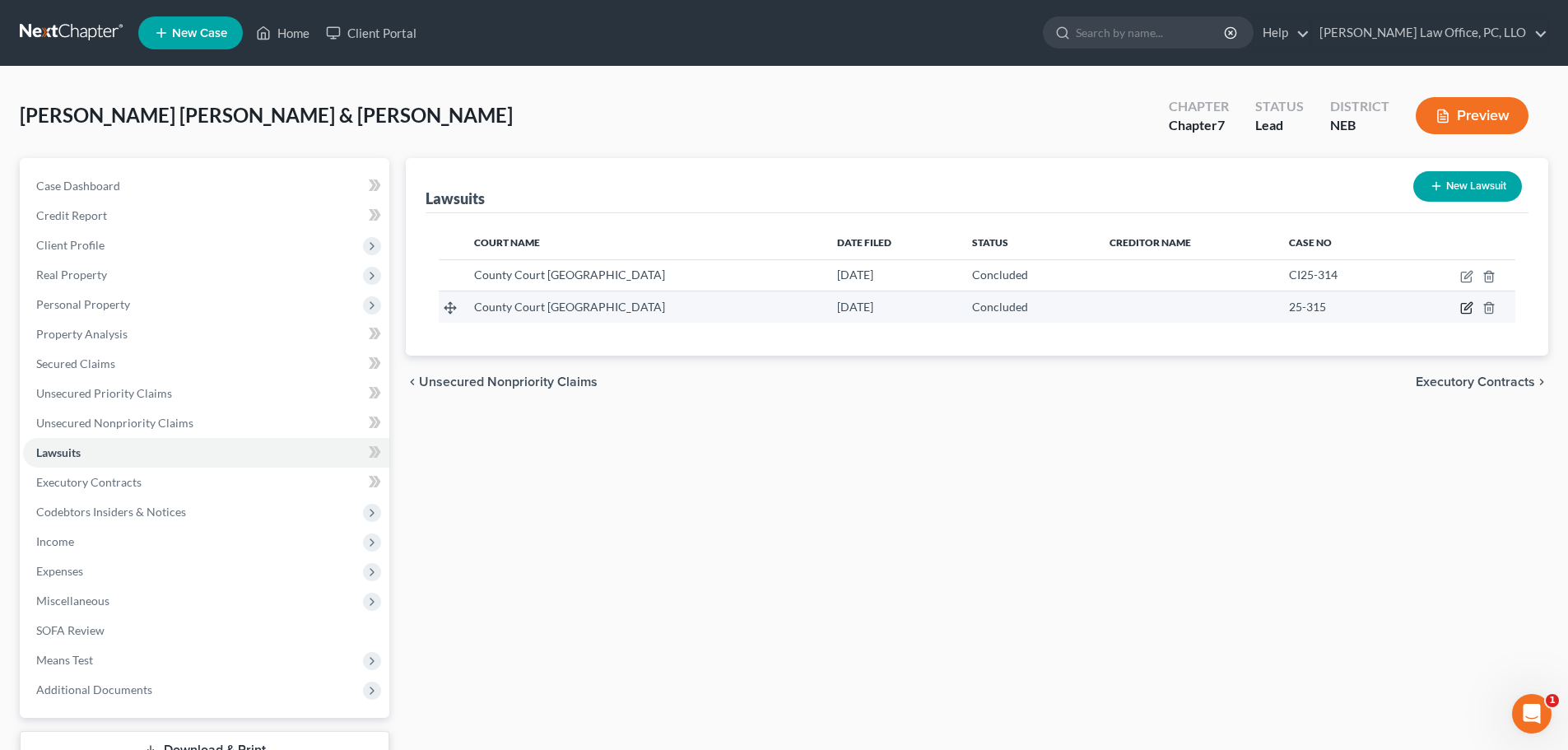
click at [1468, 307] on icon "button" at bounding box center [1467, 307] width 13 height 13
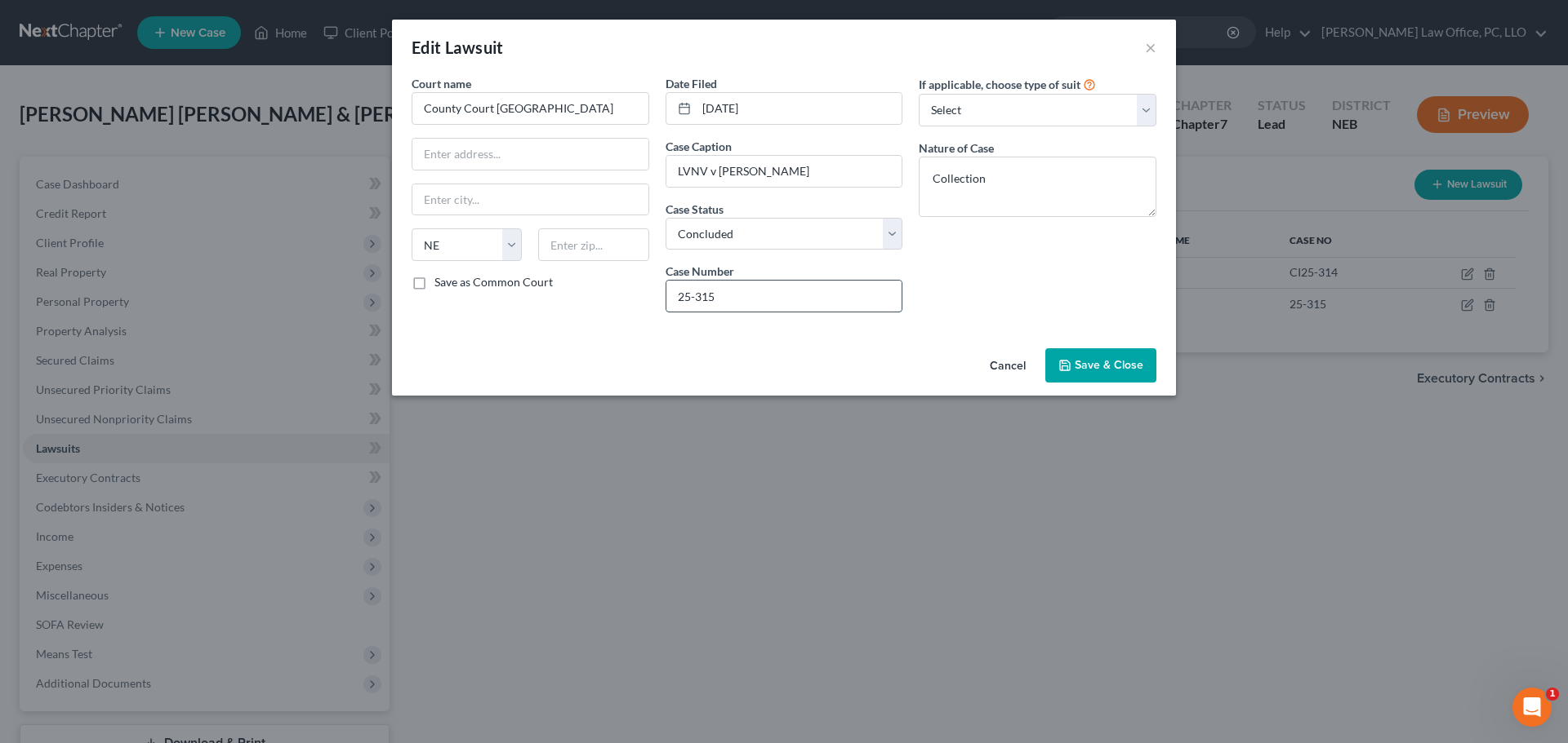
click at [677, 299] on input "25-315" at bounding box center [785, 296] width 236 height 31
click at [1122, 364] on span "Save & Close" at bounding box center [1108, 365] width 68 height 13
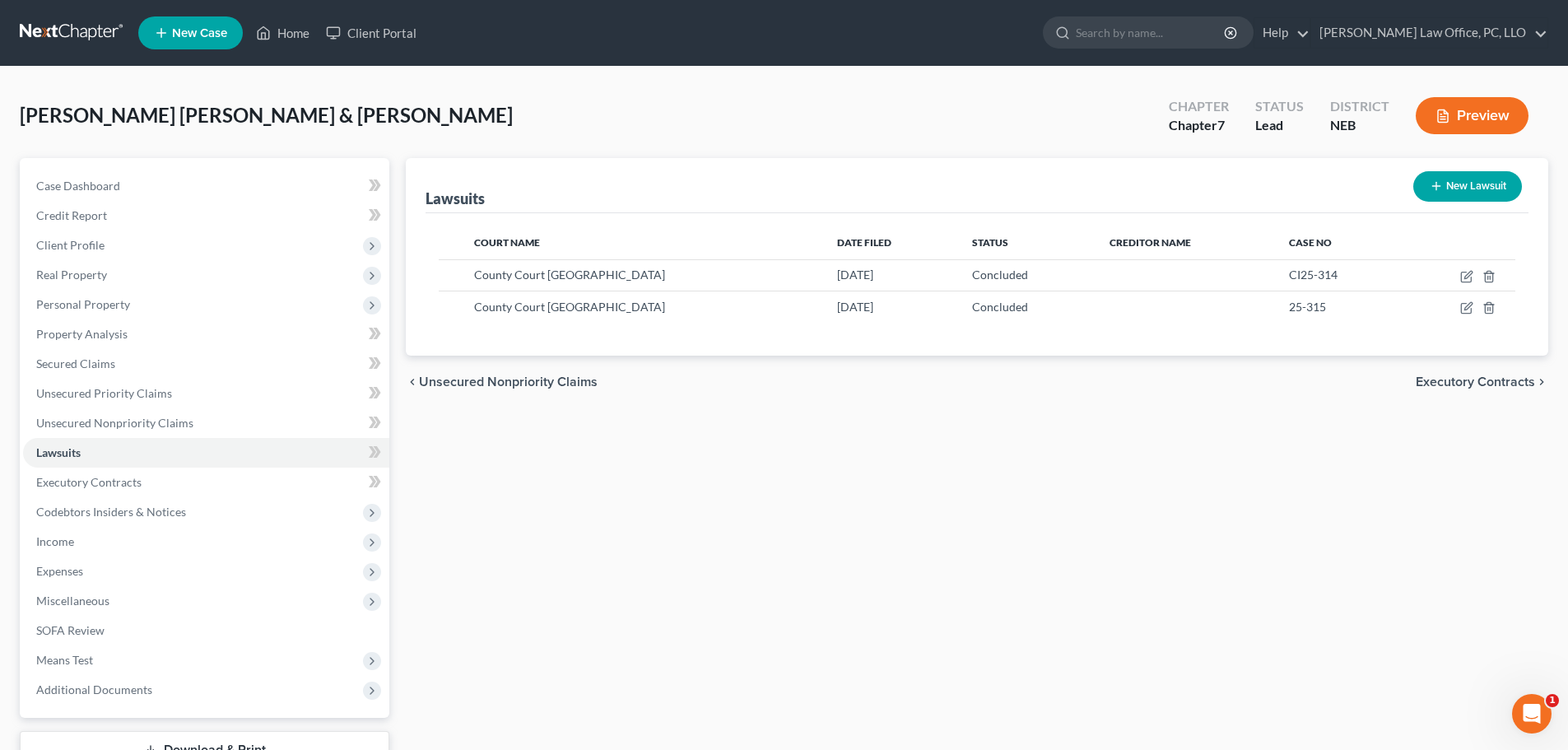
click at [1490, 383] on span "Executory Contracts" at bounding box center [1475, 381] width 119 height 13
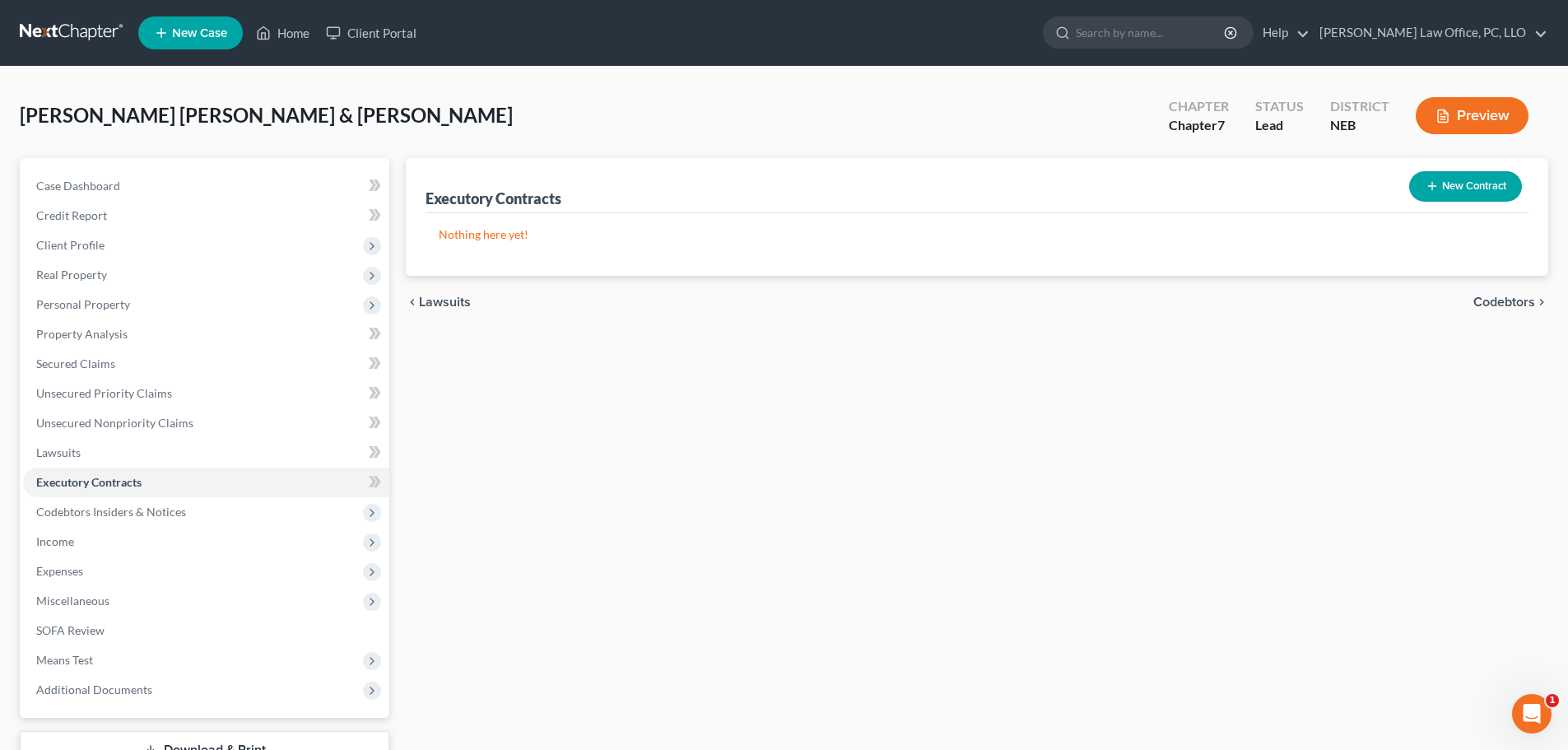
click at [1487, 190] on button "New Contract" at bounding box center [1466, 186] width 113 height 31
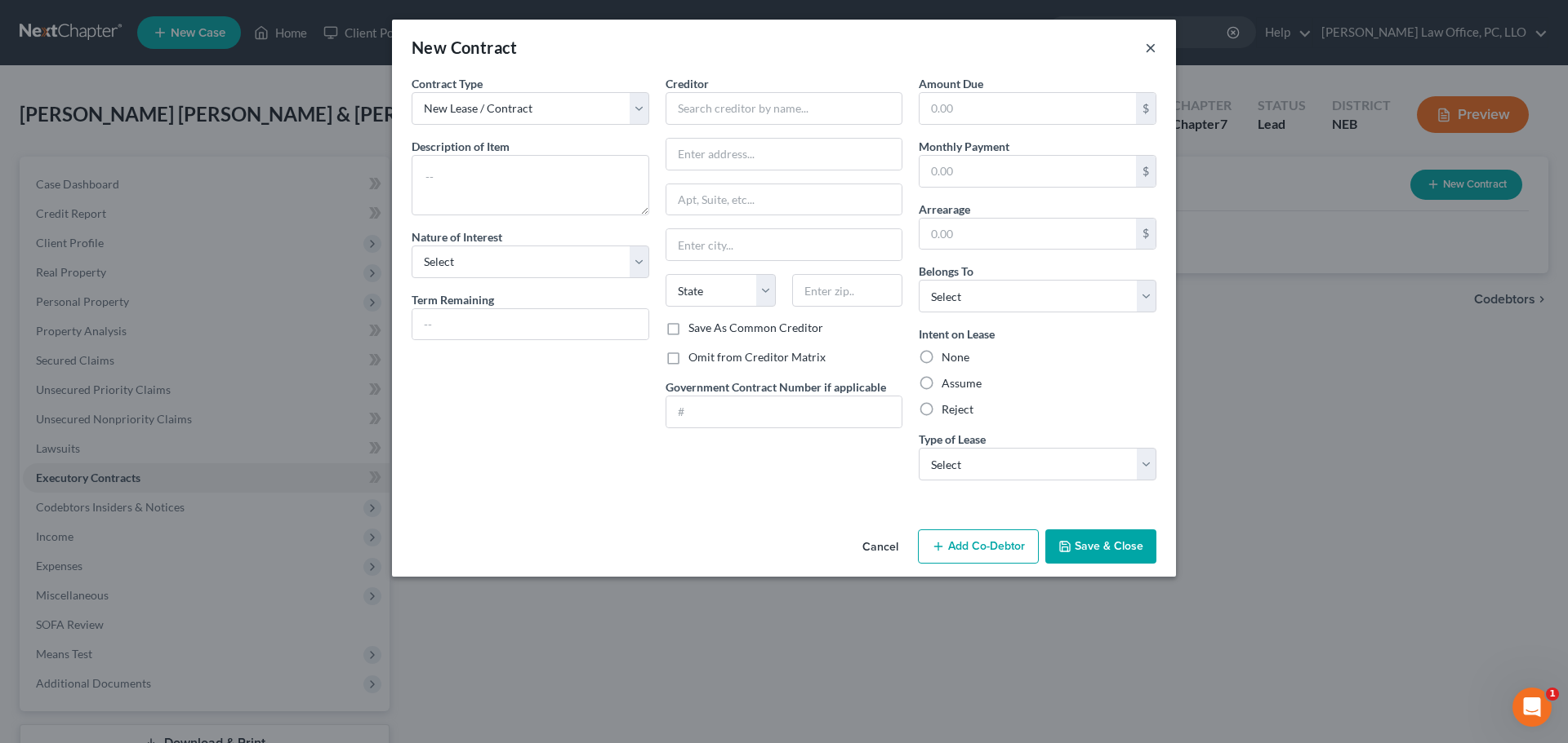
click at [1152, 44] on button "×" at bounding box center [1151, 47] width 12 height 19
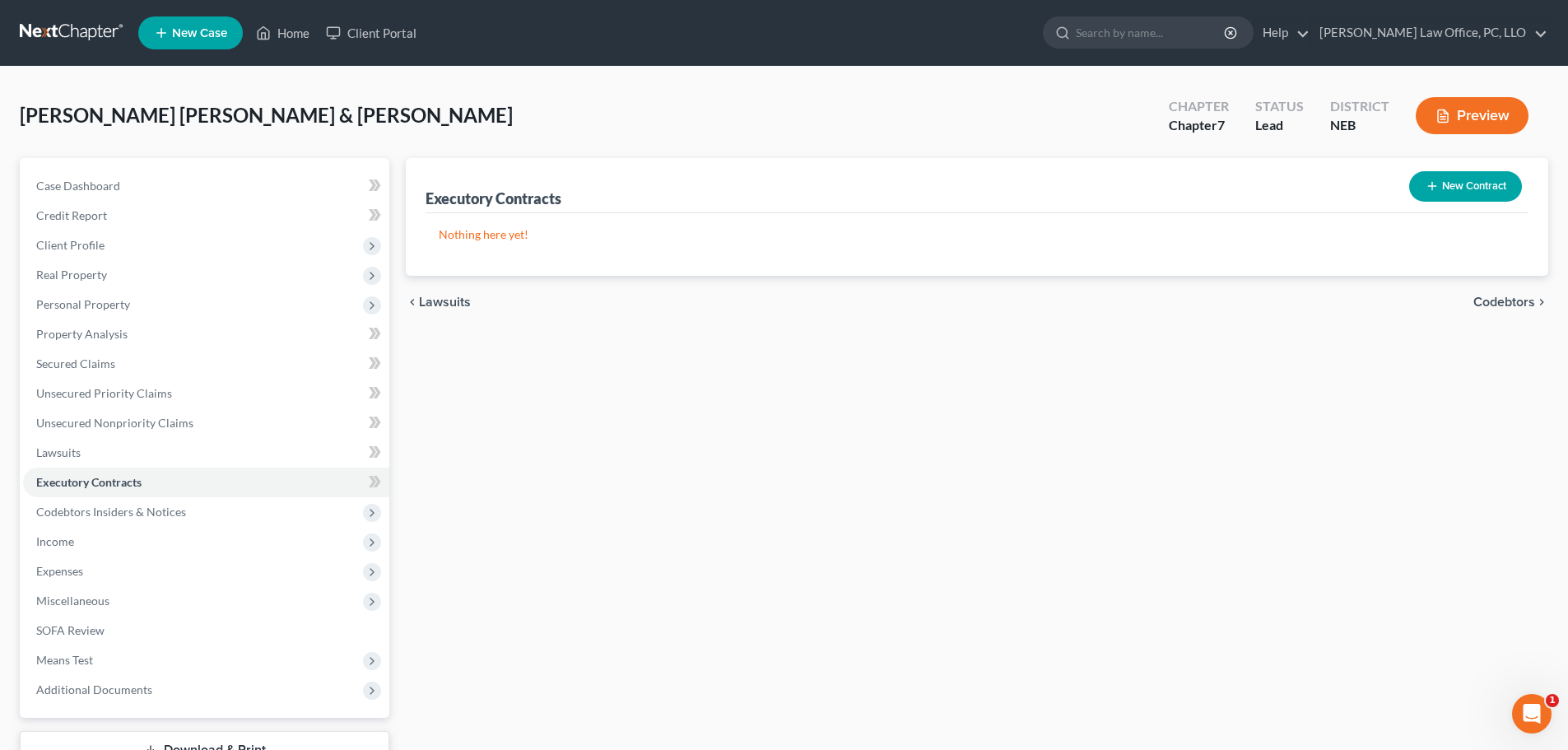
click at [1491, 300] on span "Codebtors" at bounding box center [1504, 301] width 62 height 13
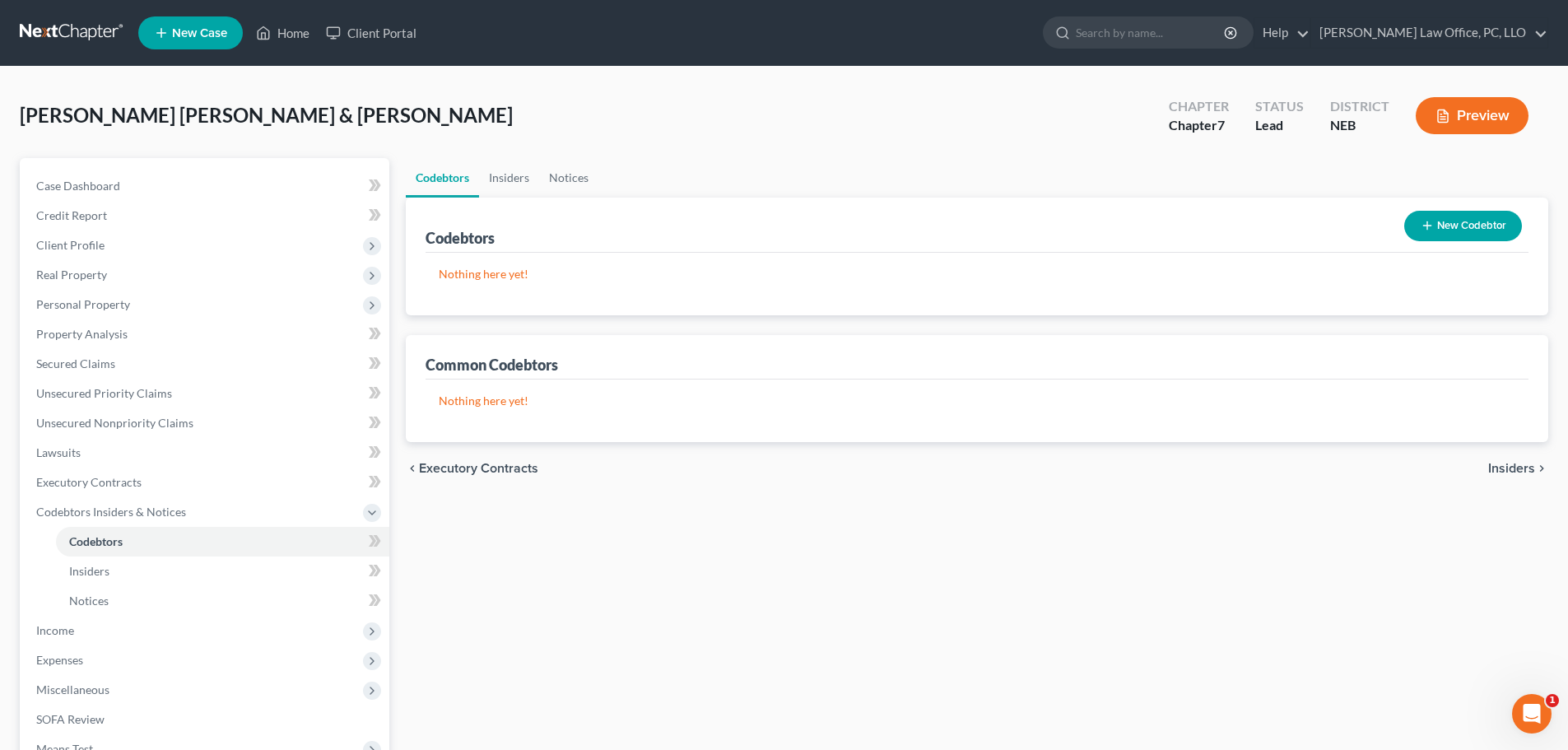
click at [1502, 468] on span "Insiders" at bounding box center [1511, 468] width 47 height 13
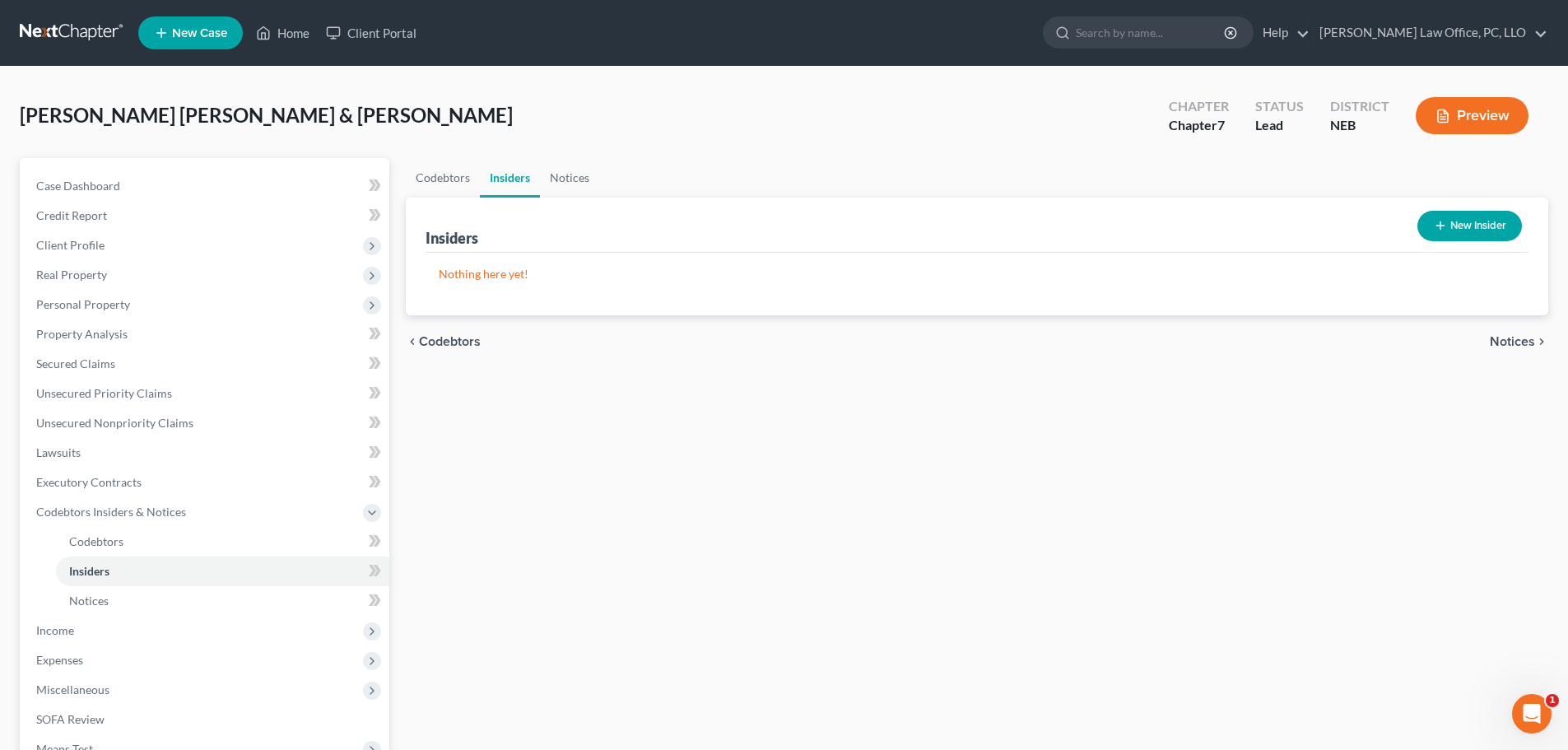
click at [1514, 340] on span "Notices" at bounding box center [1512, 341] width 45 height 13
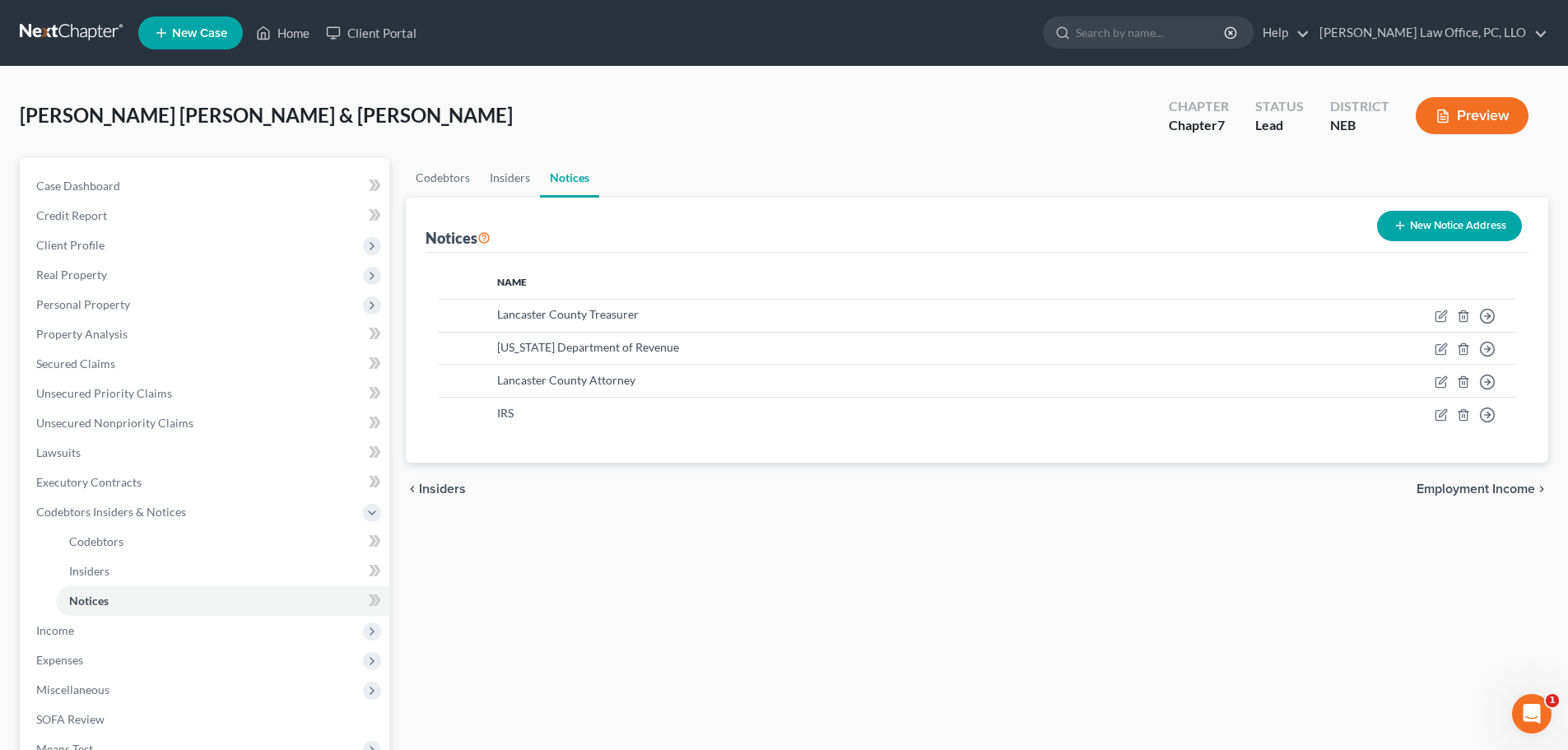
click at [1504, 493] on span "Employment Income" at bounding box center [1475, 489] width 118 height 13
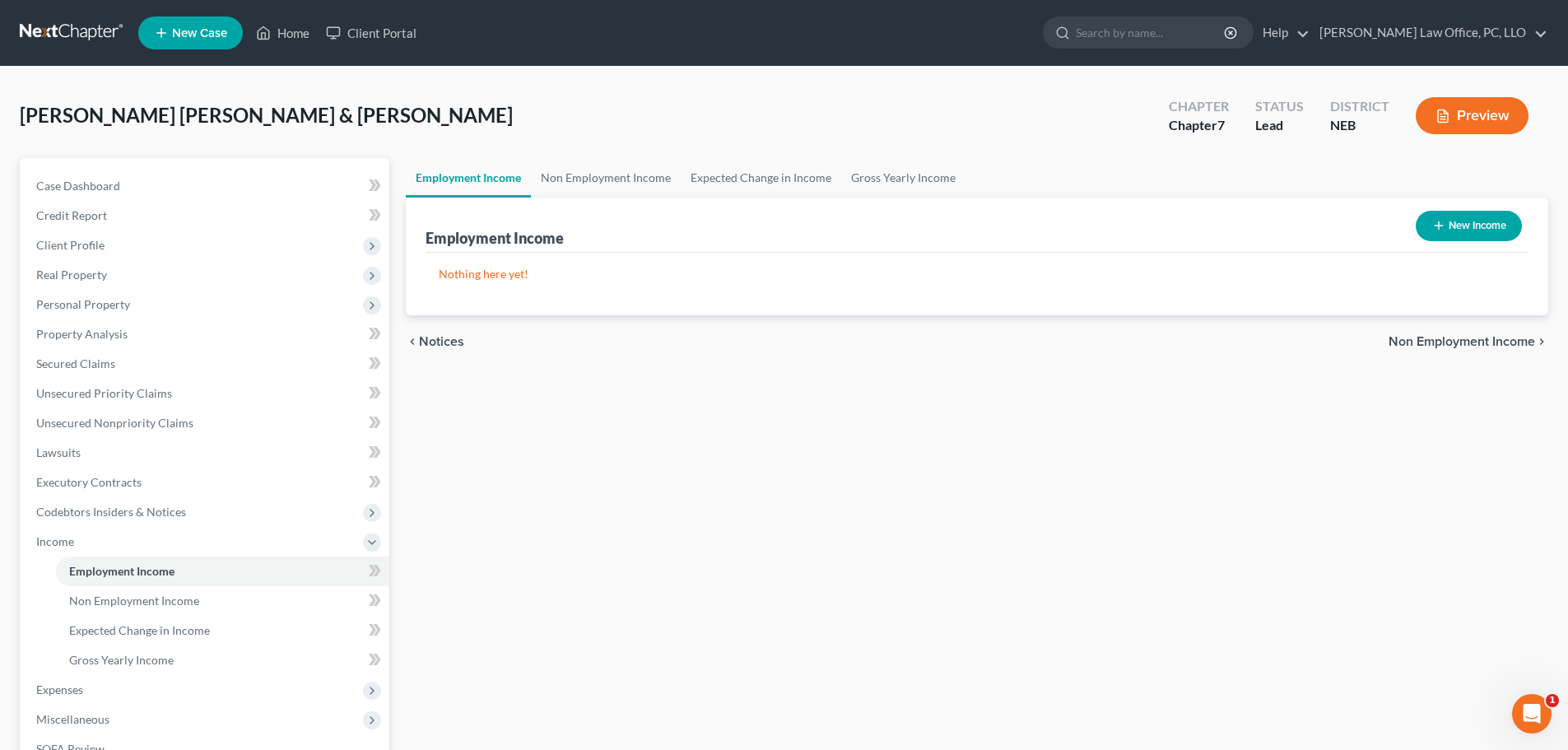
click at [1452, 338] on span "Non Employment Income" at bounding box center [1462, 341] width 146 height 13
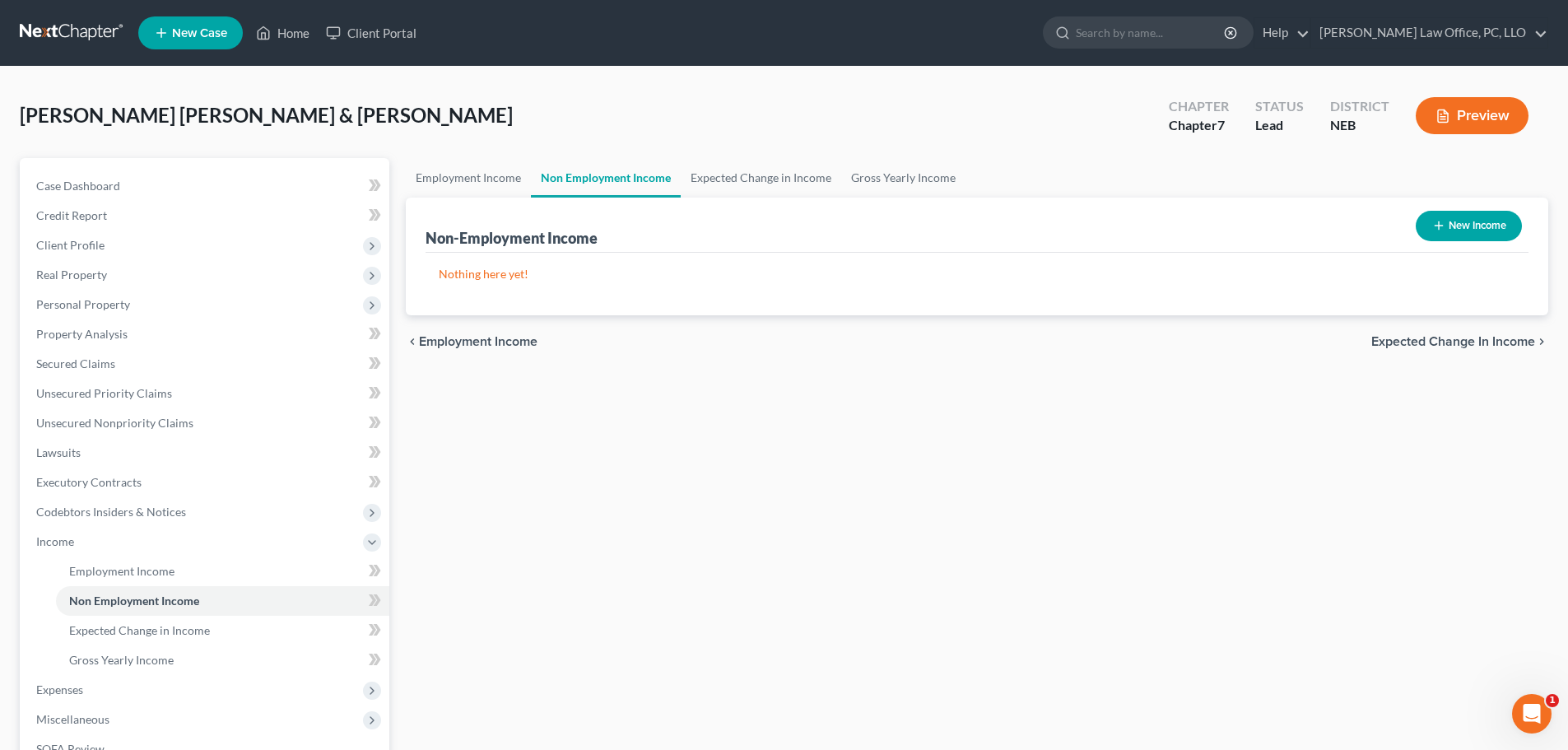
click at [1488, 212] on button "New Income" at bounding box center [1468, 226] width 106 height 31
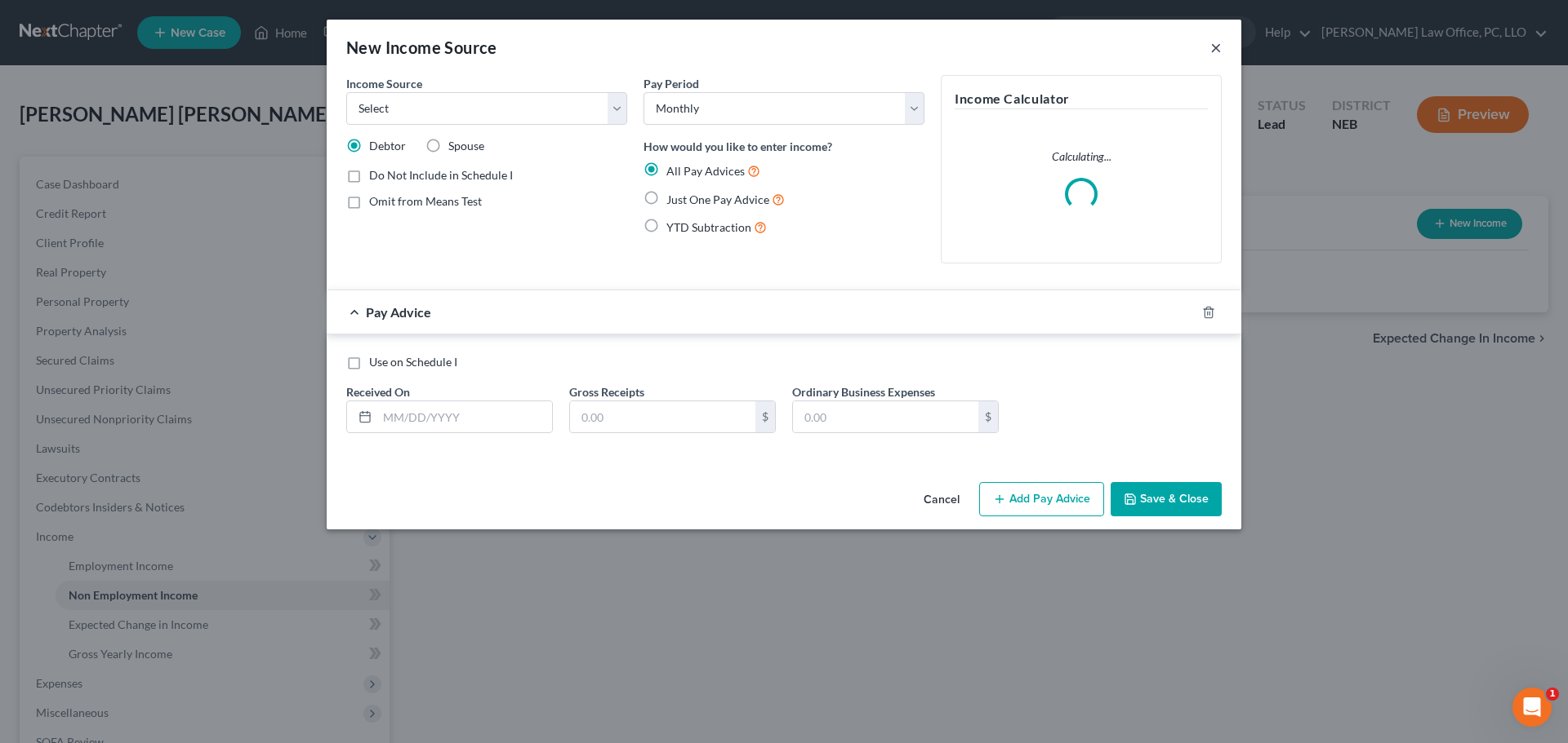
click at [1213, 45] on button "×" at bounding box center [1216, 47] width 12 height 19
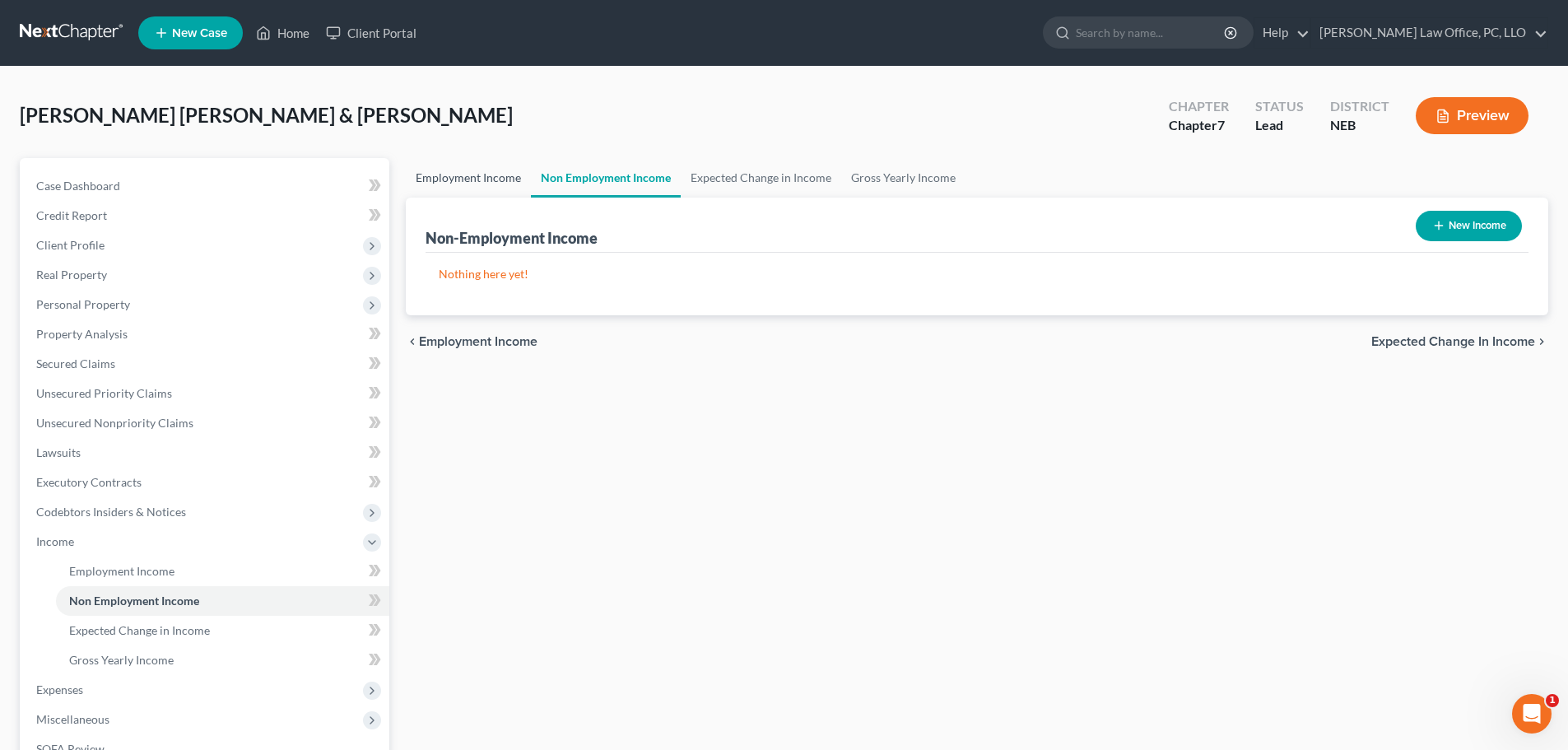
click at [442, 177] on link "Employment Income" at bounding box center [468, 178] width 125 height 39
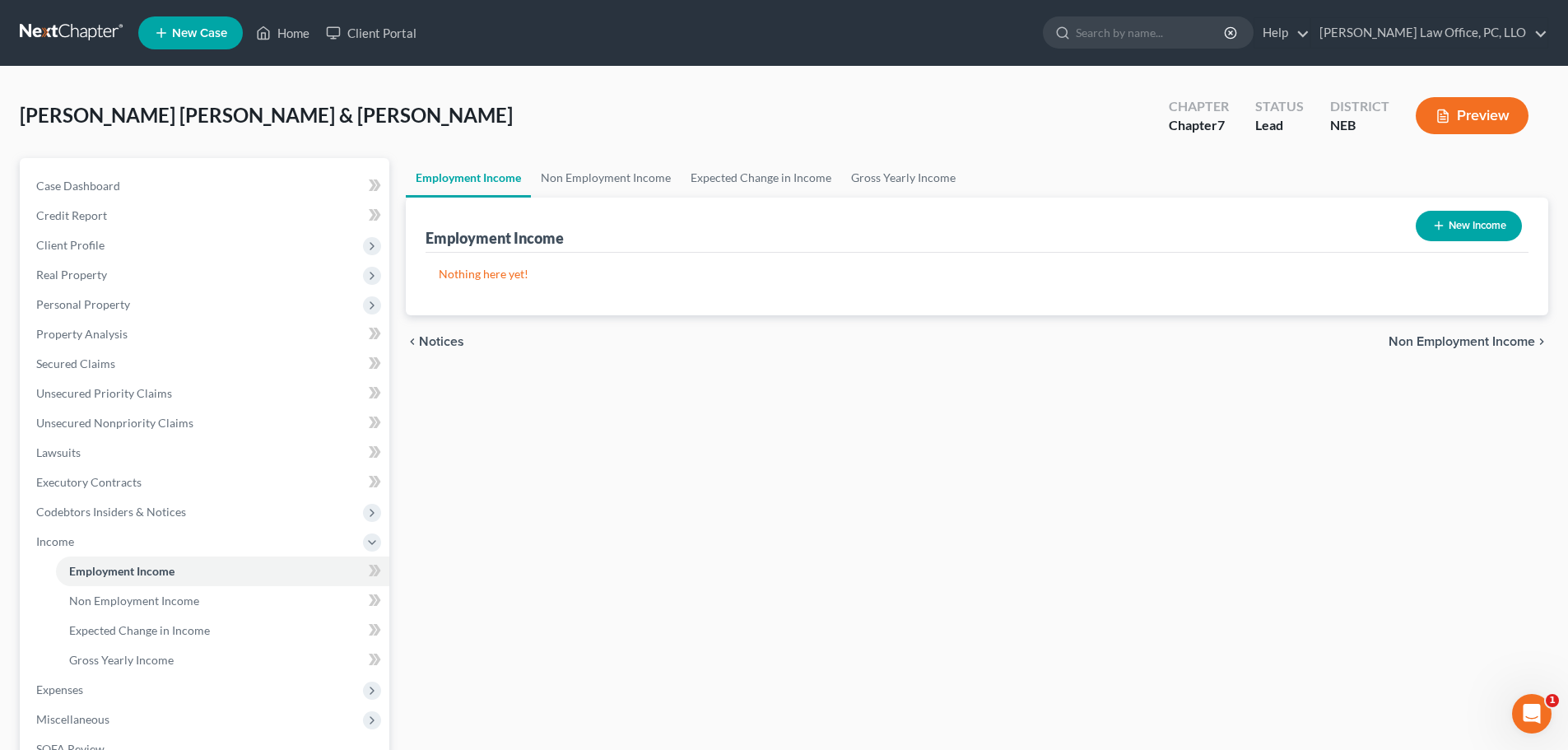
click at [1486, 218] on button "New Income" at bounding box center [1468, 226] width 106 height 31
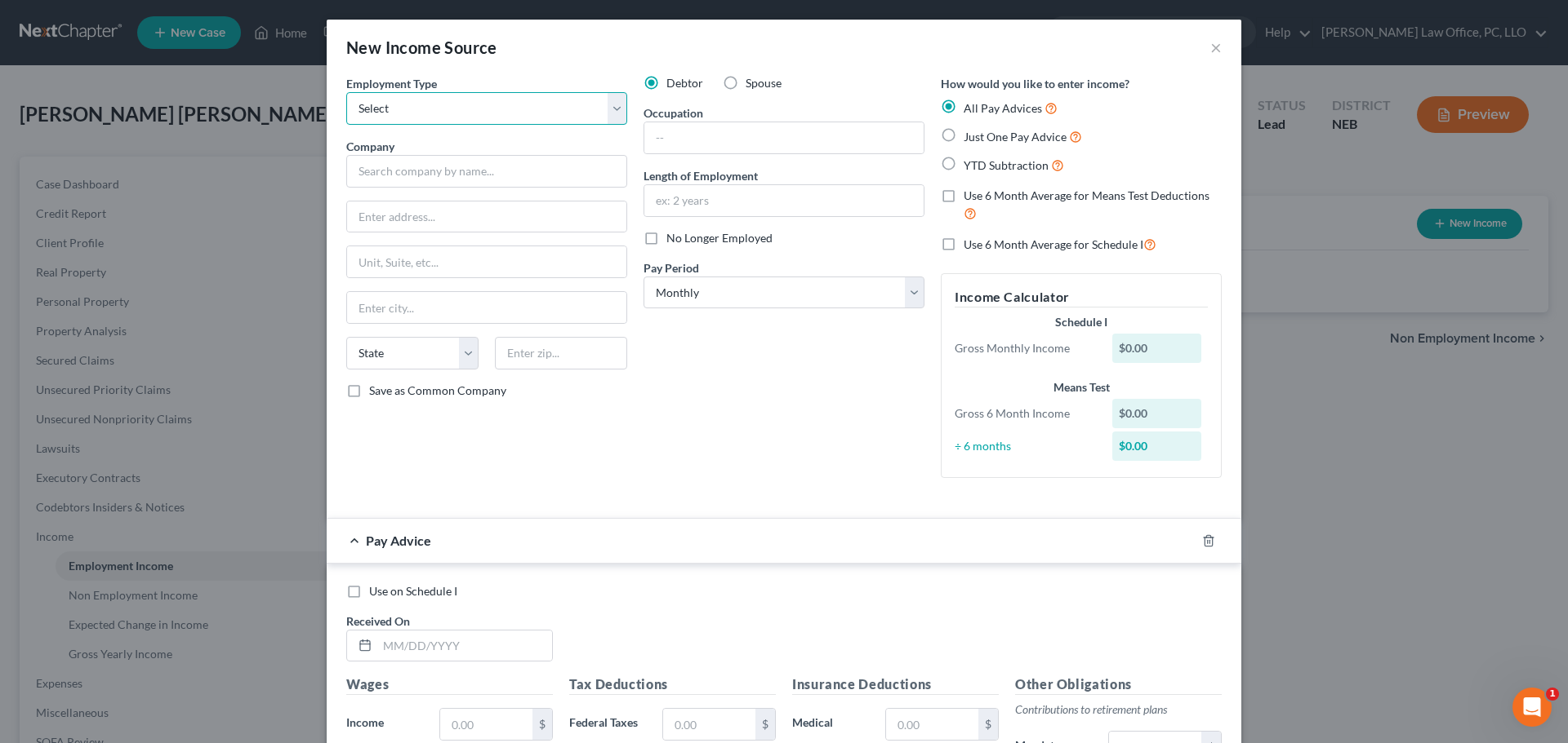
click at [614, 108] on select "Select Full or [DEMOGRAPHIC_DATA] Employment Self Employment" at bounding box center [486, 108] width 281 height 33
click at [346, 92] on select "Select Full or [DEMOGRAPHIC_DATA] Employment Self Employment" at bounding box center [486, 108] width 281 height 33
click at [450, 173] on input "text" at bounding box center [486, 171] width 281 height 33
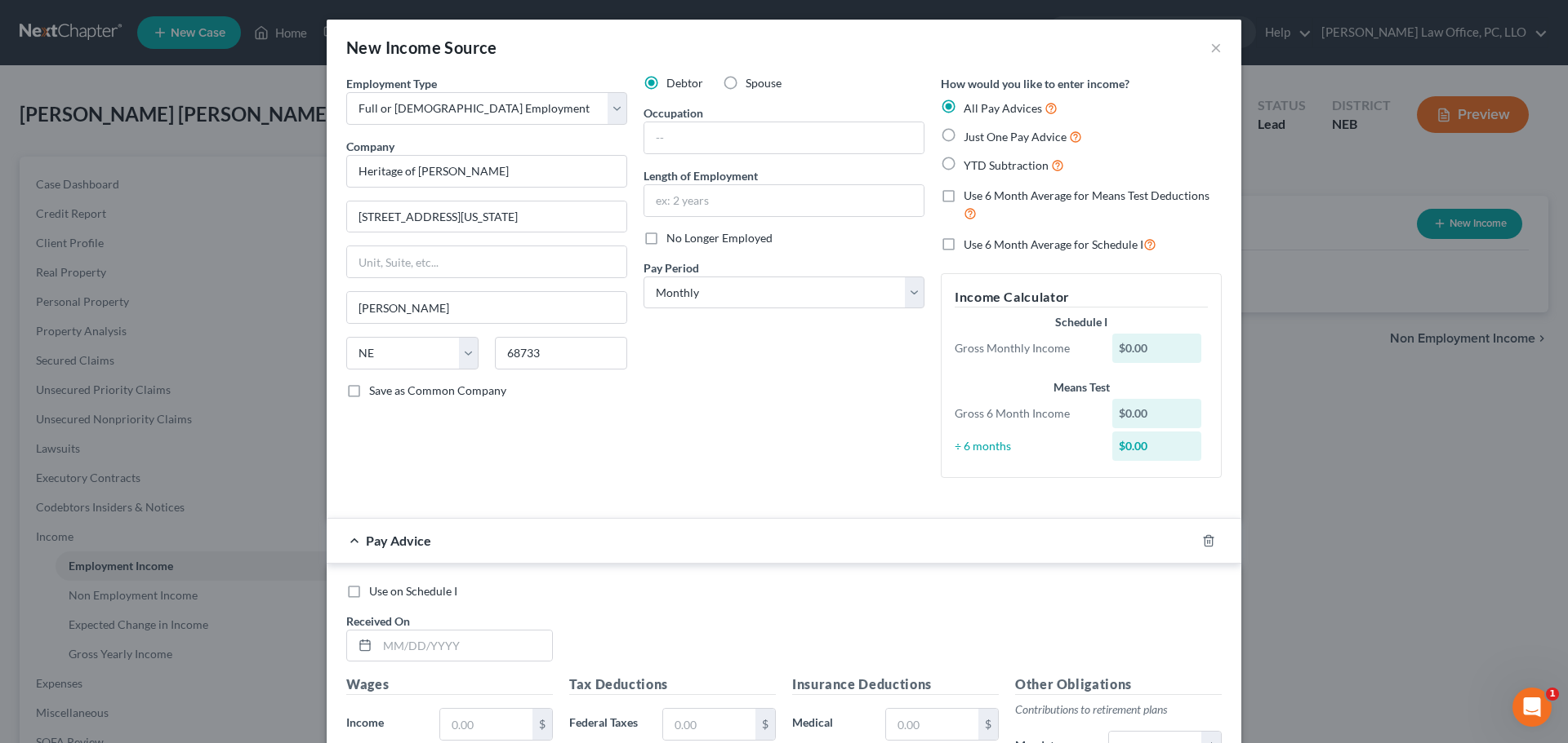
click at [667, 238] on label "No Longer Employed" at bounding box center [720, 238] width 106 height 16
click at [673, 238] on input "No Longer Employed" at bounding box center [678, 235] width 11 height 11
click at [617, 105] on select "Select Full or [DEMOGRAPHIC_DATA] Employment Self Employment" at bounding box center [486, 108] width 281 height 33
click at [346, 92] on select "Select Full or [DEMOGRAPHIC_DATA] Employment Self Employment" at bounding box center [486, 108] width 281 height 33
click at [731, 133] on input "text" at bounding box center [783, 137] width 279 height 31
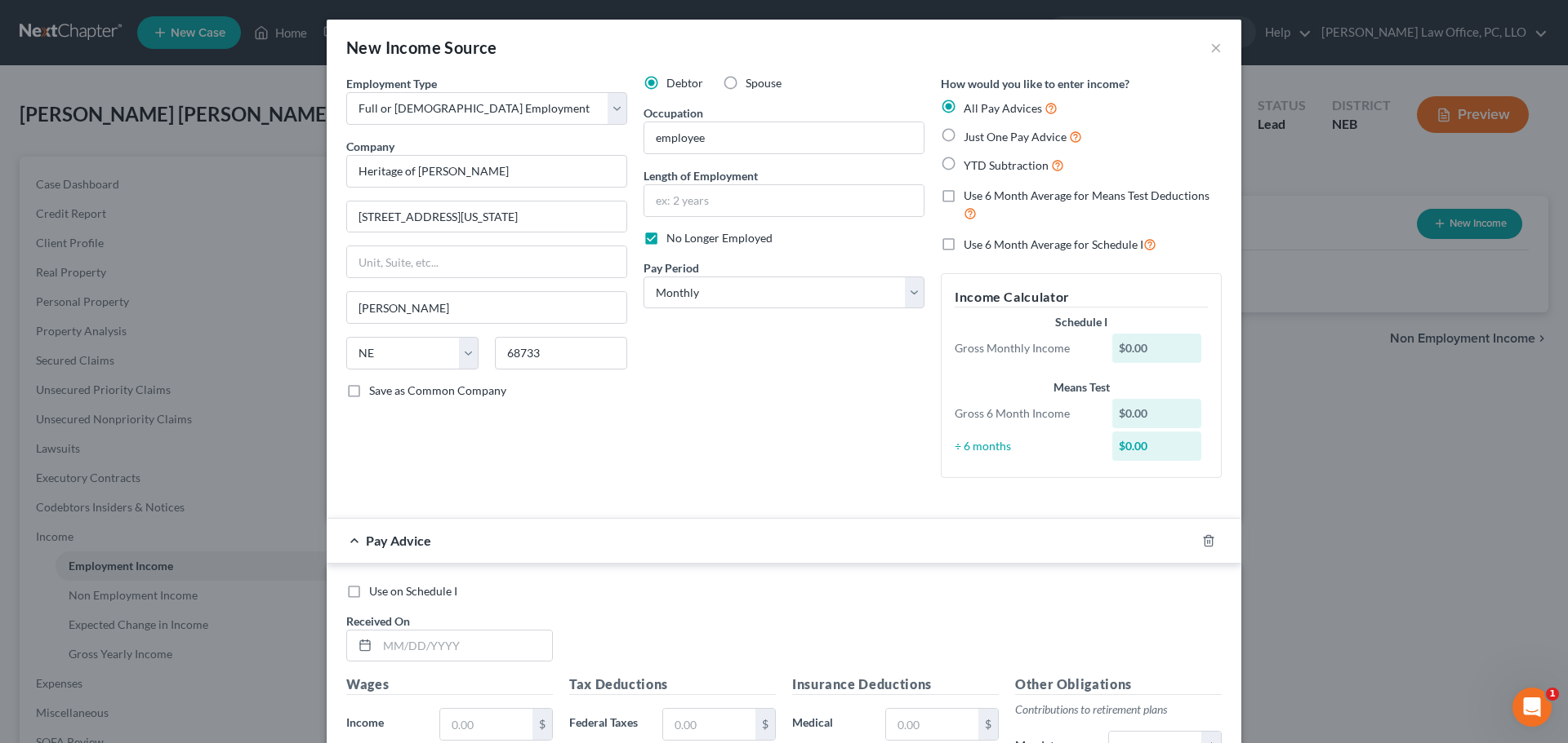
click at [626, 452] on div "Employment Type * Select Full or [DEMOGRAPHIC_DATA] Employment Self Employment …" at bounding box center [487, 283] width 297 height 416
click at [907, 293] on select "Select Monthly Twice Monthly Every Other Week Weekly" at bounding box center [783, 293] width 281 height 33
click at [643, 277] on select "Select Monthly Twice Monthly Every Other Week Weekly" at bounding box center [783, 293] width 281 height 33
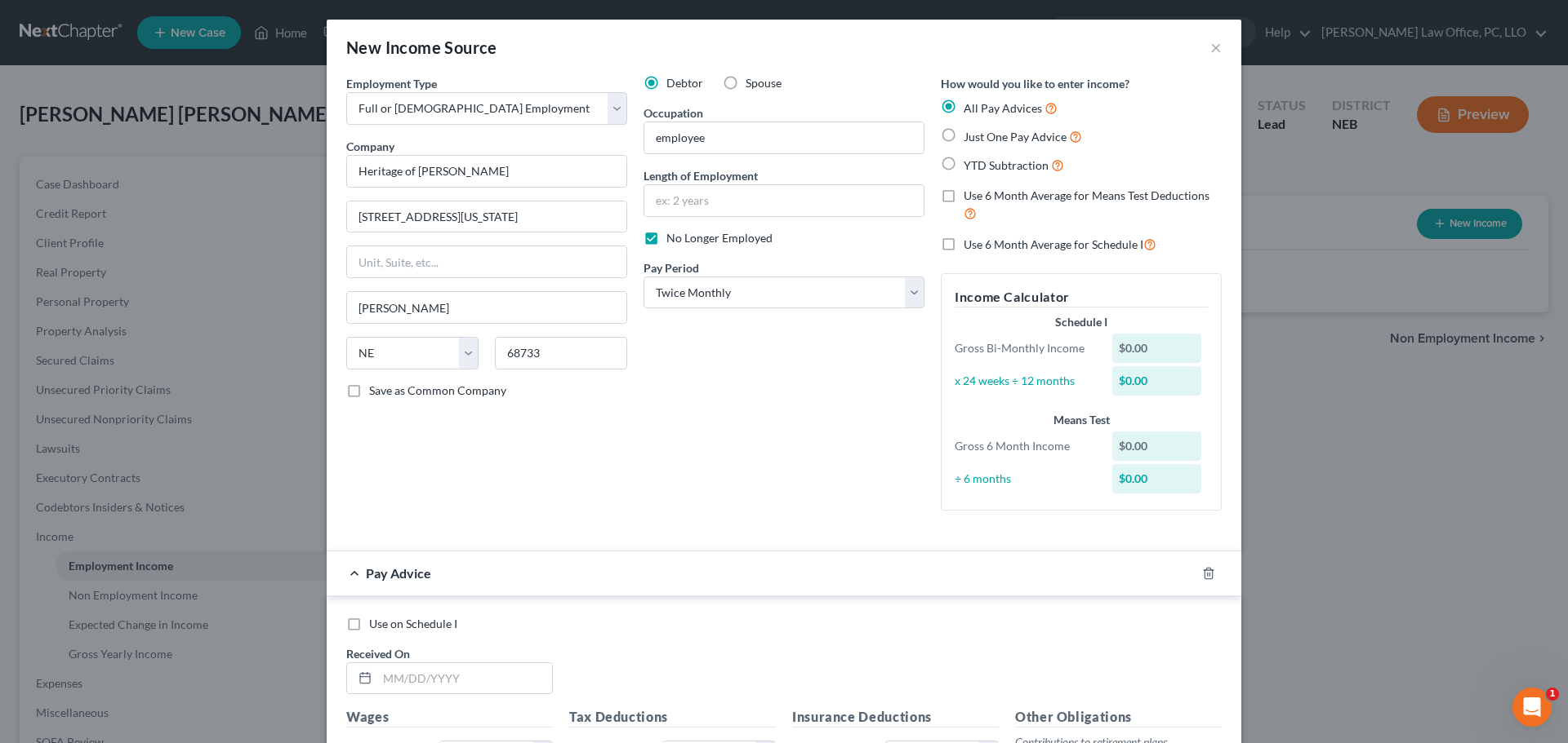
click at [964, 164] on label "YTD Subtraction" at bounding box center [1014, 165] width 100 height 19
click at [971, 164] on input "YTD Subtraction" at bounding box center [976, 161] width 11 height 11
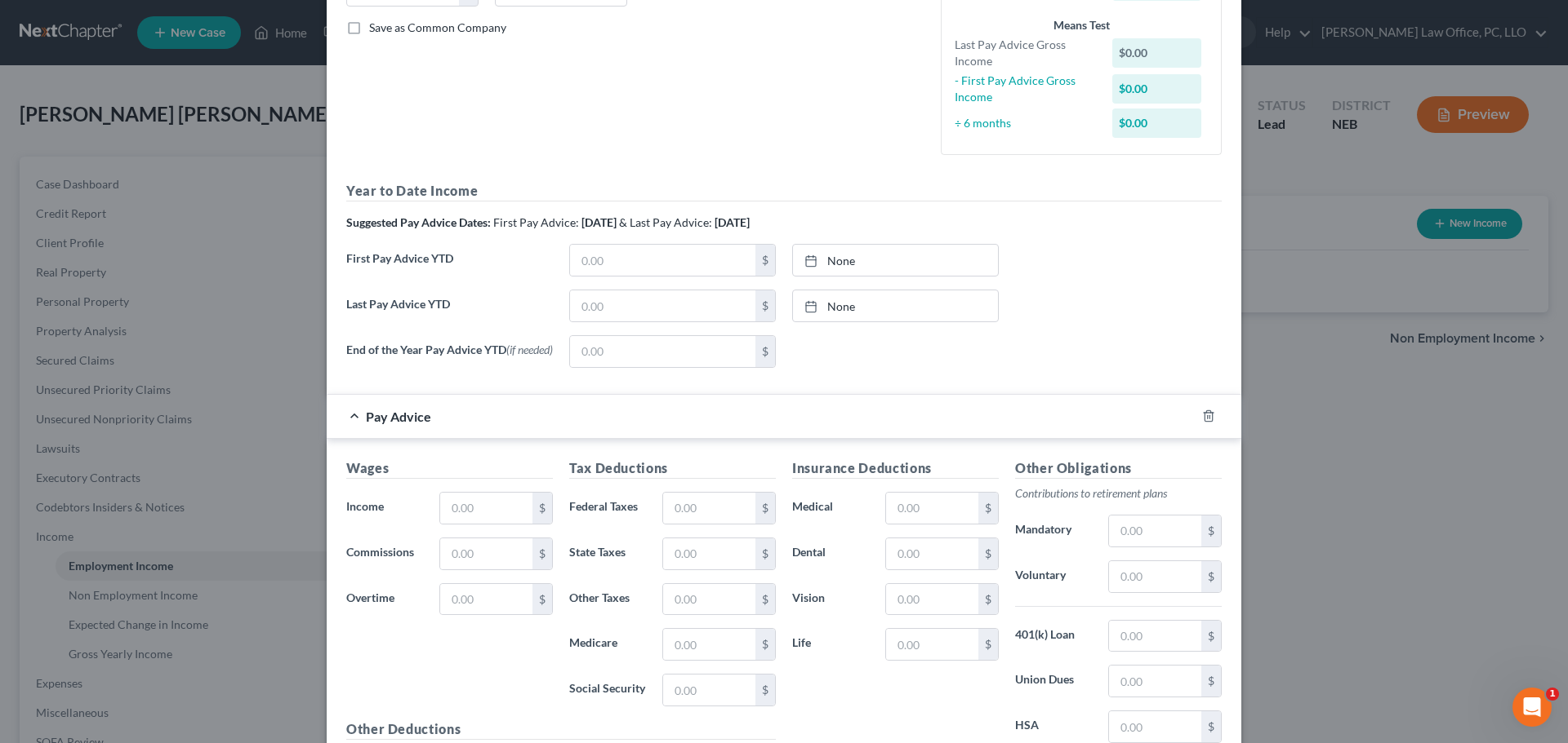
scroll to position [283, 0]
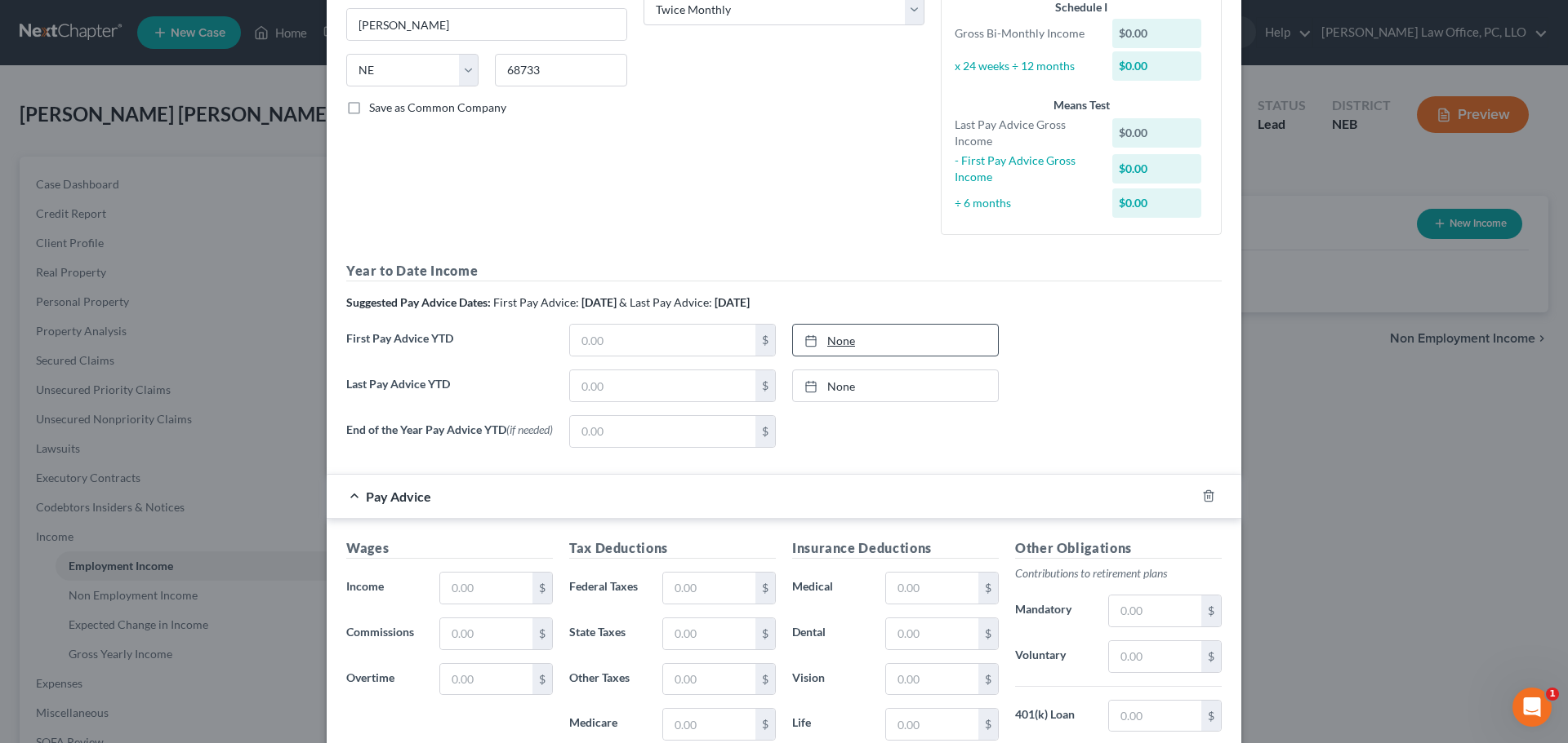
click at [836, 338] on link "None" at bounding box center [895, 340] width 205 height 31
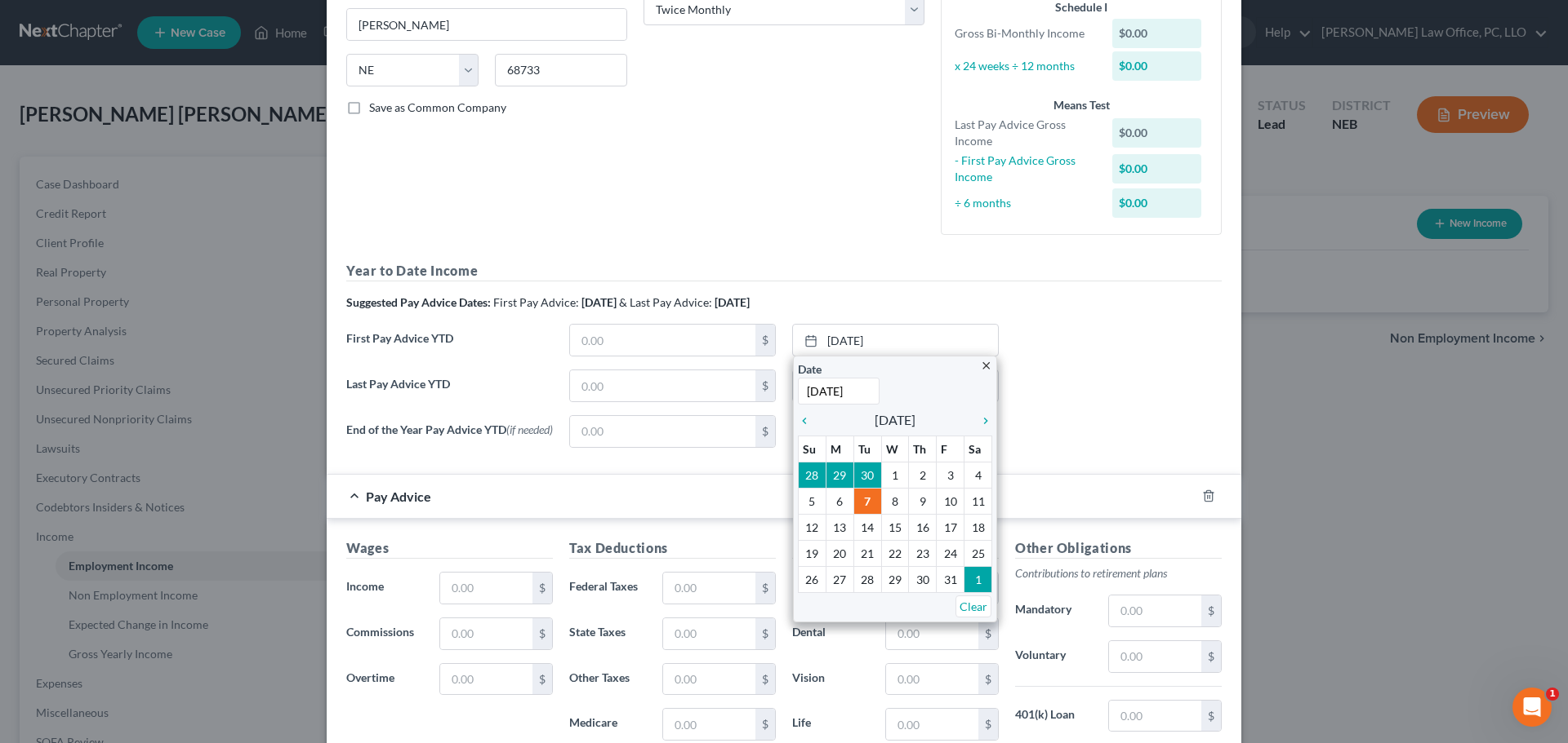
click at [1122, 338] on div "First Pay Advice YTD $ [DATE] close Date [DATE] Time 12:00 AM chevron_left [DAT…" at bounding box center [784, 347] width 892 height 46
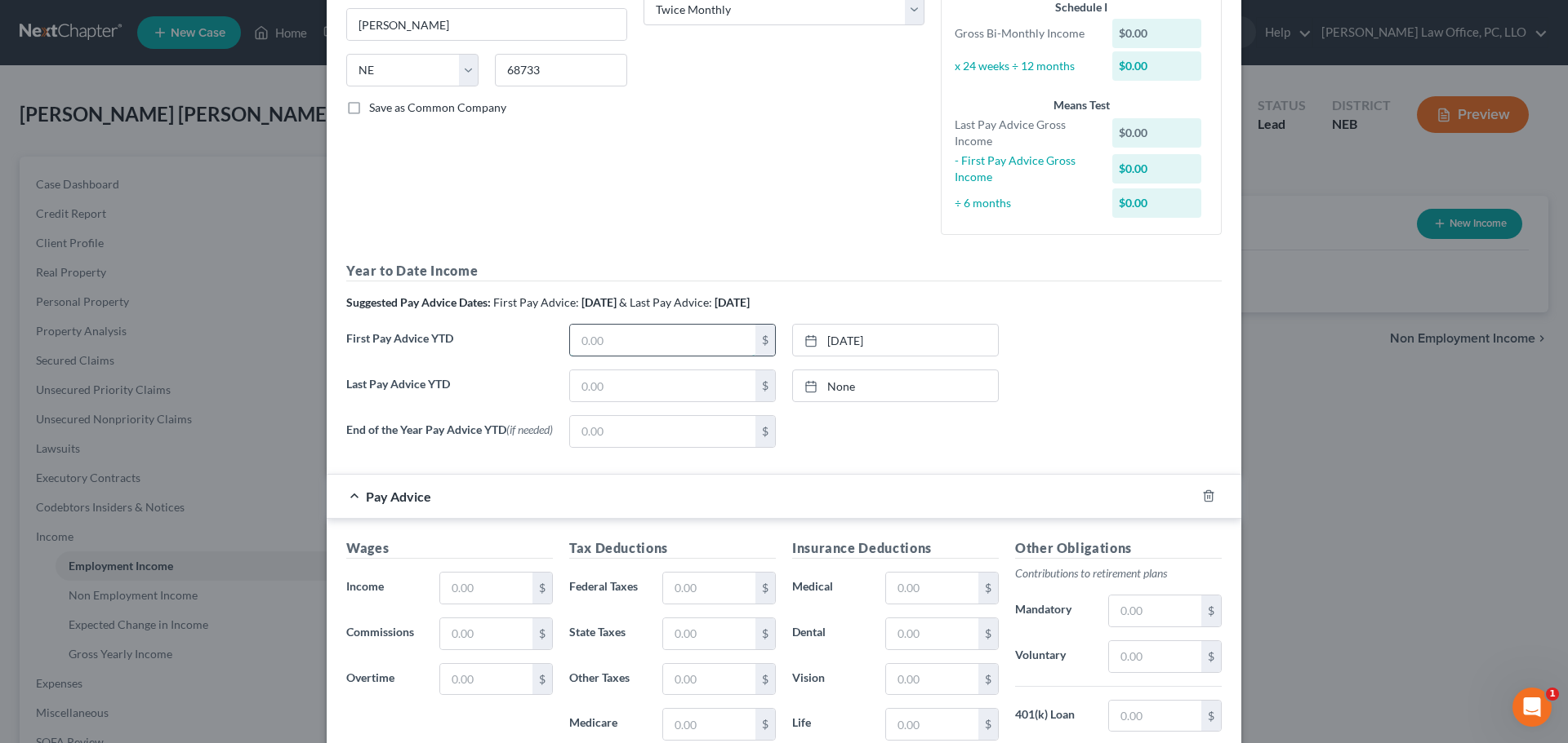
click at [570, 340] on input "text" at bounding box center [662, 340] width 186 height 31
click at [831, 340] on link "[DATE]" at bounding box center [895, 340] width 205 height 31
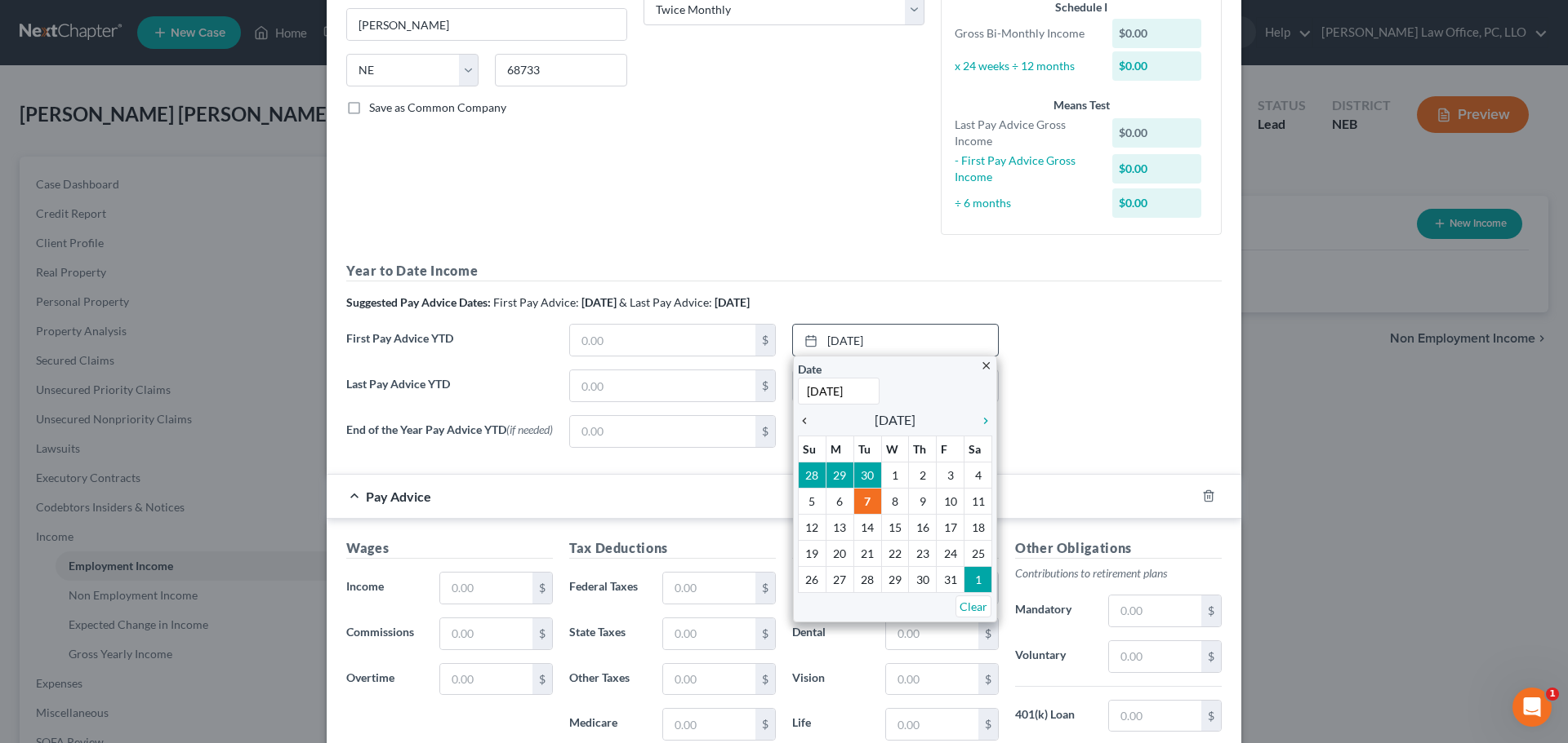
click at [798, 420] on icon "chevron_left" at bounding box center [808, 421] width 21 height 13
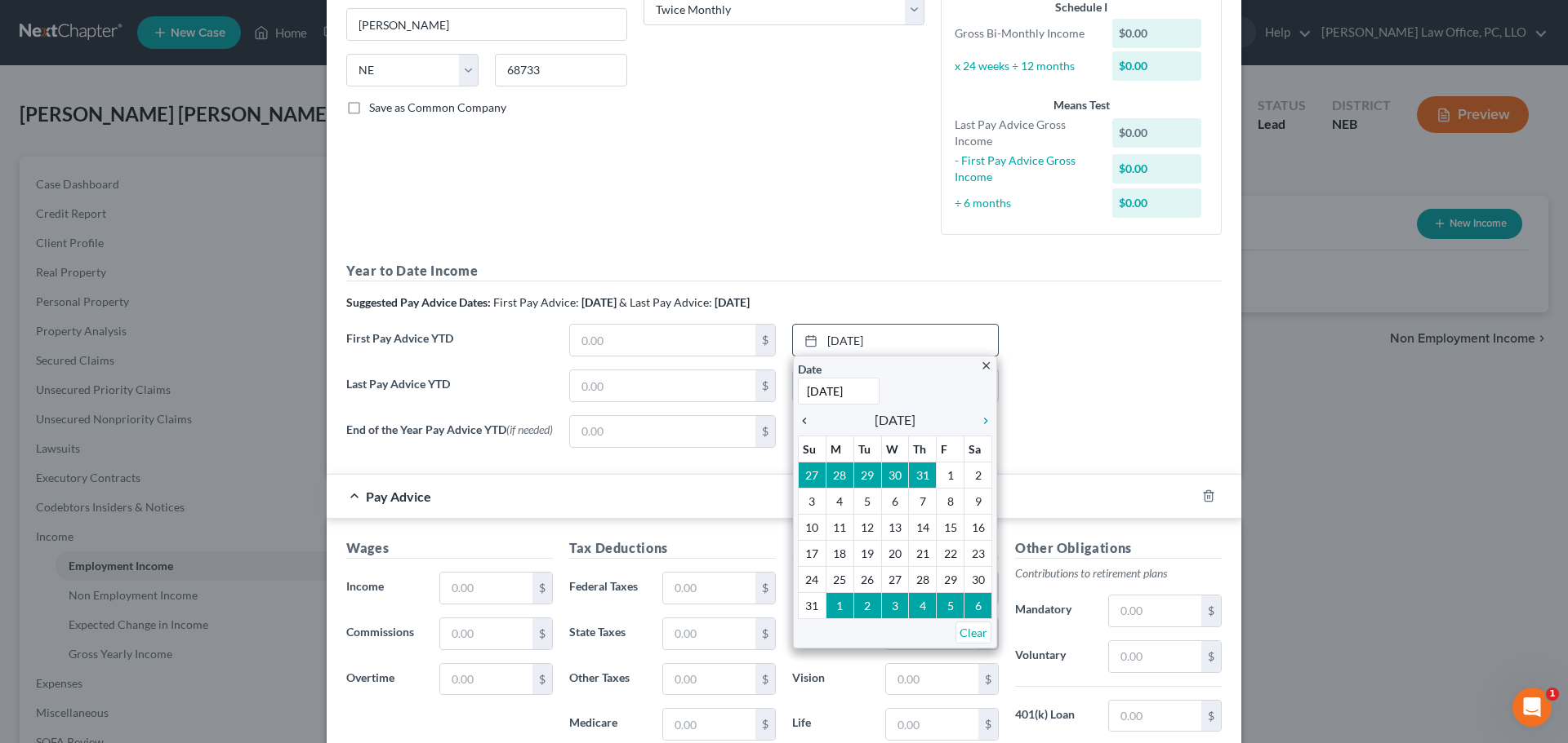
click at [798, 420] on icon "chevron_left" at bounding box center [808, 421] width 21 height 13
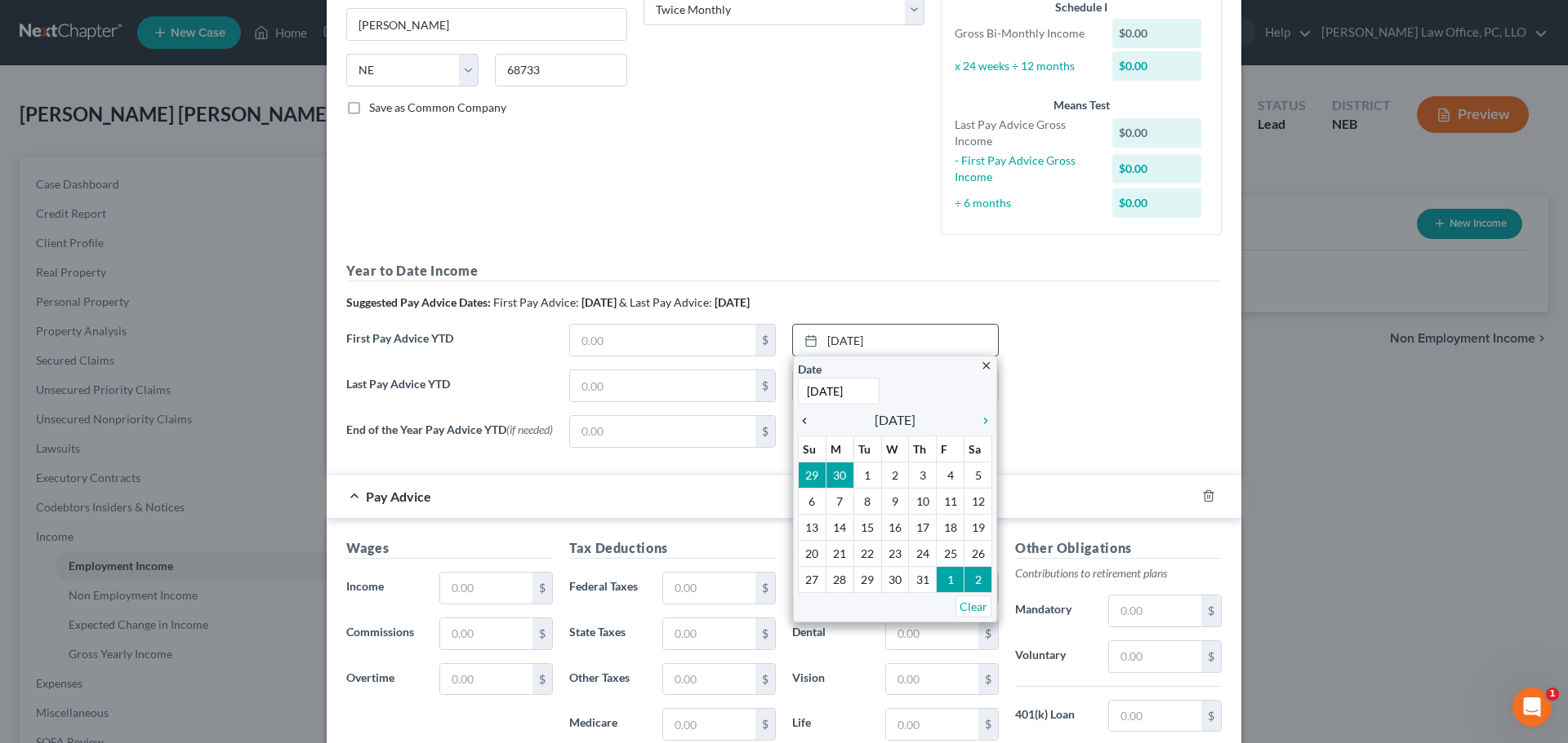
click at [798, 420] on icon "chevron_left" at bounding box center [808, 421] width 21 height 13
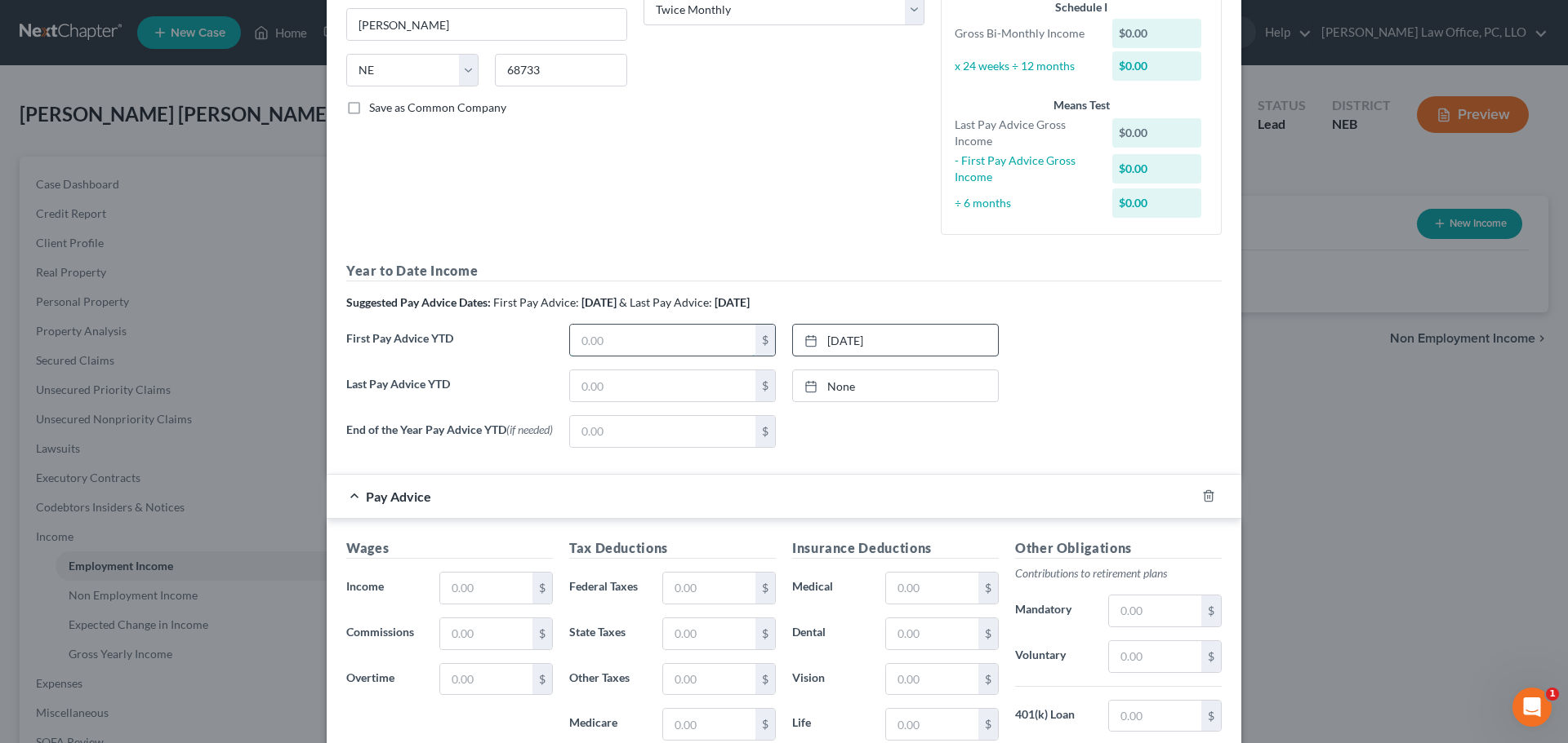
click at [633, 347] on input "text" at bounding box center [662, 340] width 186 height 31
click at [832, 389] on link "[DATE]" at bounding box center [895, 385] width 205 height 31
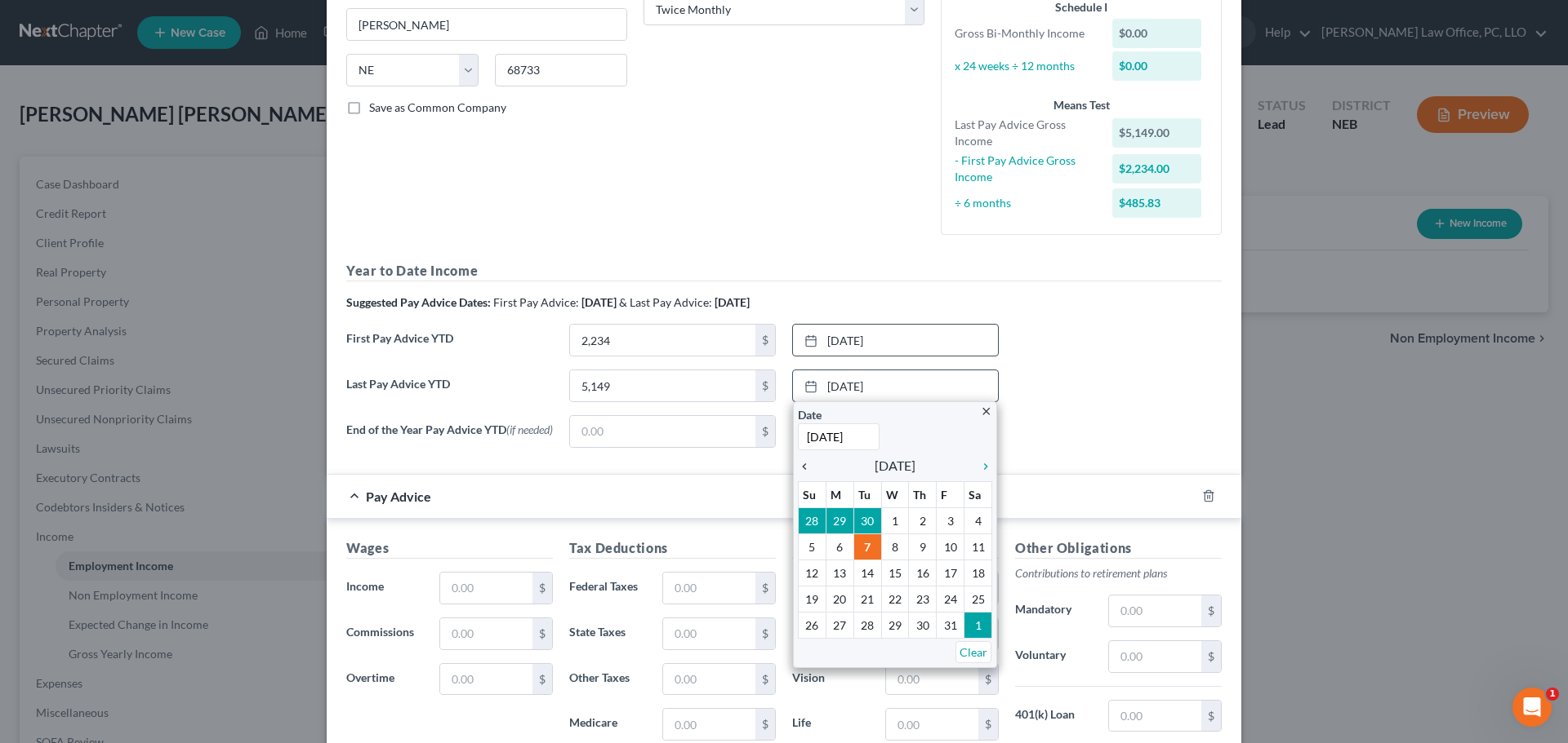
click at [798, 466] on icon "chevron_left" at bounding box center [808, 466] width 21 height 13
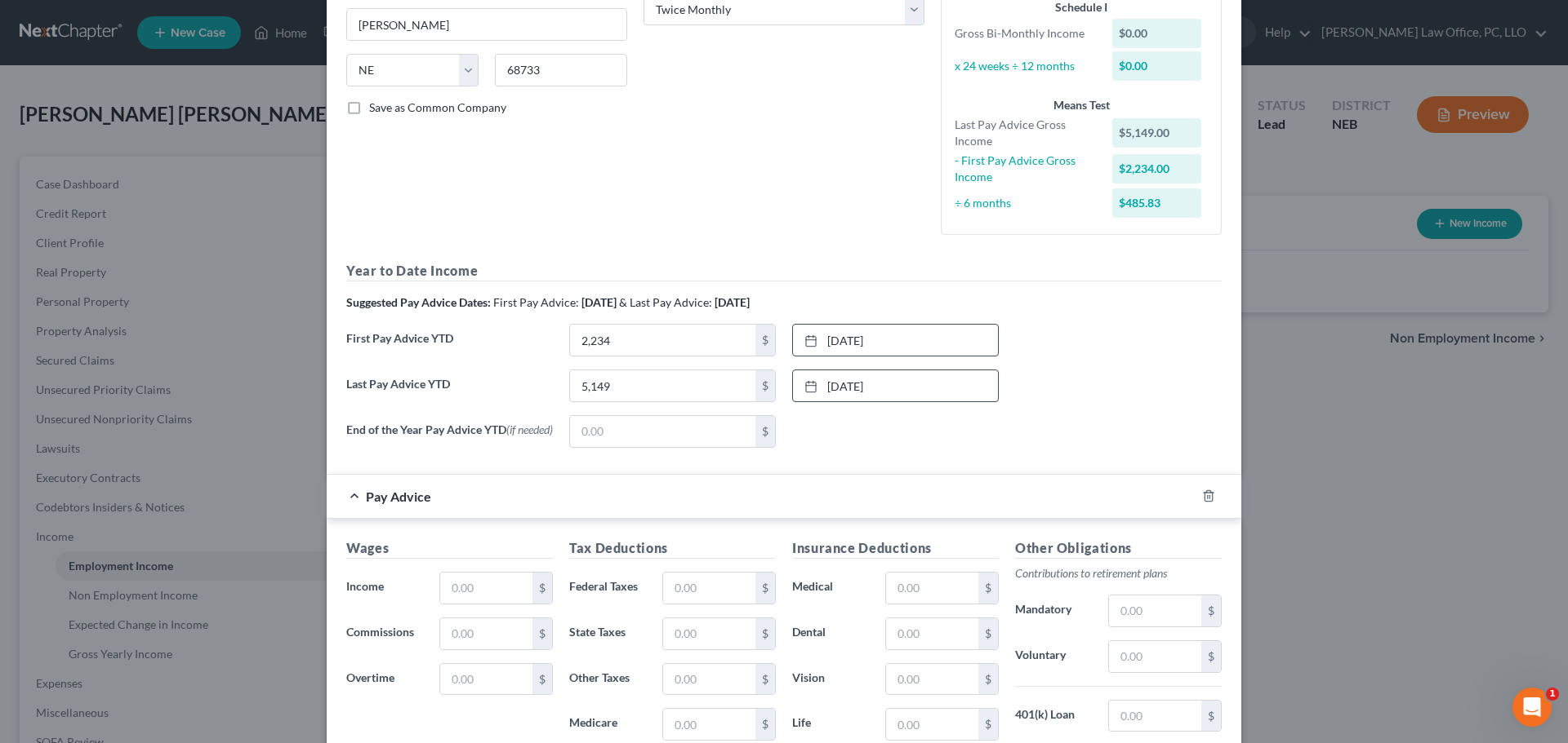
click at [1141, 379] on div "Last Pay Advice YTD 5,149 $ [DATE] close Date [DATE] Time 12:00 AM chevron_left…" at bounding box center [784, 392] width 892 height 46
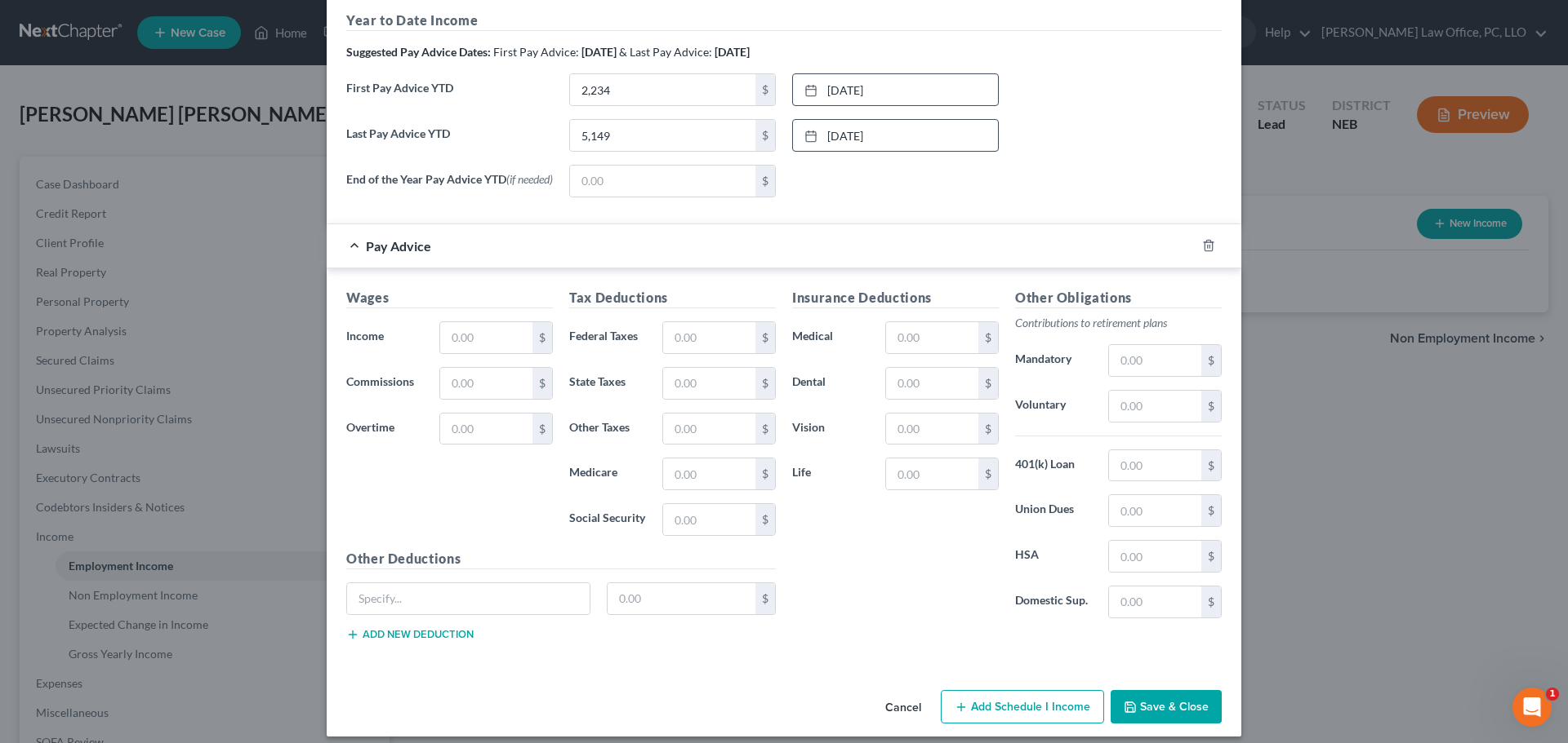
scroll to position [551, 0]
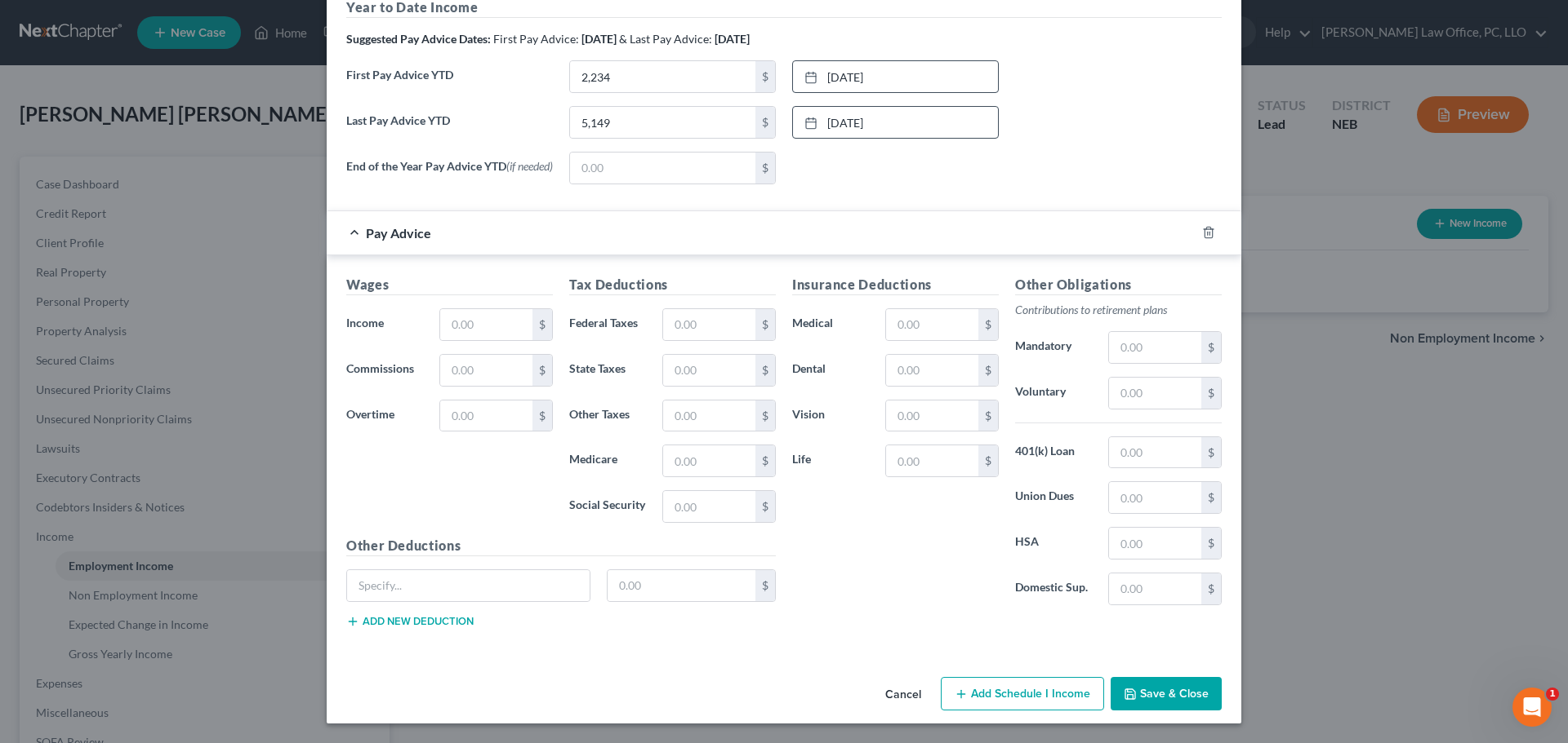
click at [1163, 692] on button "Save & Close" at bounding box center [1166, 694] width 111 height 35
click at [479, 319] on input "text" at bounding box center [486, 325] width 92 height 31
click at [628, 655] on div "Employment Type * Select Full or [DEMOGRAPHIC_DATA] Employment Self Employment …" at bounding box center [784, 100] width 915 height 1143
click at [1150, 692] on button "Save & Close" at bounding box center [1166, 694] width 111 height 35
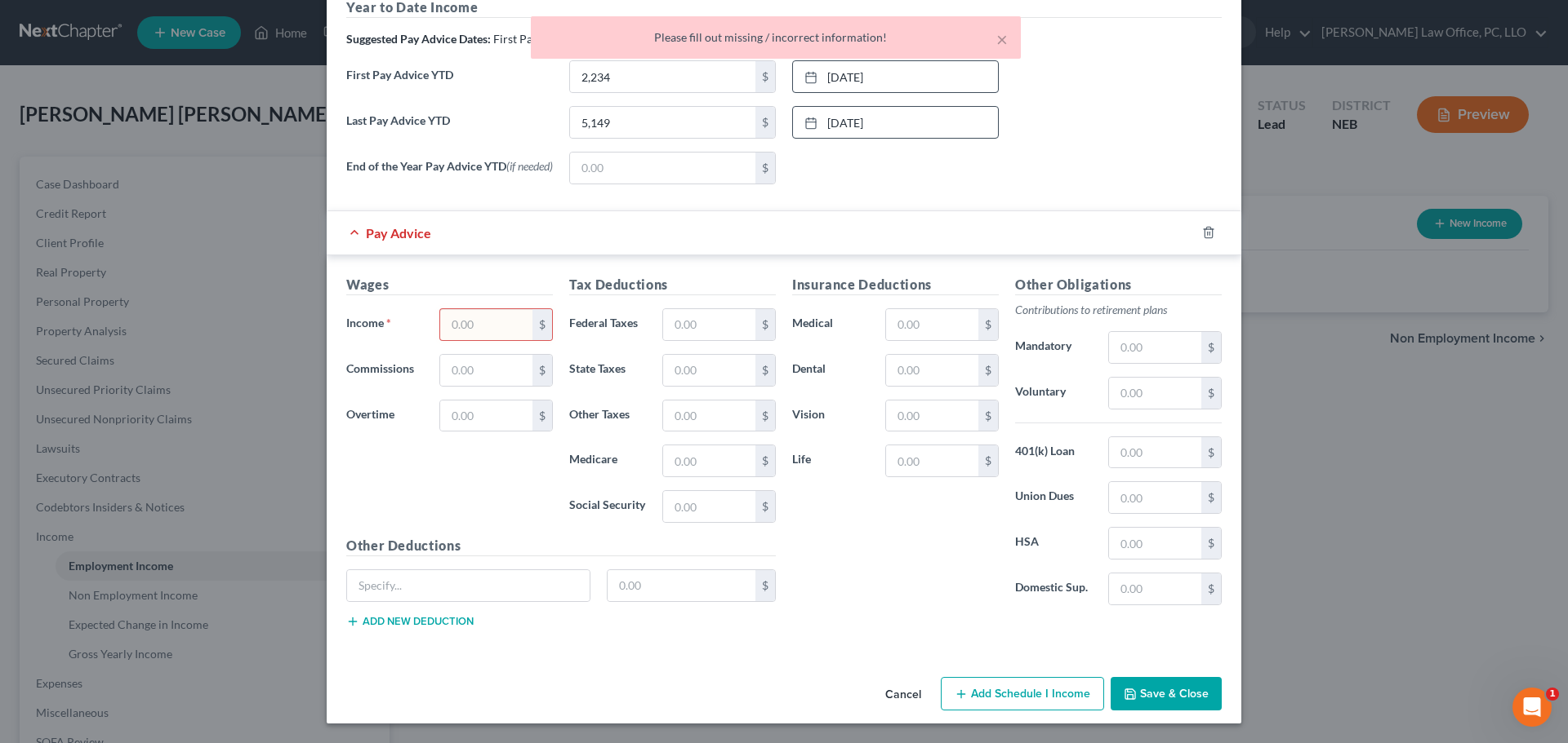
click at [881, 640] on div "Insurance Deductions Medical $ Dental $ Vision $ Life $ Other Obligations Contr…" at bounding box center [1007, 458] width 446 height 366
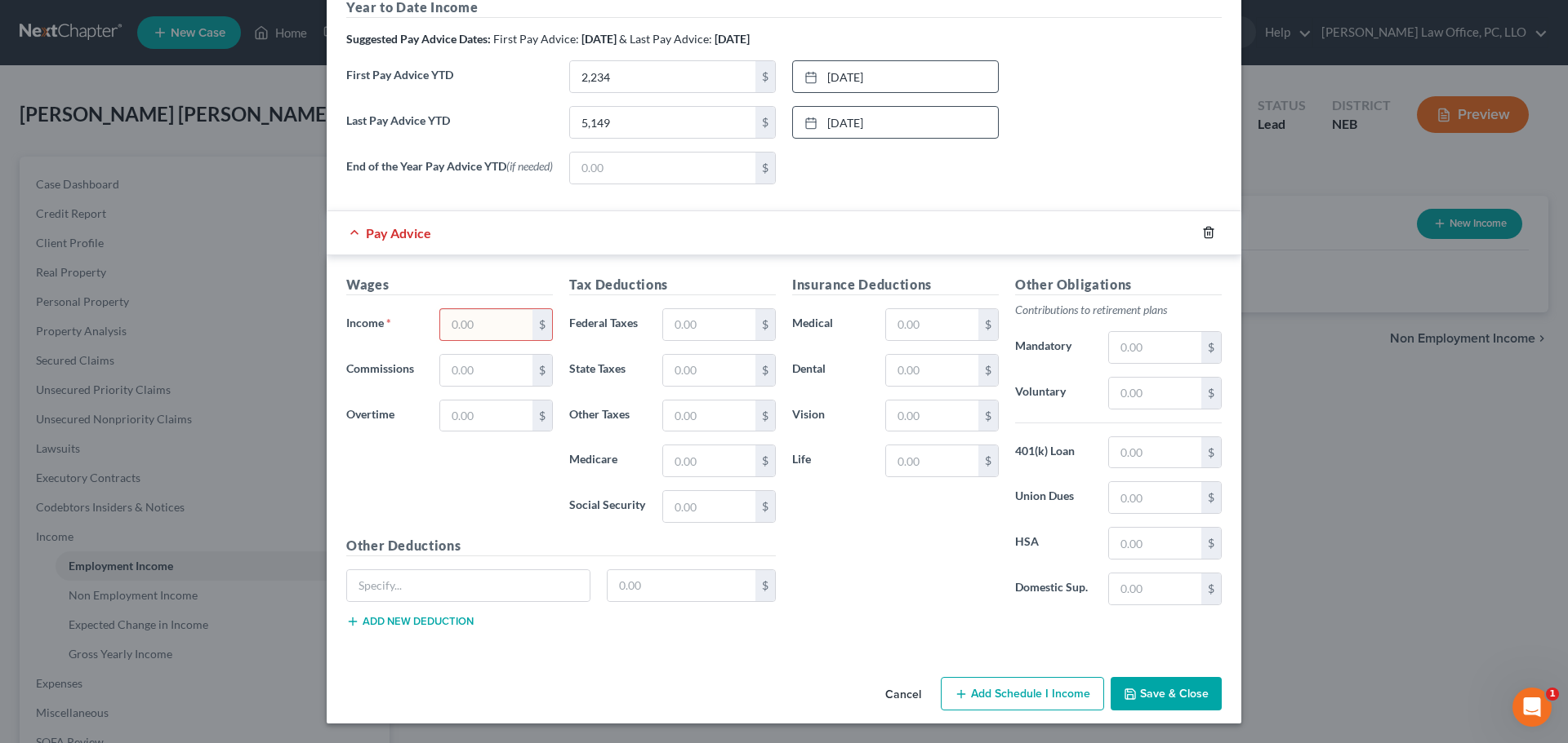
click at [1204, 228] on icon "button" at bounding box center [1208, 233] width 8 height 11
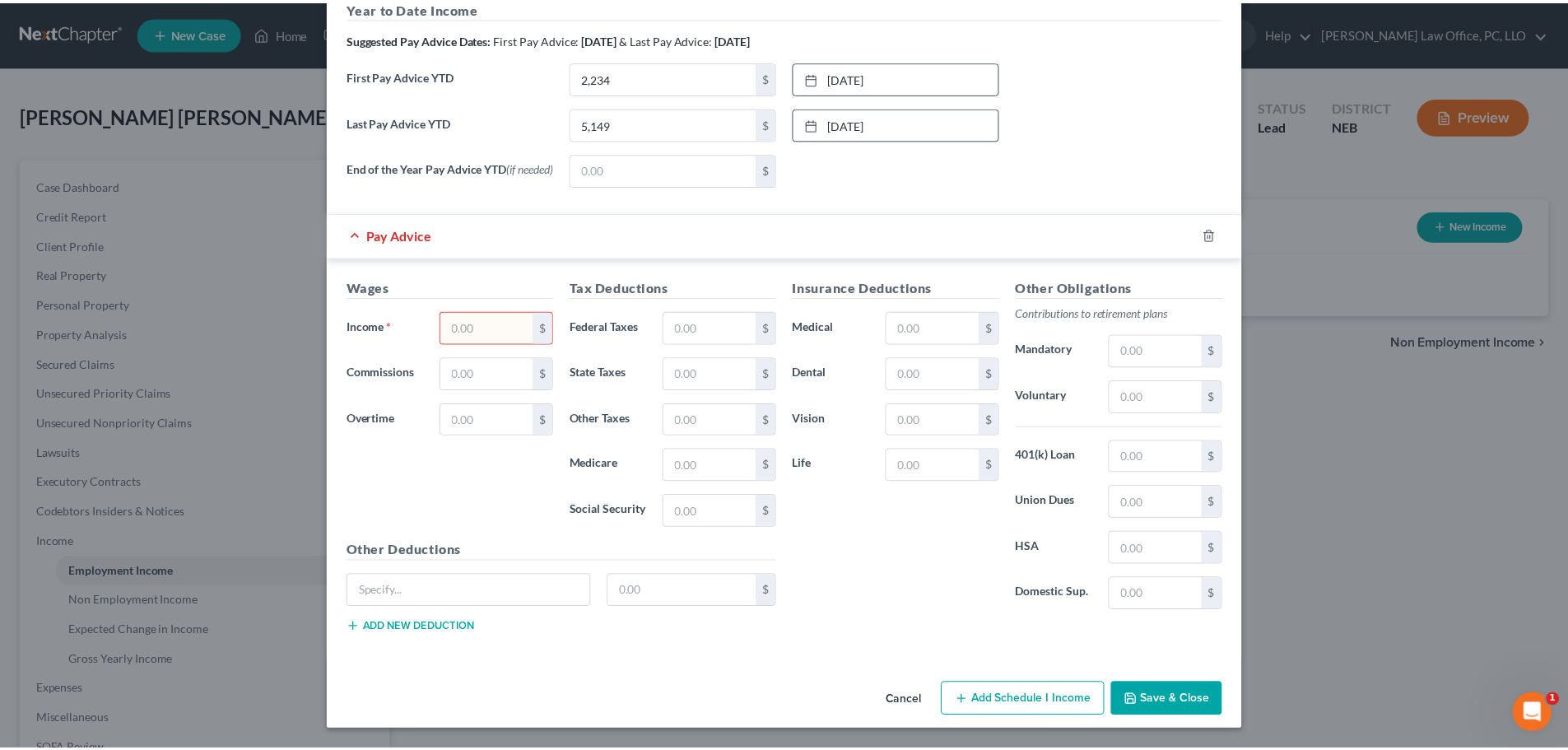
scroll to position [108, 0]
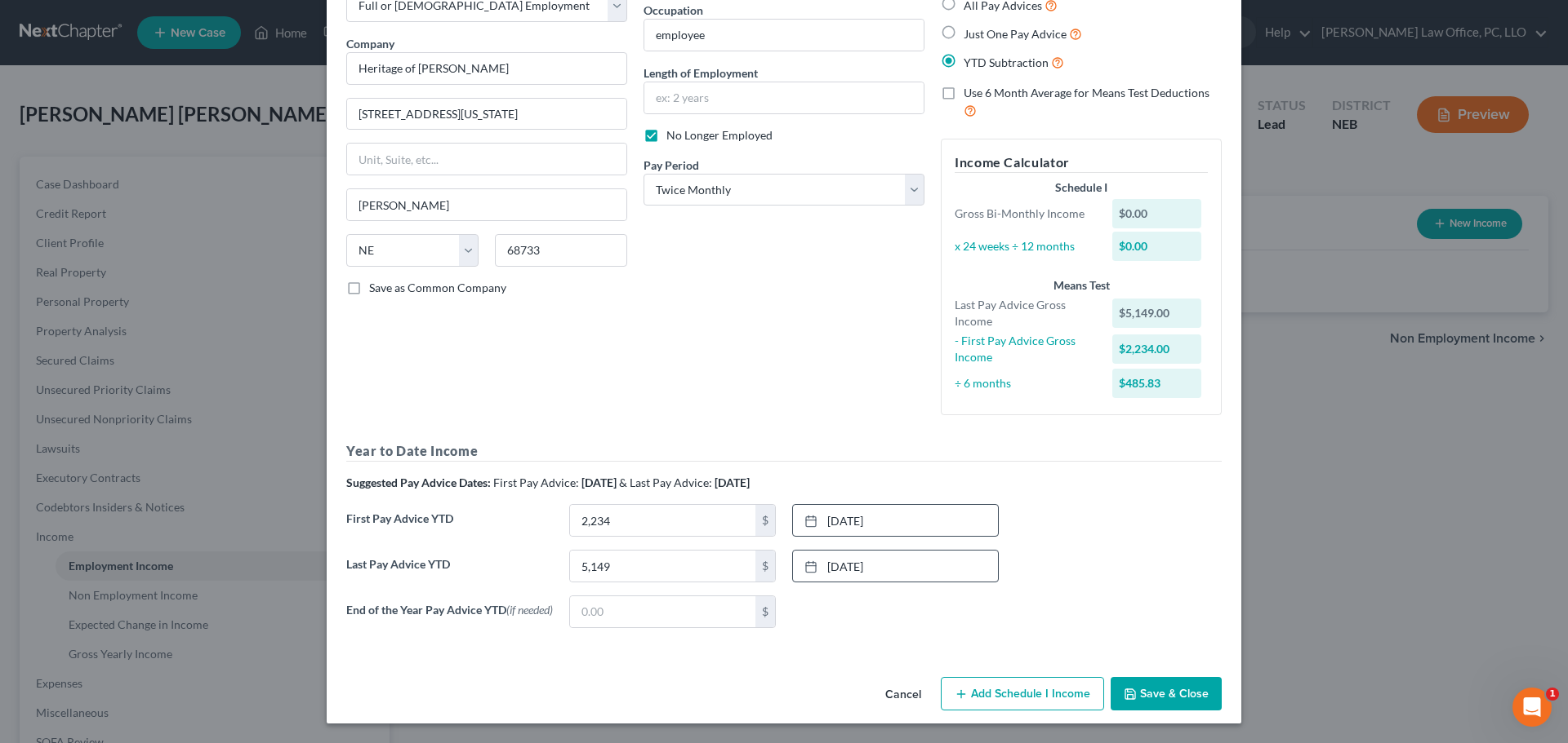
click at [1161, 691] on button "Save & Close" at bounding box center [1166, 694] width 111 height 35
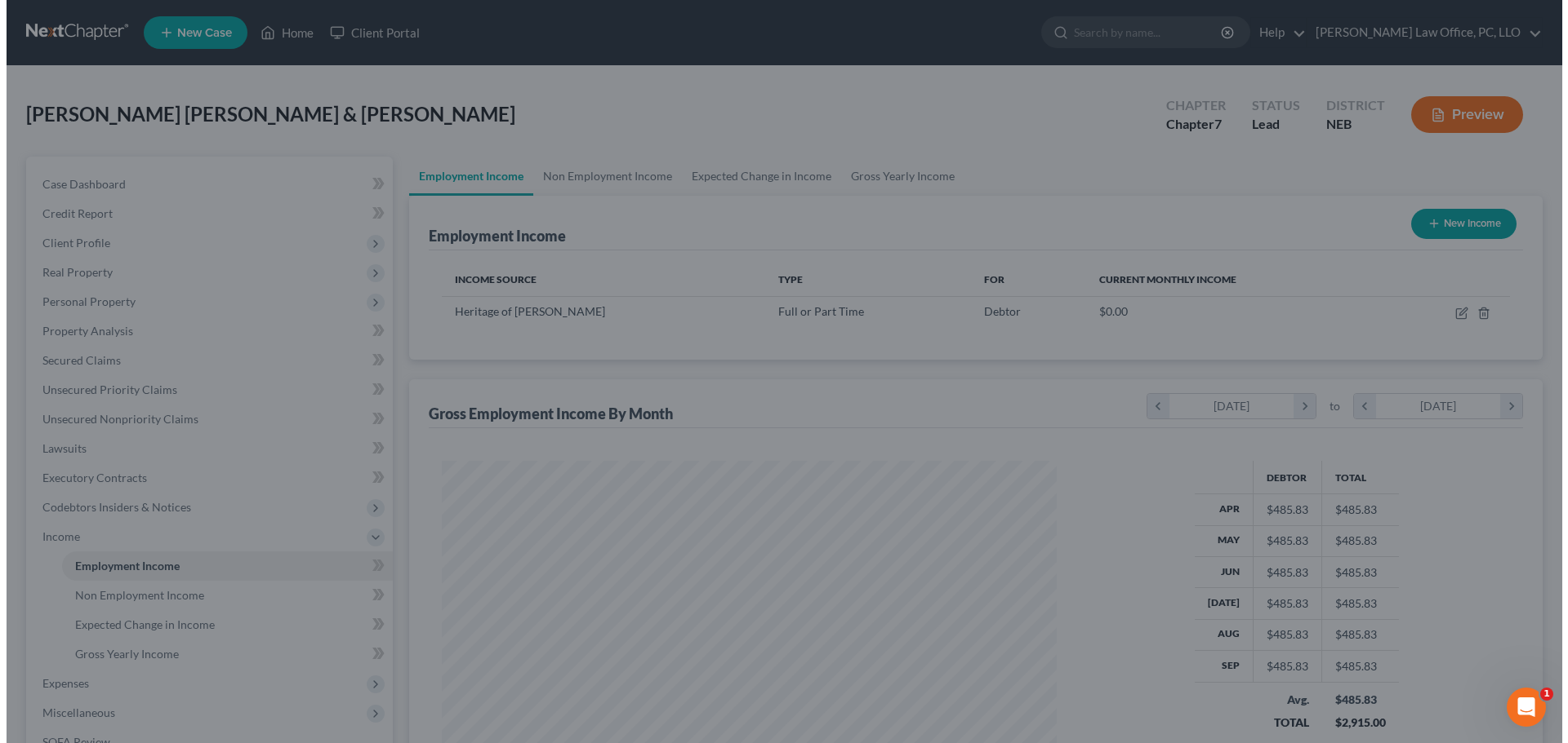
scroll to position [815725, 815928]
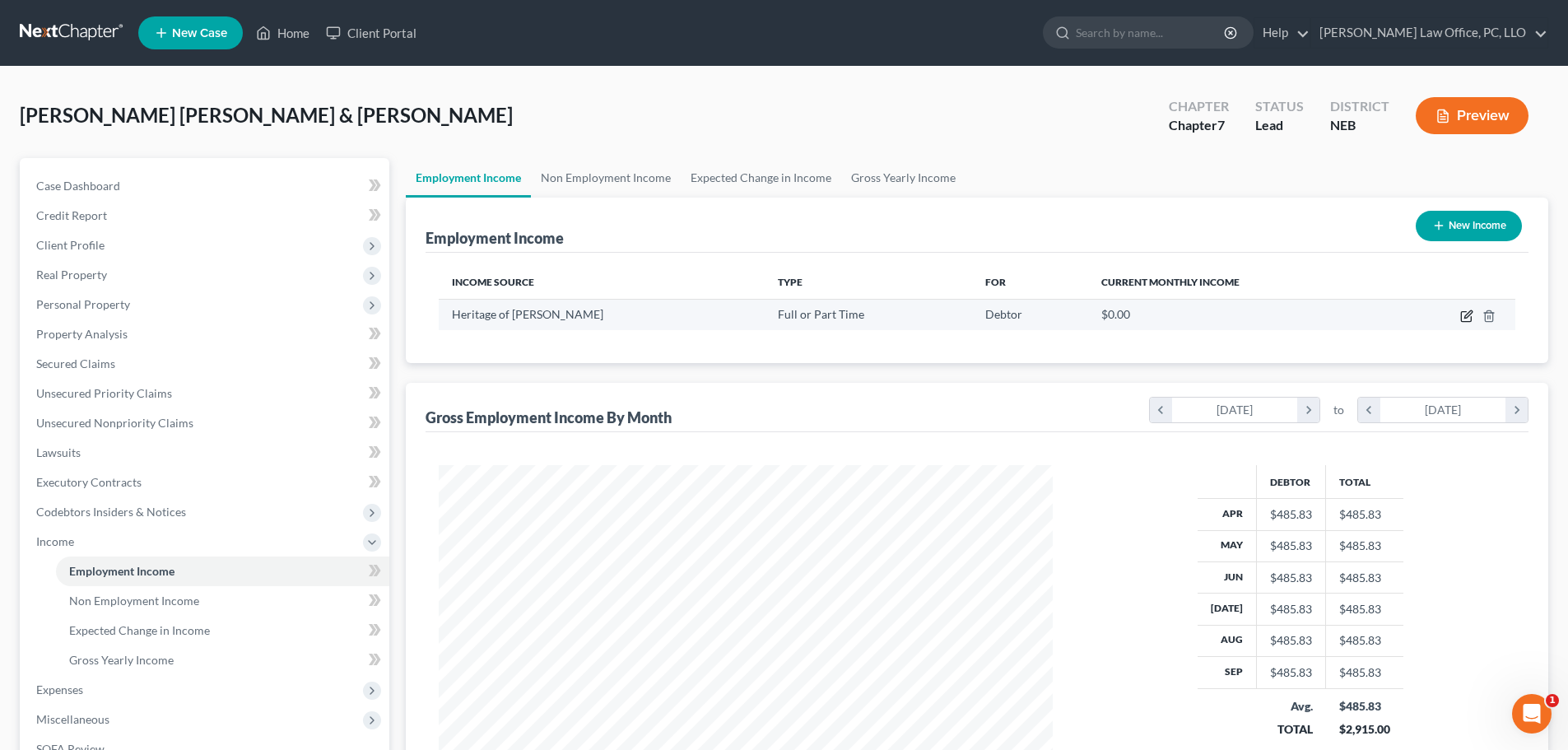
click at [1461, 312] on icon "button" at bounding box center [1467, 316] width 13 height 13
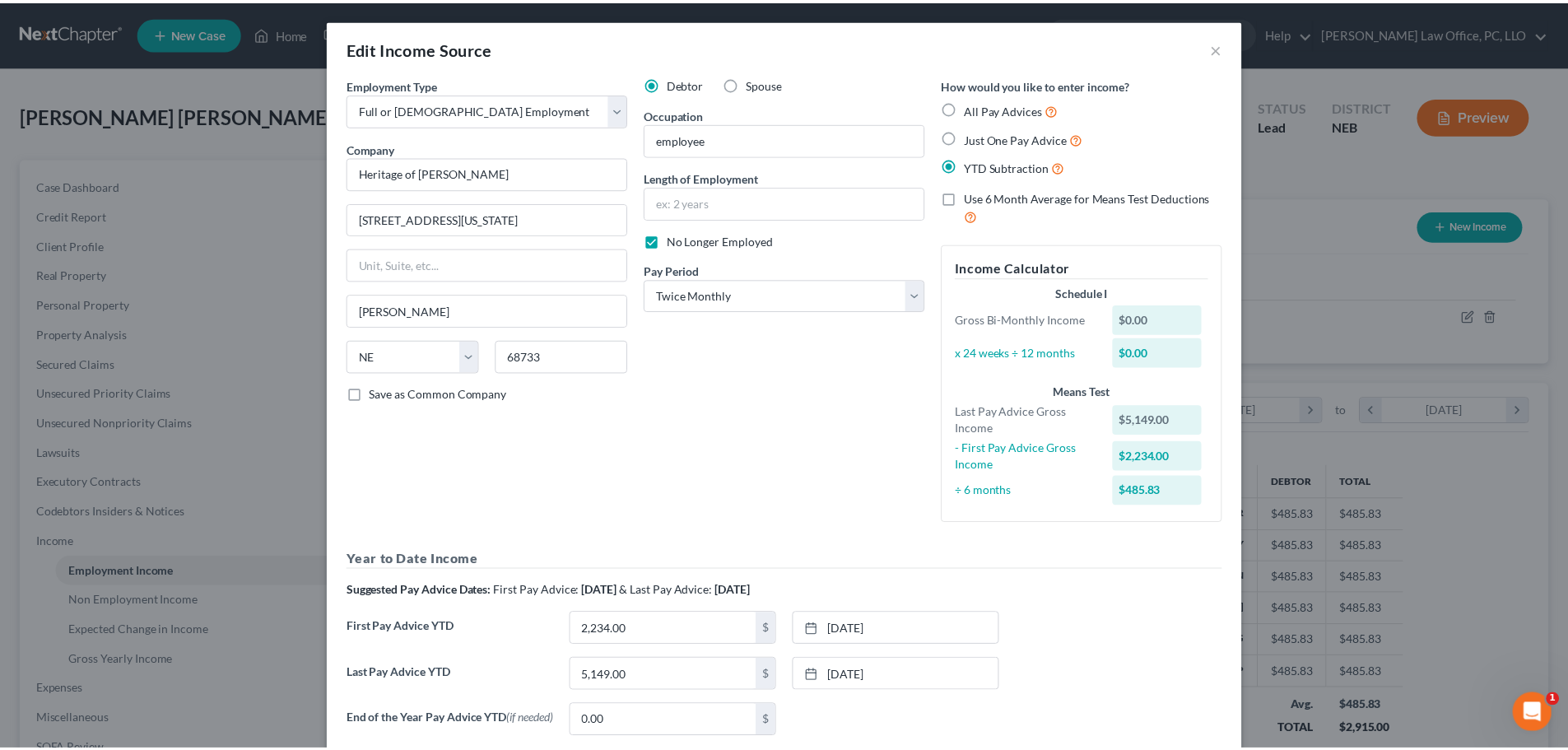
scroll to position [108, 0]
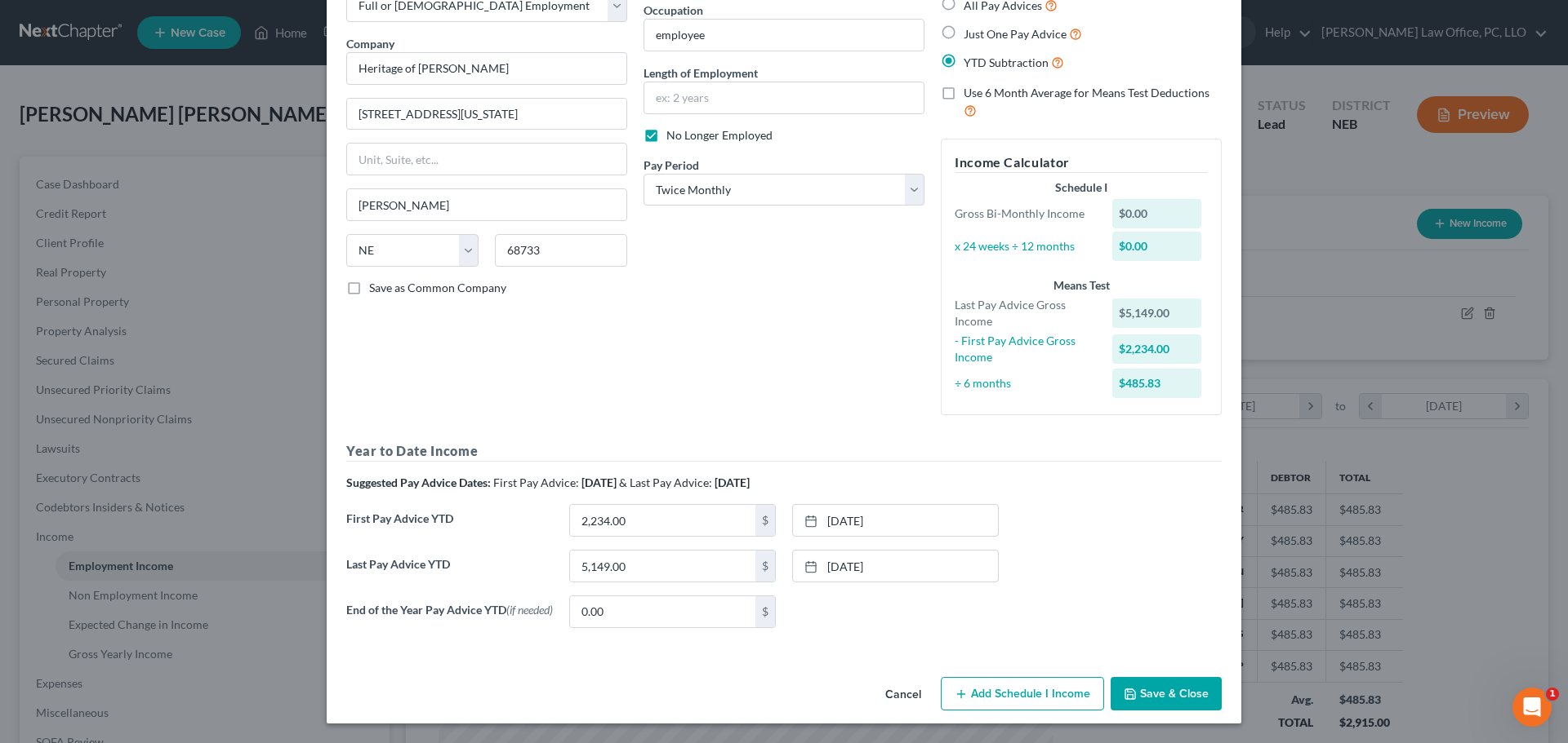
drag, startPoint x: 1134, startPoint y: 690, endPoint x: 1135, endPoint y: 681, distance: 9.1
click at [1134, 688] on button "Save & Close" at bounding box center [1166, 694] width 111 height 35
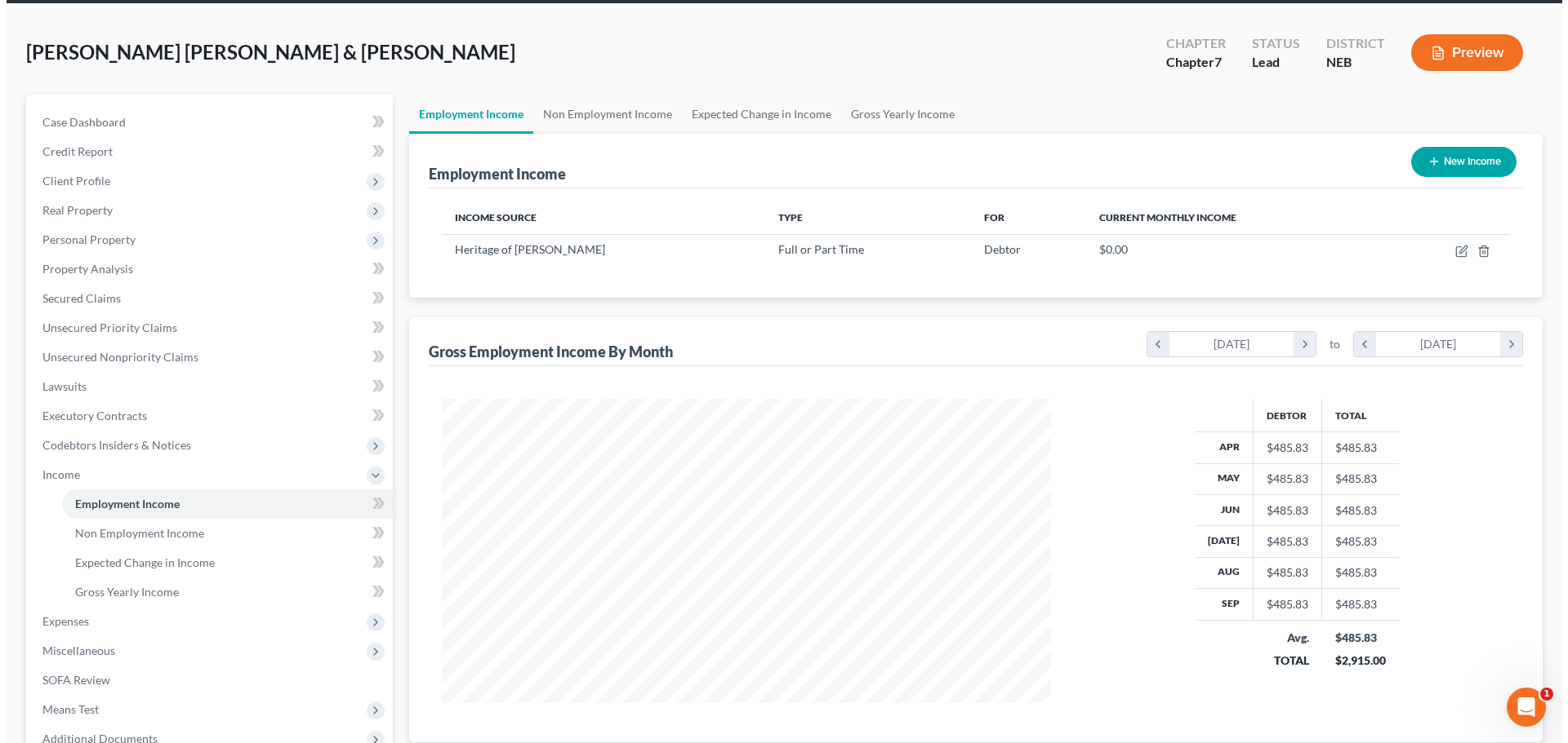
scroll to position [42, 0]
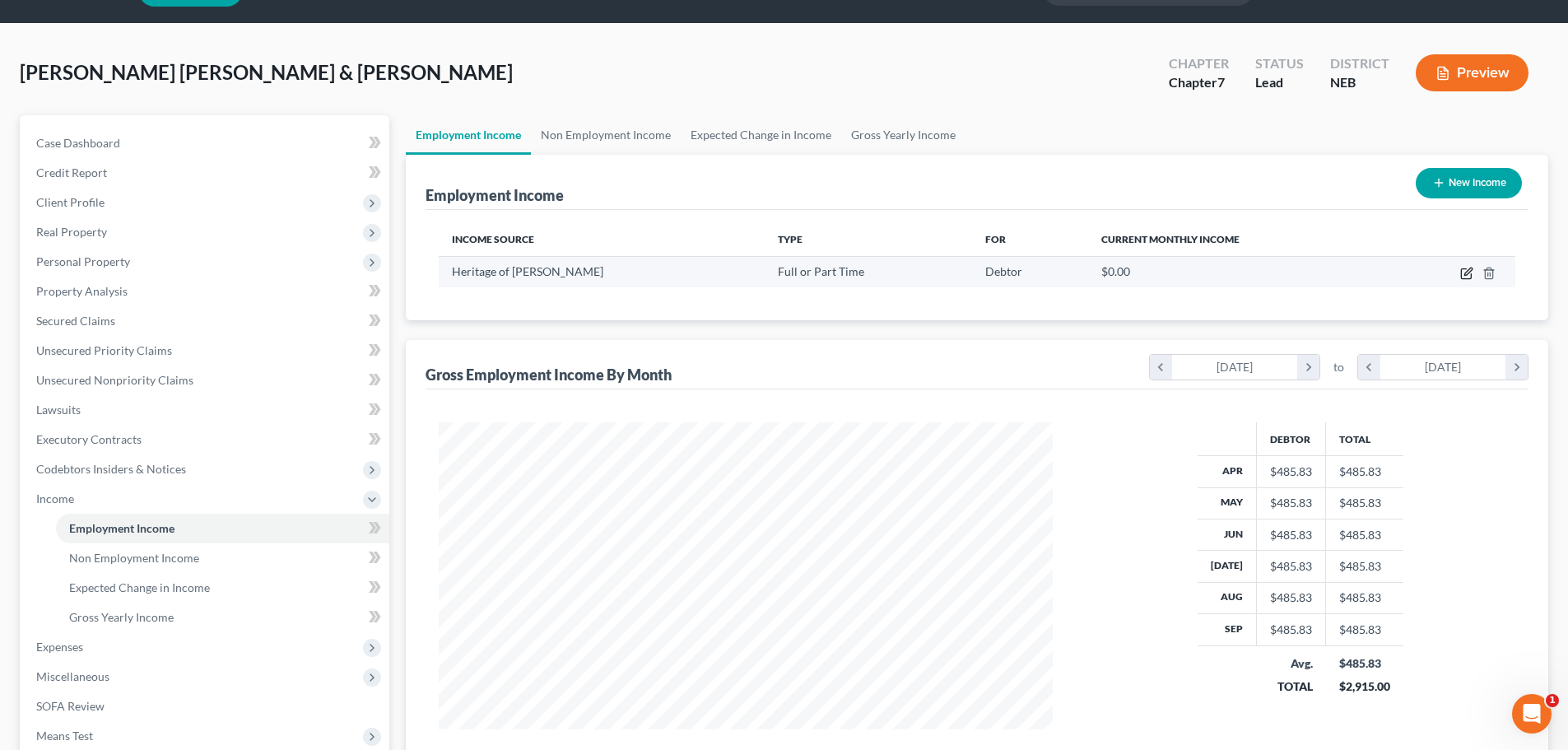
click at [1464, 269] on icon "button" at bounding box center [1466, 274] width 10 height 10
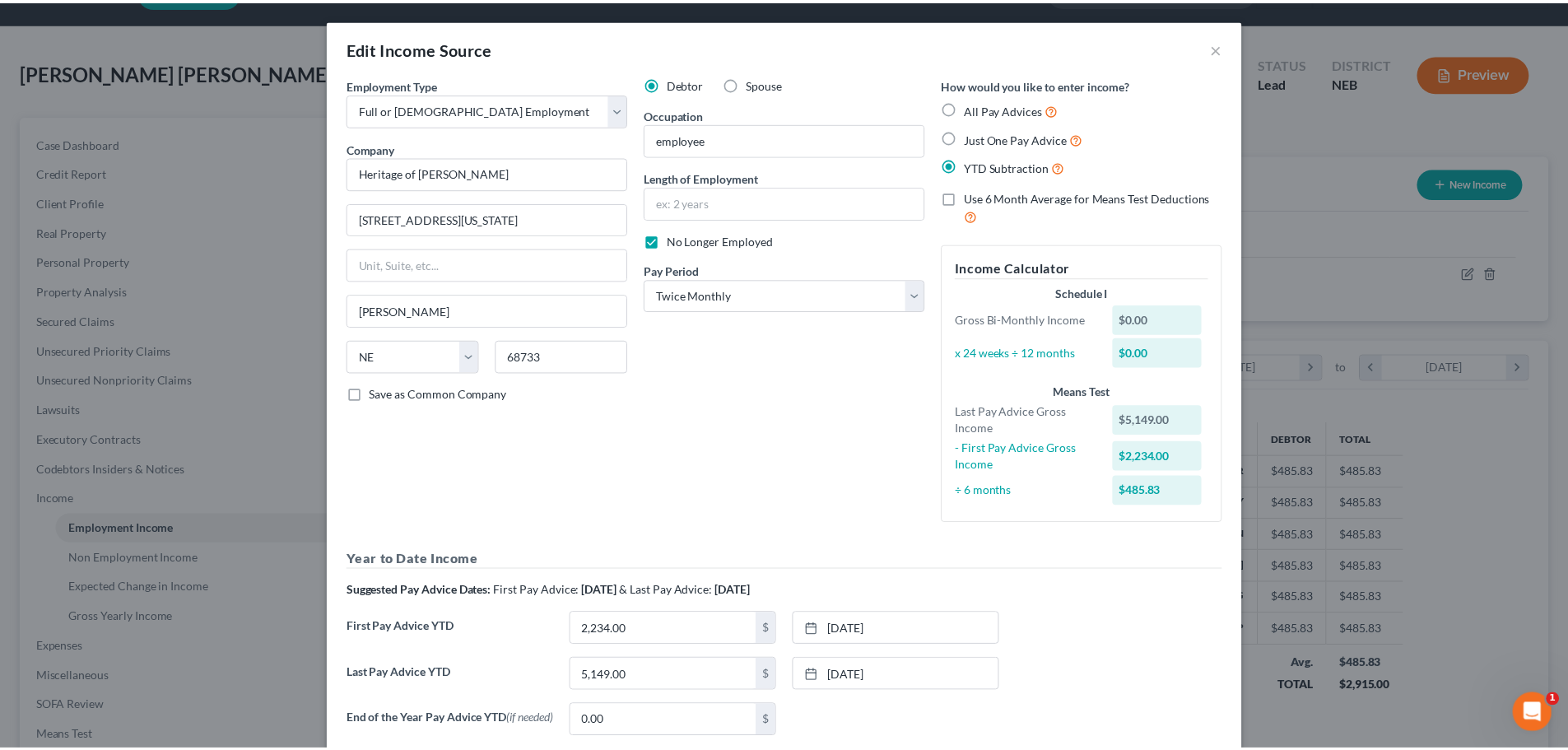
scroll to position [108, 0]
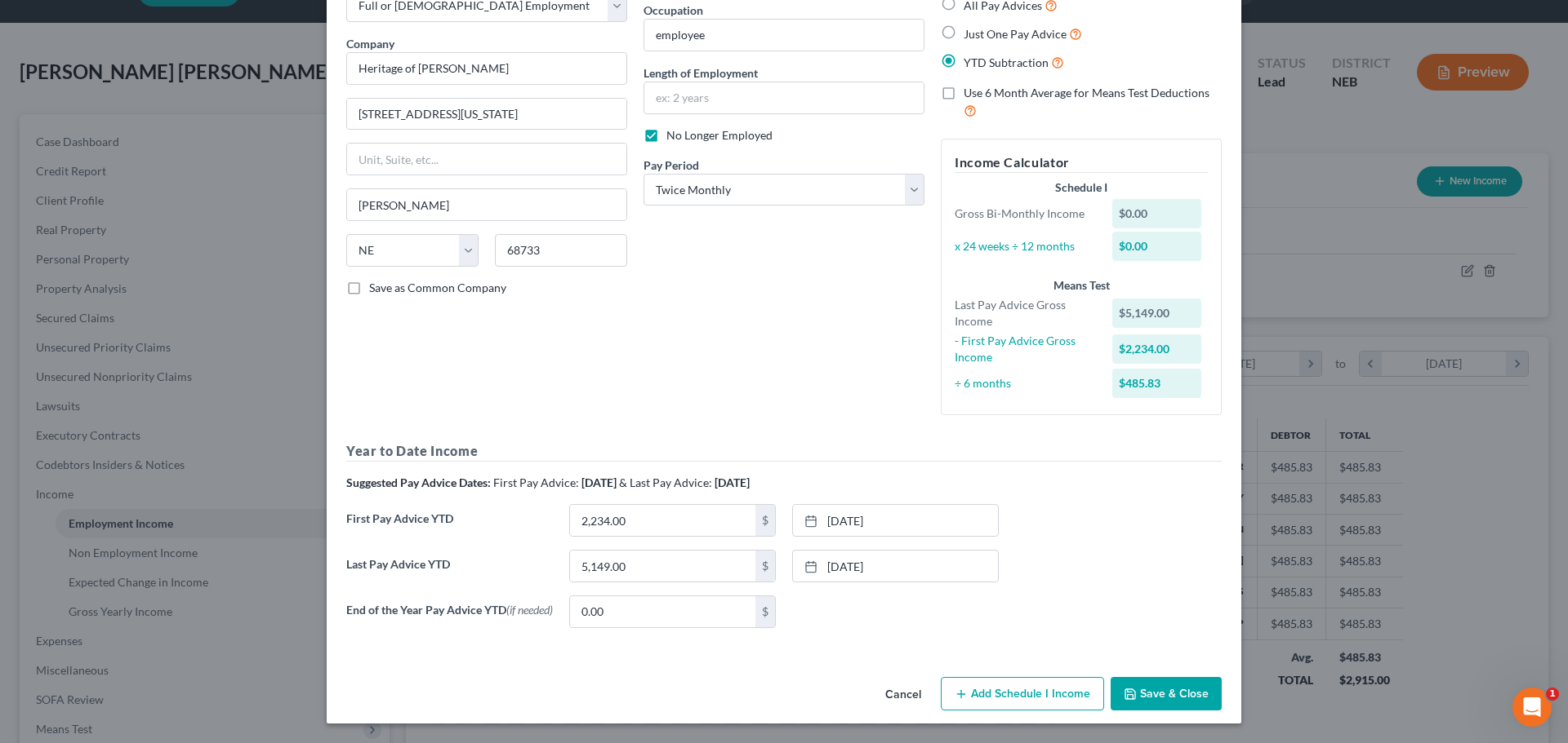
click at [1164, 686] on button "Save & Close" at bounding box center [1166, 694] width 111 height 35
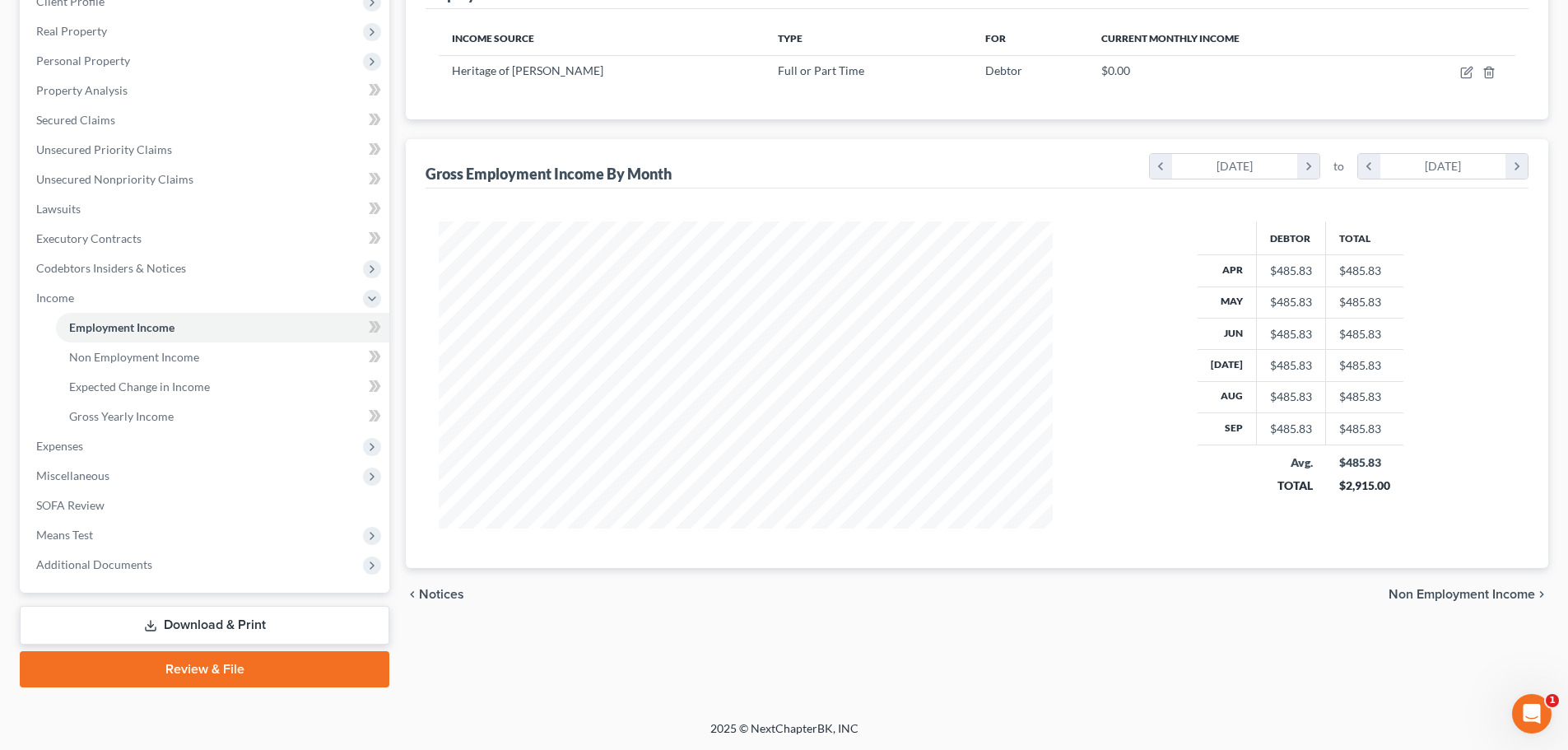
scroll to position [0, 0]
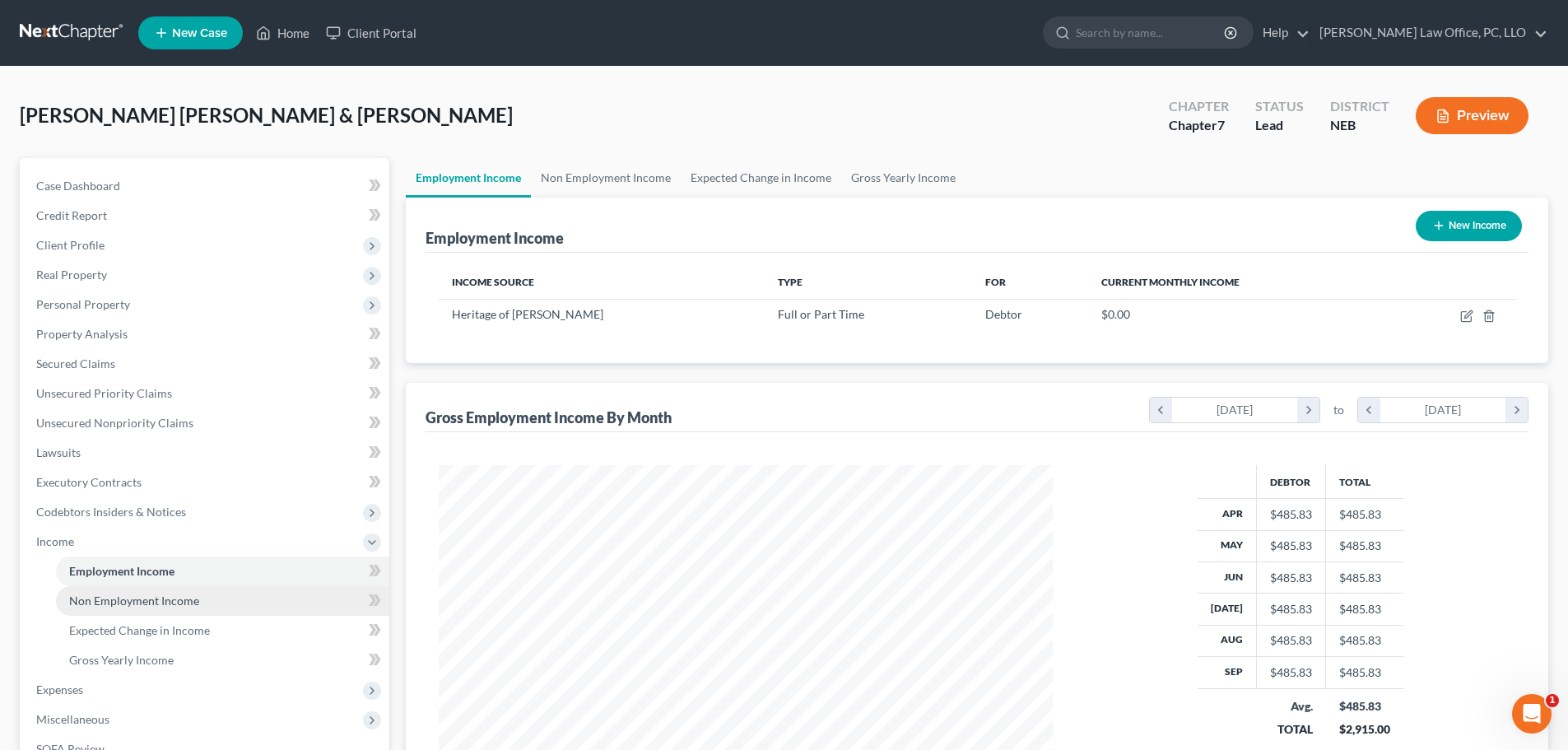
click at [202, 598] on link "Non Employment Income" at bounding box center [223, 601] width 334 height 30
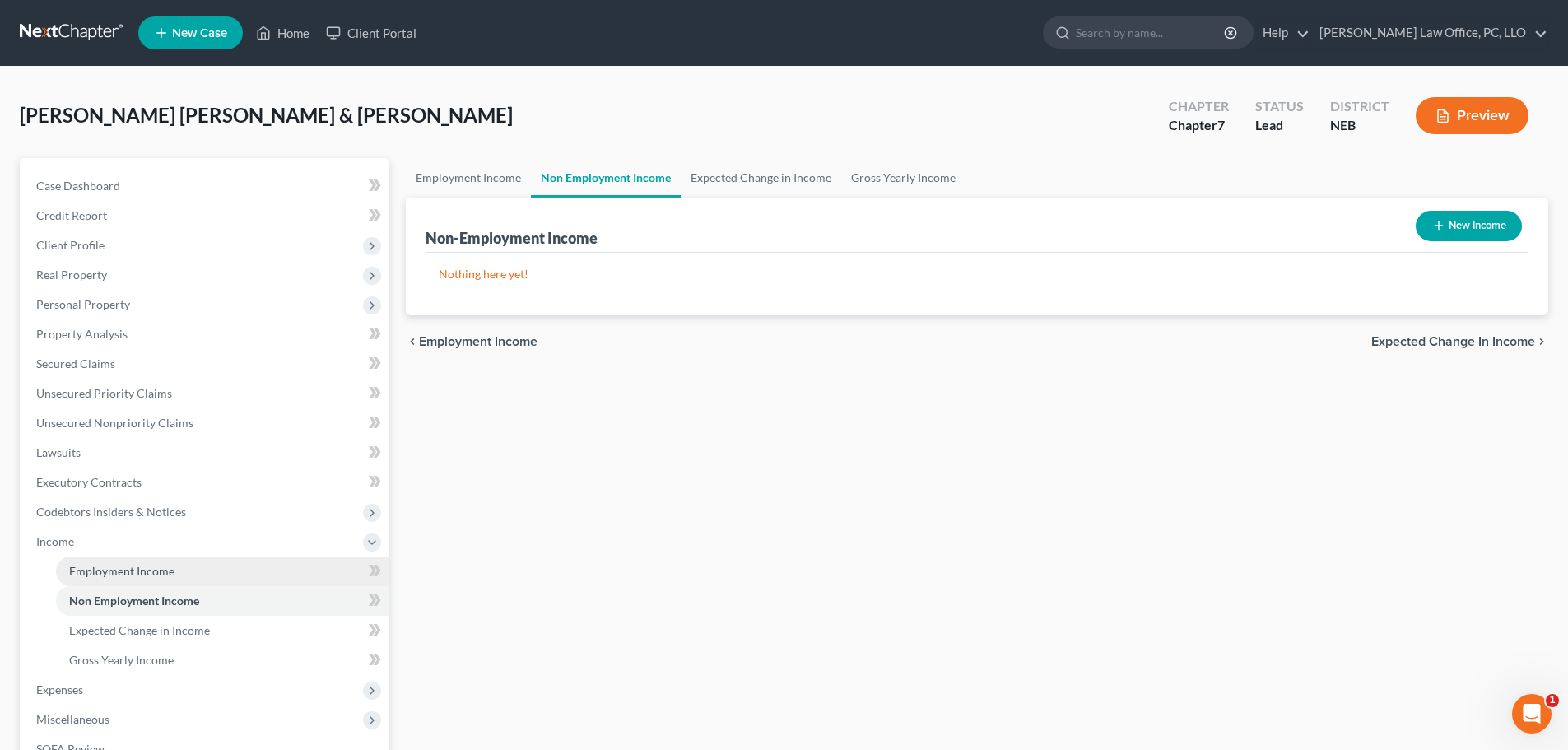
click at [166, 572] on span "Employment Income" at bounding box center [122, 571] width 105 height 14
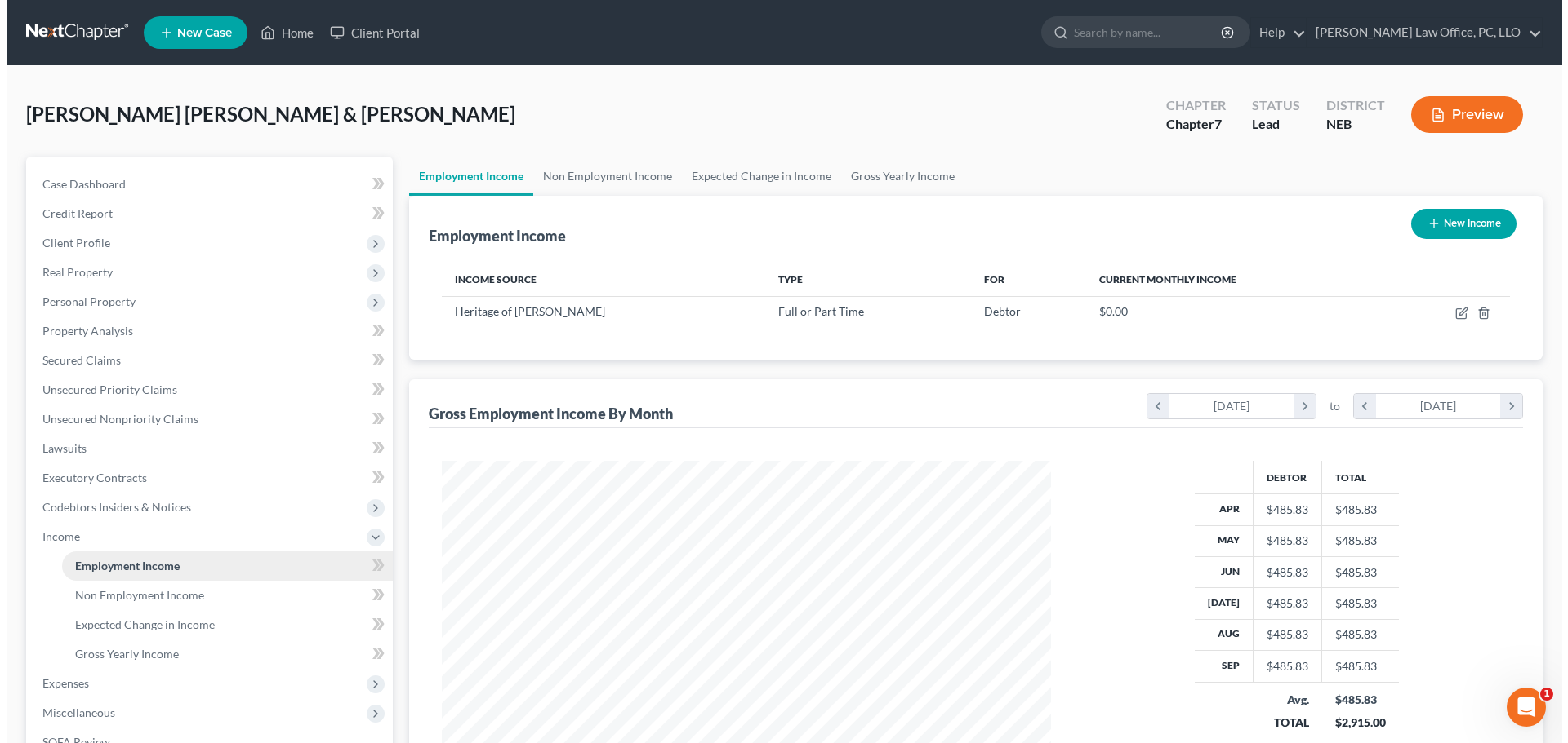
scroll to position [304, 642]
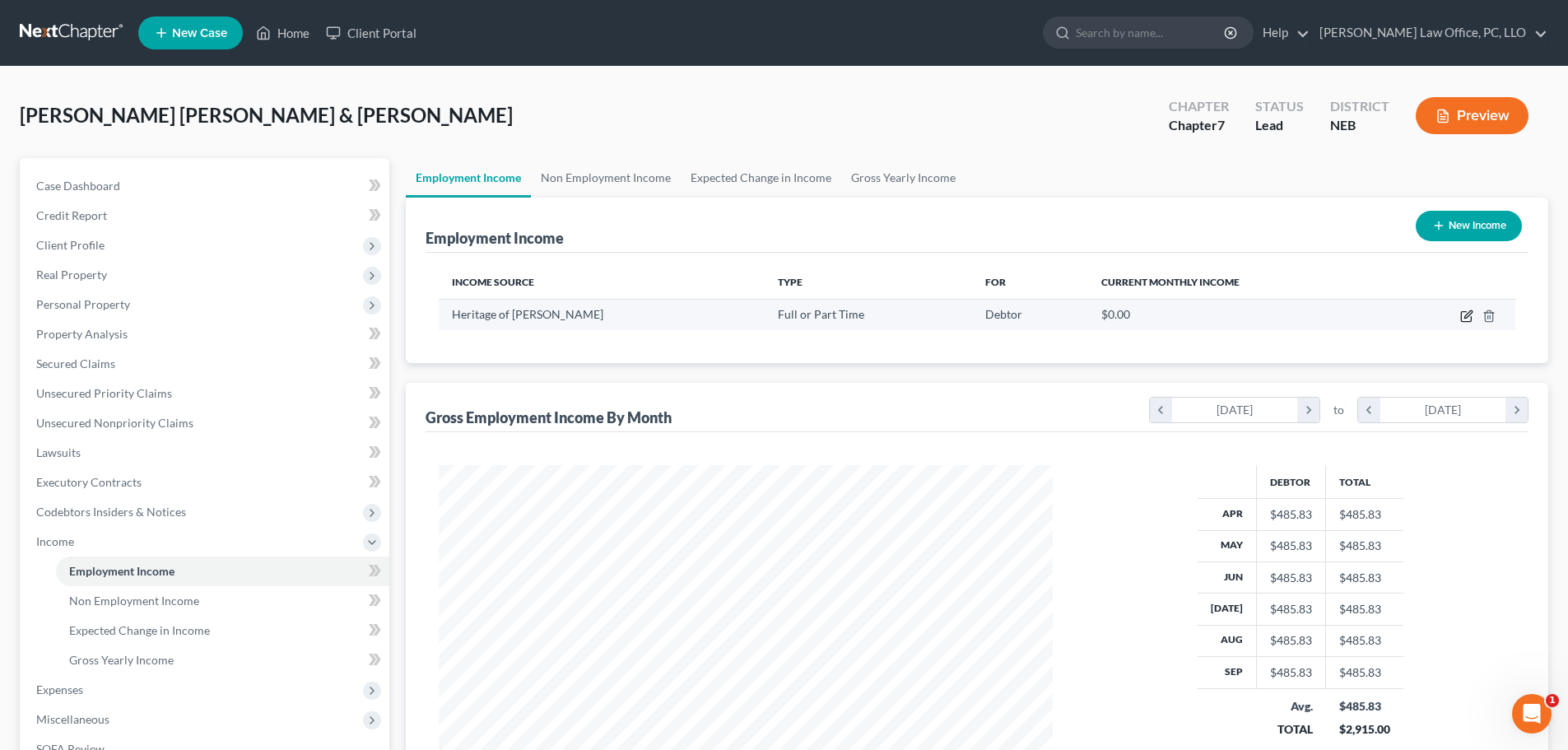
click at [1466, 315] on icon "button" at bounding box center [1467, 316] width 13 height 13
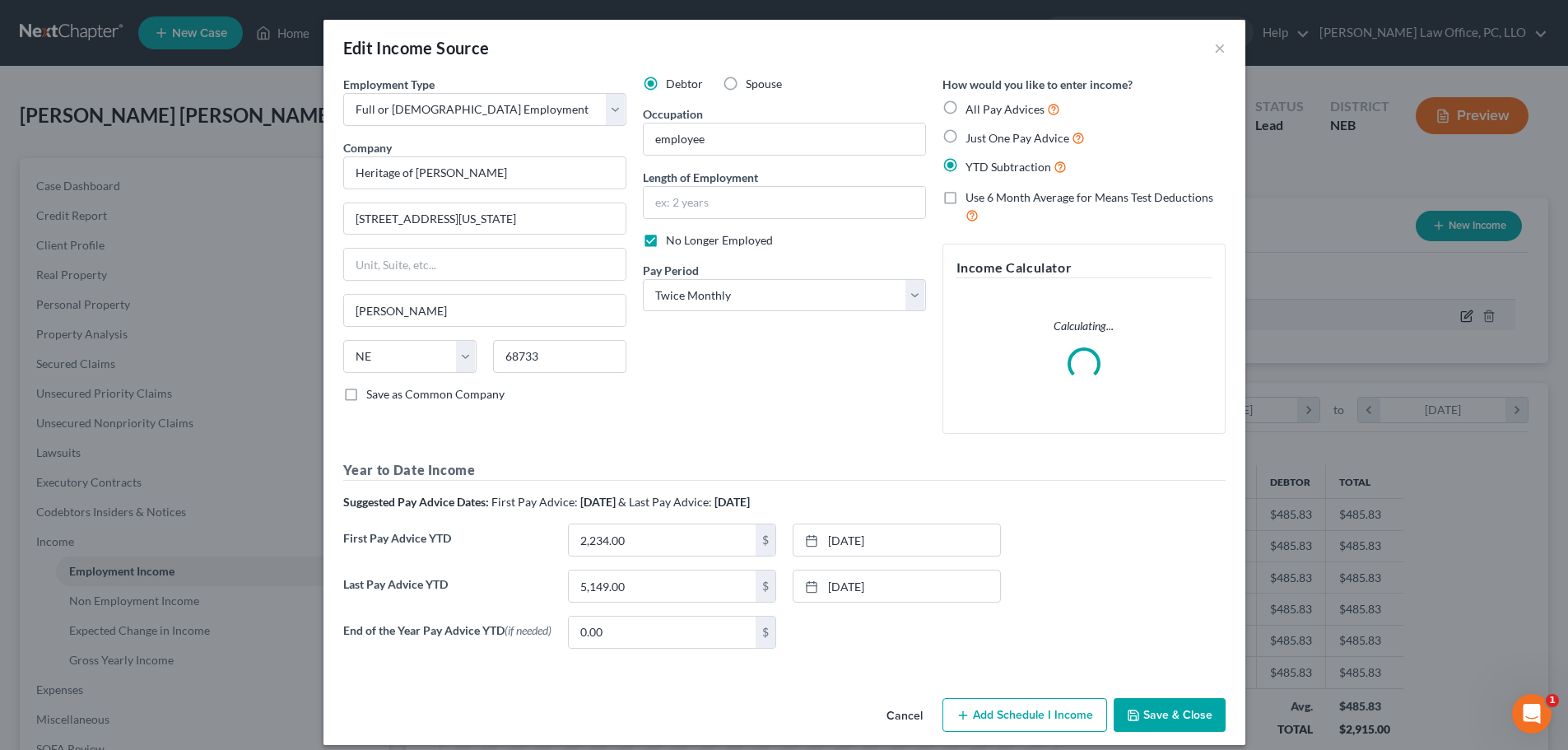
scroll to position [310, 653]
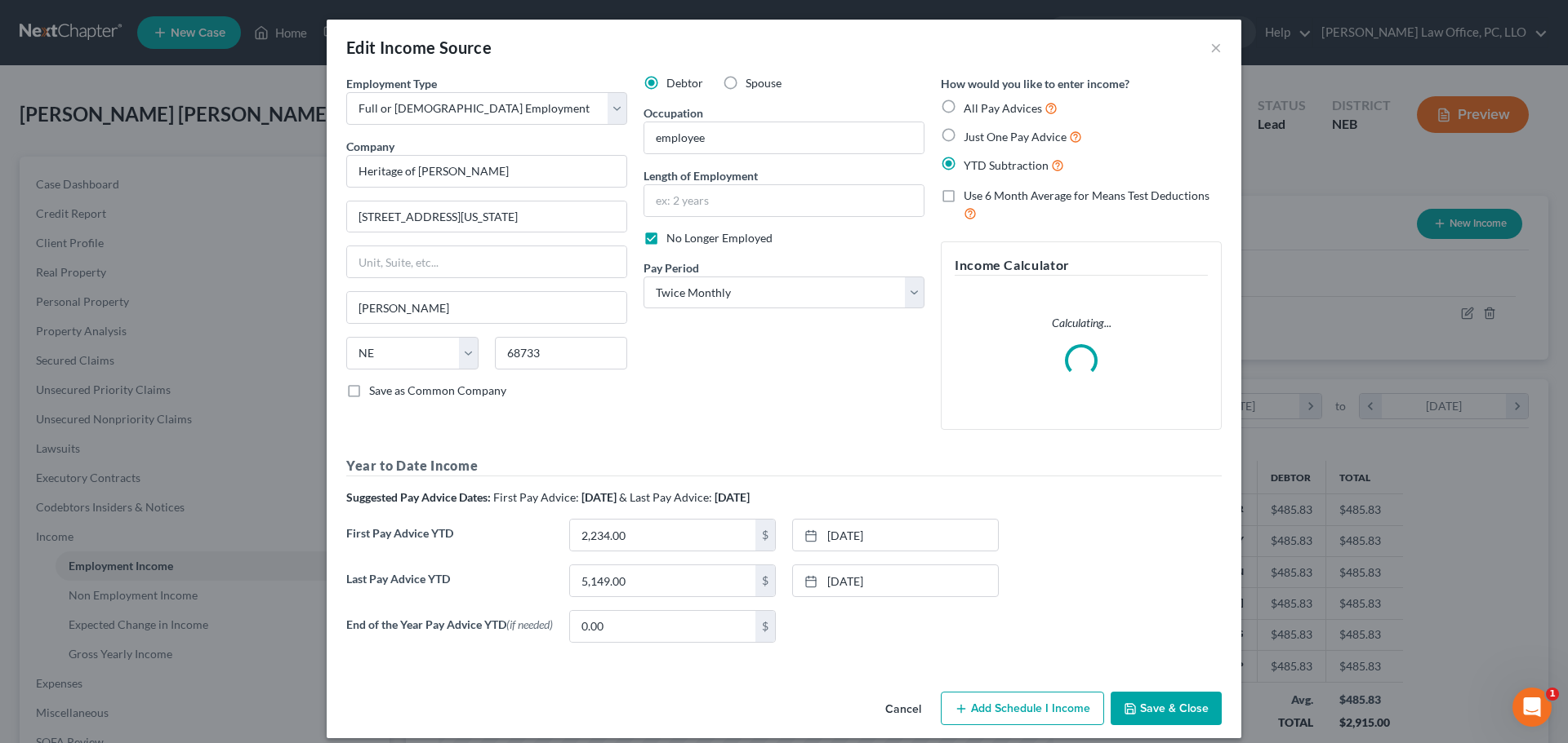
click at [1168, 706] on button "Save & Close" at bounding box center [1166, 709] width 111 height 35
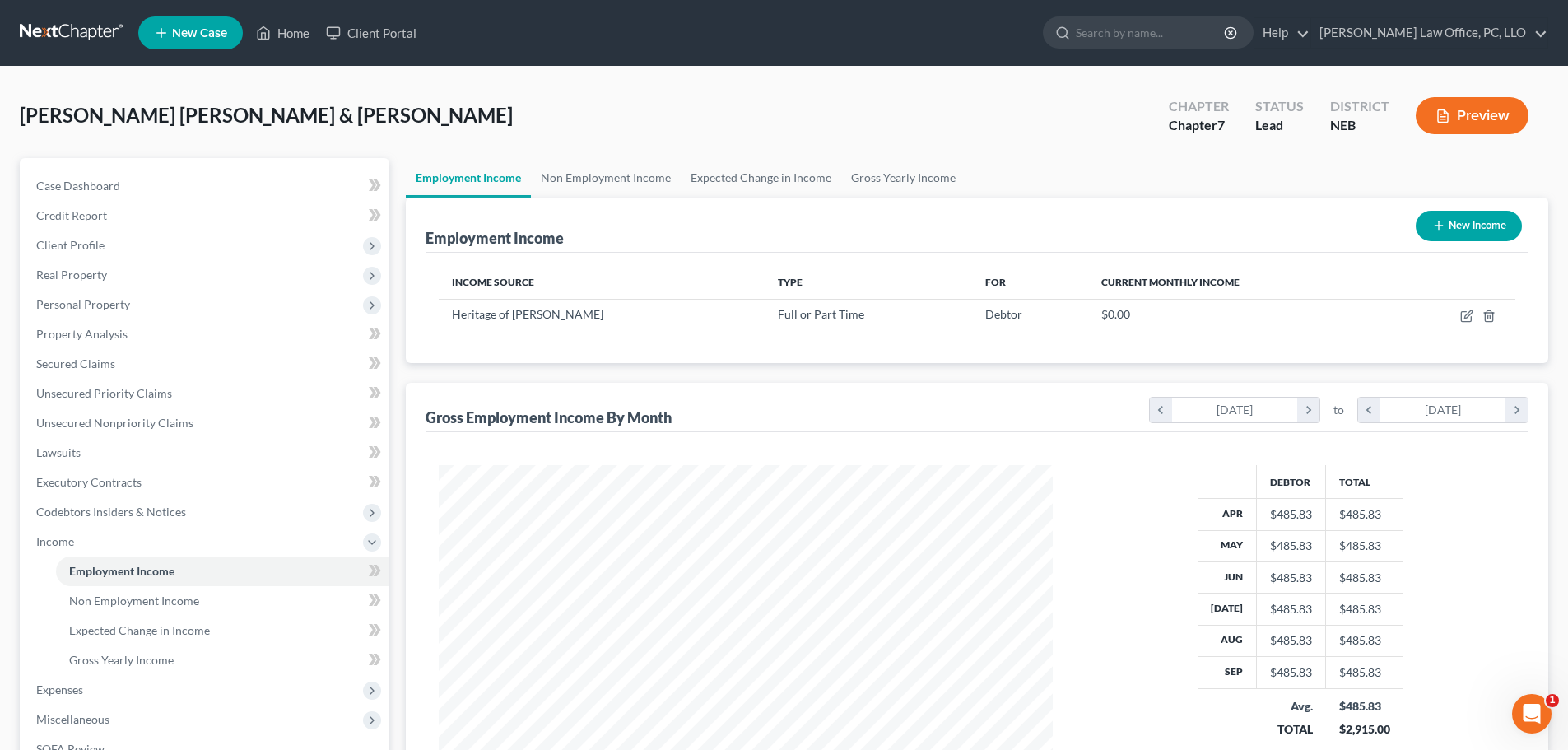
scroll to position [243, 0]
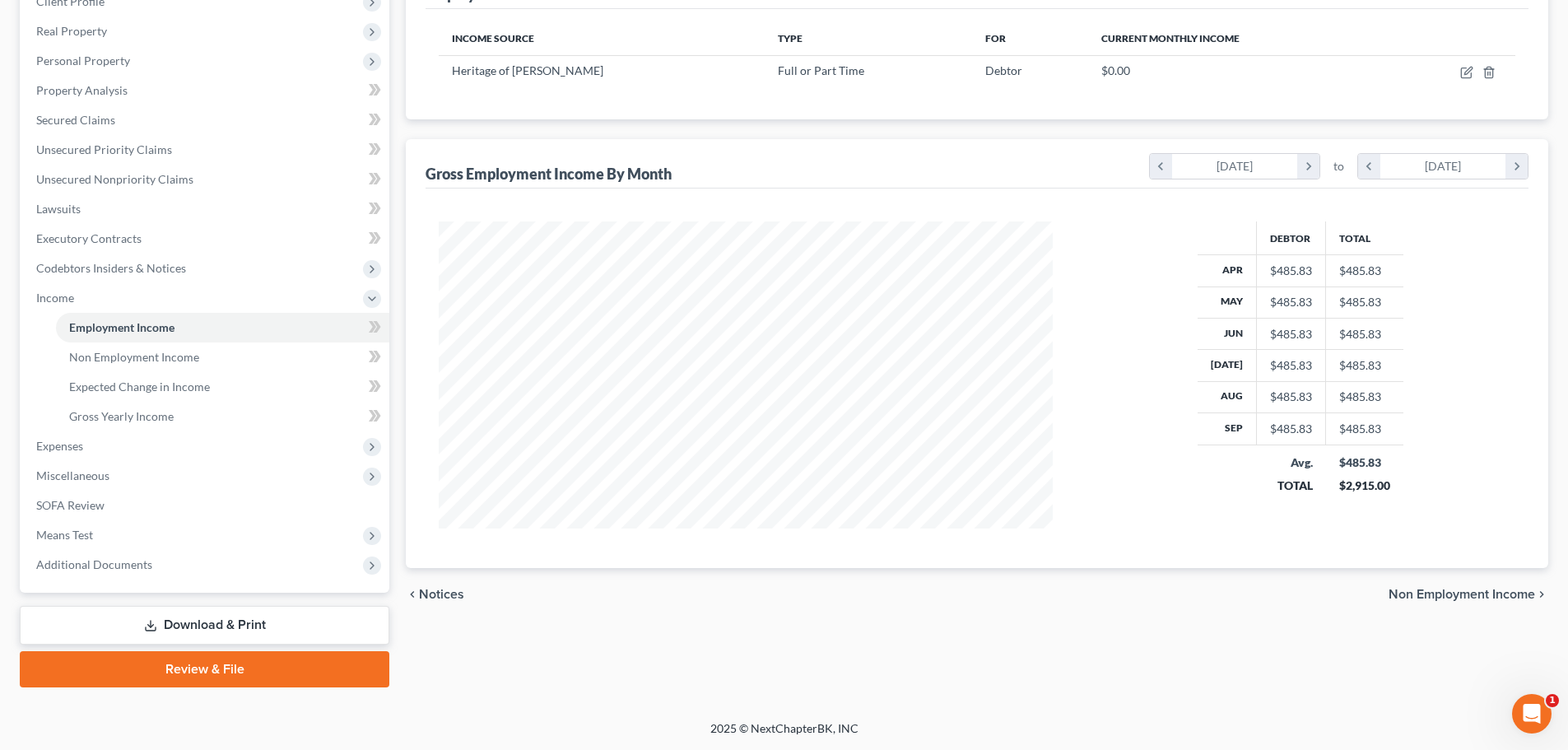
click at [1485, 595] on span "Non Employment Income" at bounding box center [1462, 594] width 146 height 13
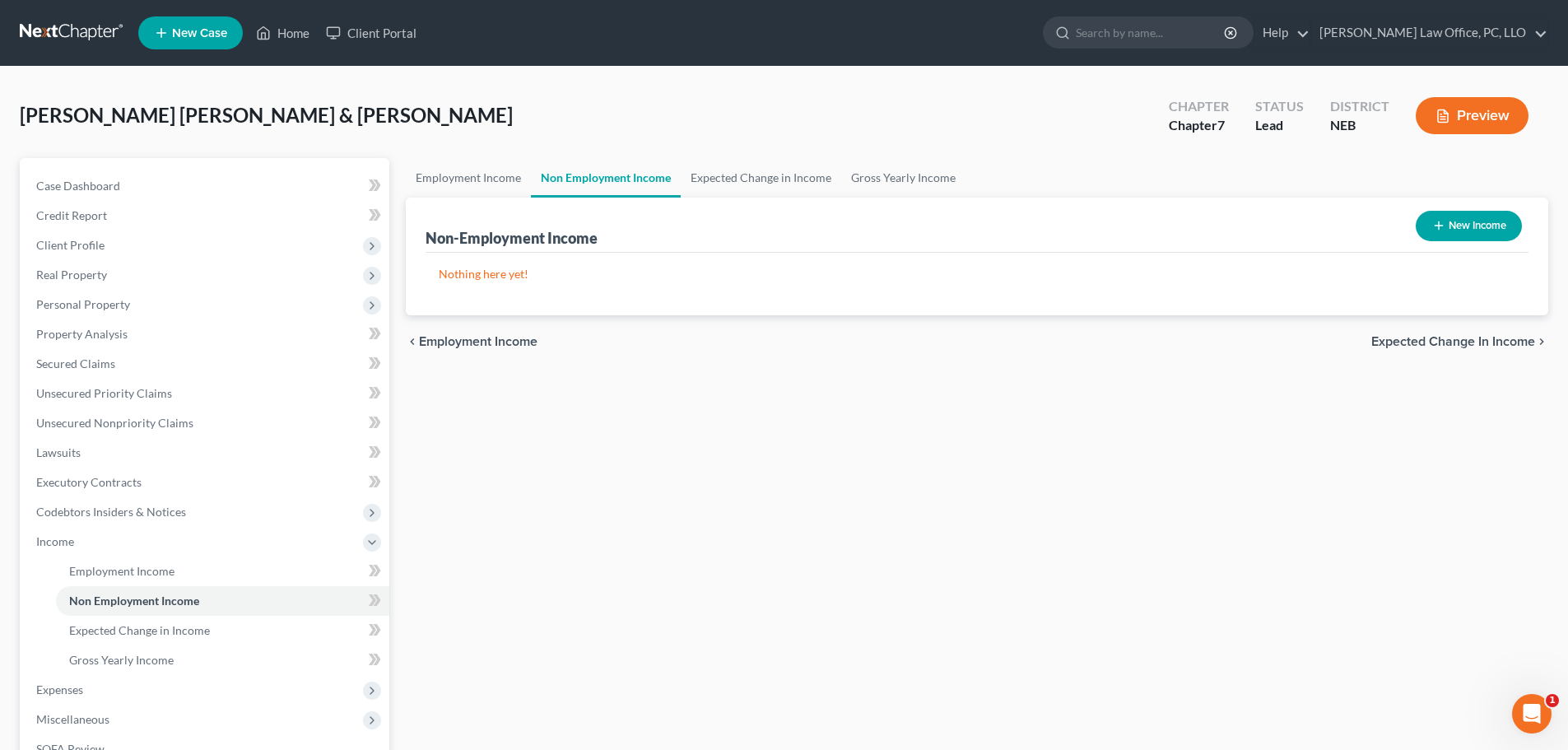
click at [1465, 216] on button "New Income" at bounding box center [1468, 226] width 106 height 31
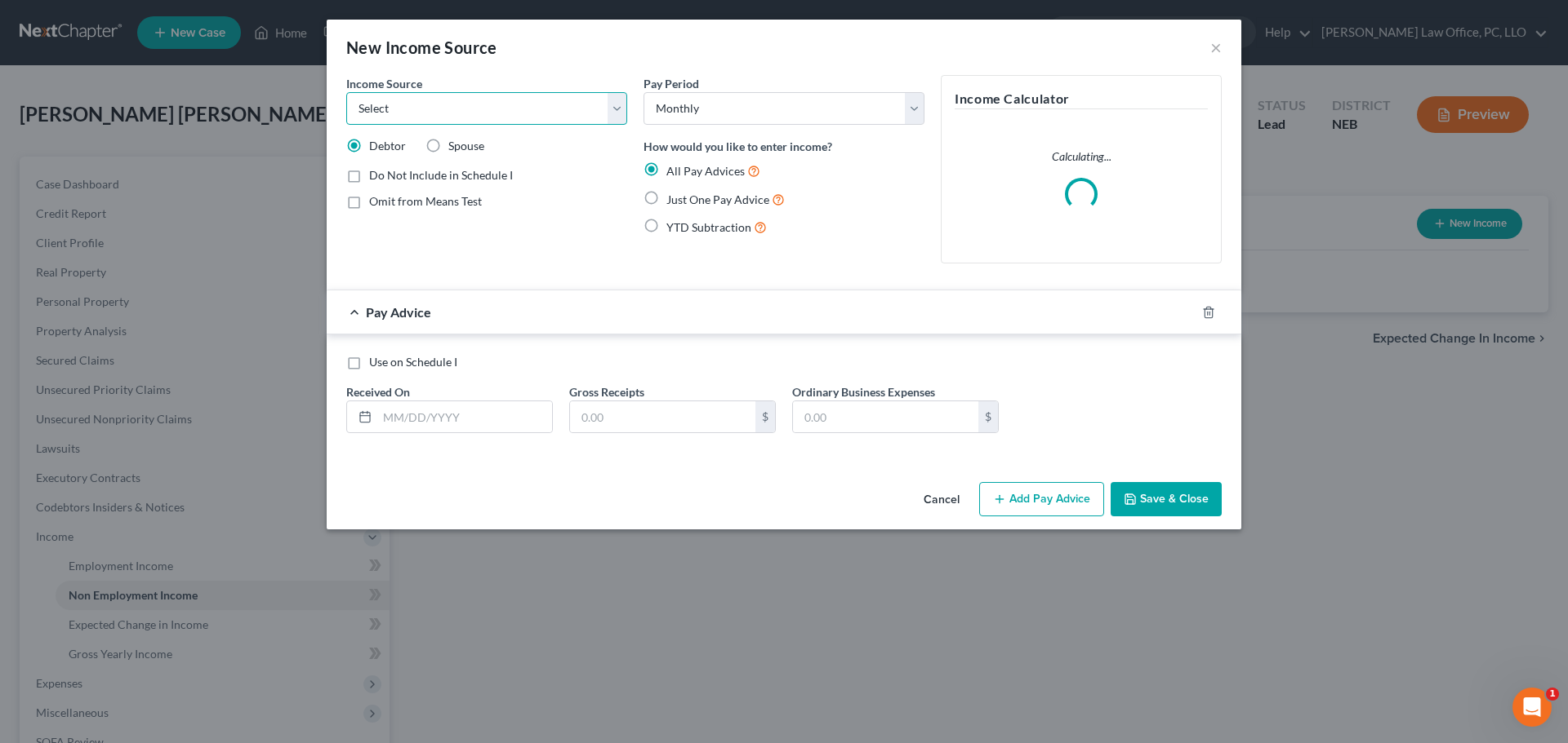
click at [621, 110] on select "Select Unemployment Disability (from employer) Pension Retirement Social Securi…" at bounding box center [486, 108] width 281 height 33
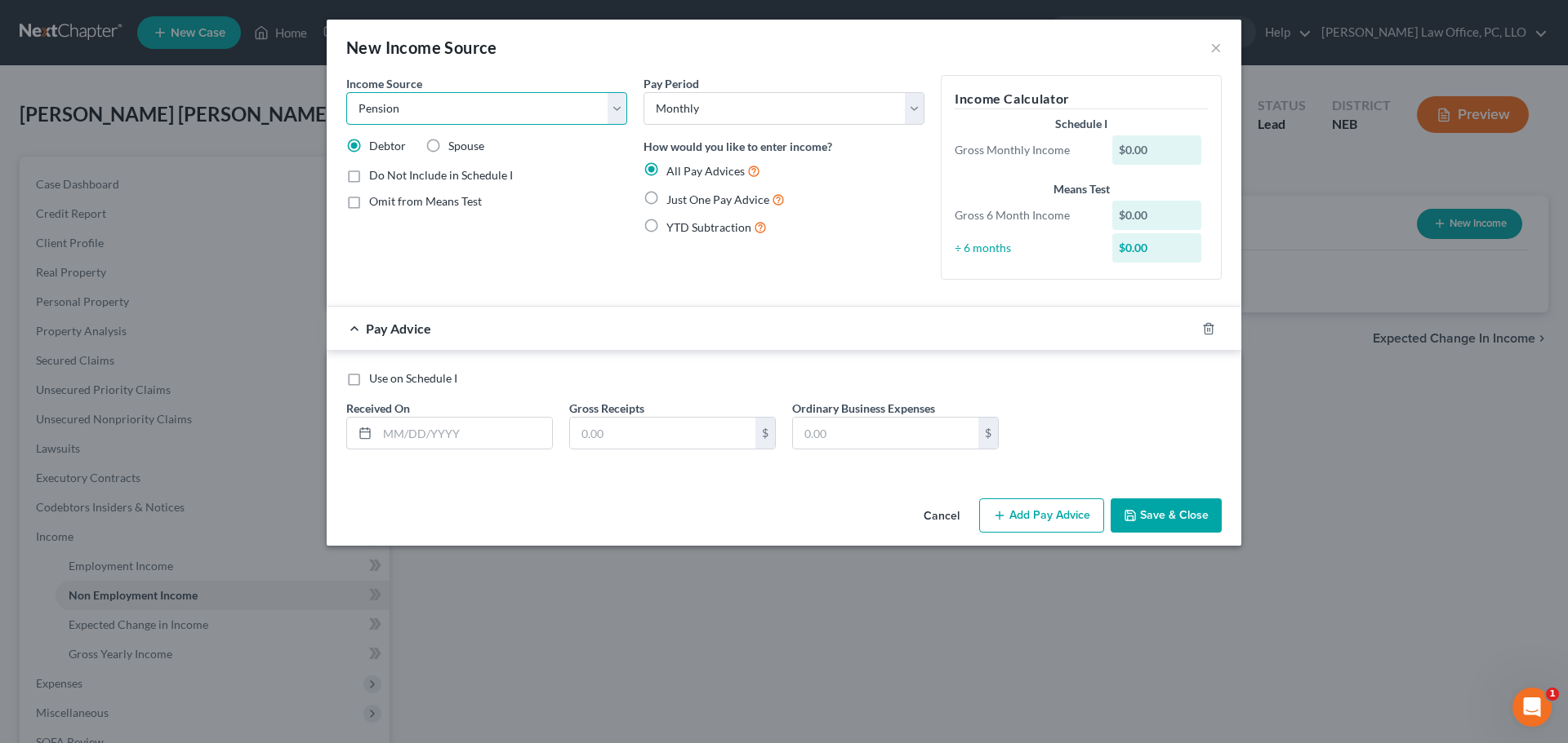
click at [346, 92] on select "Select Unemployment Disability (from employer) Pension Retirement Social Securi…" at bounding box center [486, 108] width 281 height 33
click at [667, 199] on label "Just One Pay Advice" at bounding box center [726, 199] width 118 height 19
click at [673, 199] on input "Just One Pay Advice" at bounding box center [678, 195] width 11 height 11
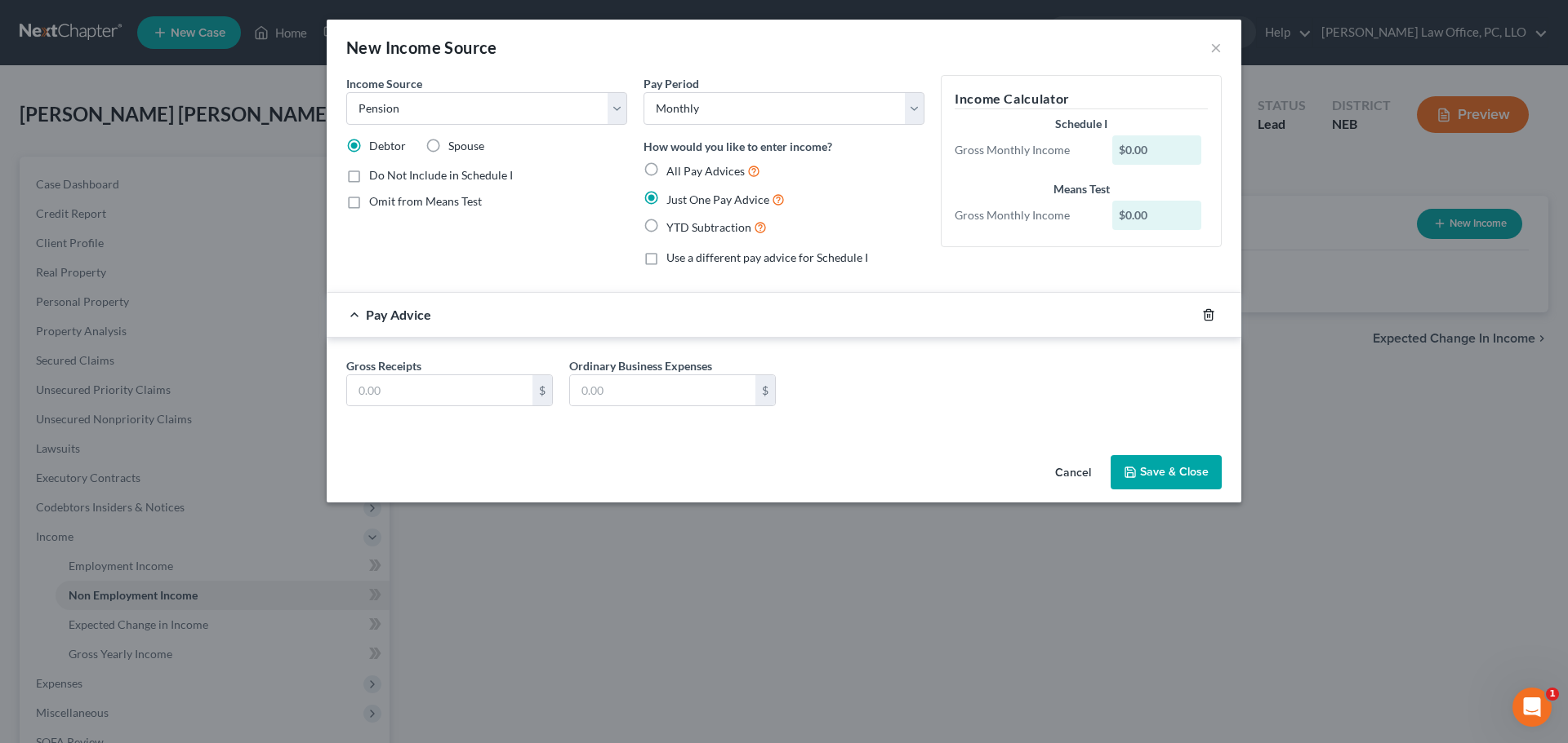
click at [1212, 313] on icon "button" at bounding box center [1208, 315] width 8 height 11
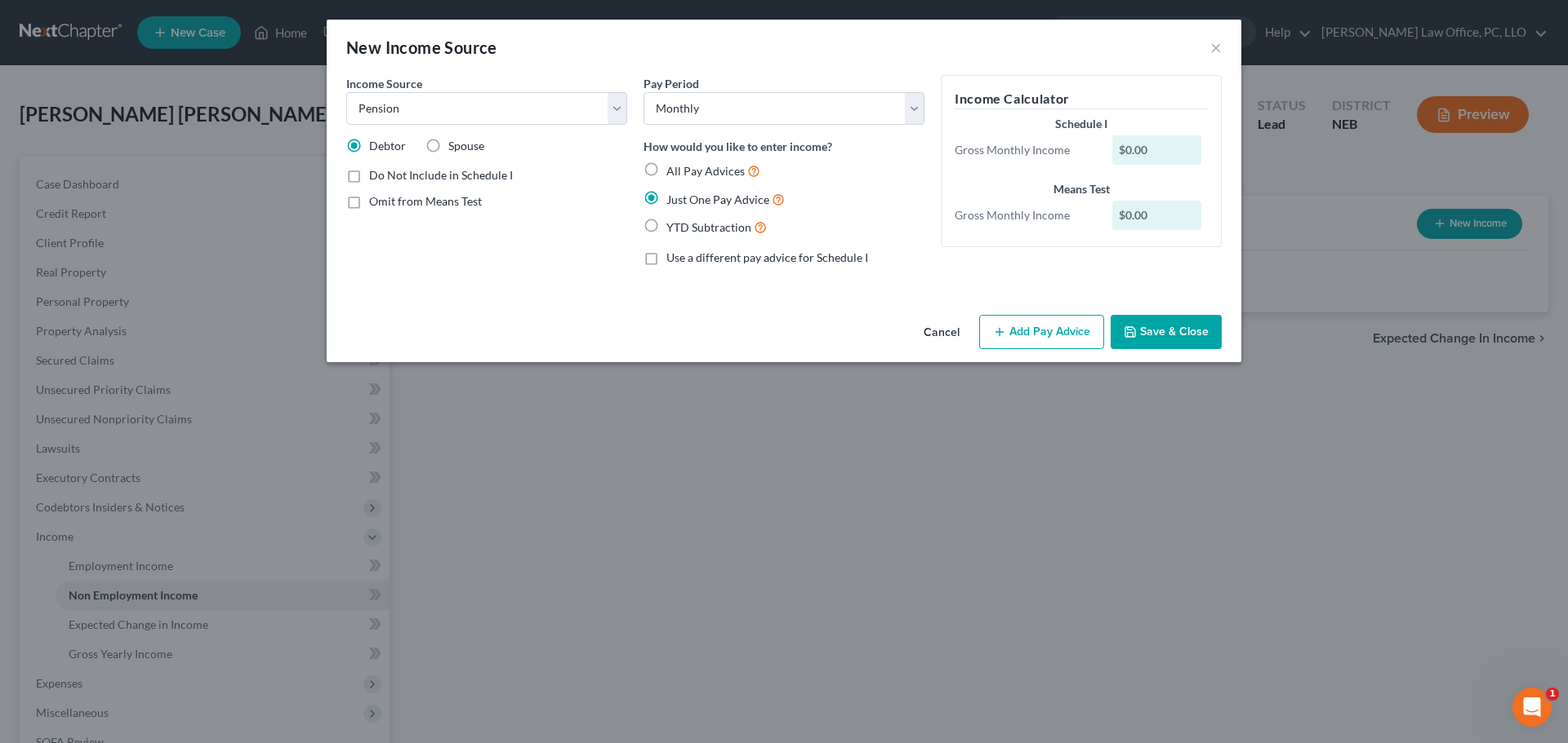
click at [667, 222] on label "YTD Subtraction" at bounding box center [716, 227] width 100 height 19
click at [673, 222] on input "YTD Subtraction" at bounding box center [678, 223] width 11 height 11
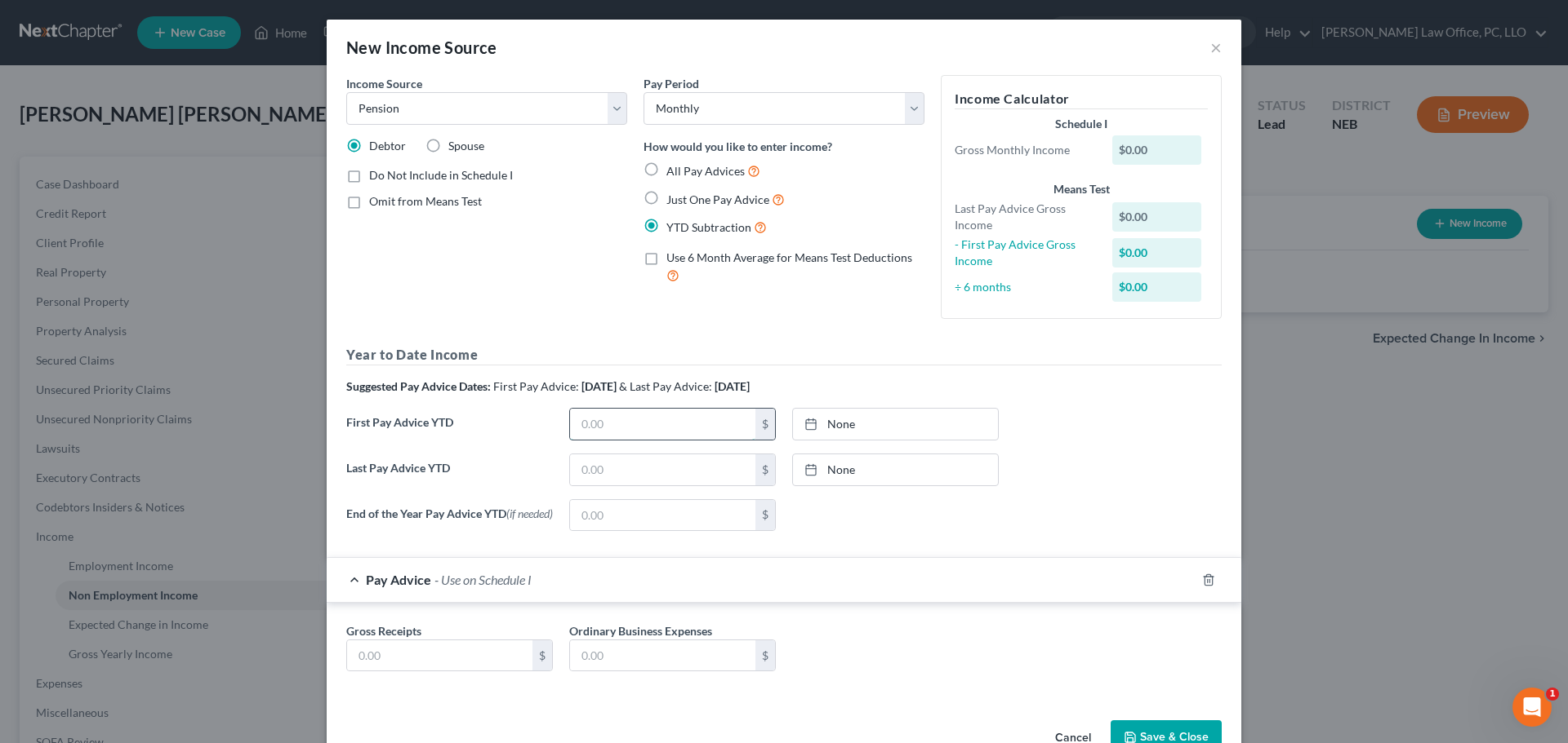
click at [581, 426] on input "text" at bounding box center [662, 424] width 186 height 31
click at [853, 420] on link "None" at bounding box center [895, 424] width 205 height 31
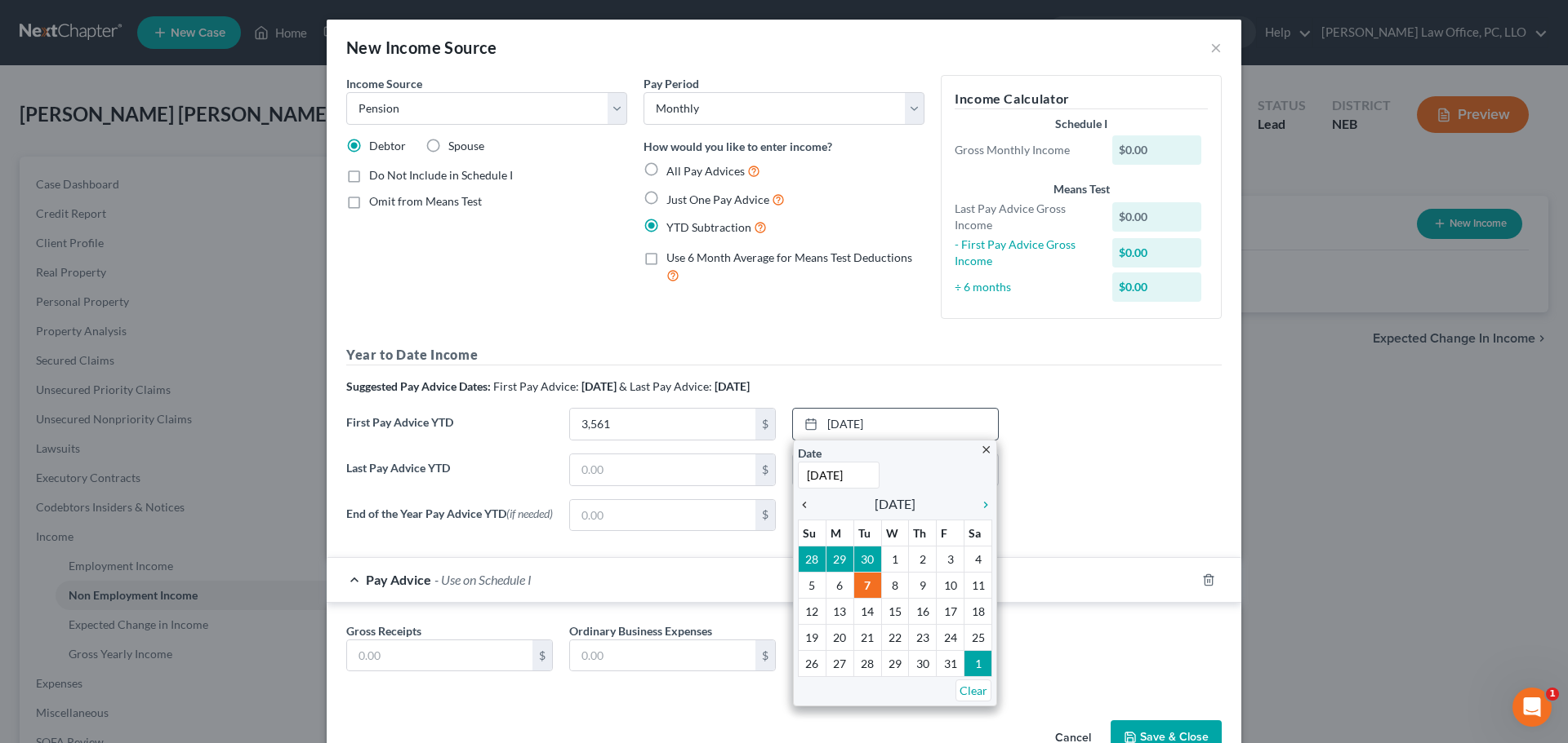
click at [798, 504] on icon "chevron_left" at bounding box center [808, 504] width 21 height 13
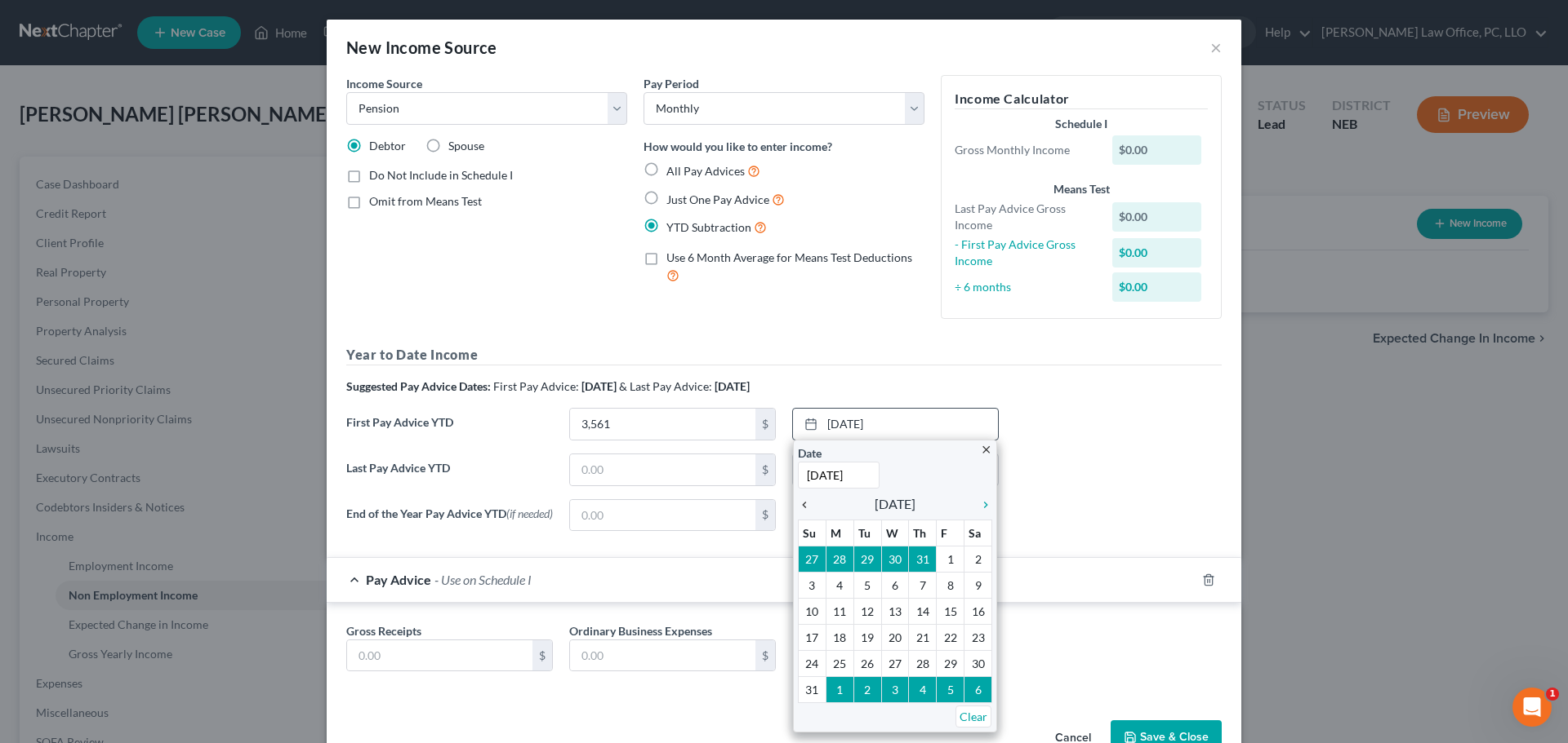
click at [798, 504] on icon "chevron_left" at bounding box center [808, 504] width 21 height 13
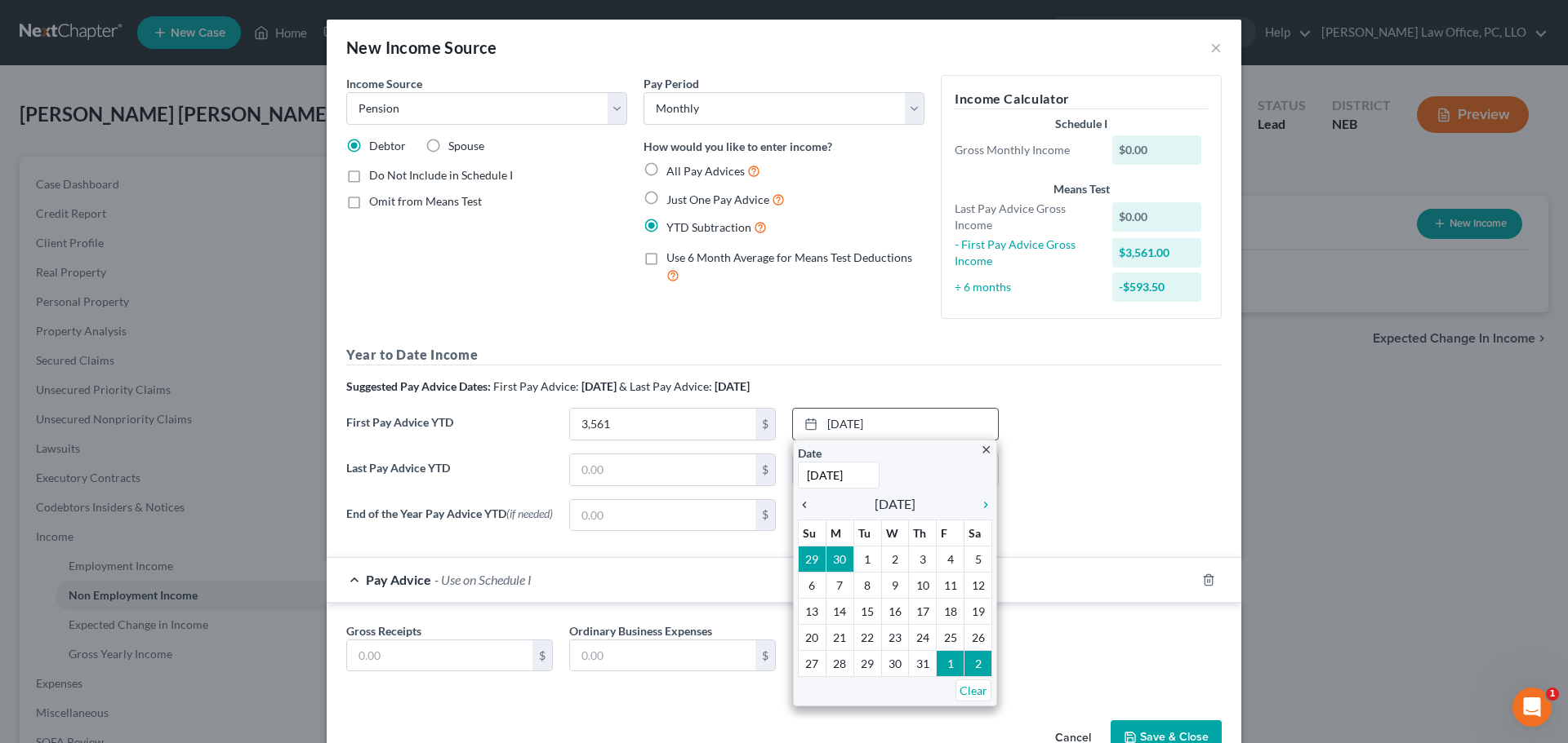
click at [800, 504] on icon "chevron_left" at bounding box center [808, 504] width 21 height 13
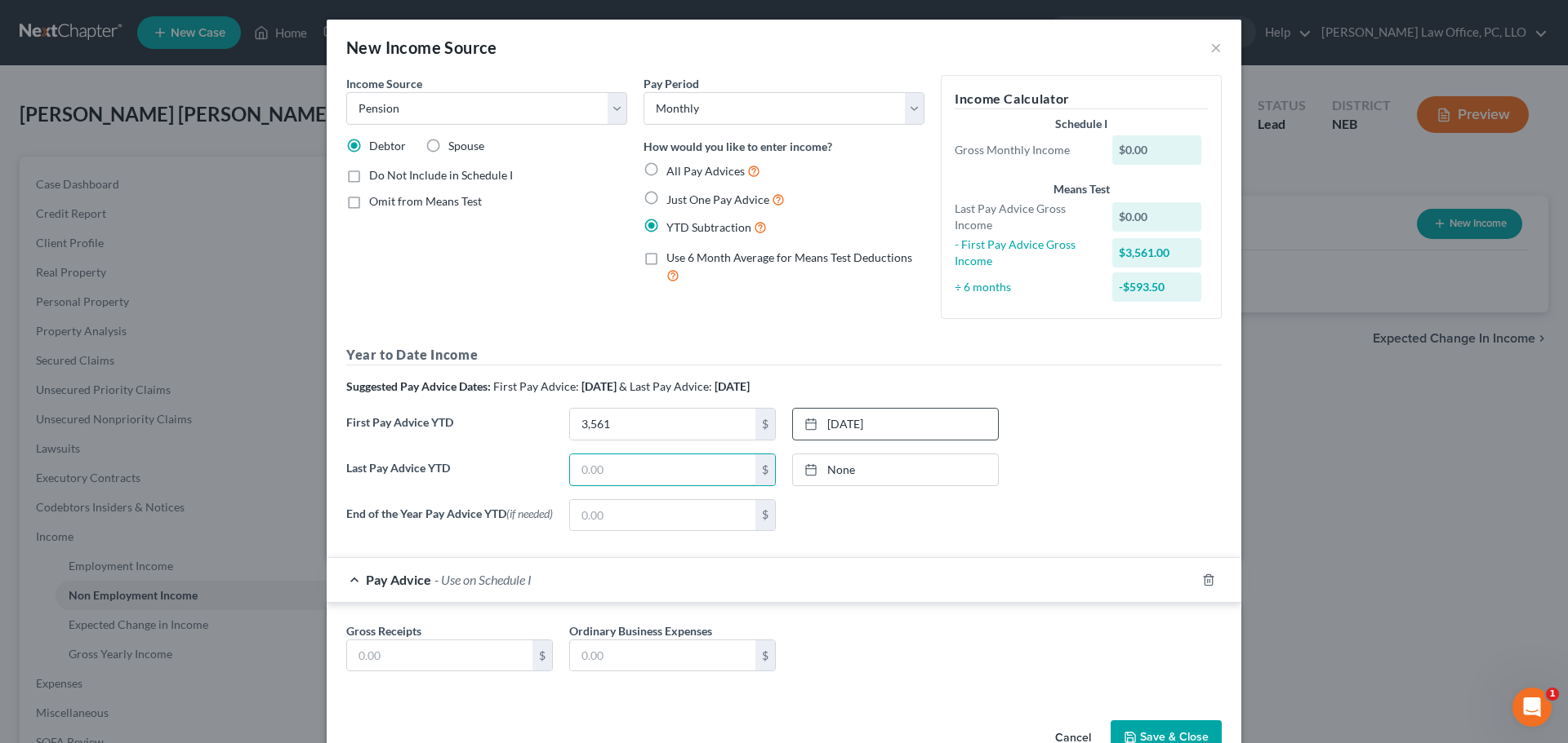
drag, startPoint x: 589, startPoint y: 472, endPoint x: 462, endPoint y: 484, distance: 127.6
click at [462, 482] on div "Last Pay Advice YTD $ None close Date Time chevron_left [DATE] chevron_right Su…" at bounding box center [784, 476] width 892 height 46
click at [857, 466] on link "[DATE]" at bounding box center [895, 470] width 205 height 31
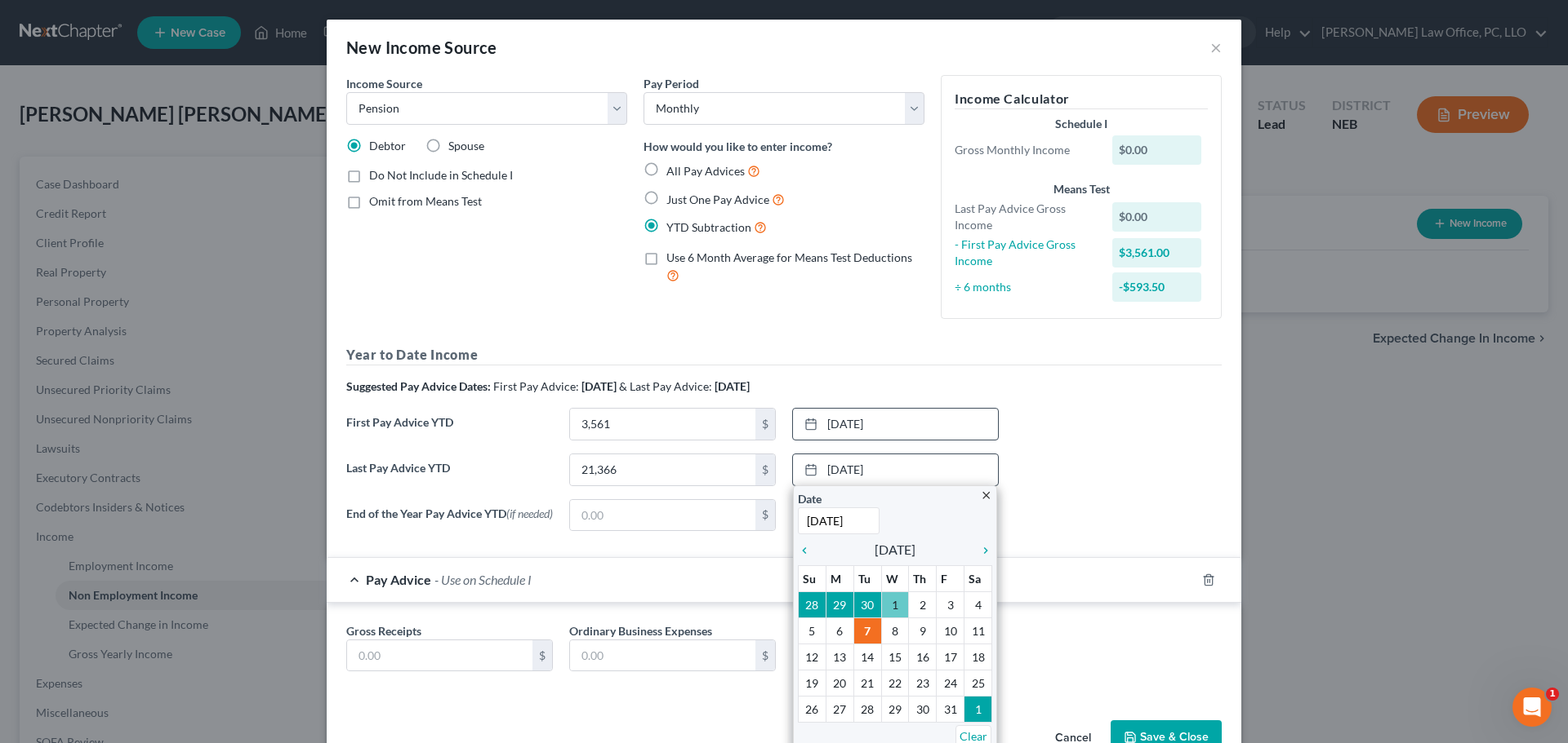
drag, startPoint x: 886, startPoint y: 606, endPoint x: 895, endPoint y: 597, distance: 12.7
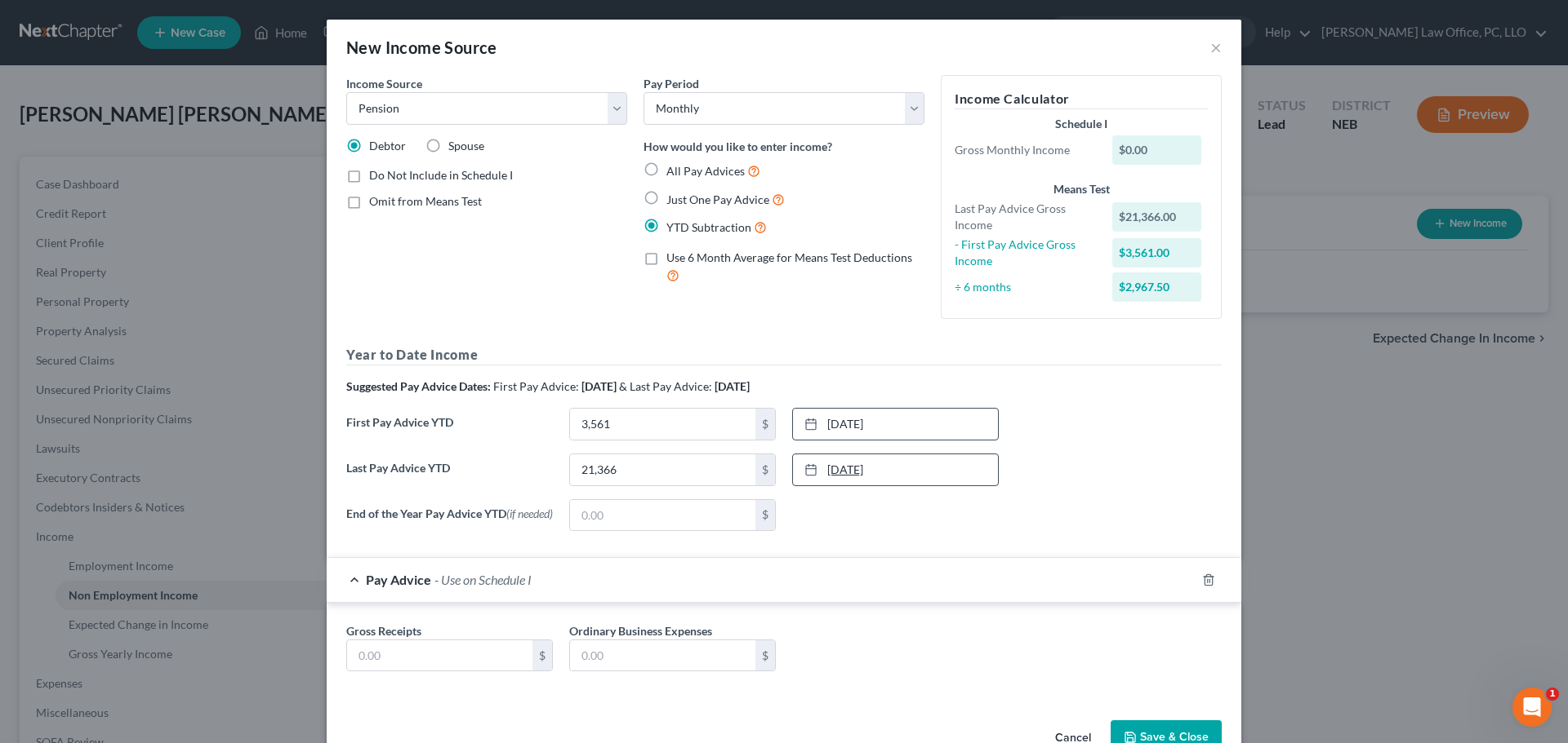
click at [835, 467] on link "[DATE]" at bounding box center [895, 470] width 205 height 31
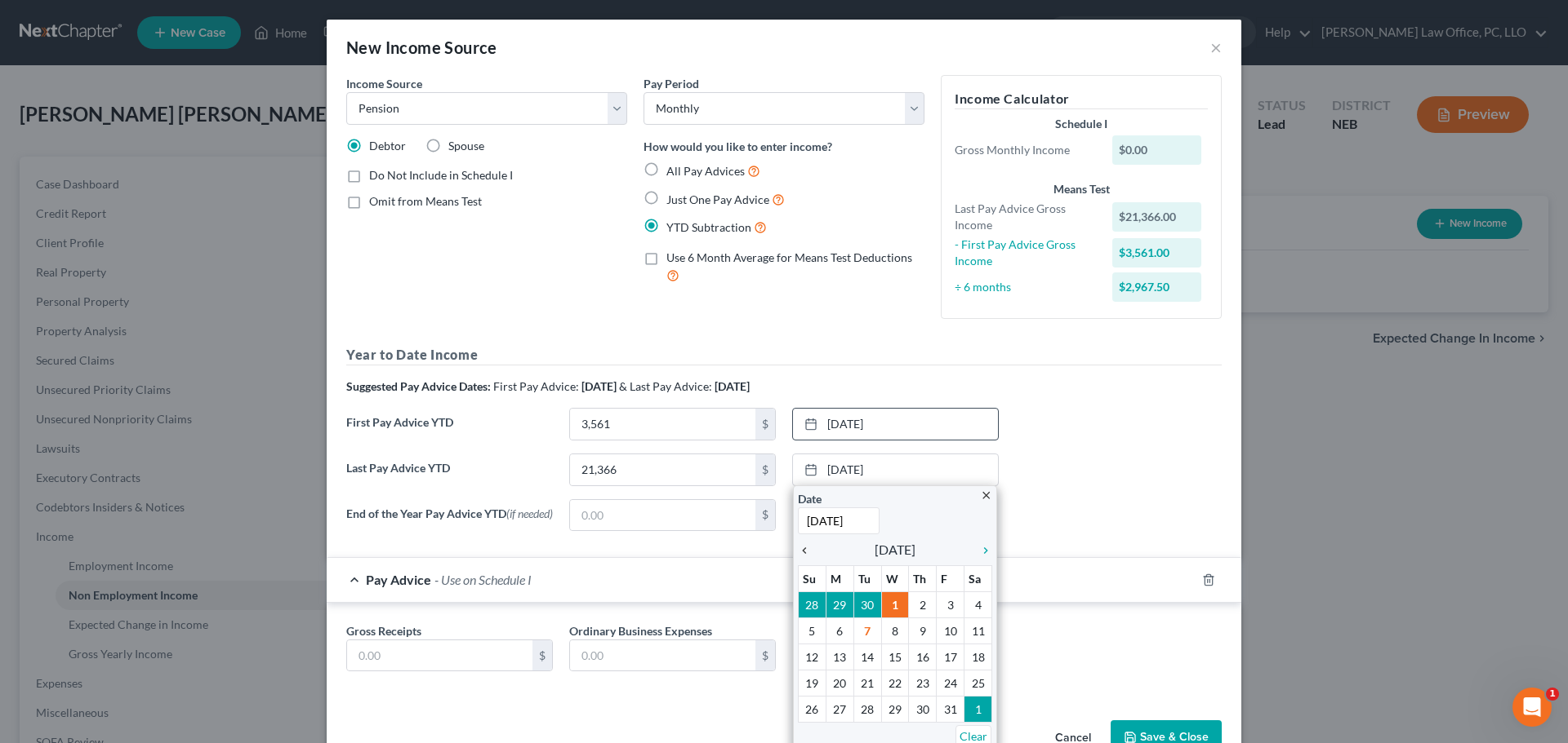
click at [799, 550] on icon "chevron_left" at bounding box center [808, 550] width 21 height 13
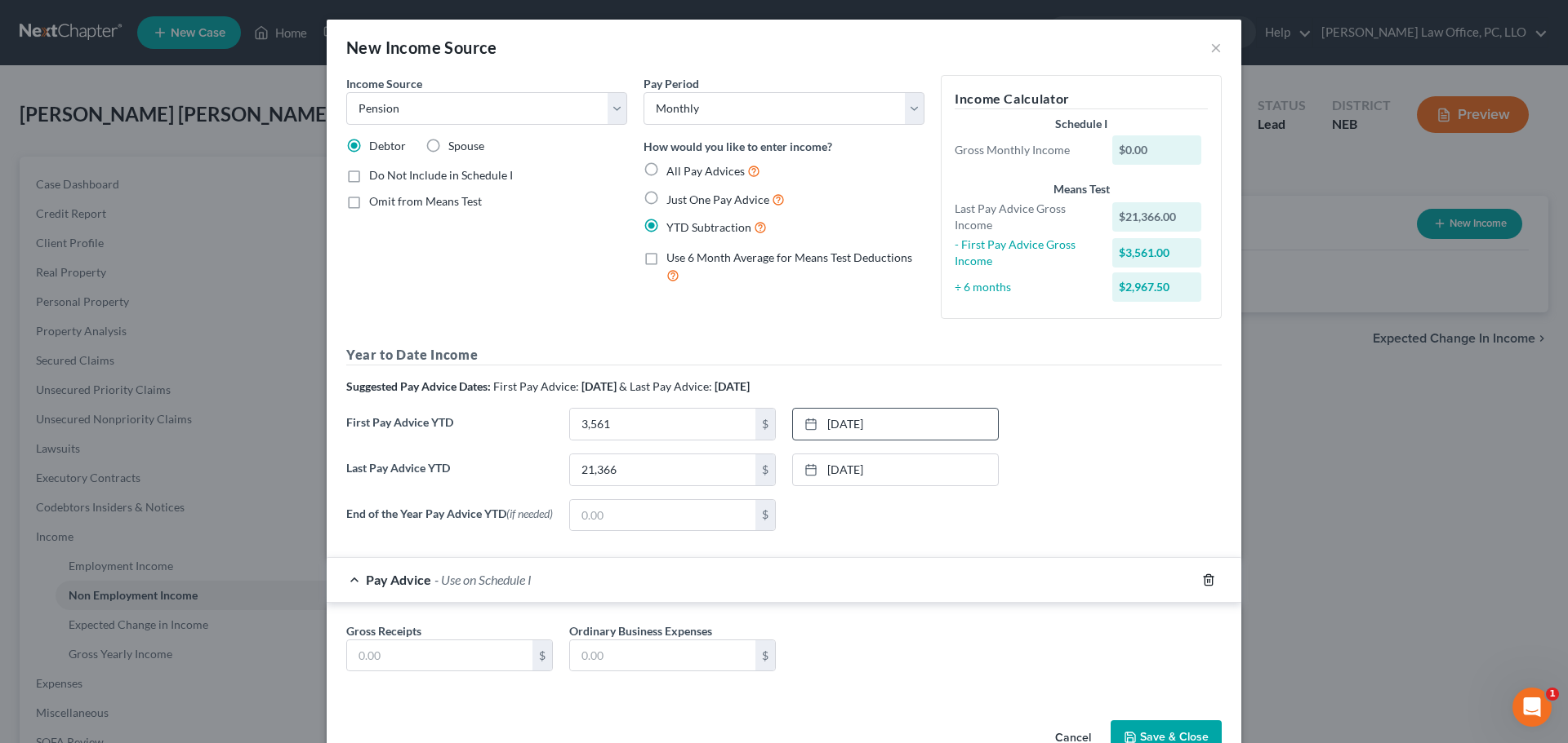
click at [1203, 582] on icon "button" at bounding box center [1208, 579] width 13 height 13
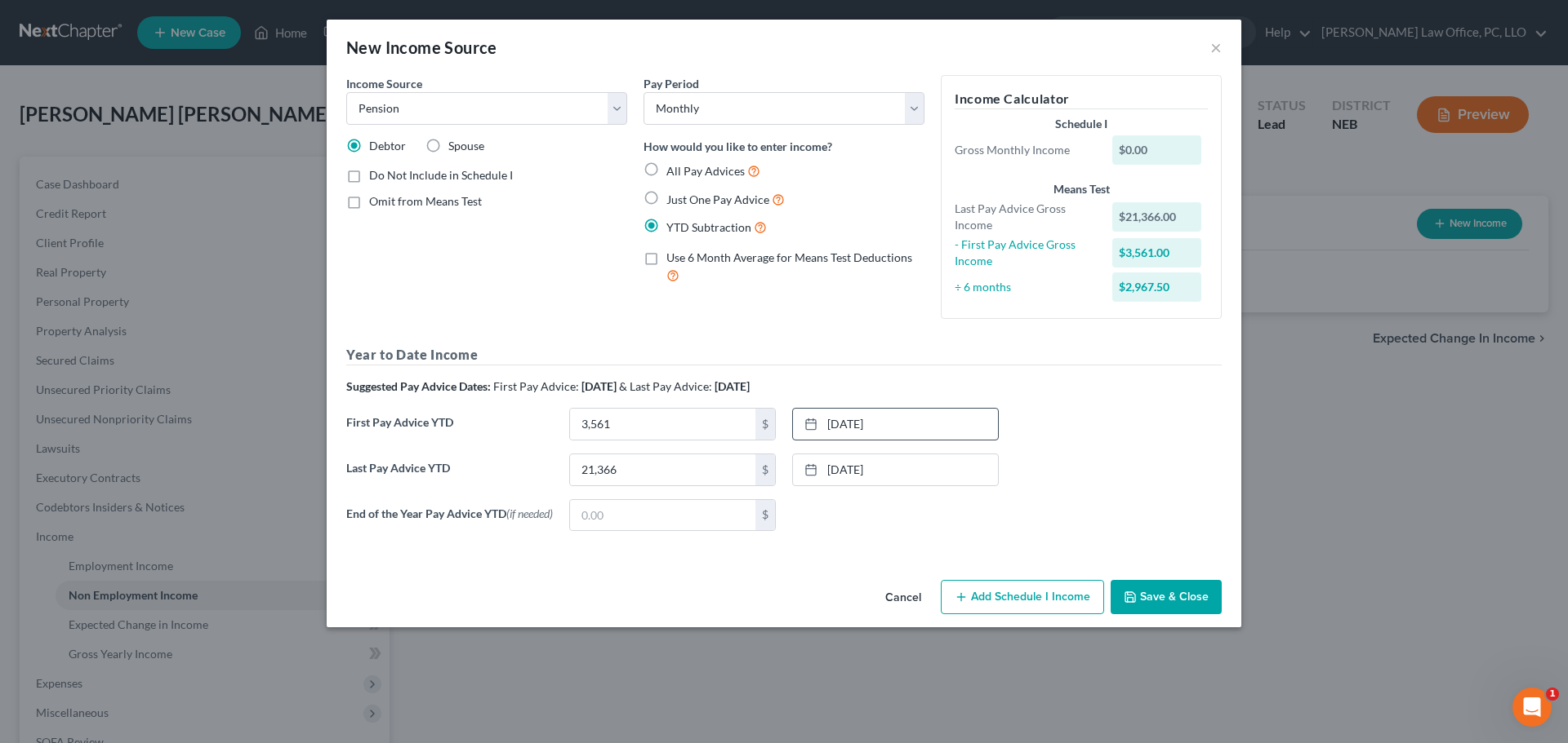
click at [1186, 590] on button "Save & Close" at bounding box center [1166, 597] width 111 height 35
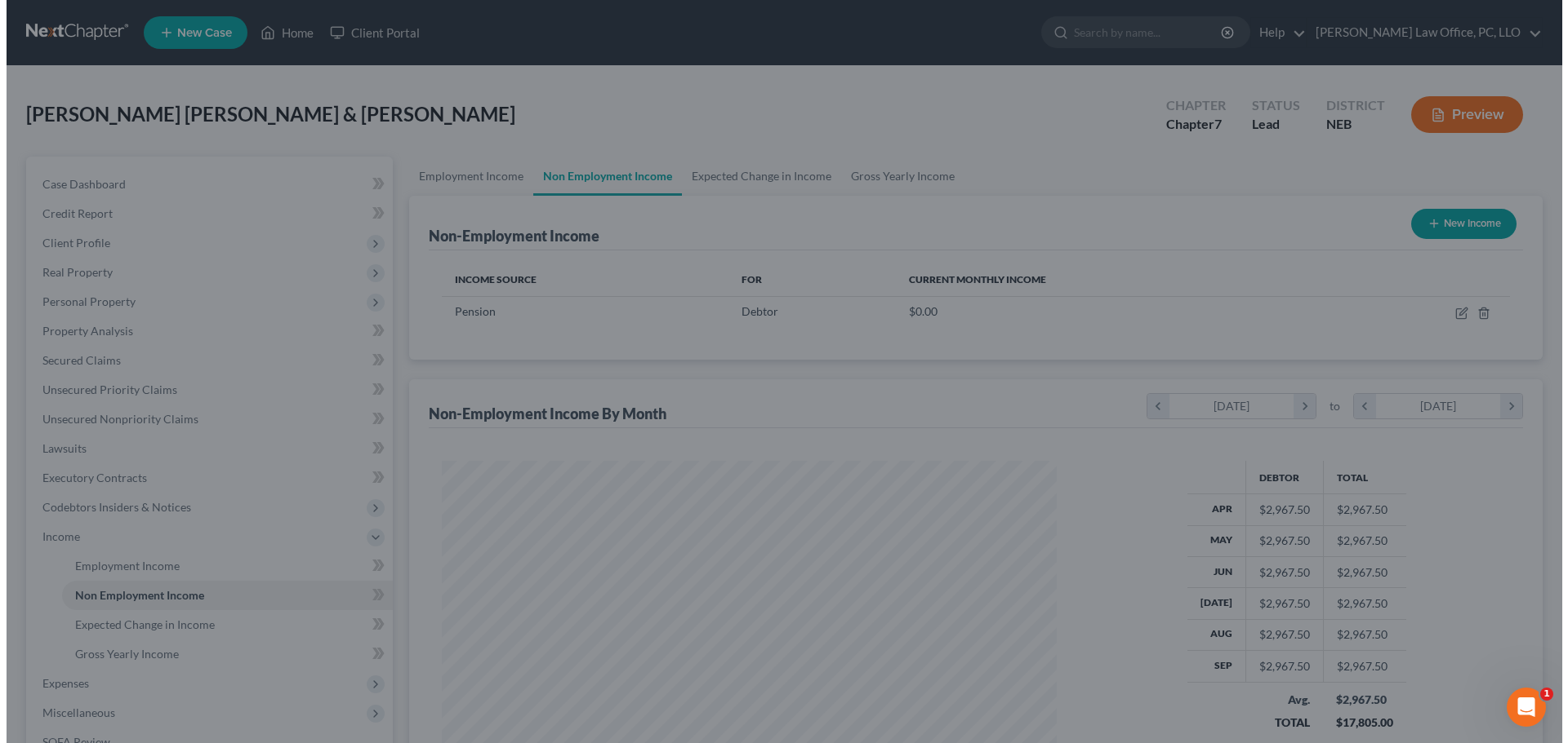
scroll to position [815725, 815928]
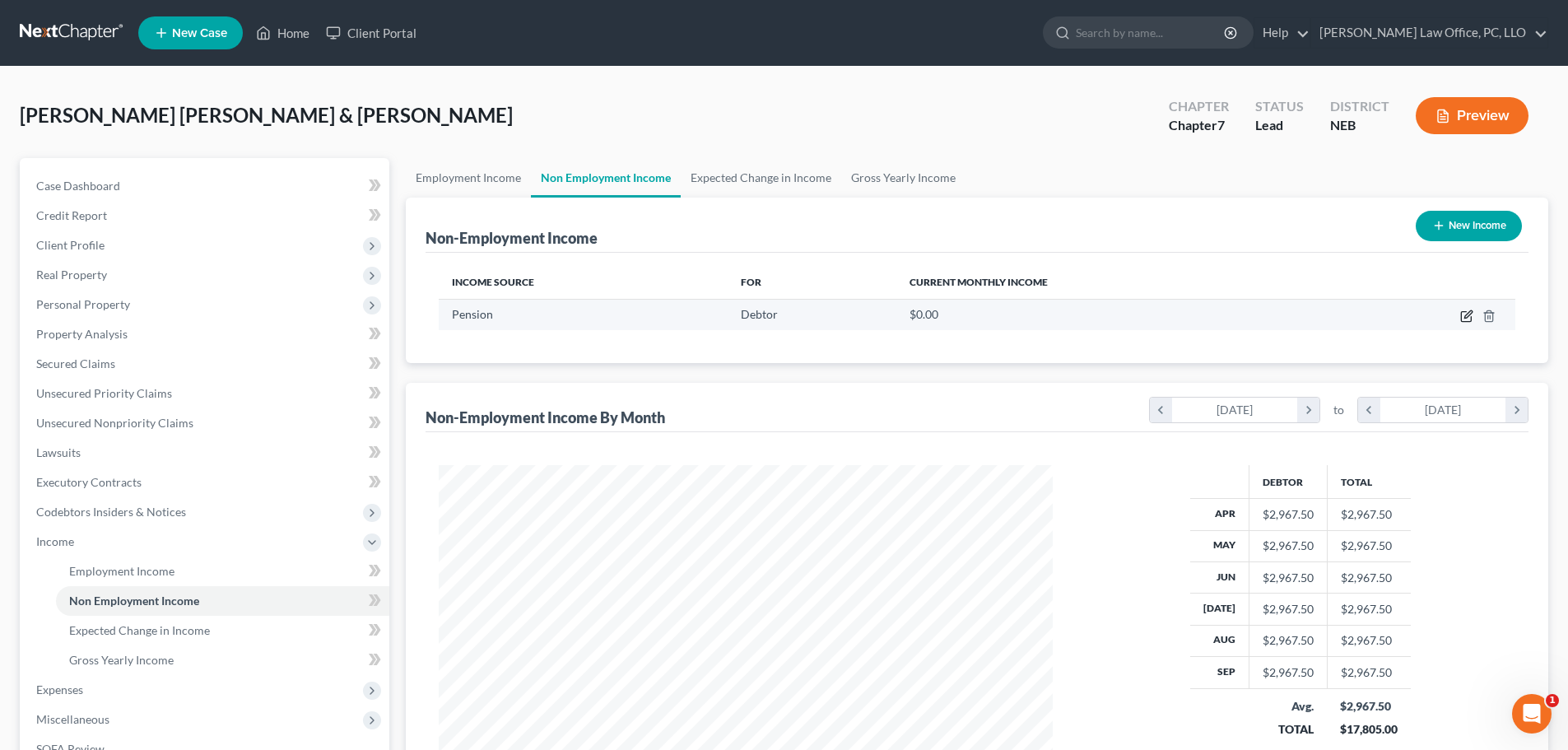
click at [1468, 312] on icon "button" at bounding box center [1467, 316] width 13 height 13
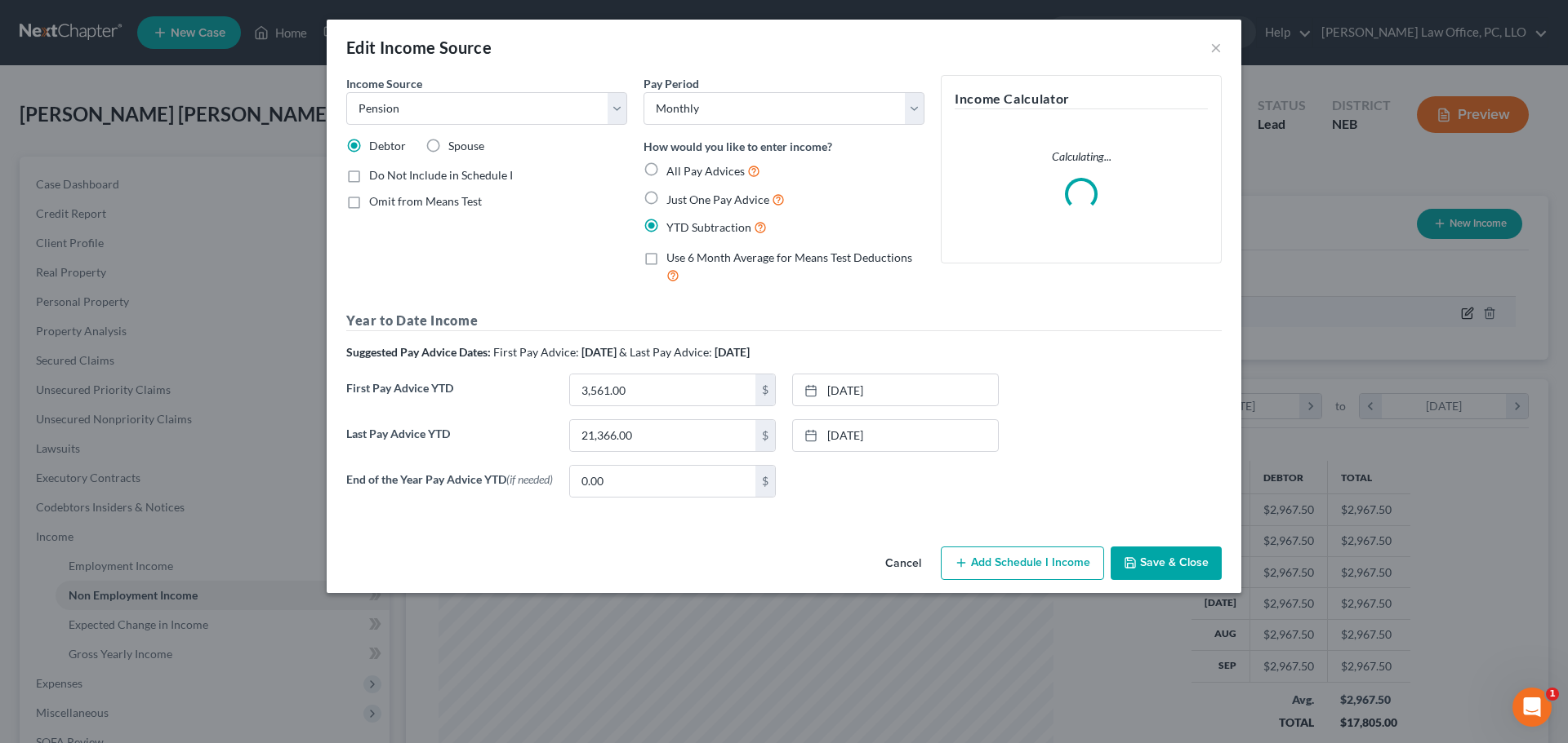
scroll to position [307, 647]
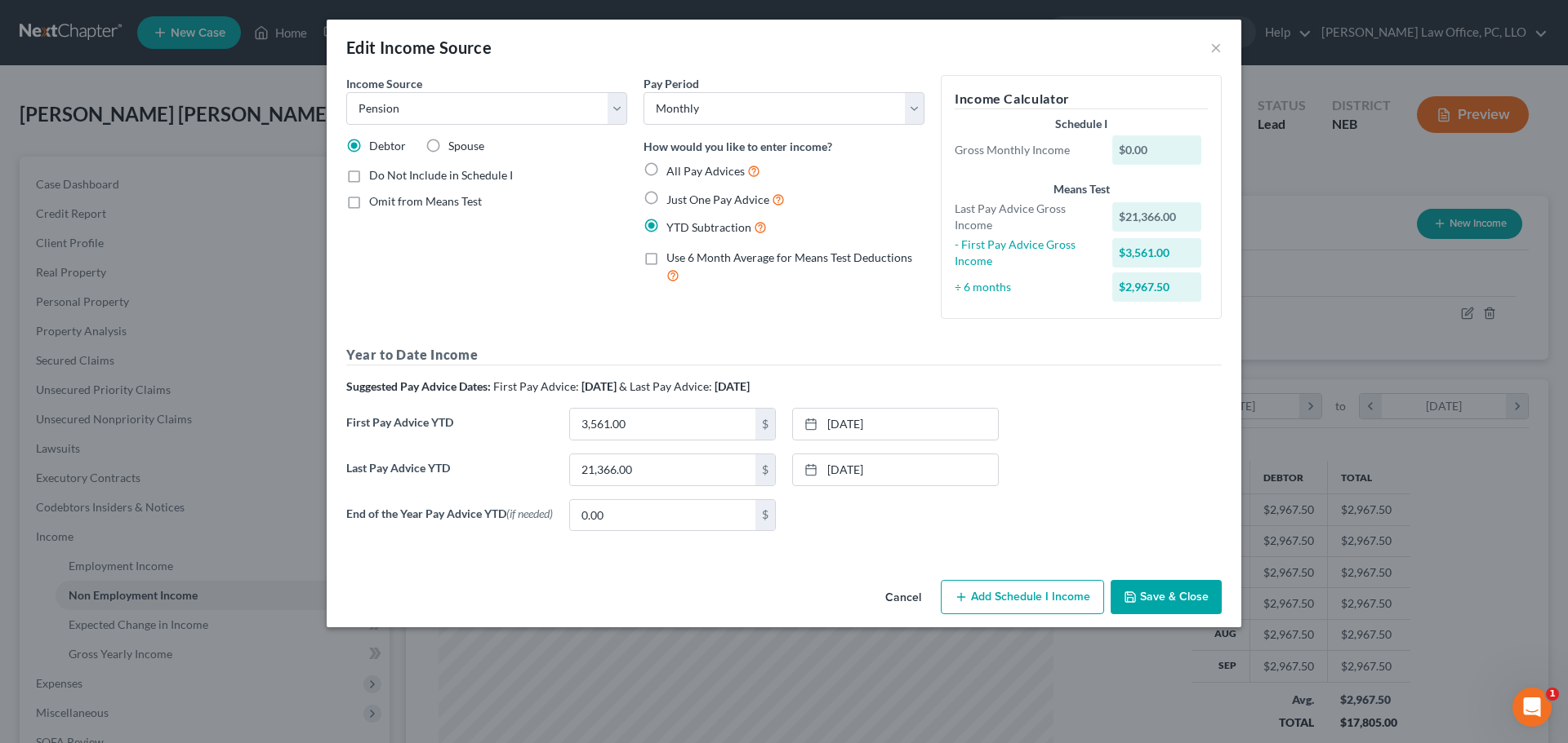
click at [1014, 595] on button "Add Schedule I Income" at bounding box center [1023, 597] width 164 height 35
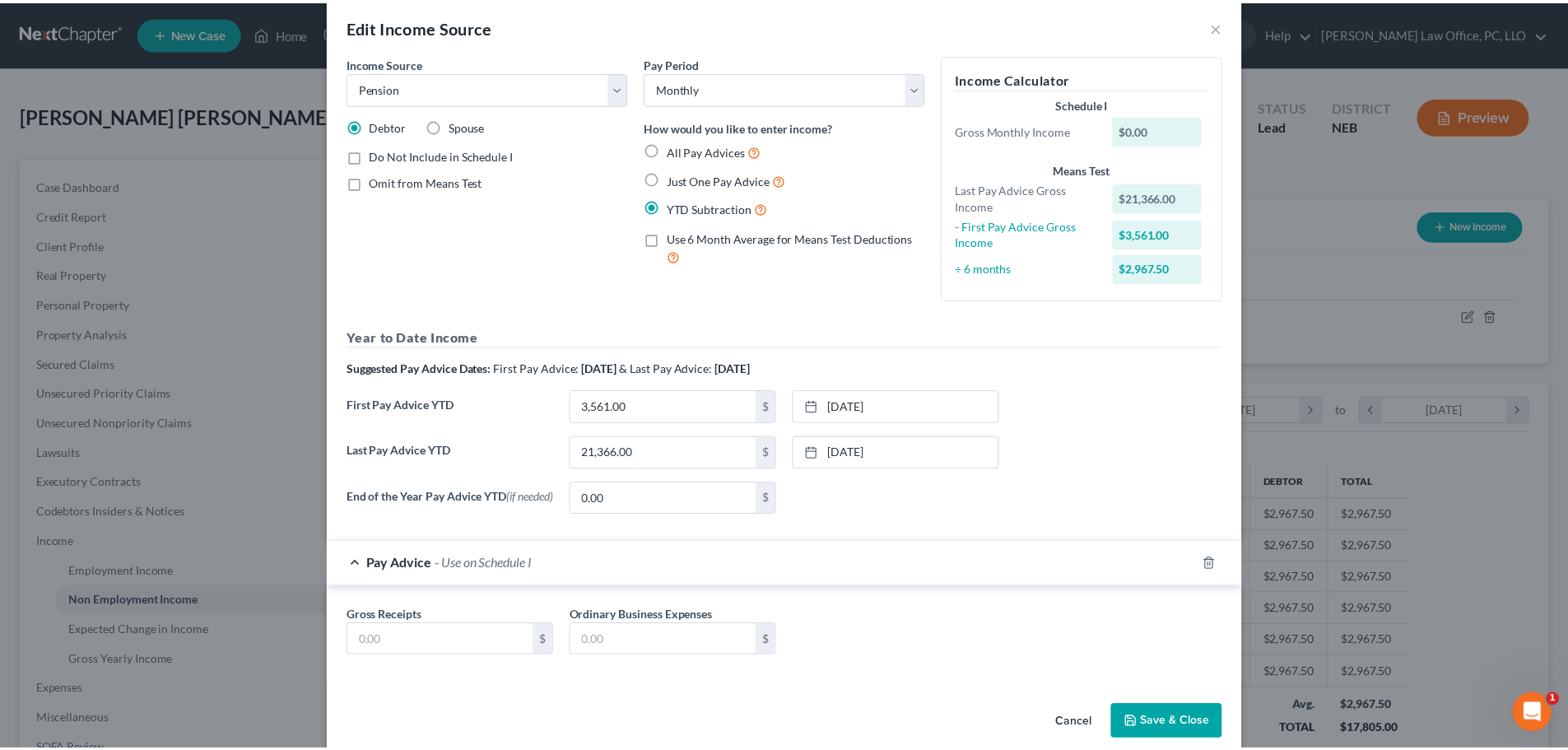
scroll to position [48, 0]
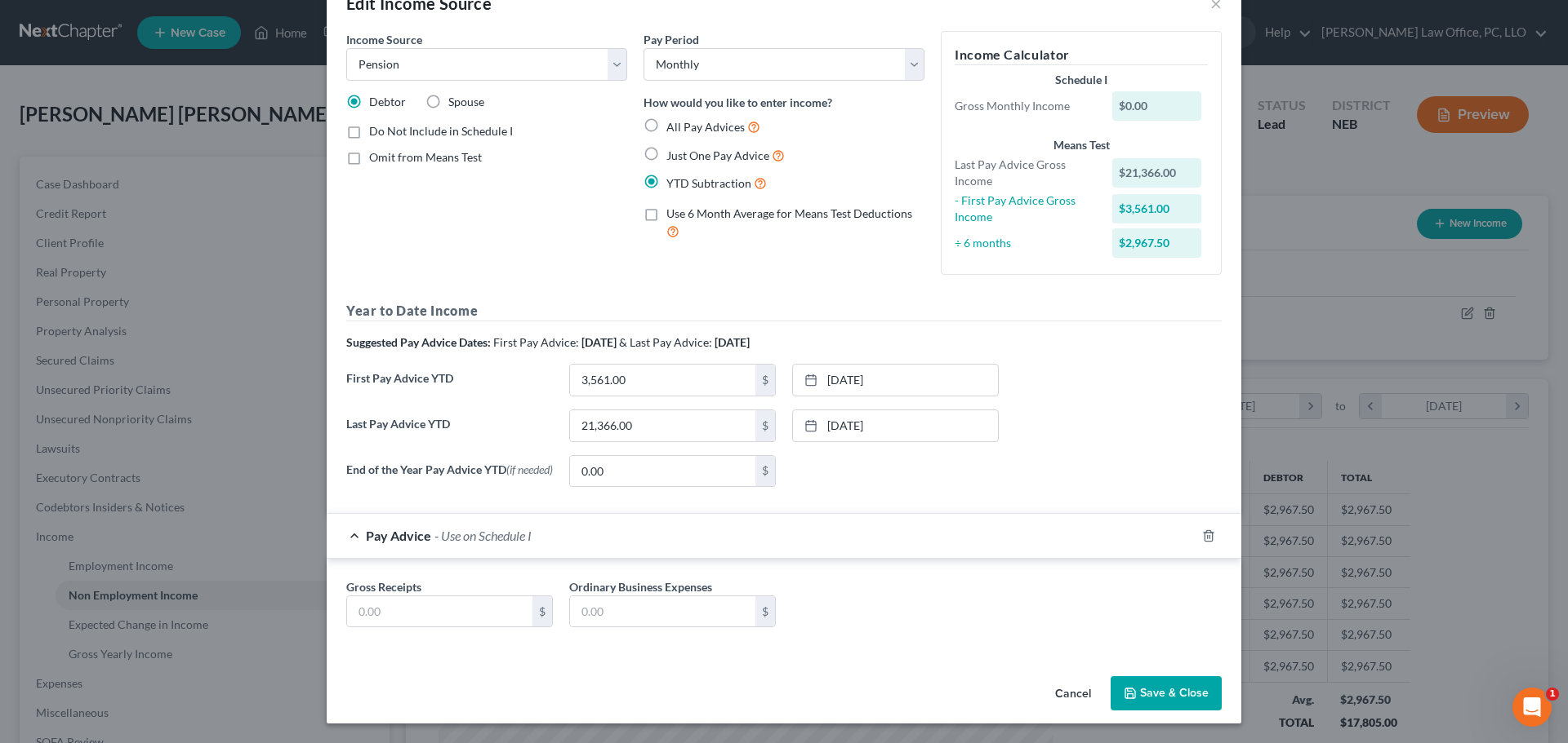
click at [1138, 693] on button "Save & Close" at bounding box center [1166, 693] width 111 height 35
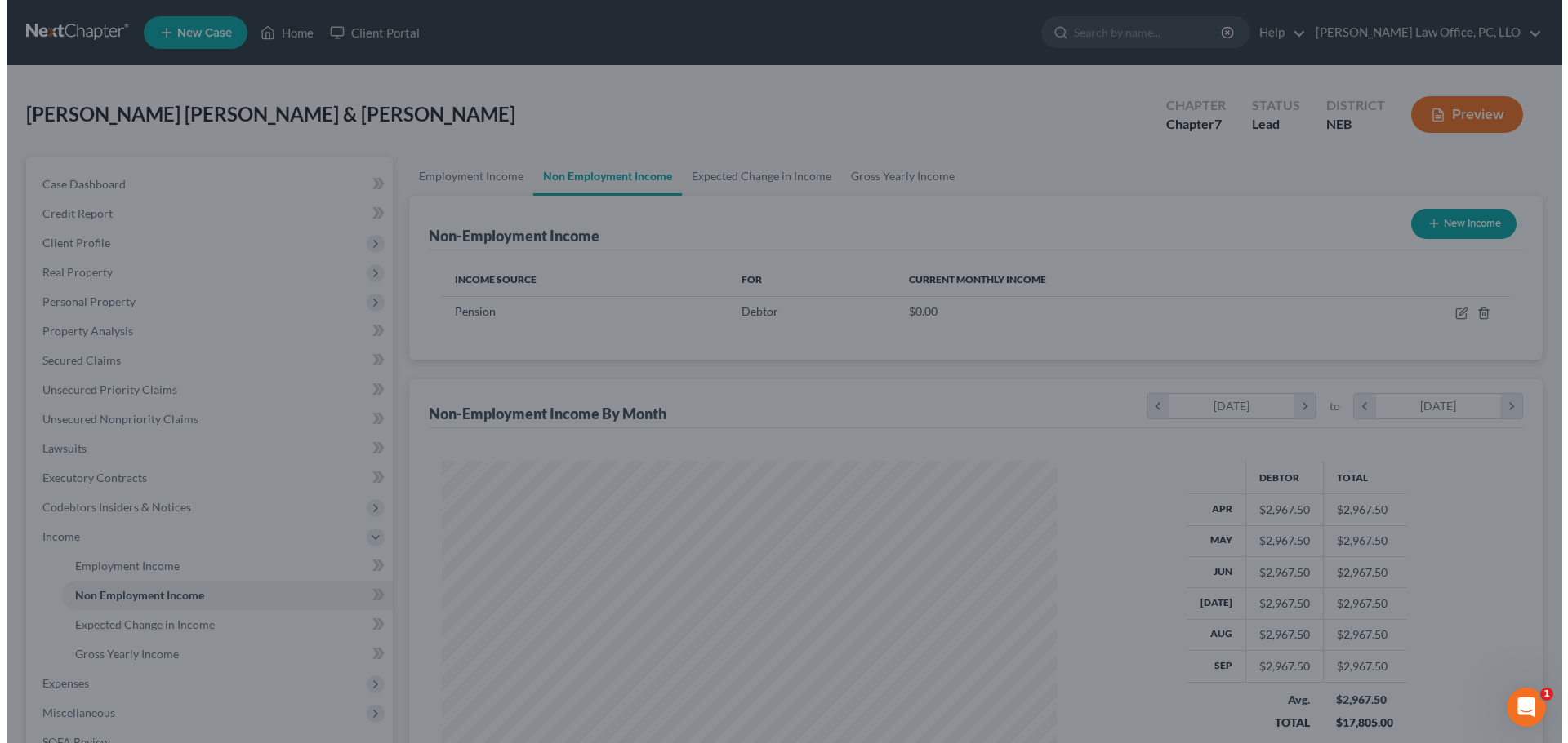
scroll to position [815725, 815928]
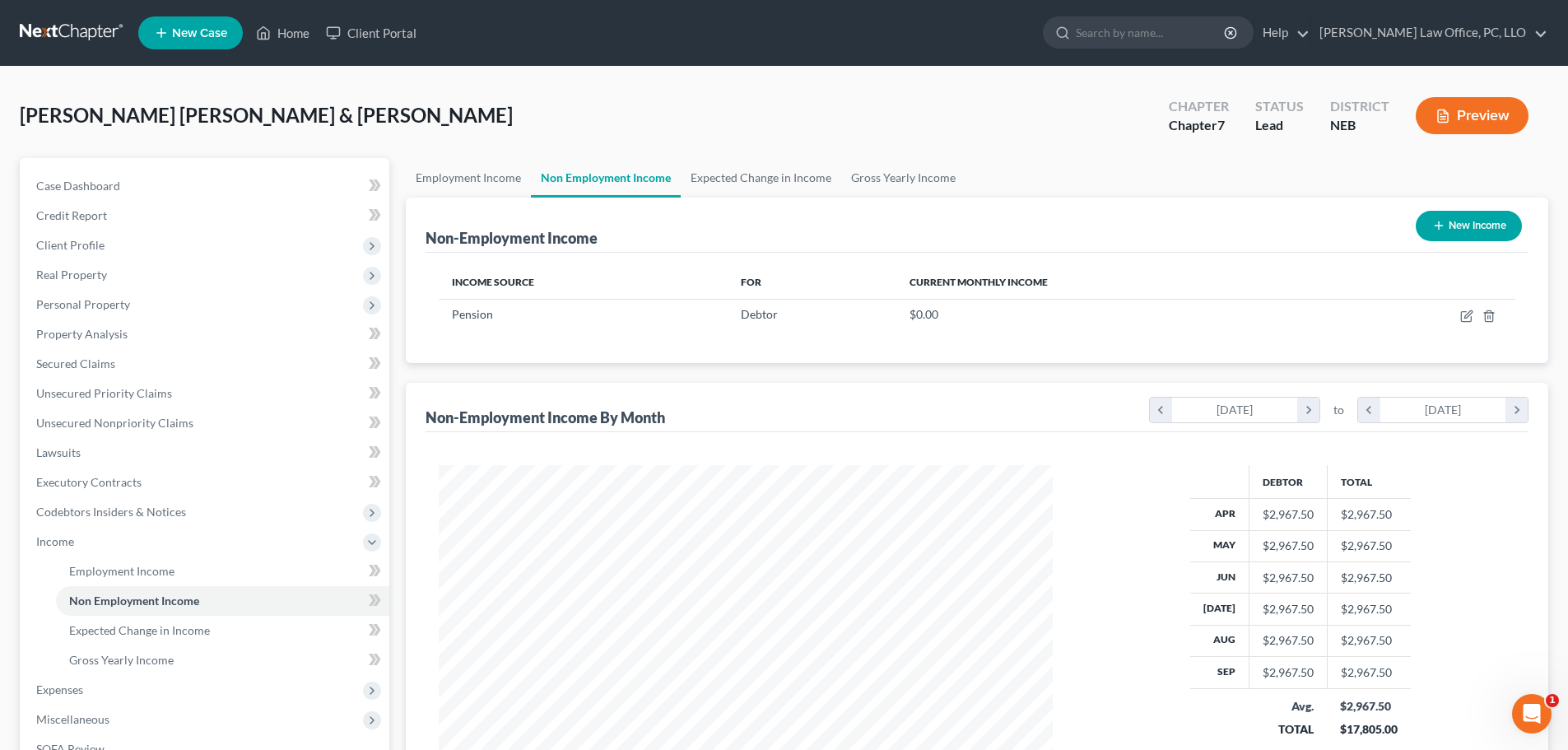
click at [1474, 221] on button "New Income" at bounding box center [1468, 226] width 106 height 31
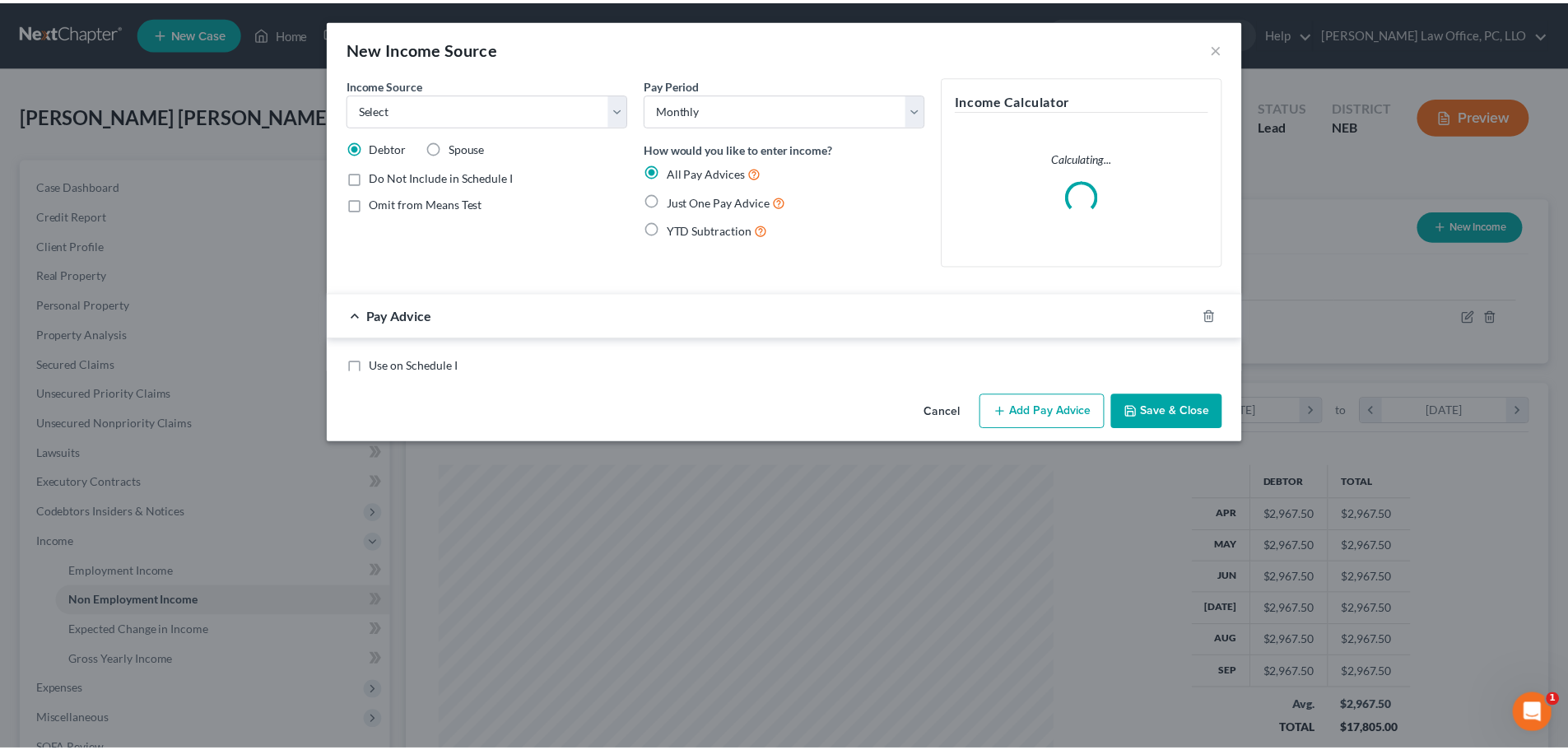
scroll to position [310, 653]
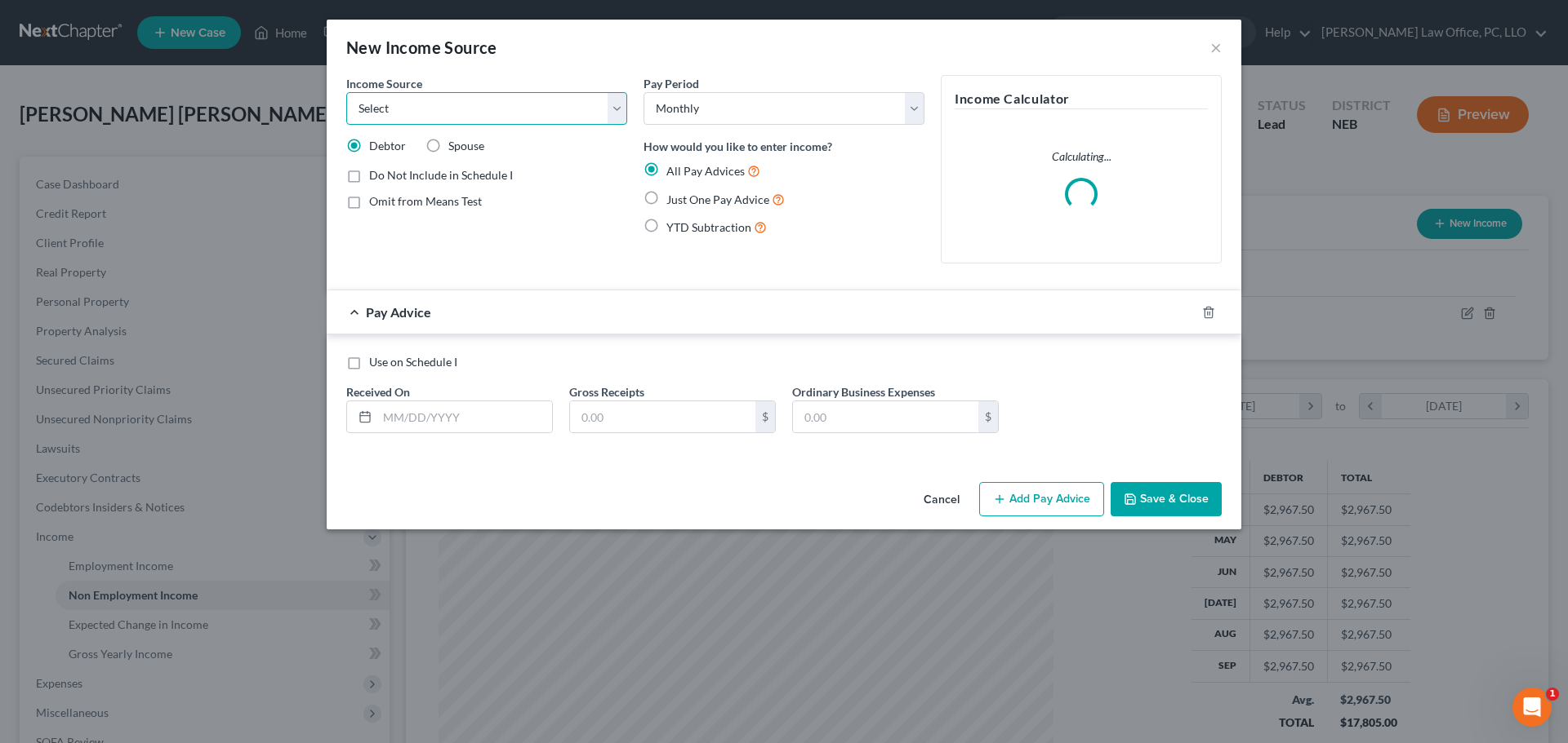
click at [616, 110] on select "Select Unemployment Disability (from employer) Pension Retirement Social Securi…" at bounding box center [486, 108] width 281 height 33
click at [346, 92] on select "Select Unemployment Disability (from employer) Pension Retirement Social Securi…" at bounding box center [486, 108] width 281 height 33
click at [448, 147] on label "Spouse" at bounding box center [466, 146] width 36 height 16
click at [455, 147] on input "Spouse" at bounding box center [460, 143] width 11 height 11
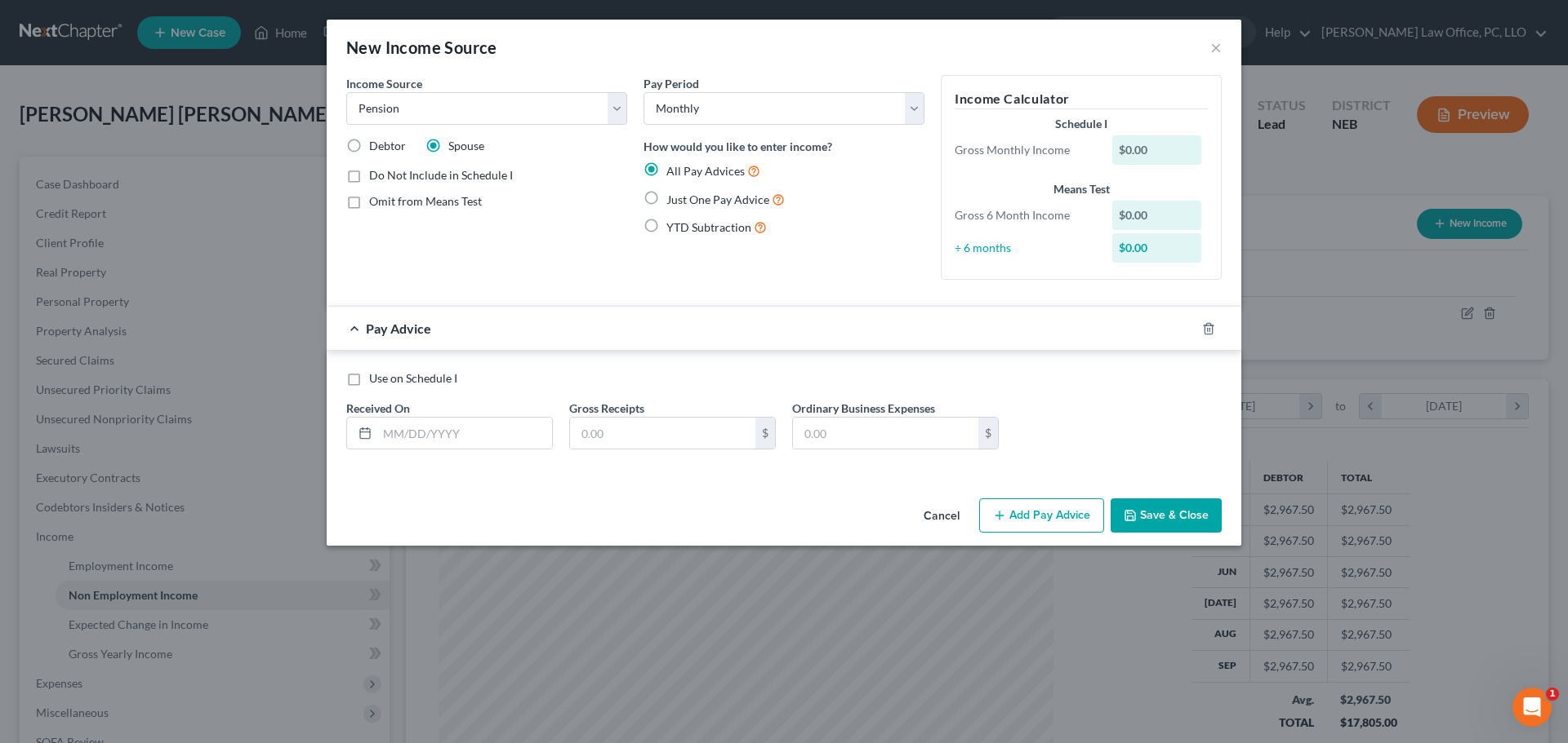
click at [667, 227] on label "YTD Subtraction" at bounding box center [716, 227] width 100 height 19
click at [673, 227] on input "YTD Subtraction" at bounding box center [678, 223] width 11 height 11
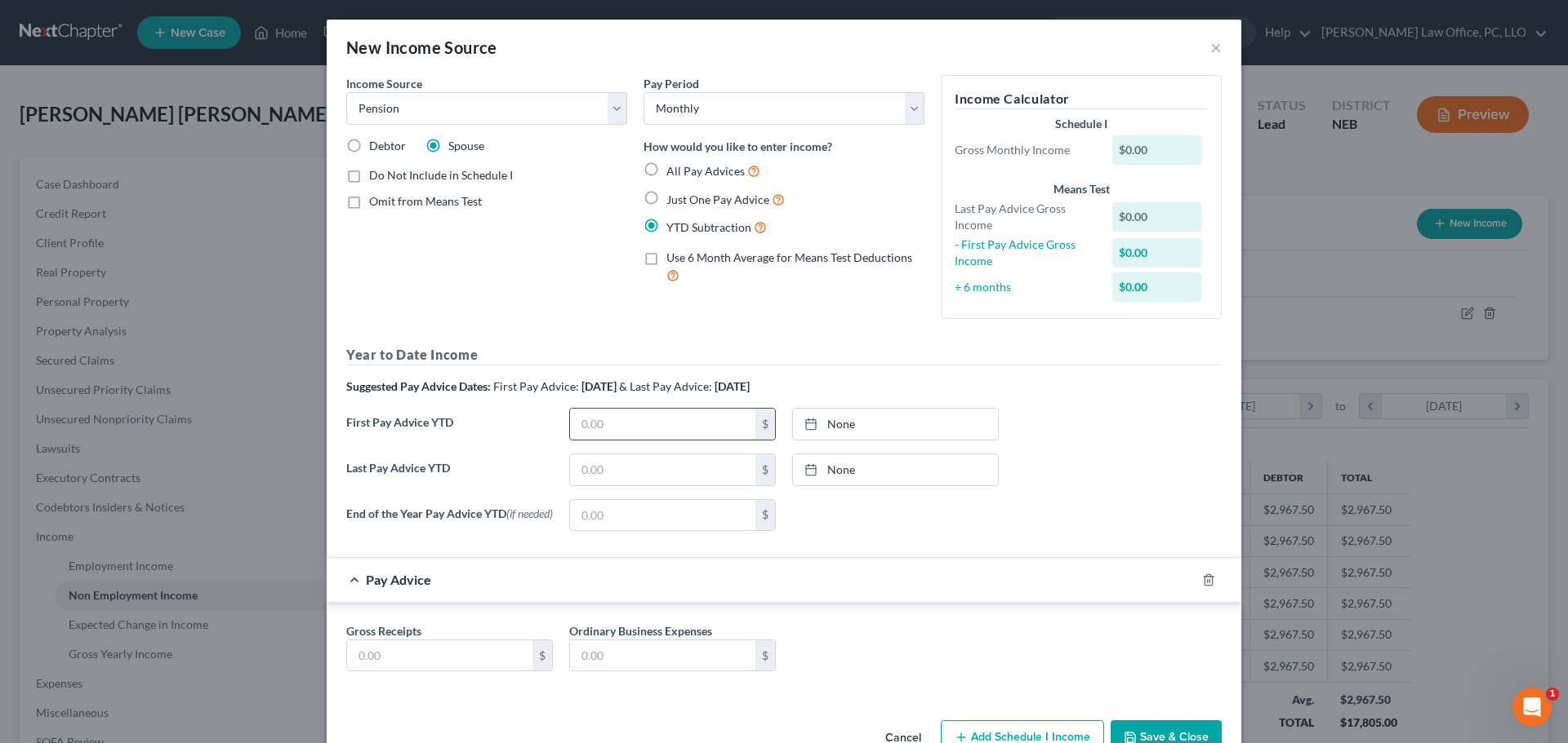
click at [579, 425] on input "text" at bounding box center [662, 424] width 186 height 31
click at [866, 416] on link "[DATE]" at bounding box center [895, 424] width 205 height 31
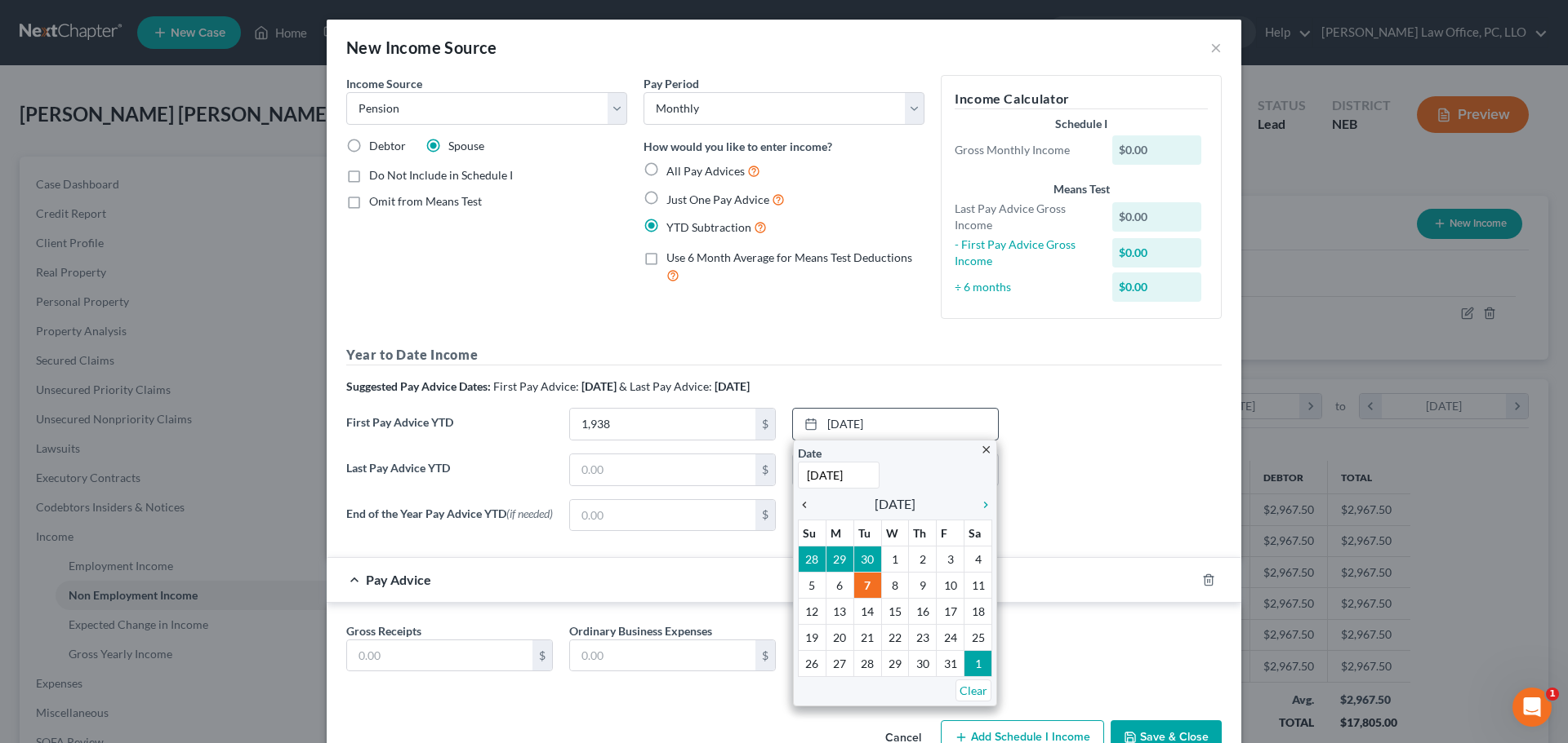
click at [798, 509] on icon "chevron_left" at bounding box center [808, 504] width 21 height 13
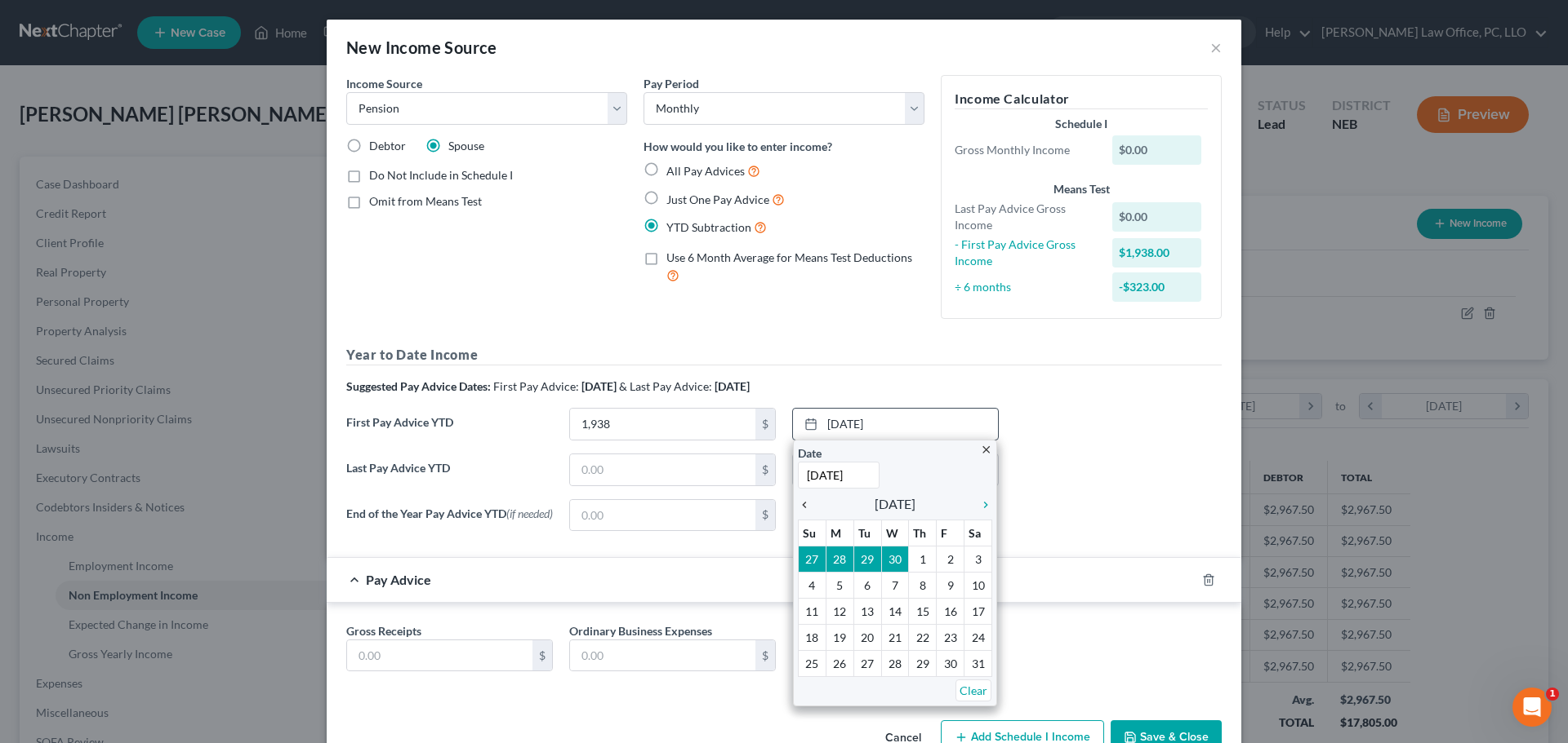
click at [798, 509] on icon "chevron_left" at bounding box center [808, 504] width 21 height 13
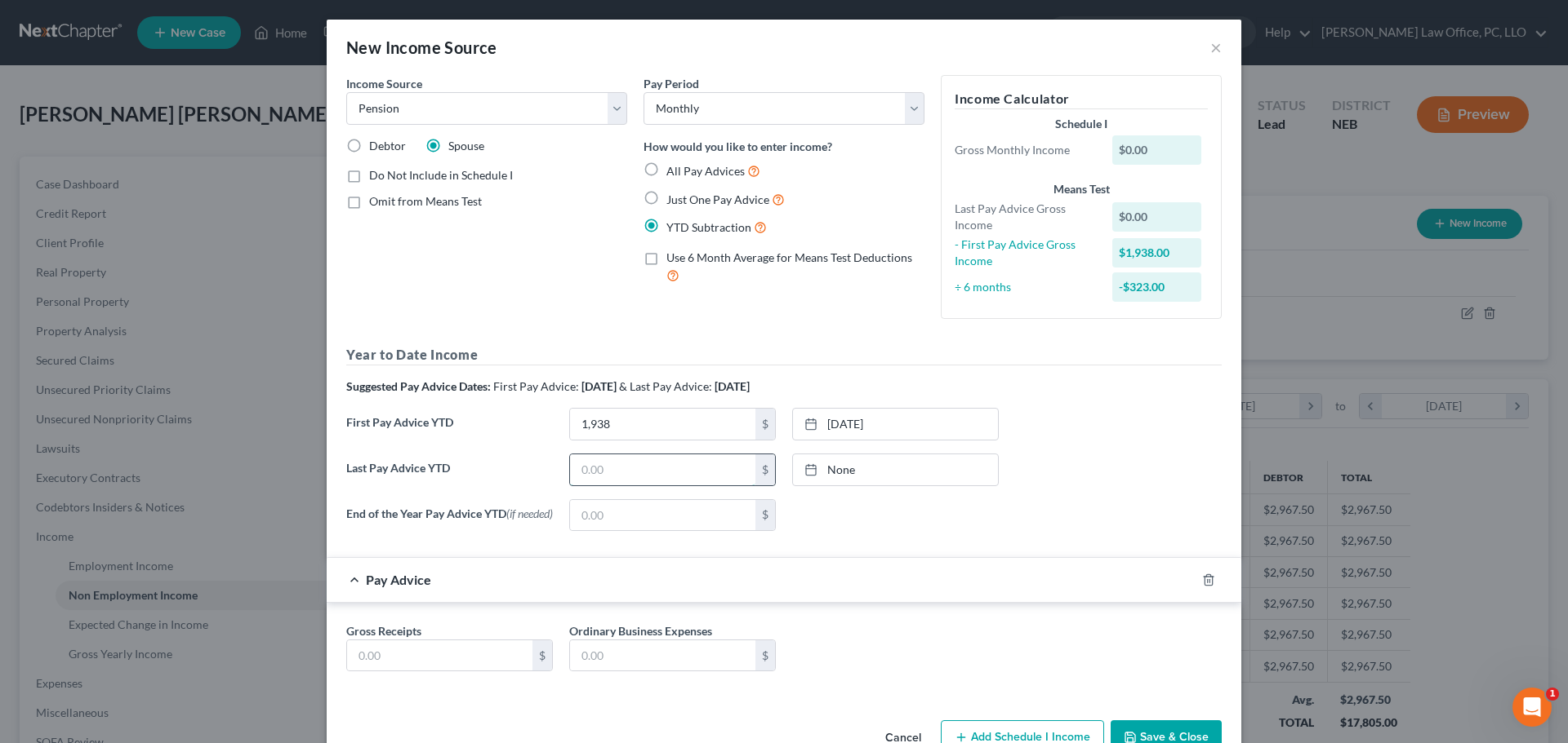
click at [608, 473] on input "text" at bounding box center [662, 470] width 186 height 31
click at [808, 471] on icon at bounding box center [810, 470] width 13 height 13
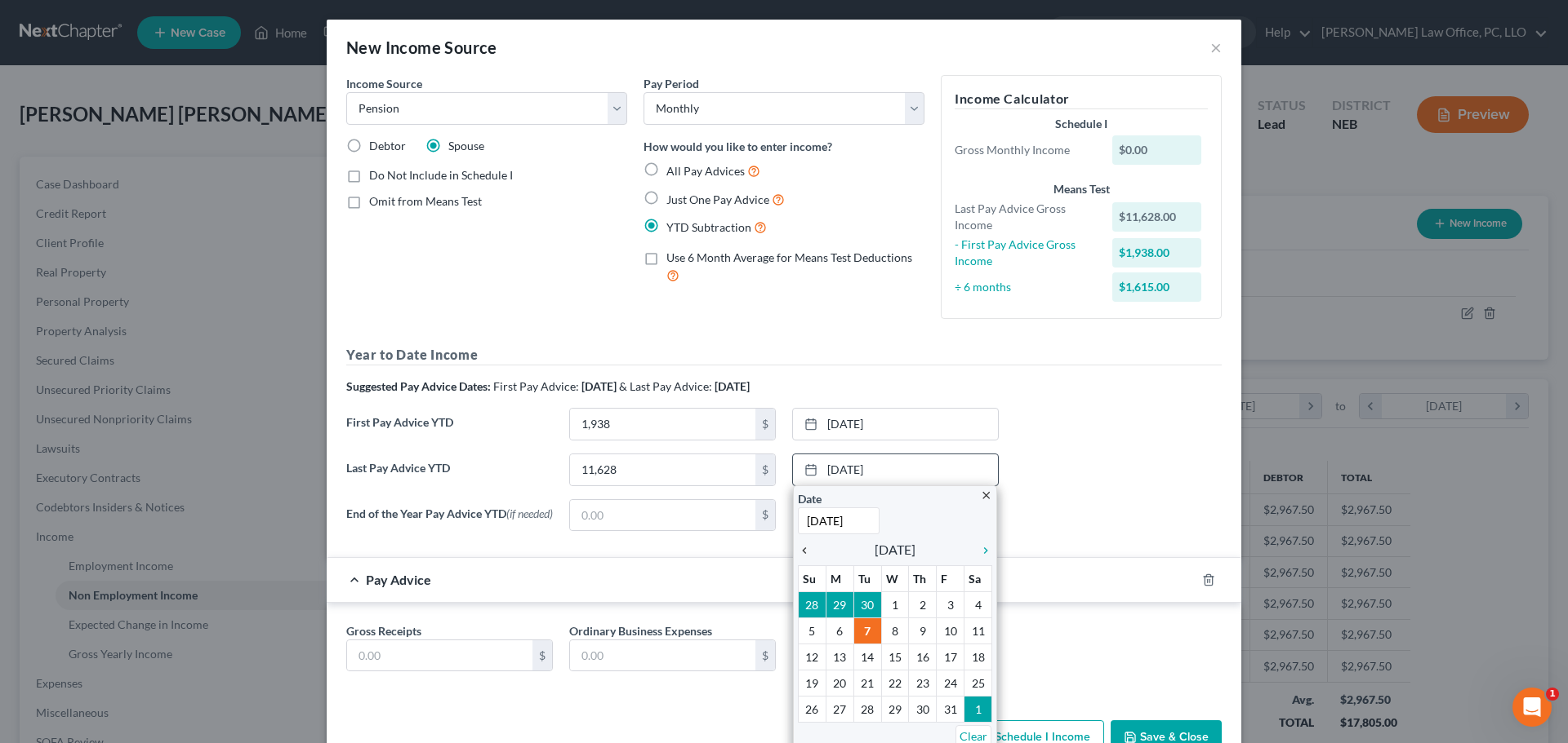
click at [799, 552] on icon "chevron_left" at bounding box center [808, 550] width 21 height 13
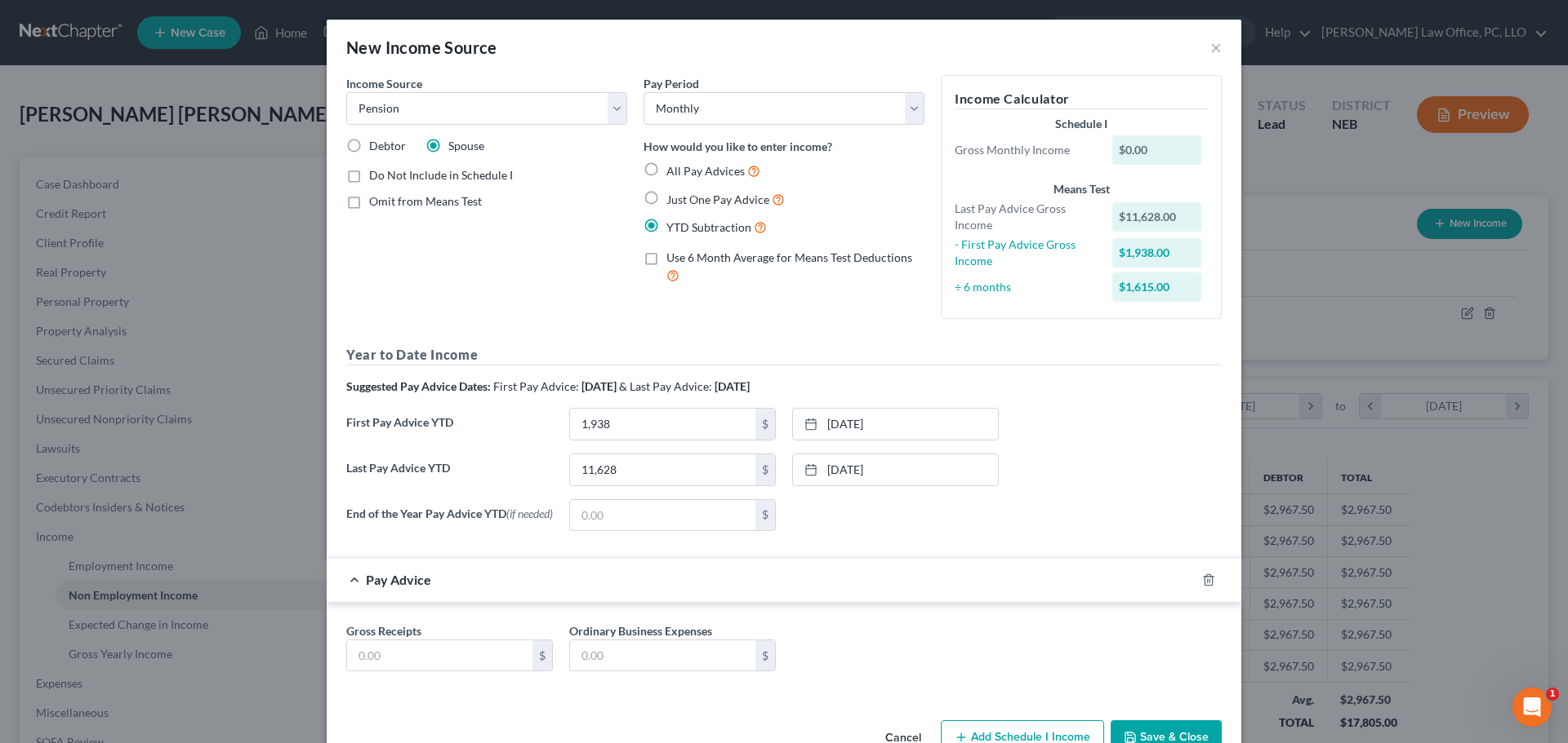
click at [1155, 731] on button "Save & Close" at bounding box center [1166, 737] width 111 height 35
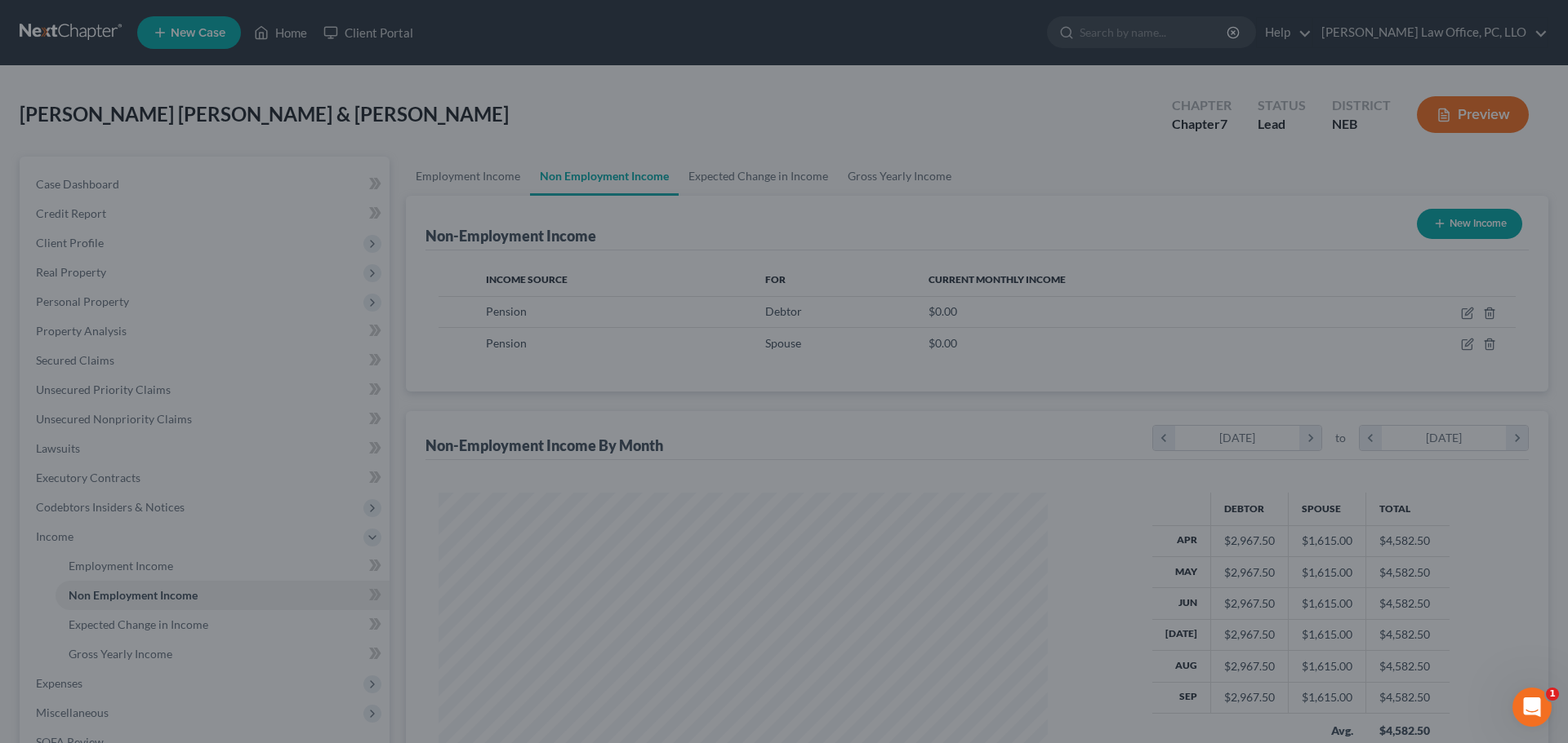
scroll to position [815725, 815928]
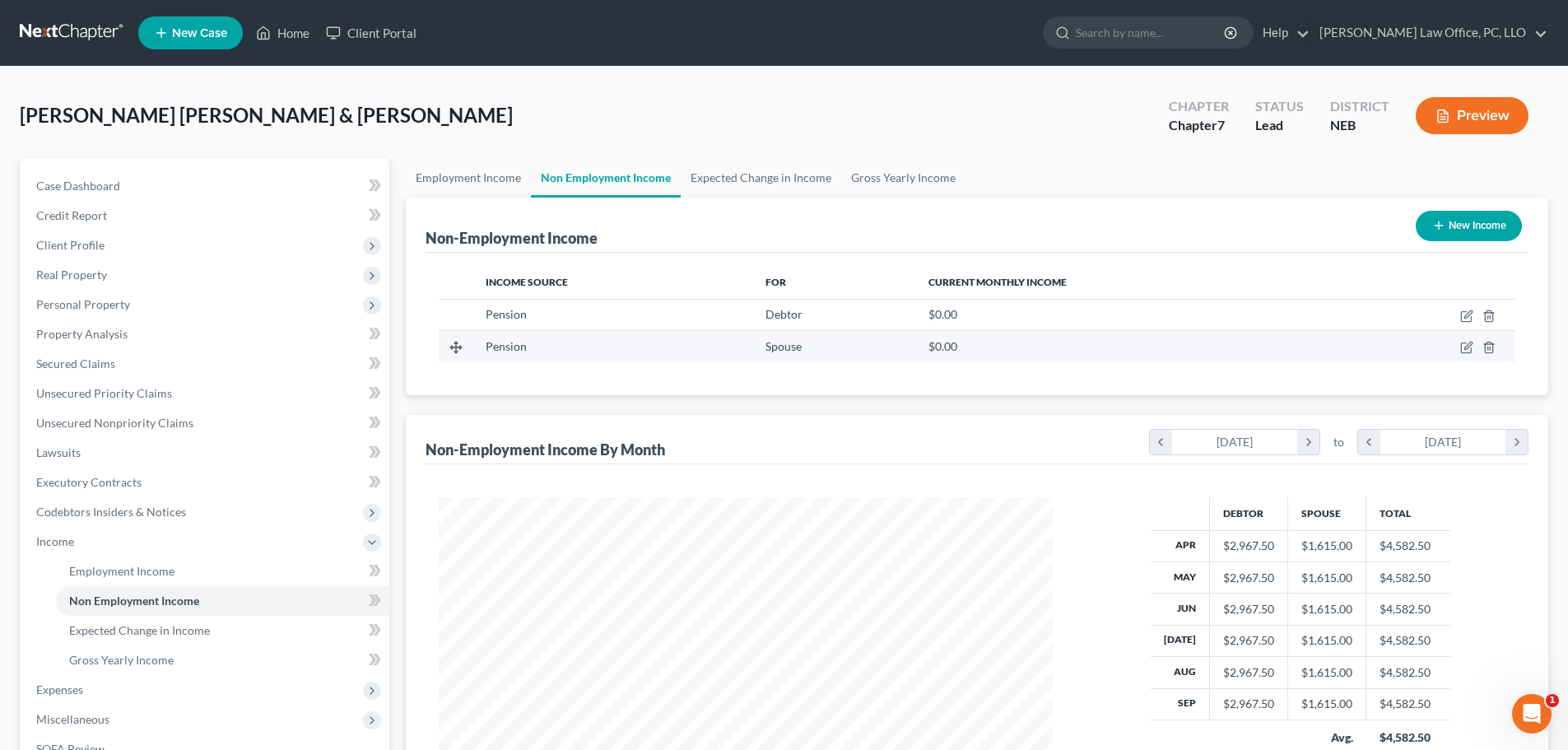
click at [1468, 341] on td at bounding box center [1427, 346] width 176 height 31
click at [1468, 346] on icon "button" at bounding box center [1468, 346] width 8 height 8
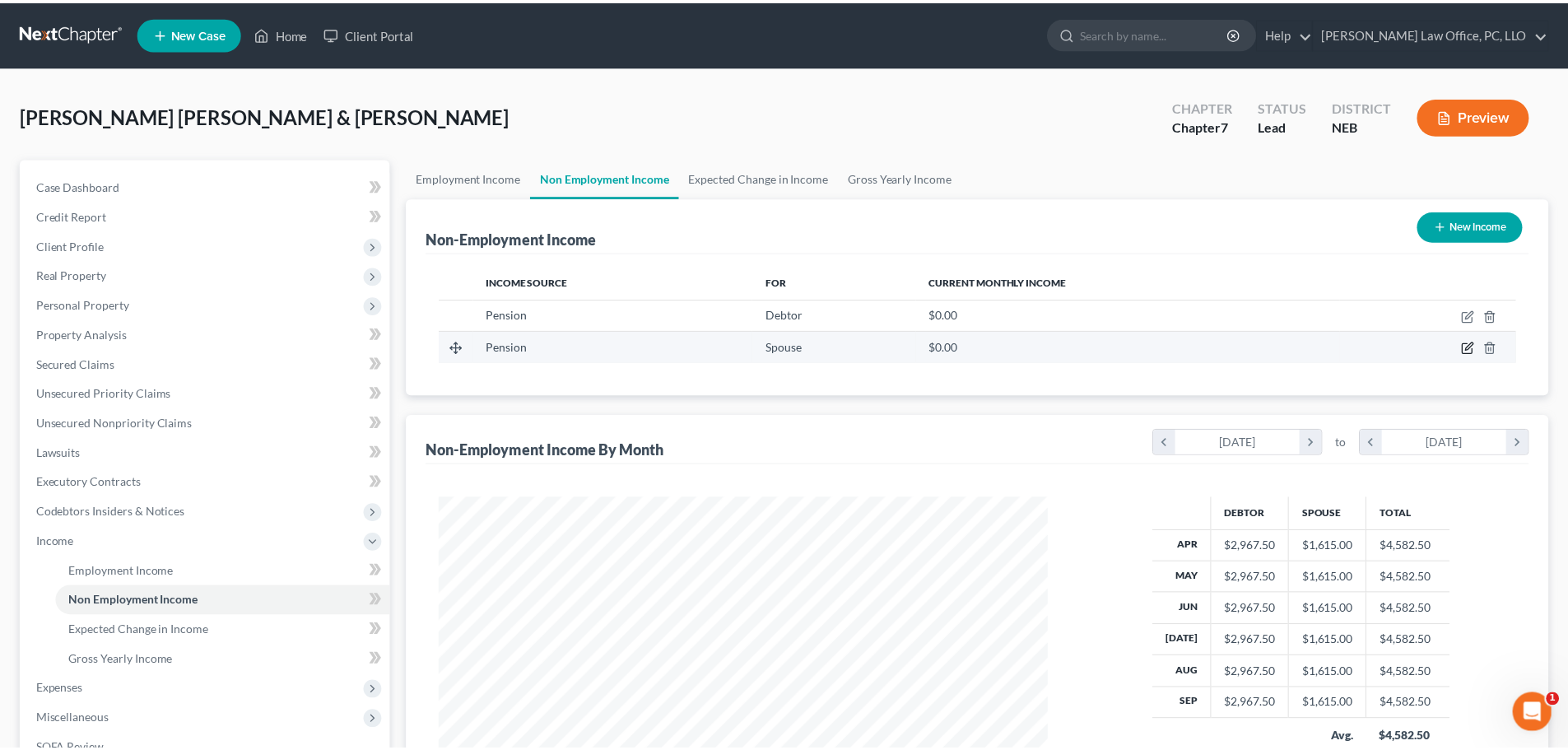
scroll to position [310, 653]
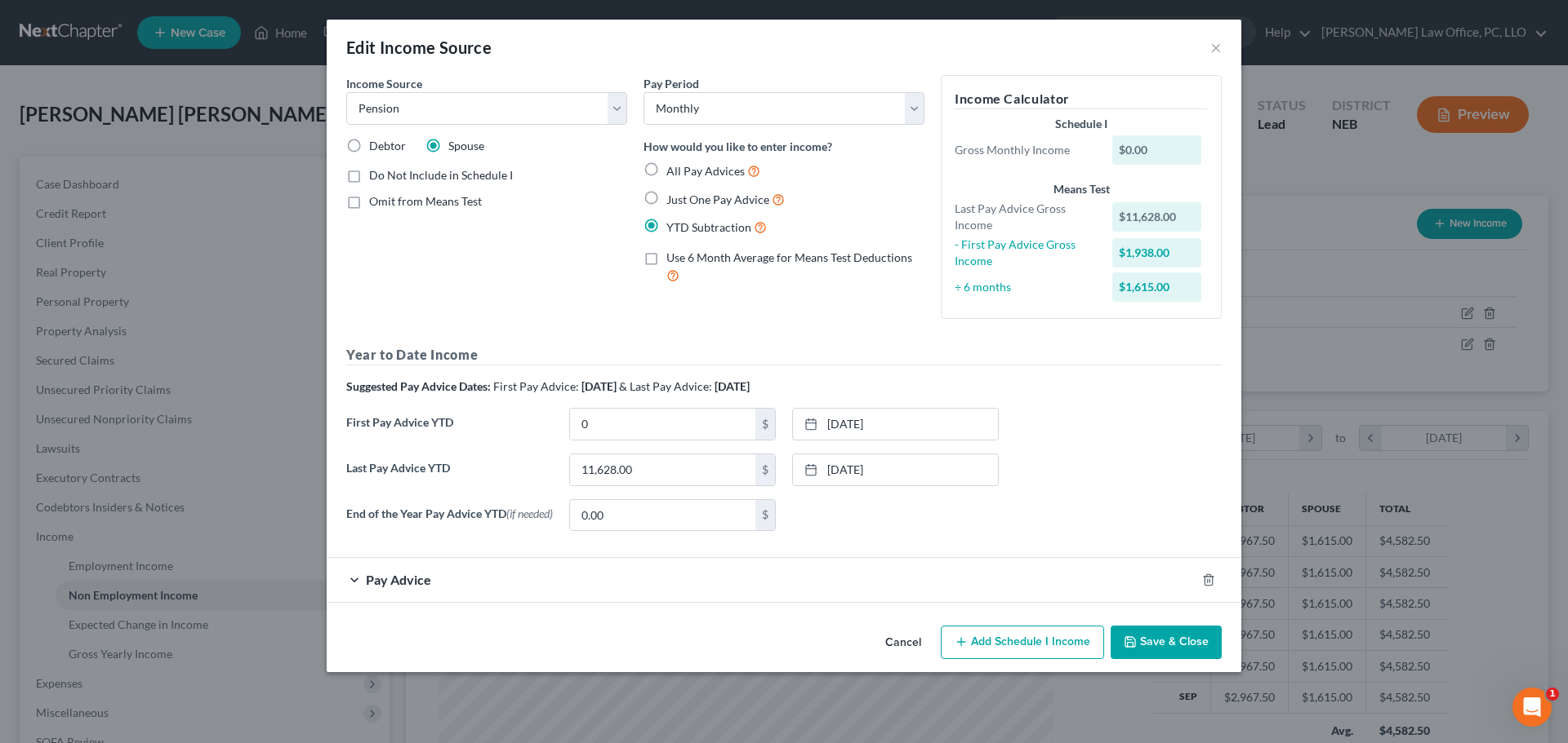
click at [1176, 637] on button "Save & Close" at bounding box center [1166, 643] width 111 height 35
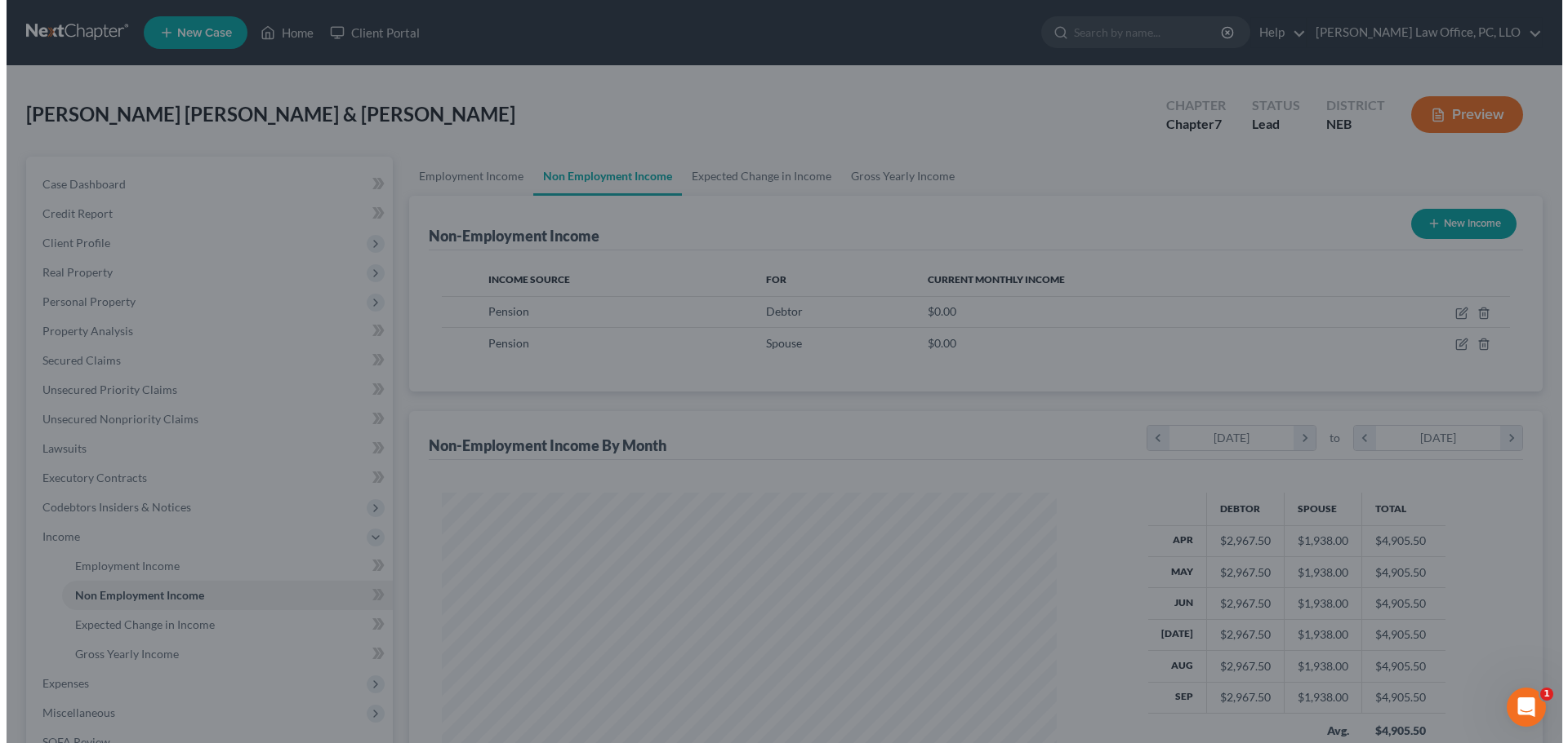
scroll to position [815725, 815928]
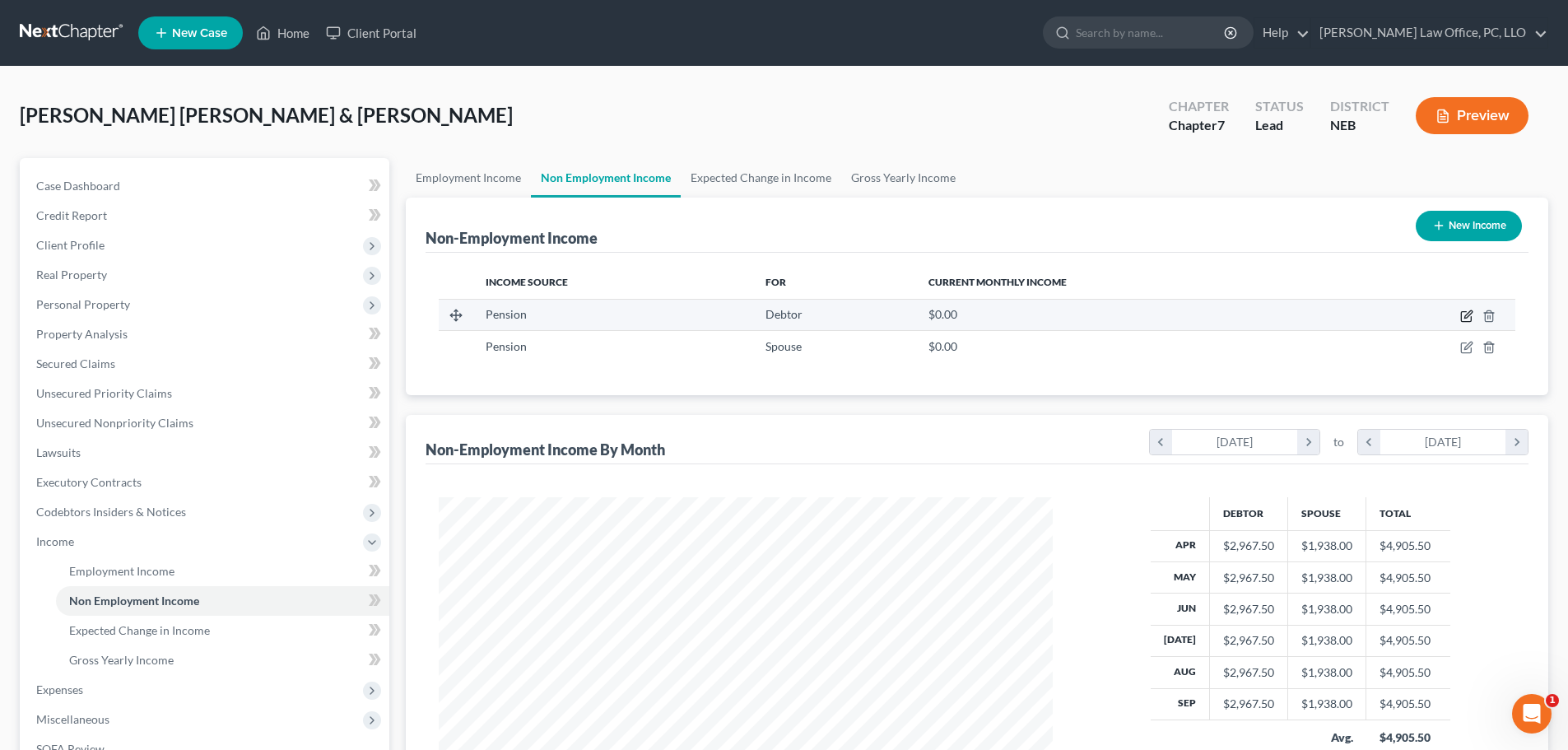
click at [1465, 318] on icon "button" at bounding box center [1468, 314] width 8 height 8
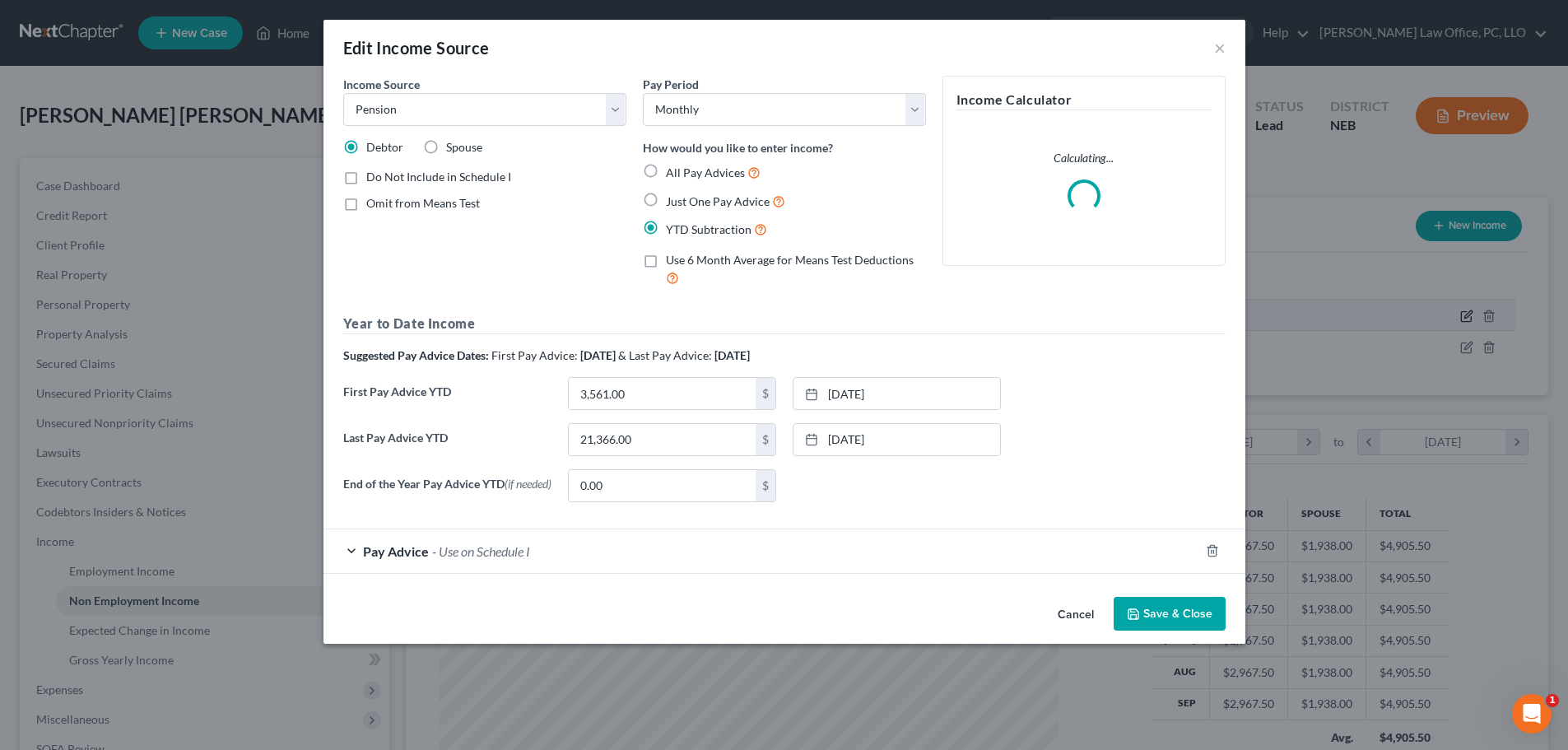
scroll to position [310, 653]
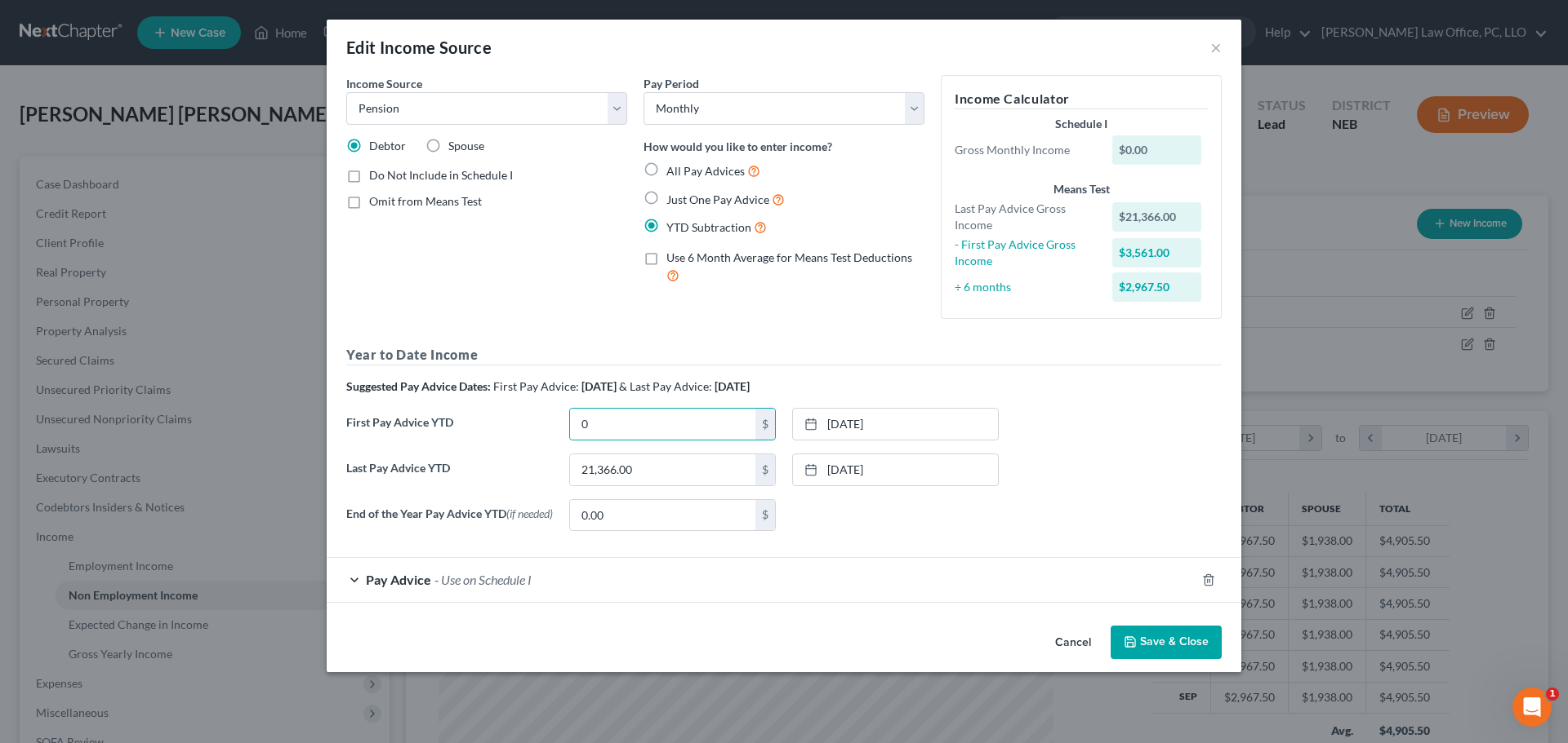
click at [1145, 638] on button "Save & Close" at bounding box center [1166, 643] width 111 height 35
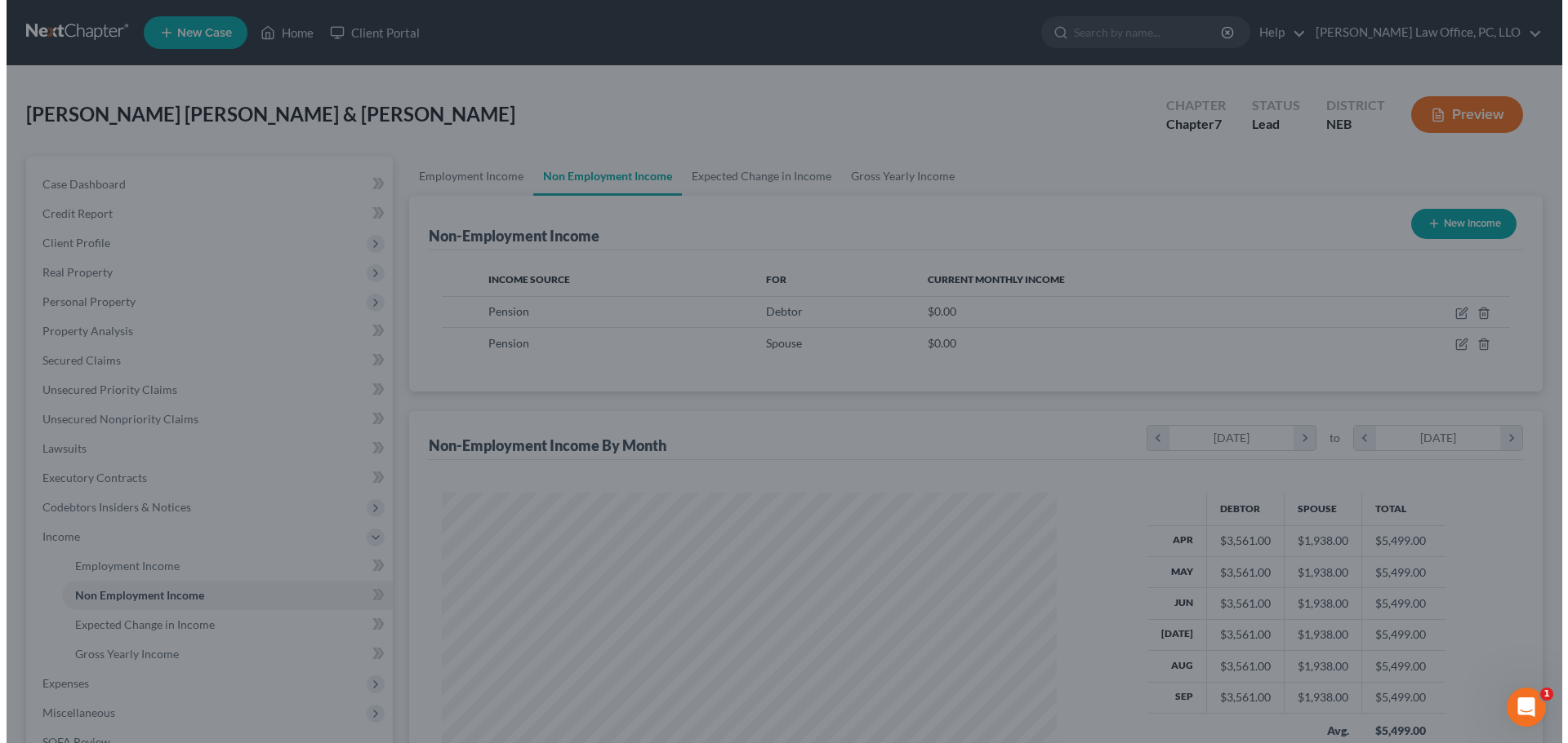
scroll to position [815725, 815928]
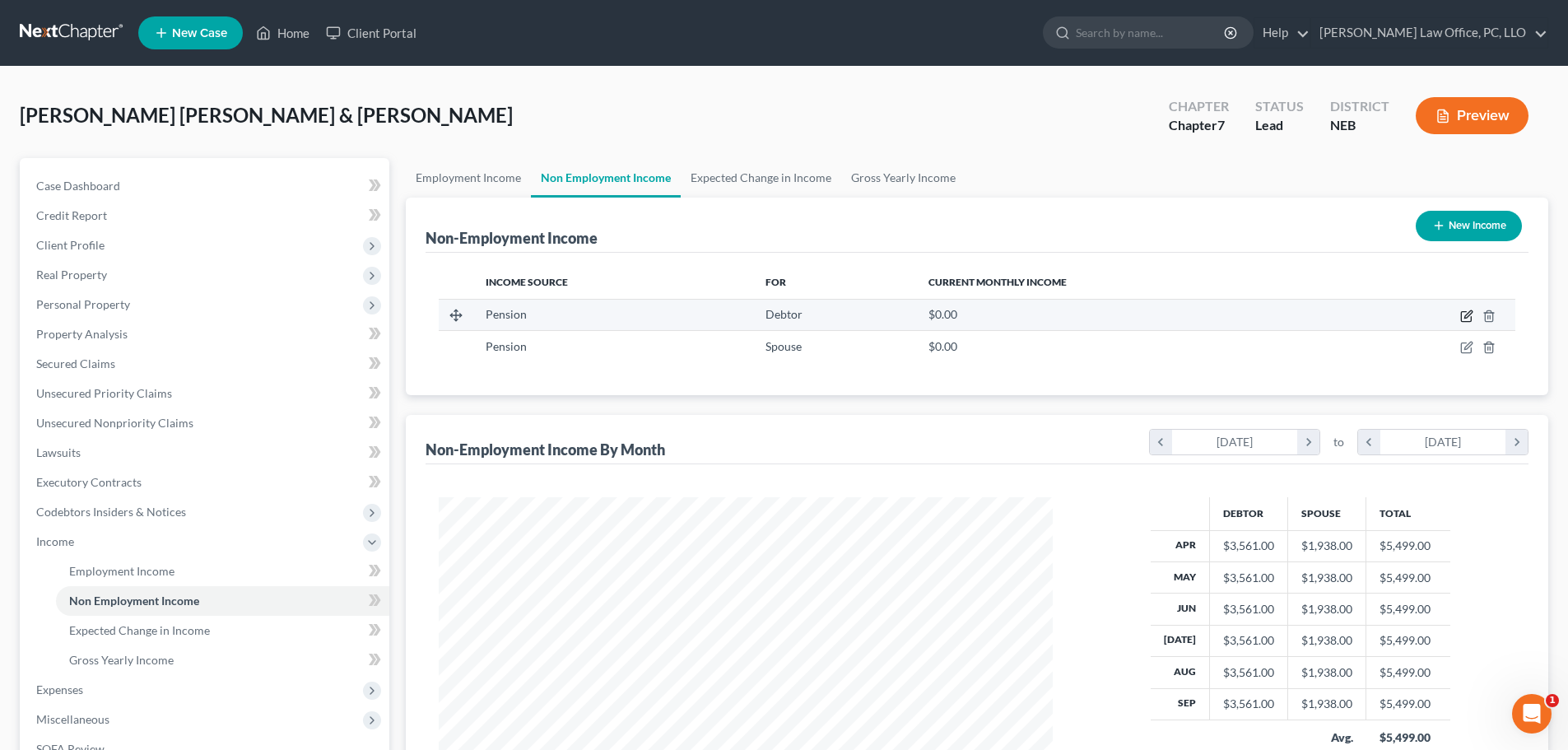
click at [1466, 317] on icon "button" at bounding box center [1468, 314] width 8 height 8
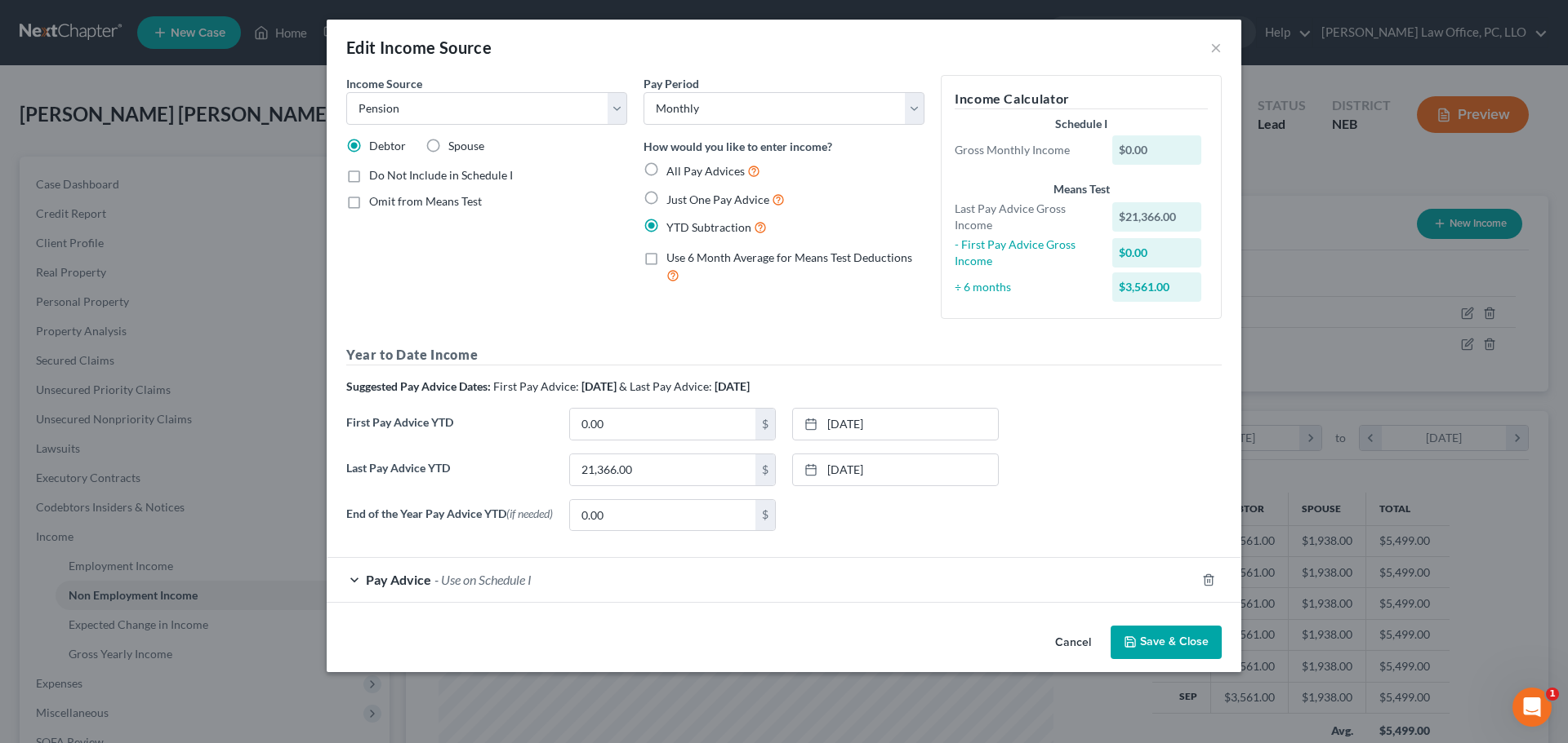
click at [354, 579] on div "Pay Advice - Use on Schedule I" at bounding box center [761, 579] width 869 height 43
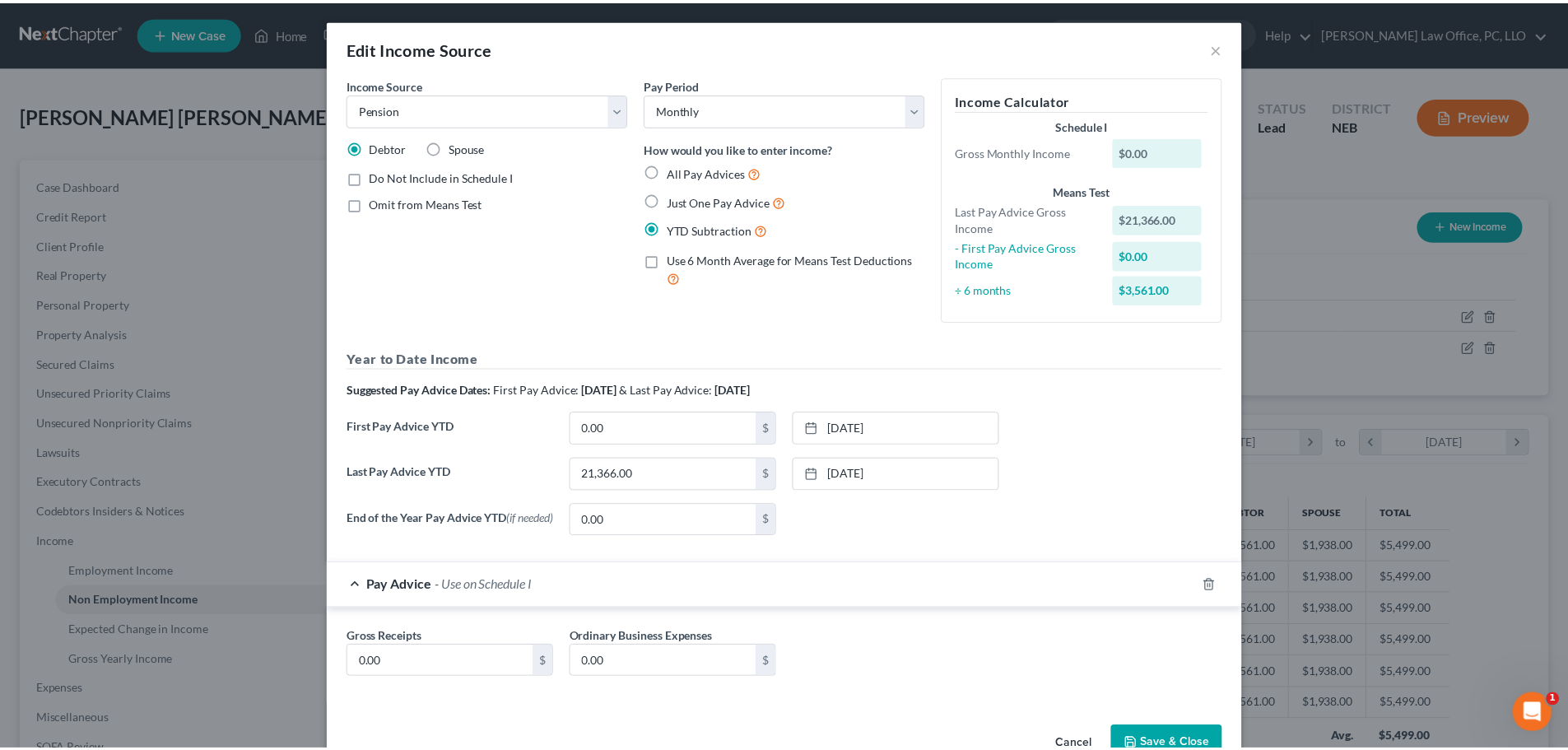
scroll to position [48, 0]
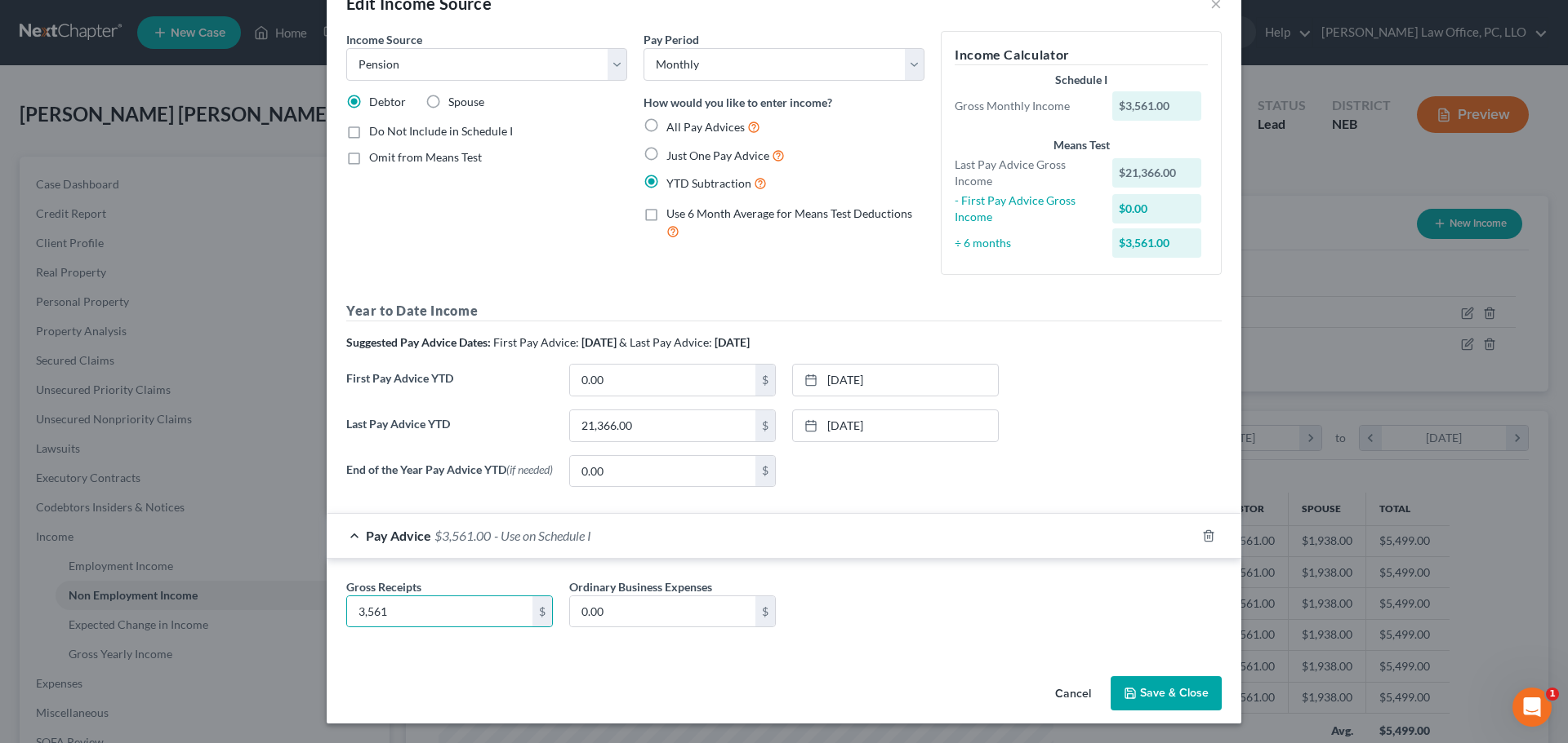
click at [1169, 694] on button "Save & Close" at bounding box center [1166, 693] width 111 height 35
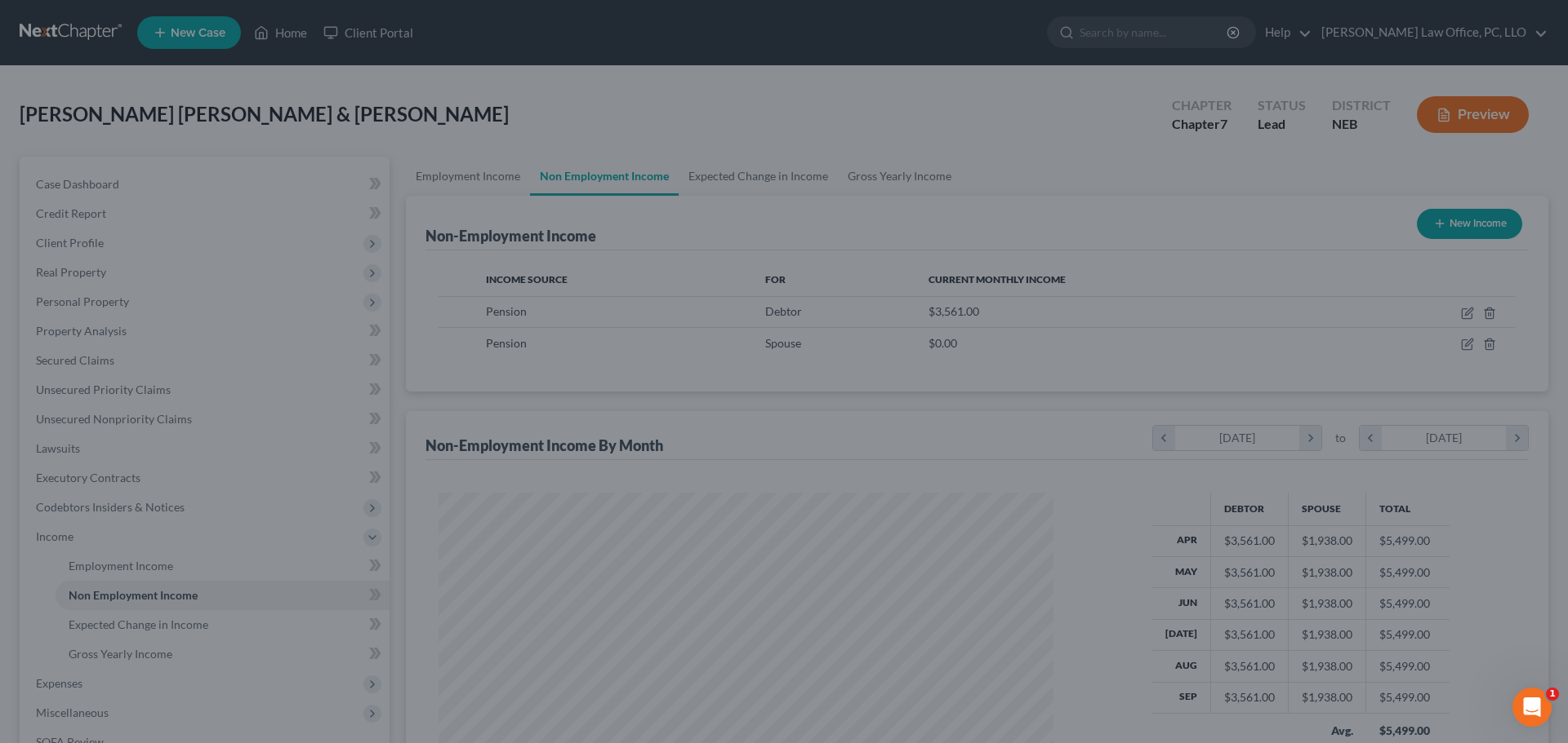
scroll to position [815725, 815928]
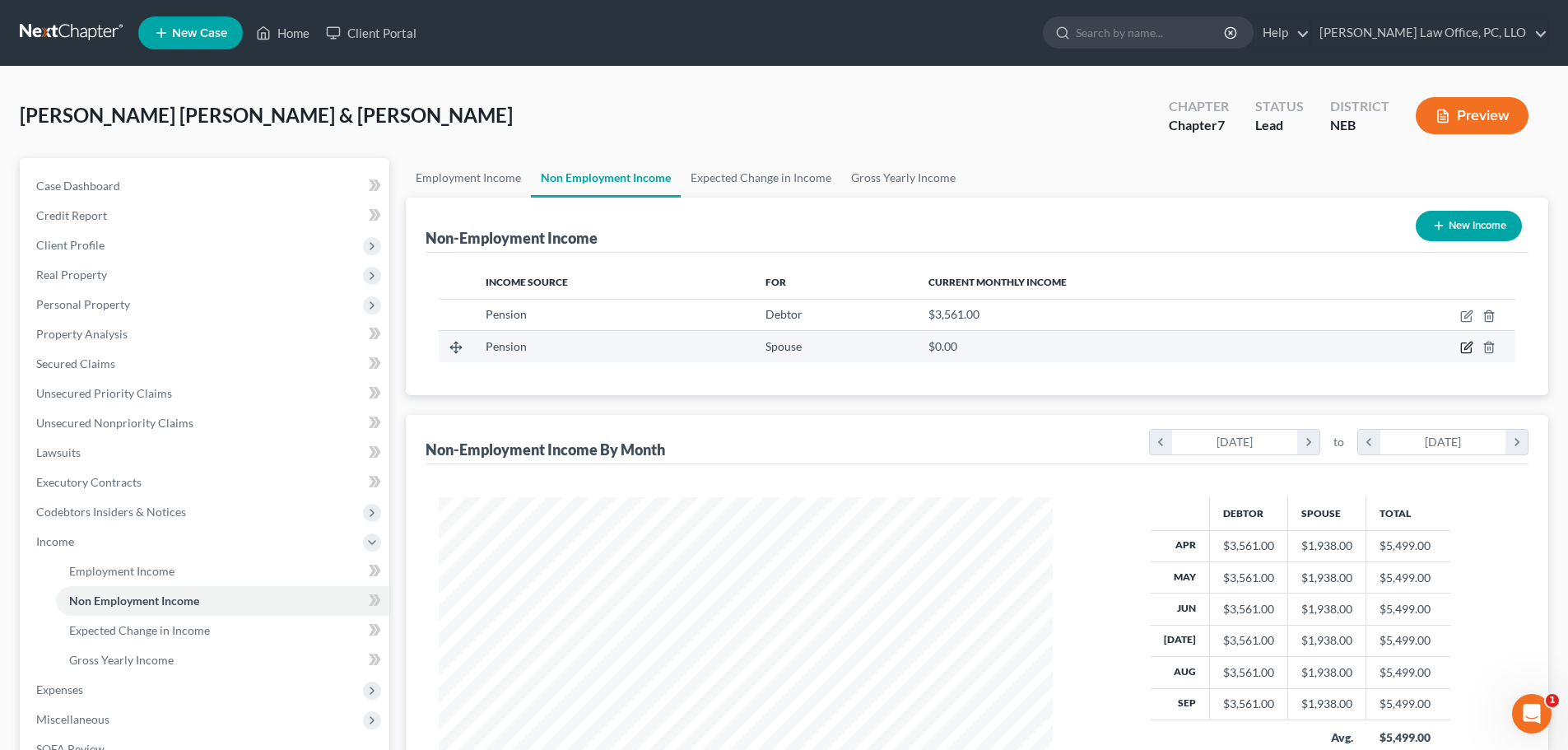
click at [1463, 343] on icon "button" at bounding box center [1467, 347] width 13 height 13
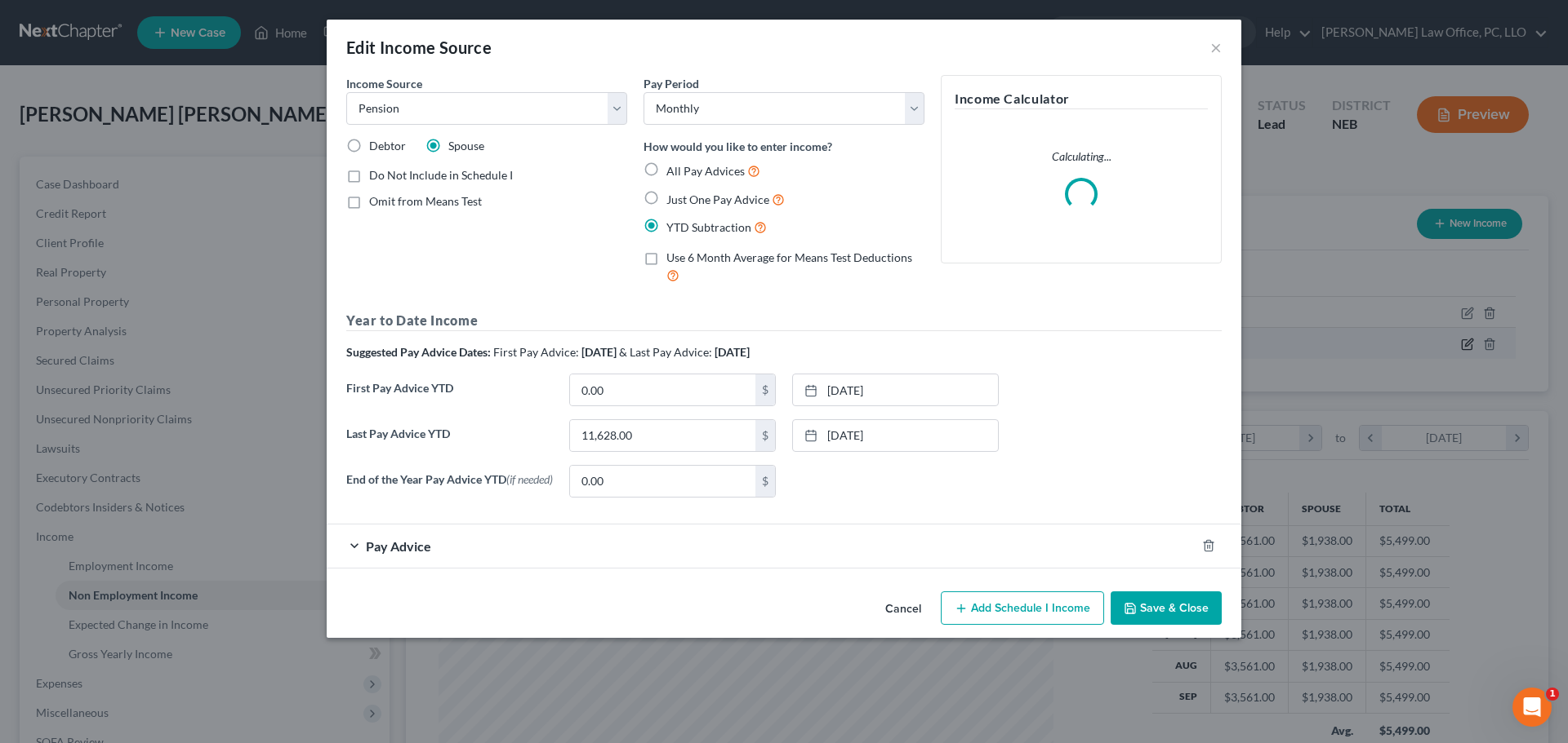
scroll to position [307, 647]
click at [384, 549] on span "Pay Advice" at bounding box center [397, 546] width 65 height 15
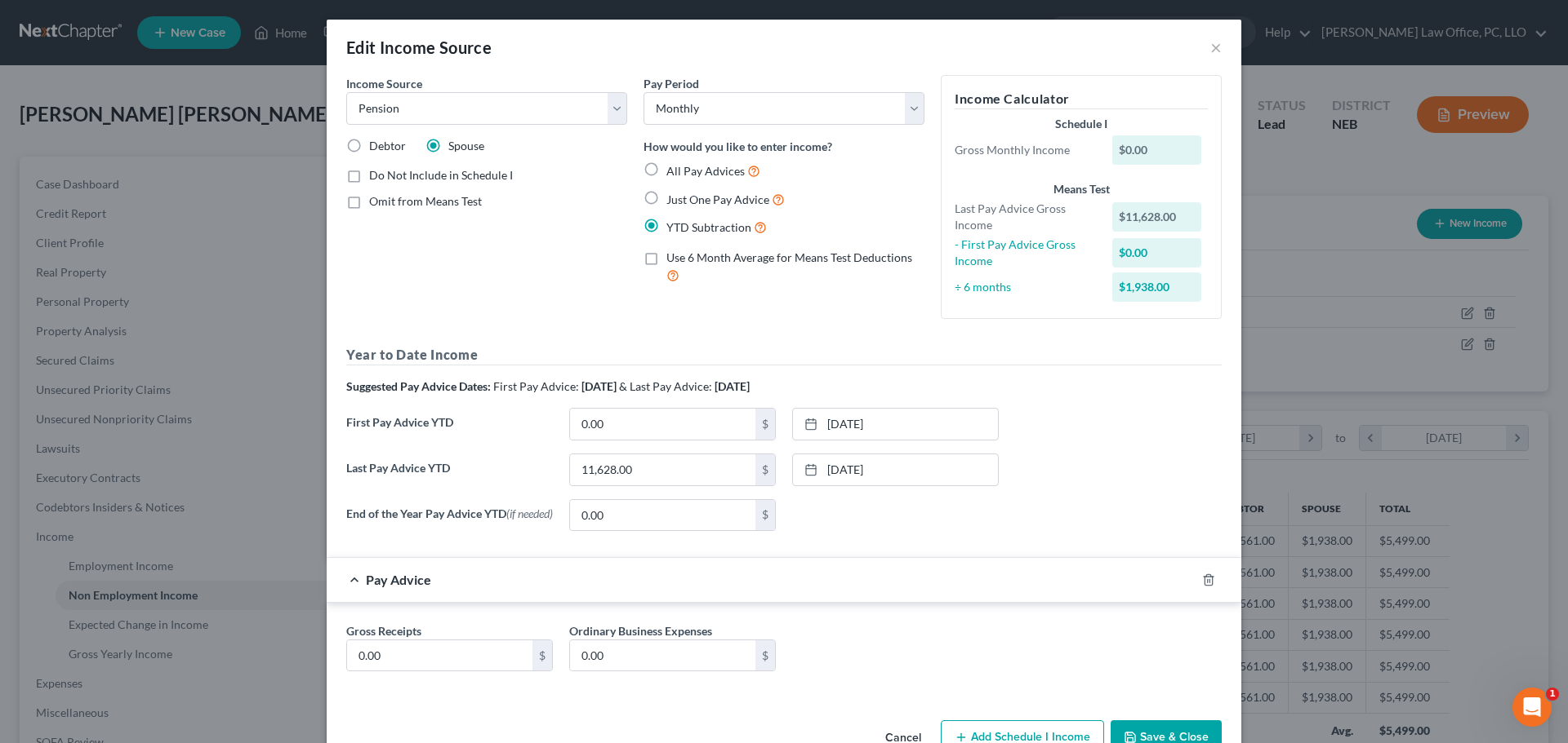
scroll to position [47, 0]
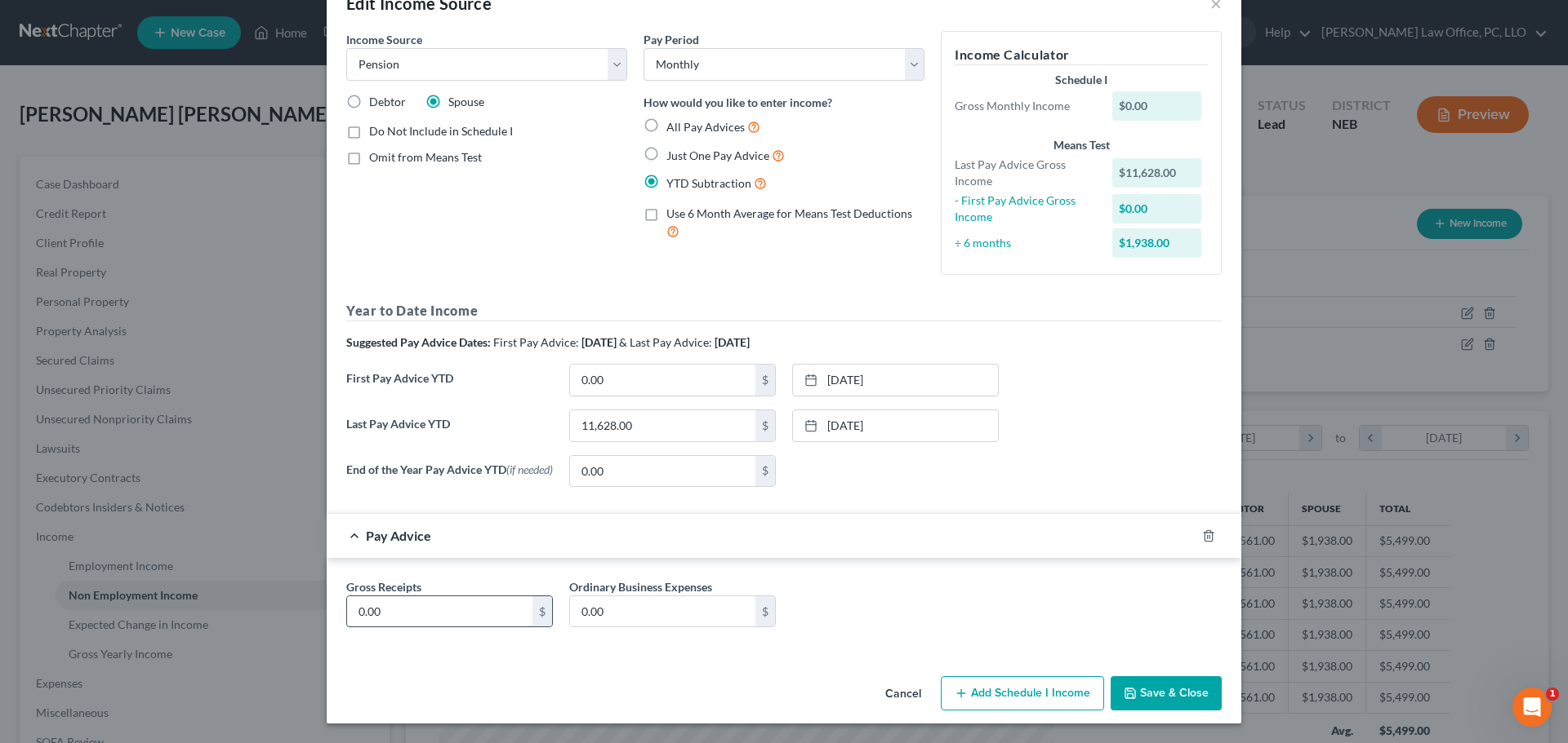
click at [376, 617] on input "0.00" at bounding box center [440, 611] width 186 height 31
click at [1202, 535] on icon "button" at bounding box center [1208, 536] width 13 height 13
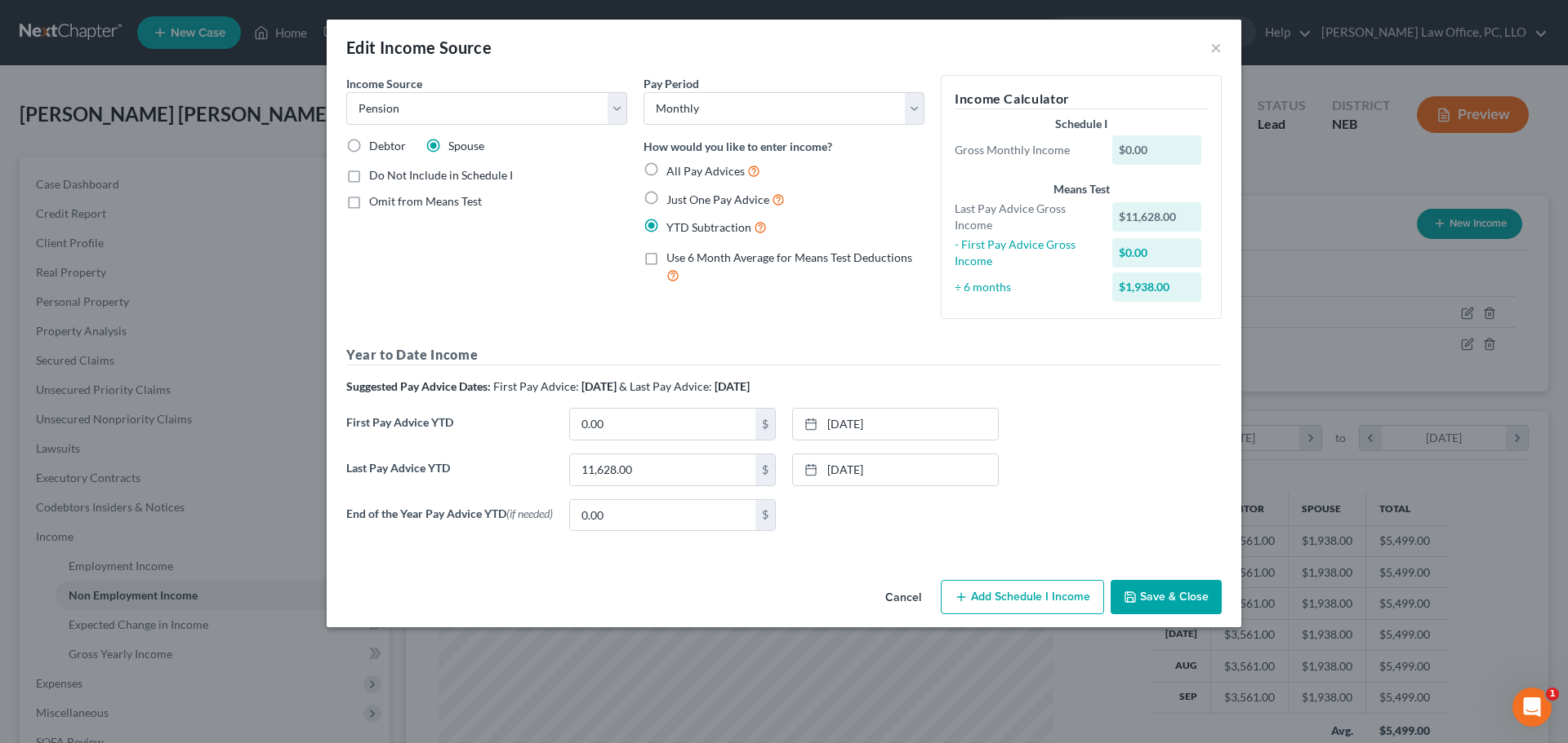
scroll to position [0, 0]
click at [1025, 600] on button "Add Schedule I Income" at bounding box center [1023, 597] width 164 height 35
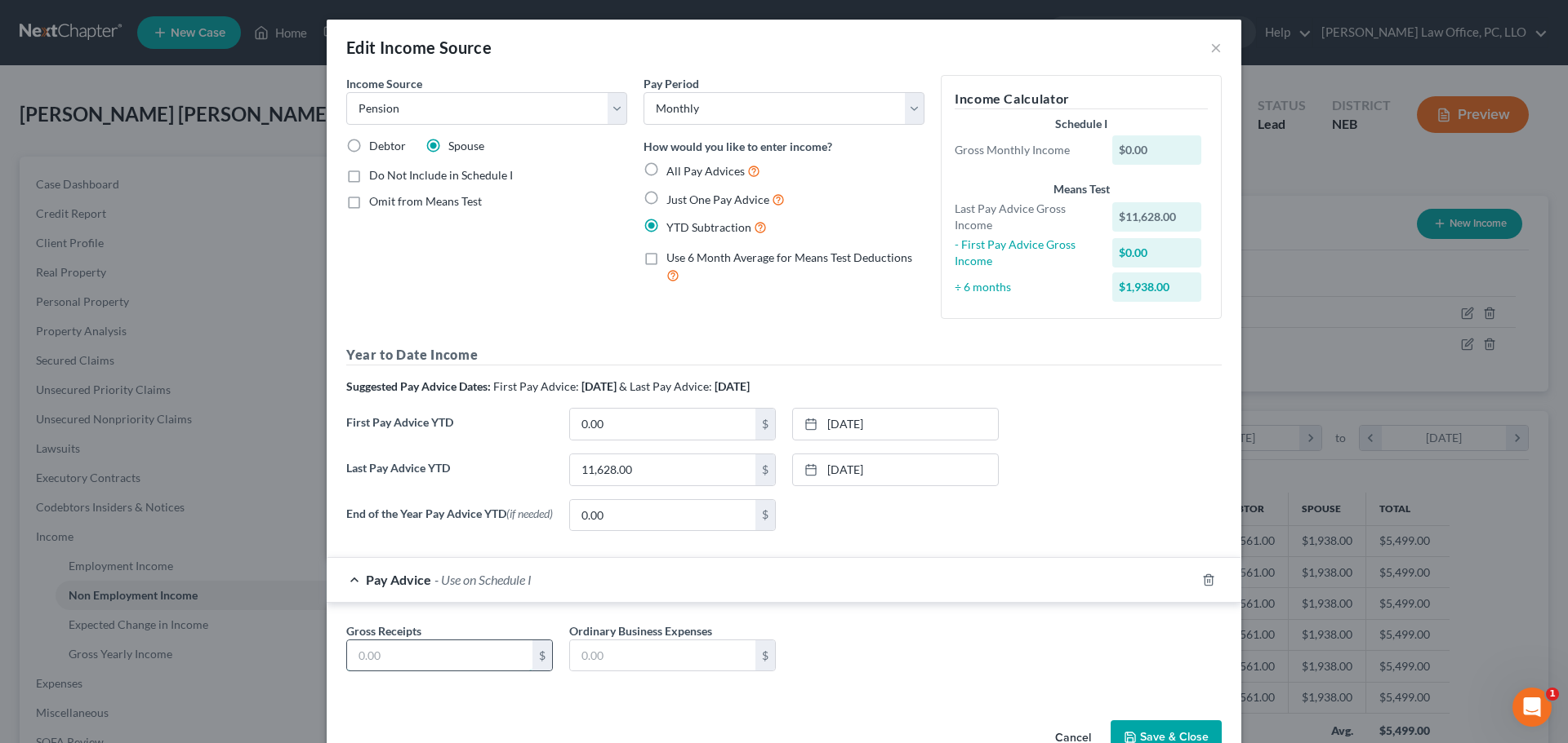
click at [412, 665] on input "text" at bounding box center [440, 656] width 186 height 31
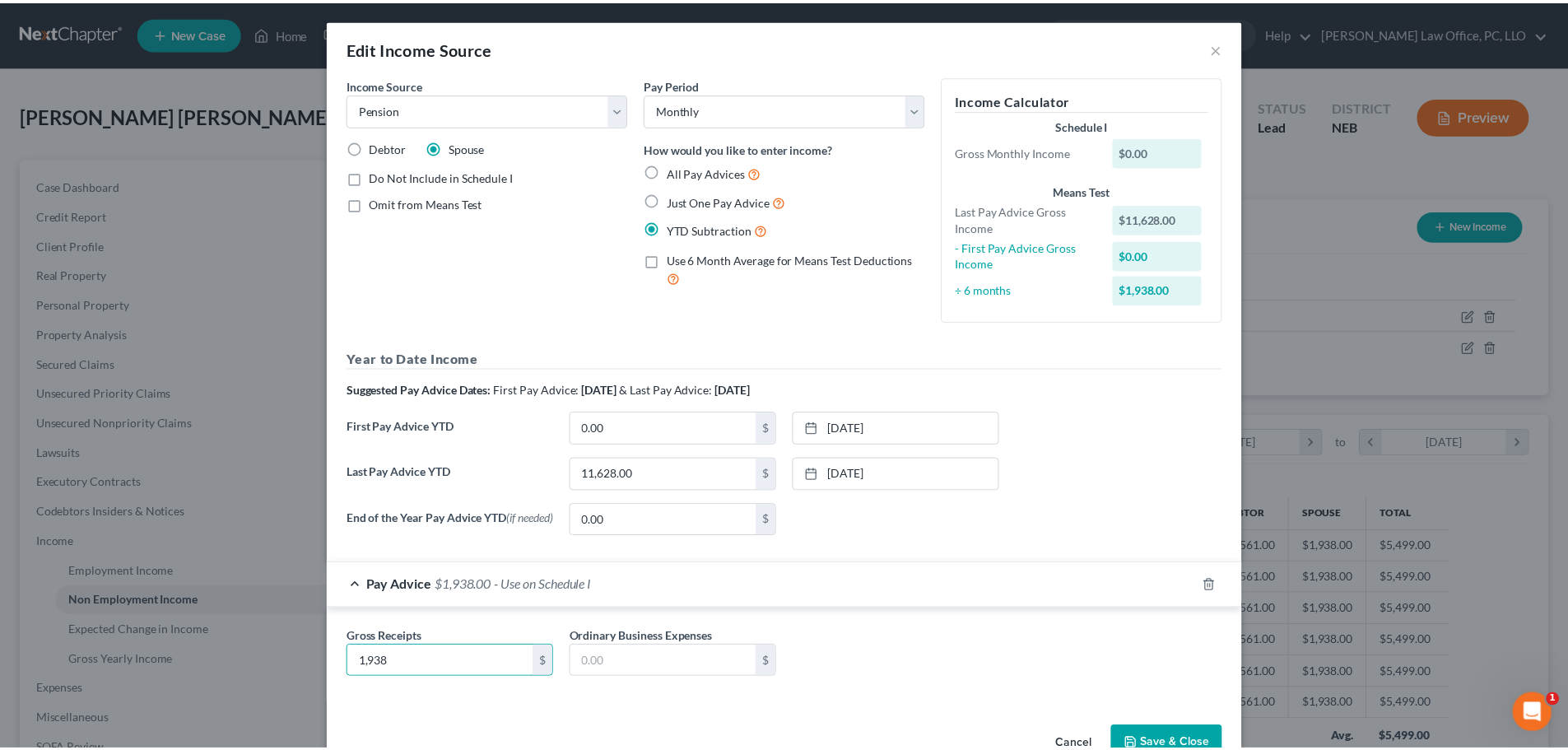
scroll to position [48, 0]
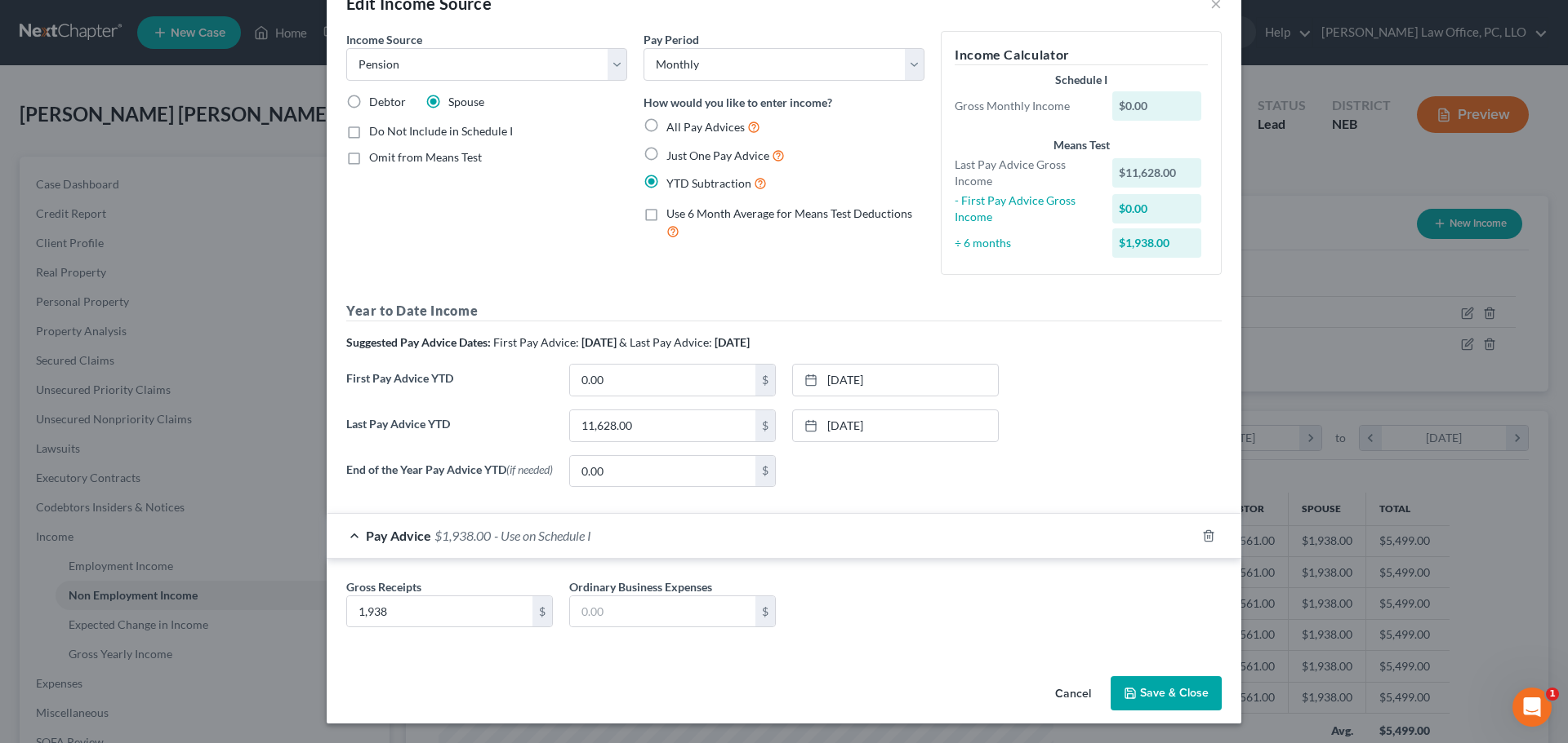
click at [1160, 697] on button "Save & Close" at bounding box center [1166, 693] width 111 height 35
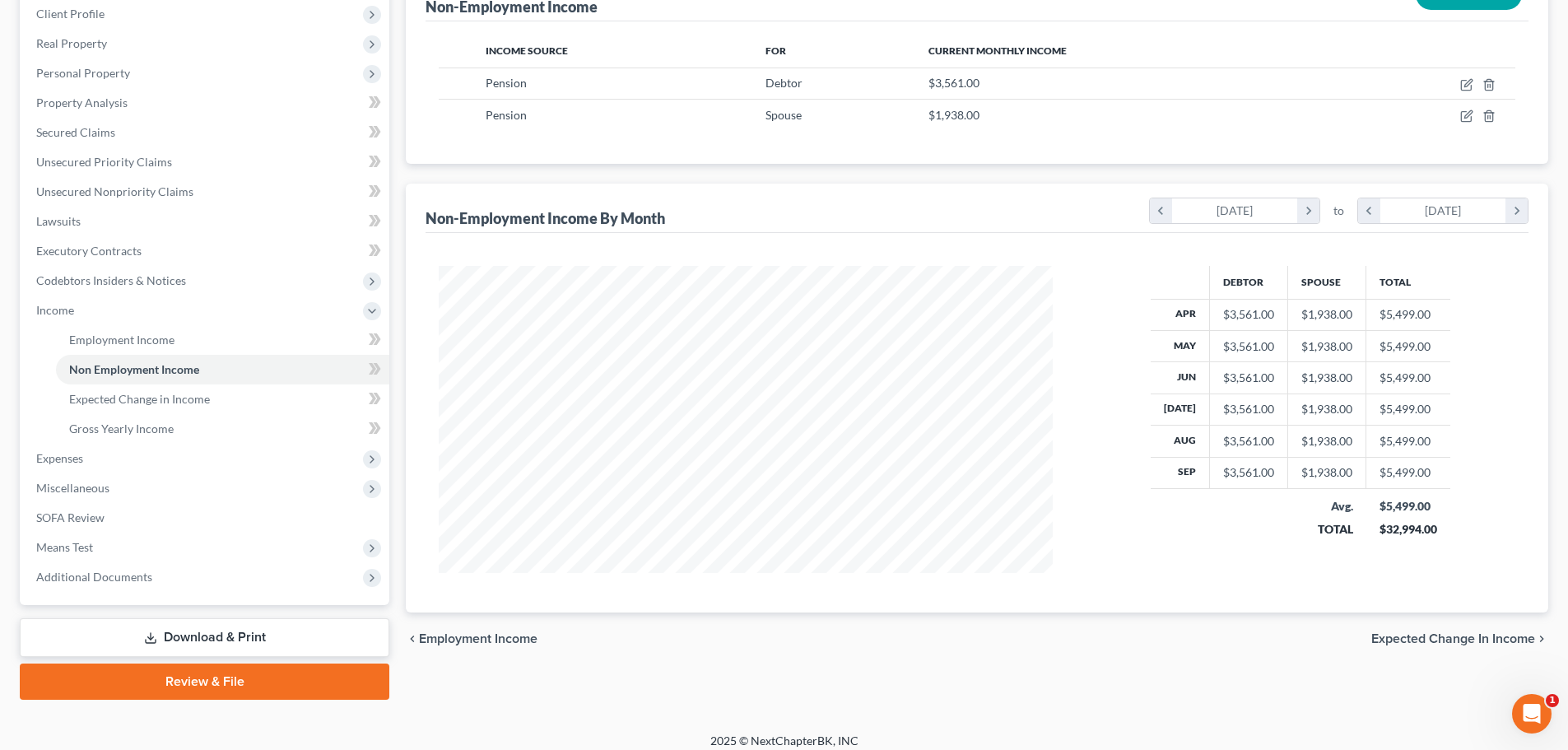
scroll to position [243, 0]
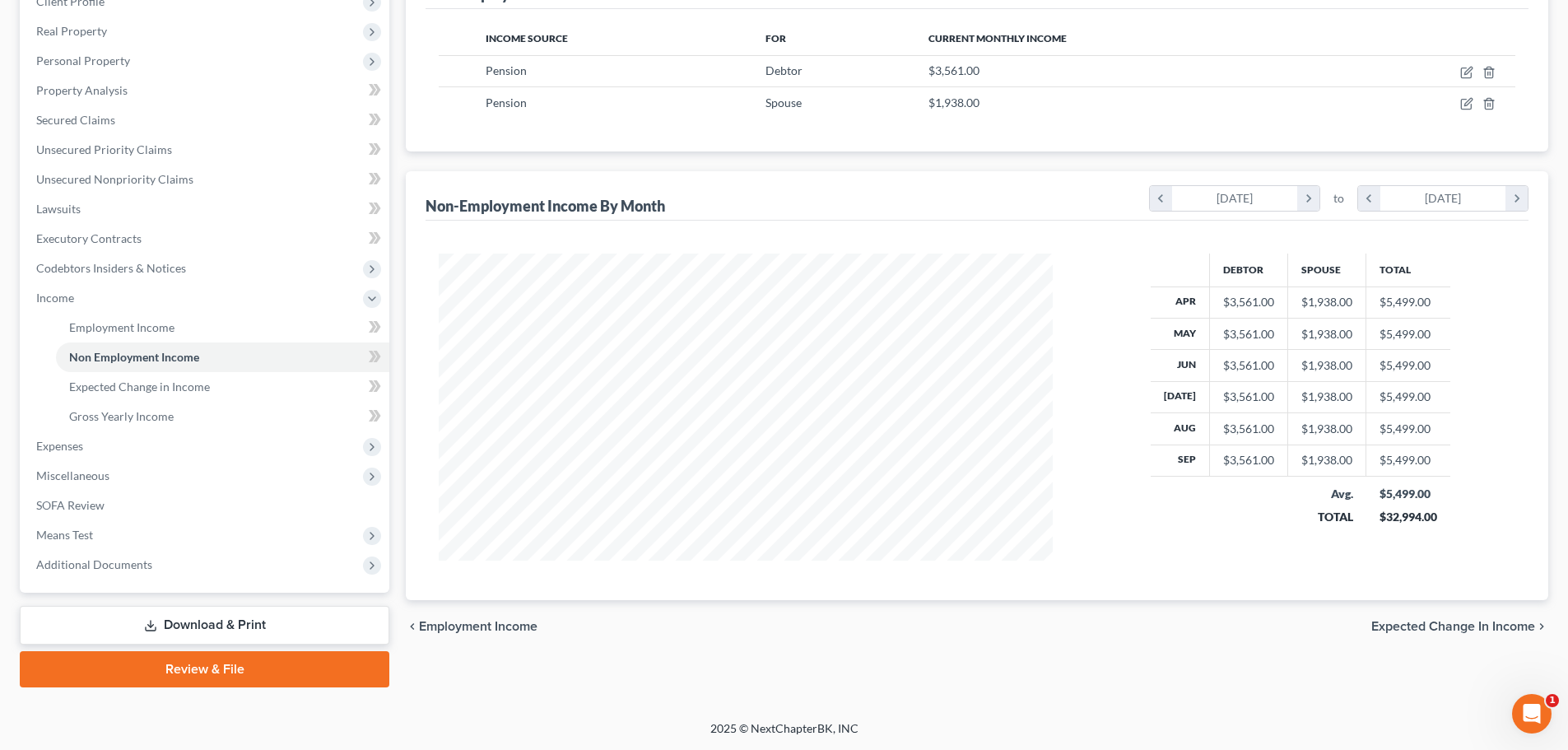
click at [1440, 623] on span "Expected Change in Income" at bounding box center [1453, 627] width 164 height 13
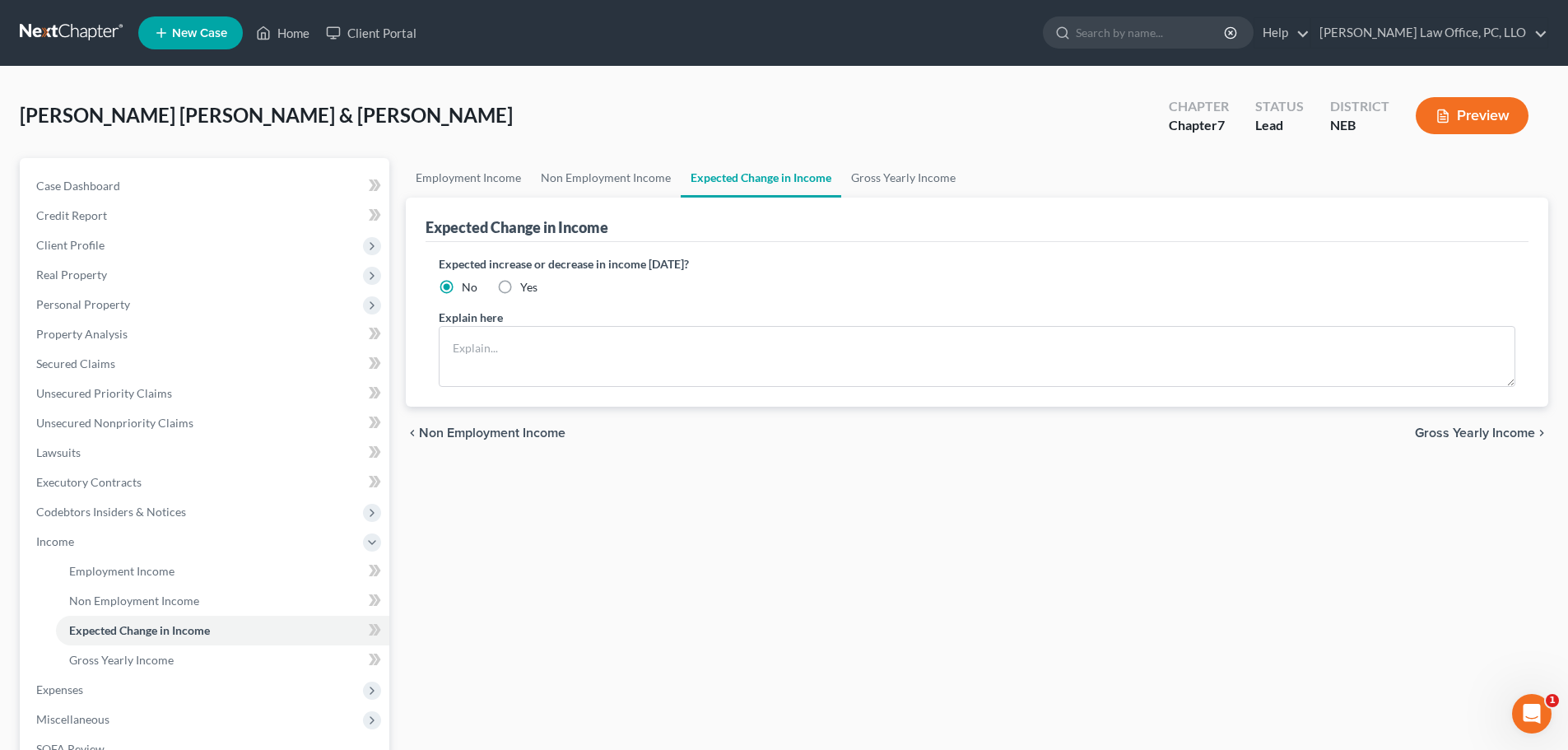
click at [1455, 432] on span "Gross Yearly Income" at bounding box center [1474, 432] width 120 height 13
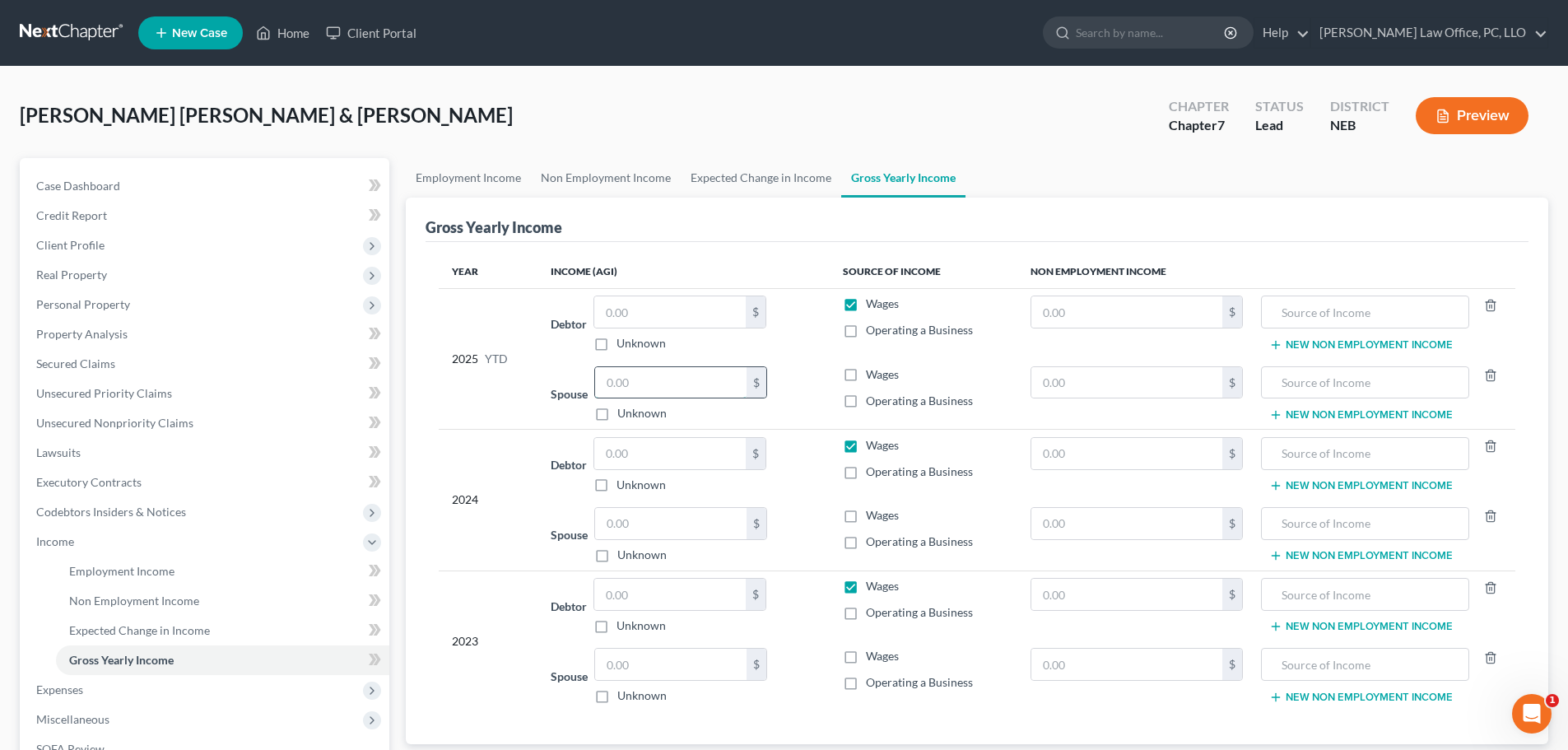
click at [667, 381] on input "text" at bounding box center [671, 383] width 151 height 31
click at [866, 374] on label "Wages" at bounding box center [882, 375] width 33 height 16
click at [873, 374] on input "Wages" at bounding box center [878, 372] width 11 height 11
click at [646, 305] on input "text" at bounding box center [670, 312] width 151 height 31
click at [1103, 306] on input "text" at bounding box center [1126, 312] width 191 height 31
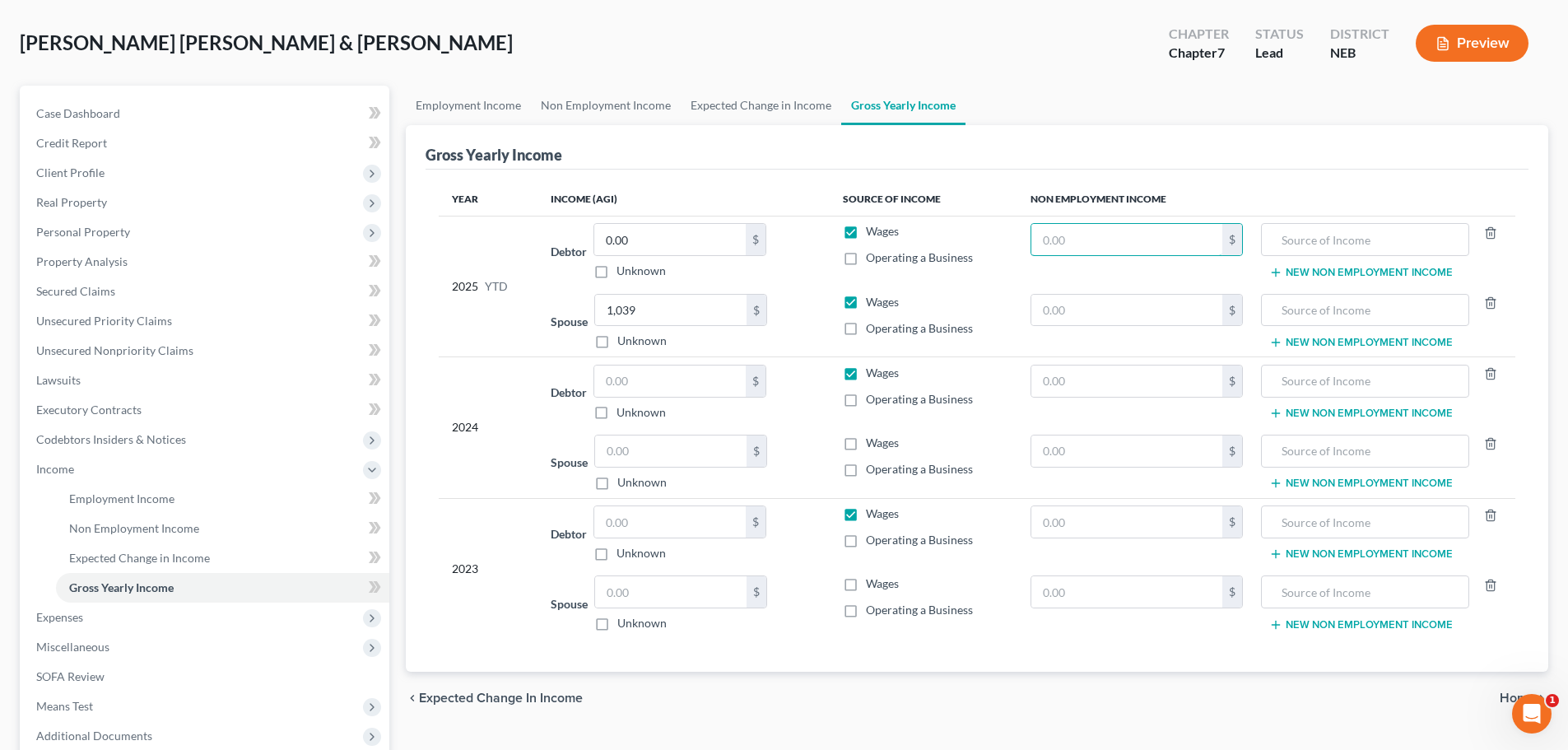
scroll to position [69, 0]
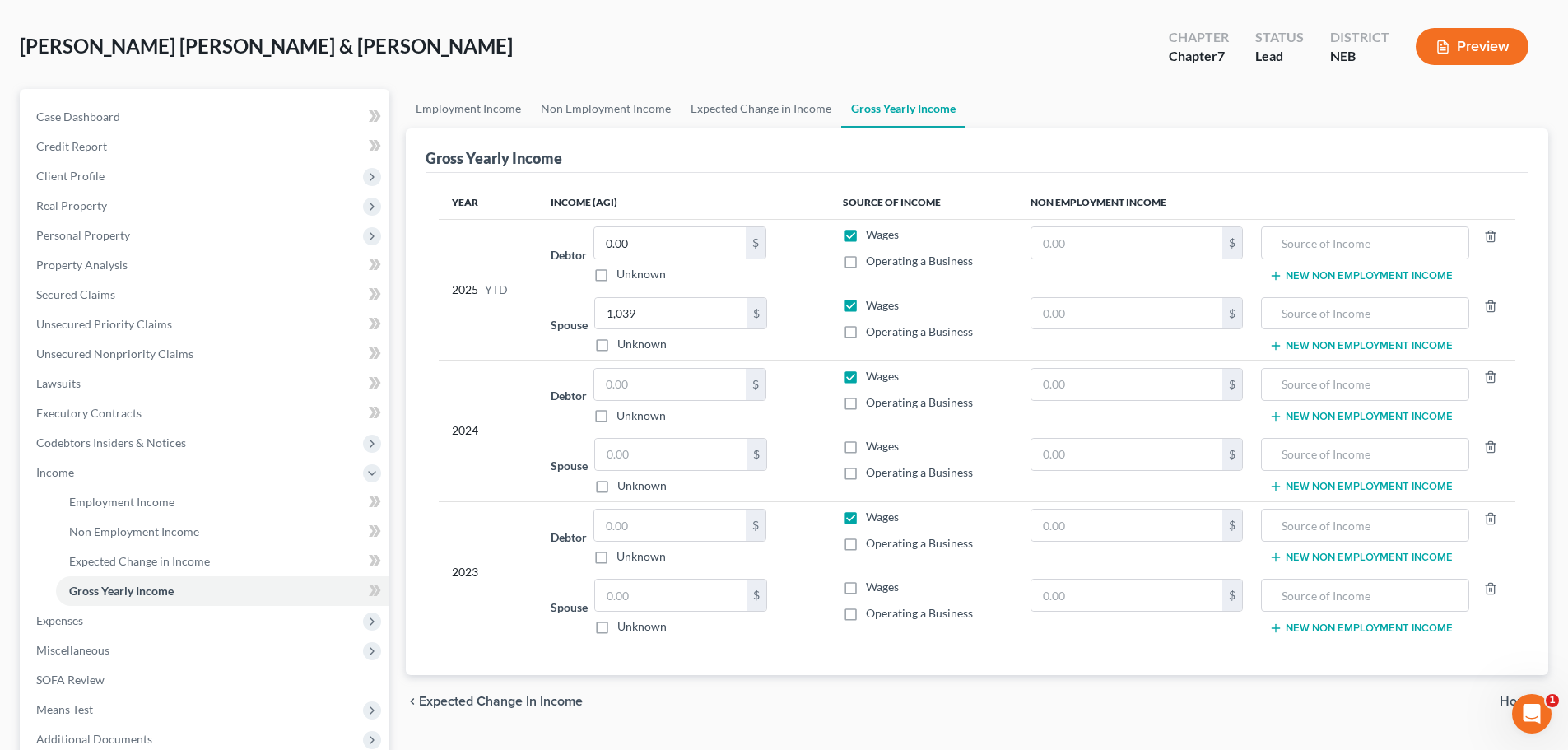
click at [1502, 700] on span "Home" at bounding box center [1518, 701] width 36 height 13
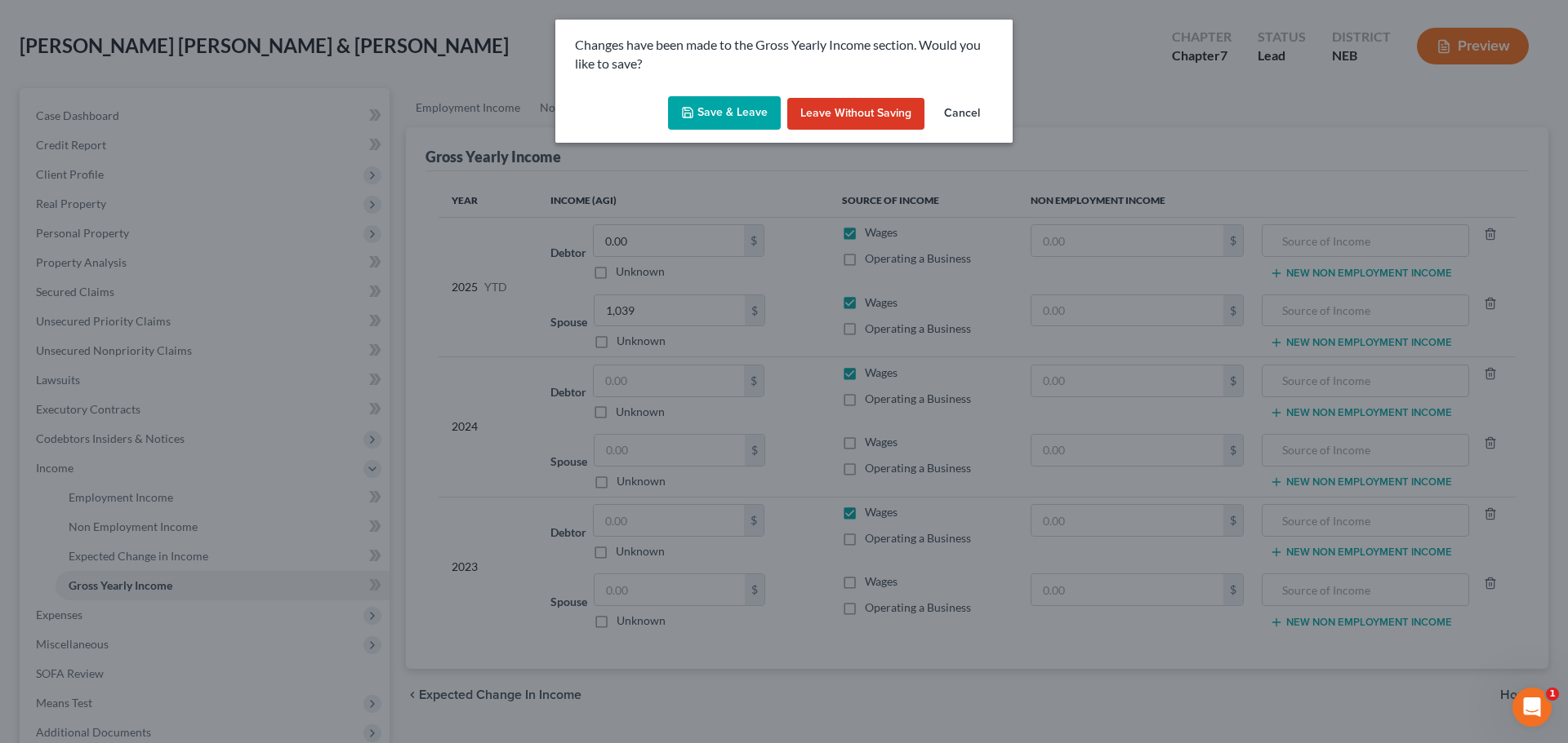
click at [738, 105] on button "Save & Leave" at bounding box center [724, 113] width 113 height 35
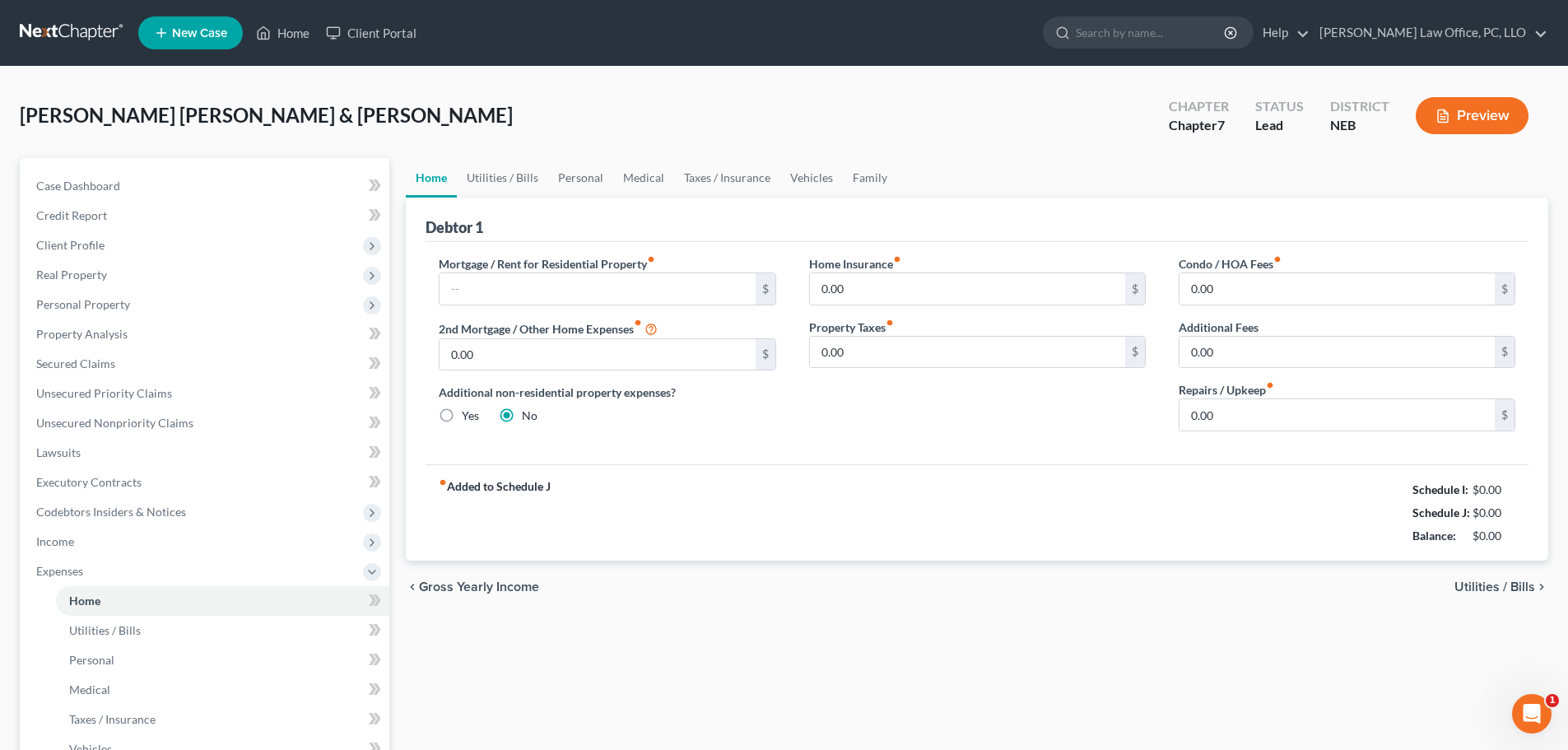
scroll to position [333, 0]
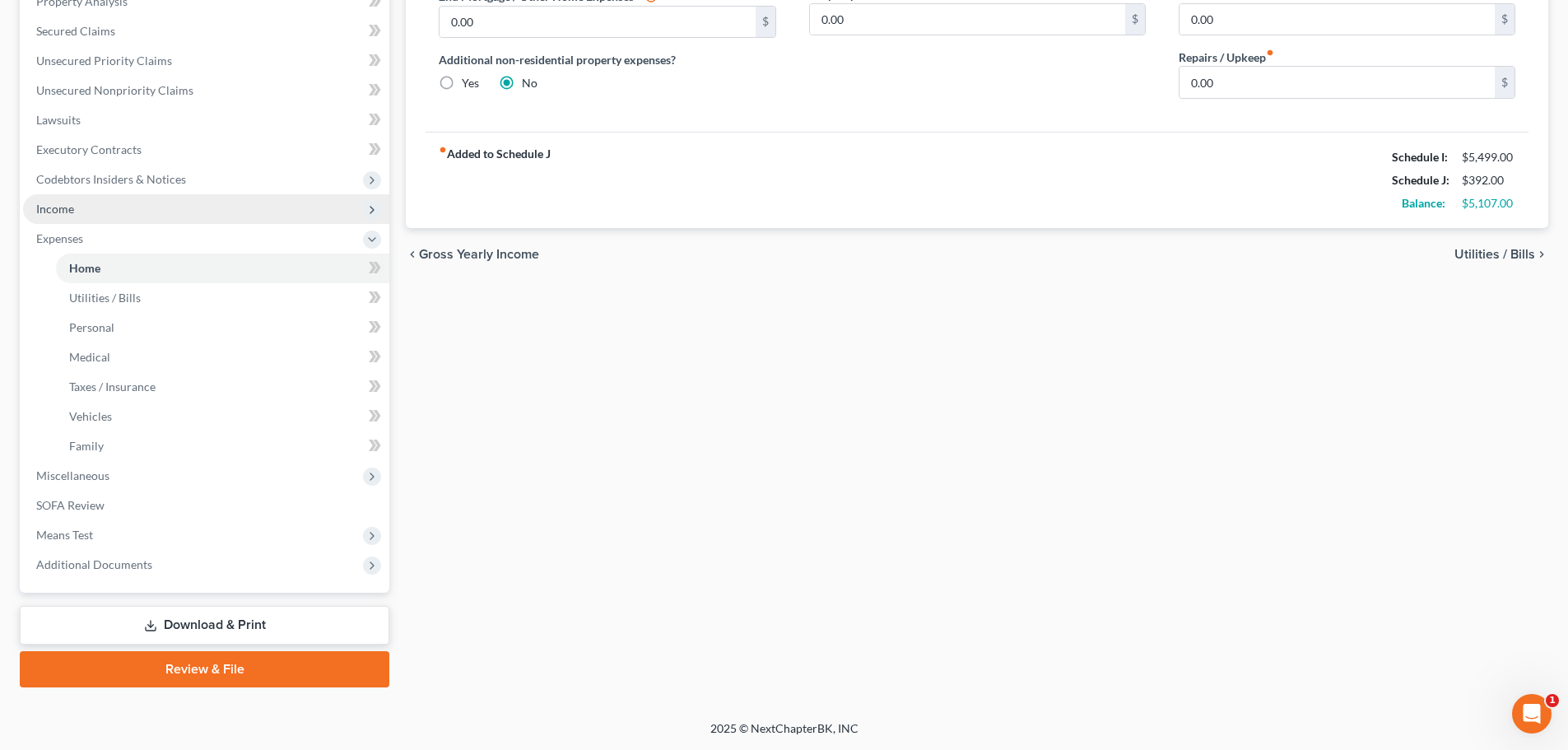
click at [63, 203] on span "Income" at bounding box center [55, 209] width 38 height 14
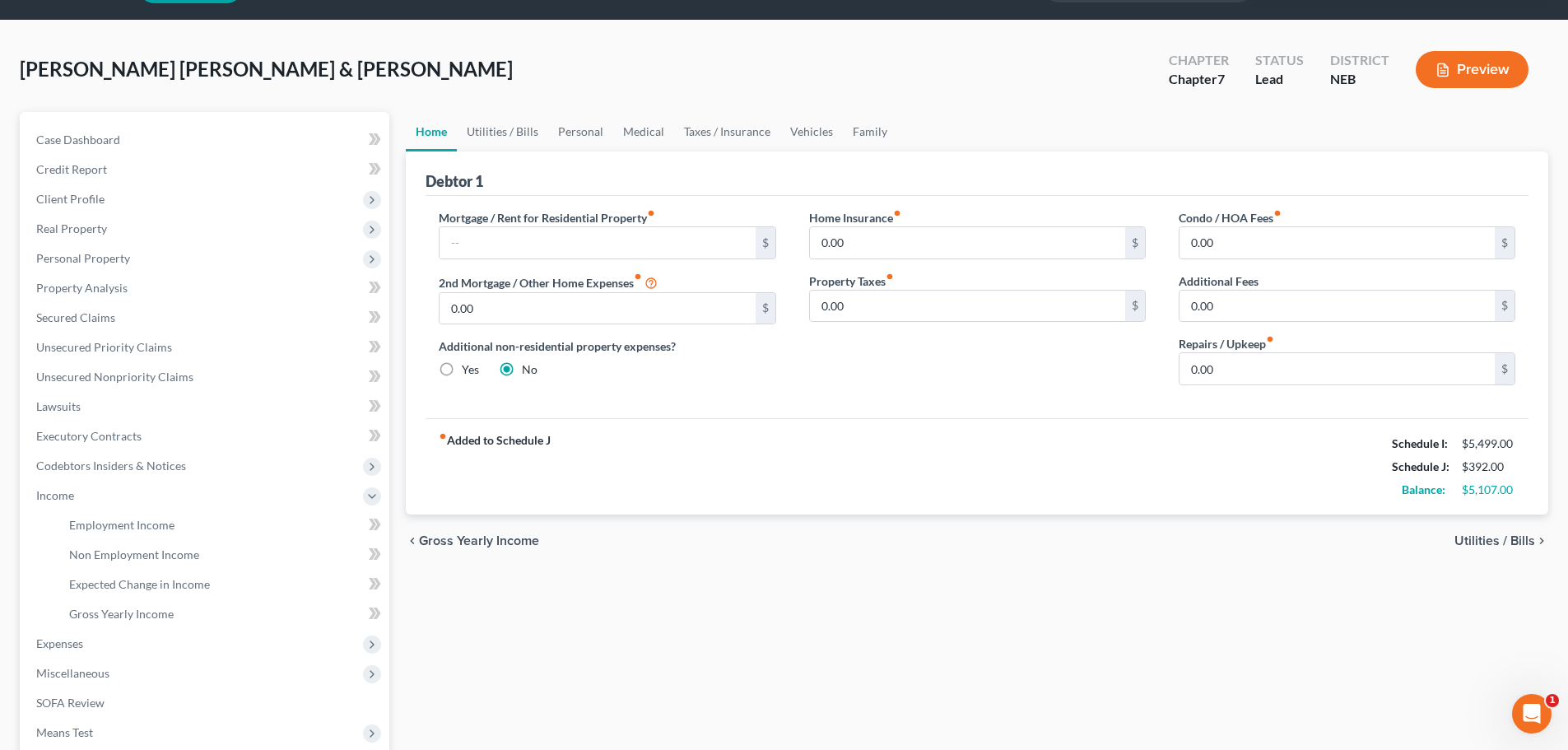
scroll to position [243, 0]
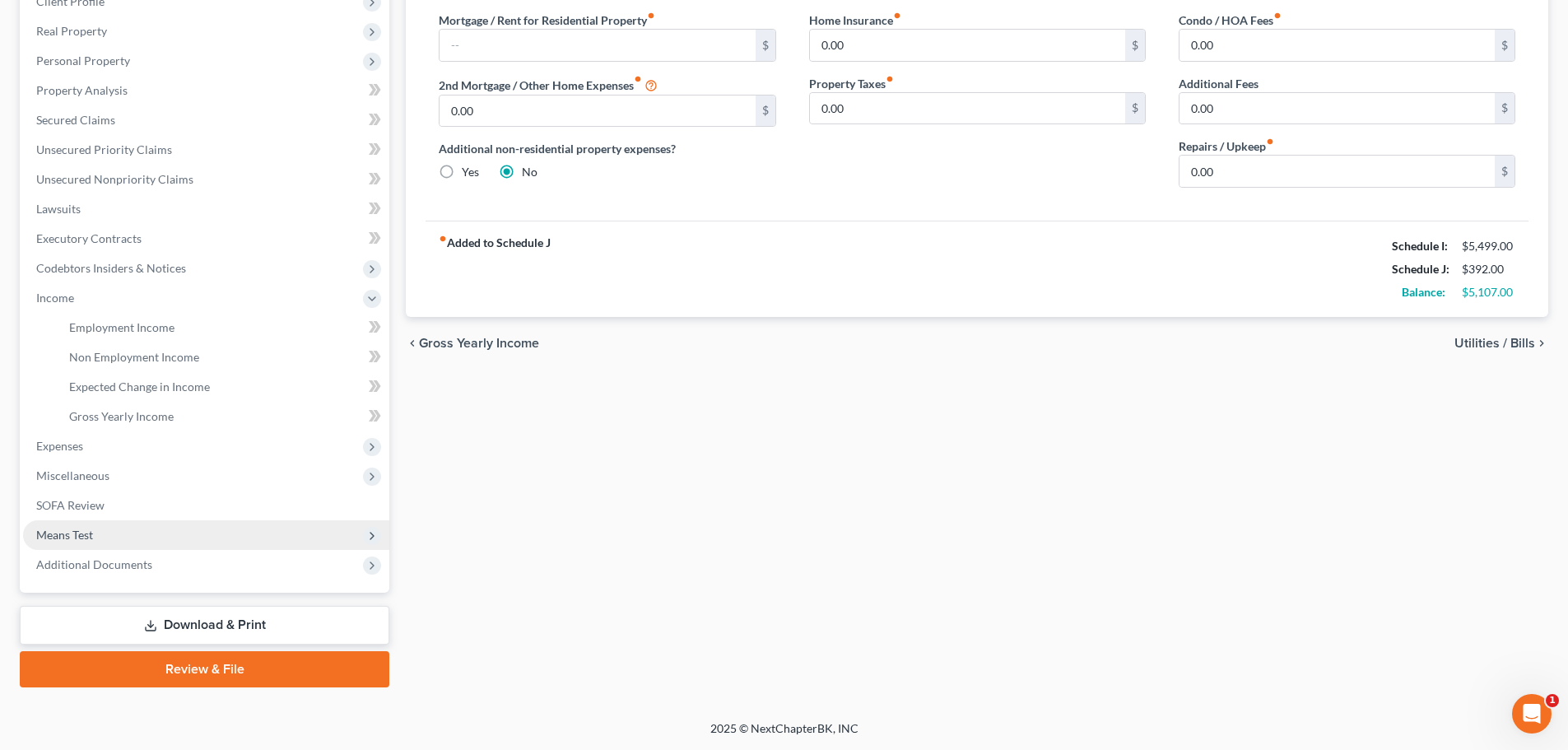
click at [130, 521] on span "Means Test" at bounding box center [206, 535] width 367 height 30
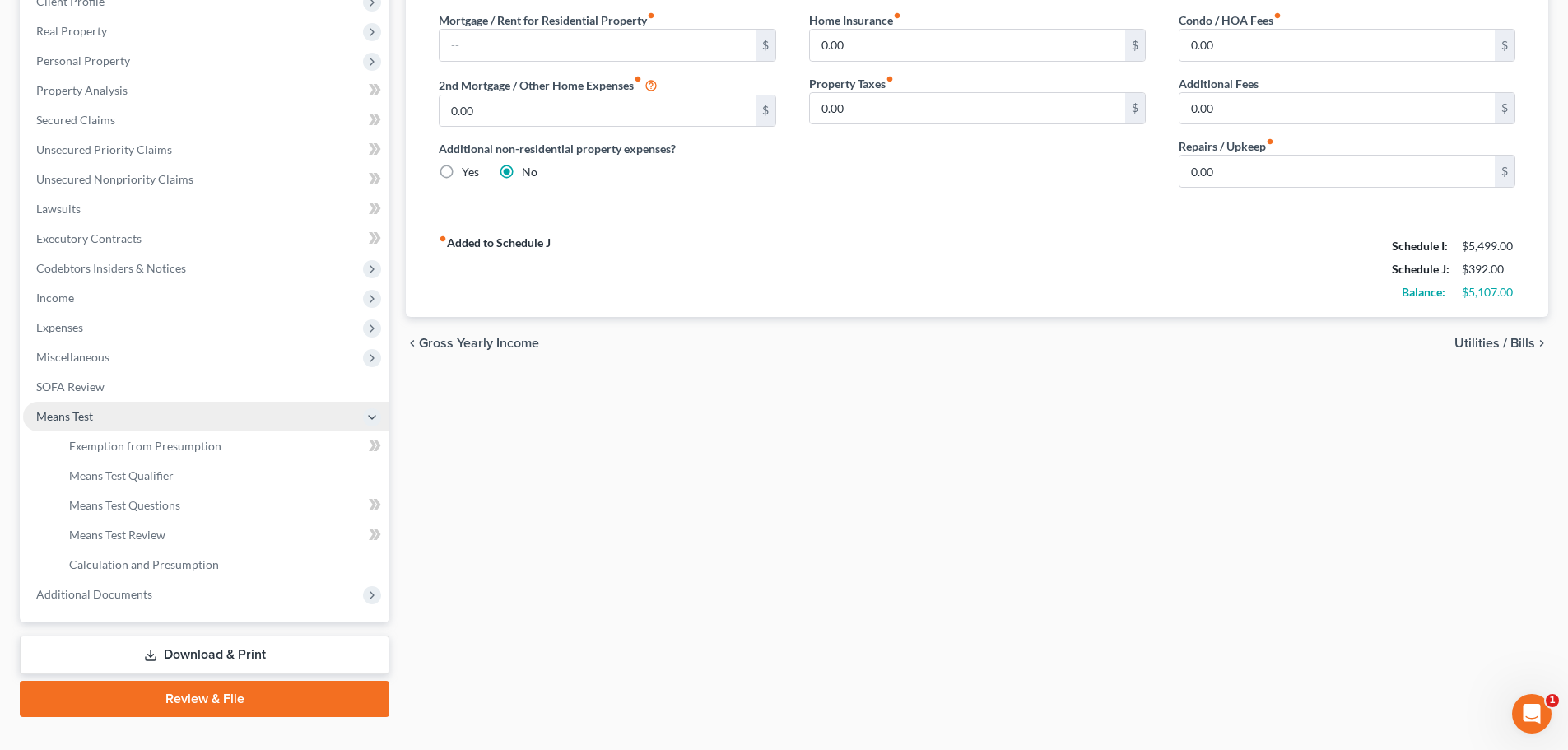
click at [92, 409] on span "Means Test" at bounding box center [65, 416] width 57 height 14
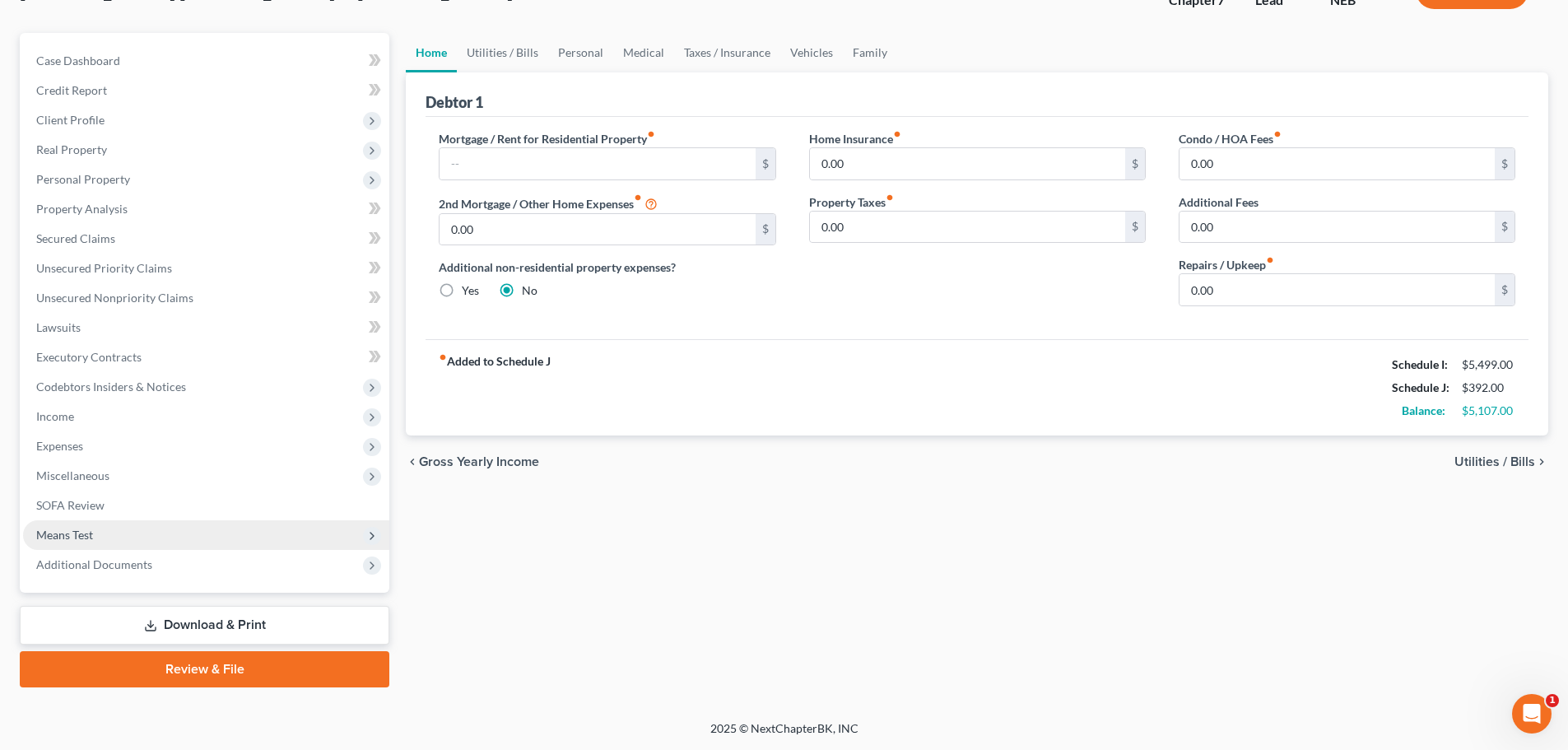
scroll to position [125, 0]
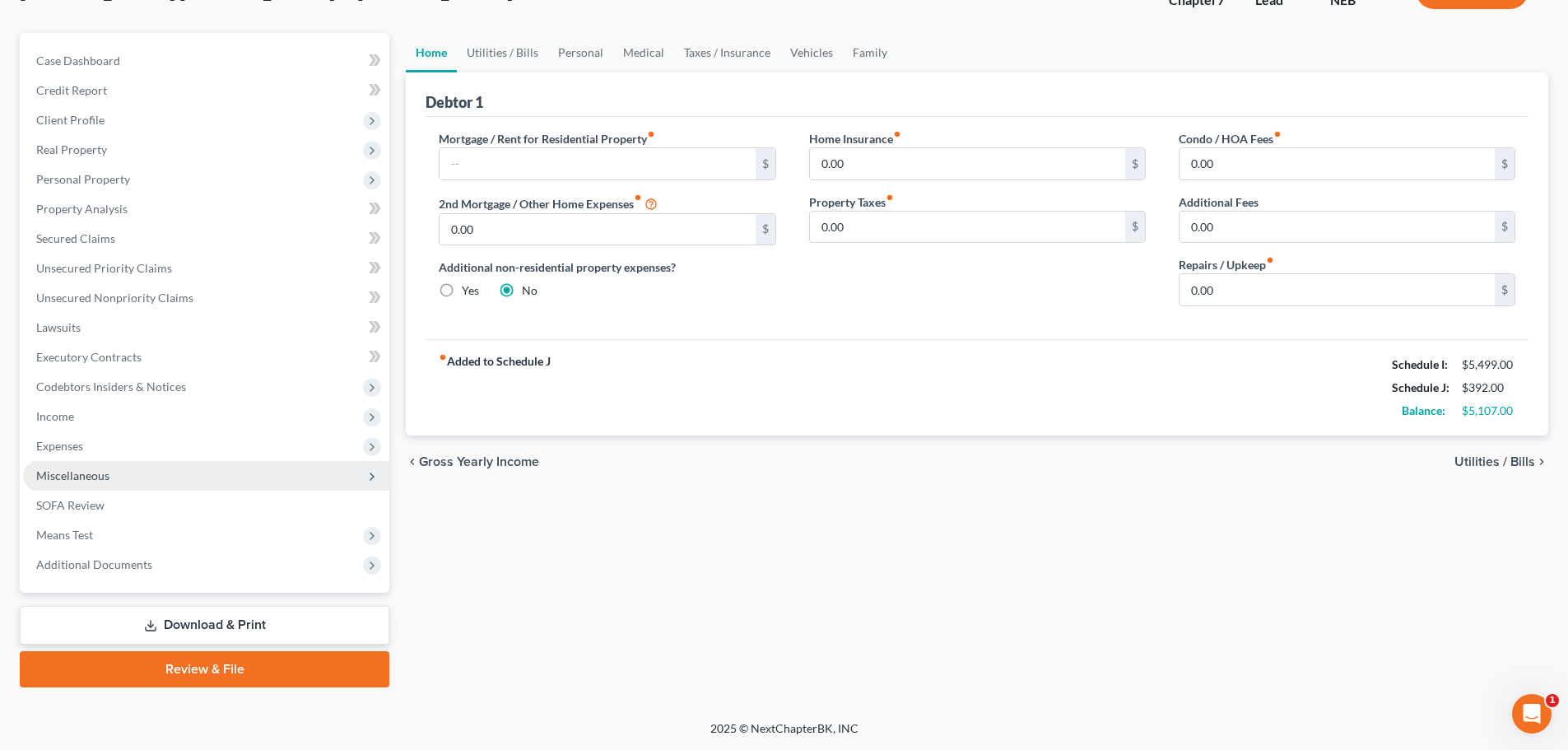
click at [87, 470] on span "Miscellaneous" at bounding box center [73, 476] width 73 height 14
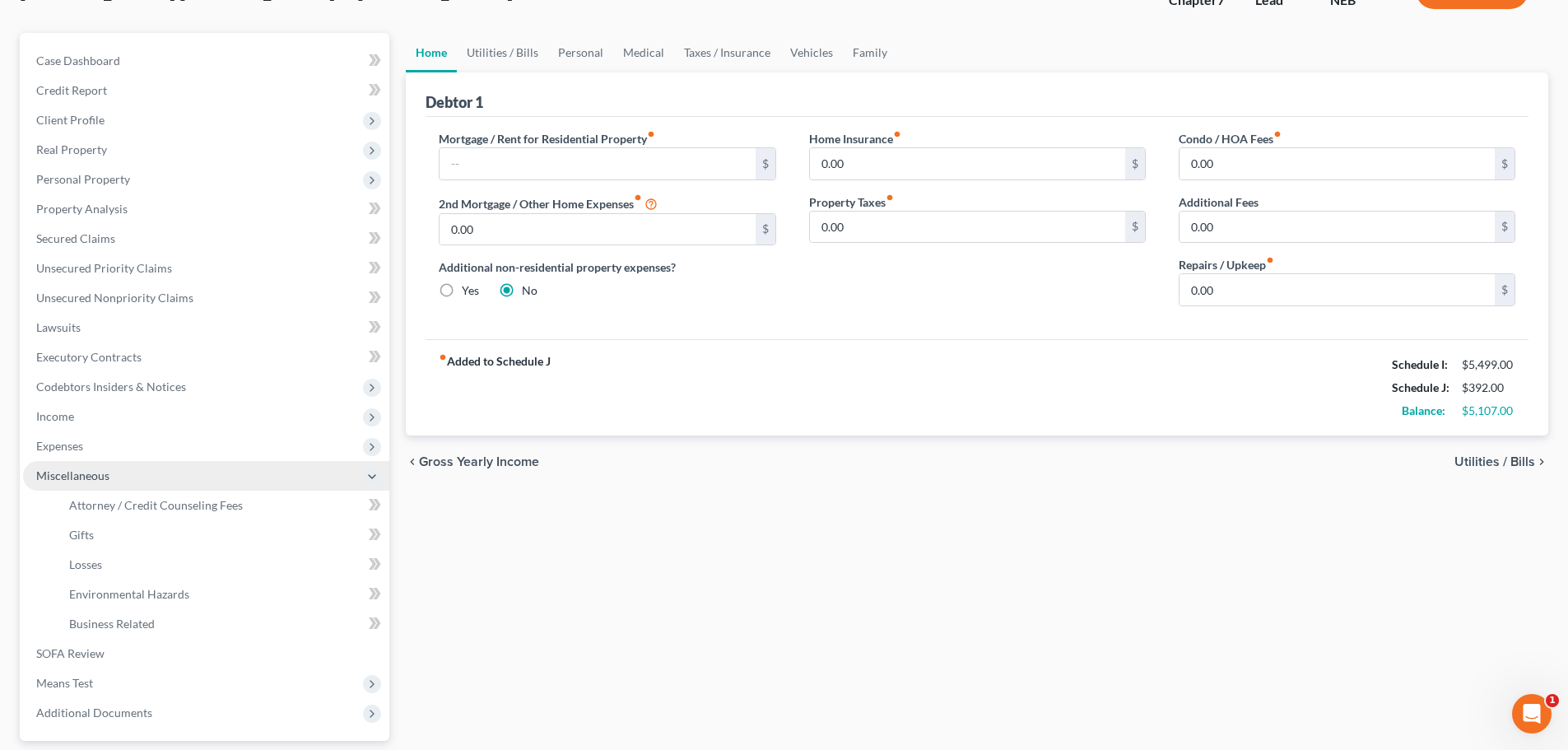
scroll to position [243, 0]
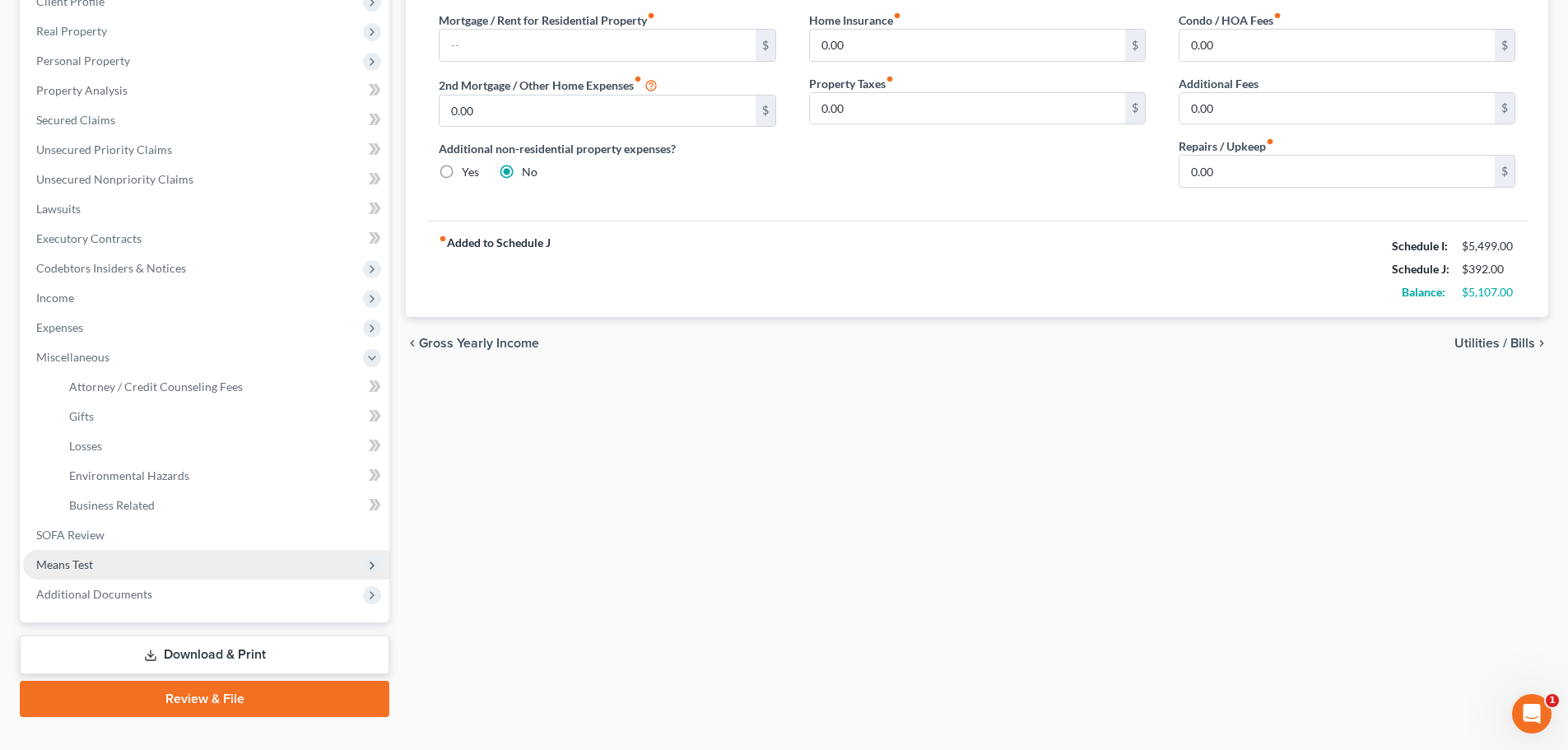
click at [106, 566] on span "Means Test" at bounding box center [206, 564] width 367 height 30
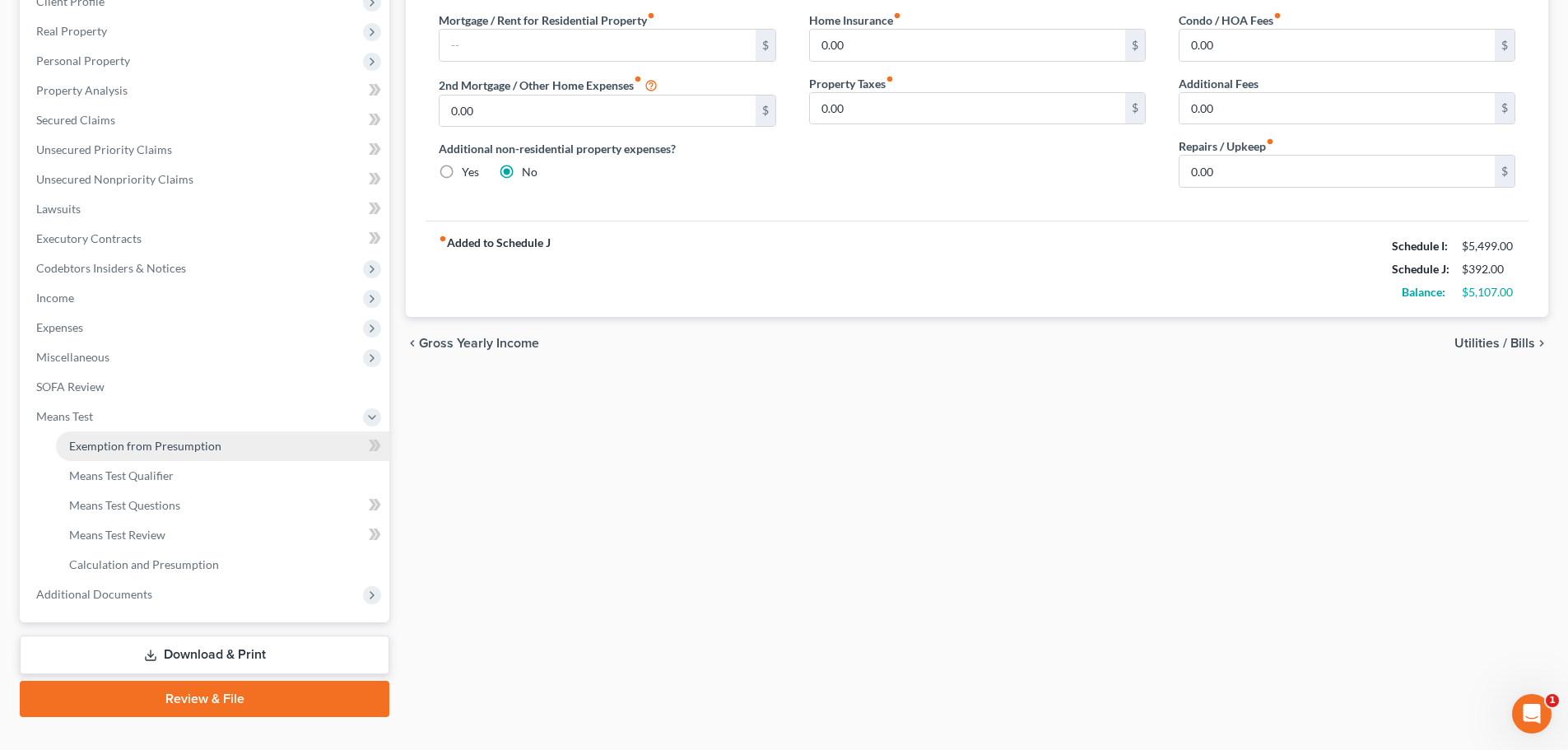
click at [134, 448] on span "Exemption from Presumption" at bounding box center [145, 446] width 152 height 14
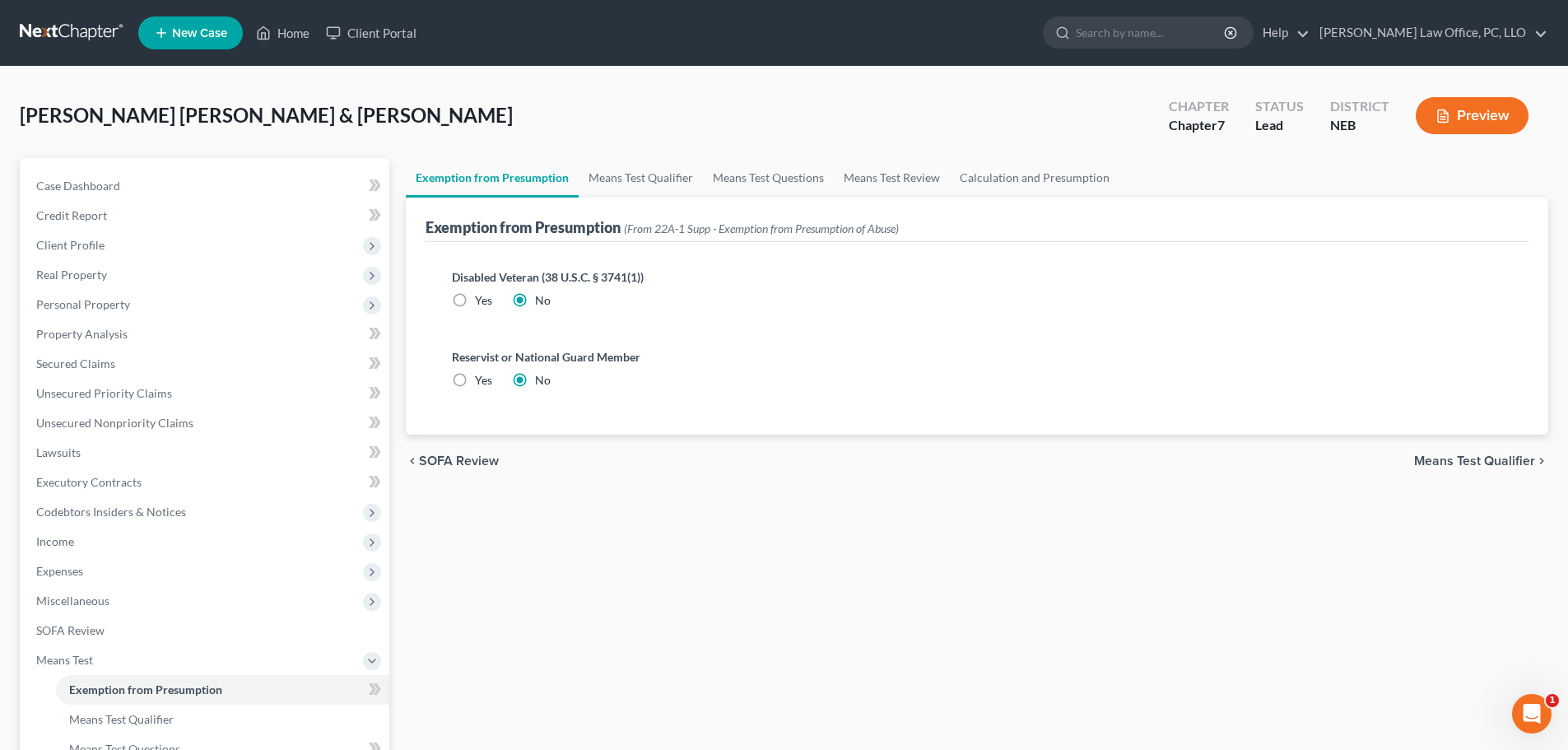
click at [1491, 466] on span "Means Test Qualifier" at bounding box center [1474, 461] width 121 height 13
